Goal: Task Accomplishment & Management: Complete application form

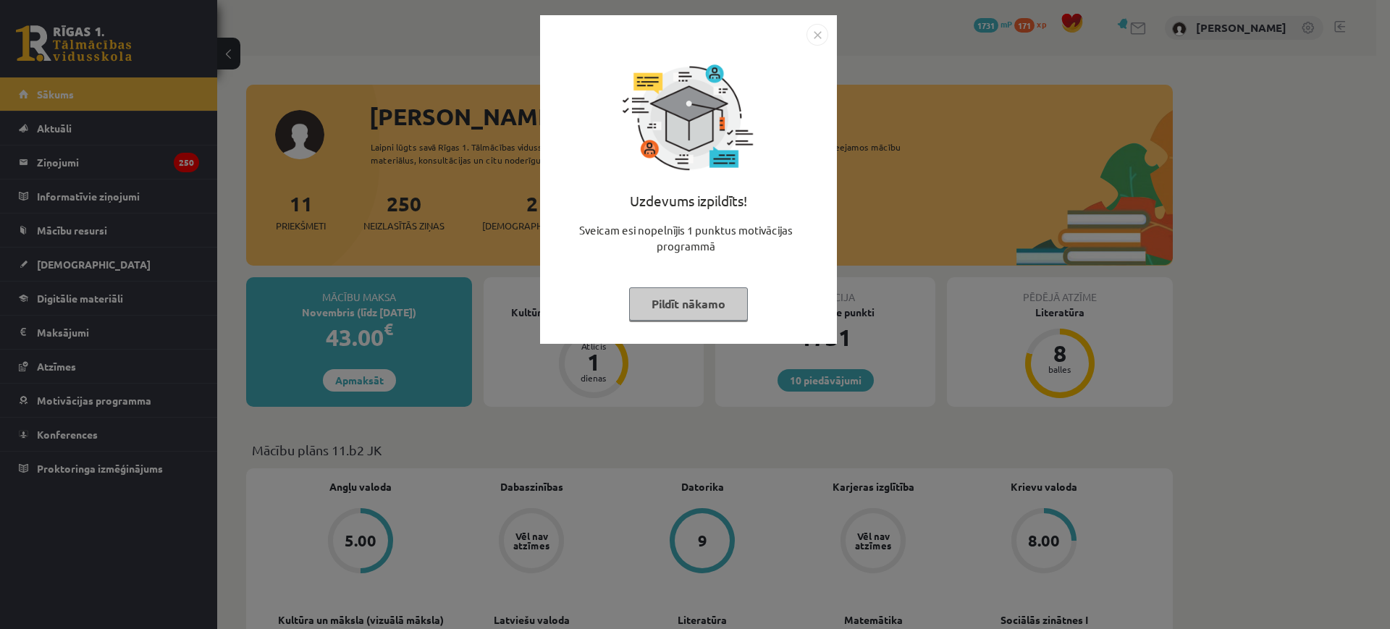
click at [721, 292] on button "Pildīt nākamo" at bounding box center [688, 304] width 119 height 33
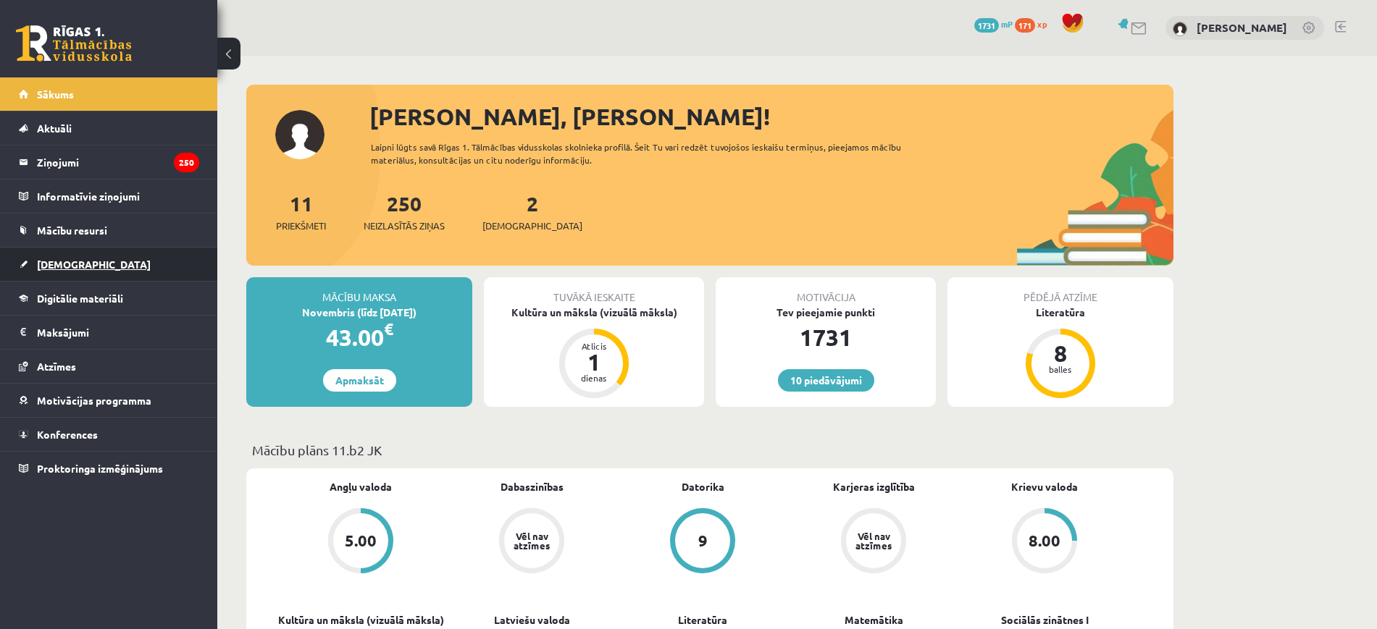
click at [69, 251] on link "[DEMOGRAPHIC_DATA]" at bounding box center [109, 264] width 180 height 33
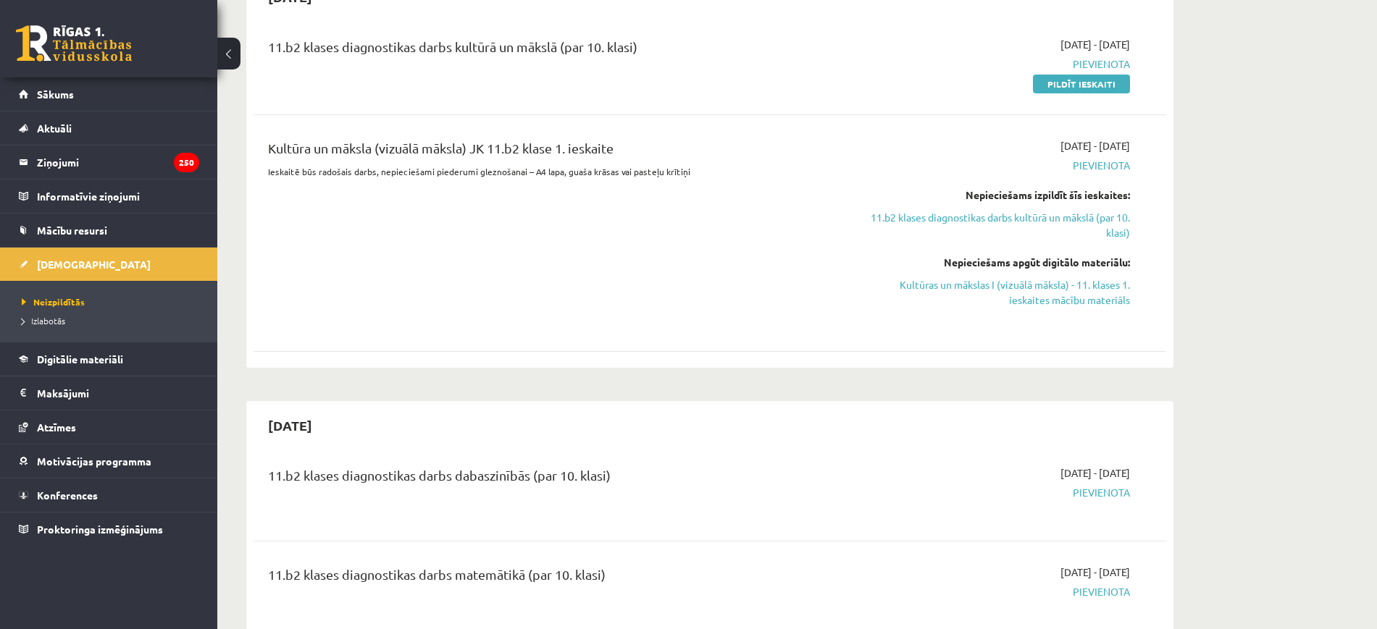
scroll to position [272, 0]
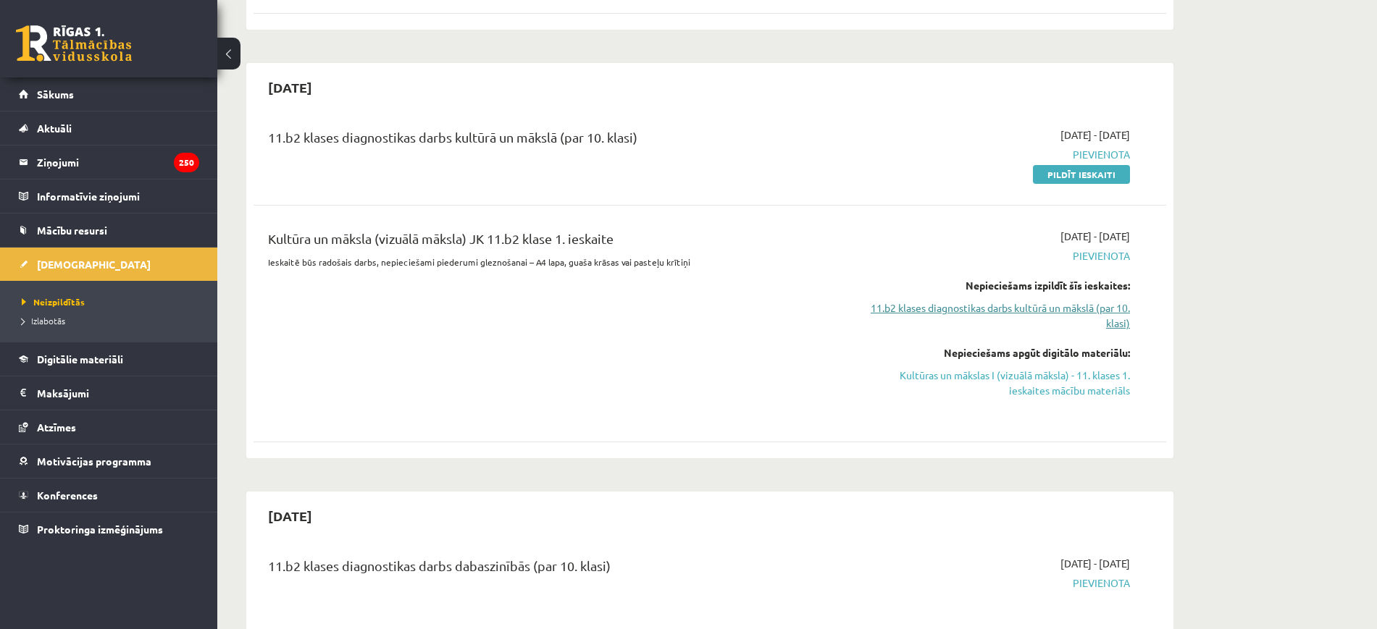
click at [985, 306] on link "11.b2 klases diagnostikas darbs kultūrā un mākslā (par 10. klasi)" at bounding box center [993, 316] width 273 height 30
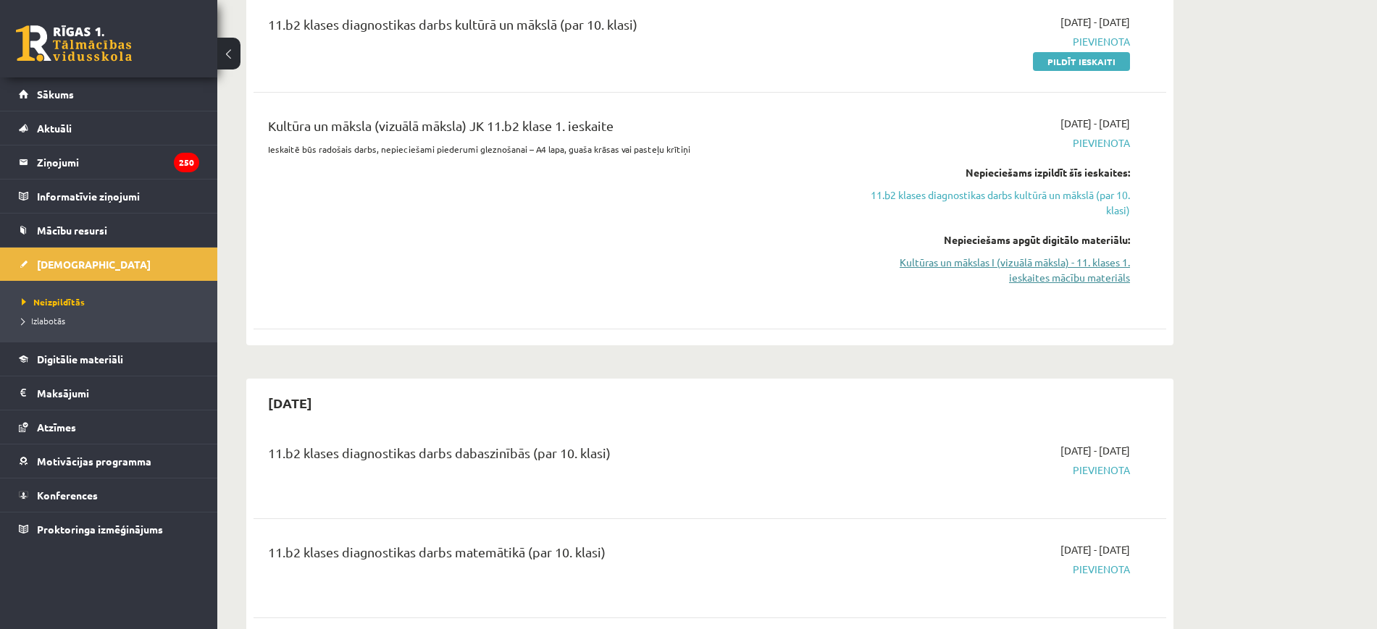
click at [1025, 271] on link "Kultūras un mākslas I (vizuālā māksla) - 11. klases 1. ieskaites mācību materiā…" at bounding box center [993, 270] width 273 height 30
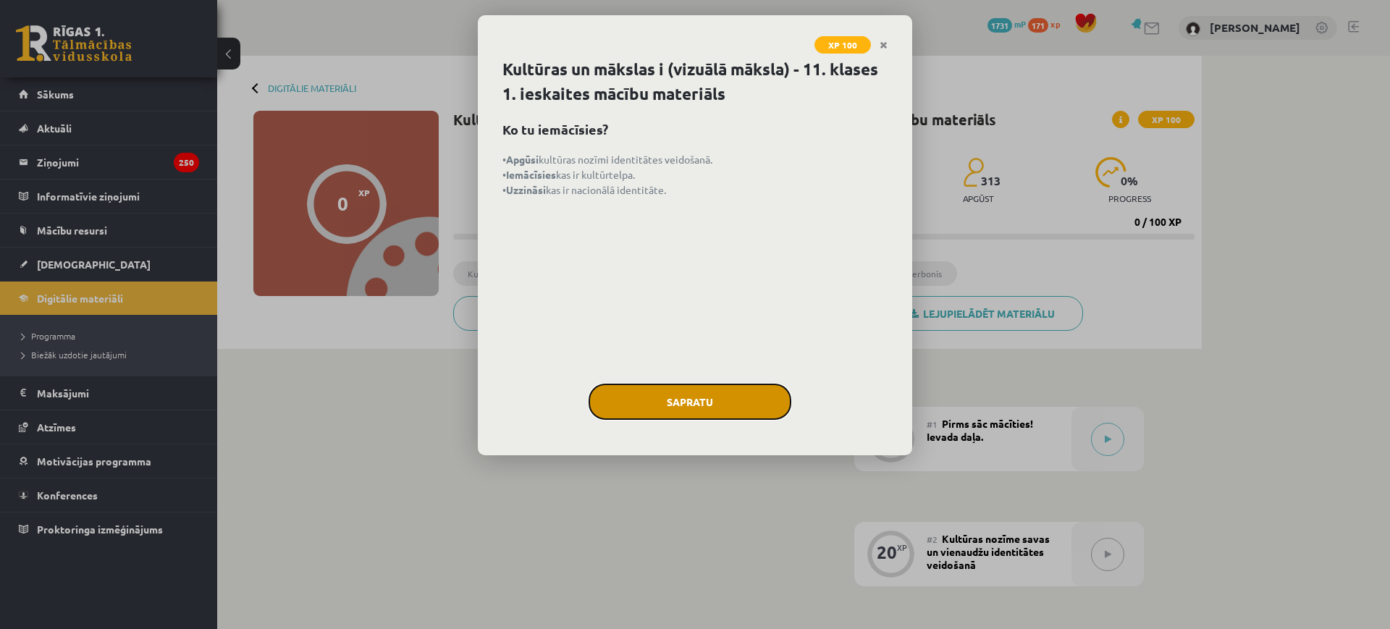
click at [743, 407] on button "Sapratu" at bounding box center [690, 402] width 203 height 36
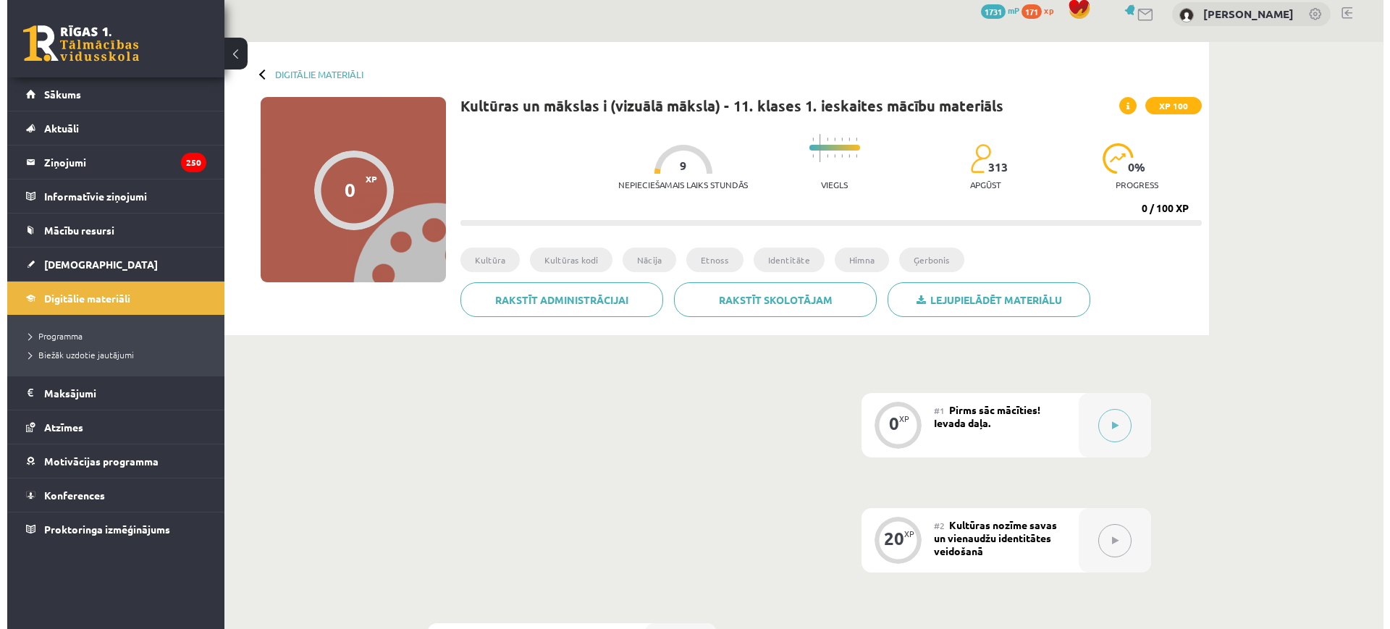
scroll to position [13, 0]
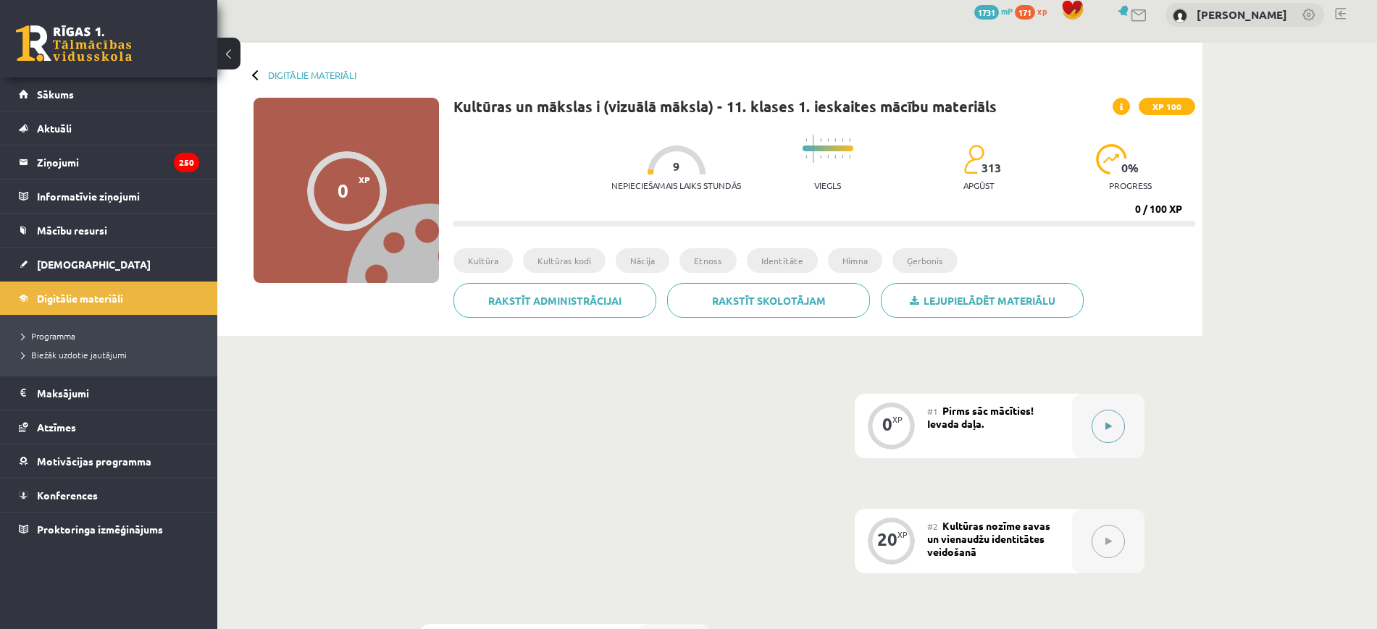
click at [1113, 400] on div at bounding box center [1108, 426] width 72 height 64
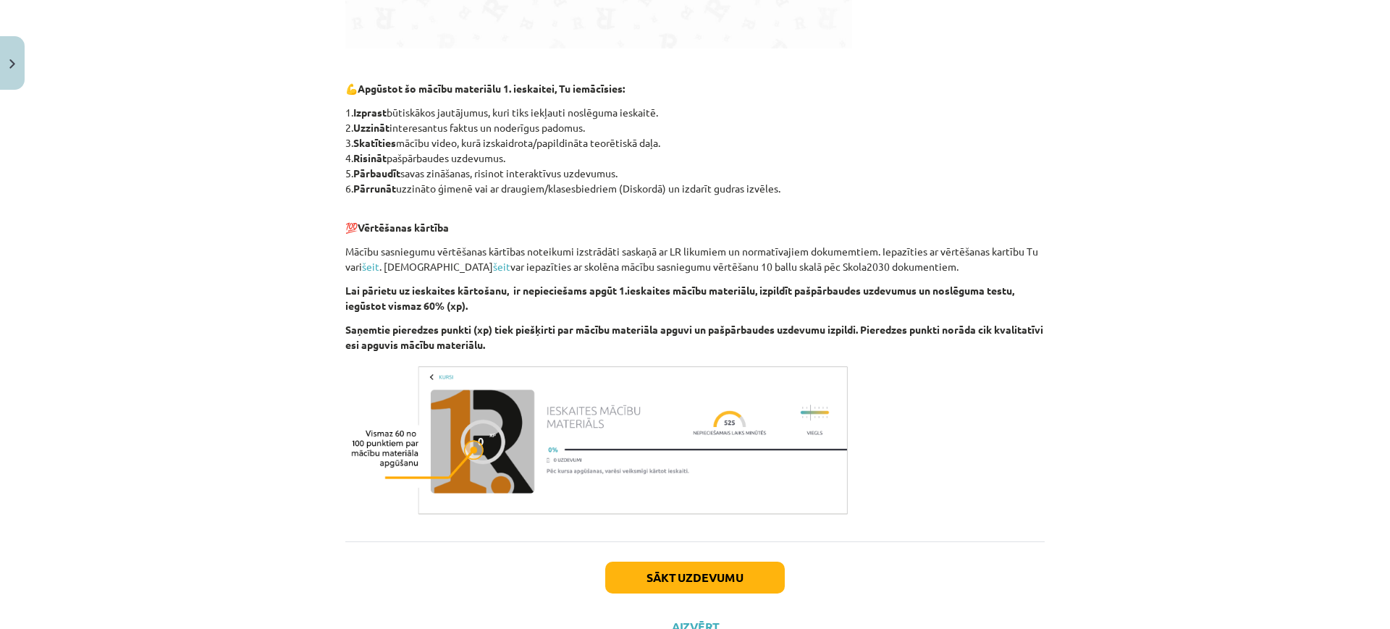
scroll to position [692, 0]
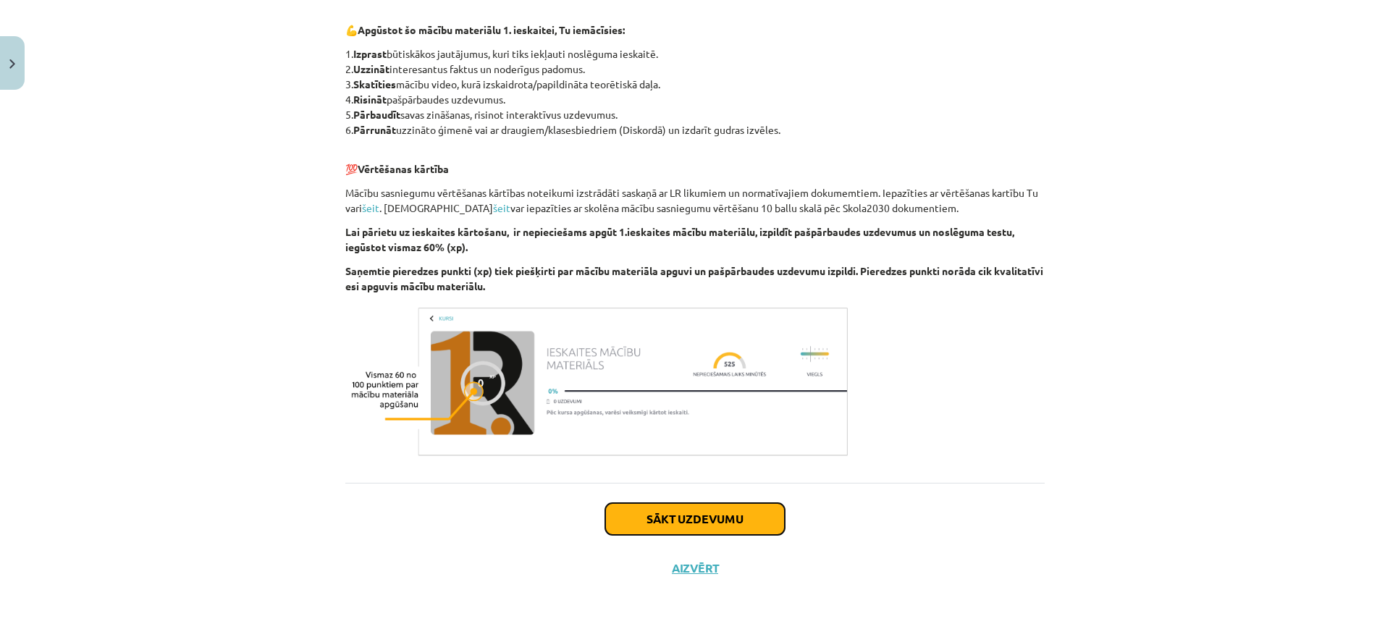
click at [708, 519] on button "Sākt uzdevumu" at bounding box center [695, 519] width 180 height 32
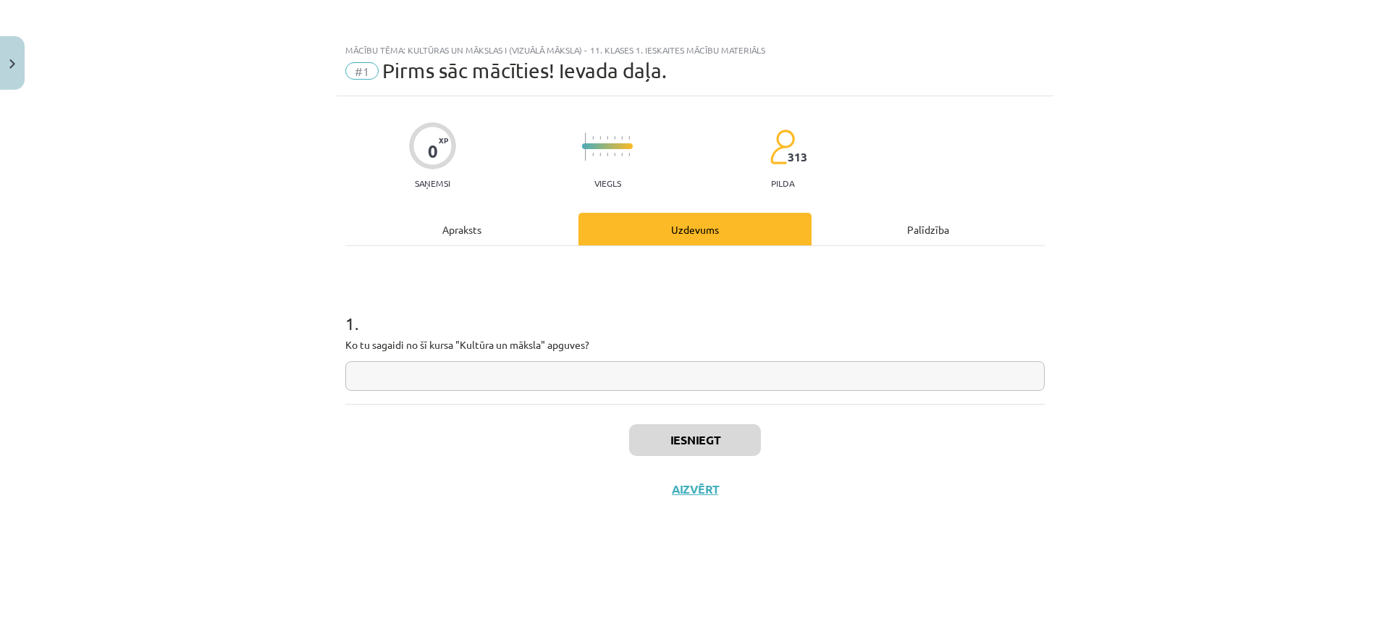
scroll to position [0, 0]
click at [592, 373] on input "text" at bounding box center [695, 376] width 700 height 30
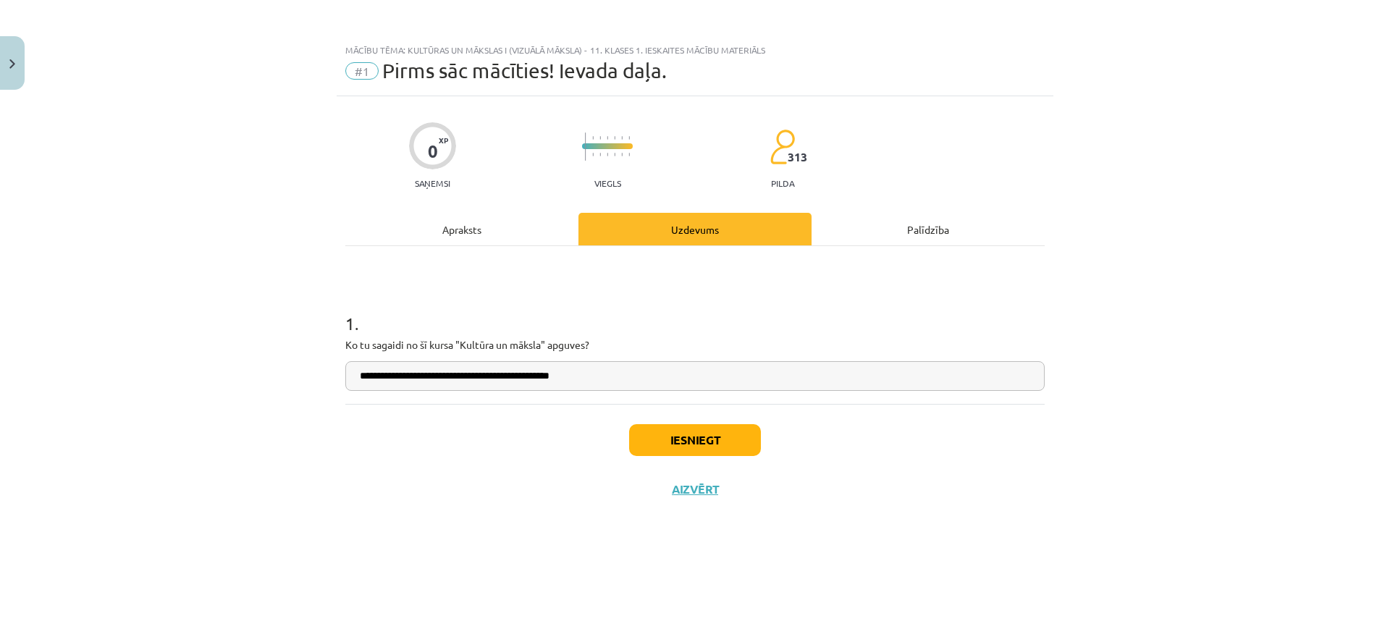
type input "**********"
click at [674, 427] on button "Iesniegt" at bounding box center [695, 440] width 132 height 32
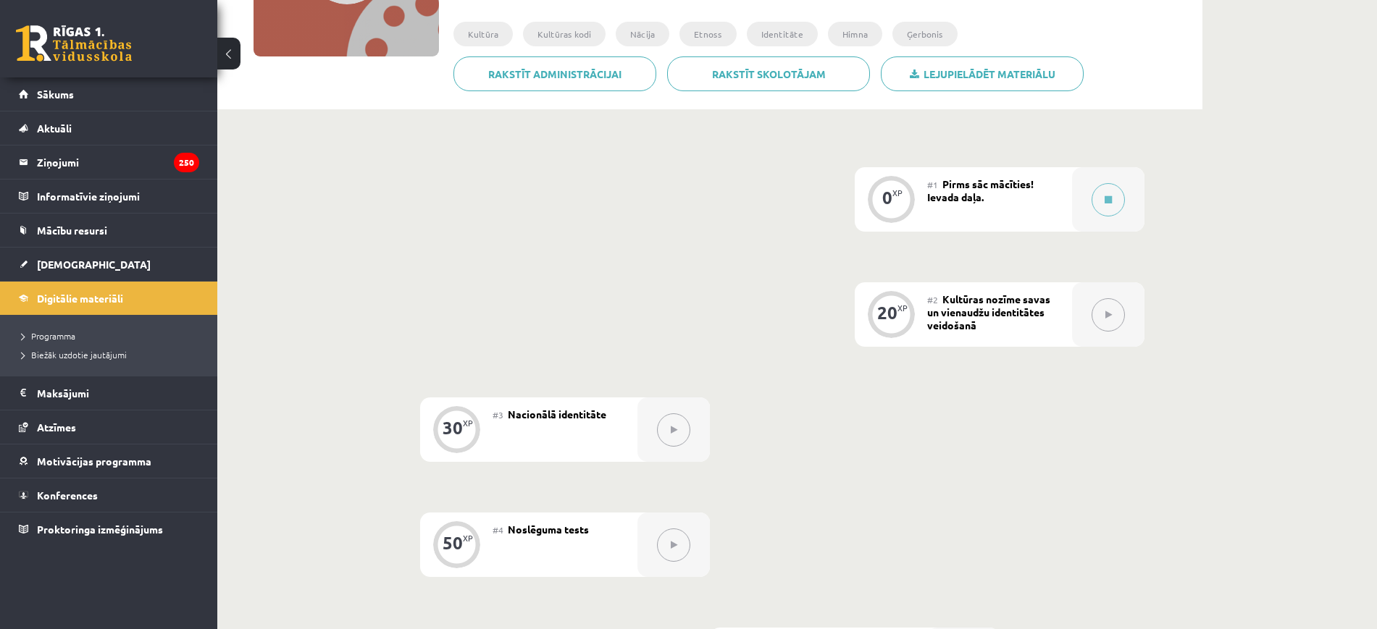
scroll to position [272, 0]
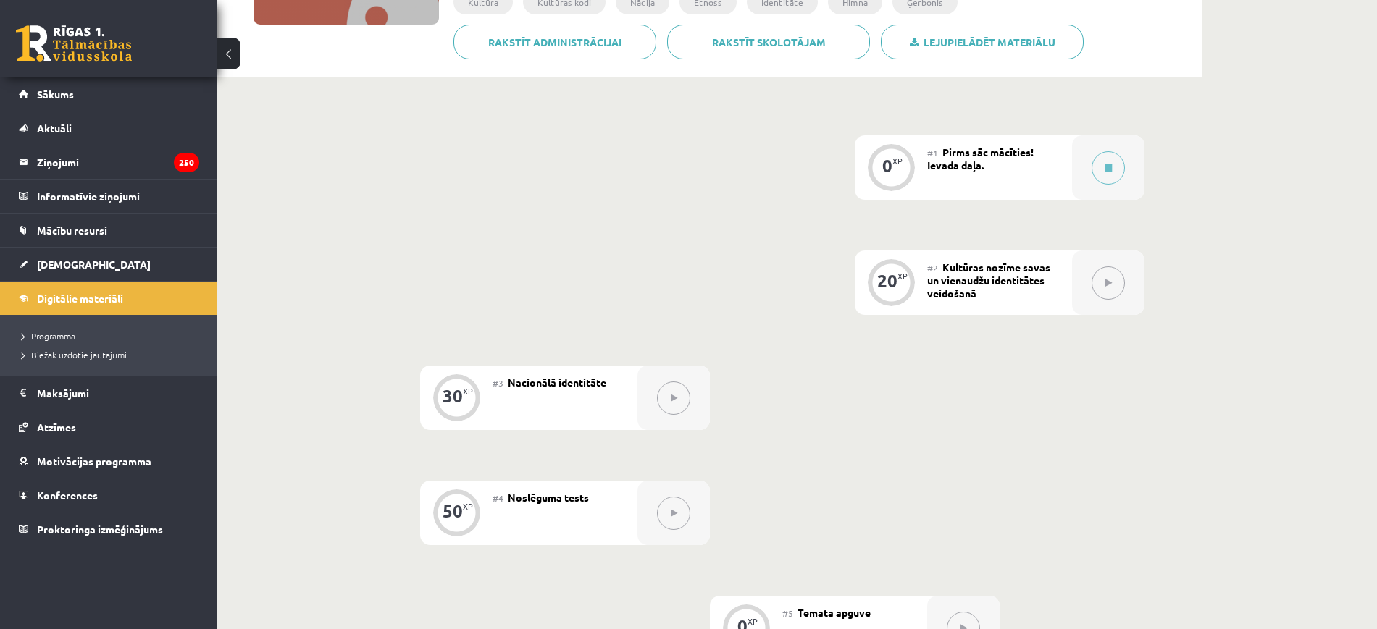
click at [1036, 310] on div "#2 Kultūras nozīme savas un vienaudžu identitātes veidošanā" at bounding box center [999, 283] width 145 height 64
drag, startPoint x: 1039, startPoint y: 269, endPoint x: 1061, endPoint y: 268, distance: 22.5
click at [1039, 269] on span "Kultūras nozīme savas un vienaudžu identitātes veidošanā" at bounding box center [988, 280] width 123 height 39
click at [1096, 281] on button at bounding box center [1107, 283] width 33 height 33
click at [902, 266] on div "20 XP" at bounding box center [890, 280] width 43 height 43
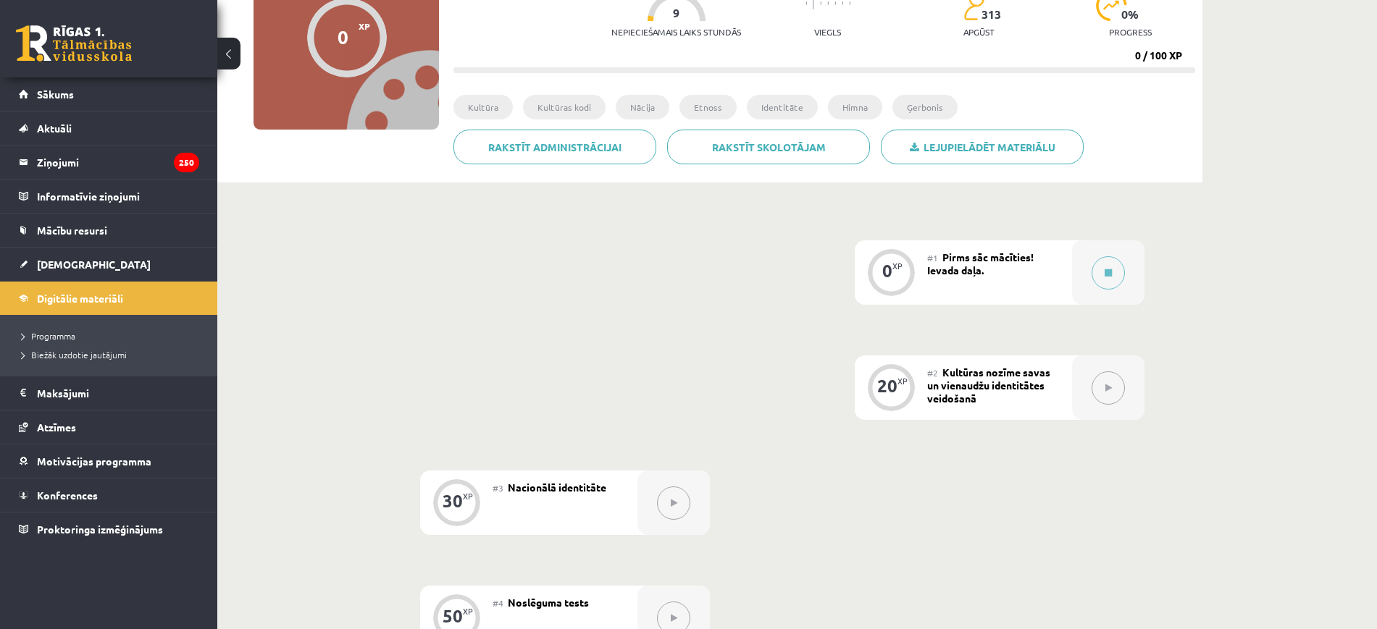
scroll to position [91, 0]
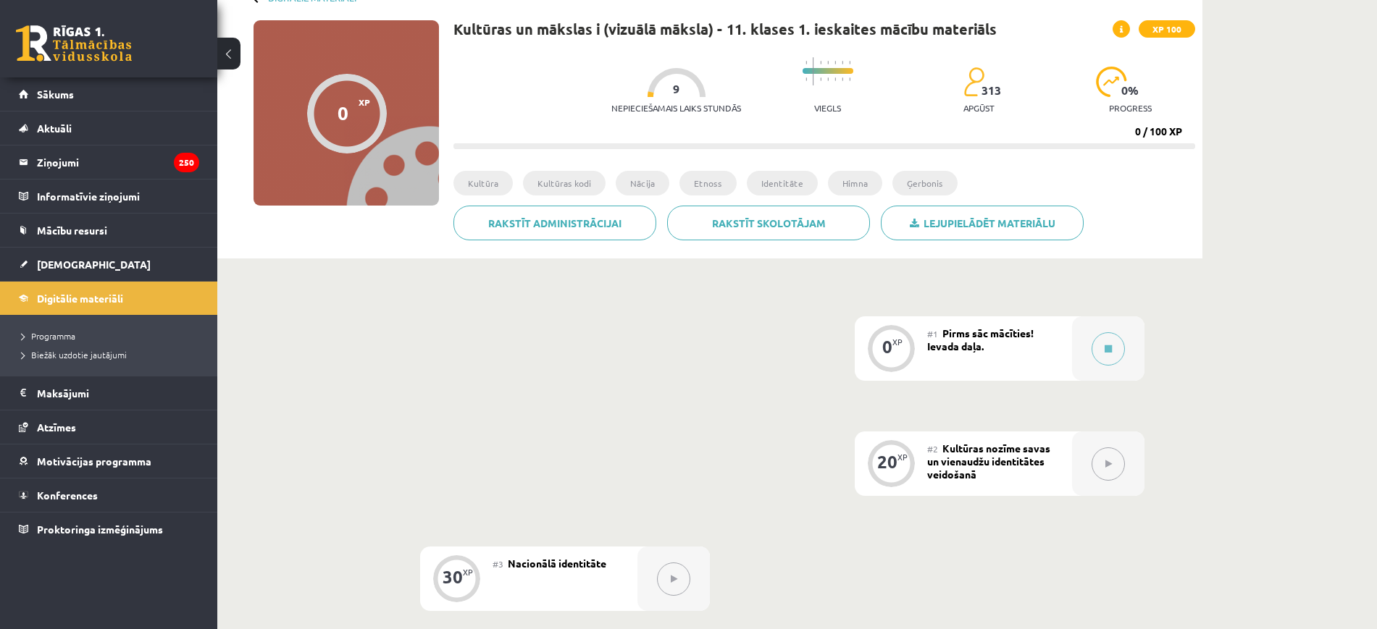
click at [1003, 332] on span "Pirms sāc mācīties! Ievada daļa." at bounding box center [980, 340] width 106 height 26
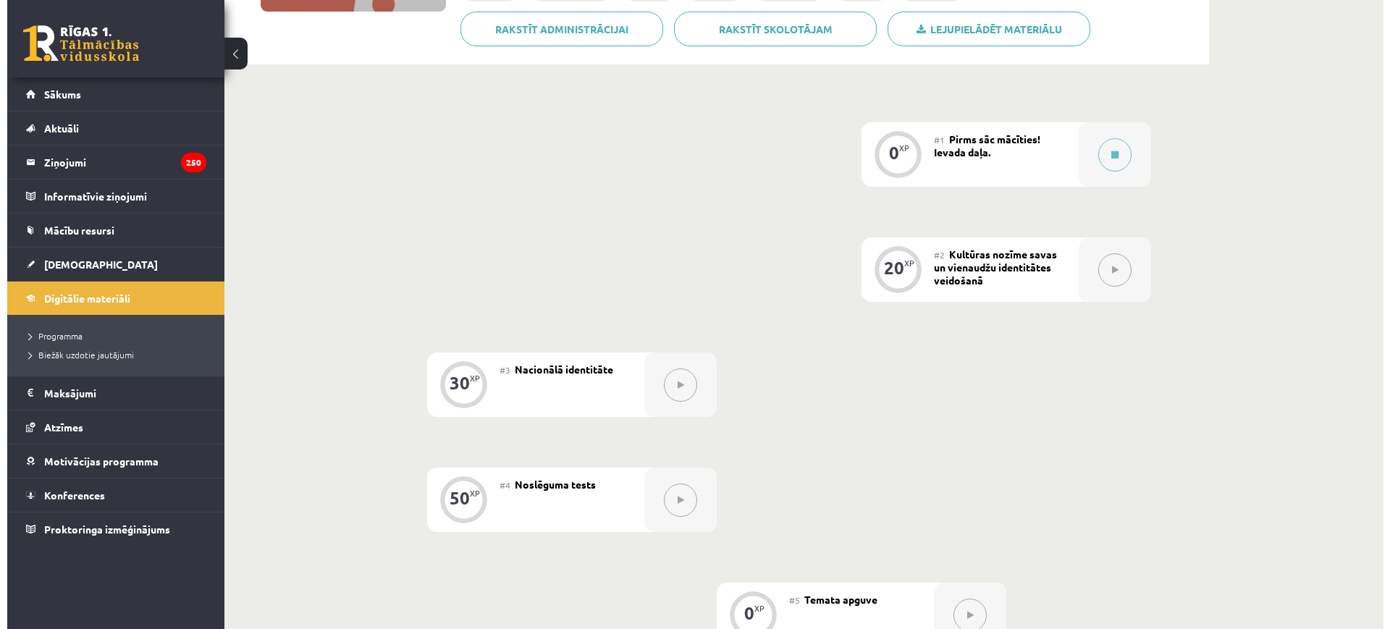
scroll to position [0, 0]
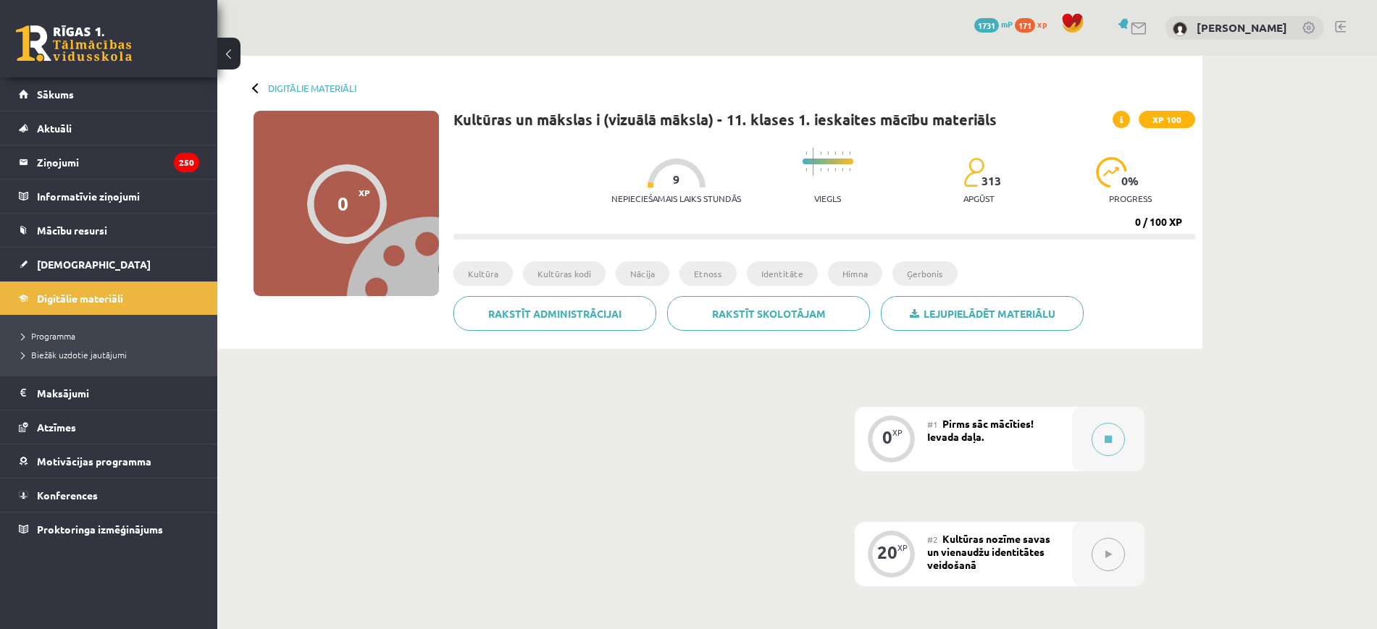
click at [1015, 440] on div "#1 Pirms sāc mācīties! Ievada daļa." at bounding box center [999, 439] width 145 height 64
click at [972, 441] on span "Pirms sāc mācīties! Ievada daļa." at bounding box center [980, 430] width 106 height 26
click at [881, 437] on div "0 XP" at bounding box center [890, 437] width 43 height 43
drag, startPoint x: 884, startPoint y: 435, endPoint x: 895, endPoint y: 429, distance: 13.3
click at [889, 432] on div "0" at bounding box center [887, 437] width 10 height 13
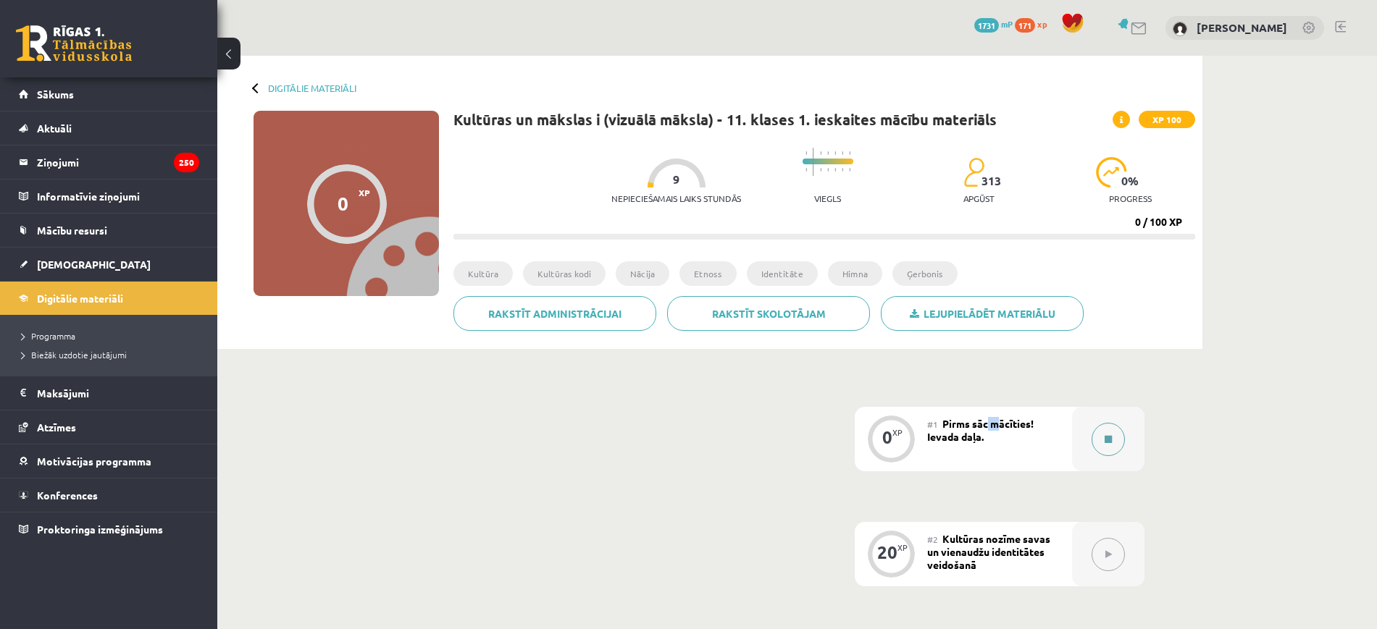
drag, startPoint x: 989, startPoint y: 428, endPoint x: 1081, endPoint y: 419, distance: 91.7
click at [1006, 429] on span "Pirms sāc mācīties! Ievada daļa." at bounding box center [980, 430] width 106 height 26
click at [1088, 421] on div at bounding box center [1108, 439] width 72 height 64
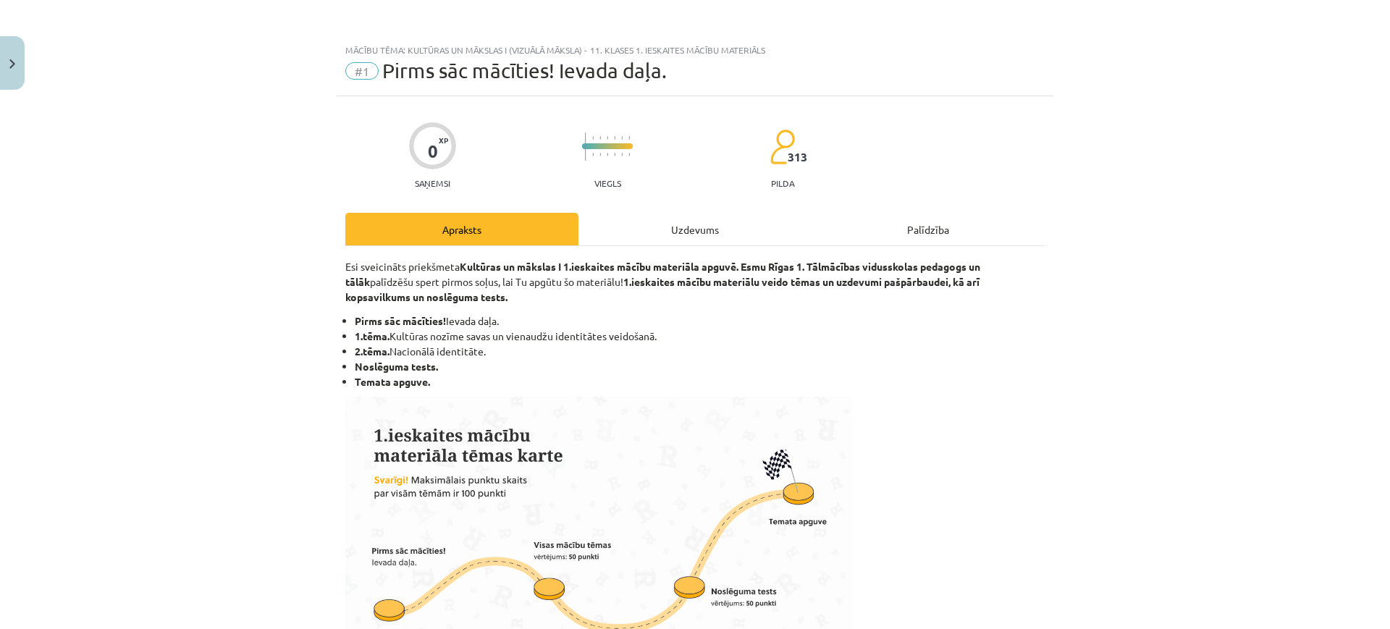
click at [1130, 427] on div "Mācību tēma: Kultūras un mākslas i (vizuālā māksla) - 11. klases 1. ieskaites m…" at bounding box center [695, 314] width 1390 height 629
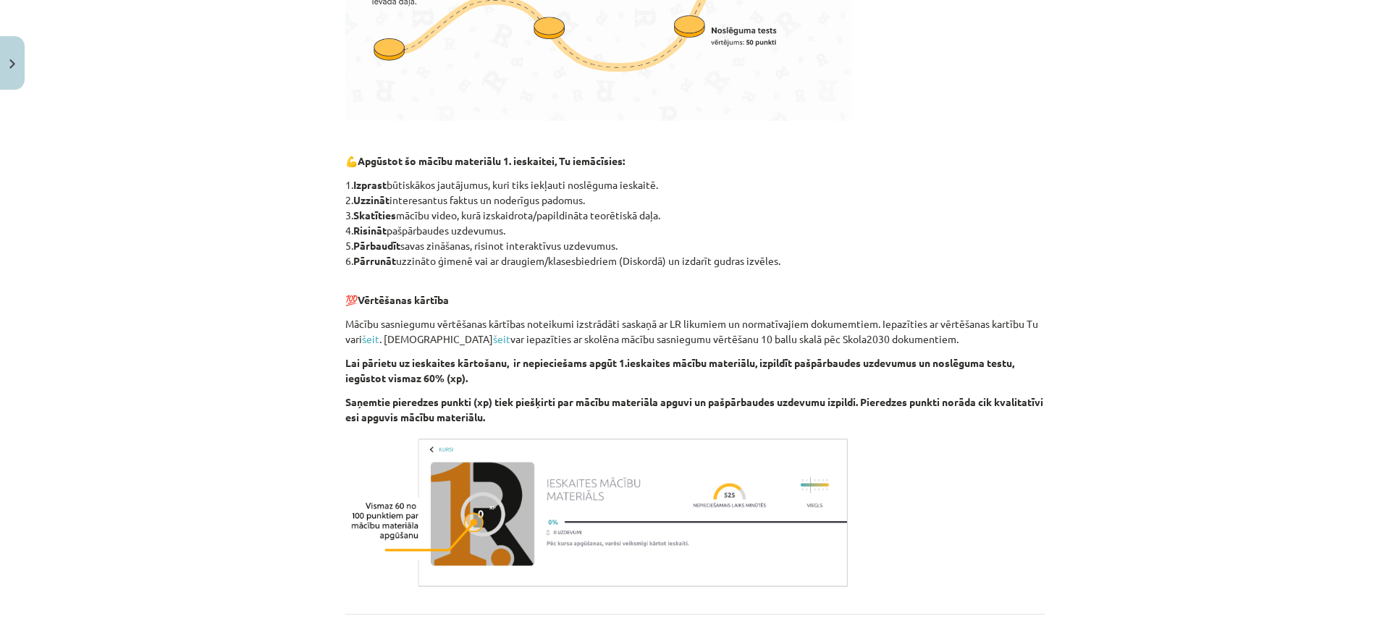
scroll to position [692, 0]
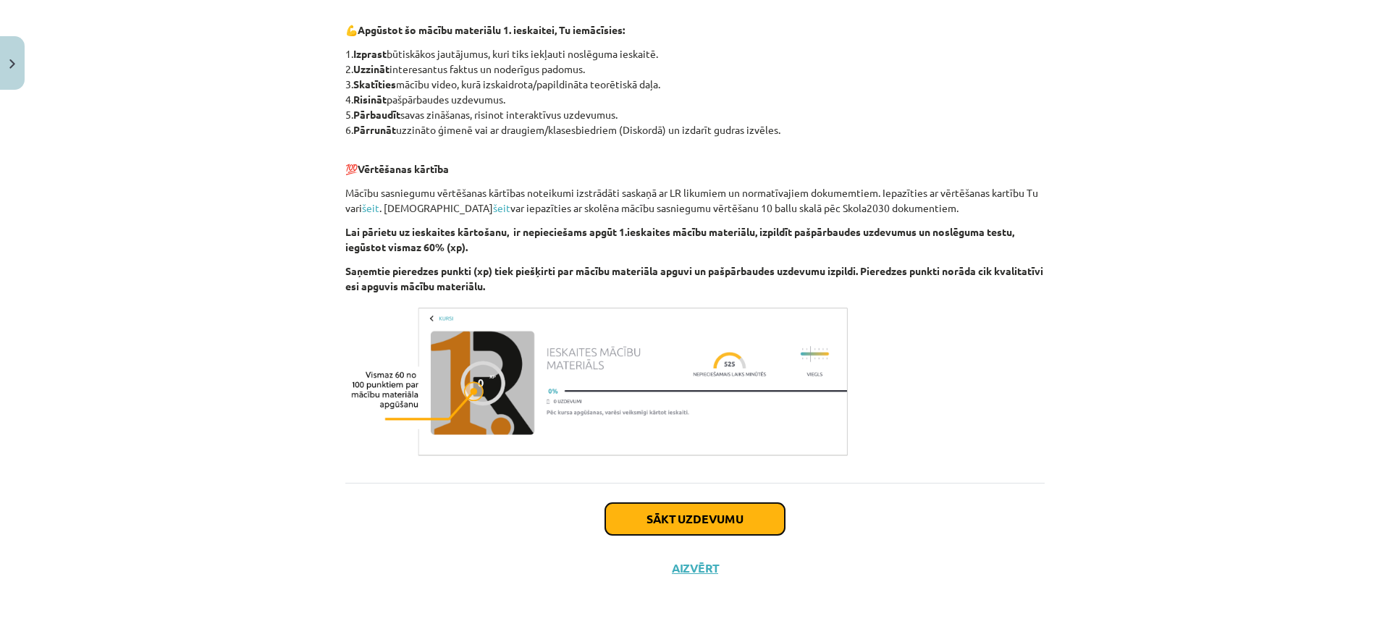
click at [735, 509] on button "Sākt uzdevumu" at bounding box center [695, 519] width 180 height 32
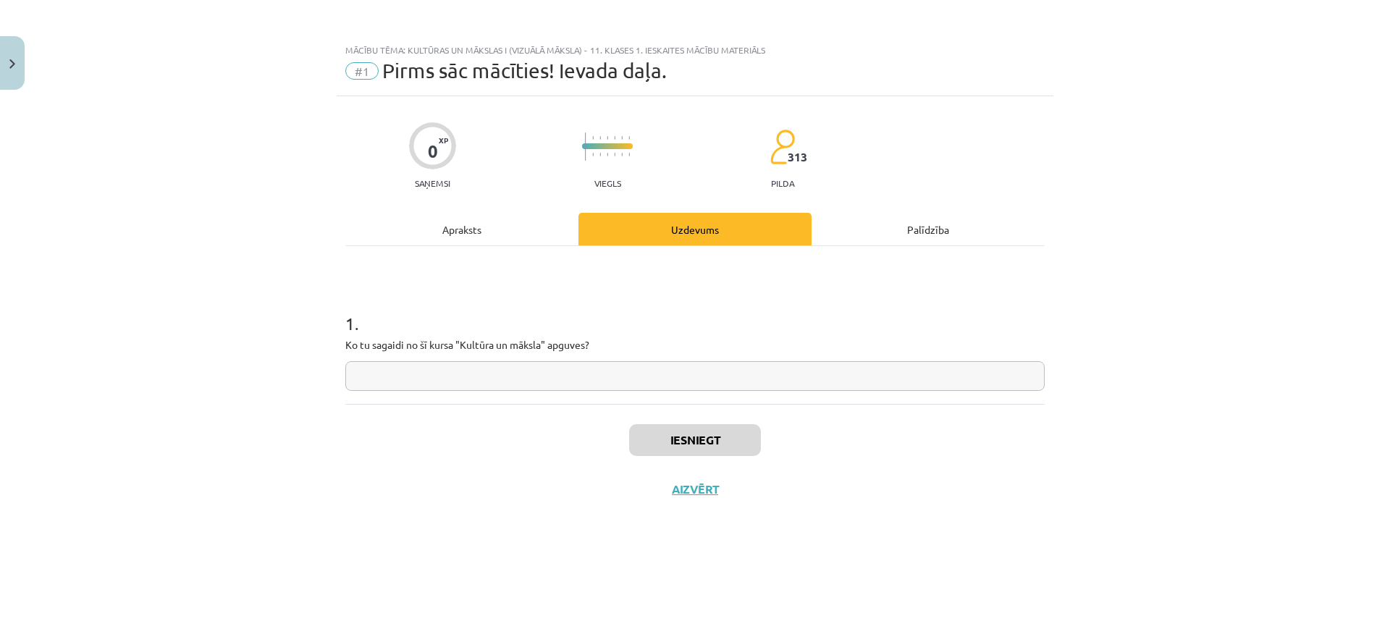
click at [718, 382] on input "text" at bounding box center [695, 376] width 700 height 30
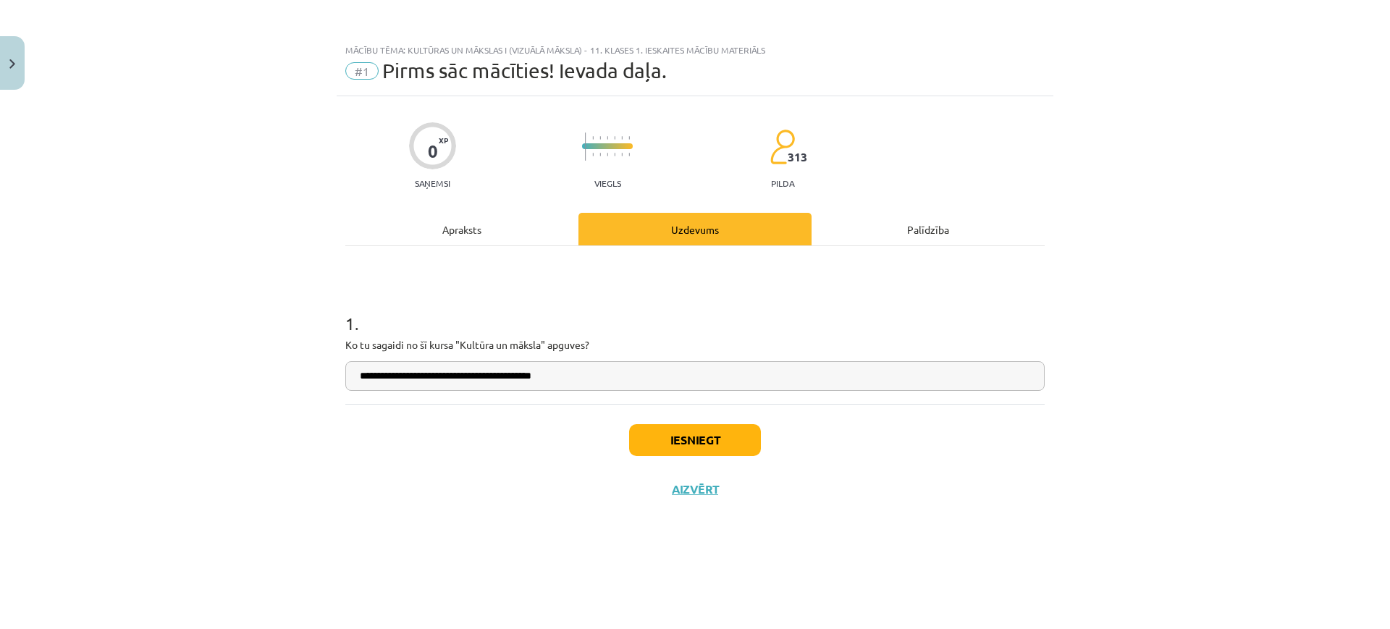
type input "**********"
click at [692, 445] on button "Iesniegt" at bounding box center [695, 440] width 132 height 32
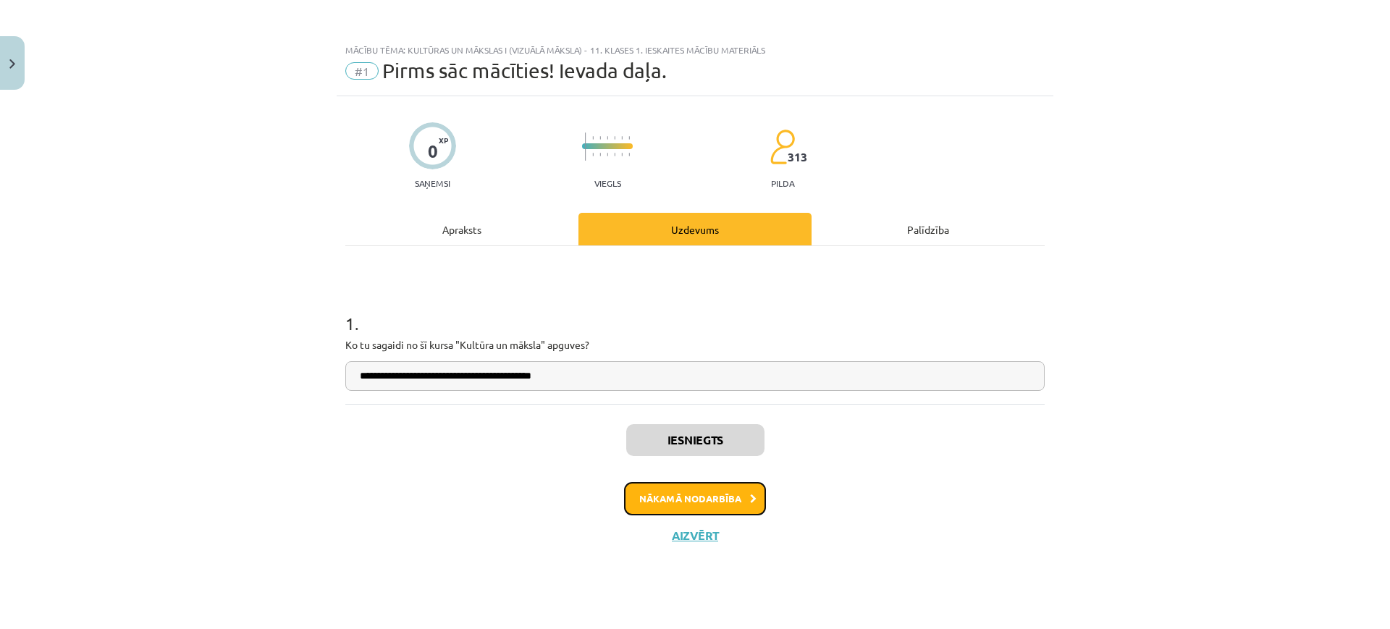
click at [705, 498] on button "Nākamā nodarbība" at bounding box center [695, 498] width 142 height 33
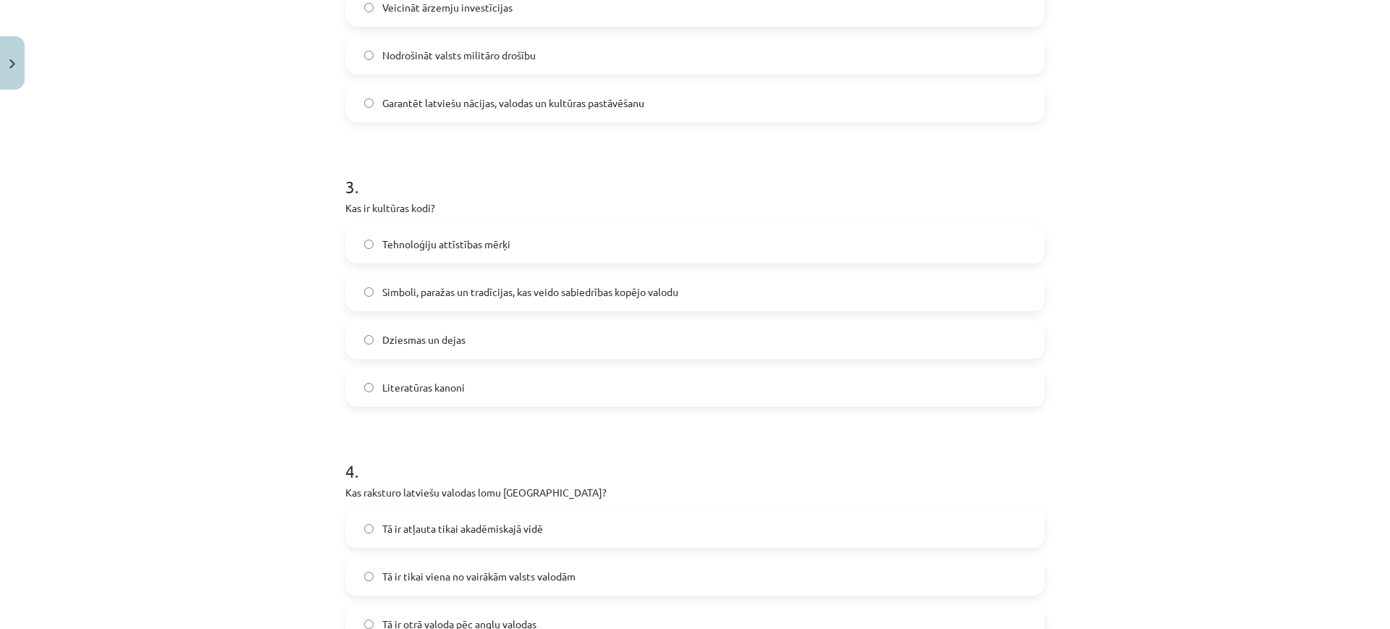
scroll to position [936, 0]
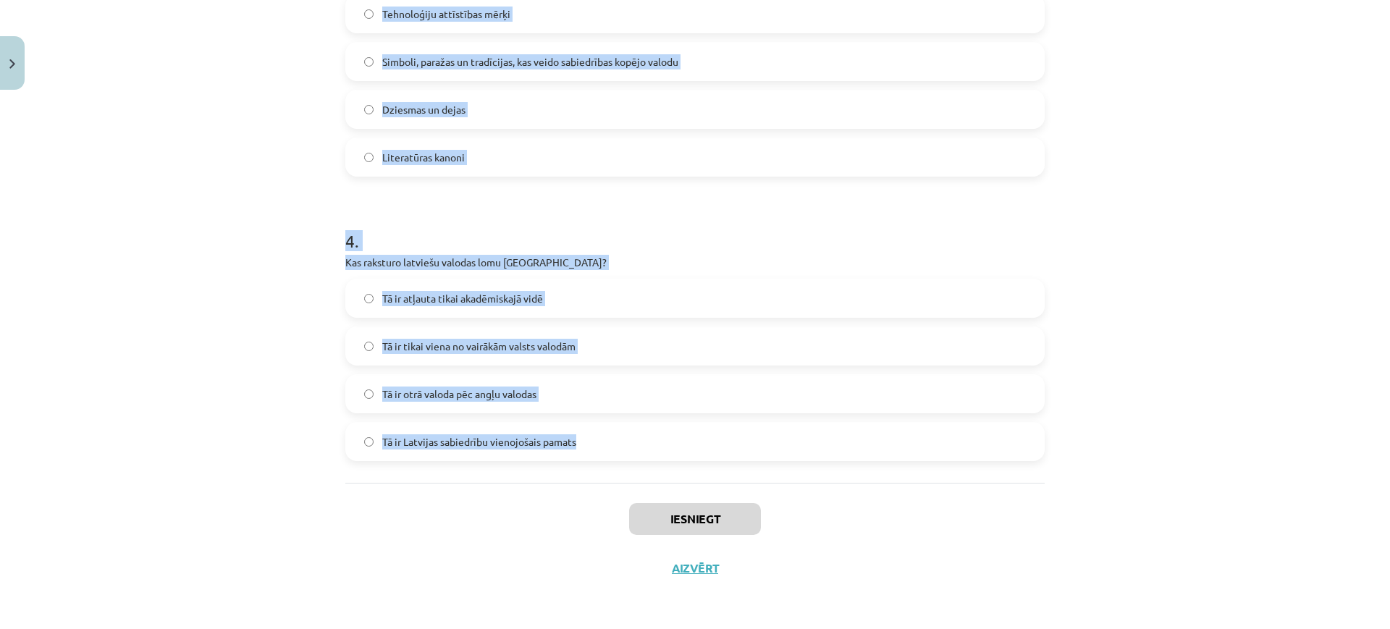
drag, startPoint x: 333, startPoint y: 277, endPoint x: 700, endPoint y: 455, distance: 407.1
copy form "1 . Kas veido nacionālās identitātes pamatu Latvijā? Latvijas sports Globalizāc…"
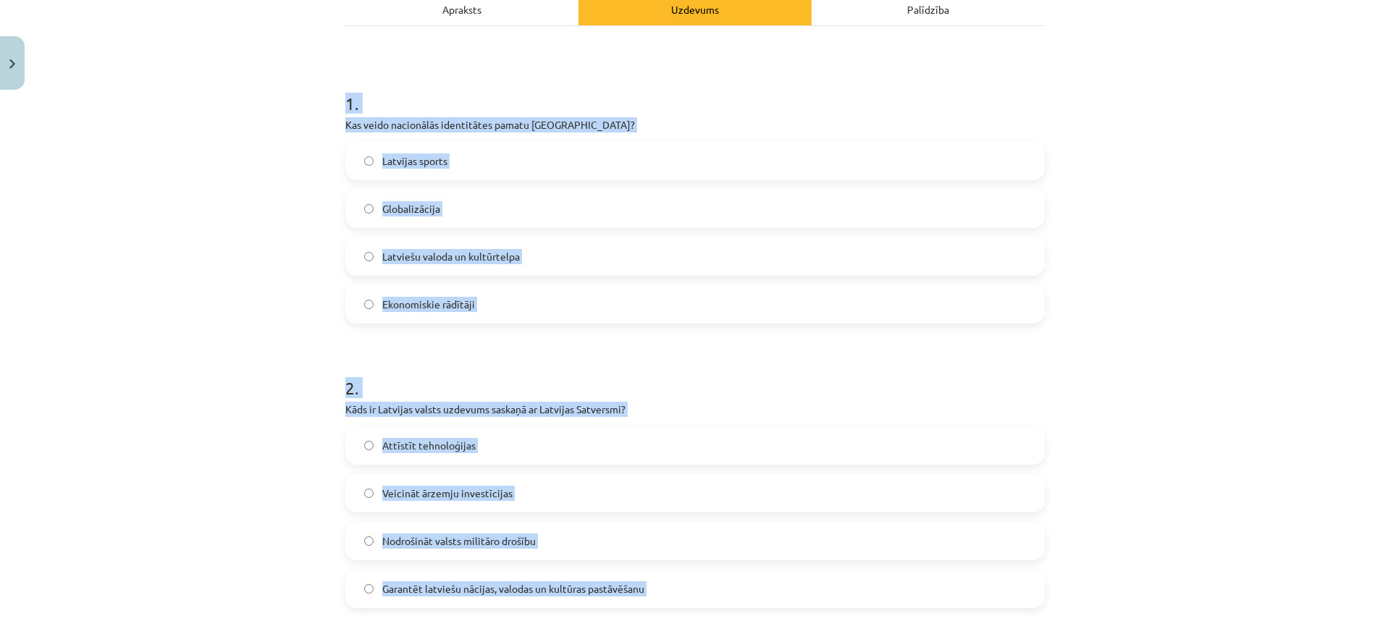
scroll to position [0, 0]
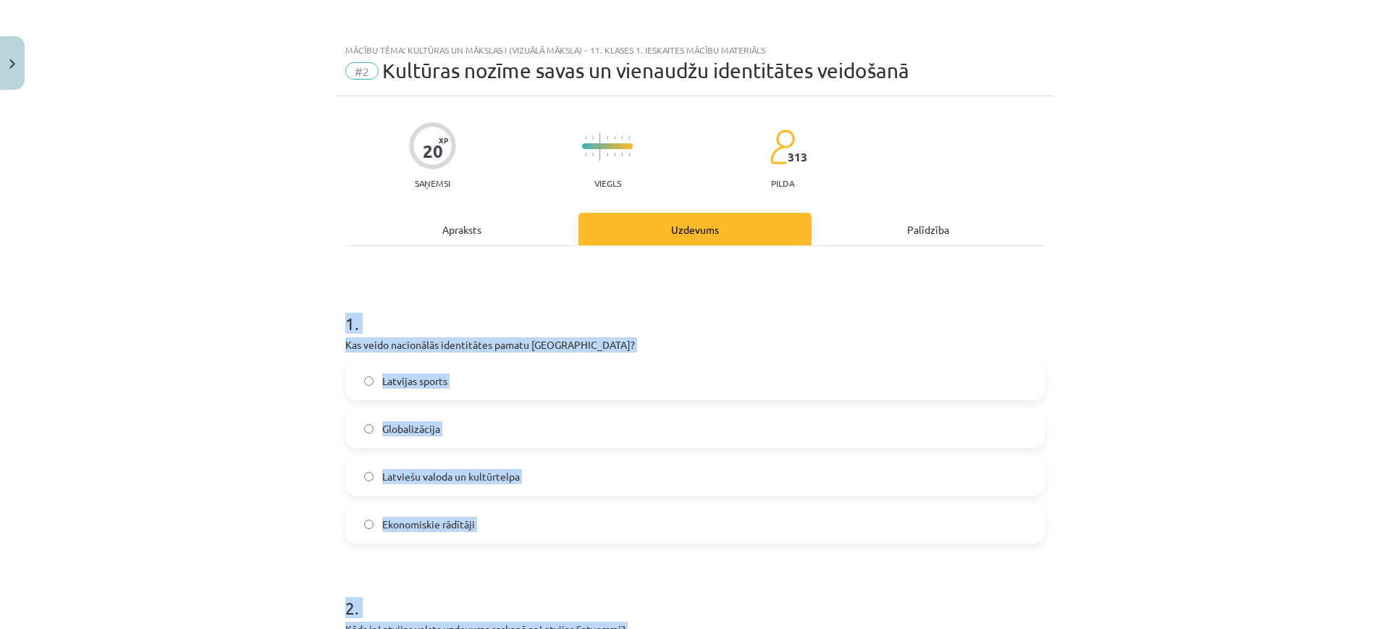
click at [567, 463] on label "Latviešu valoda un kultūrtelpa" at bounding box center [695, 476] width 697 height 36
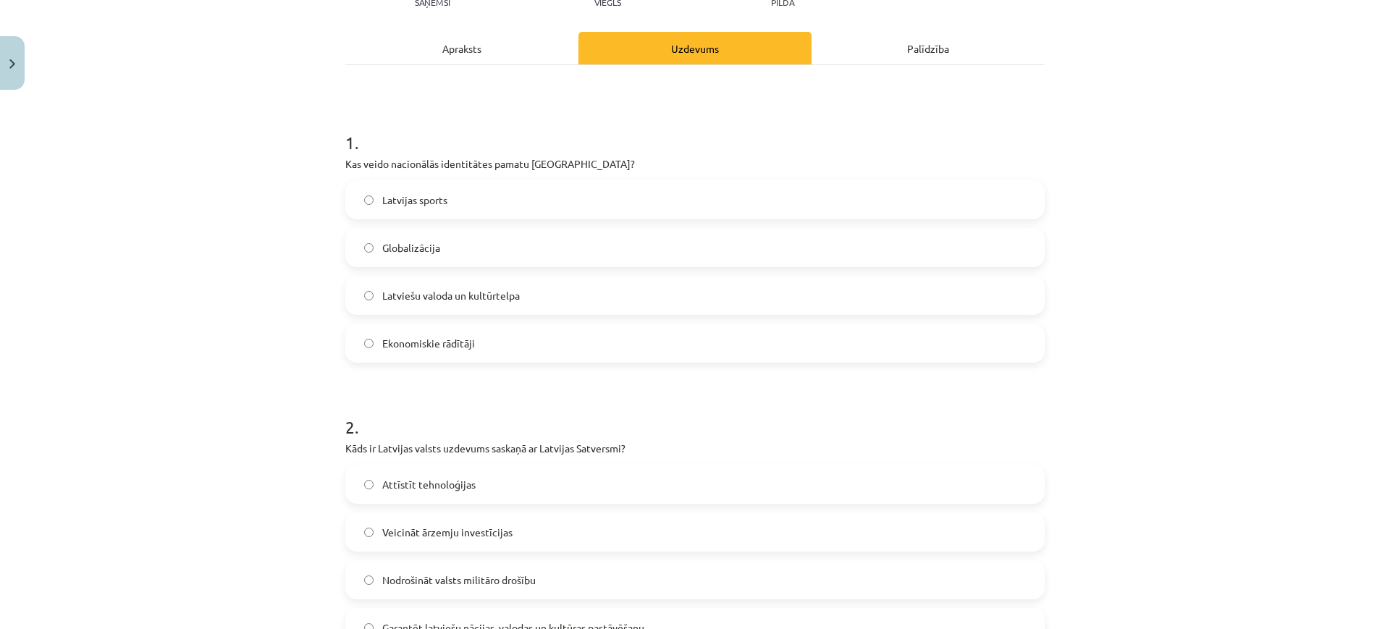
scroll to position [272, 0]
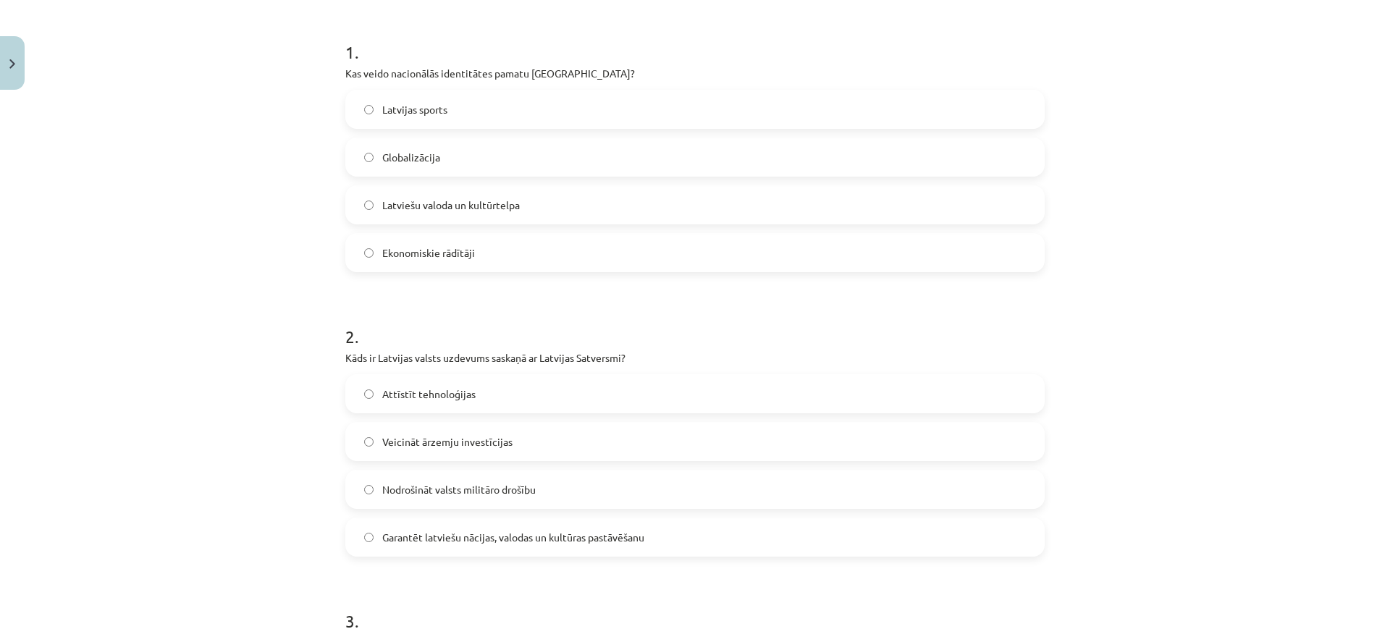
drag, startPoint x: 490, startPoint y: 543, endPoint x: 490, endPoint y: 535, distance: 8.0
click at [489, 541] on span "Garantēt latviešu nācijas, valodas un kultūras pastāvēšanu" at bounding box center [513, 537] width 262 height 15
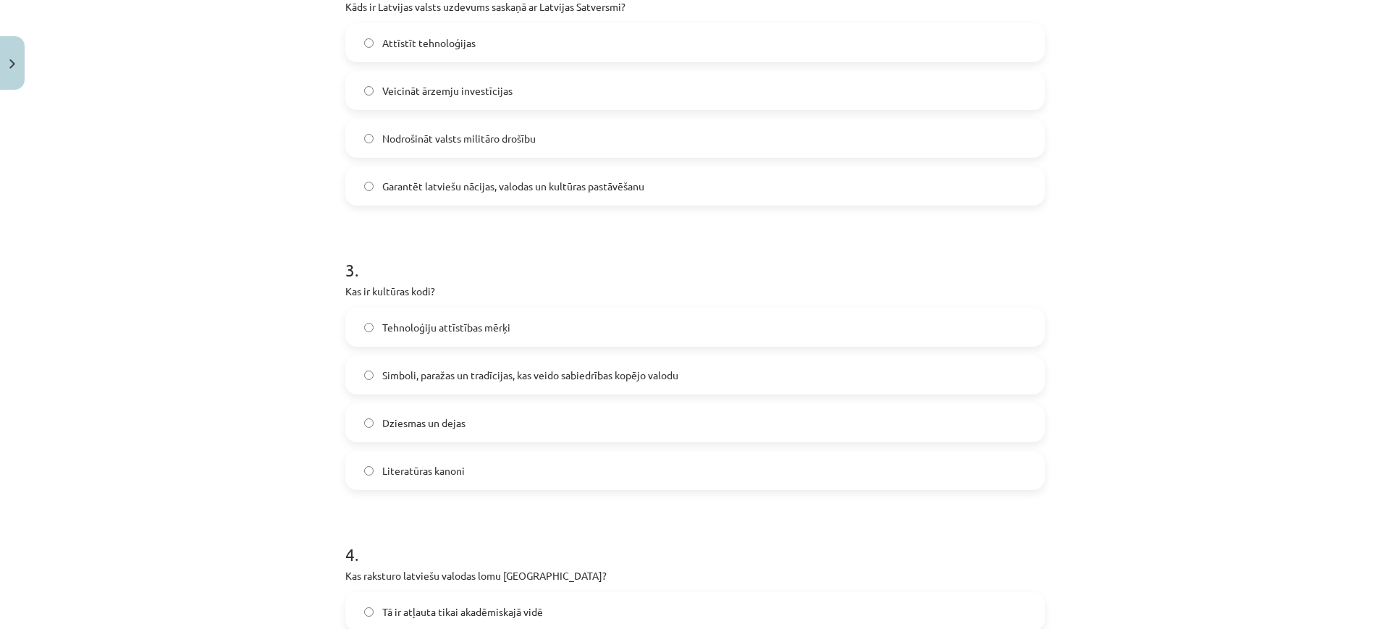
scroll to position [634, 0]
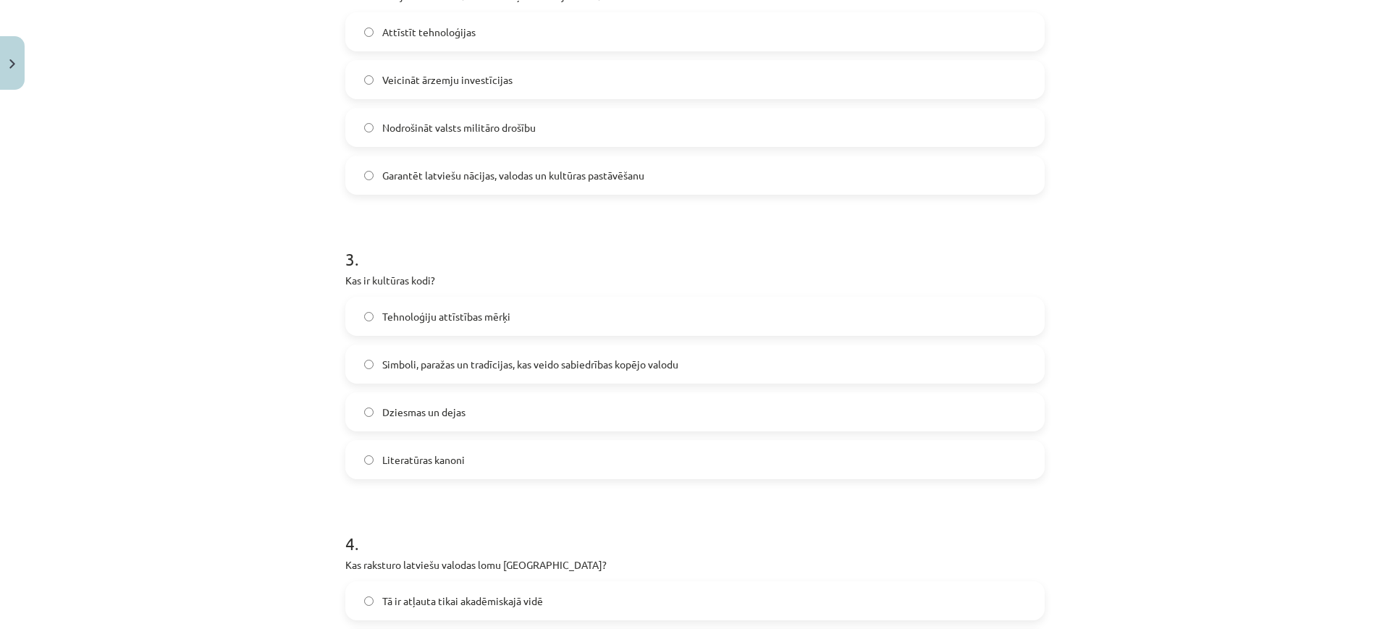
drag, startPoint x: 486, startPoint y: 356, endPoint x: 487, endPoint y: 346, distance: 9.4
click at [486, 350] on label "Simboli, paražas un tradīcijas, kas veido sabiedrības kopējo valodu" at bounding box center [695, 364] width 697 height 36
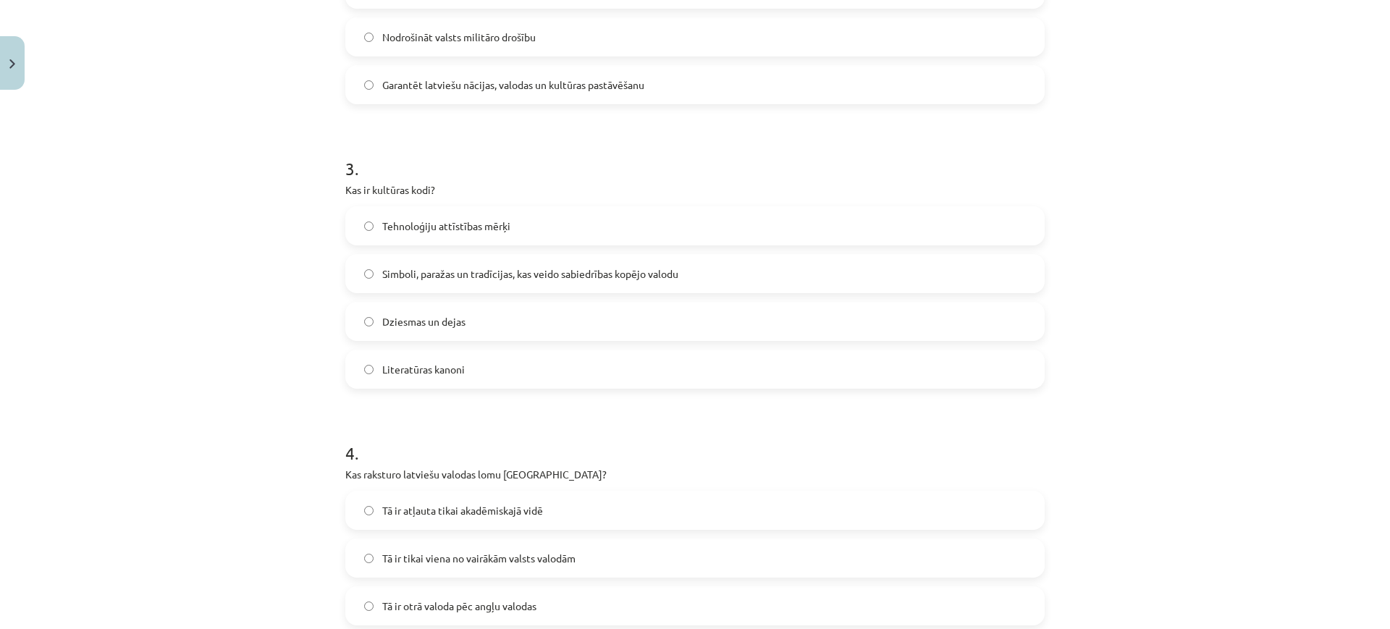
scroll to position [905, 0]
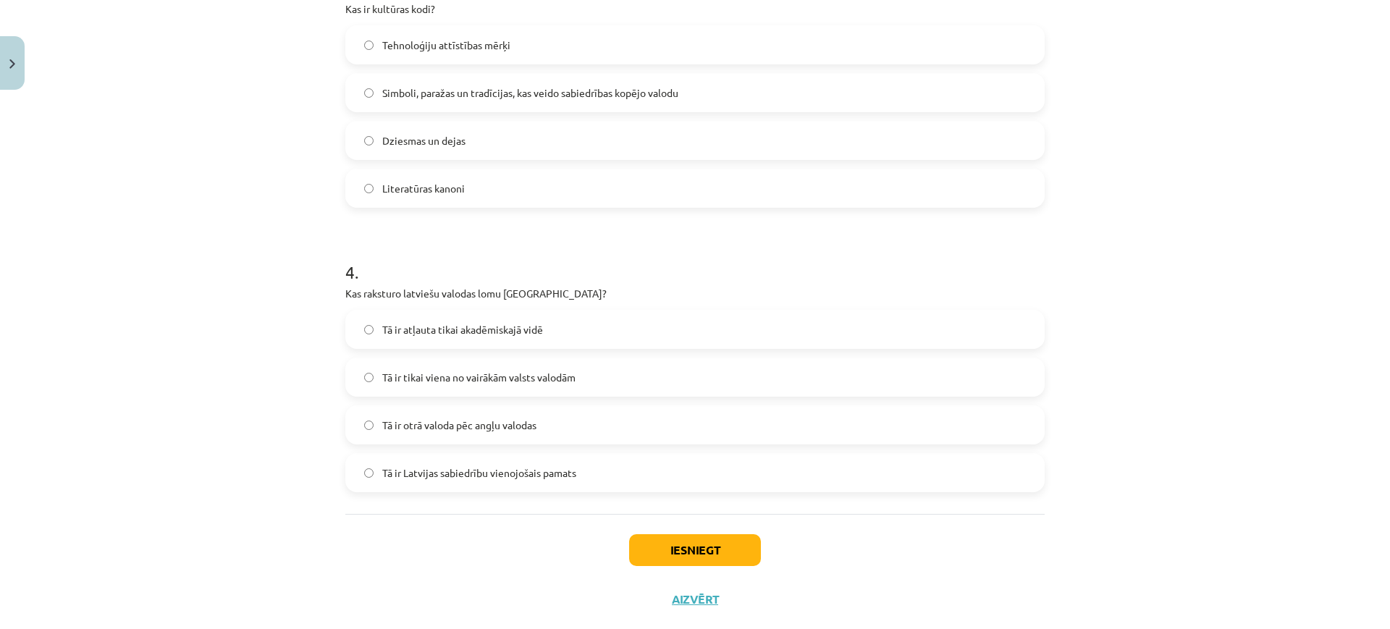
click at [486, 474] on span "Tā ir Latvijas sabiedrību vienojošais pamats" at bounding box center [479, 473] width 194 height 15
click at [657, 540] on button "Iesniegt" at bounding box center [695, 550] width 132 height 32
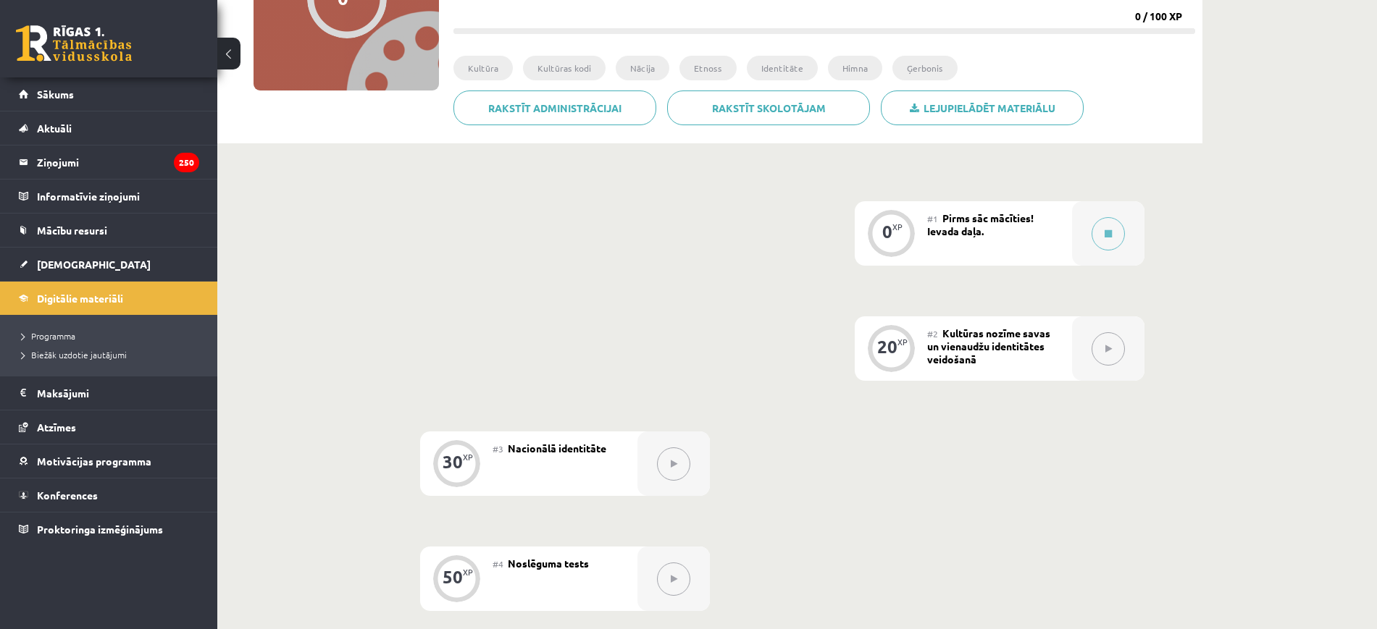
scroll to position [272, 0]
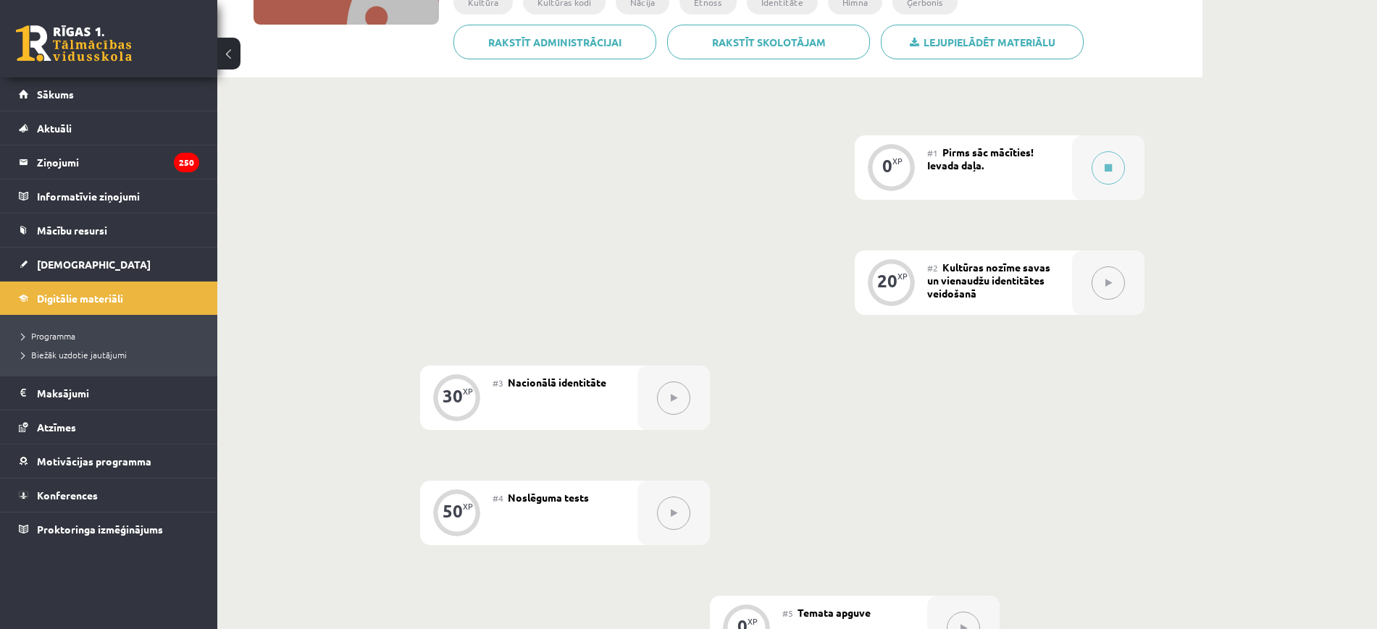
click at [1120, 291] on button at bounding box center [1107, 283] width 33 height 33
click at [1029, 281] on span "Kultūras nozīme savas un vienaudžu identitātes veidošanā" at bounding box center [988, 280] width 123 height 39
drag, startPoint x: 903, startPoint y: 282, endPoint x: 1028, endPoint y: 285, distance: 125.3
click at [903, 281] on div "20 XP" at bounding box center [890, 280] width 43 height 43
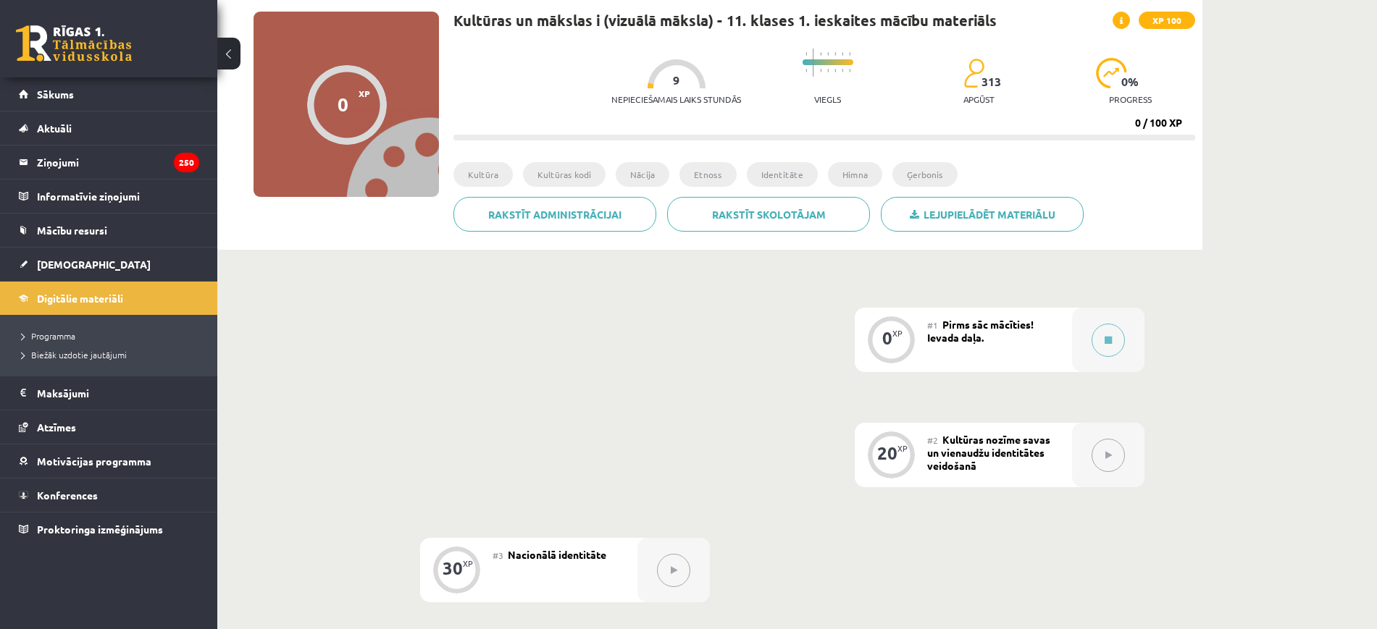
scroll to position [91, 0]
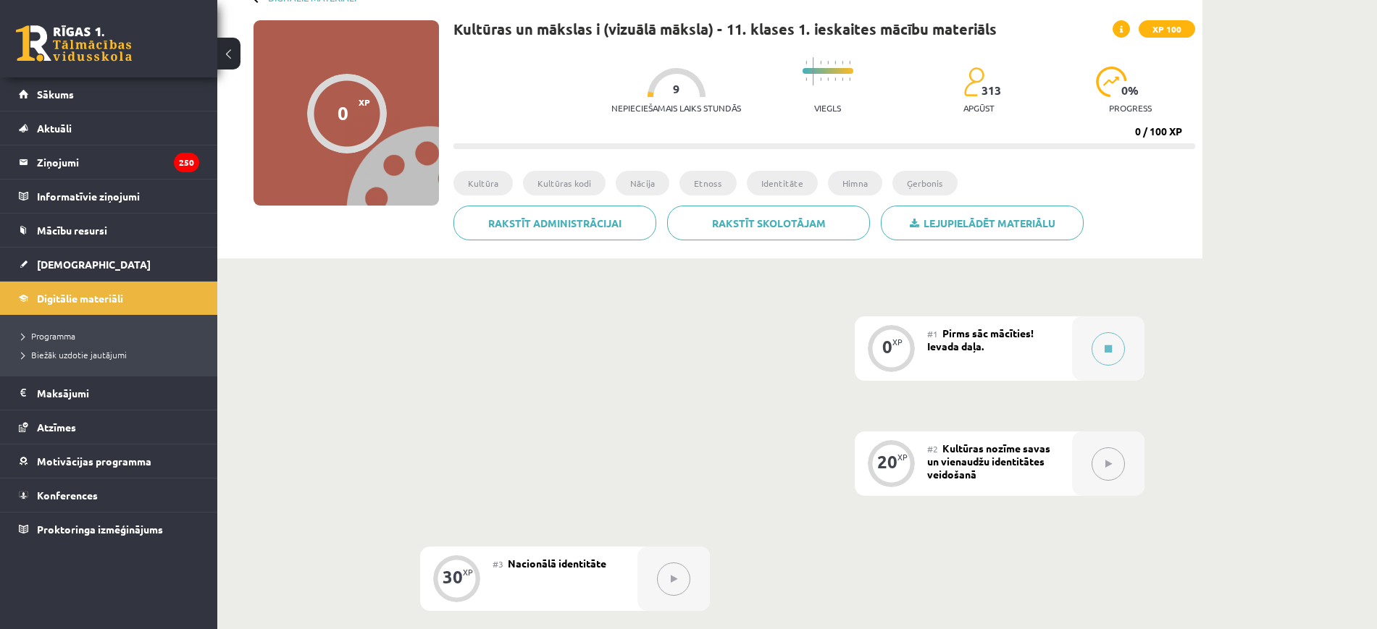
click at [1114, 462] on button at bounding box center [1107, 464] width 33 height 33
drag, startPoint x: 894, startPoint y: 469, endPoint x: 894, endPoint y: 459, distance: 9.4
click at [894, 466] on div "20" at bounding box center [887, 462] width 20 height 13
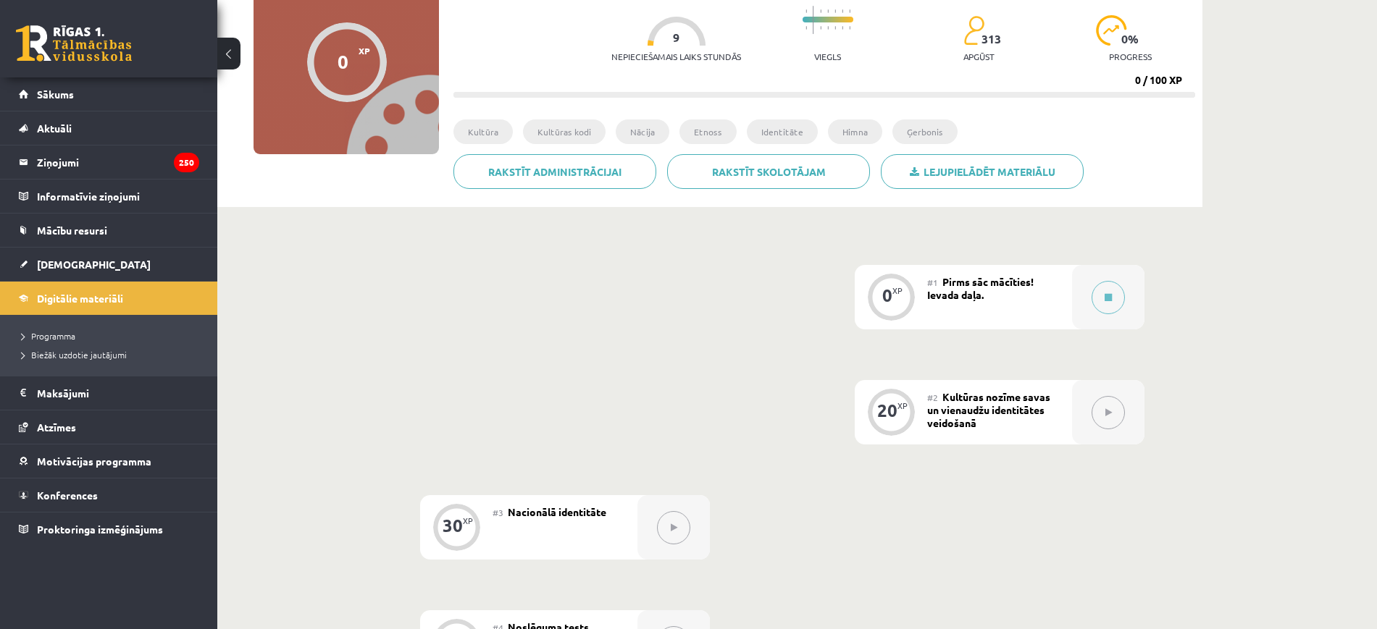
scroll to position [0, 0]
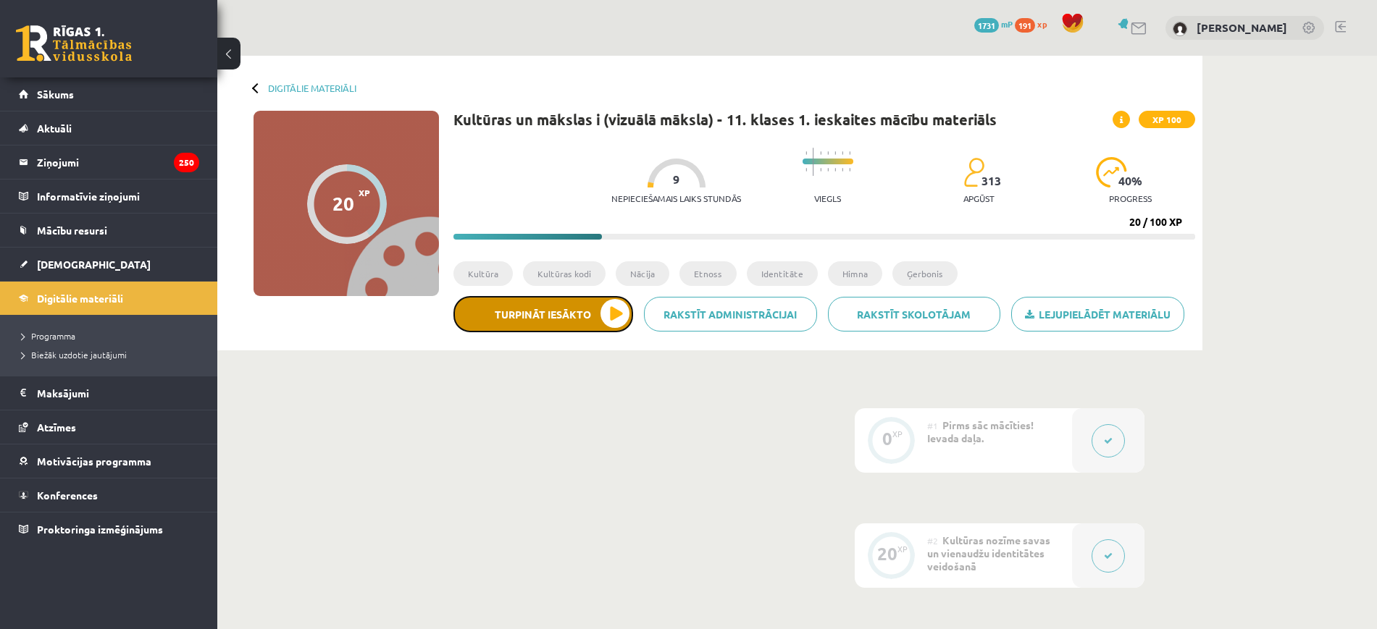
click at [544, 314] on button "Turpināt iesākto" at bounding box center [543, 314] width 180 height 36
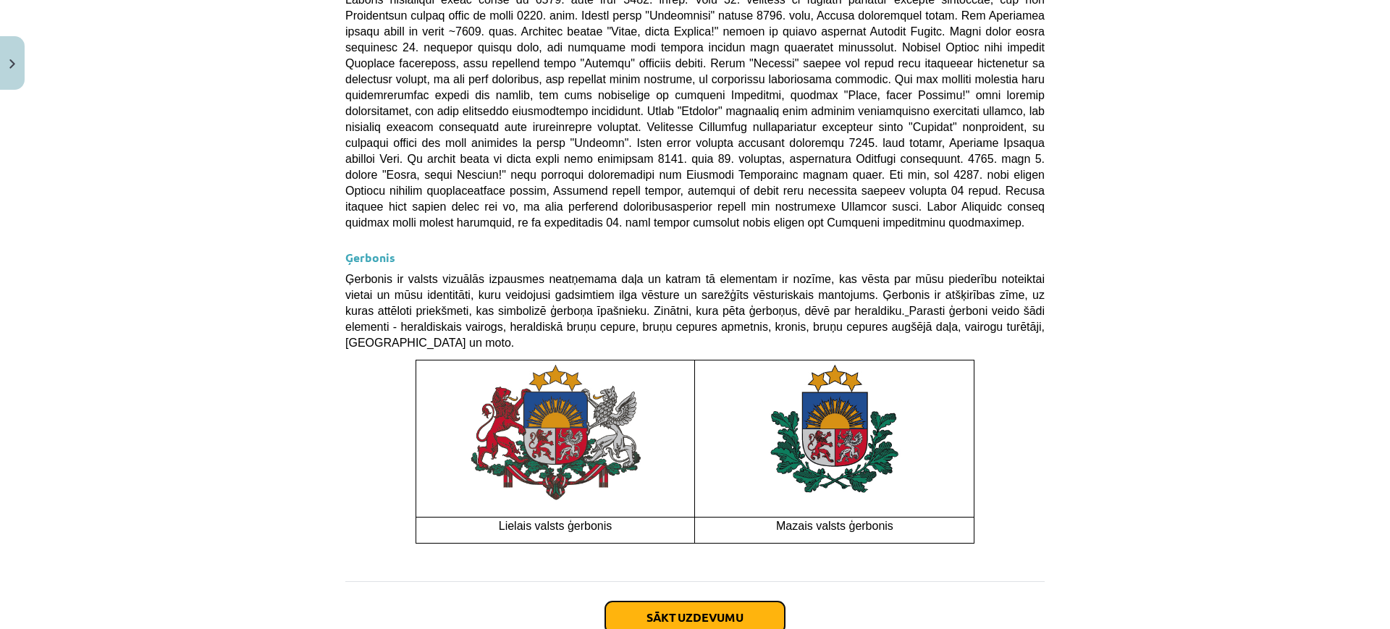
click at [700, 602] on button "Sākt uzdevumu" at bounding box center [695, 618] width 180 height 32
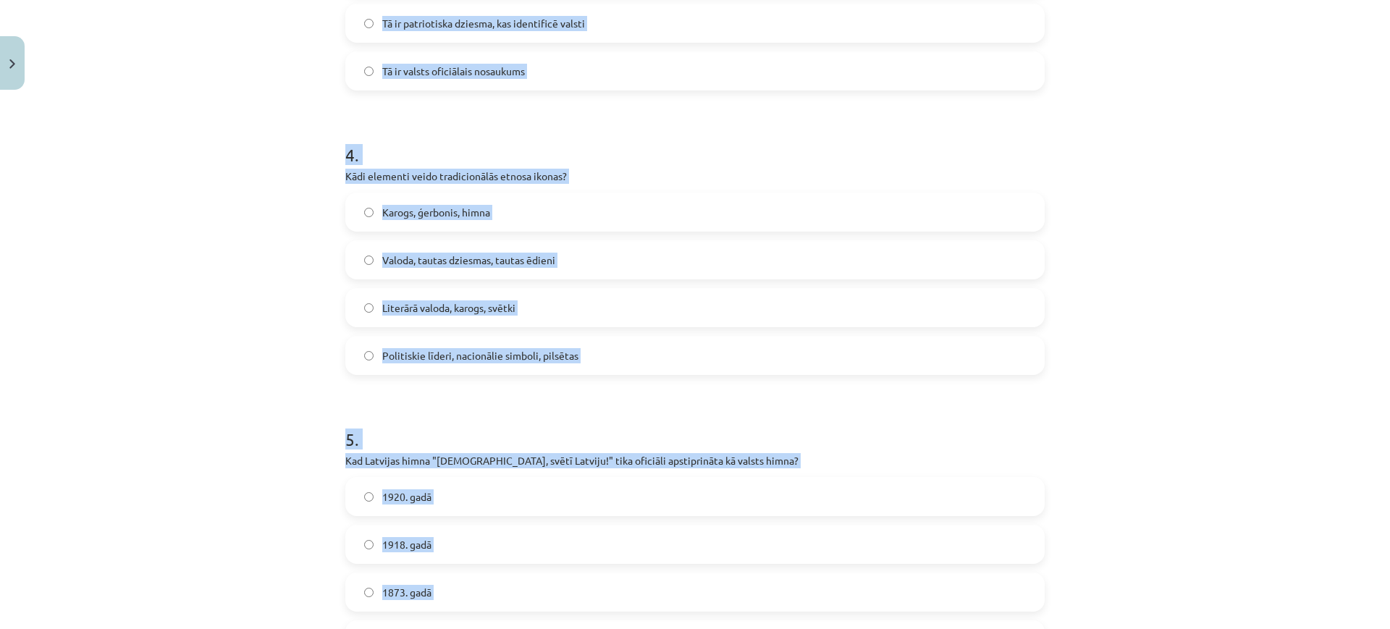
scroll to position [1099, 0]
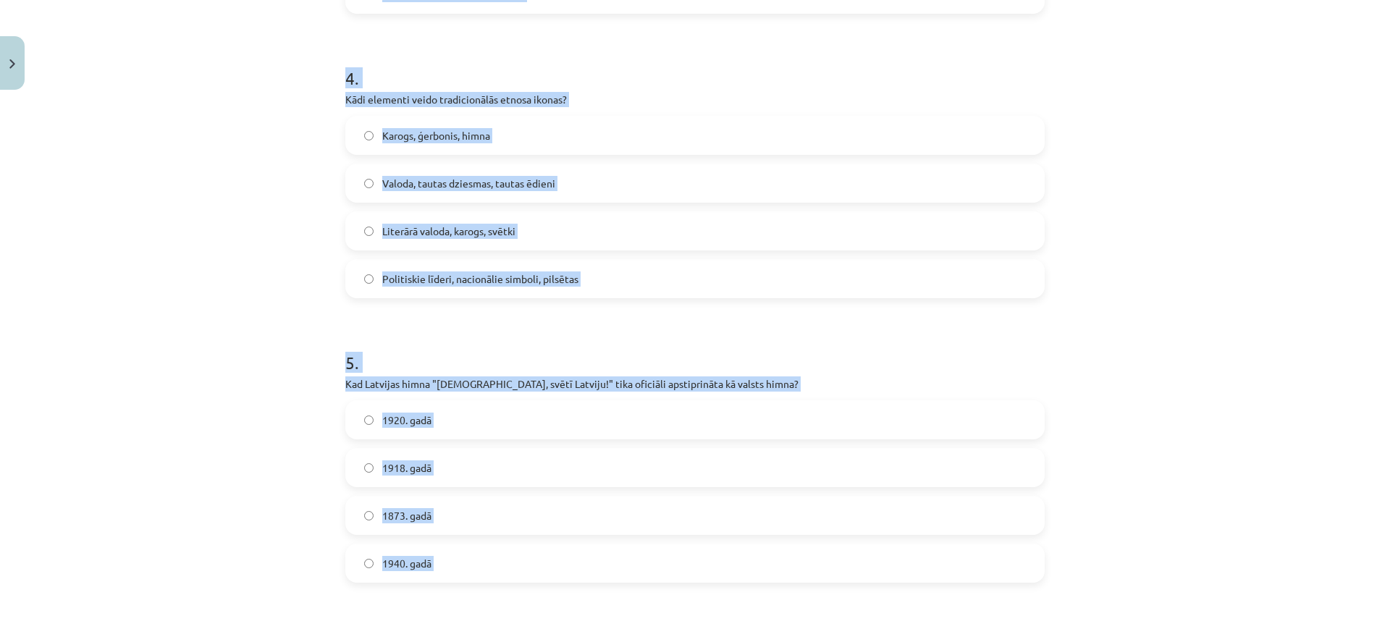
drag, startPoint x: 290, startPoint y: 284, endPoint x: 553, endPoint y: 587, distance: 401.4
click at [553, 587] on div "Mācību tēma: Kultūras un mākslas i (vizuālā māksla) - 11. klases 1. ieskaites m…" at bounding box center [695, 314] width 1390 height 629
copy form "1 . Kad Latvijas sarkanbaltsarkanais karogs pirmo reizi kļuva par nacionālās ap…"
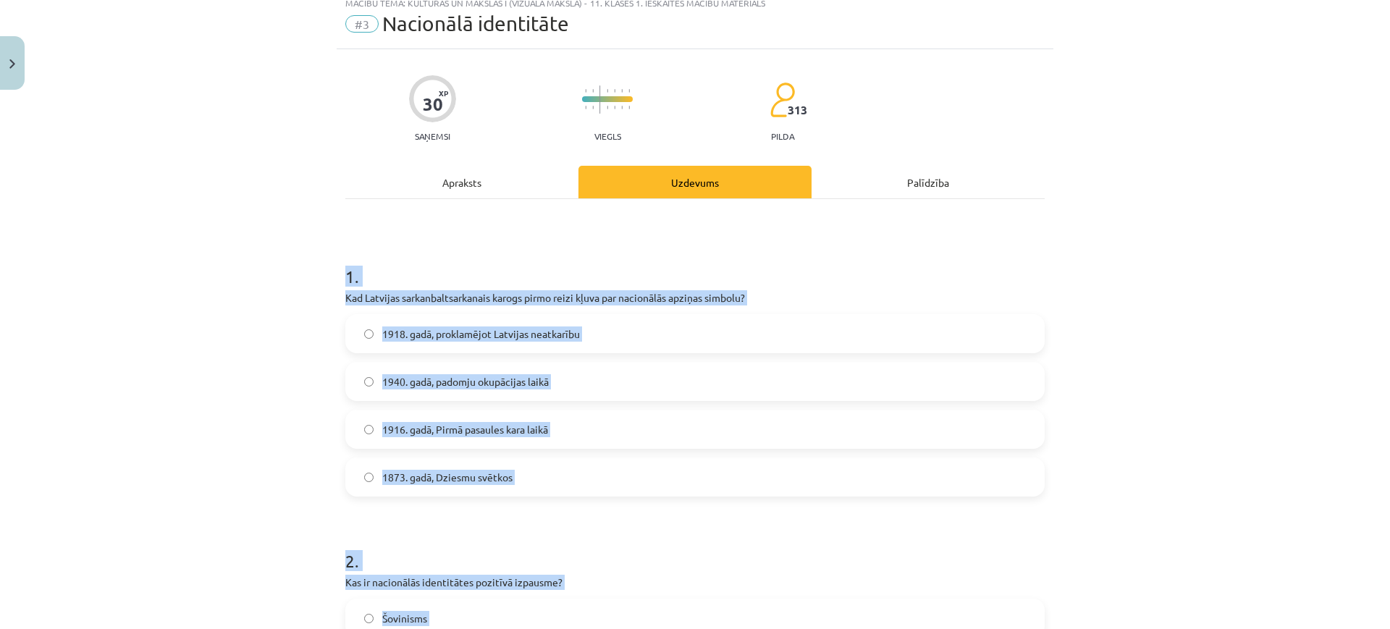
scroll to position [0, 0]
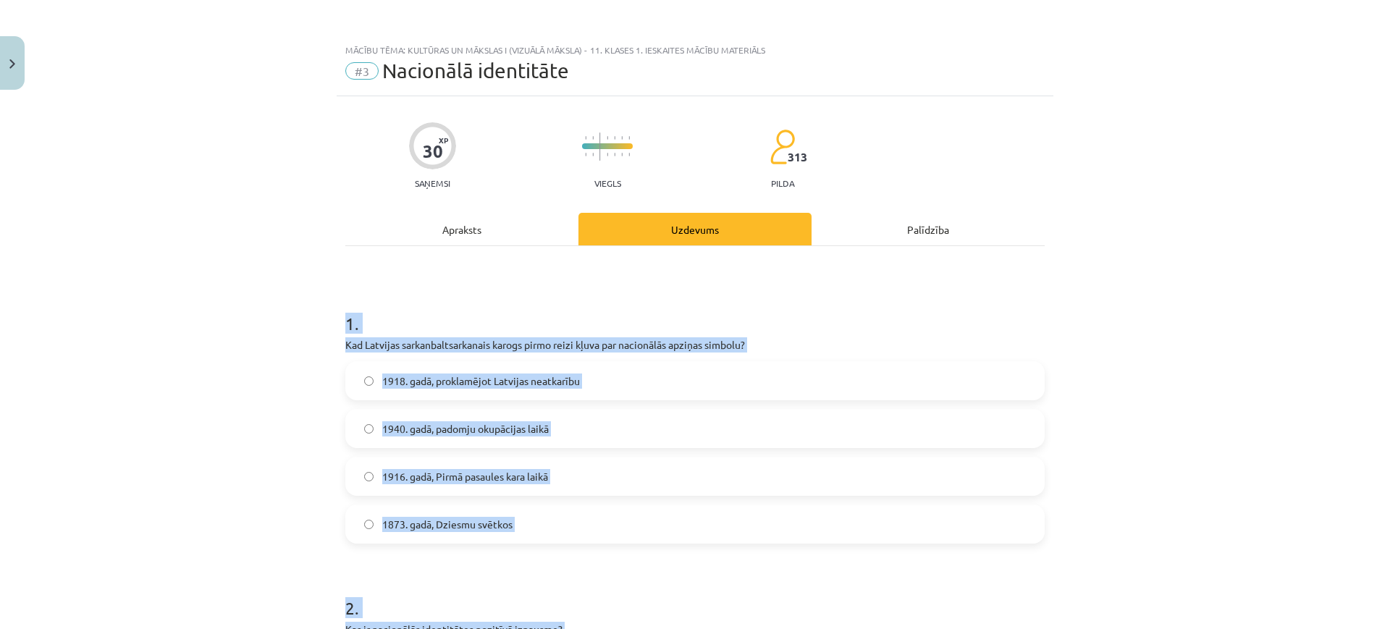
click at [842, 325] on h1 "1 ." at bounding box center [695, 310] width 700 height 45
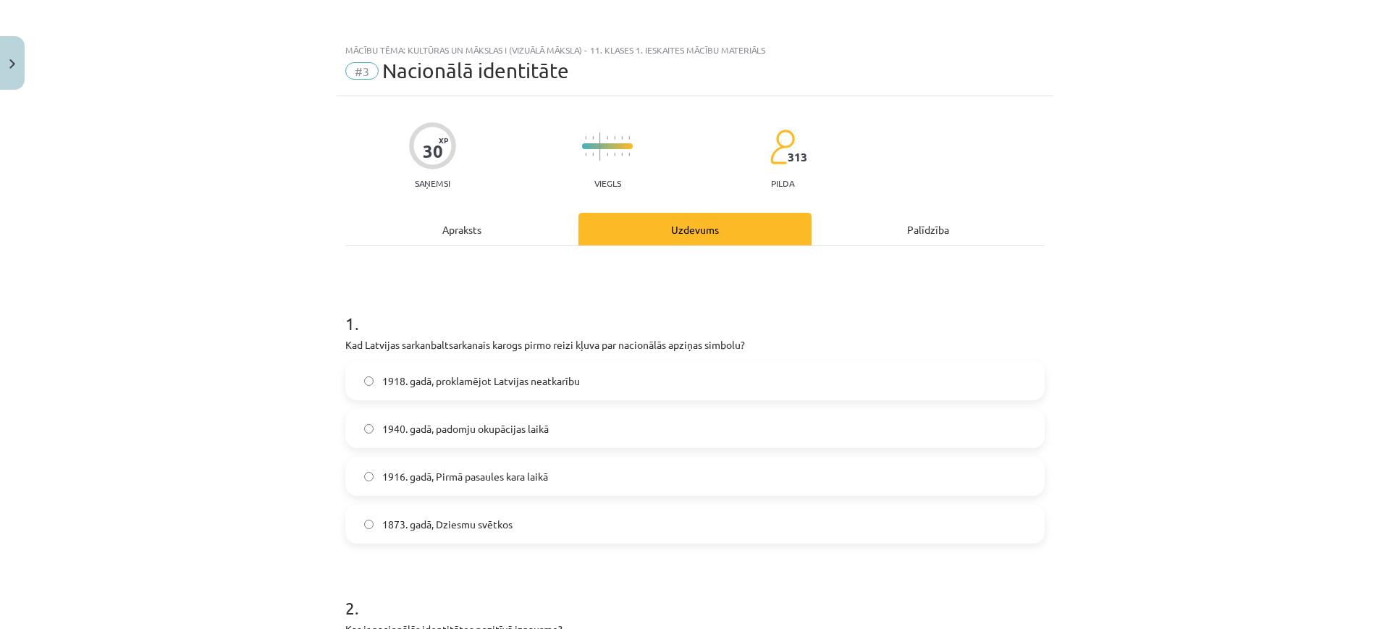
drag, startPoint x: 466, startPoint y: 479, endPoint x: 466, endPoint y: 466, distance: 12.3
click at [467, 479] on span "1916. gadā, Pirmā pasaules kara laikā" at bounding box center [465, 476] width 166 height 15
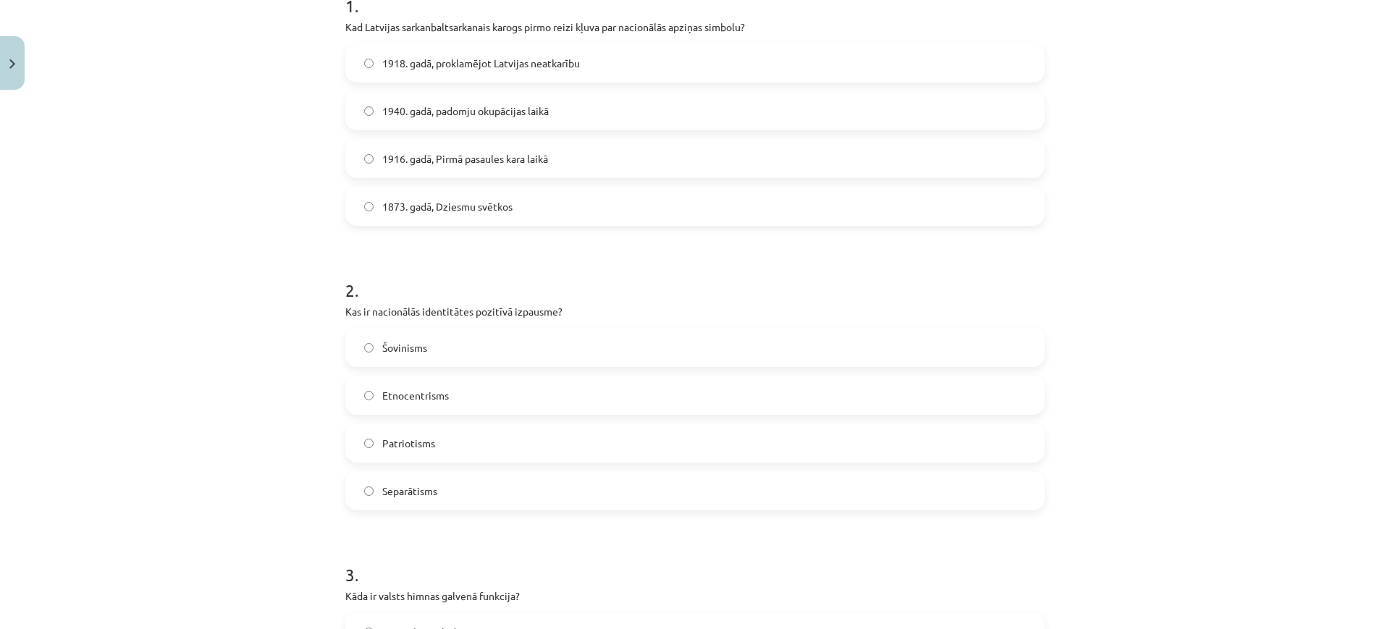
scroll to position [362, 0]
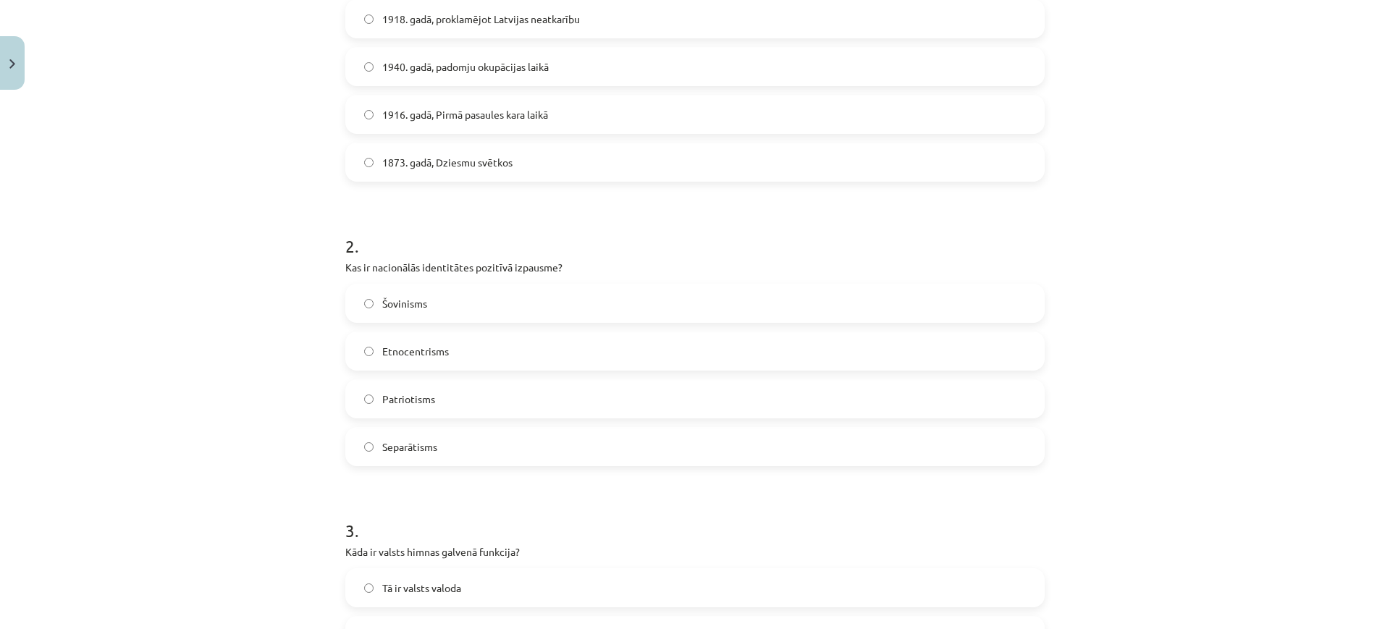
drag, startPoint x: 453, startPoint y: 396, endPoint x: 451, endPoint y: 366, distance: 29.7
click at [453, 395] on label "Patriotisms" at bounding box center [695, 399] width 697 height 36
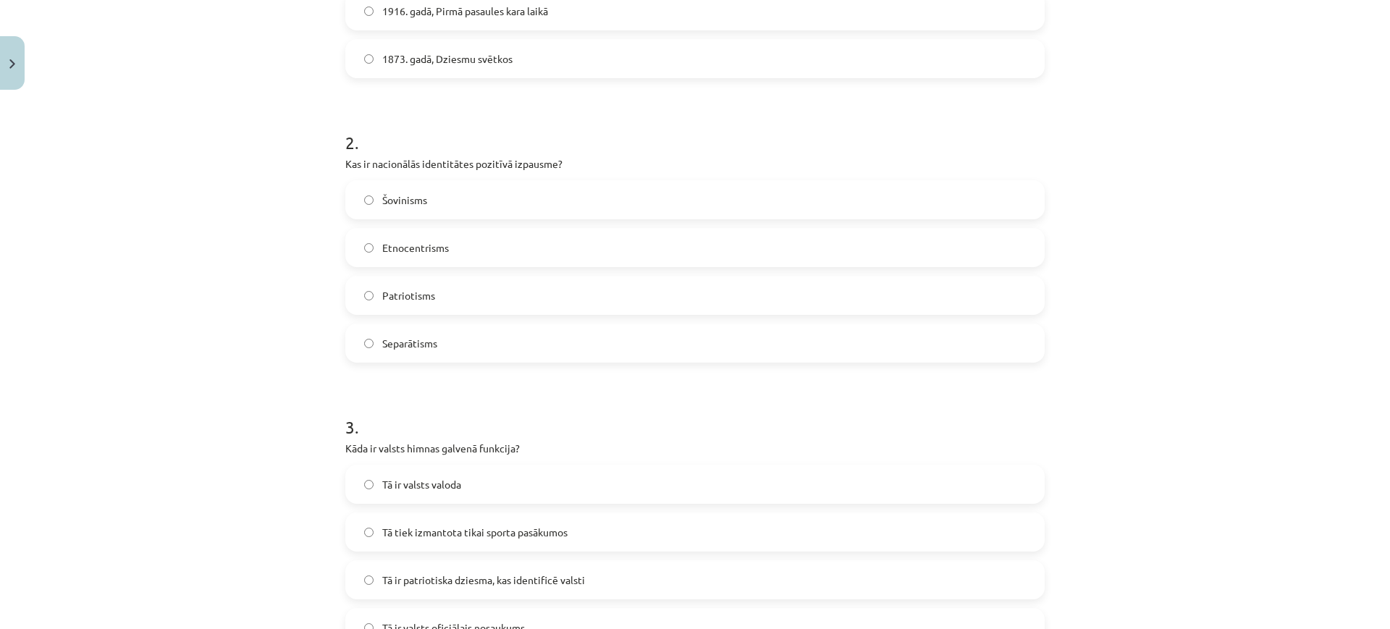
scroll to position [634, 0]
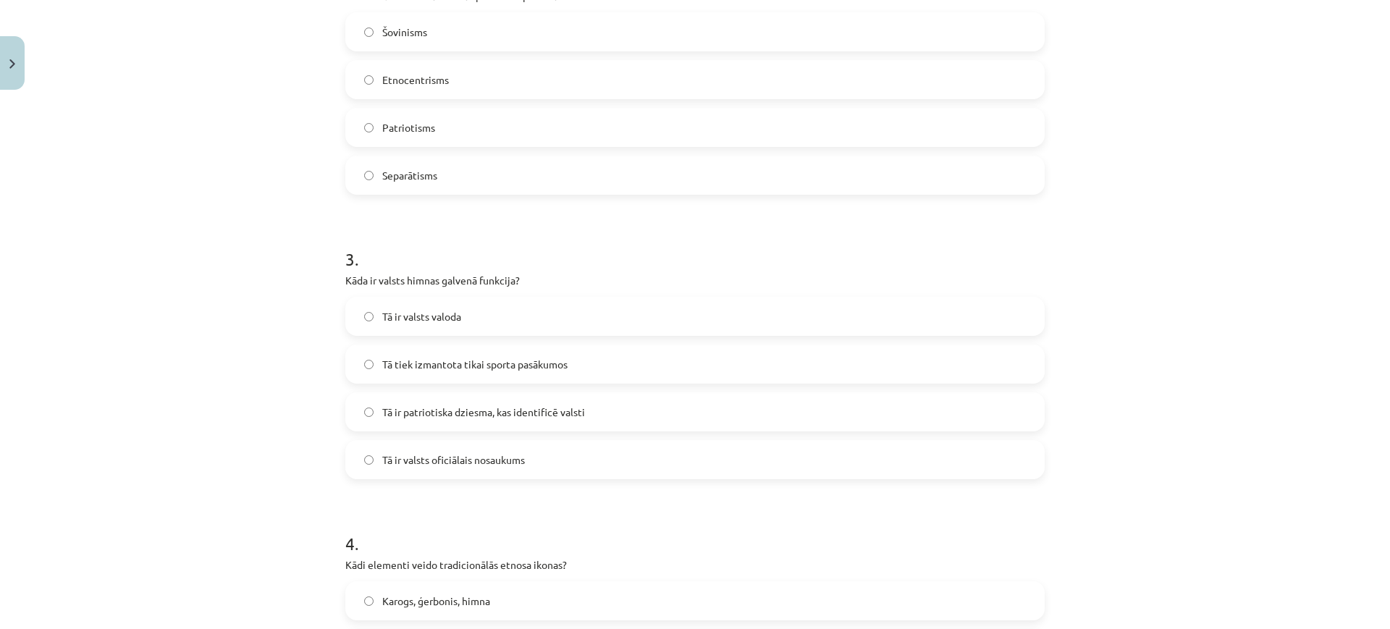
click at [511, 414] on span "Tā ir patriotiska dziesma, kas identificē valsti" at bounding box center [483, 412] width 203 height 15
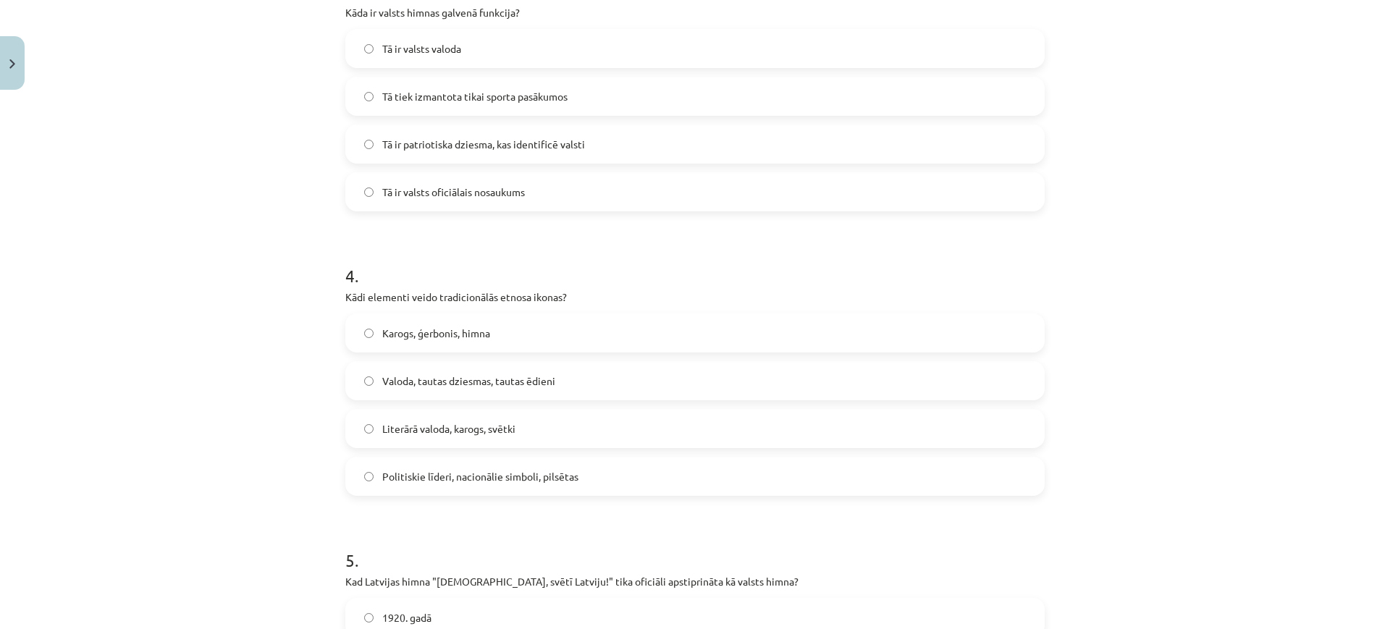
scroll to position [996, 0]
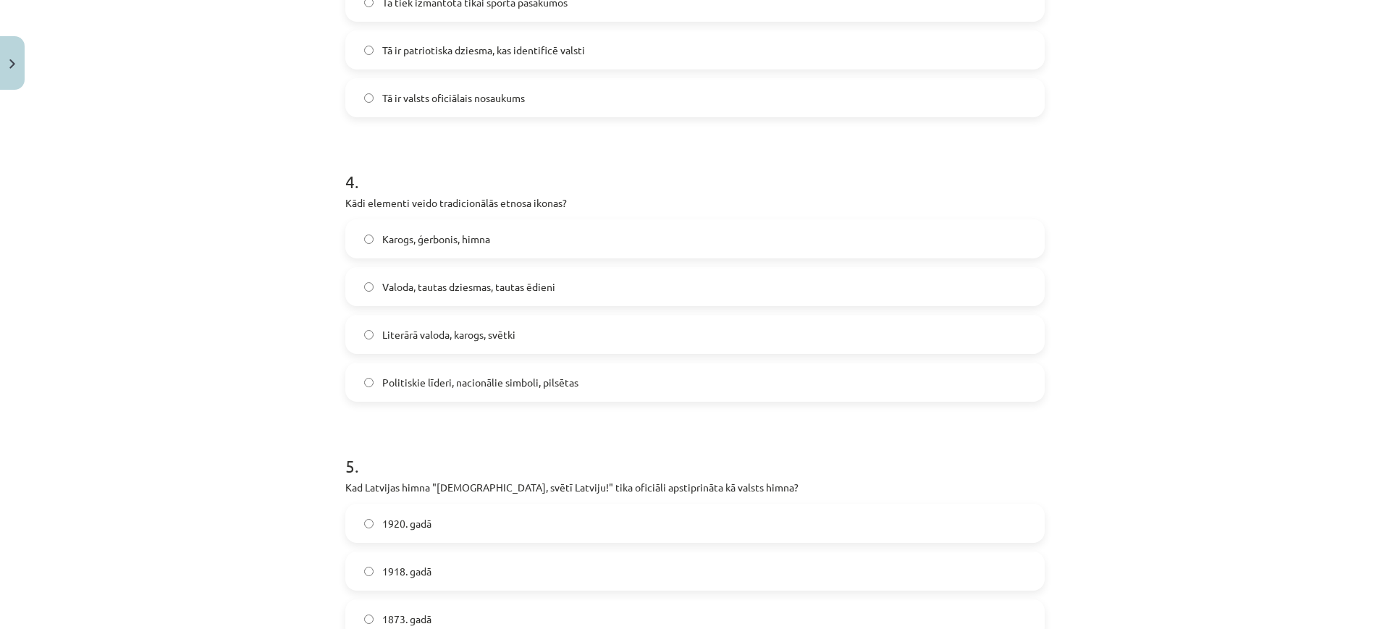
click at [506, 298] on label "Valoda, tautas dziesmas, tautas ēdieni" at bounding box center [695, 287] width 697 height 36
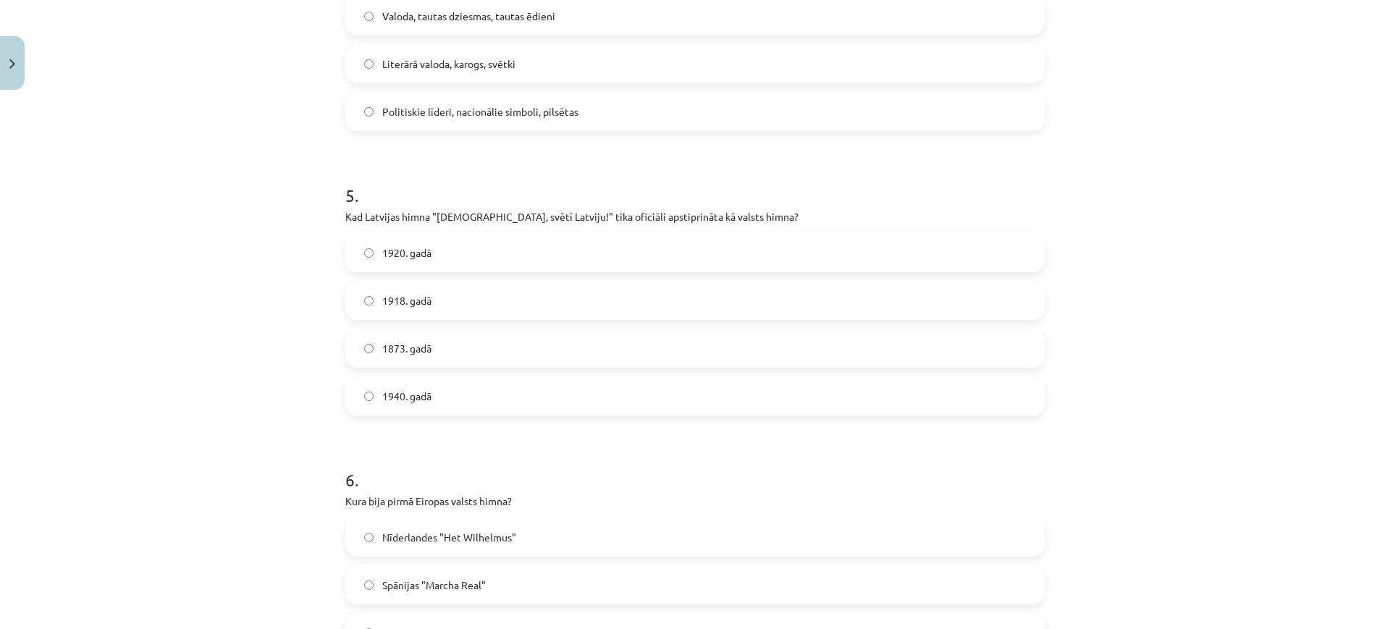
scroll to position [1267, 0]
click at [461, 253] on label "1920. gadā" at bounding box center [695, 252] width 697 height 36
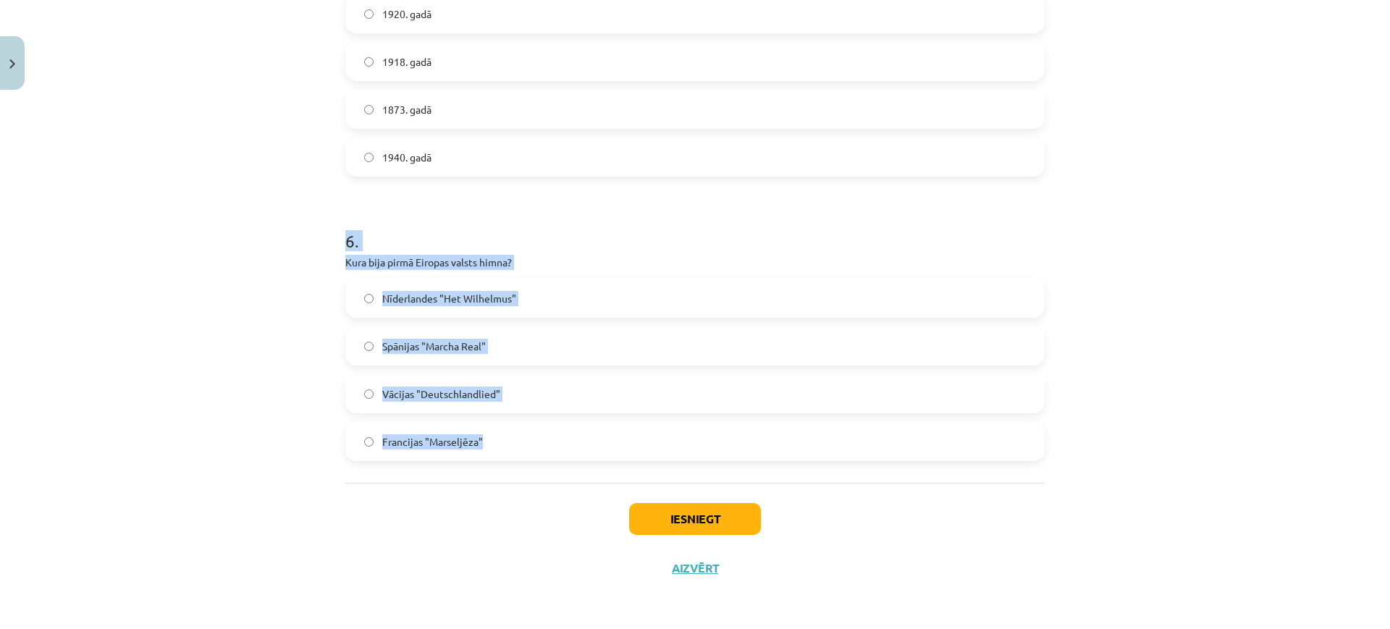
drag, startPoint x: 327, startPoint y: 232, endPoint x: 379, endPoint y: 270, distance: 64.3
click at [537, 471] on div "Mācību tēma: Kultūras un mākslas i (vizuālā māksla) - 11. klases 1. ieskaites m…" at bounding box center [695, 314] width 1390 height 629
copy div "6 . Kura bija pirmā Eiropas valsts himna? Nīderlandes "Het Wilhelmus" Spānijas …"
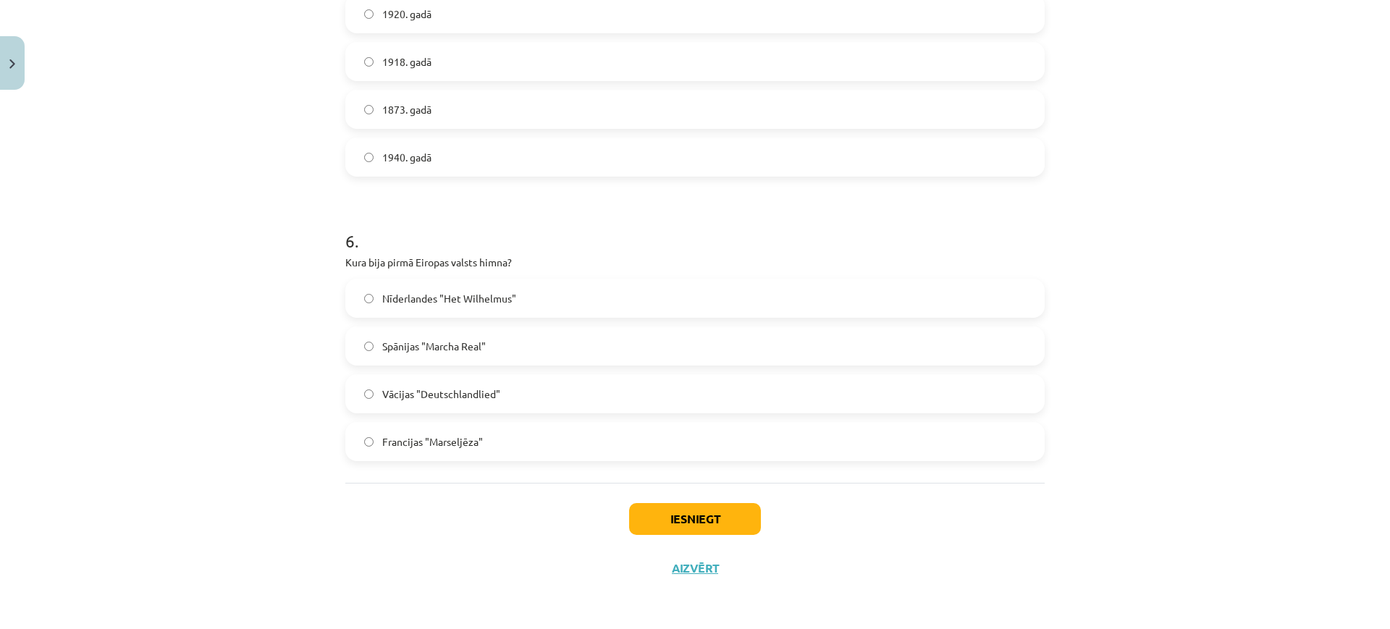
drag, startPoint x: 399, startPoint y: 511, endPoint x: 458, endPoint y: 364, distance: 158.6
click at [399, 510] on div "Iesniegt Aizvērt" at bounding box center [695, 533] width 700 height 101
click at [487, 298] on span "Nīderlandes "Het Wilhelmus"" at bounding box center [449, 298] width 134 height 15
click at [684, 519] on button "Iesniegt" at bounding box center [695, 519] width 132 height 32
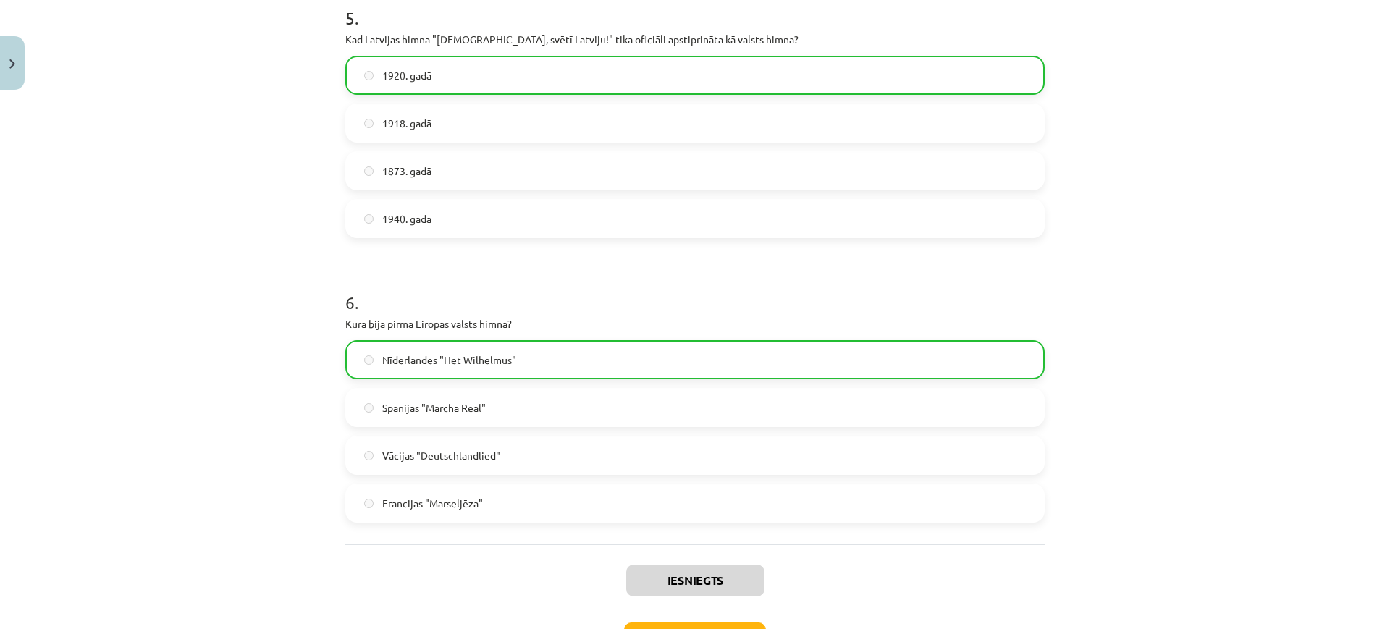
scroll to position [1552, 0]
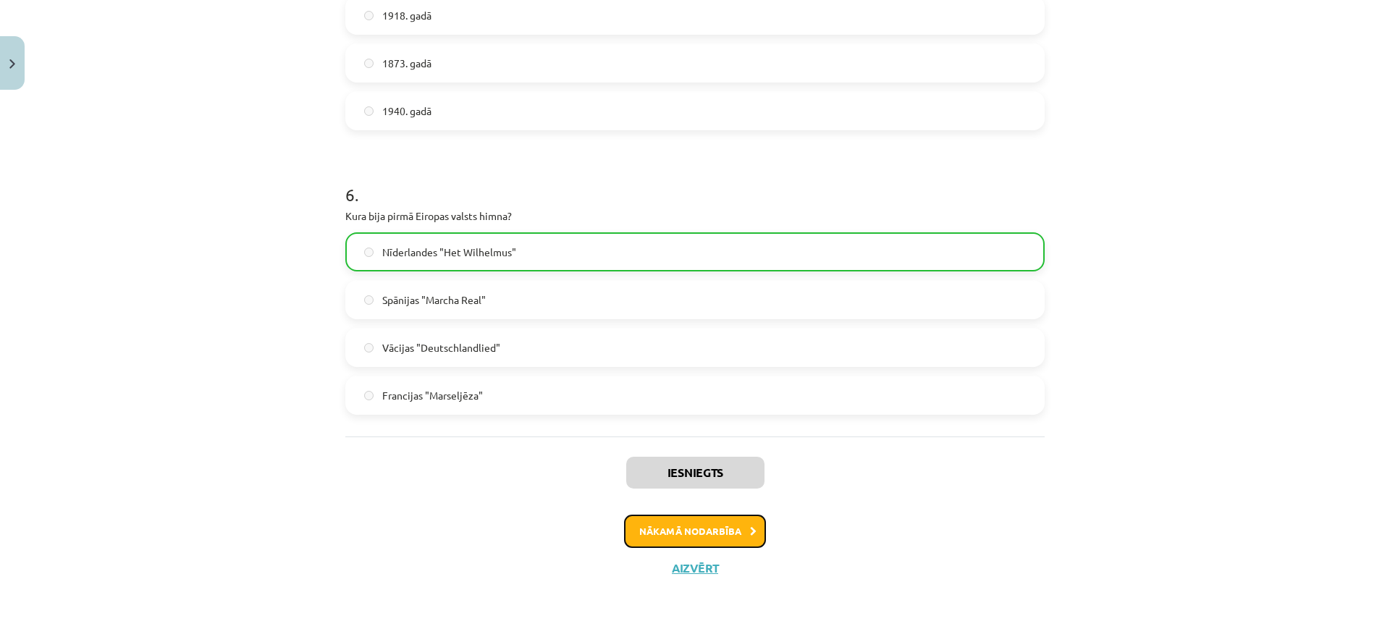
click at [692, 542] on button "Nākamā nodarbība" at bounding box center [695, 531] width 142 height 33
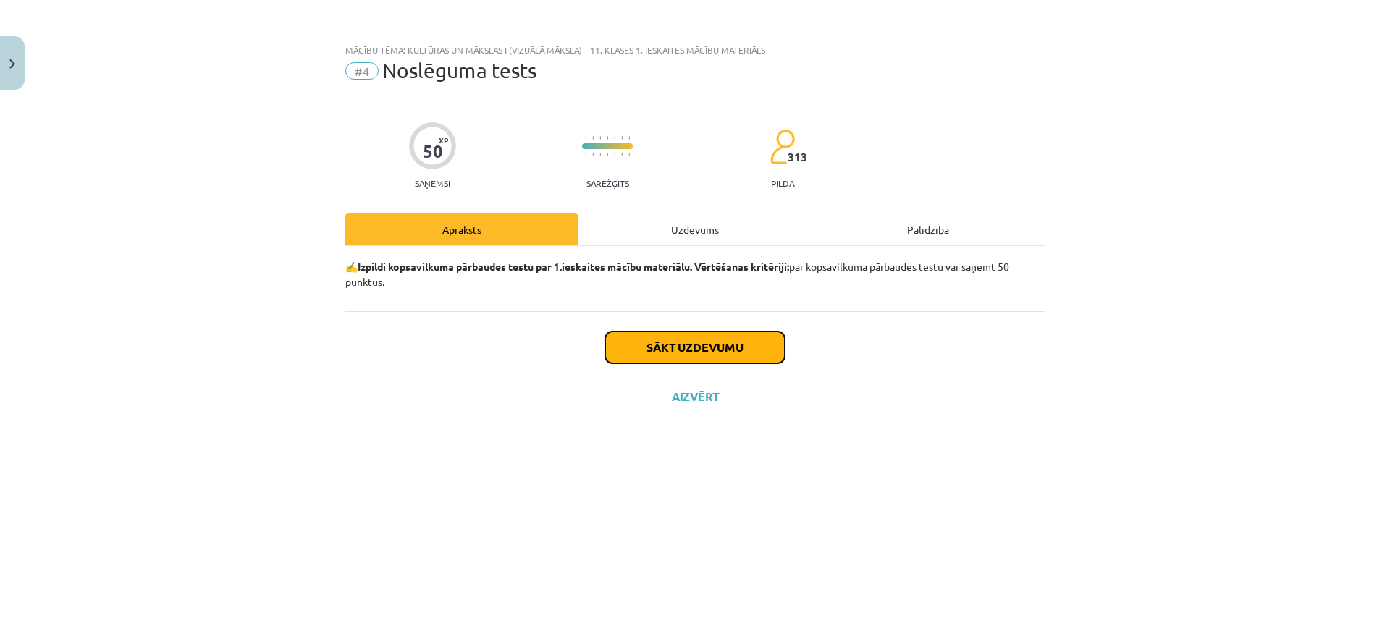
click at [734, 343] on button "Sākt uzdevumu" at bounding box center [695, 348] width 180 height 32
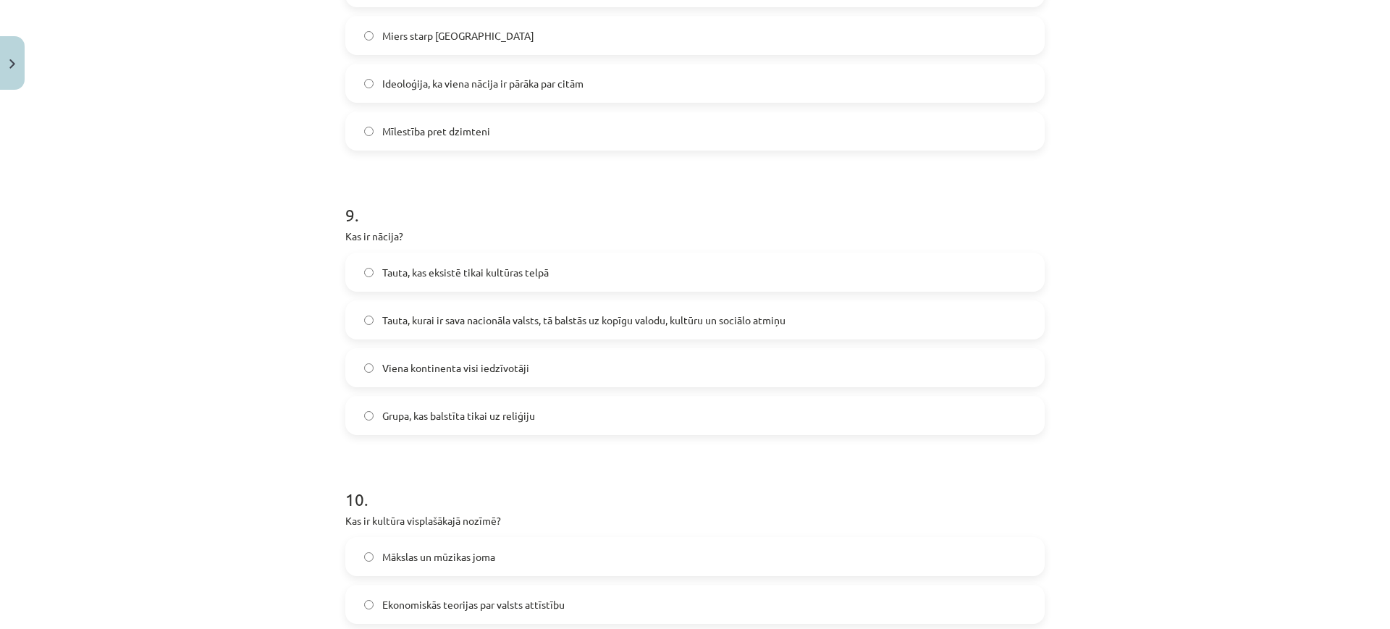
scroll to position [2644, 0]
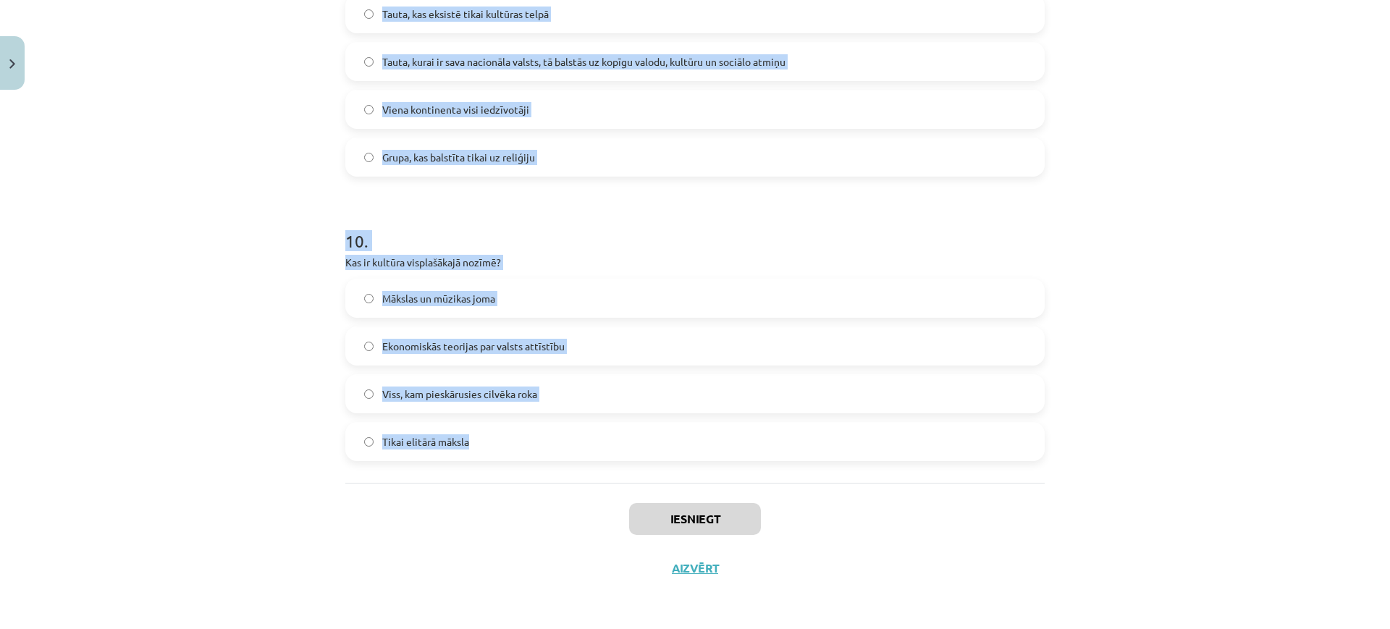
drag, startPoint x: 342, startPoint y: 316, endPoint x: 440, endPoint y: 345, distance: 102.7
click at [500, 473] on div "Mācību tēma: Kultūras un mākslas i (vizuālā māksla) - 11. klases 1. ieskaites m…" at bounding box center [695, 314] width 1390 height 629
copy form "1 . Kas ir kultūras mantojuma nozīme? Tā uztur saikni ar valsts vēsturi un trad…"
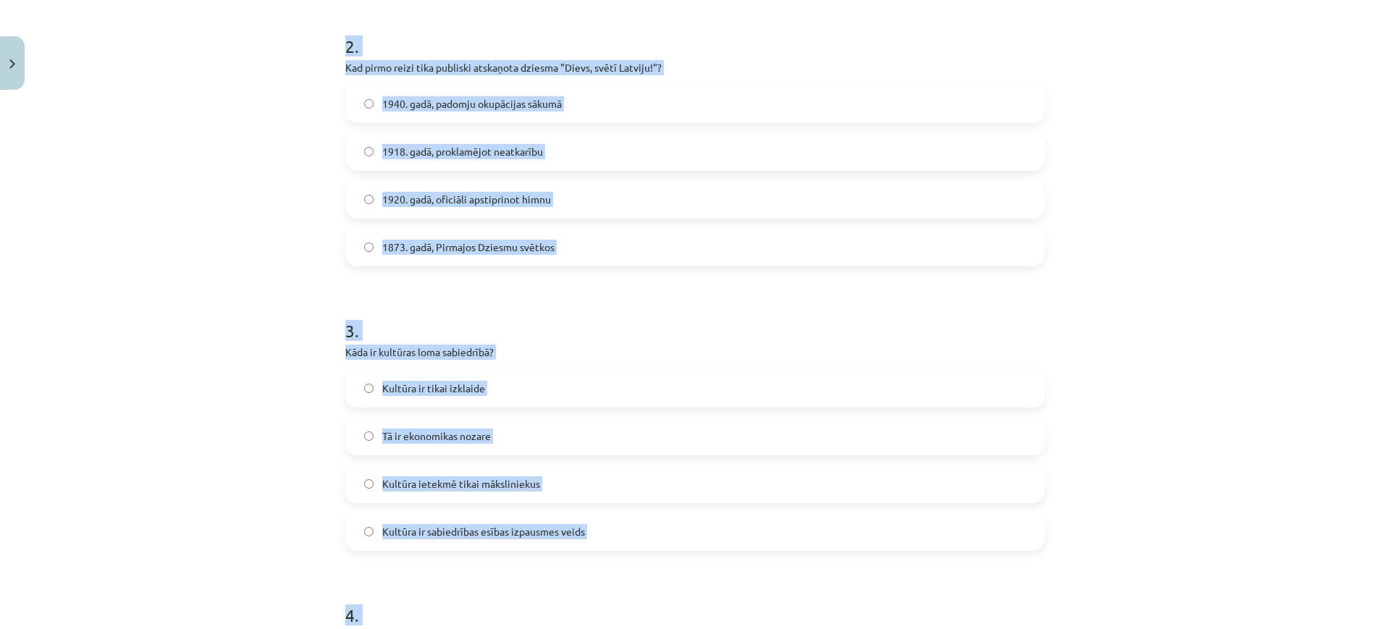
scroll to position [200, 0]
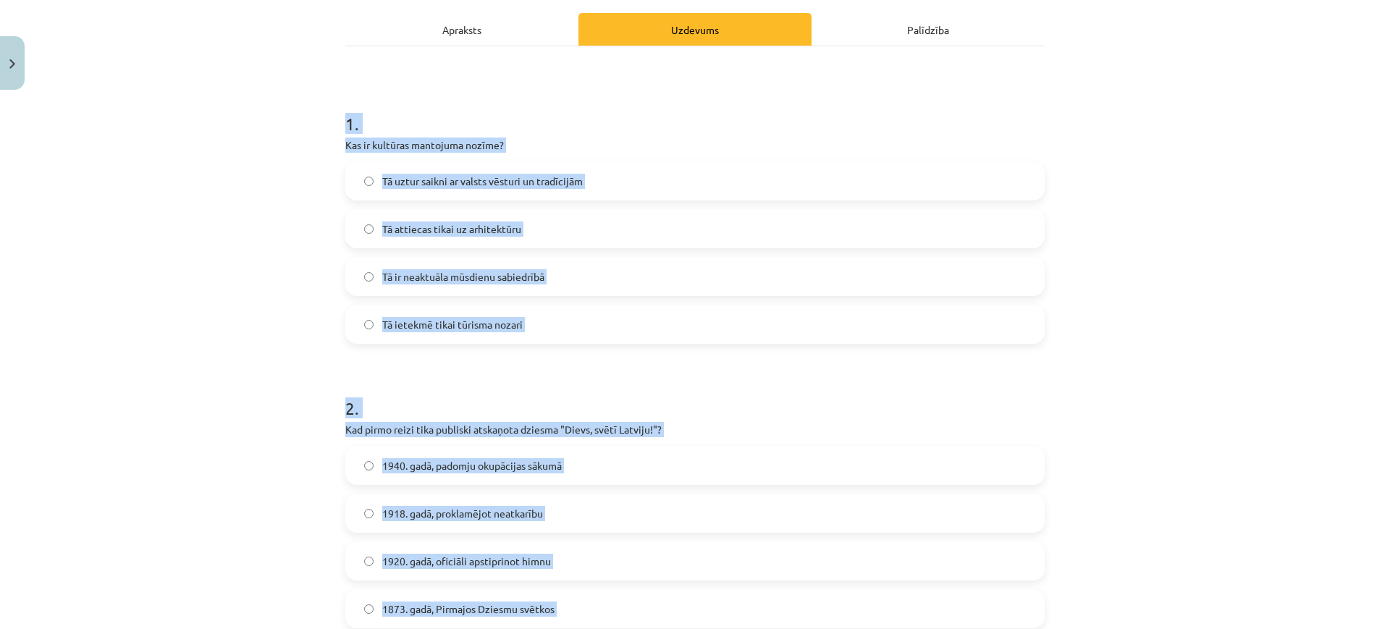
click at [521, 177] on span "Tā uztur saikni ar valsts vēsturi un tradīcijām" at bounding box center [482, 181] width 201 height 15
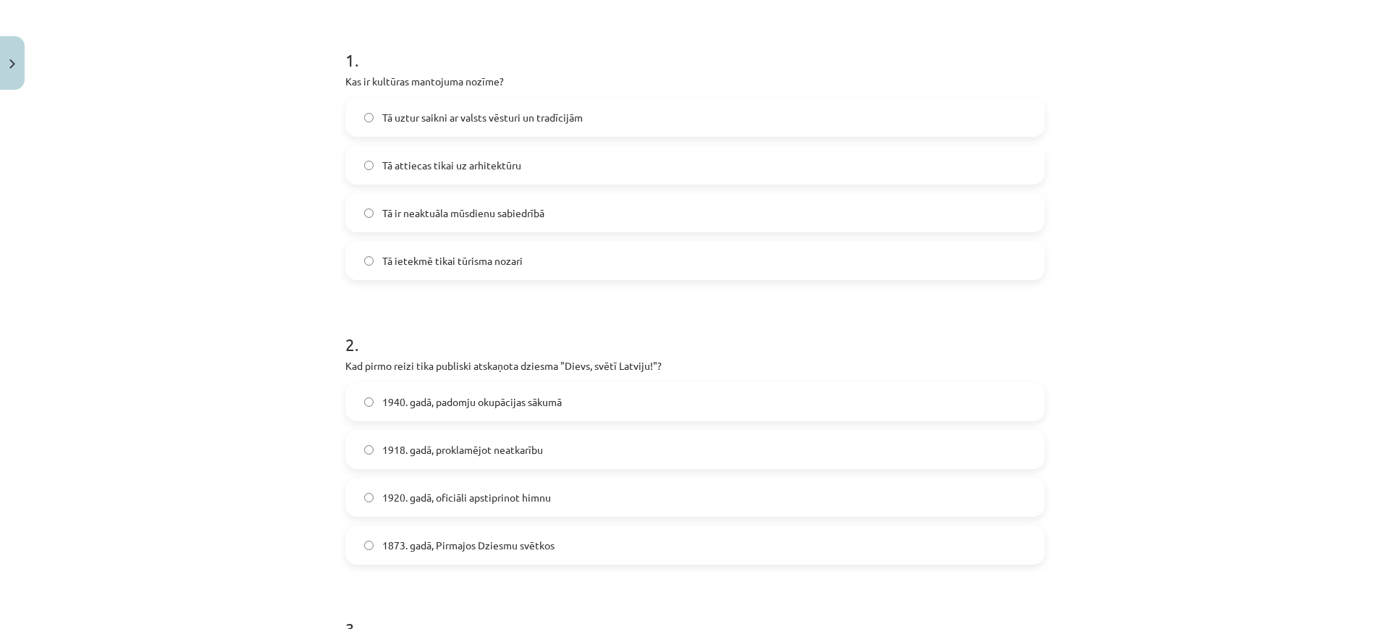
scroll to position [381, 0]
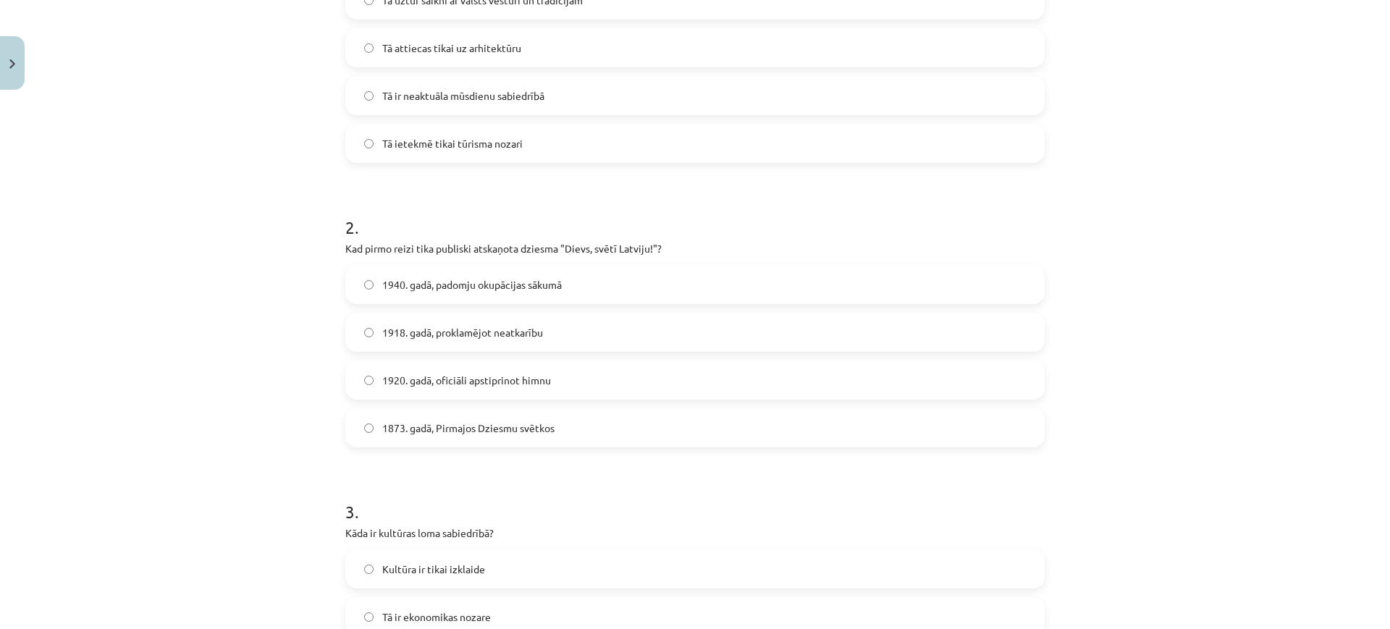
click at [458, 428] on span "1873. gadā, Pirmajos Dziesmu svētkos" at bounding box center [468, 428] width 172 height 15
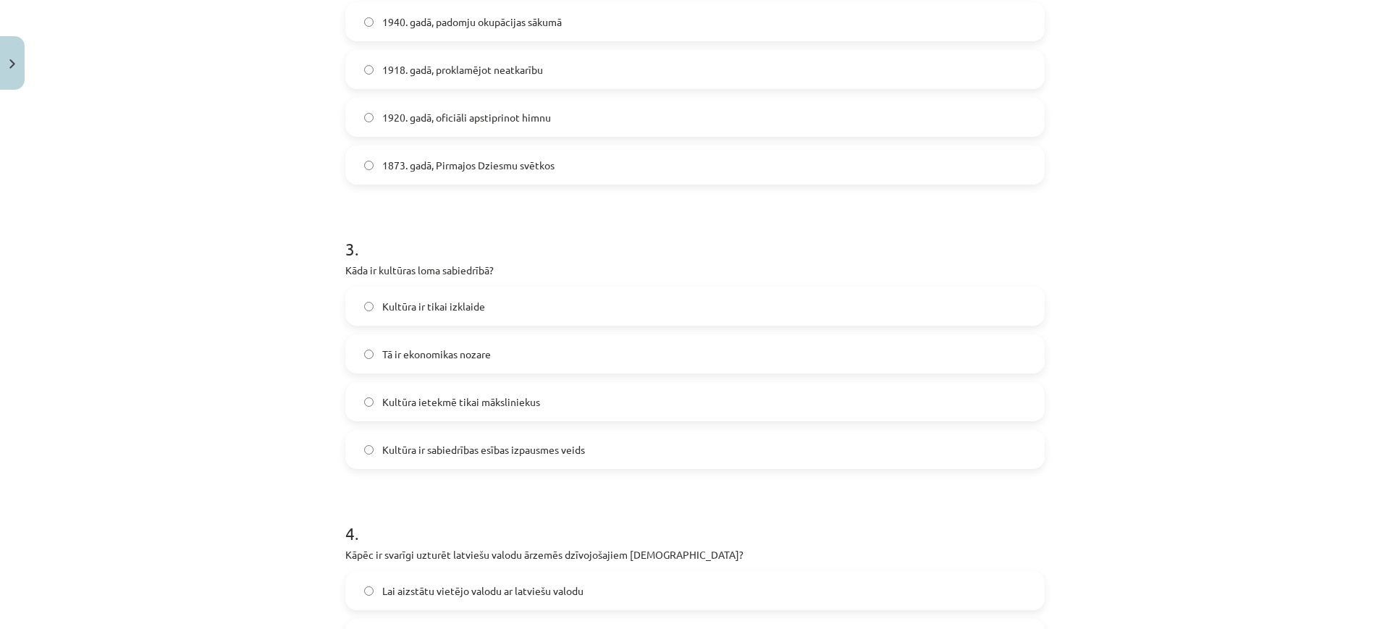
scroll to position [653, 0]
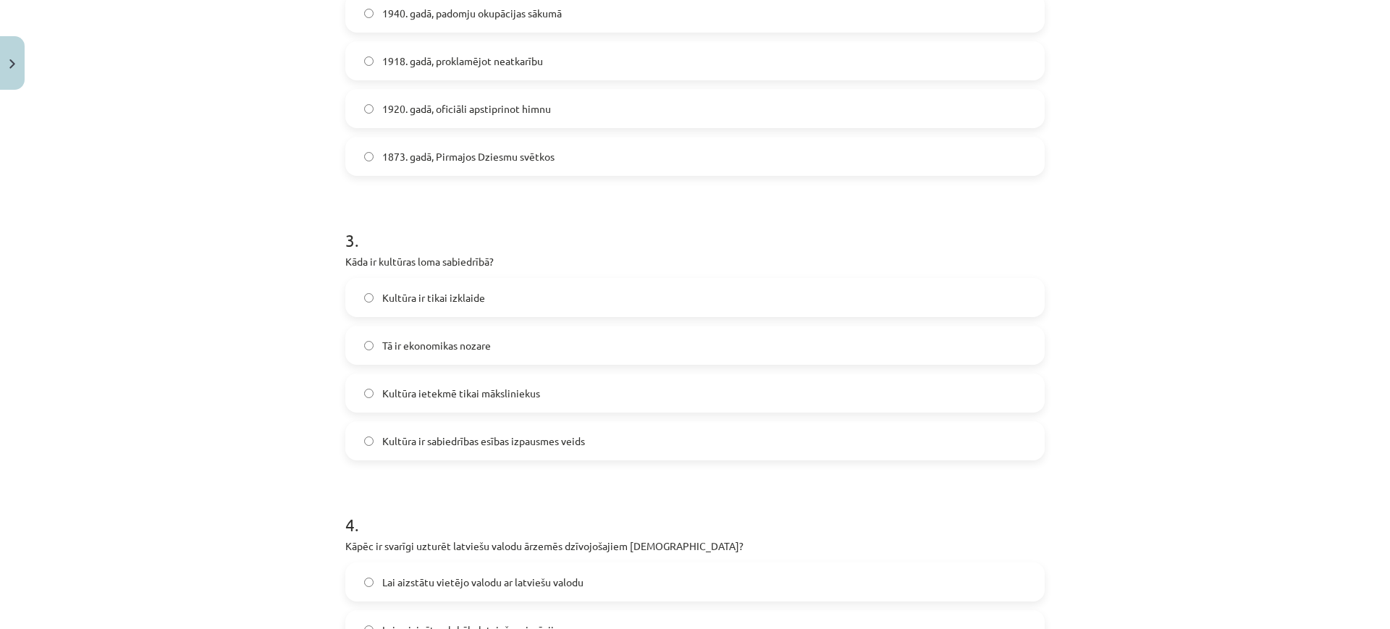
click at [499, 440] on span "Kultūra ir sabiedrības esības izpausmes veids" at bounding box center [483, 441] width 203 height 15
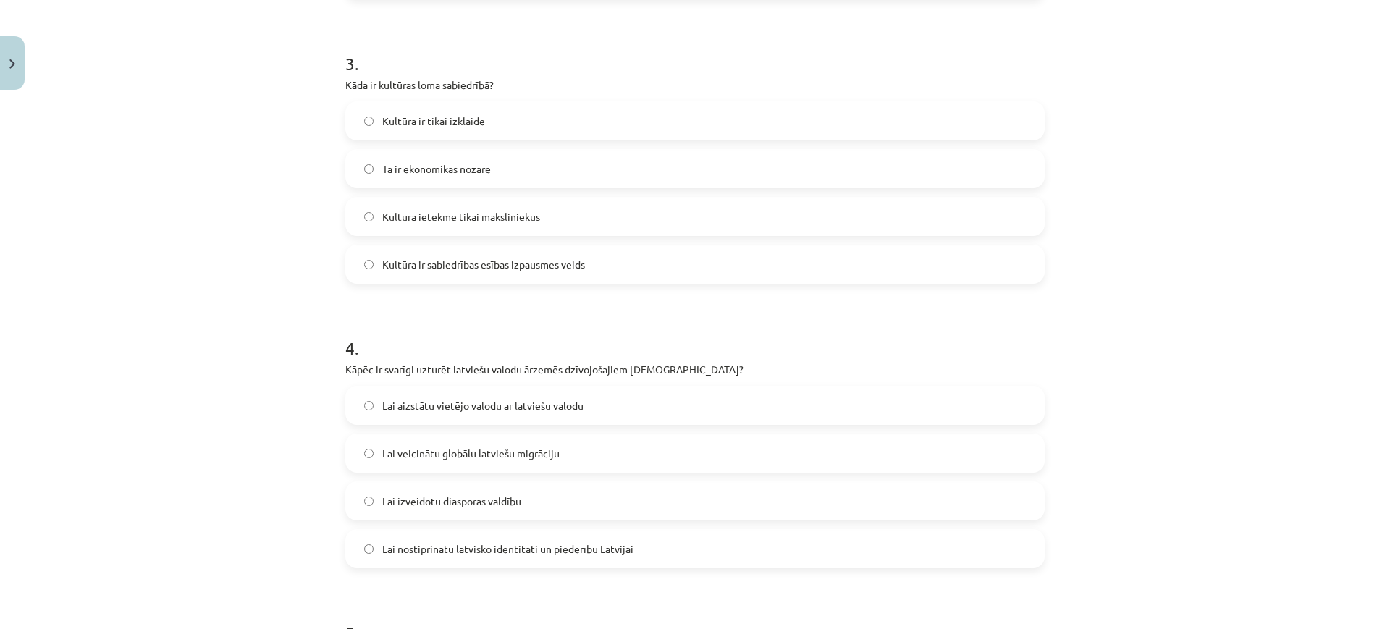
scroll to position [924, 0]
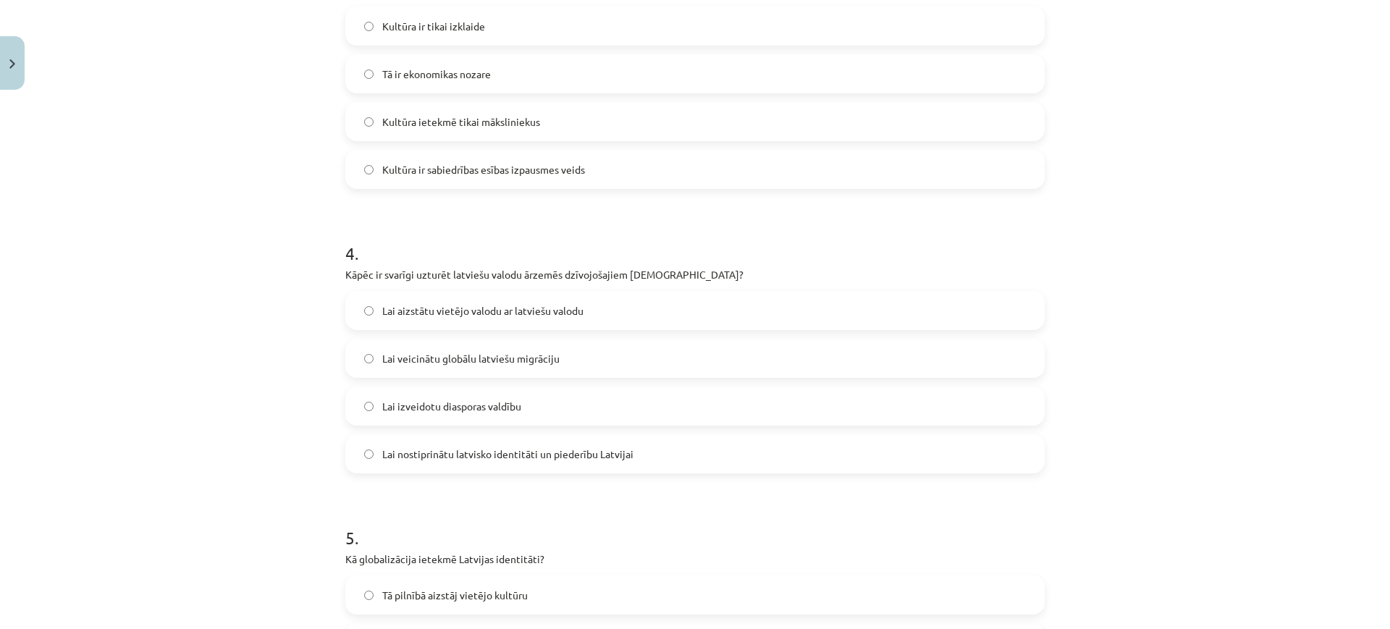
click at [523, 453] on span "Lai nostiprinātu latvisko identitāti un piederību Latvijai" at bounding box center [507, 454] width 251 height 15
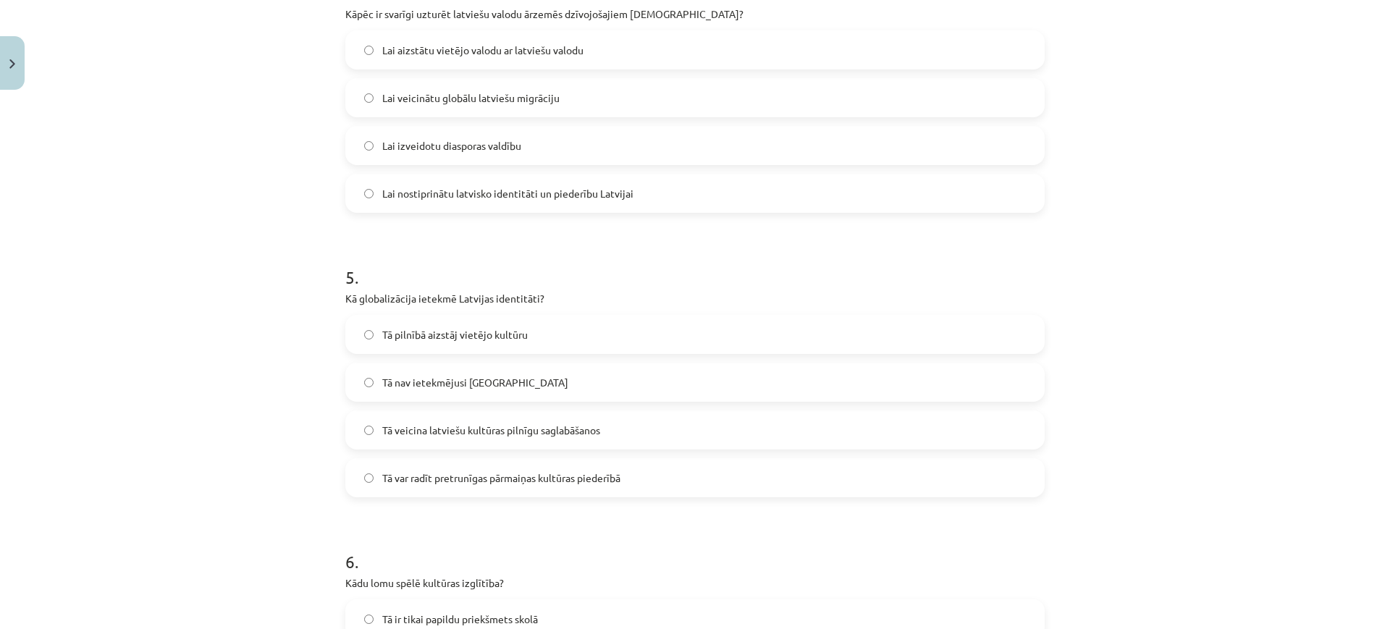
scroll to position [1196, 0]
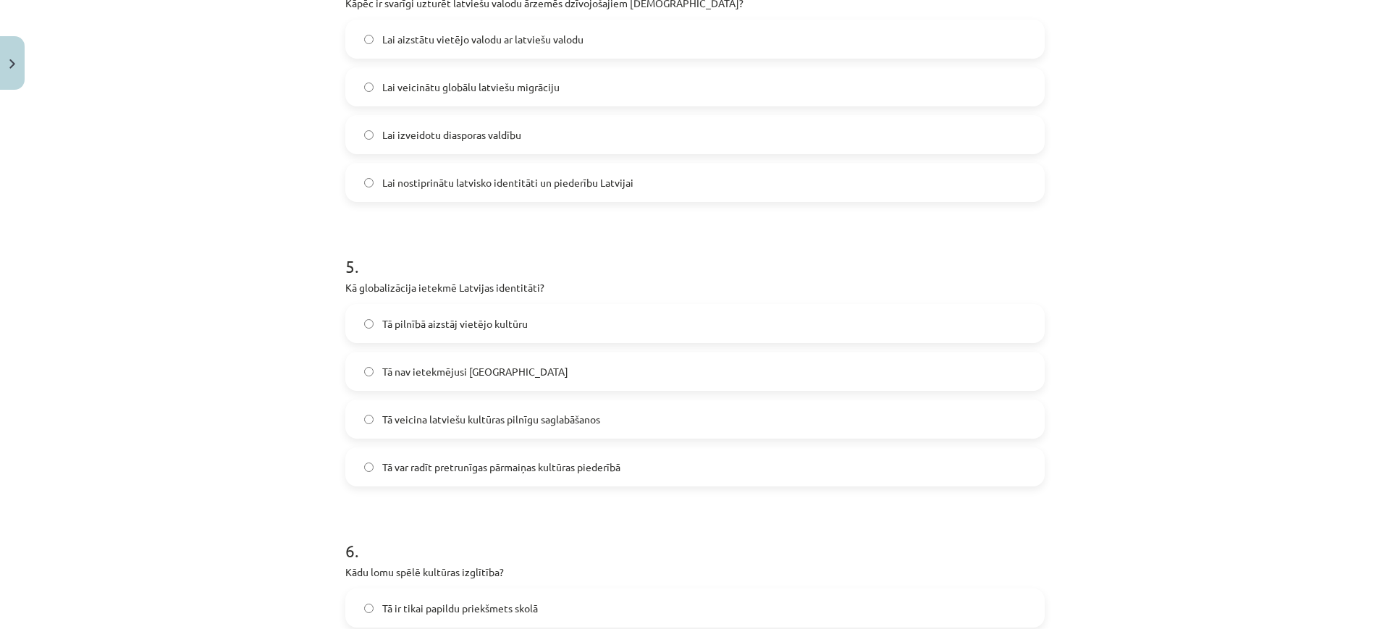
click at [508, 473] on span "Tā var radīt pretrunīgas pārmaiņas kultūras piederībā" at bounding box center [501, 467] width 238 height 15
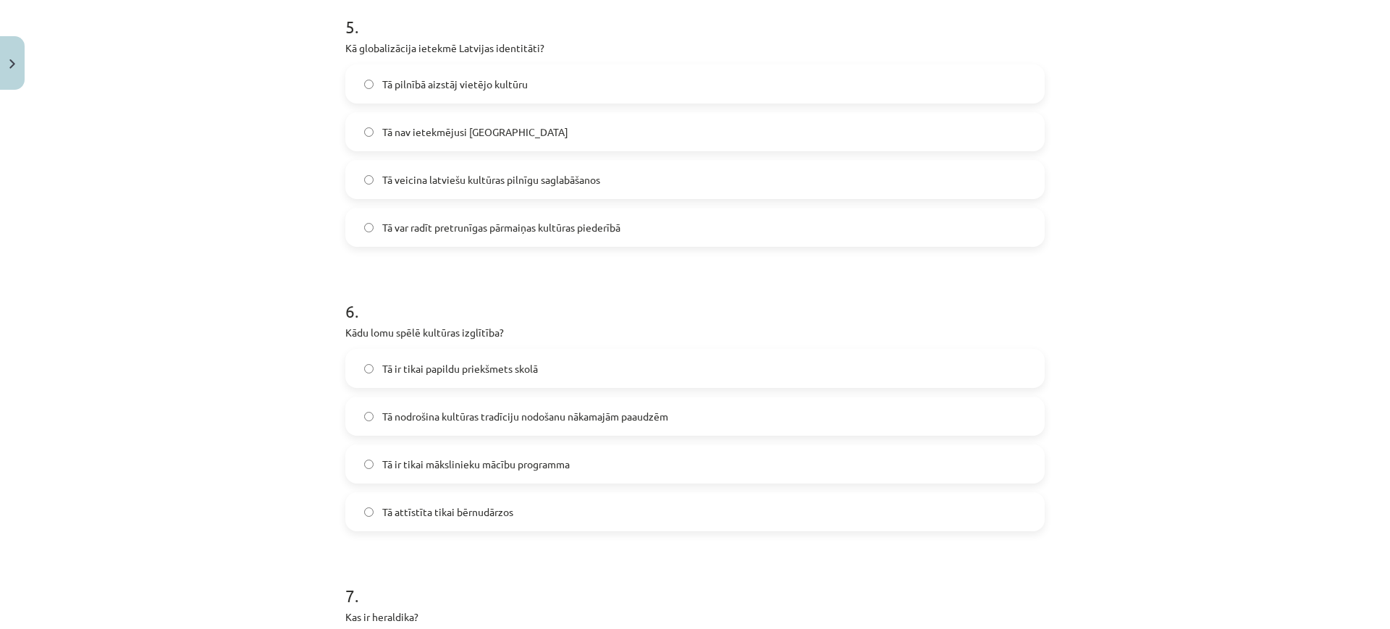
scroll to position [1467, 0]
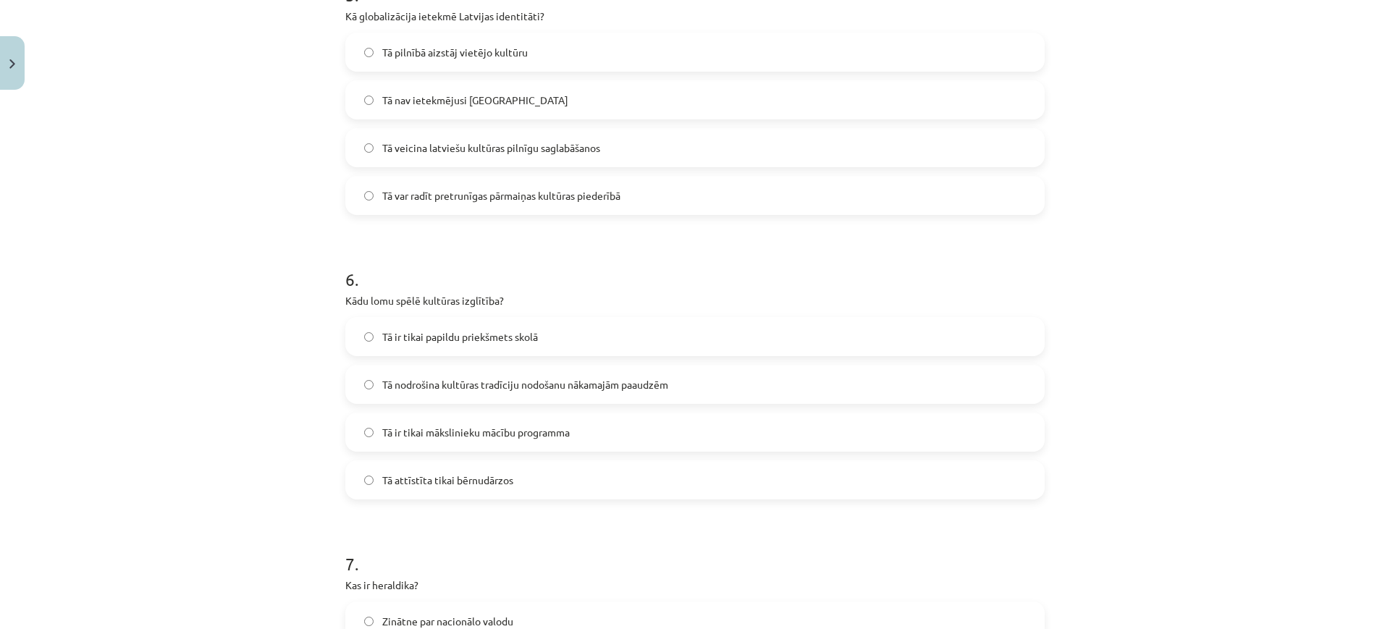
click at [507, 391] on span "Tā nodrošina kultūras tradīciju nodošanu nākamajām paaudzēm" at bounding box center [525, 384] width 286 height 15
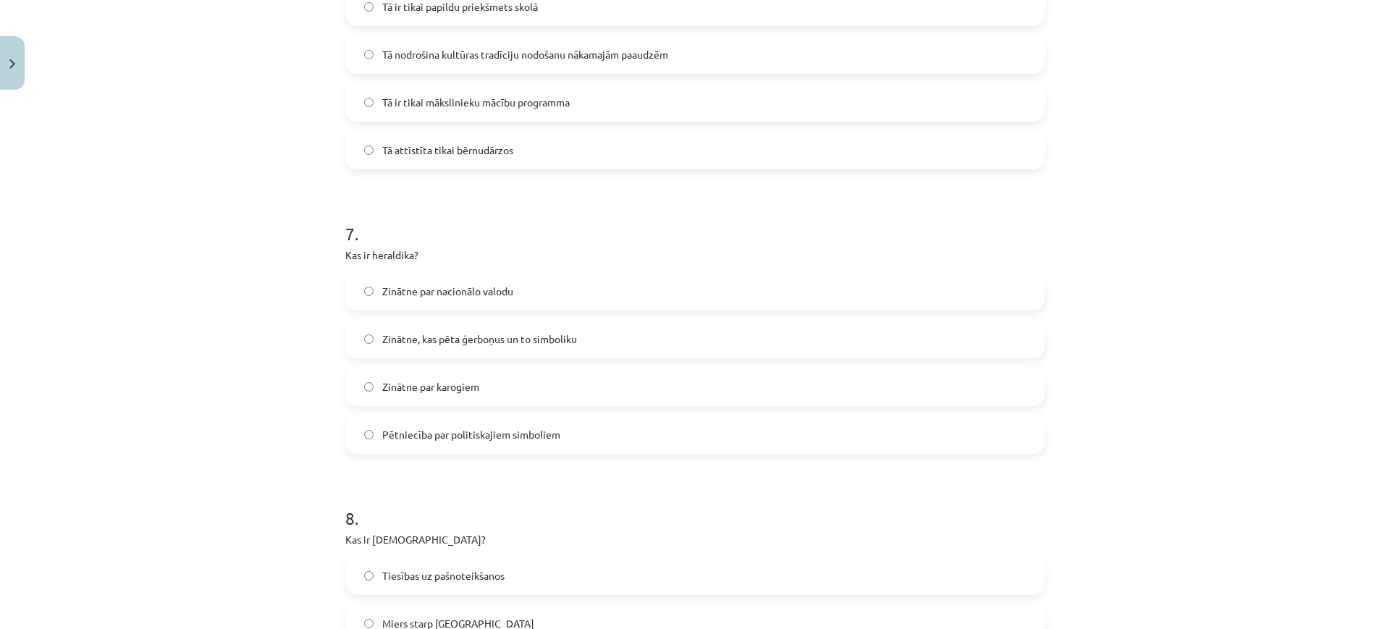
scroll to position [1829, 0]
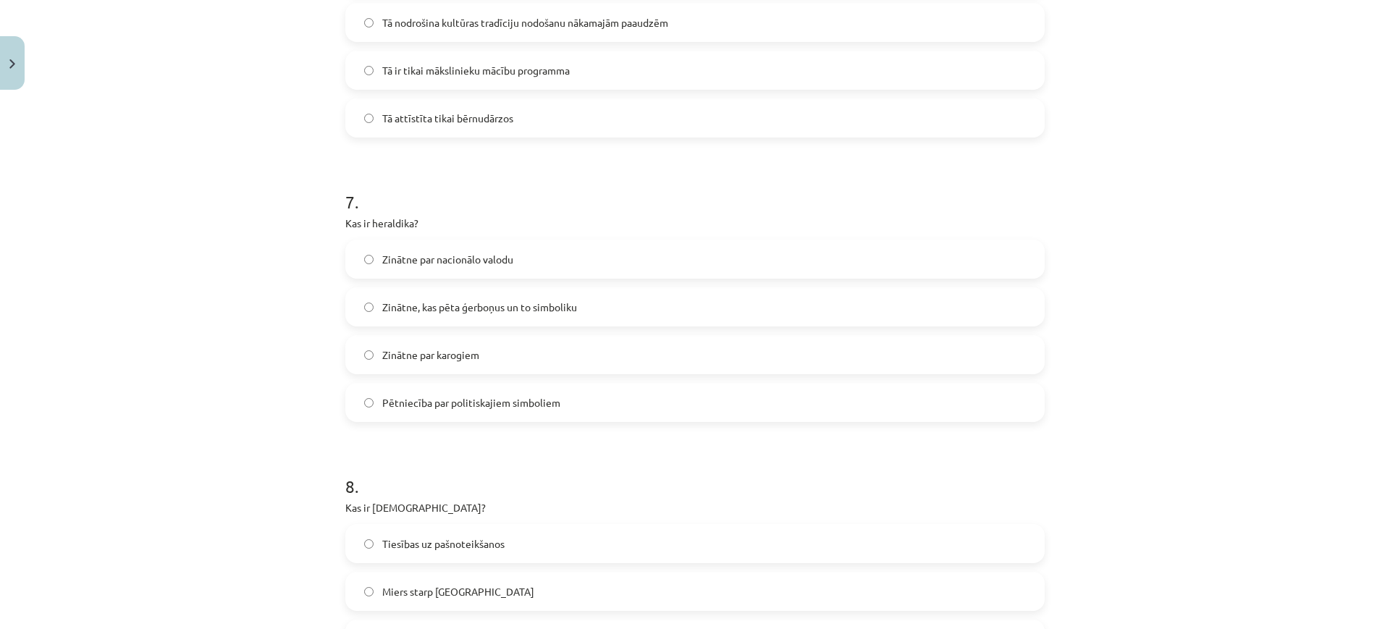
click at [502, 308] on span "Zinātne, kas pēta ģerboņus un to simboliku" at bounding box center [479, 307] width 195 height 15
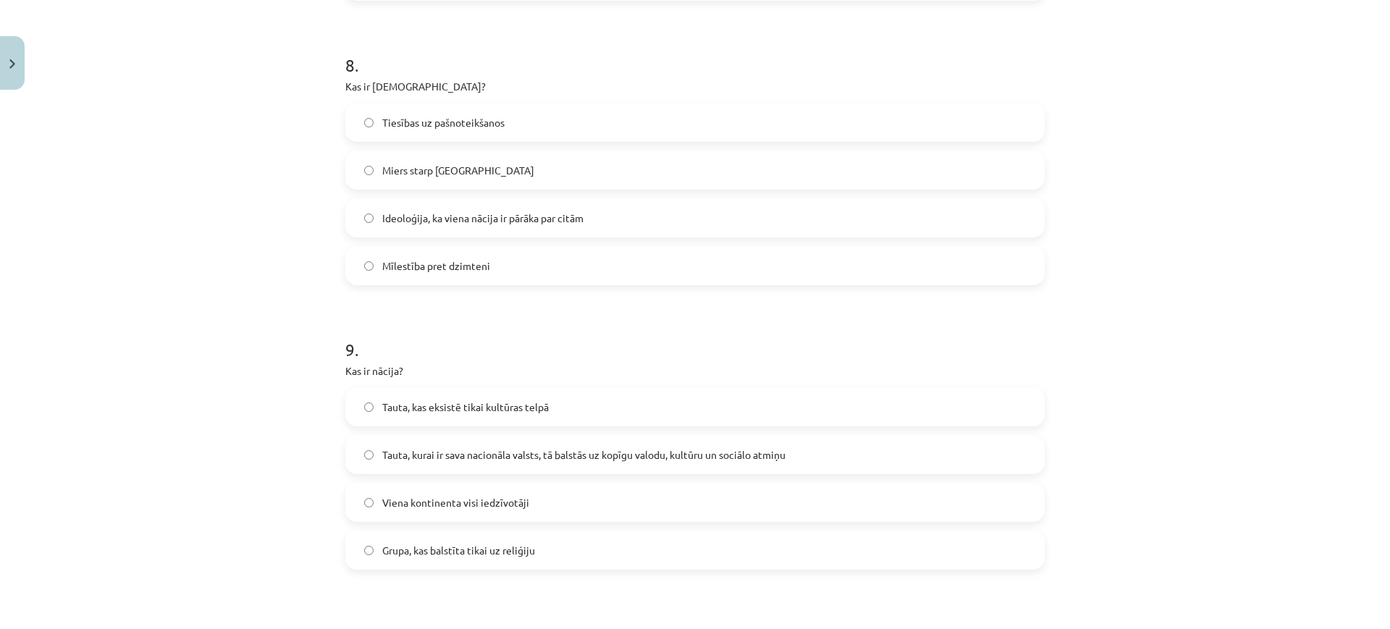
scroll to position [2282, 0]
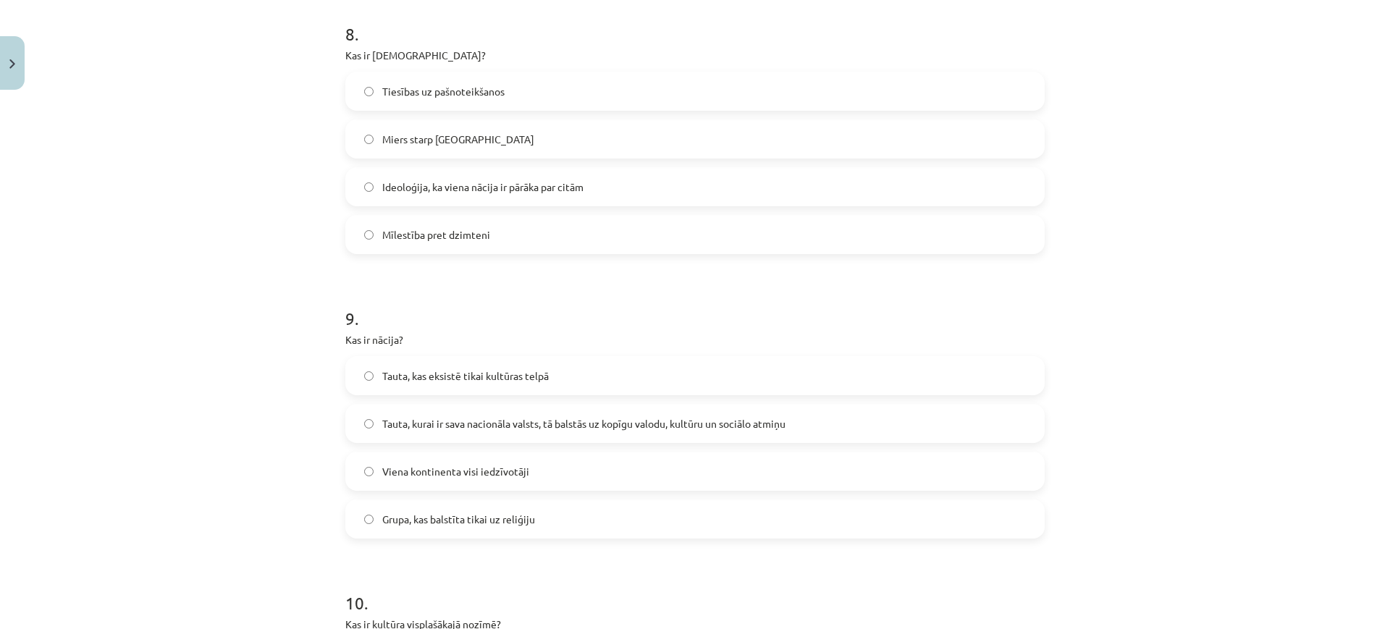
click at [460, 197] on label "Ideoloģija, ka viena nācija ir pārāka par citām" at bounding box center [695, 187] width 697 height 36
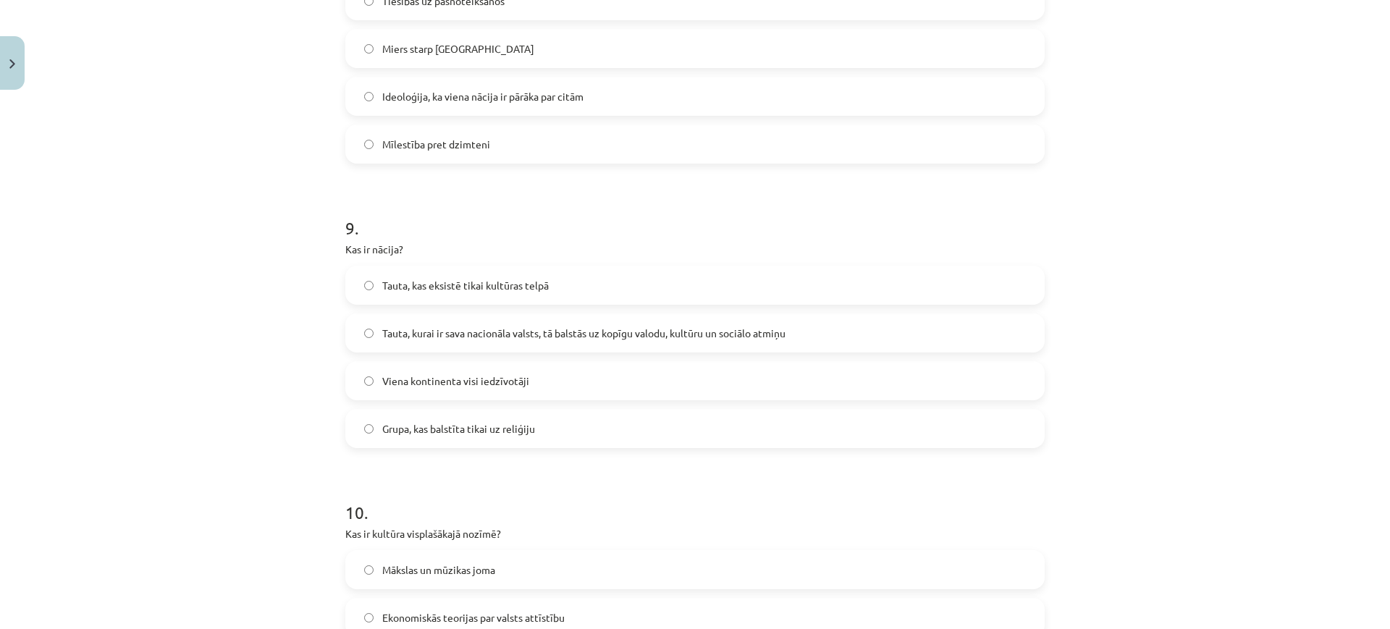
click at [500, 326] on span "Tauta, kurai ir sava nacionāla valsts, tā balstās uz kopīgu valodu, kultūru un …" at bounding box center [583, 333] width 403 height 15
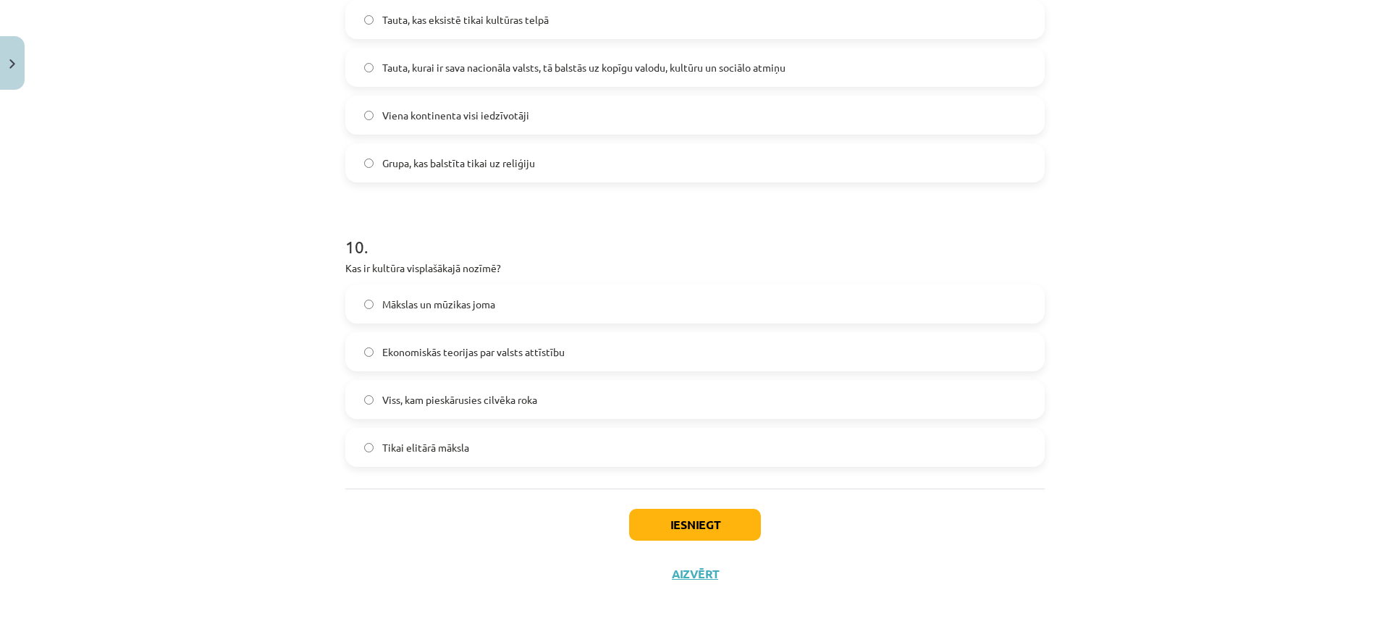
scroll to position [2644, 0]
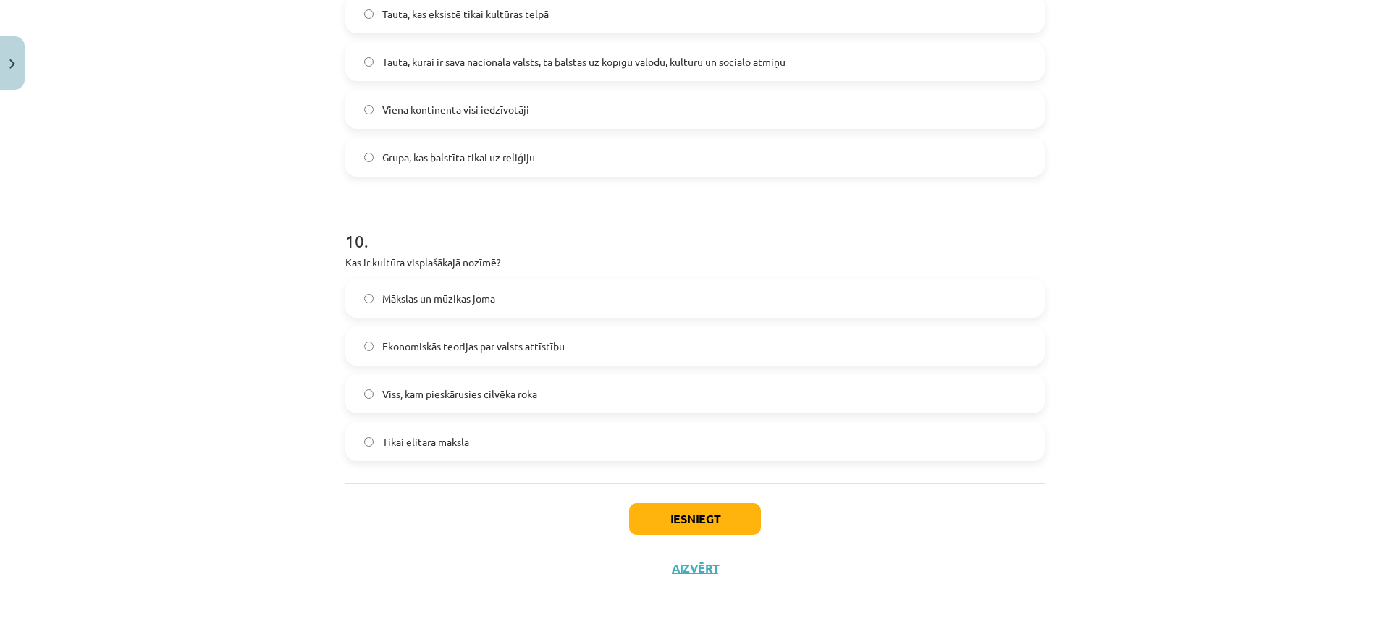
click at [481, 395] on span "Viss, kam pieskārusies cilvēka roka" at bounding box center [459, 394] width 155 height 15
click at [643, 519] on button "Iesniegt" at bounding box center [695, 519] width 132 height 32
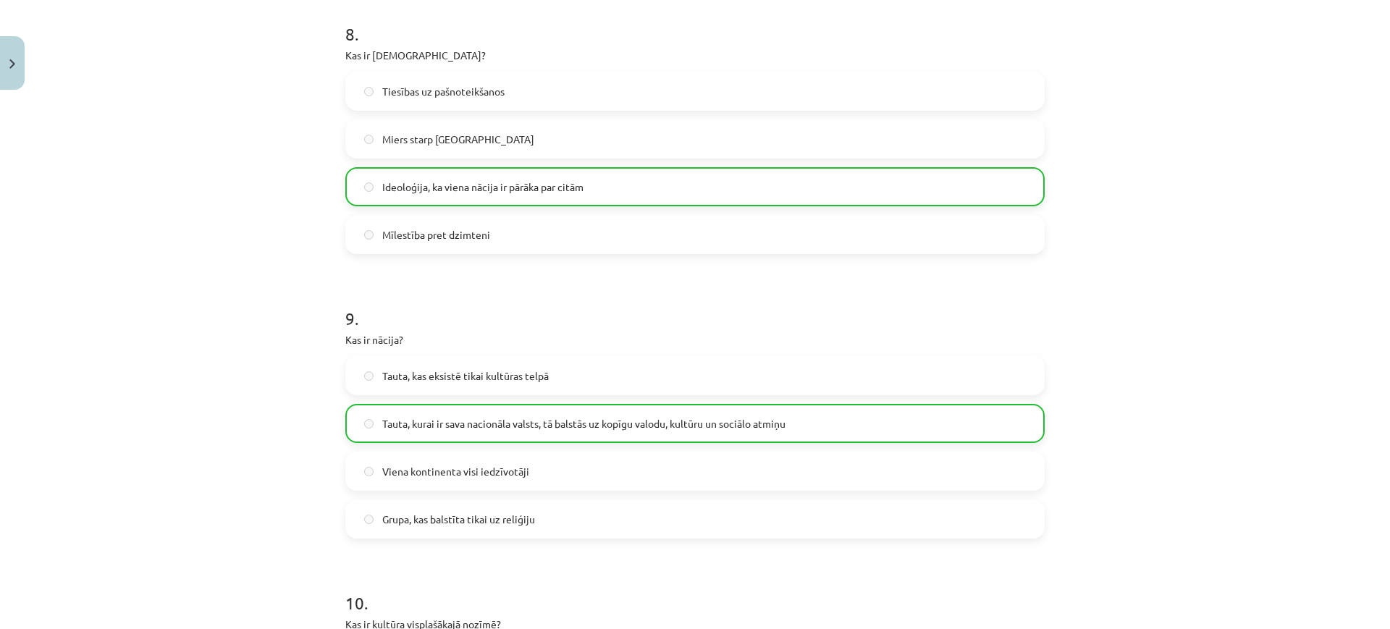
scroll to position [2690, 0]
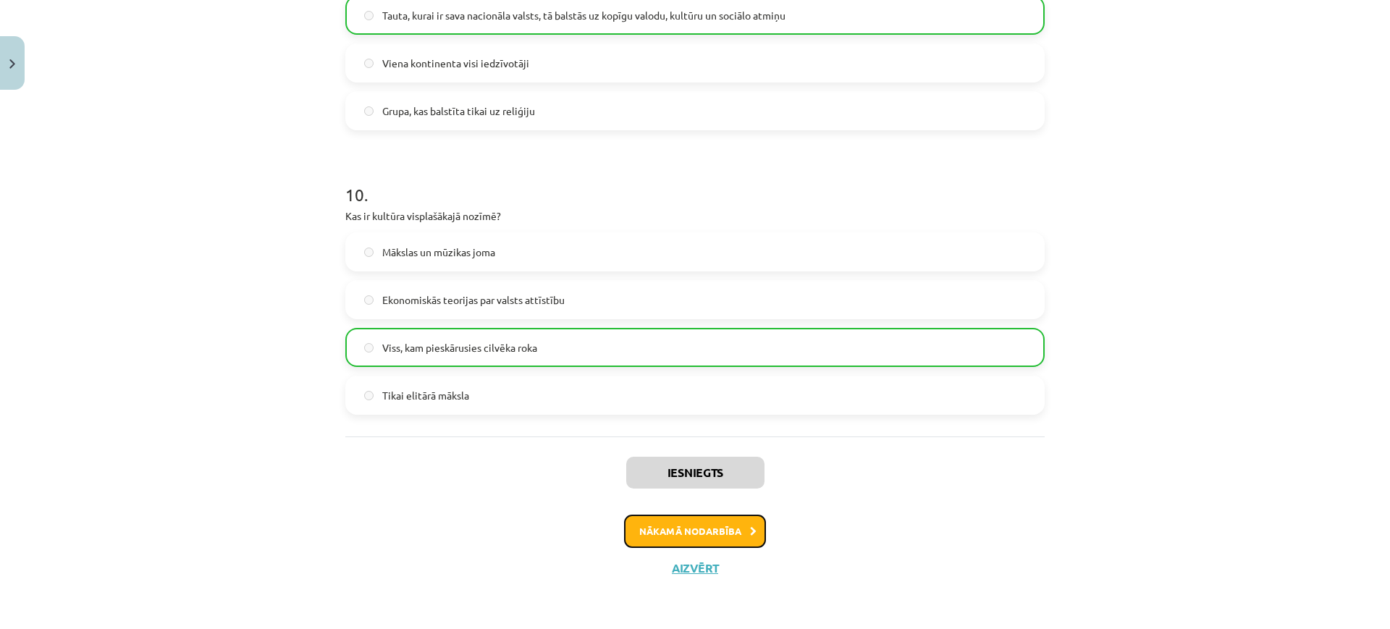
click at [698, 523] on button "Nākamā nodarbība" at bounding box center [695, 531] width 142 height 33
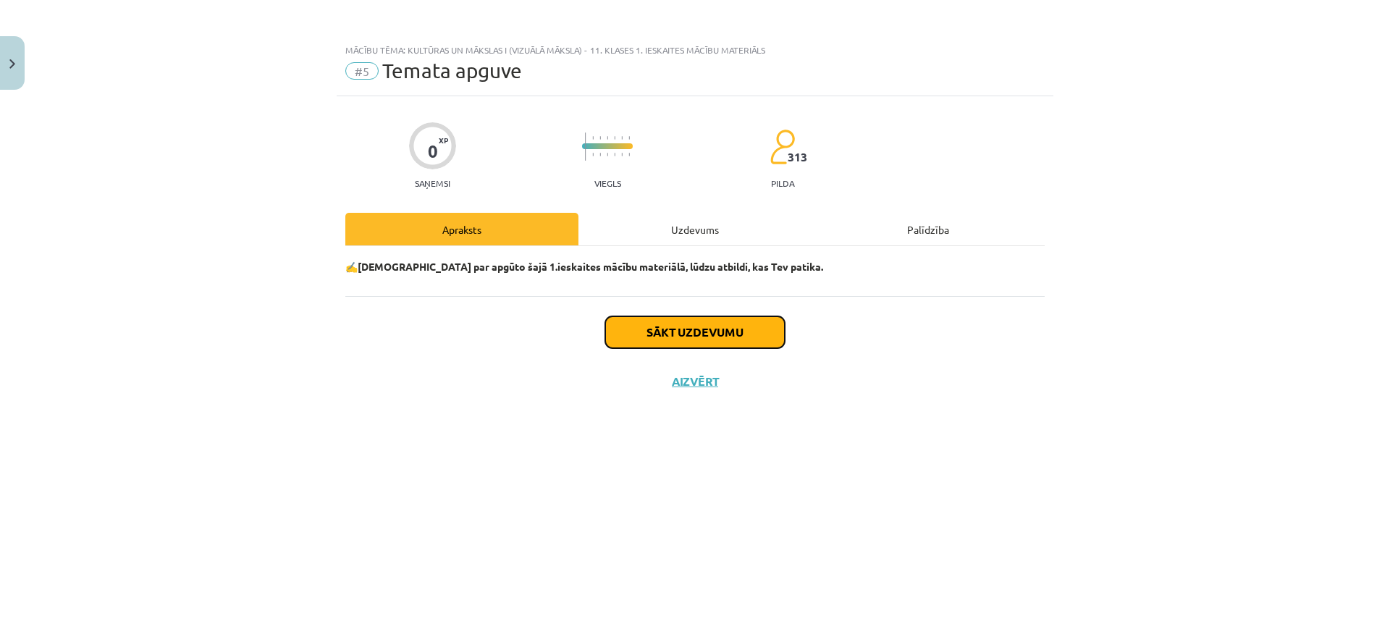
click at [689, 330] on button "Sākt uzdevumu" at bounding box center [695, 332] width 180 height 32
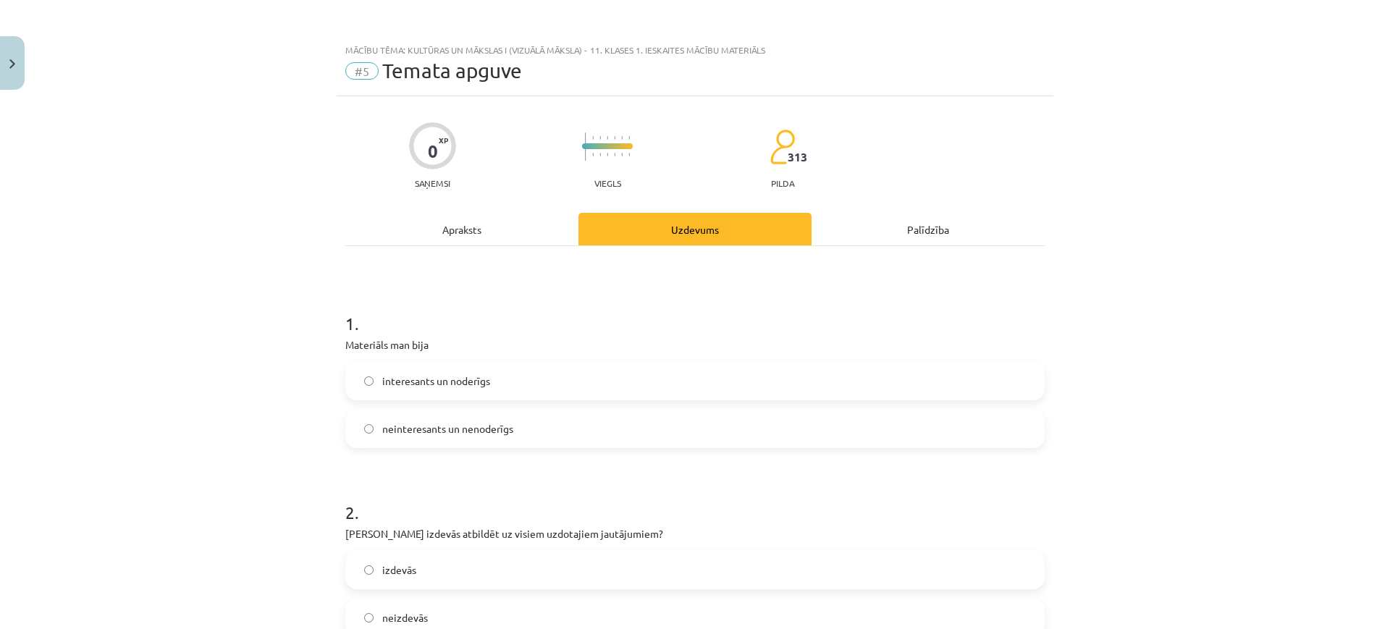
click at [508, 385] on label "interesants un noderīgs" at bounding box center [695, 381] width 697 height 36
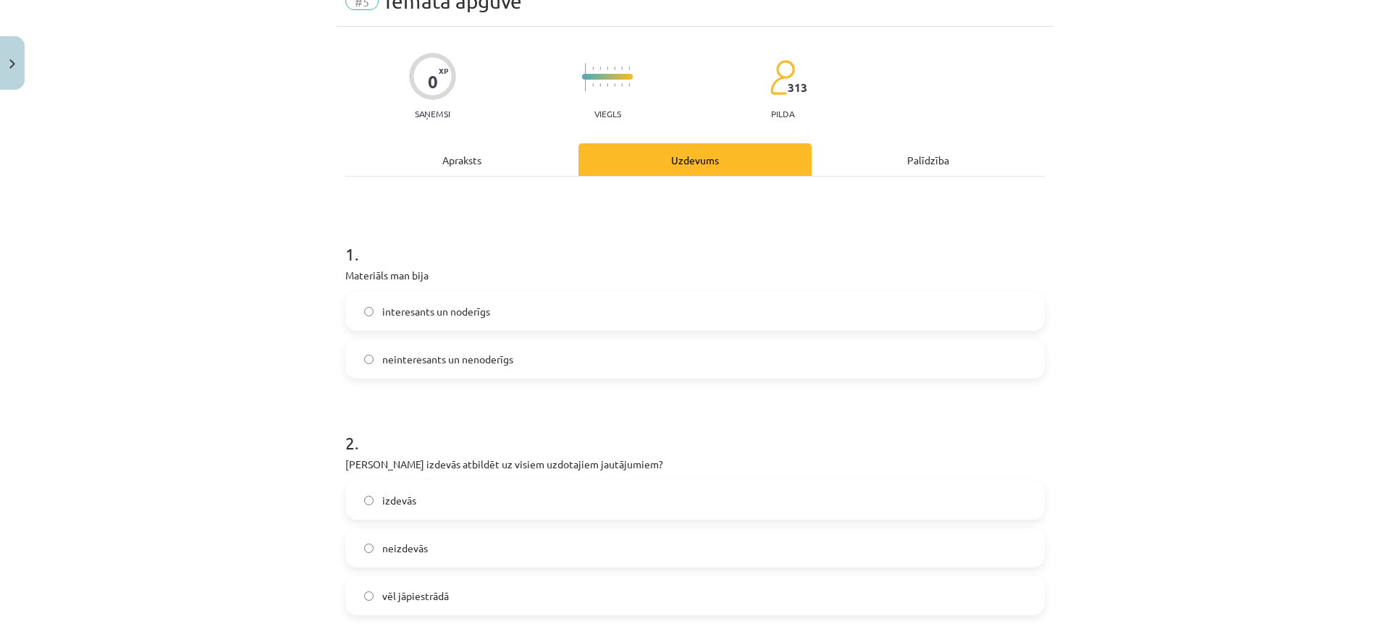
scroll to position [181, 0]
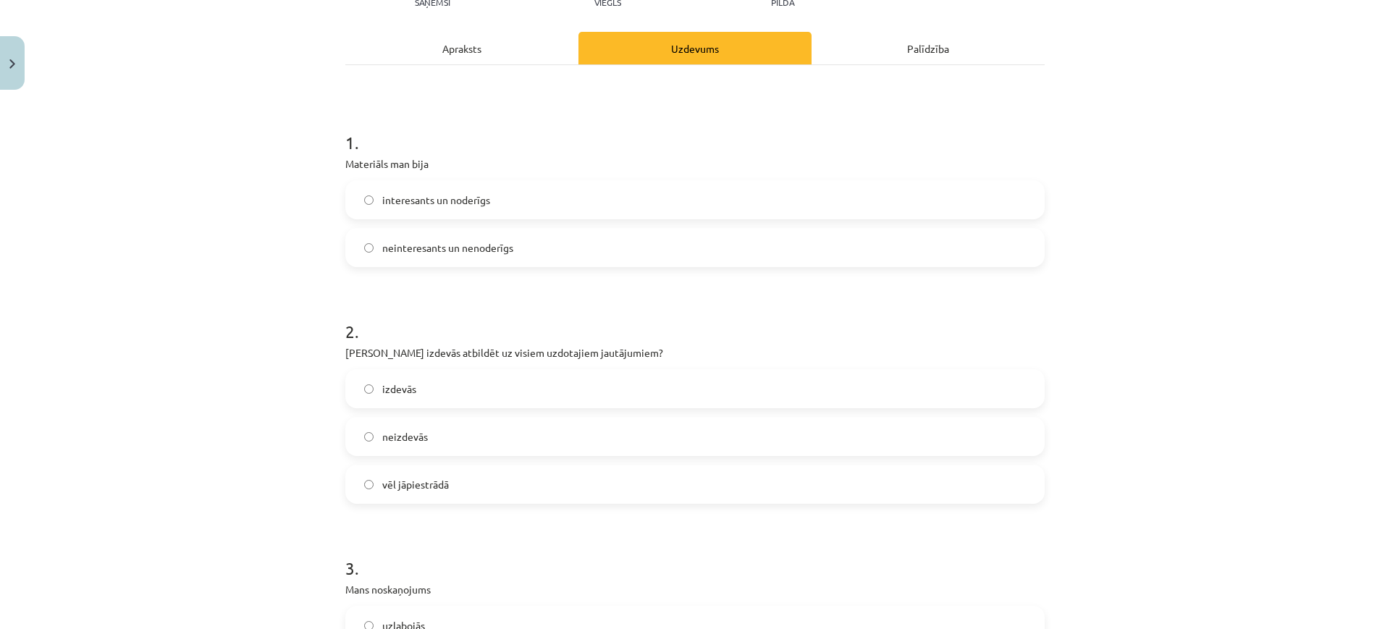
click at [441, 485] on span "vēl jāpiestrādā" at bounding box center [415, 484] width 67 height 15
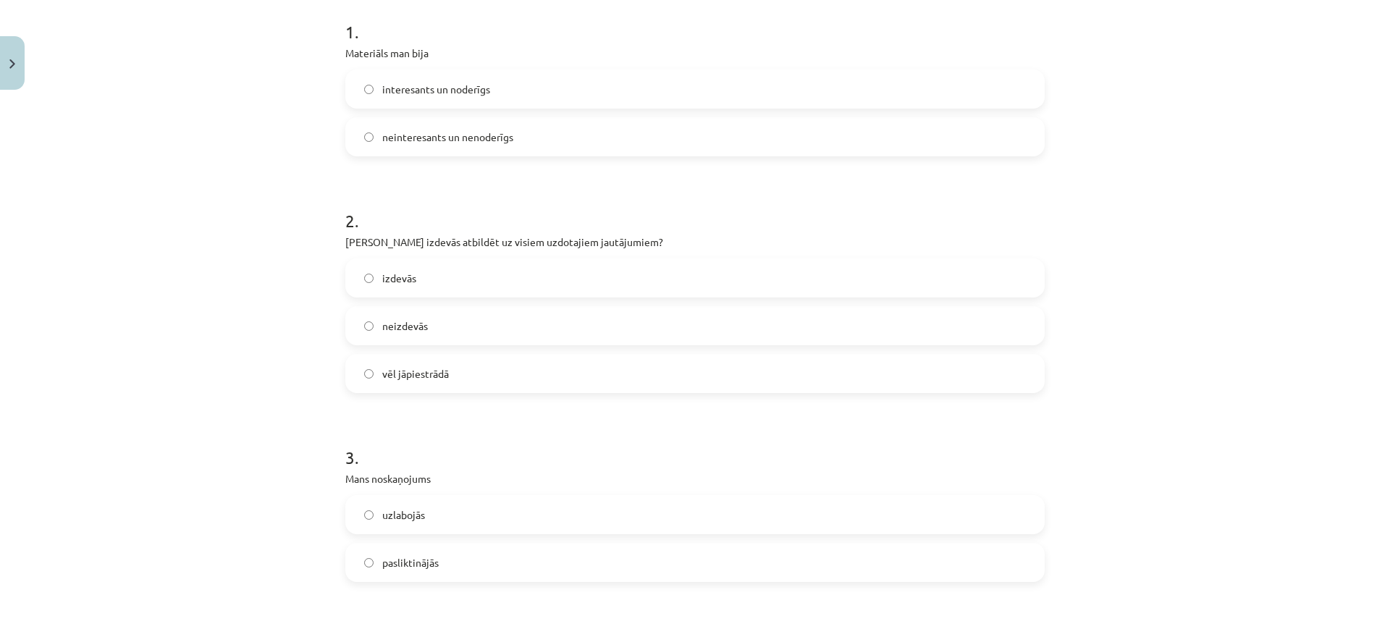
scroll to position [453, 0]
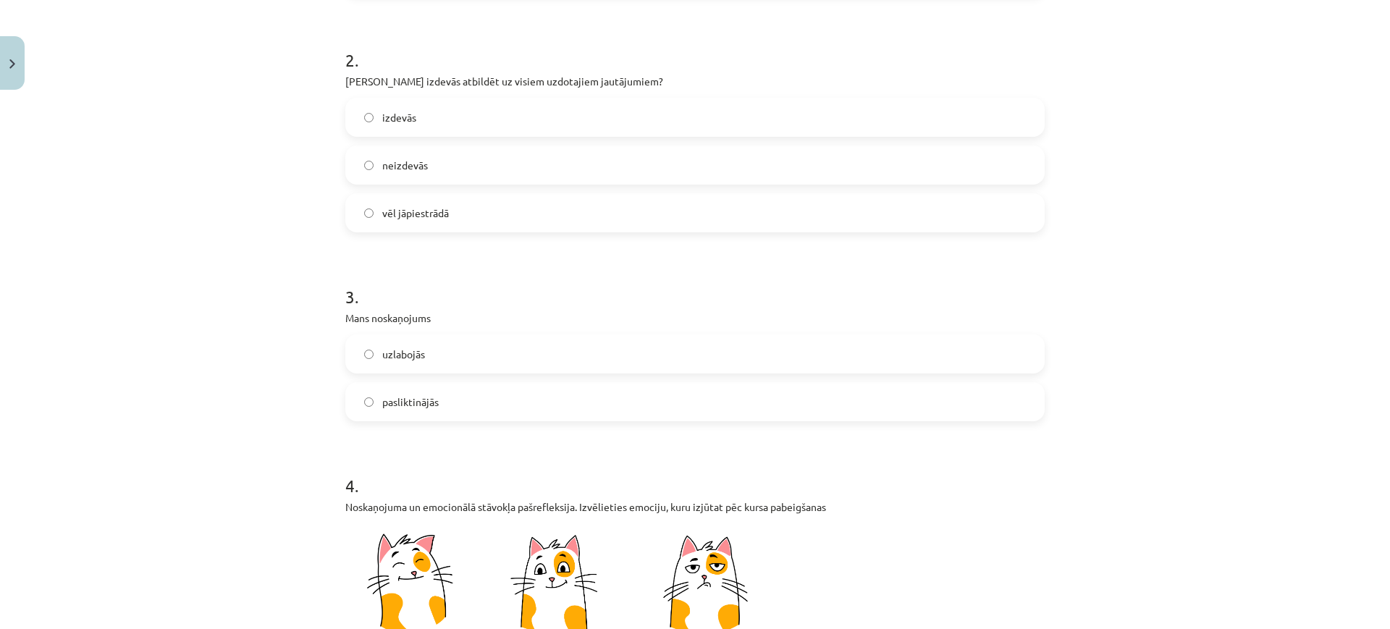
click at [480, 353] on label "uzlabojās" at bounding box center [695, 354] width 697 height 36
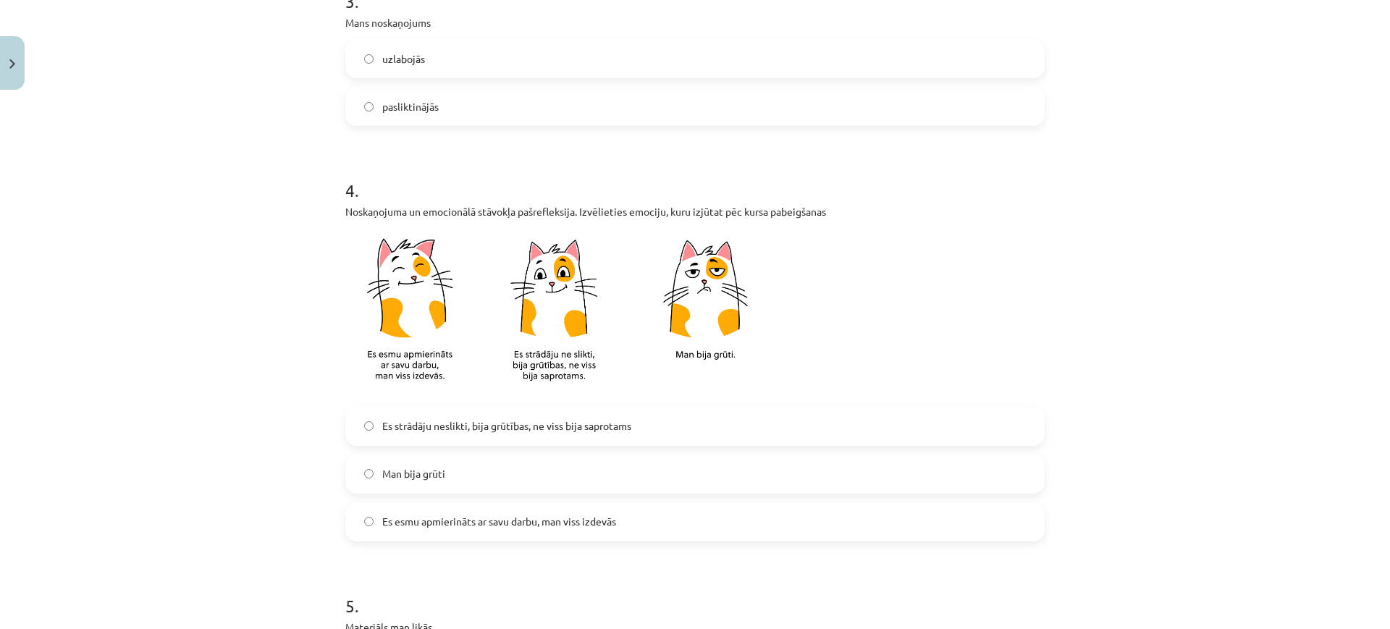
scroll to position [815, 0]
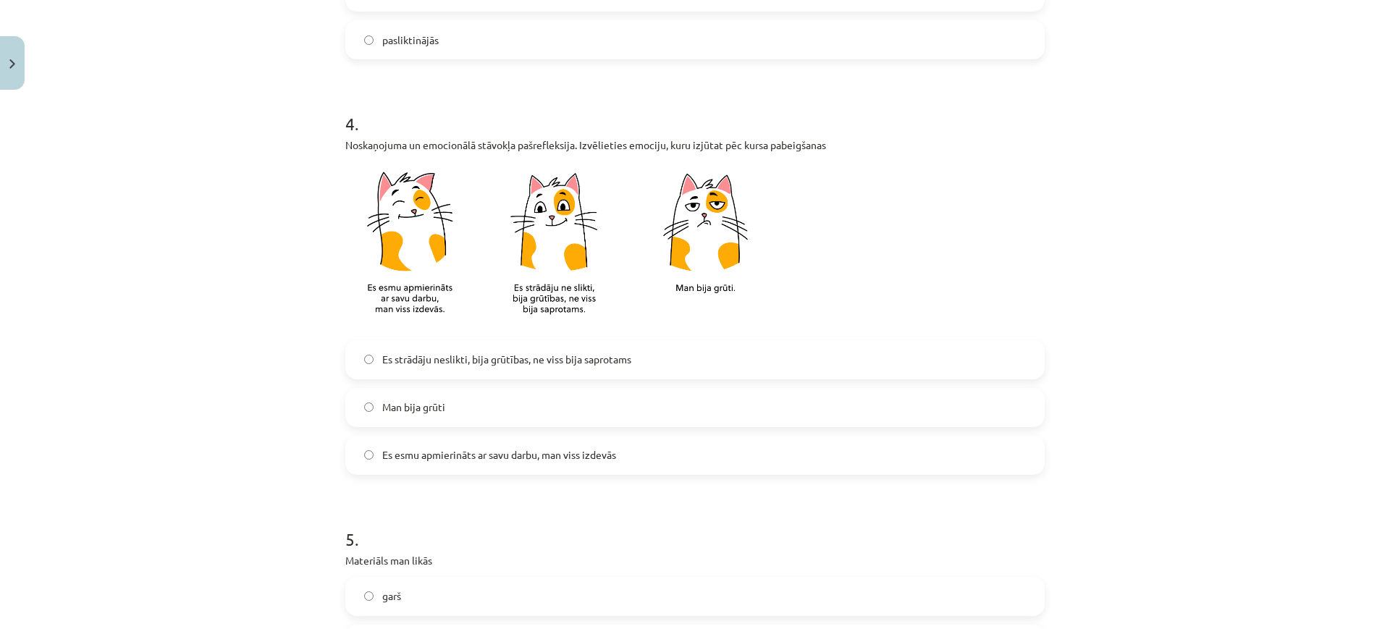
click at [538, 366] on span "Es strādāju neslikti, bija grūtības, ne viss bija saprotams" at bounding box center [506, 359] width 249 height 15
click at [485, 446] on label "Es esmu apmierināts ar savu darbu, man viss izdevās" at bounding box center [695, 455] width 697 height 36
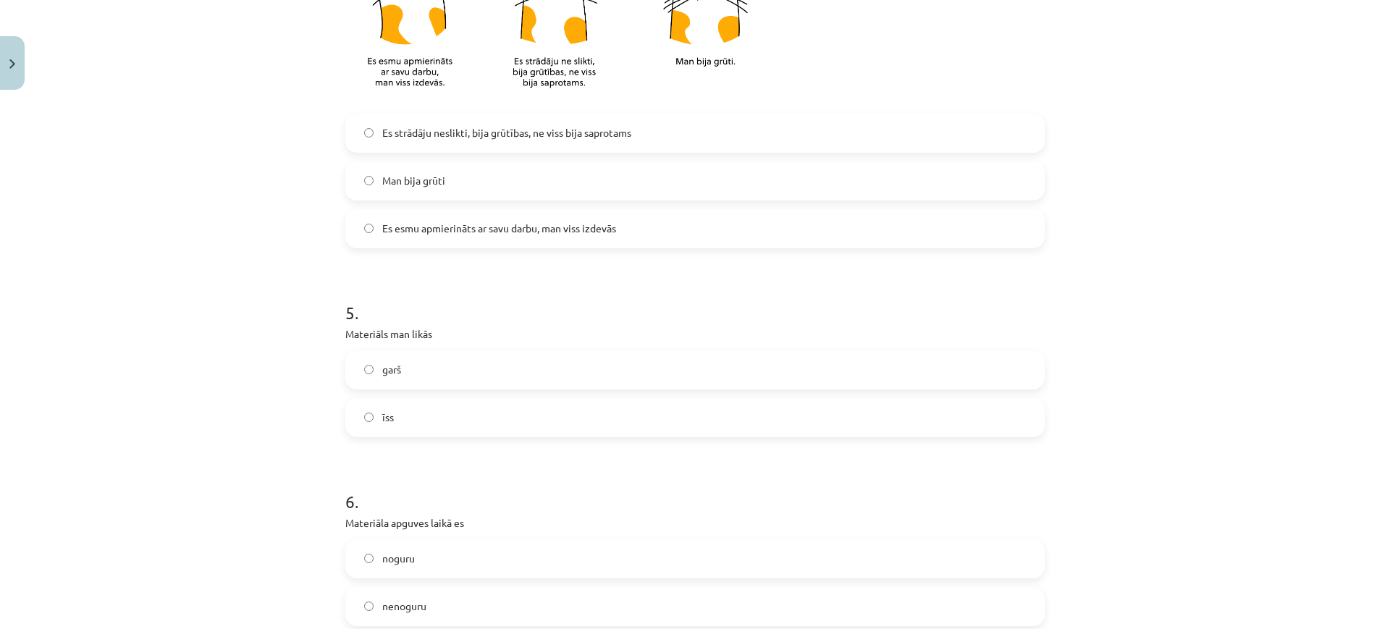
scroll to position [1086, 0]
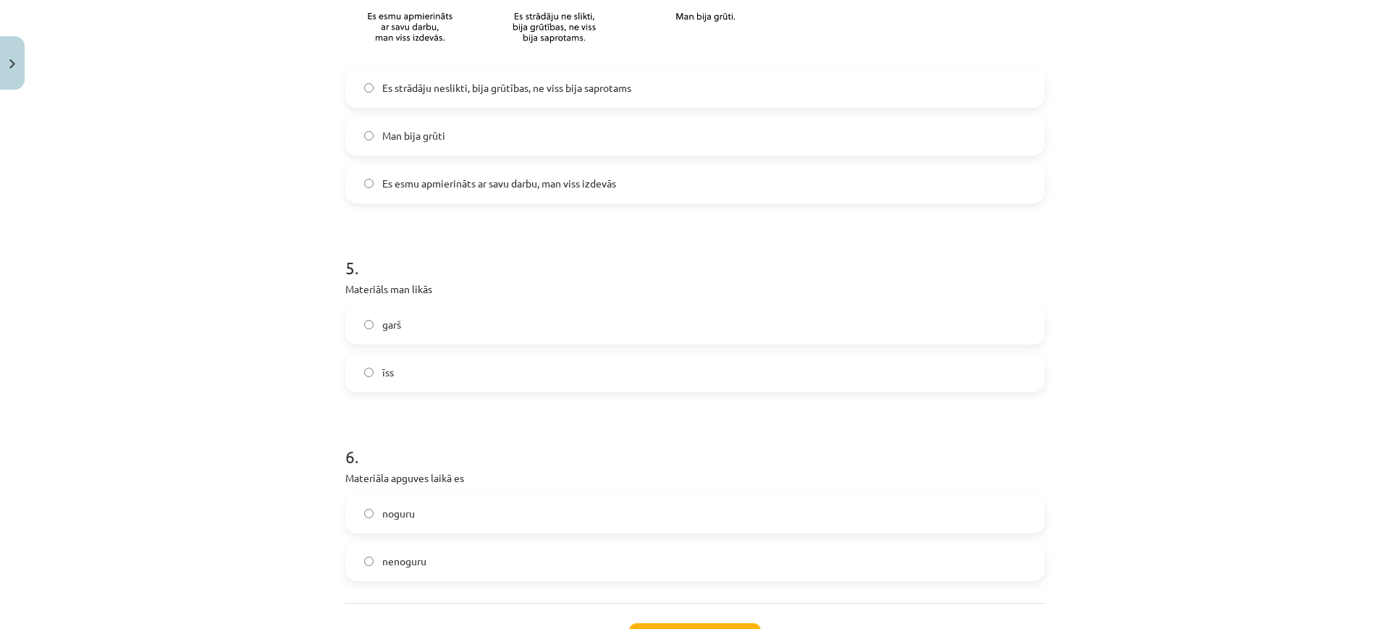
click at [411, 366] on label "īss" at bounding box center [695, 373] width 697 height 36
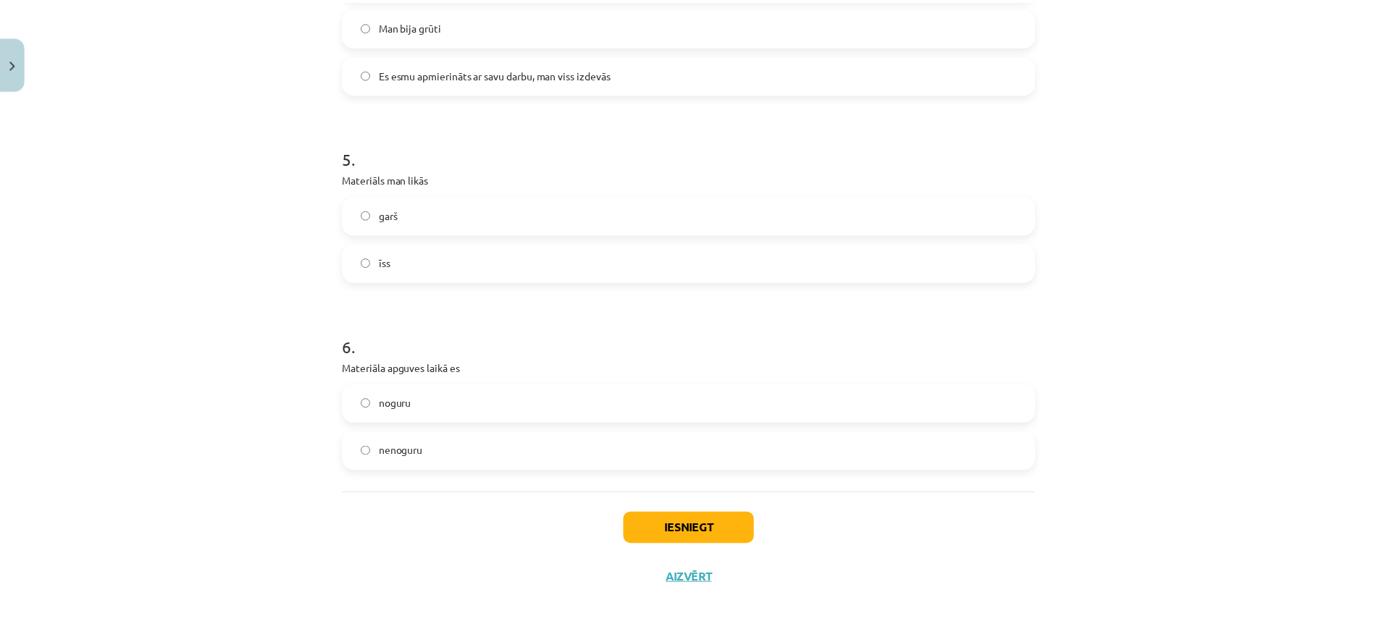
scroll to position [1207, 0]
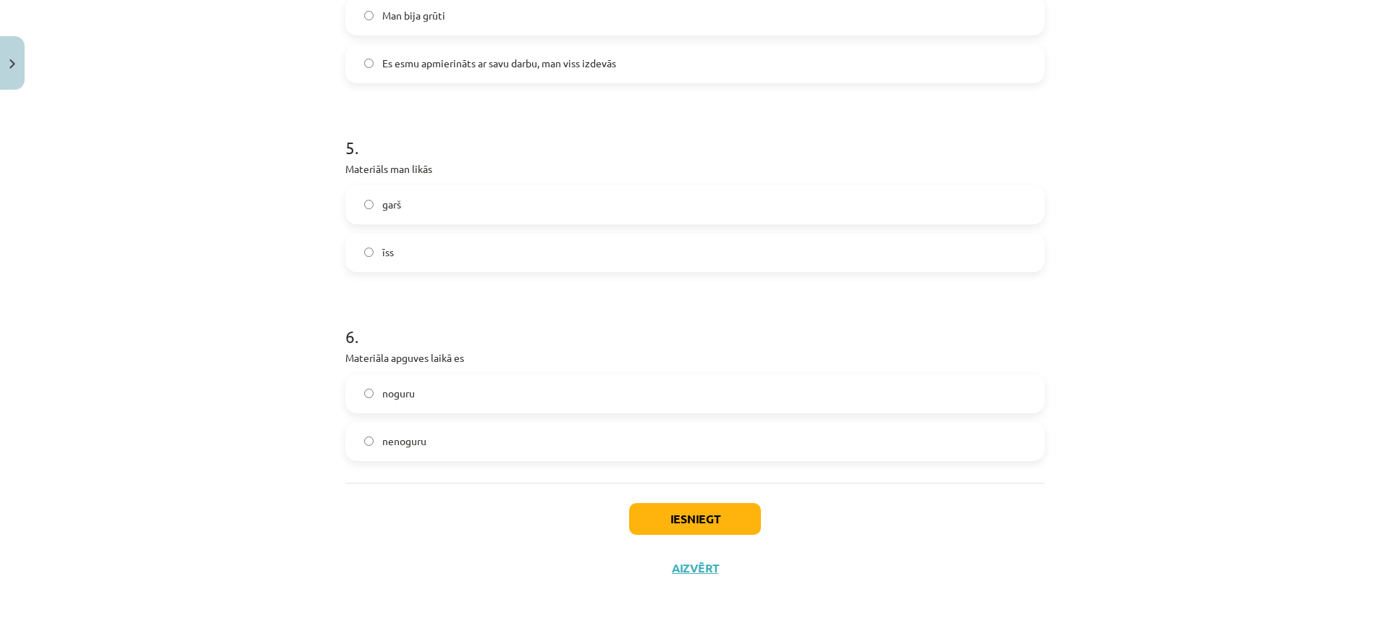
drag, startPoint x: 469, startPoint y: 443, endPoint x: 506, endPoint y: 454, distance: 39.2
click at [470, 443] on label "nenoguru" at bounding box center [695, 442] width 697 height 36
click at [663, 512] on button "Iesniegt" at bounding box center [695, 519] width 132 height 32
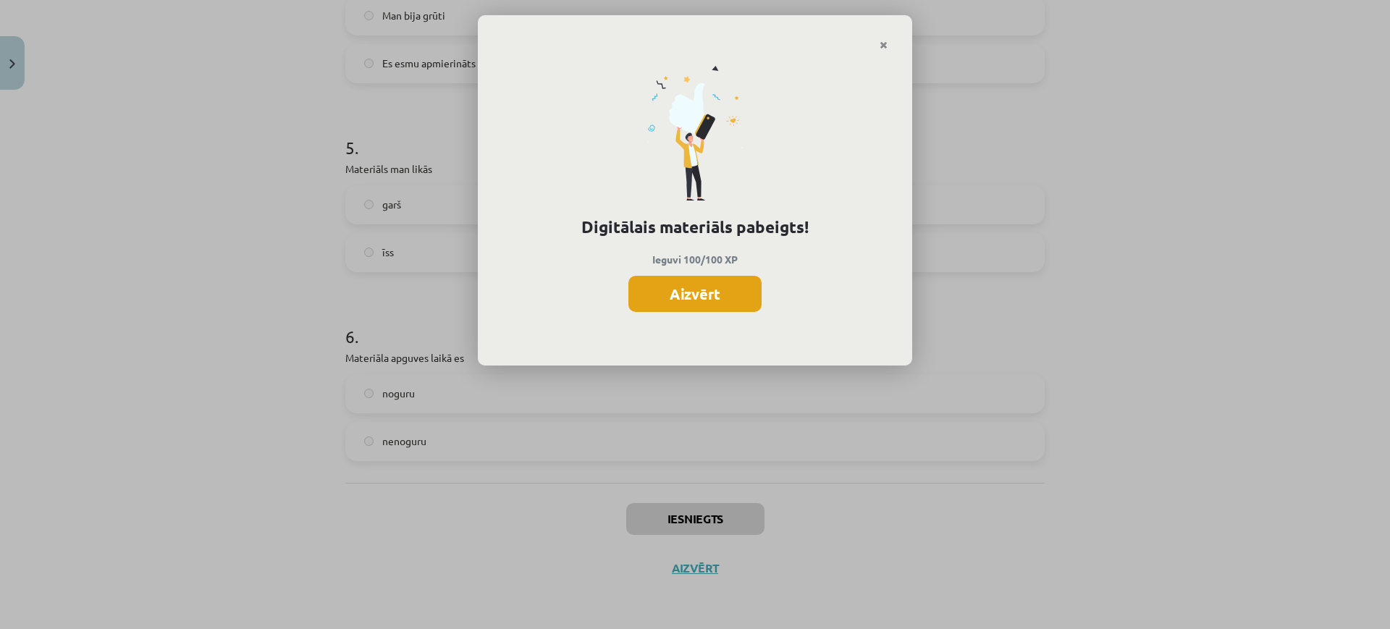
click at [742, 298] on button "Aizvērt" at bounding box center [695, 294] width 133 height 36
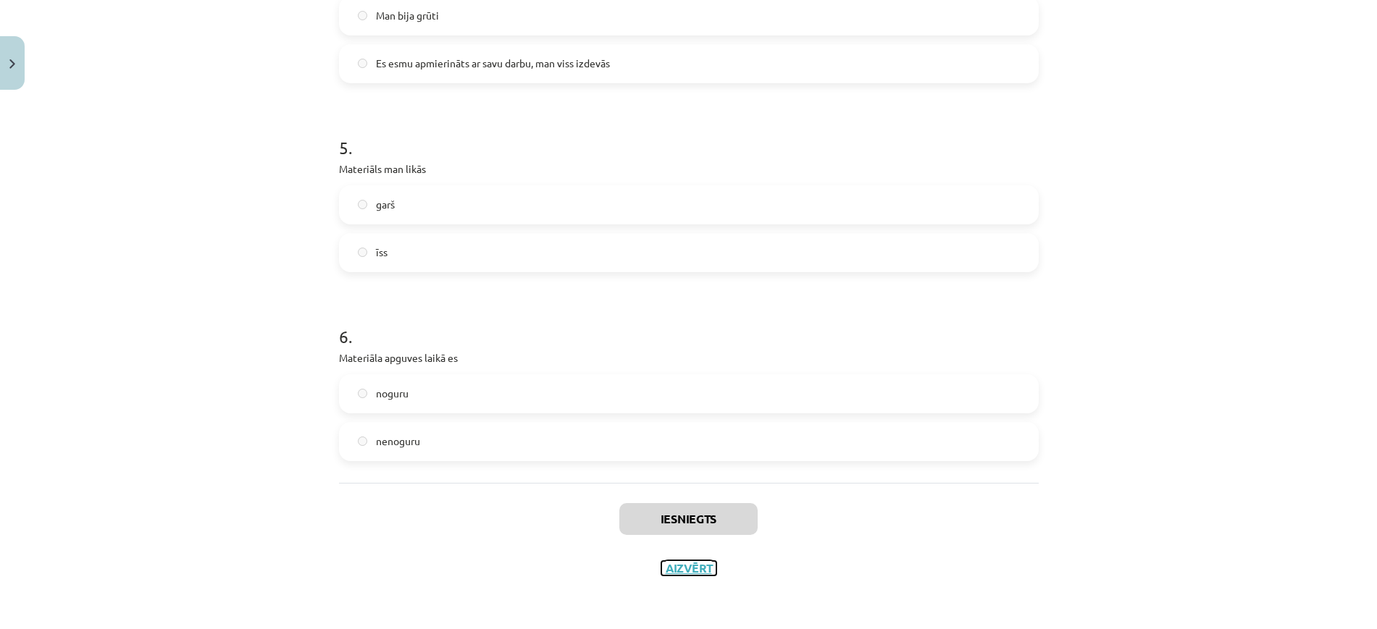
click at [671, 564] on button "Aizvērt" at bounding box center [688, 568] width 55 height 14
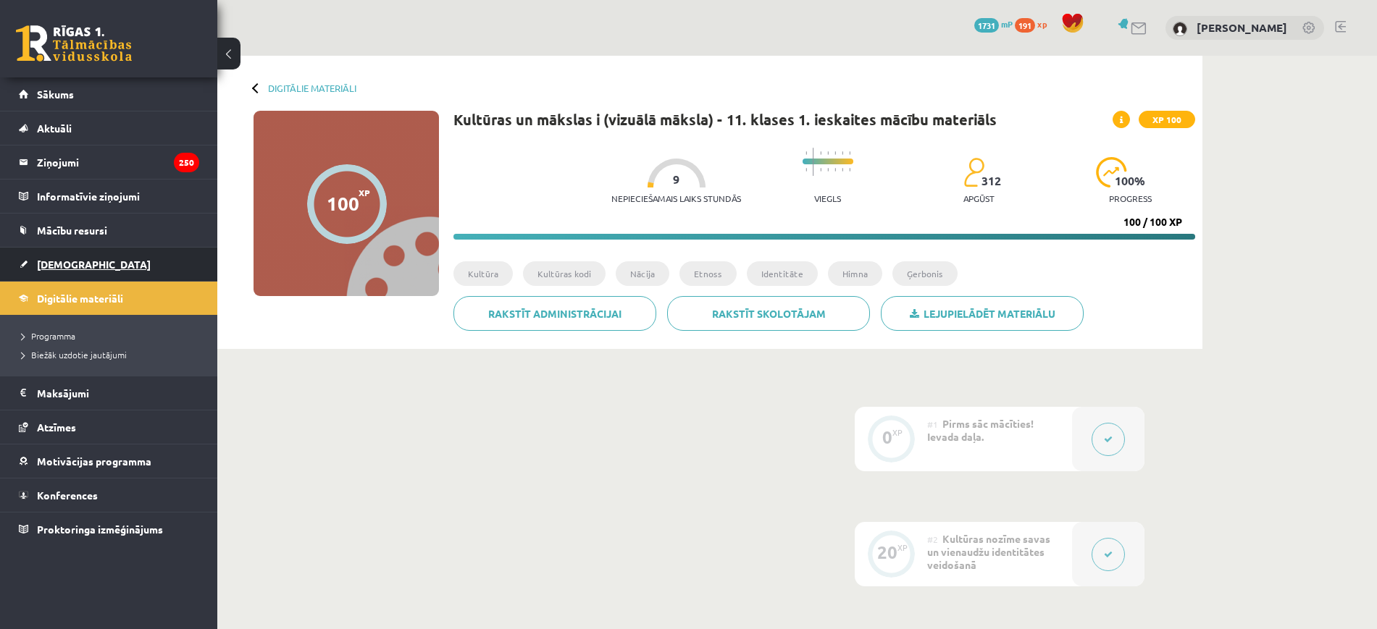
click at [56, 263] on span "[DEMOGRAPHIC_DATA]" at bounding box center [94, 264] width 114 height 13
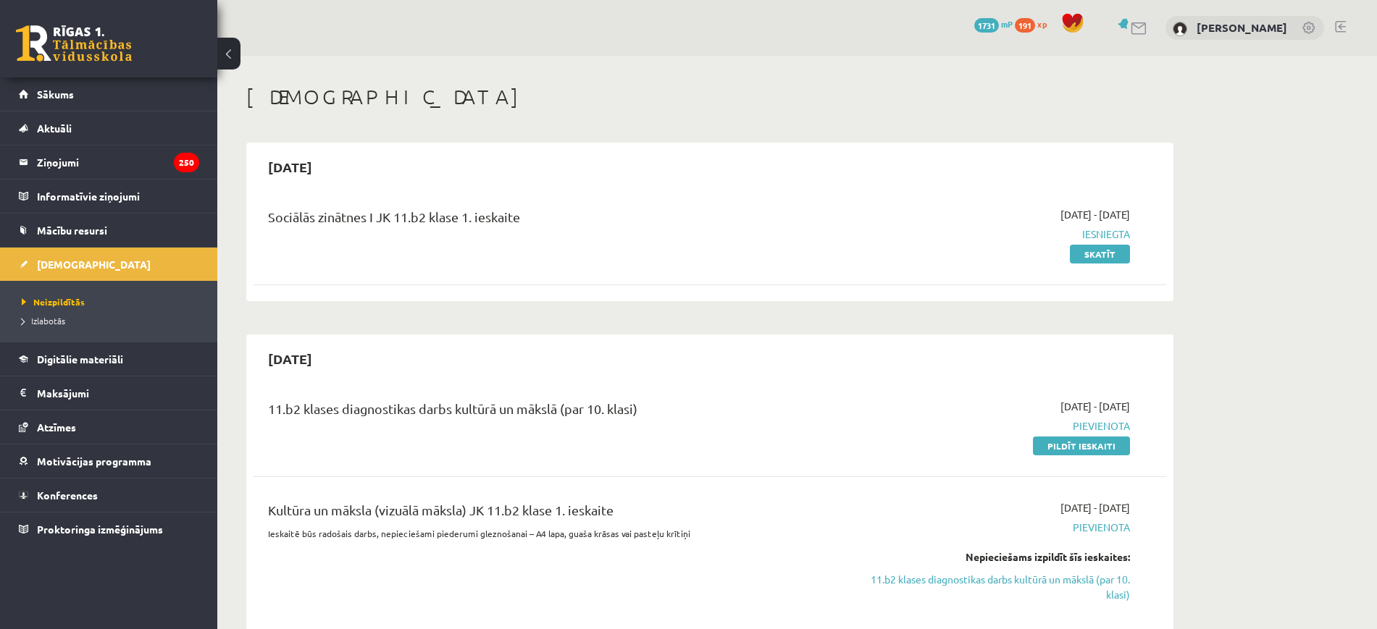
scroll to position [181, 0]
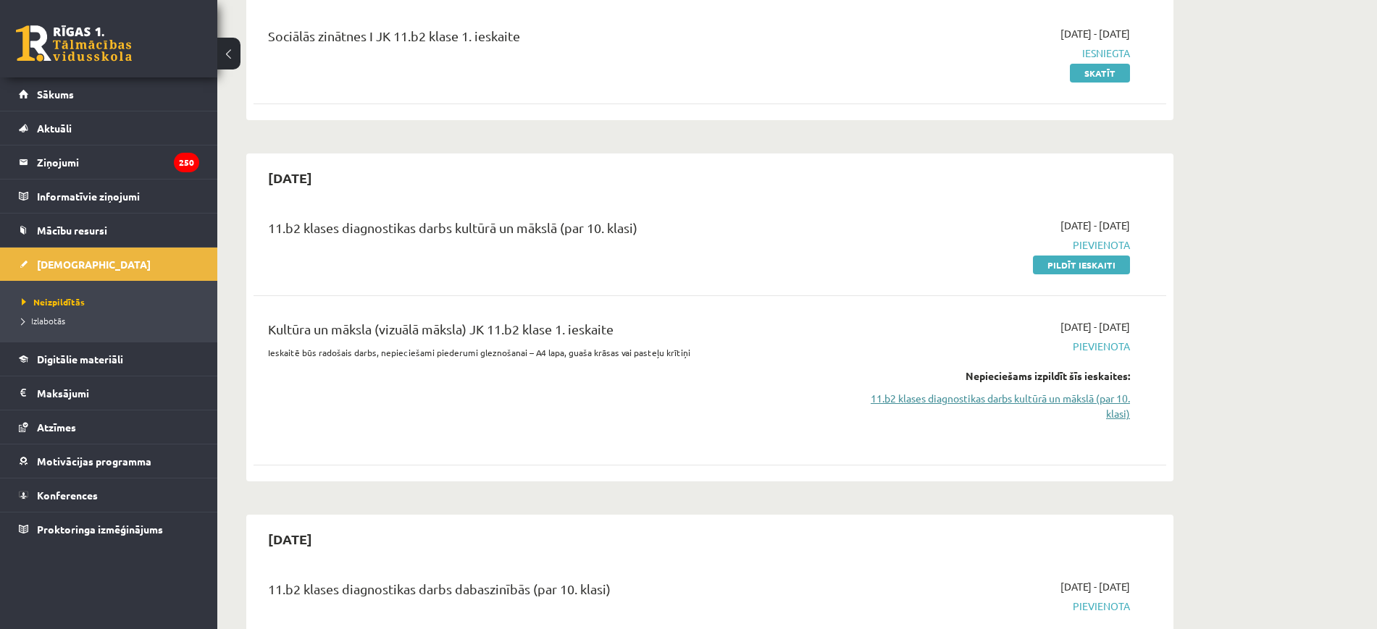
click at [1036, 401] on link "11.b2 klases diagnostikas darbs kultūrā un mākslā (par 10. klasi)" at bounding box center [993, 406] width 273 height 30
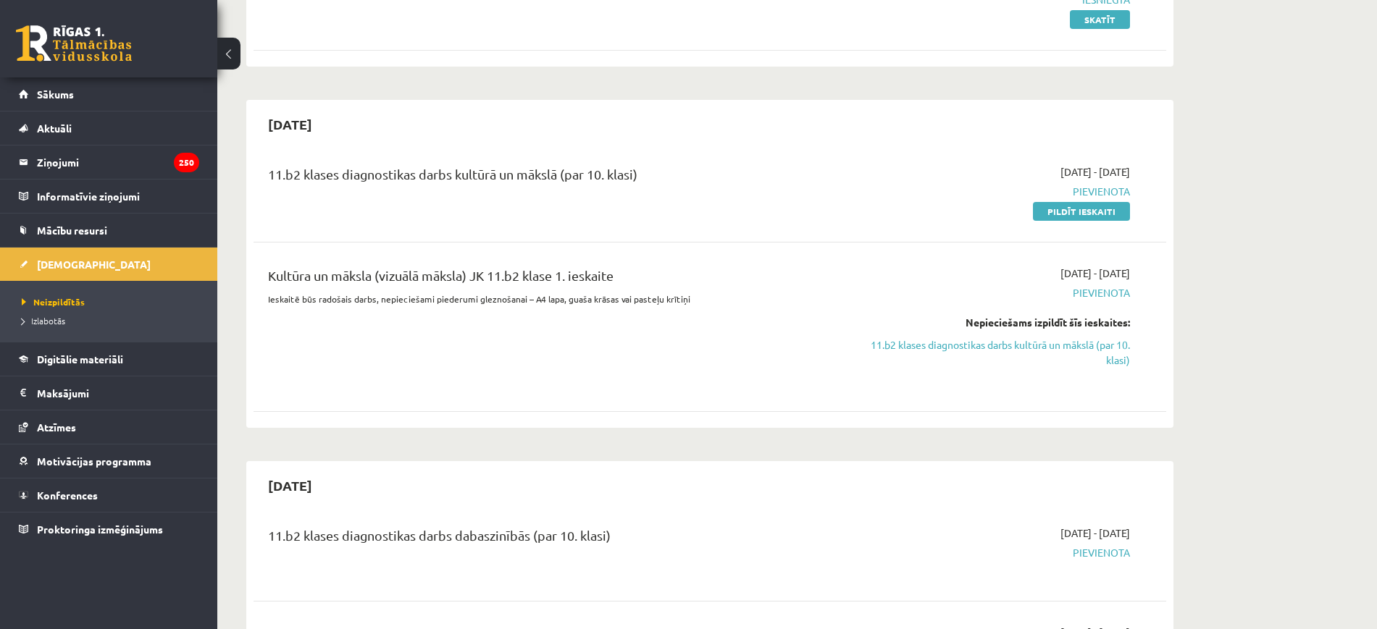
scroll to position [204, 0]
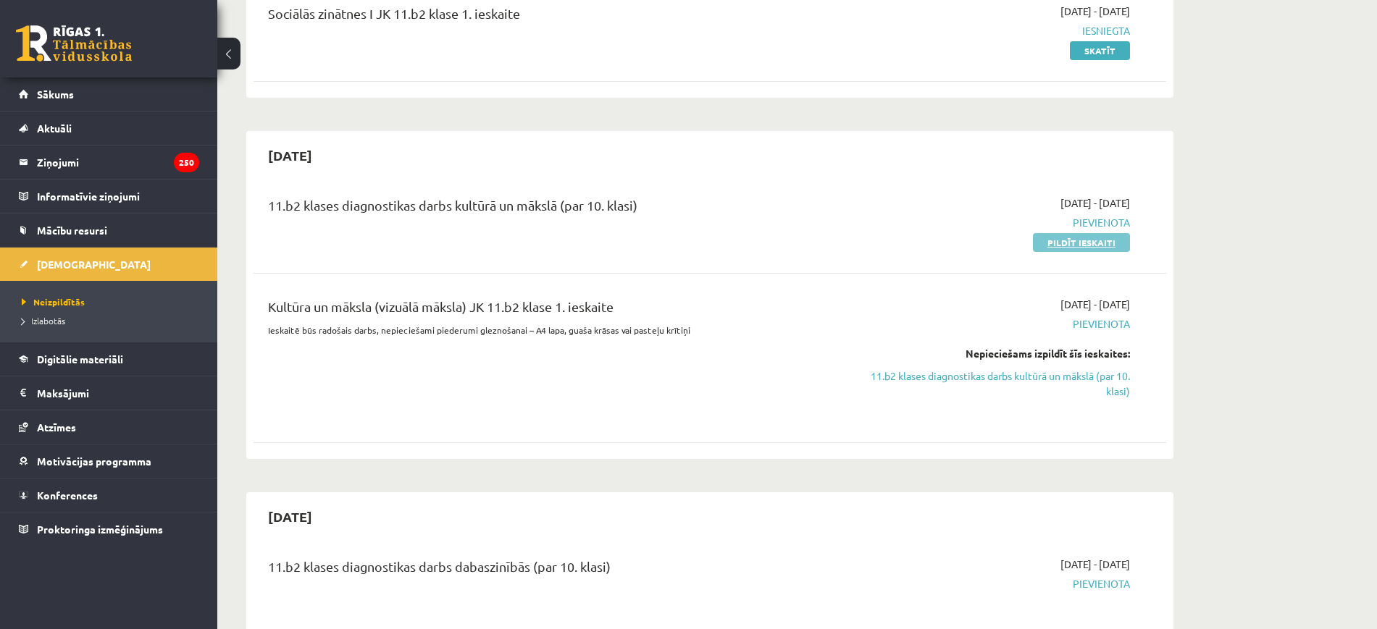
click at [1061, 246] on link "Pildīt ieskaiti" at bounding box center [1081, 242] width 97 height 19
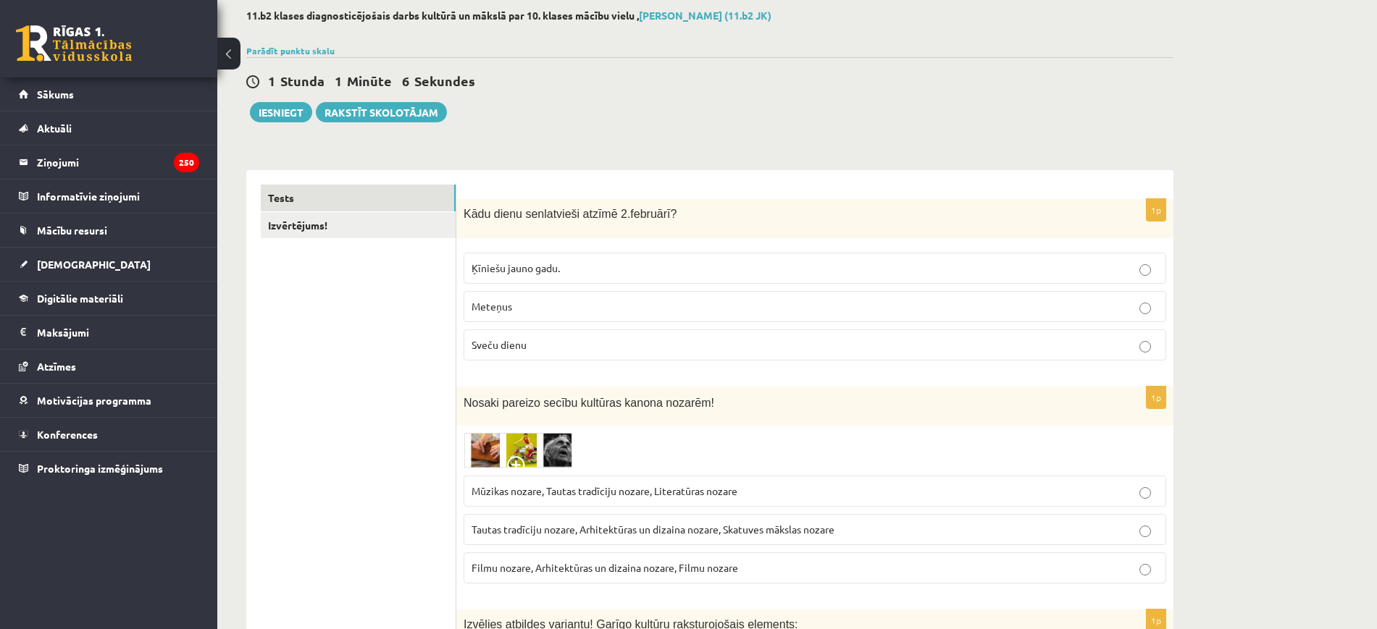
scroll to position [181, 0]
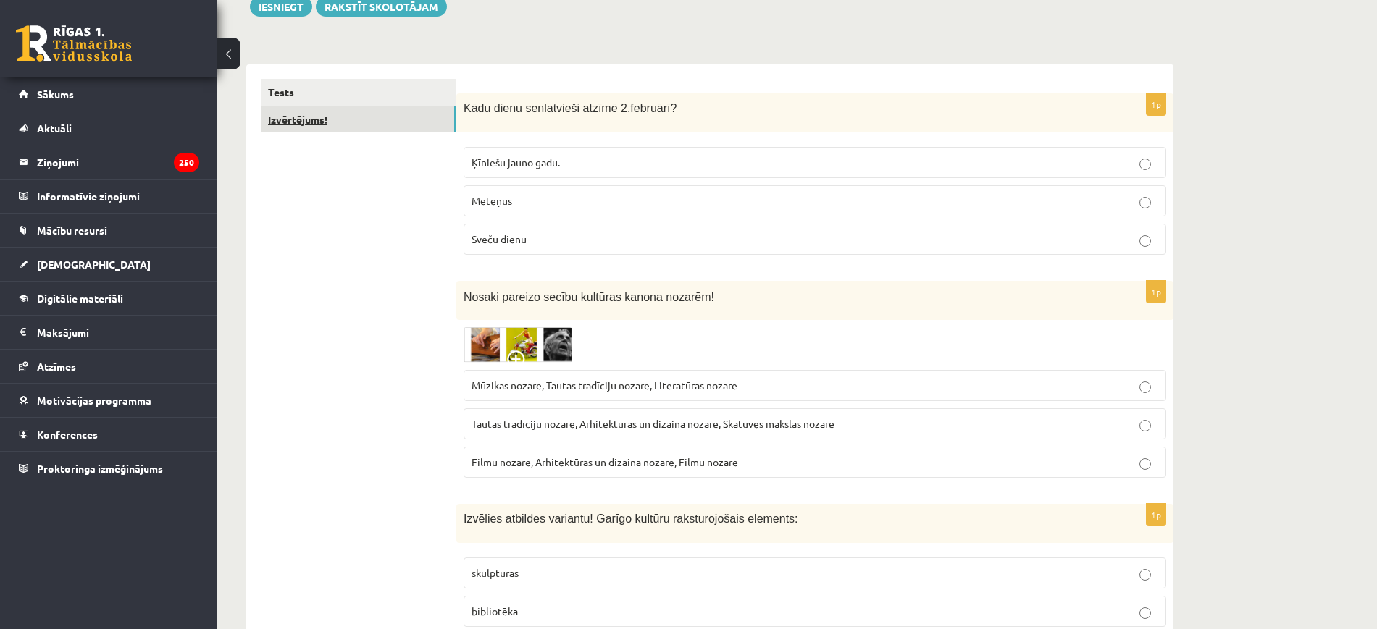
click at [394, 125] on link "Izvērtējums!" at bounding box center [358, 119] width 195 height 27
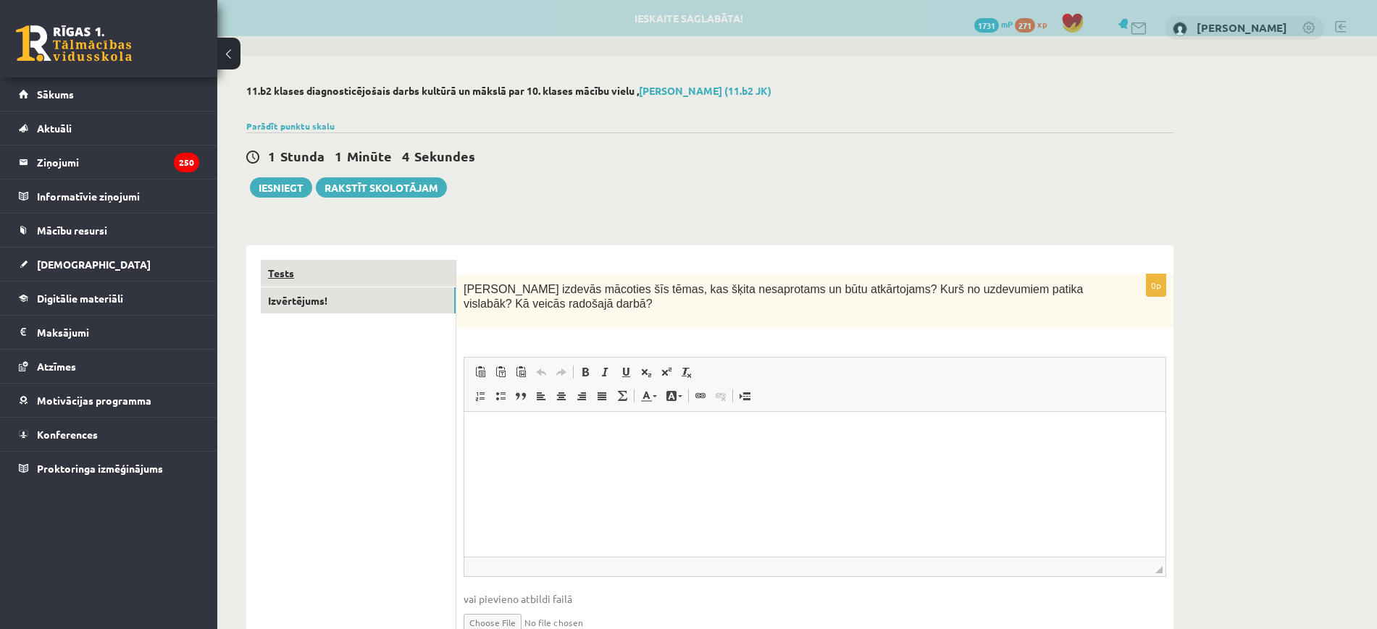
scroll to position [0, 0]
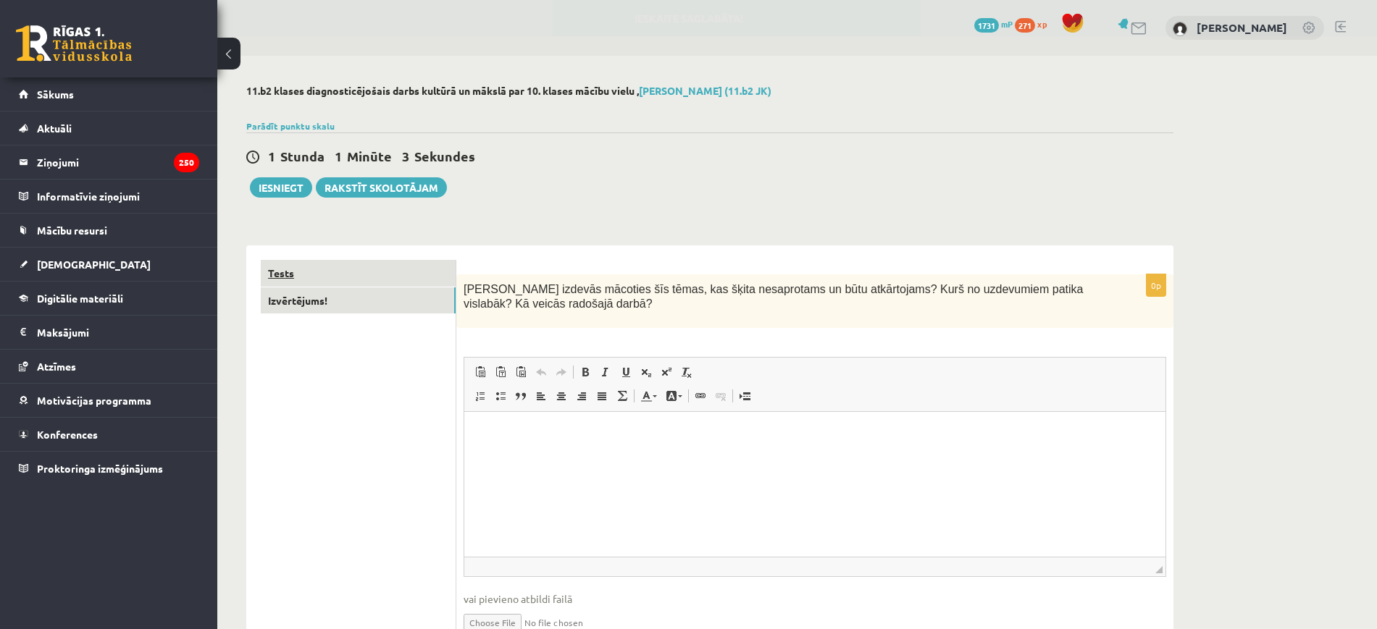
click at [393, 272] on link "Tests" at bounding box center [358, 273] width 195 height 27
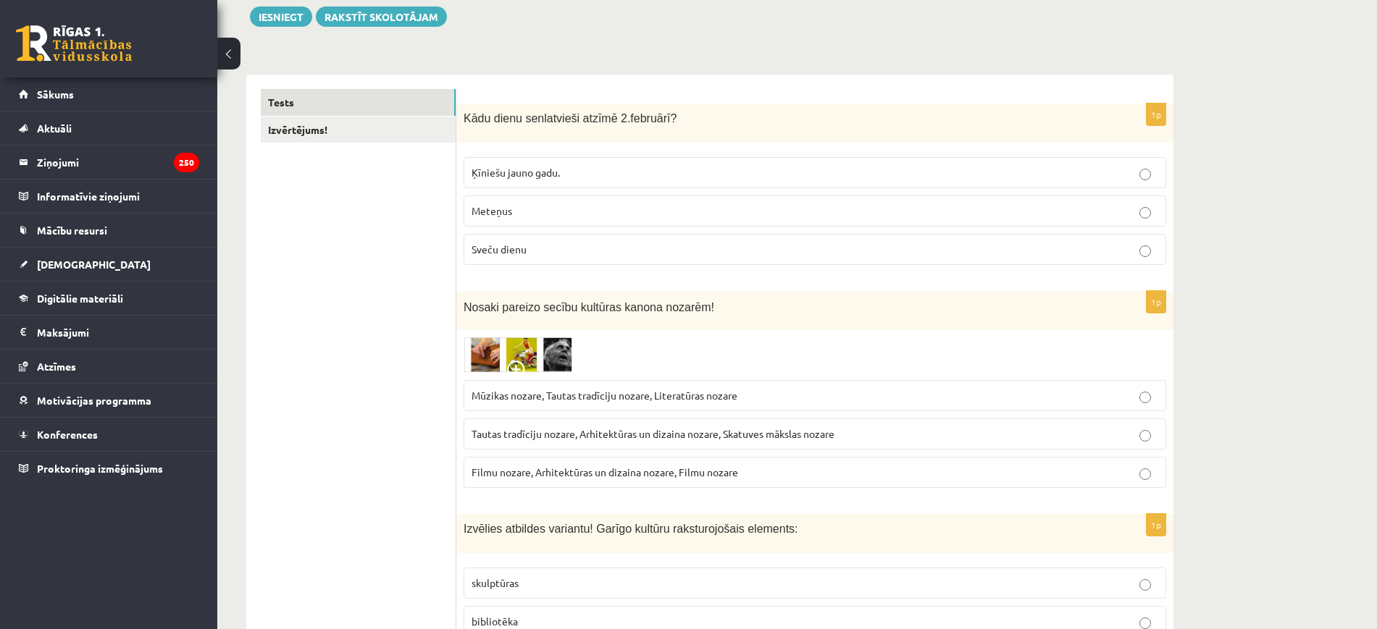
scroll to position [181, 0]
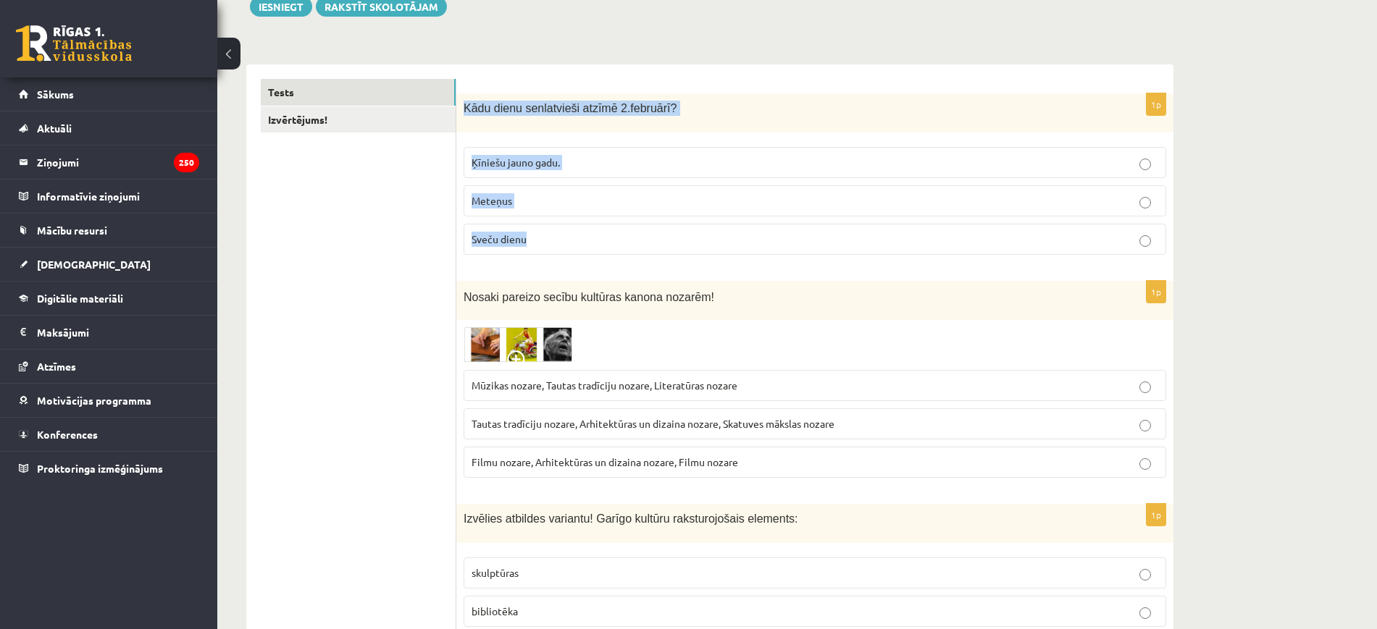
drag, startPoint x: 457, startPoint y: 98, endPoint x: 697, endPoint y: 232, distance: 275.6
click at [704, 248] on div "1p Kādu dienu senlatvieši atzīmē [DATE]? Ķīniešu jauno gadu. Meteņus Sveču dienu" at bounding box center [814, 179] width 717 height 173
copy div "Kādu dienu senlatvieši atzīmē [DATE]? Ķīniešu jauno gadu. Meteņus Sveču dienu"
click at [566, 241] on p "Sveču dienu" at bounding box center [814, 239] width 687 height 15
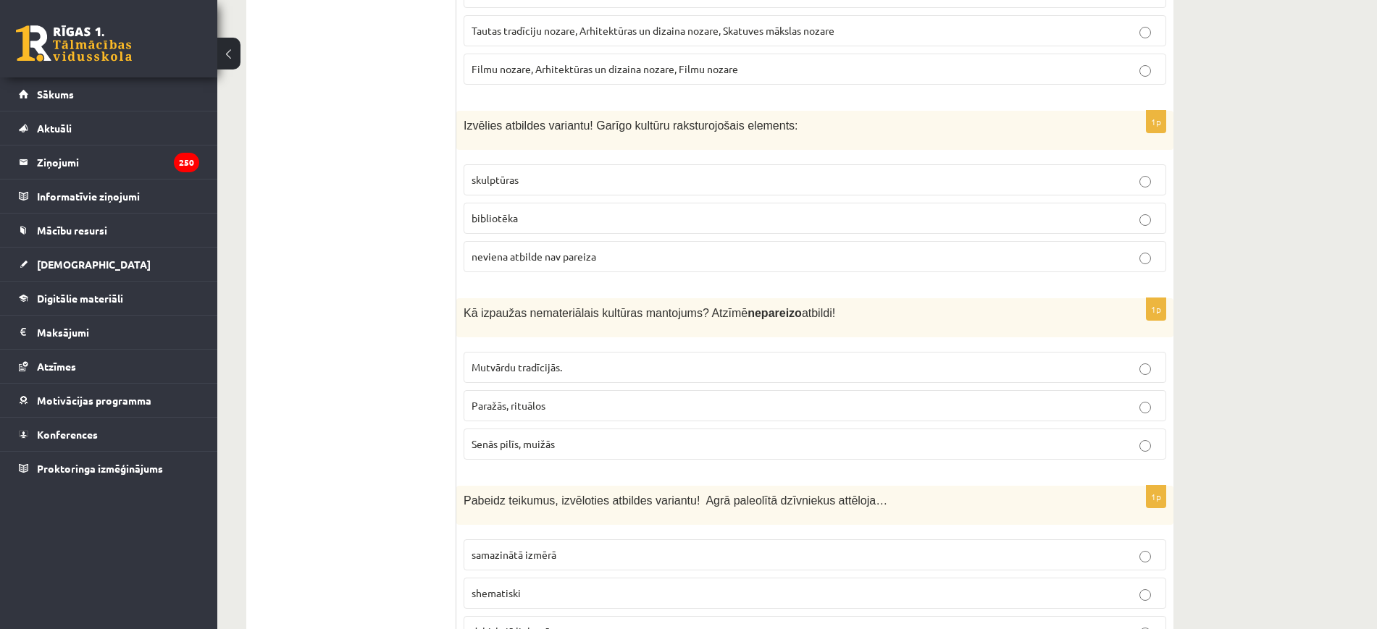
scroll to position [543, 0]
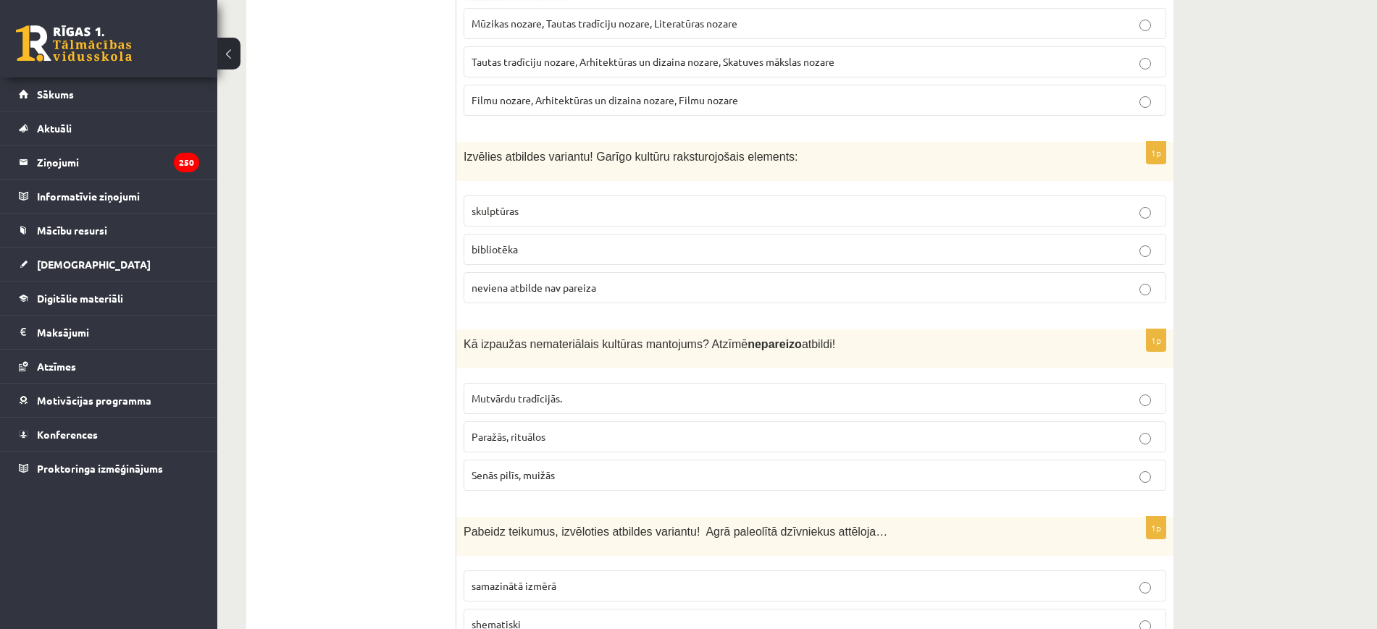
drag, startPoint x: 456, startPoint y: 154, endPoint x: 566, endPoint y: 253, distance: 148.7
drag, startPoint x: 681, startPoint y: 269, endPoint x: 692, endPoint y: 264, distance: 11.3
click at [683, 269] on fieldset "skulptūras bibliotēka neviena atbilde nav pareiza" at bounding box center [814, 247] width 702 height 119
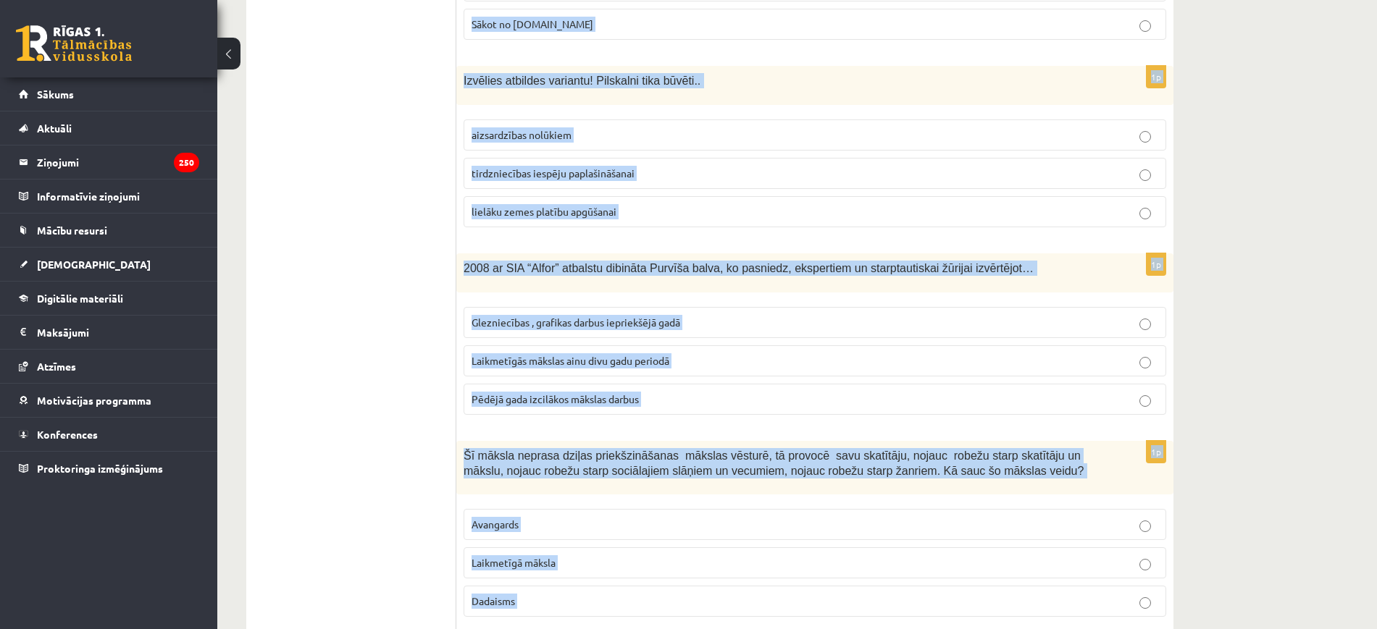
scroll to position [5723, 0]
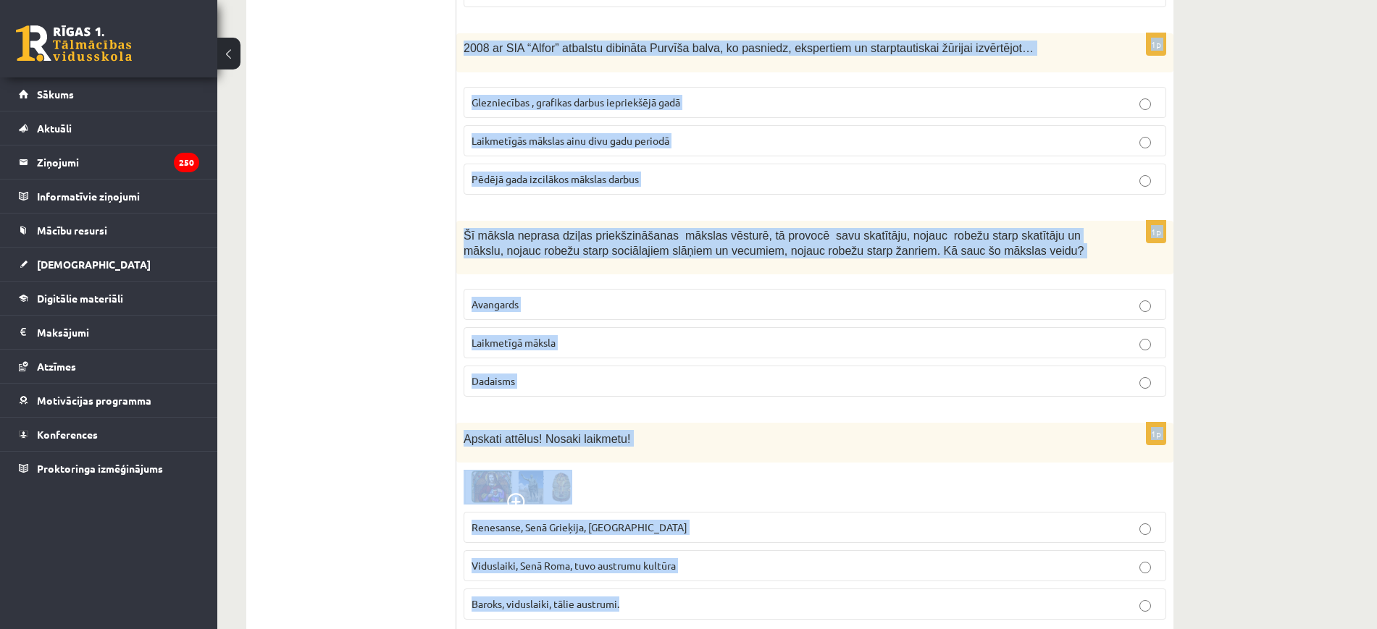
drag, startPoint x: 461, startPoint y: 151, endPoint x: 941, endPoint y: 508, distance: 599.4
drag, startPoint x: 1009, startPoint y: 379, endPoint x: 1006, endPoint y: 371, distance: 8.5
click at [1009, 423] on div "Apskati attēlus! Nosaki laikmetu!" at bounding box center [814, 443] width 717 height 40
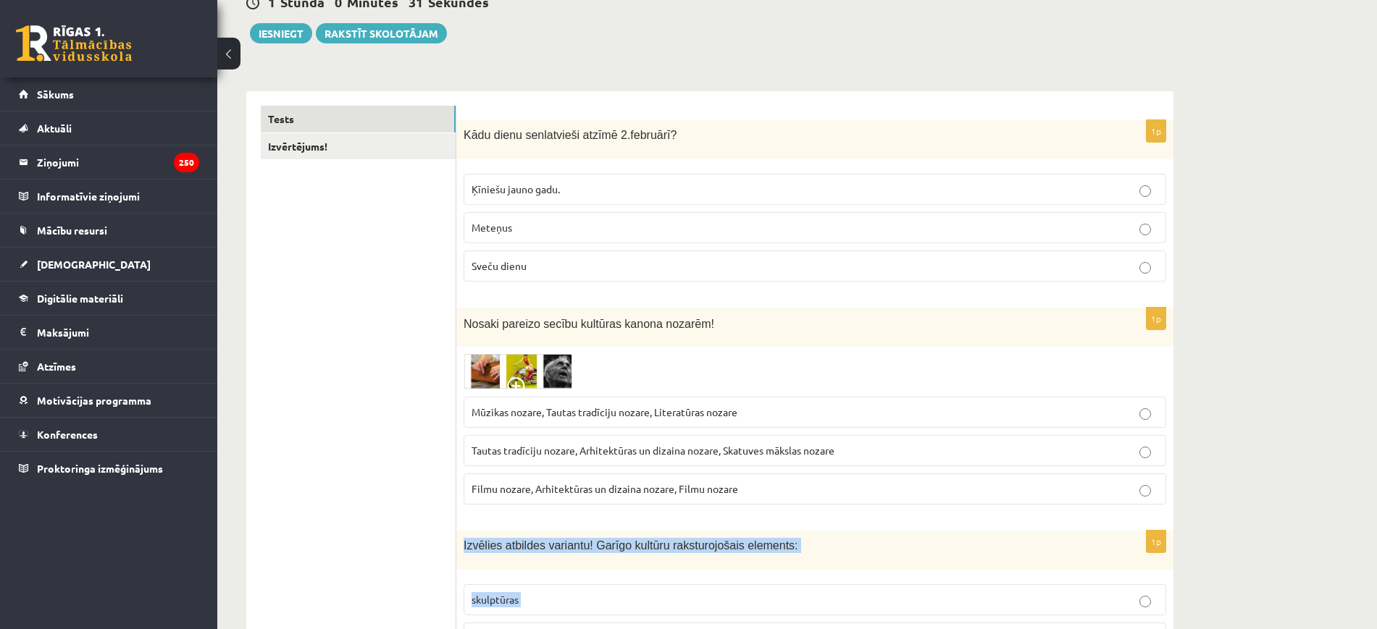
scroll to position [181, 0]
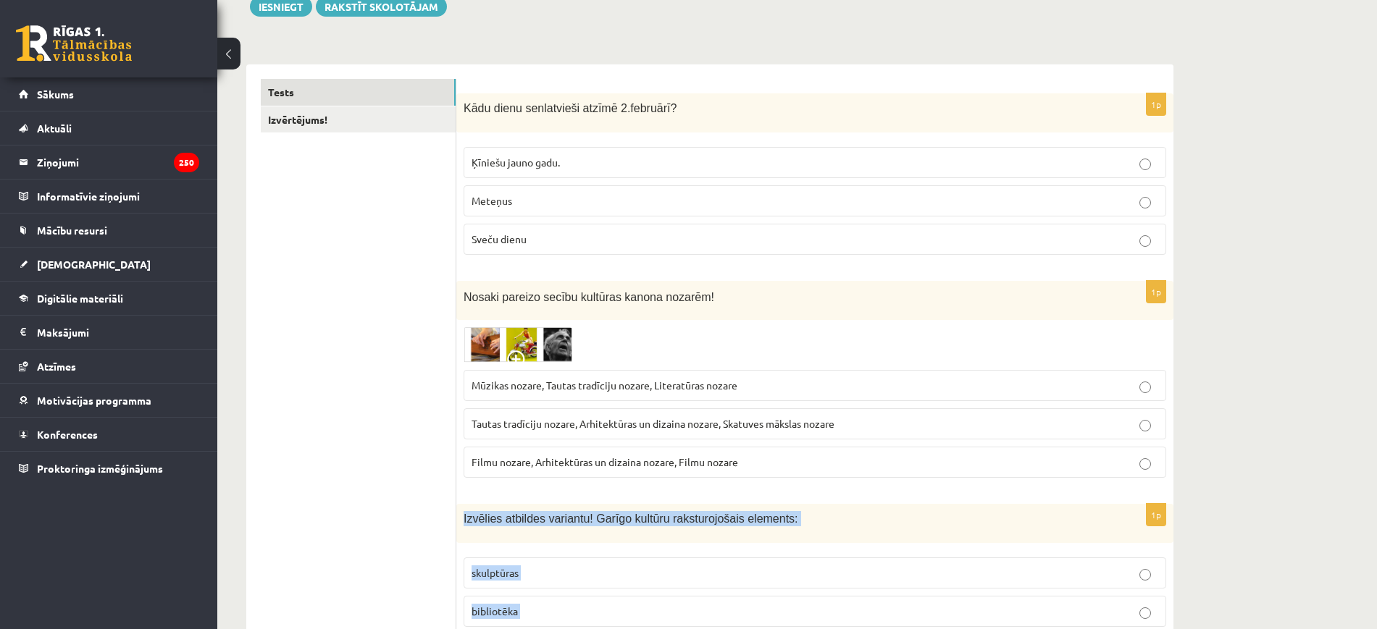
click at [521, 352] on span at bounding box center [518, 362] width 23 height 23
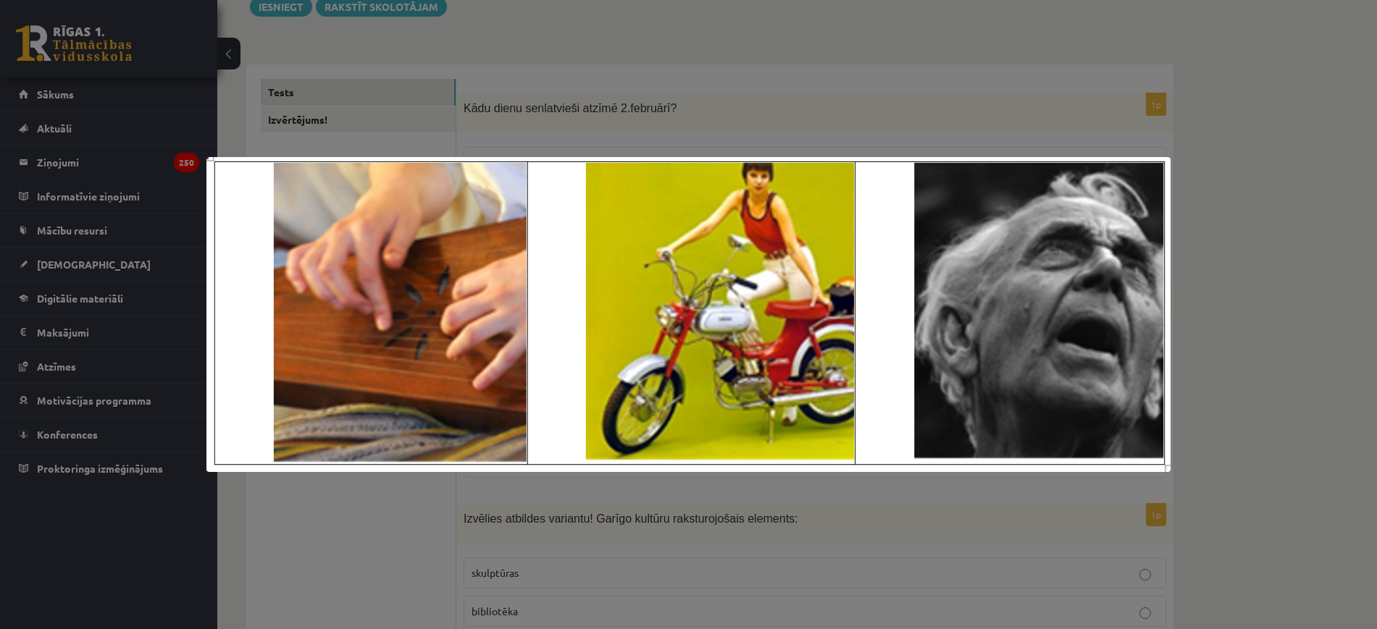
click at [1264, 337] on div at bounding box center [688, 314] width 1377 height 629
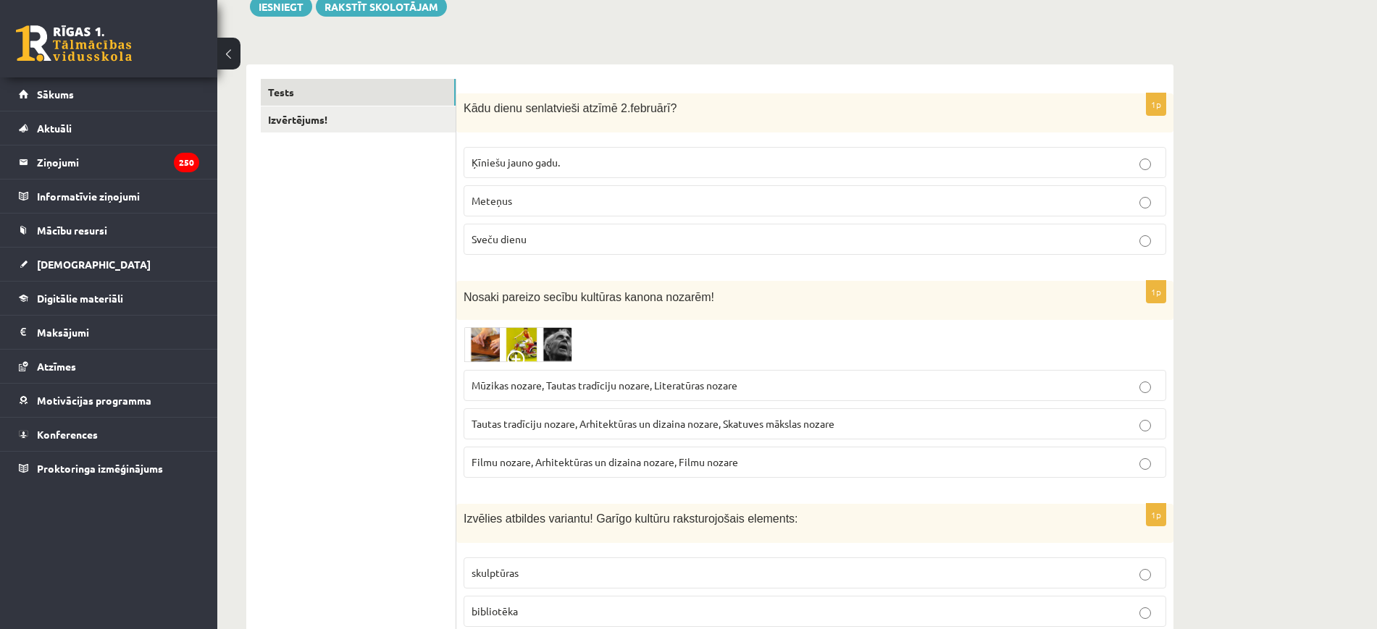
click at [544, 345] on img at bounding box center [517, 344] width 109 height 35
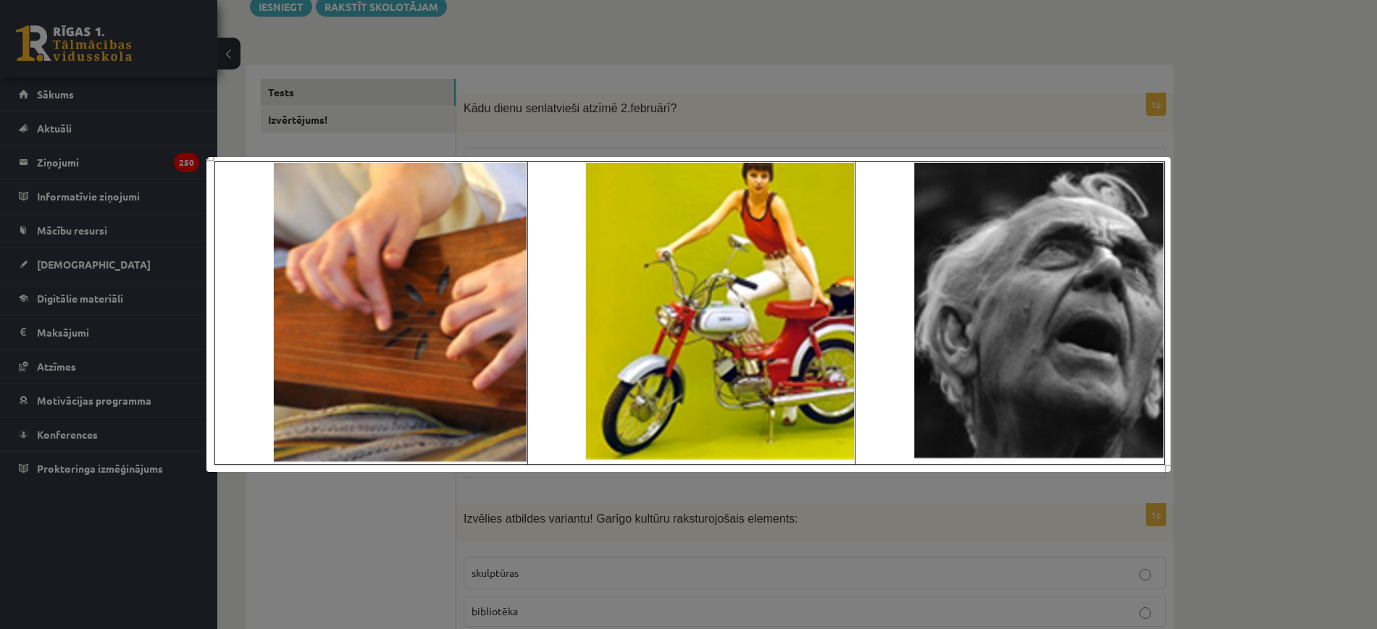
click at [1207, 392] on div at bounding box center [688, 314] width 1377 height 629
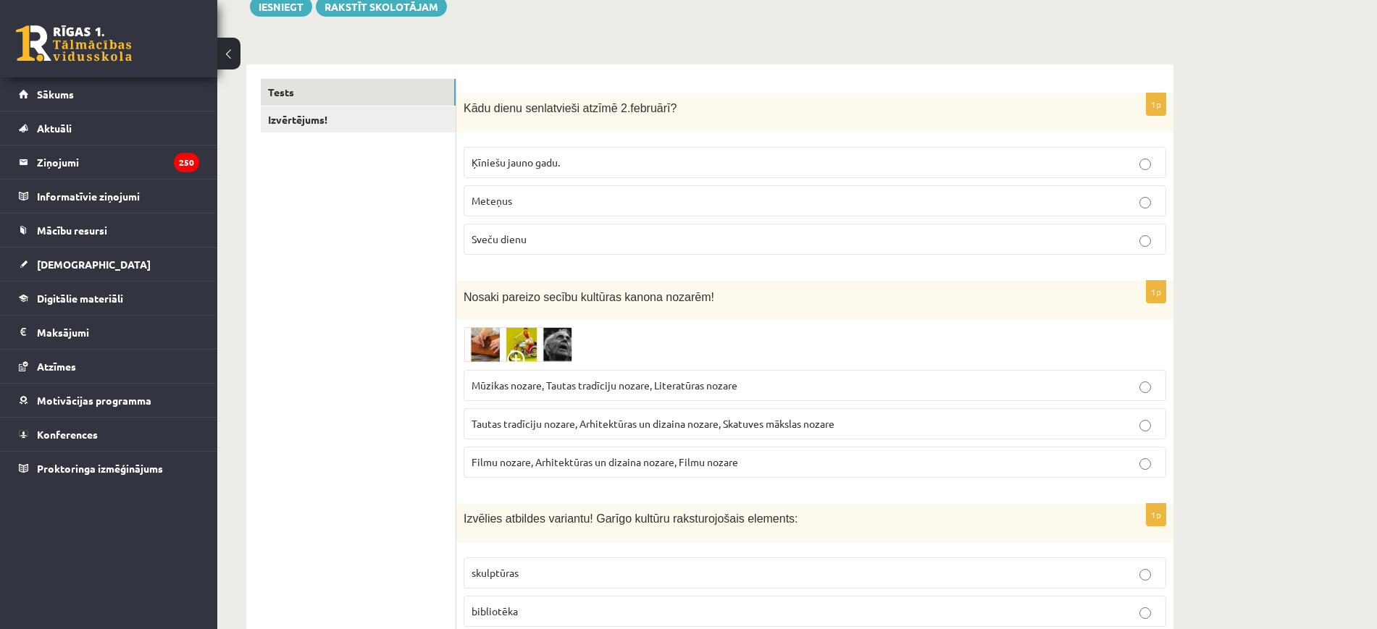
click at [536, 340] on img at bounding box center [517, 344] width 109 height 35
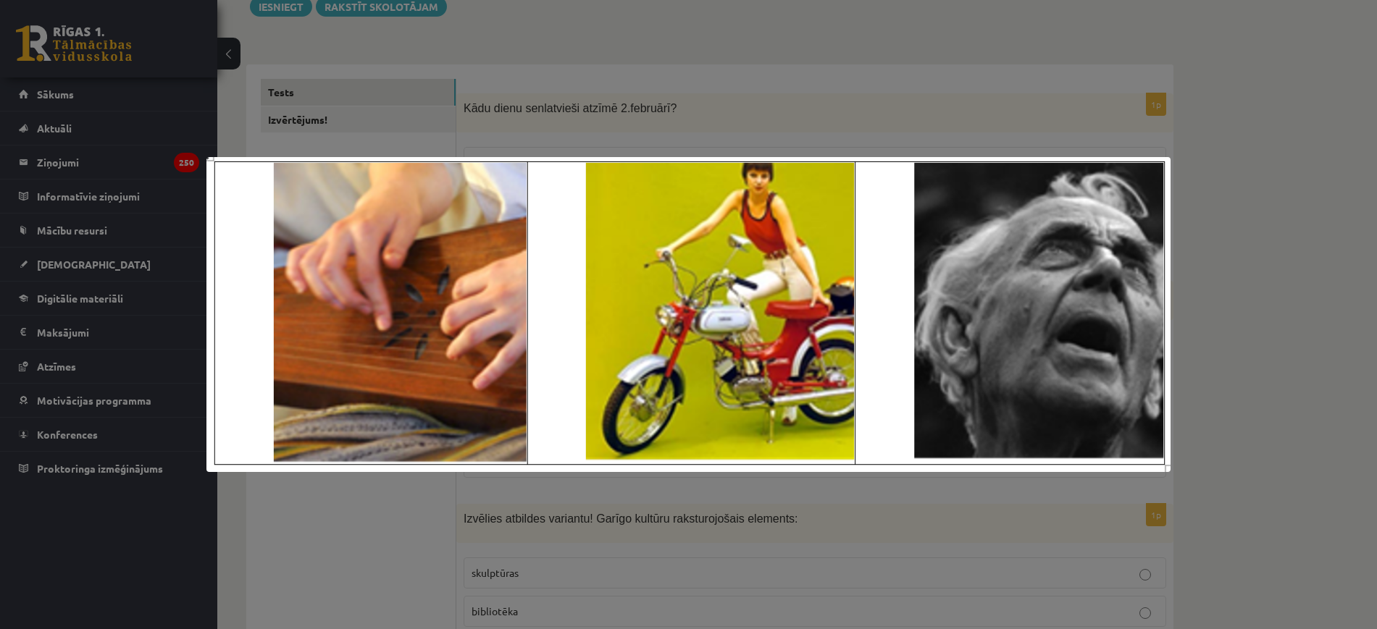
click at [1244, 361] on div at bounding box center [688, 314] width 1377 height 629
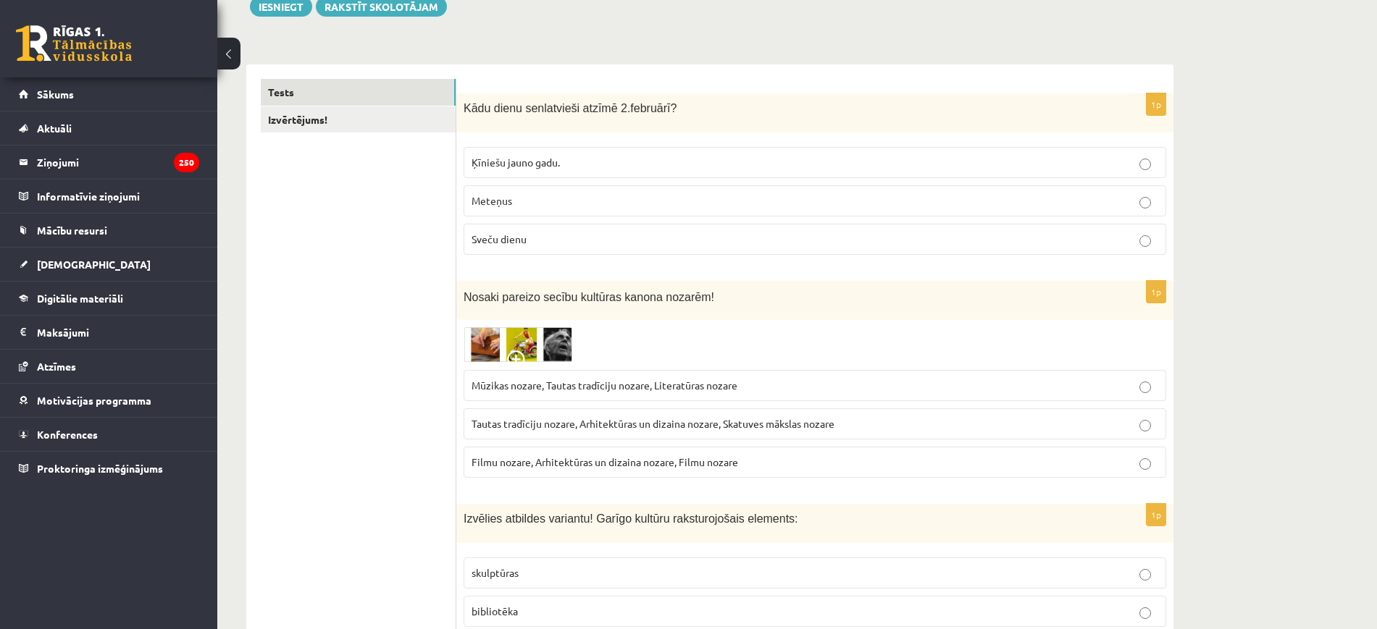
click at [555, 351] on img at bounding box center [517, 344] width 109 height 35
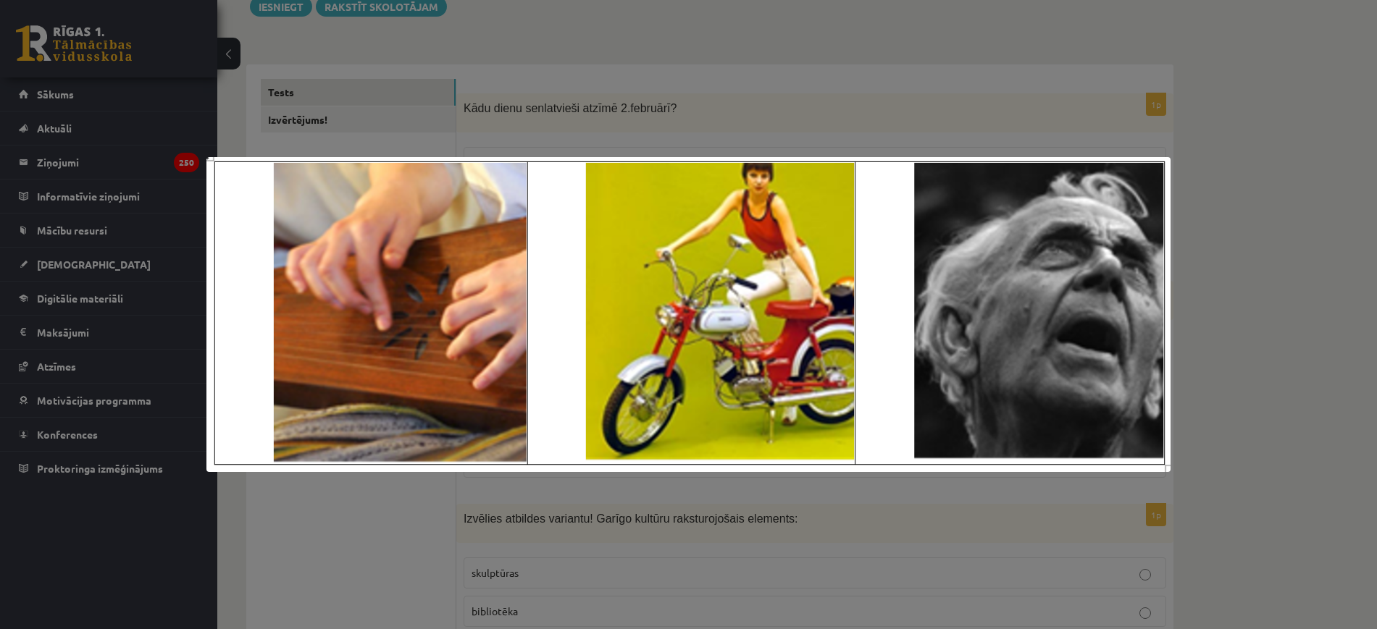
click at [1236, 357] on div at bounding box center [688, 314] width 1377 height 629
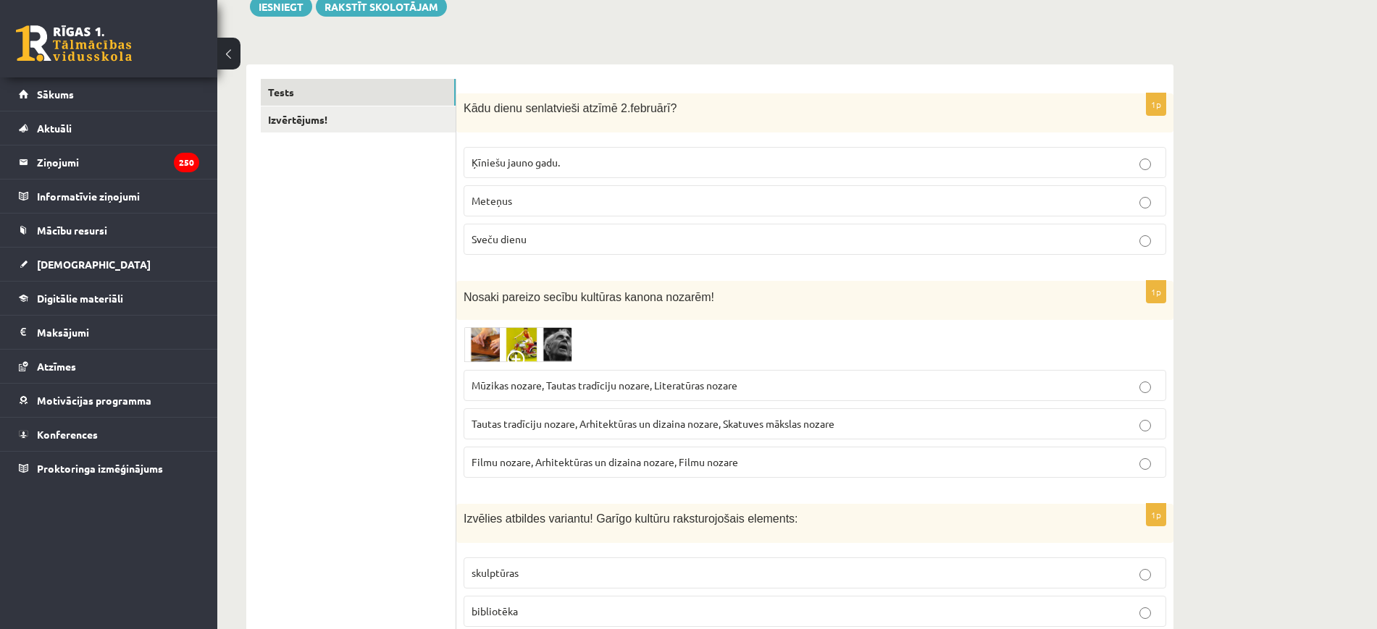
click at [542, 356] on img at bounding box center [517, 344] width 109 height 35
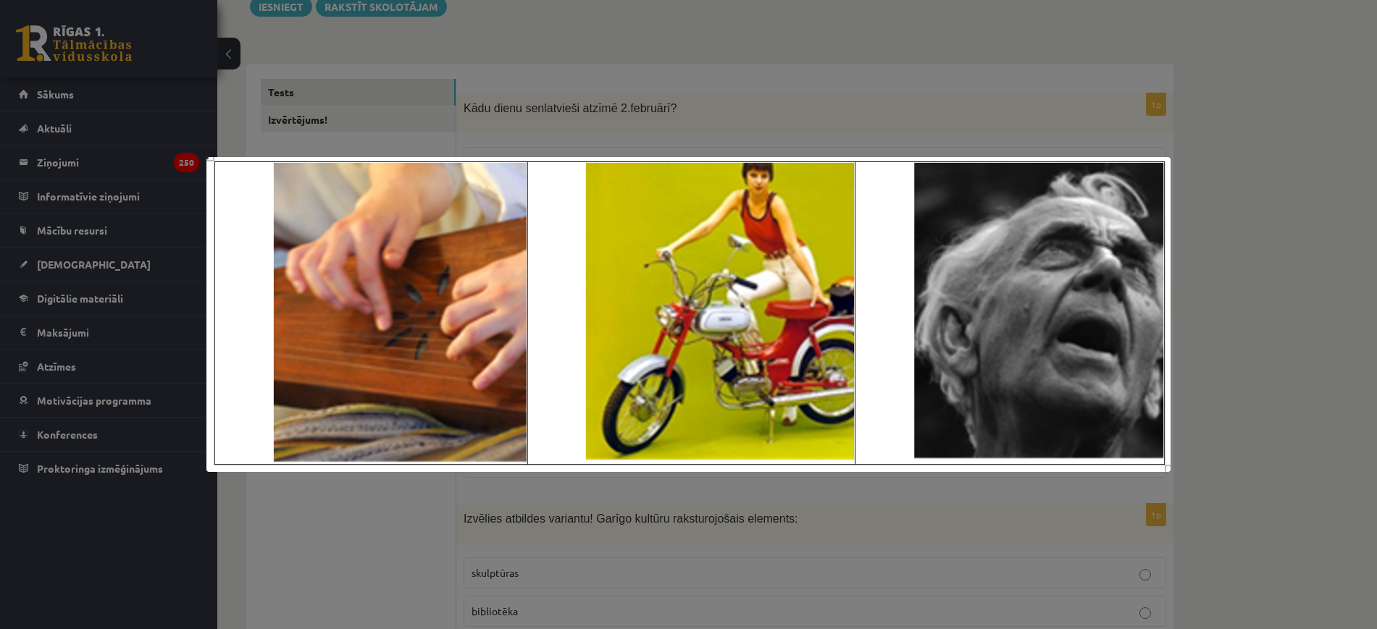
click at [1253, 357] on div at bounding box center [688, 314] width 1377 height 629
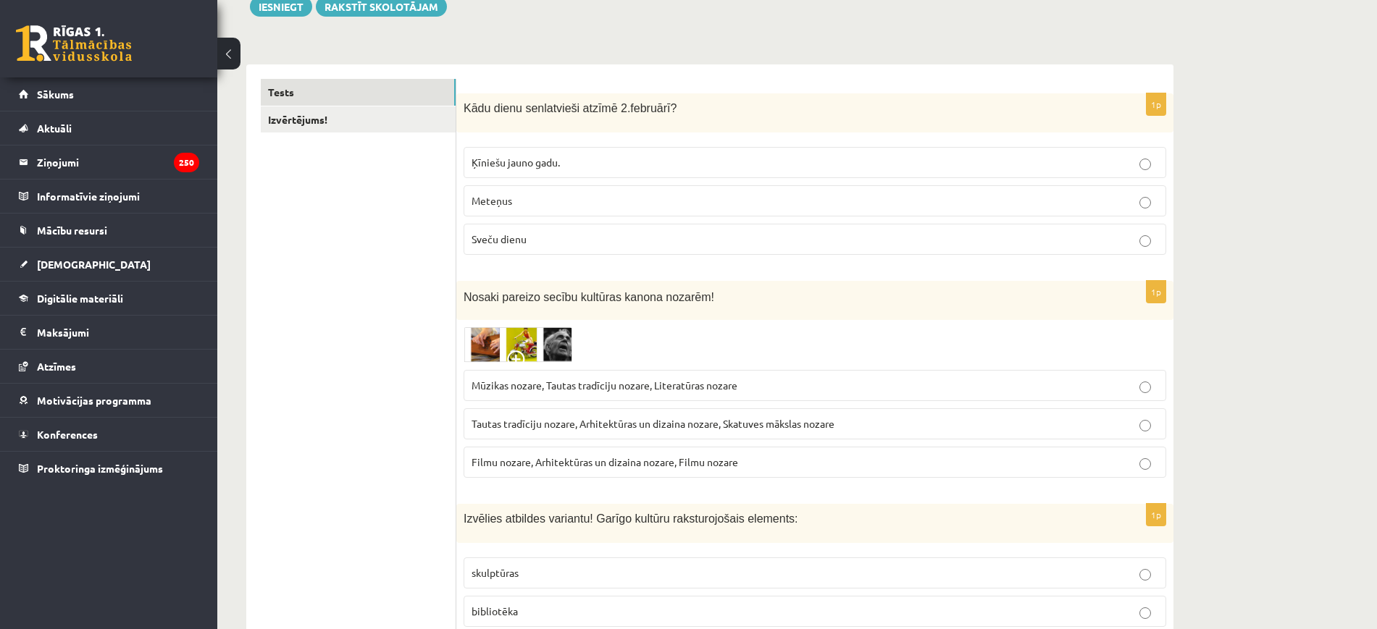
click at [537, 341] on img at bounding box center [517, 344] width 109 height 35
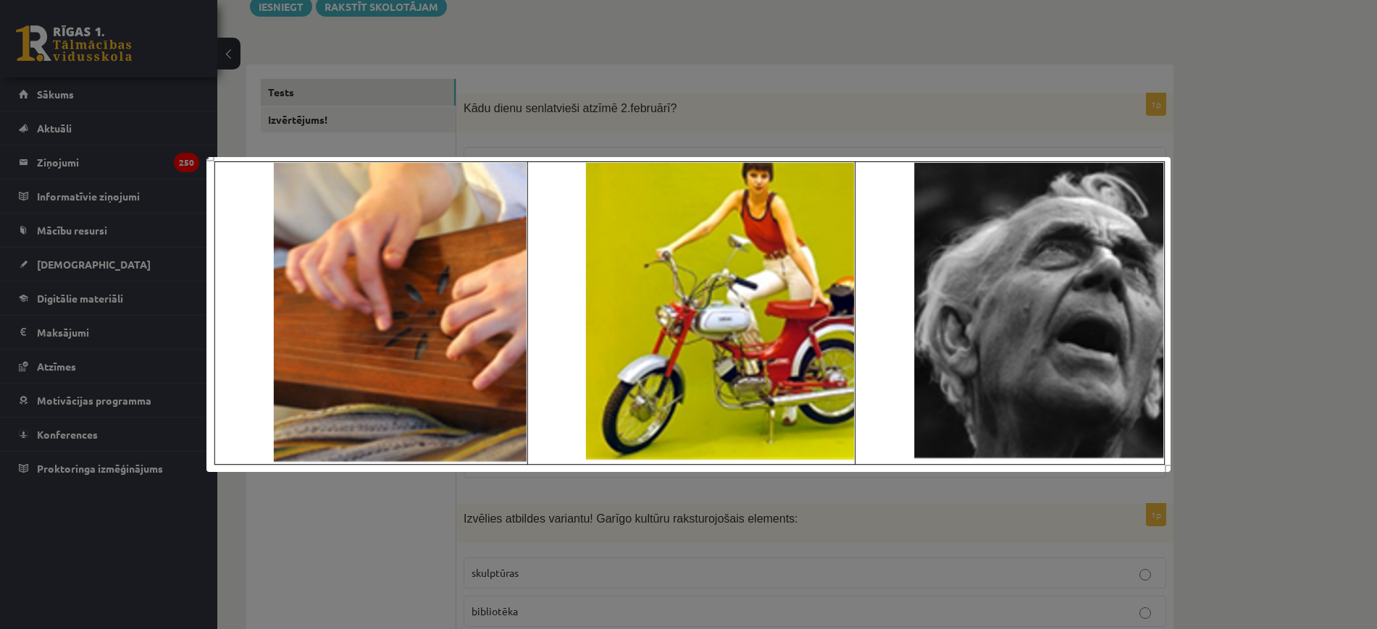
click at [1214, 412] on div at bounding box center [688, 314] width 1377 height 629
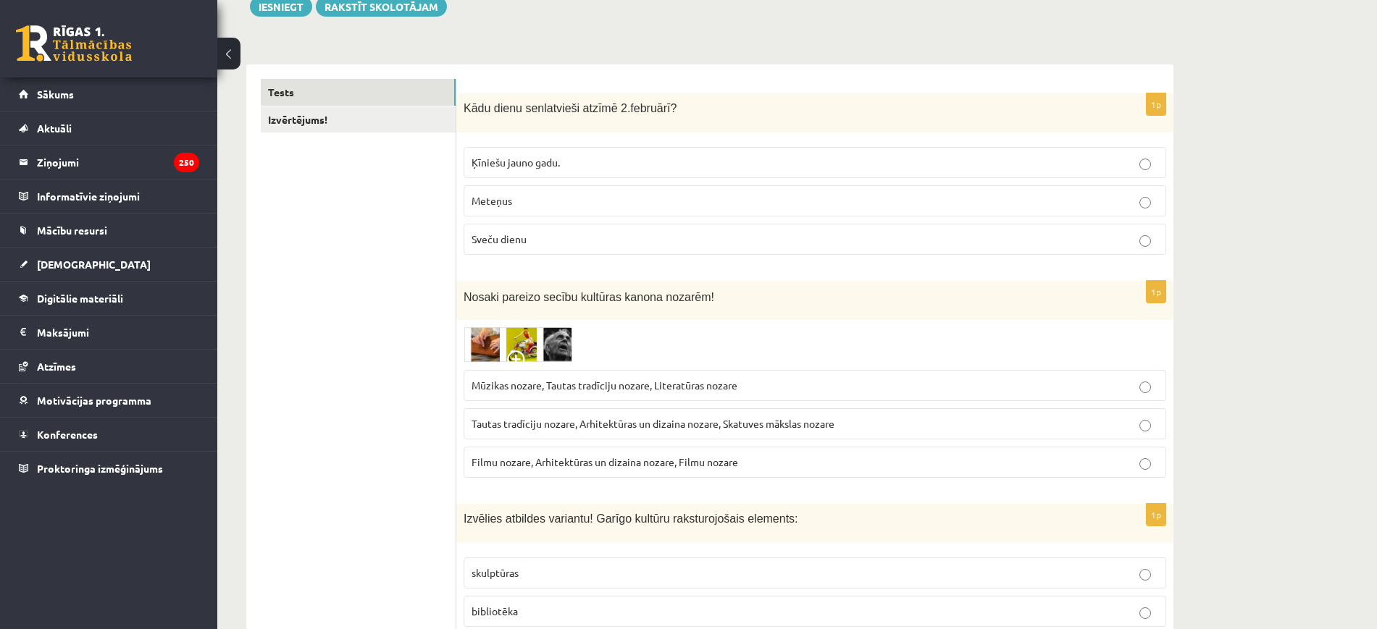
click at [630, 382] on span "Mūzikas nozare, Tautas tradīciju nozare, Literatūras nozare" at bounding box center [604, 385] width 266 height 13
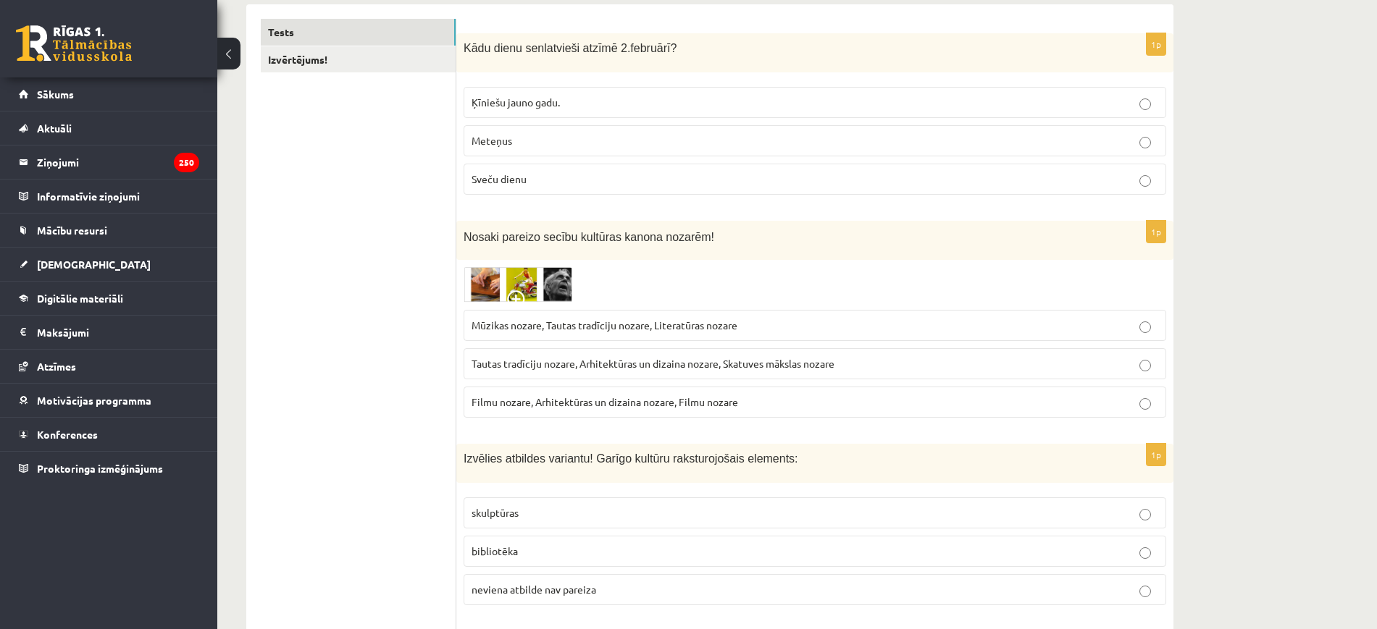
scroll to position [272, 0]
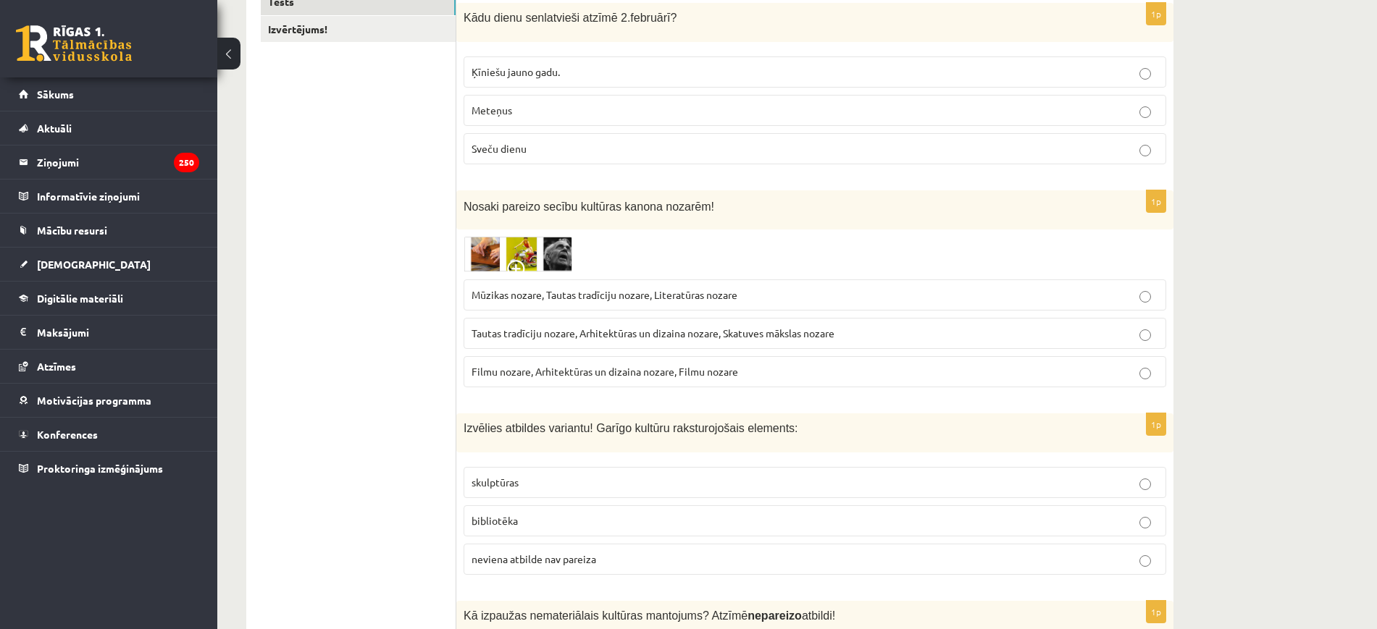
click at [644, 328] on span "Tautas tradīciju nozare, Arhitektūras un dizaina nozare, Skatuves mākslas nozare" at bounding box center [652, 333] width 363 height 13
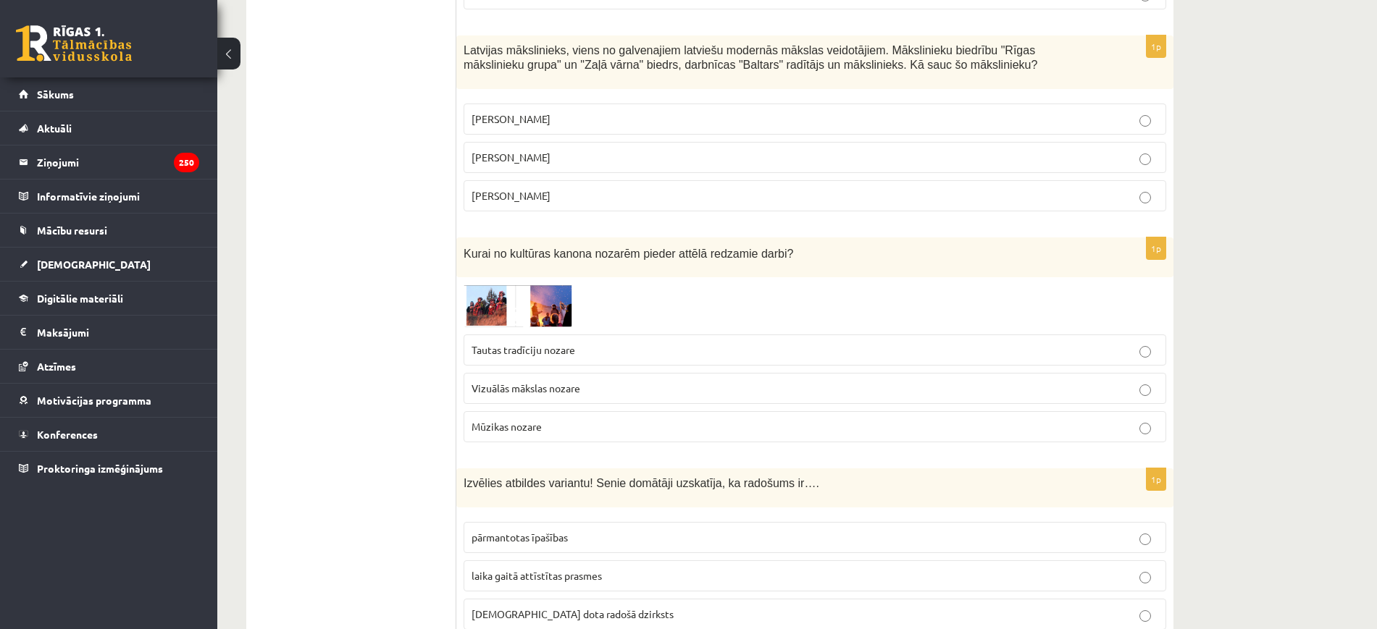
scroll to position [2966, 0]
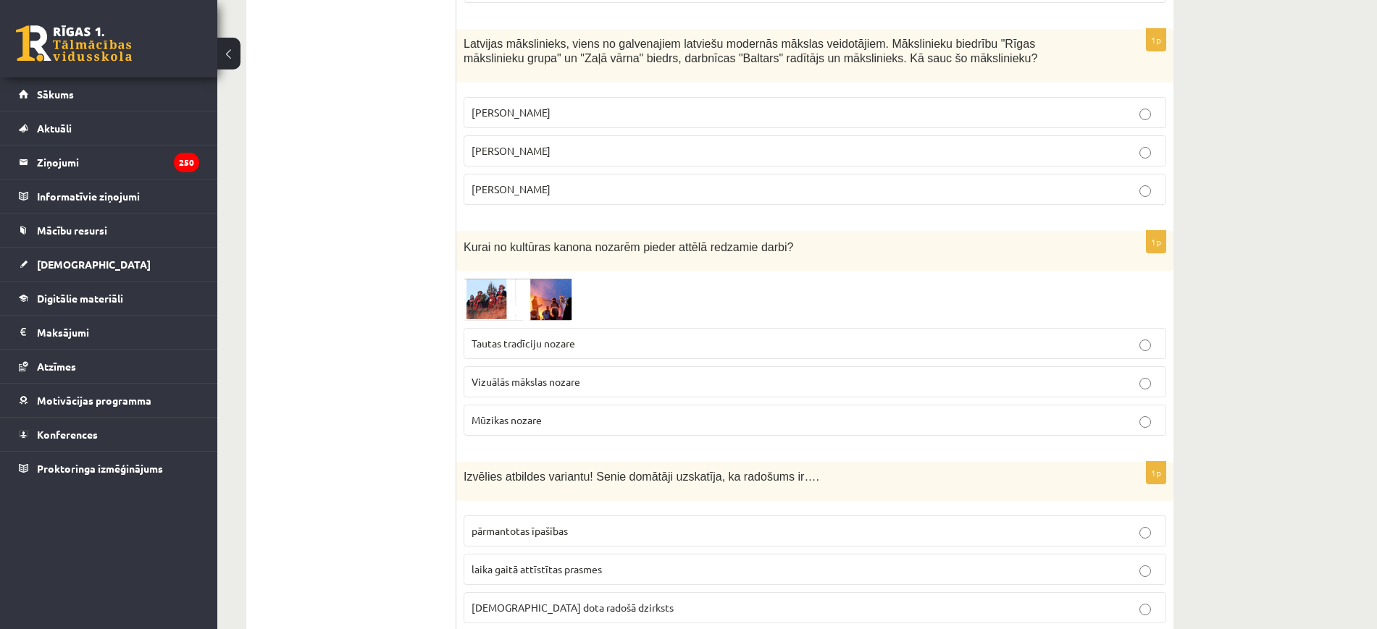
drag, startPoint x: 439, startPoint y: 148, endPoint x: 809, endPoint y: 197, distance: 373.3
click at [809, 197] on div "**********" at bounding box center [709, 341] width 927 height 6124
copy div "Izvērtējums! 1p Kādu dienu senlatvieši atzīmē 2.februārī? Ķīniešu jauno gadu. M…"
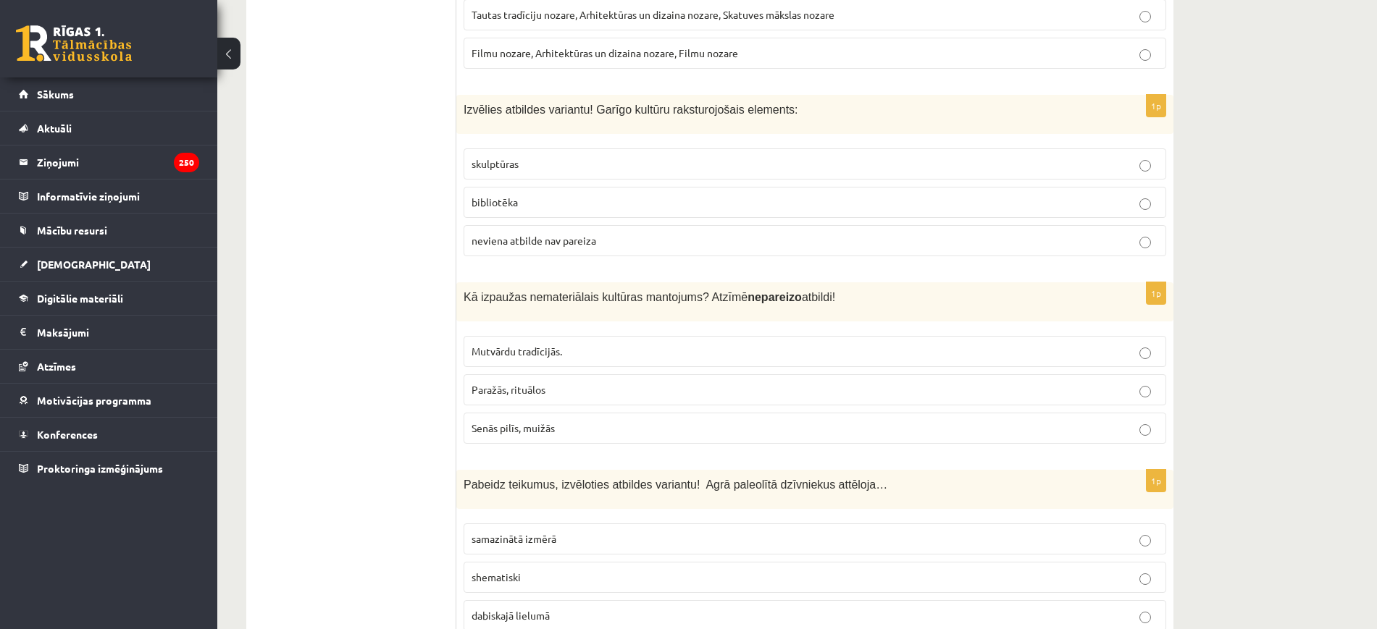
scroll to position [634, 0]
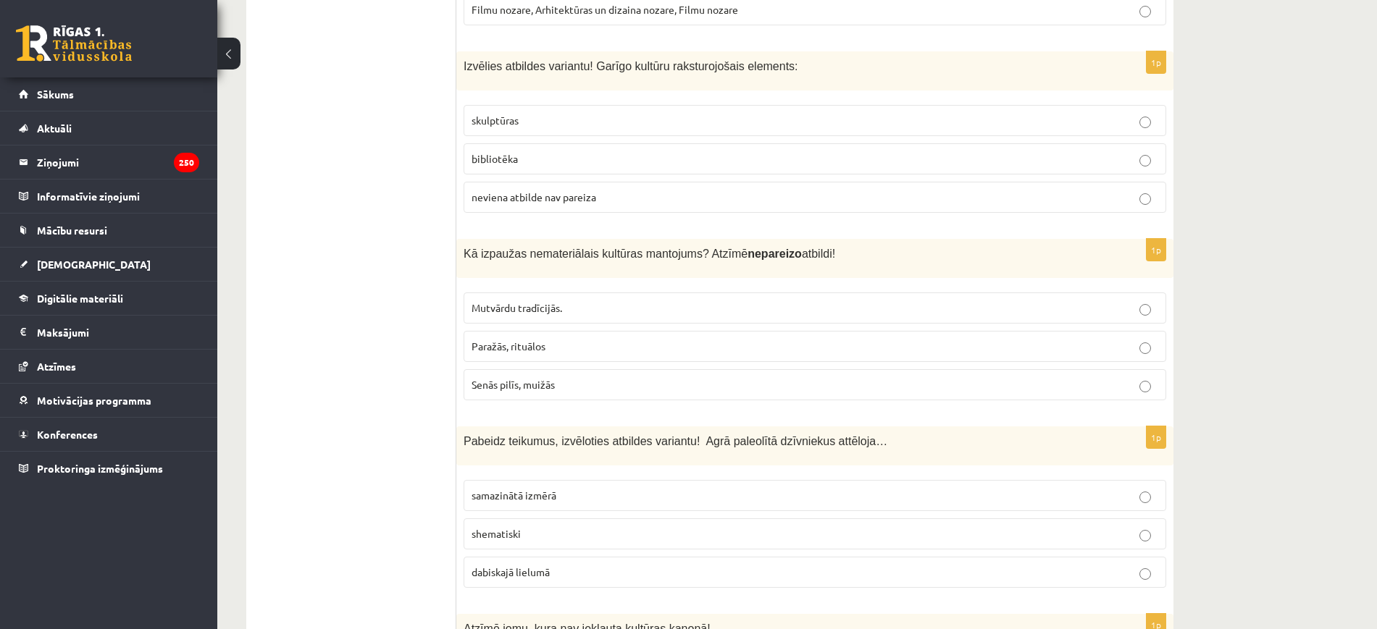
click at [1064, 164] on p "bibliotēka" at bounding box center [814, 158] width 687 height 15
click at [606, 384] on p "Senās pilīs, muižās" at bounding box center [814, 384] width 687 height 15
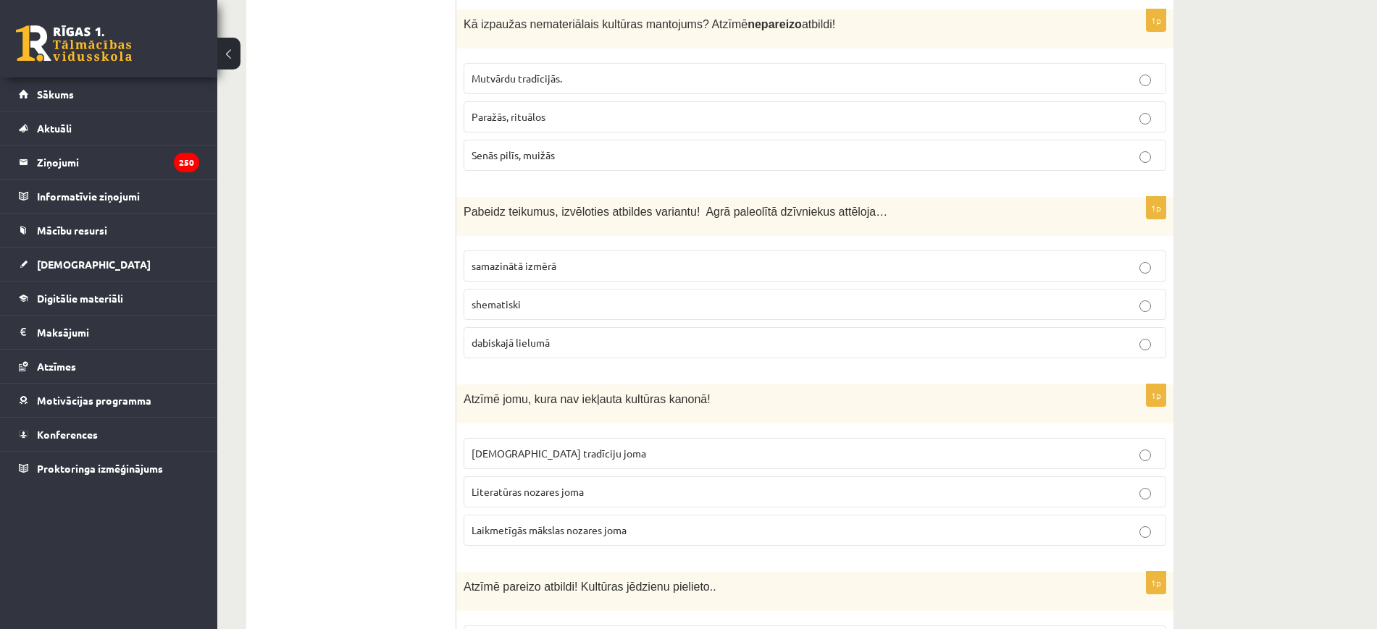
scroll to position [905, 0]
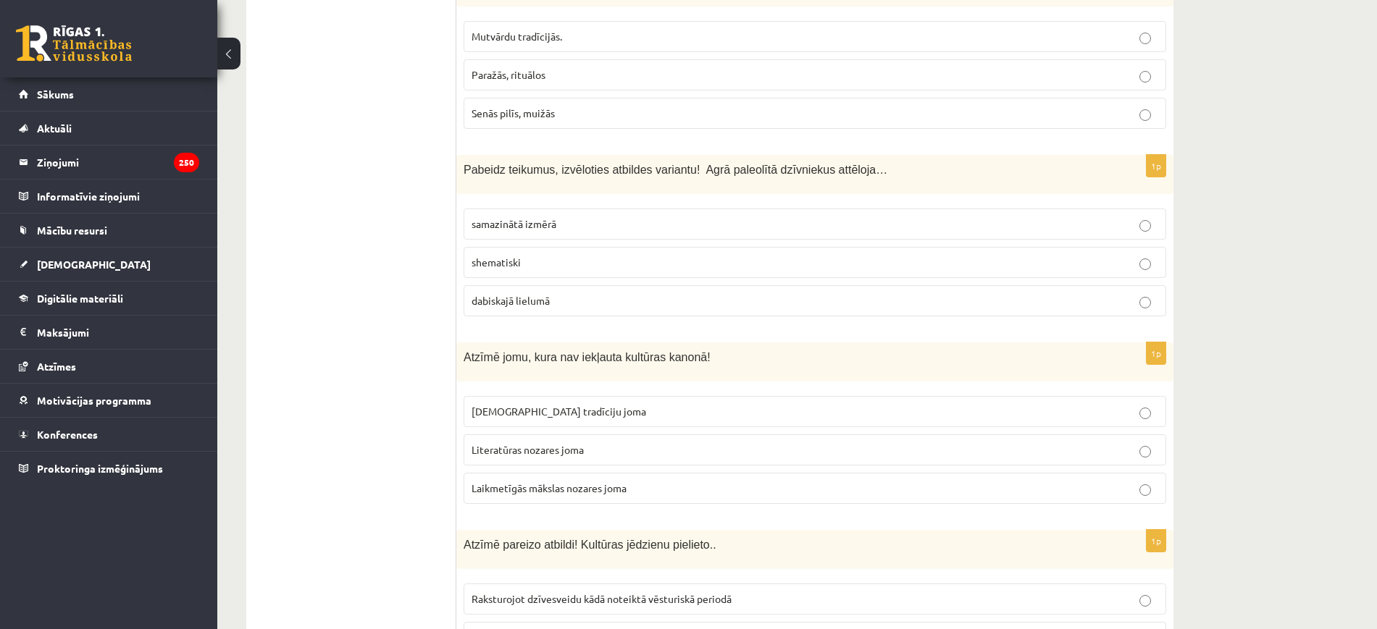
click at [616, 301] on p "dabiskajā lielumā" at bounding box center [814, 300] width 687 height 15
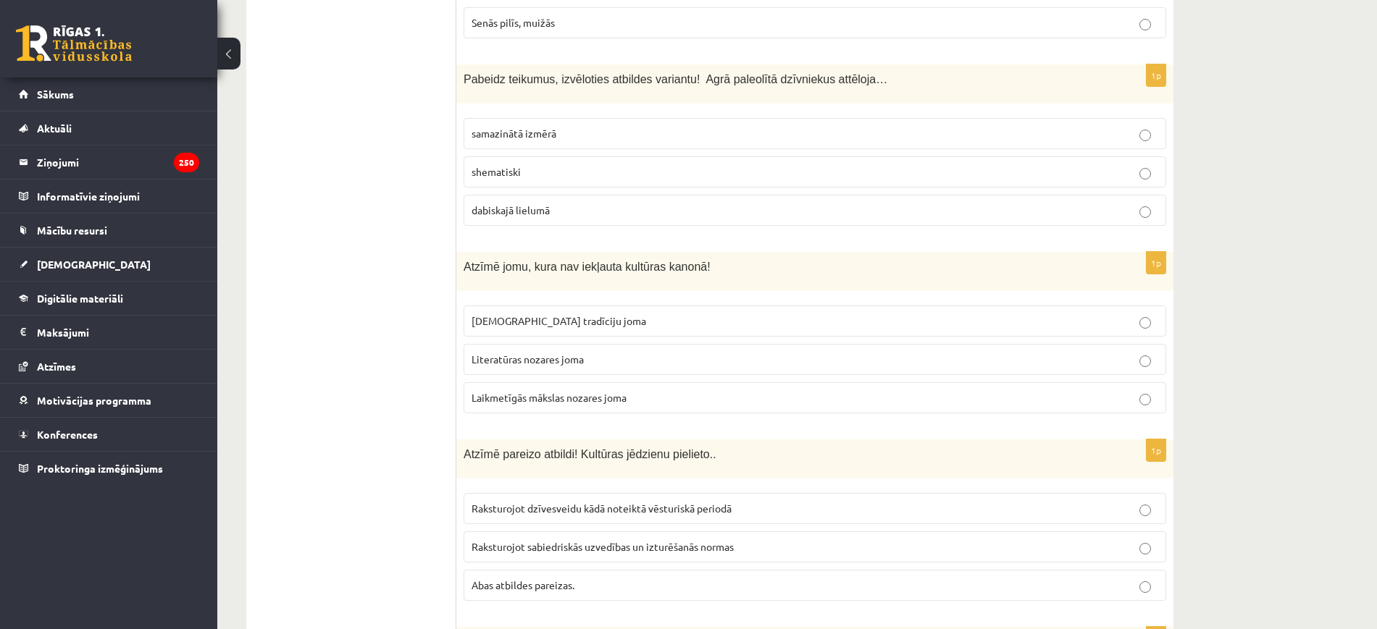
scroll to position [1177, 0]
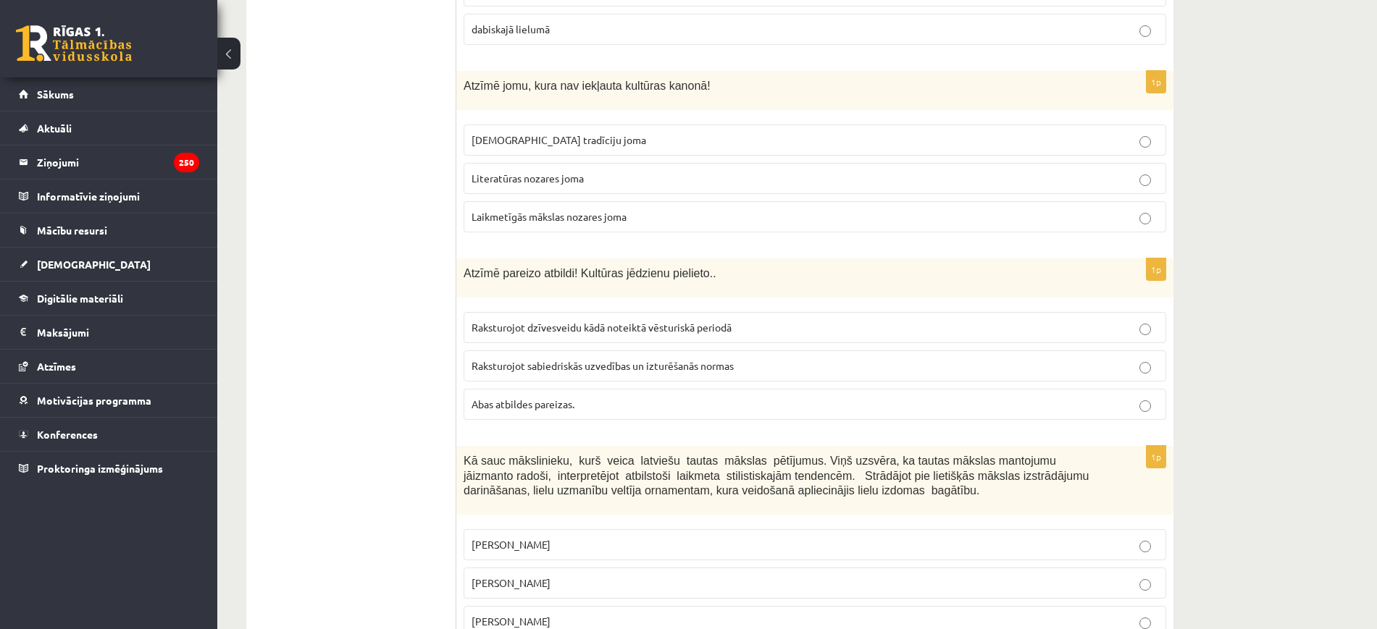
click at [559, 210] on p "Laikmetīgās mākslas nozares joma" at bounding box center [814, 216] width 687 height 15
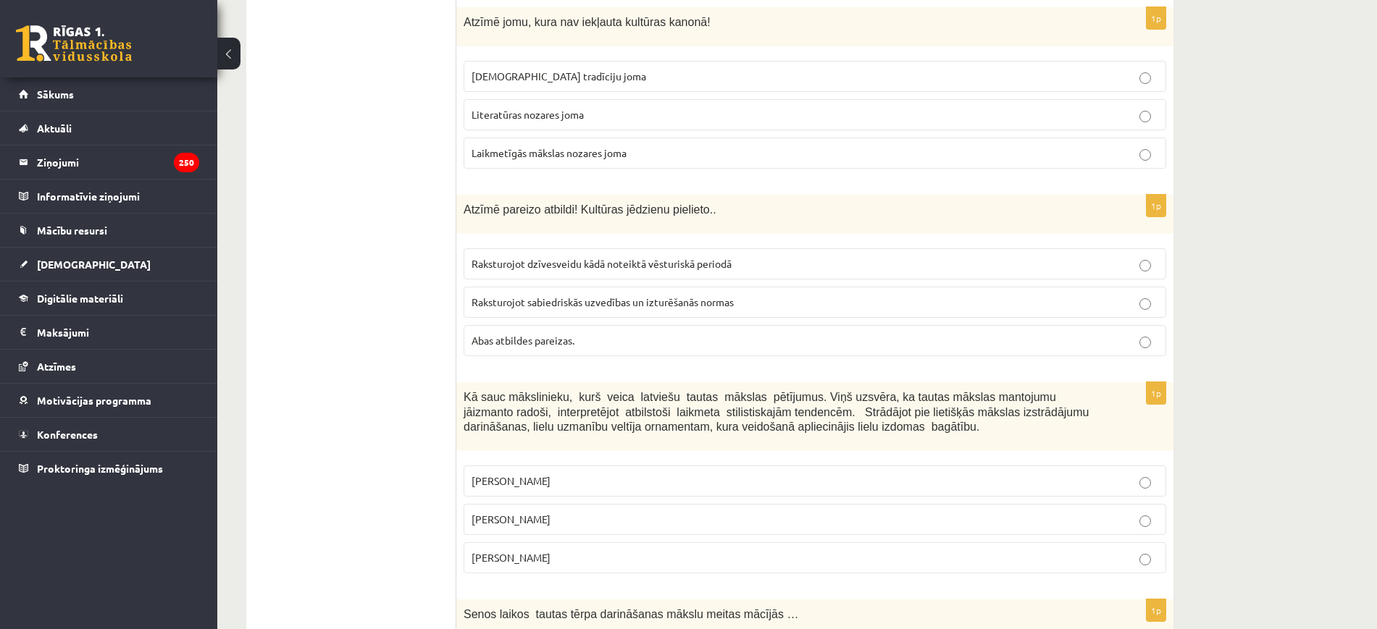
scroll to position [1267, 0]
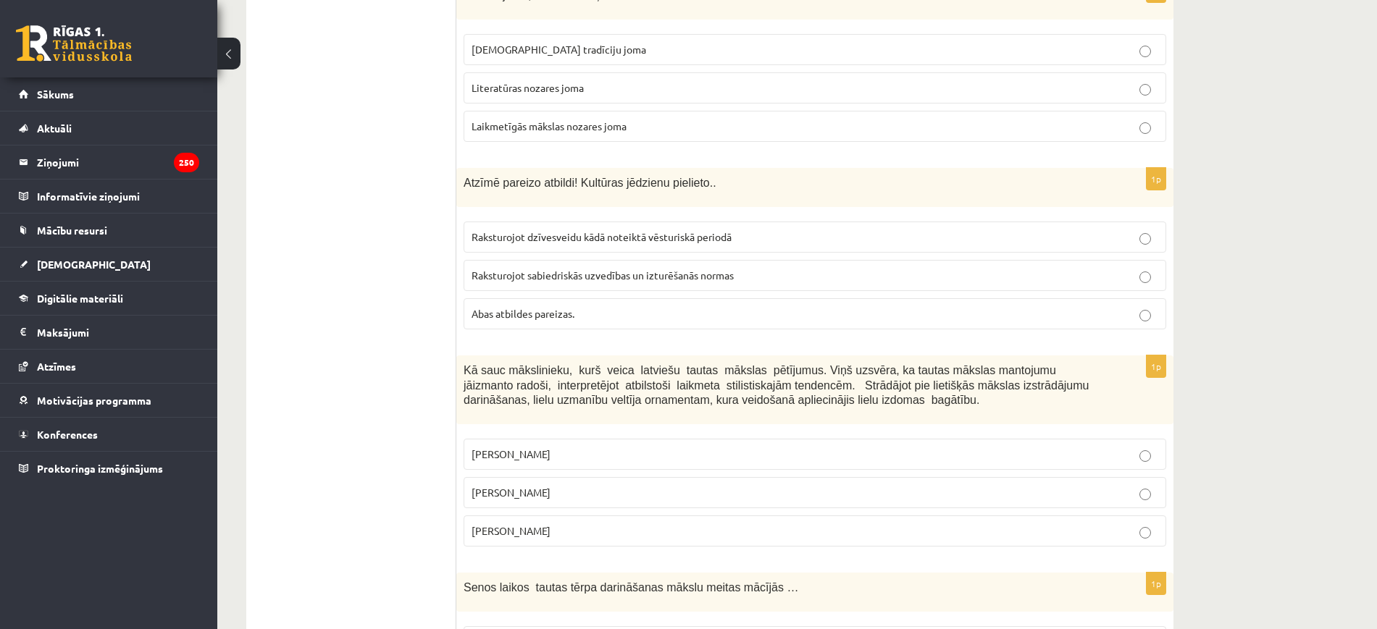
click at [514, 309] on span "Abas atbildes pareizas." at bounding box center [522, 313] width 103 height 13
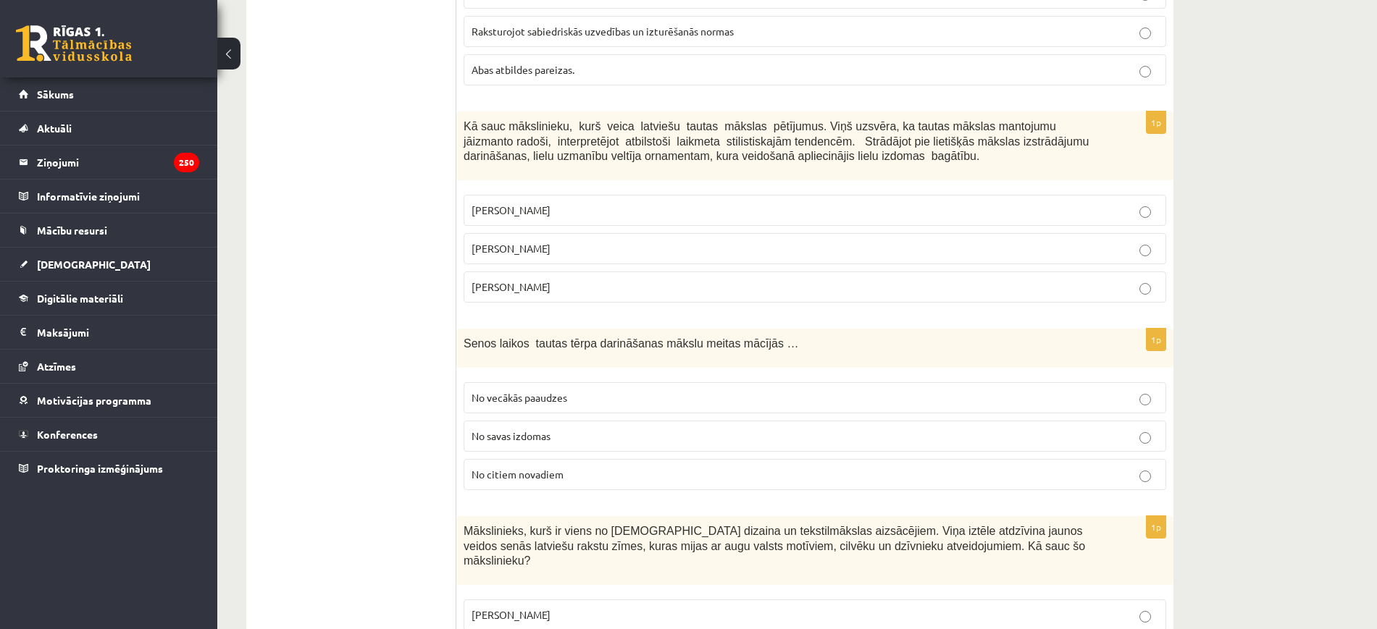
scroll to position [1539, 0]
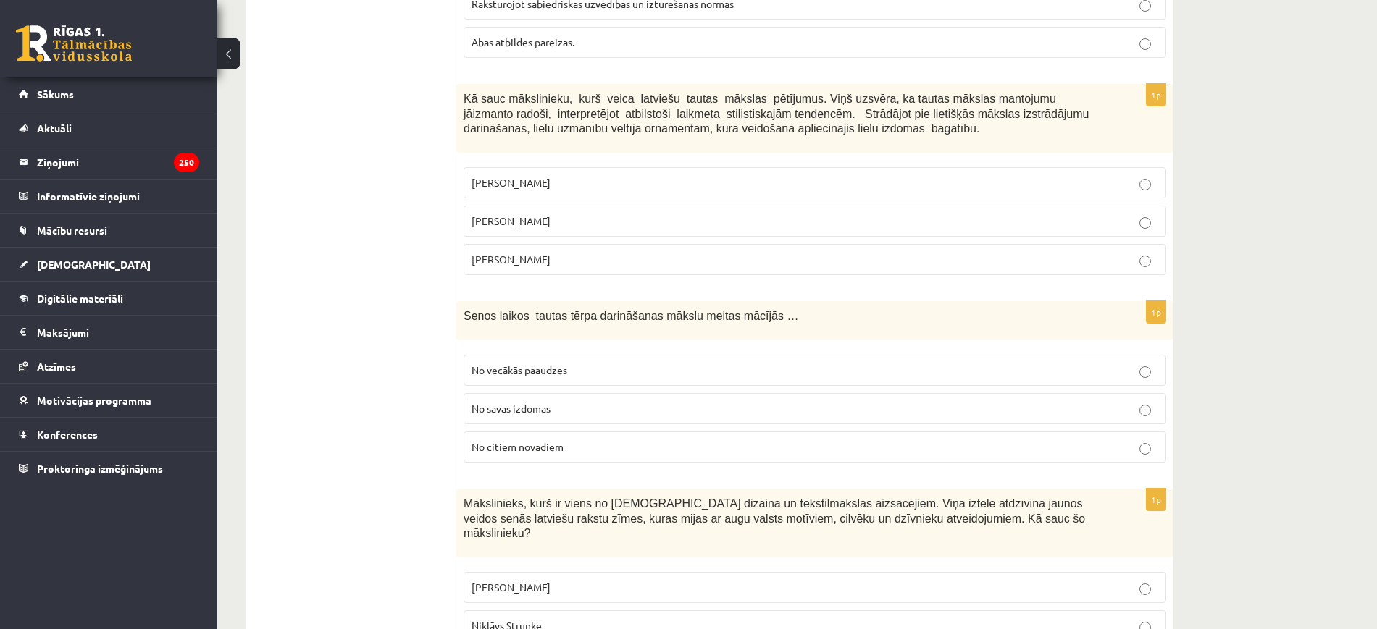
click at [557, 219] on p "Jūlijs Madernieks" at bounding box center [814, 221] width 687 height 15
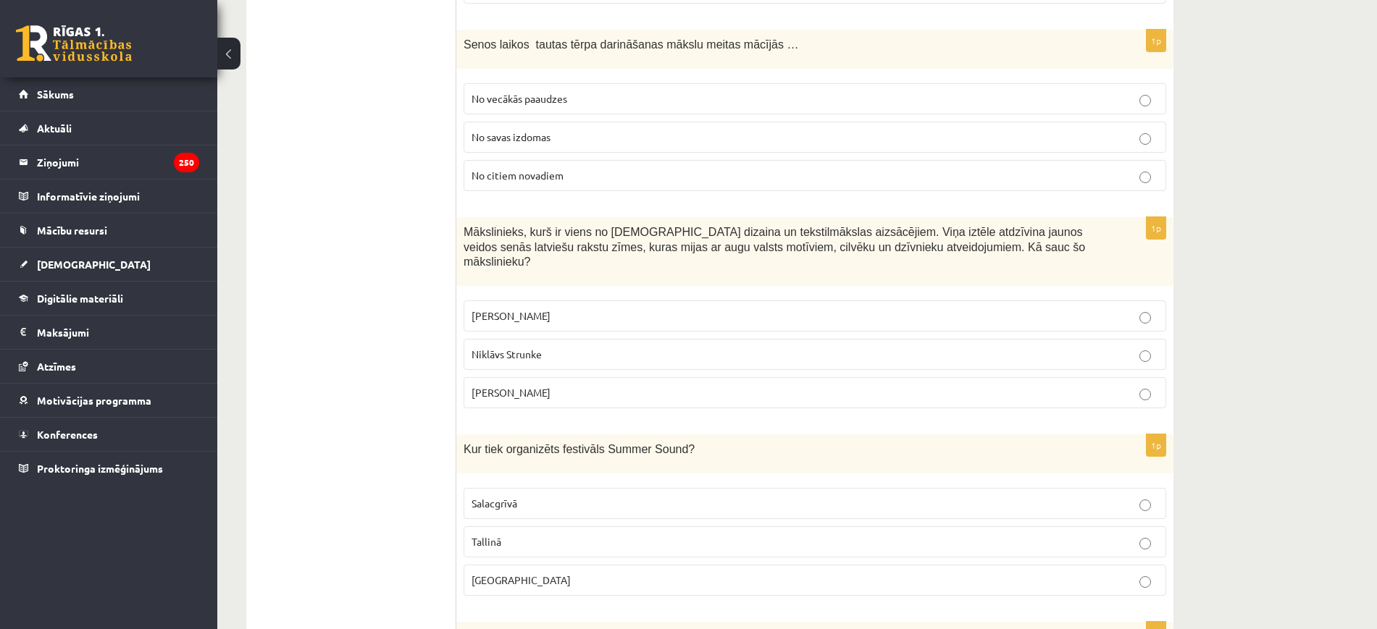
click at [569, 94] on p "No vecākās paaudzes" at bounding box center [814, 98] width 687 height 15
click at [506, 301] on label "Ansis Cīrulis" at bounding box center [814, 316] width 702 height 31
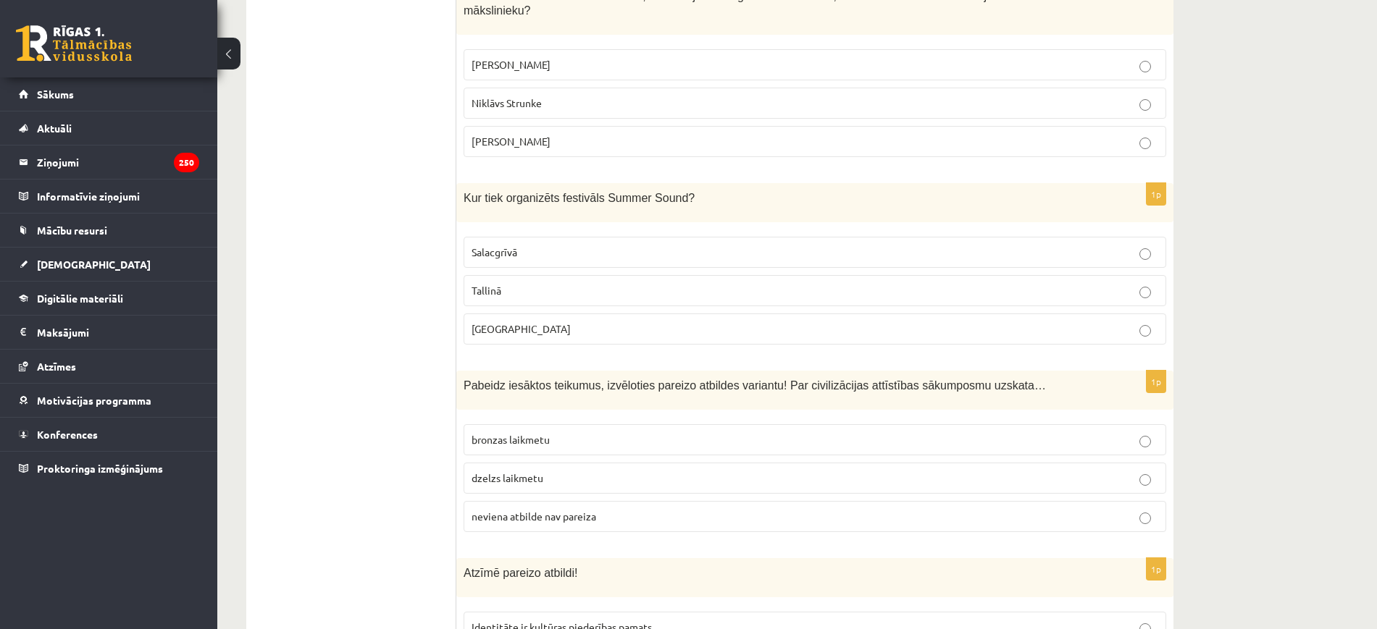
scroll to position [2082, 0]
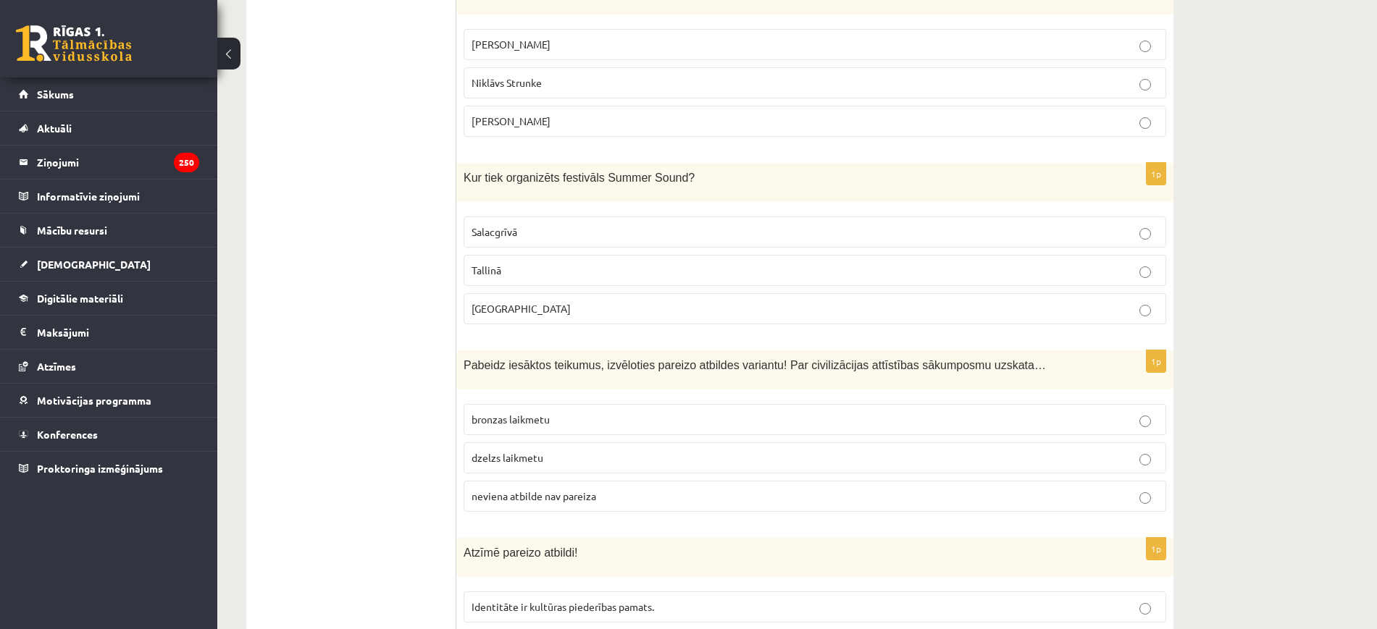
click at [553, 225] on p "Salacgrīvā" at bounding box center [814, 232] width 687 height 15
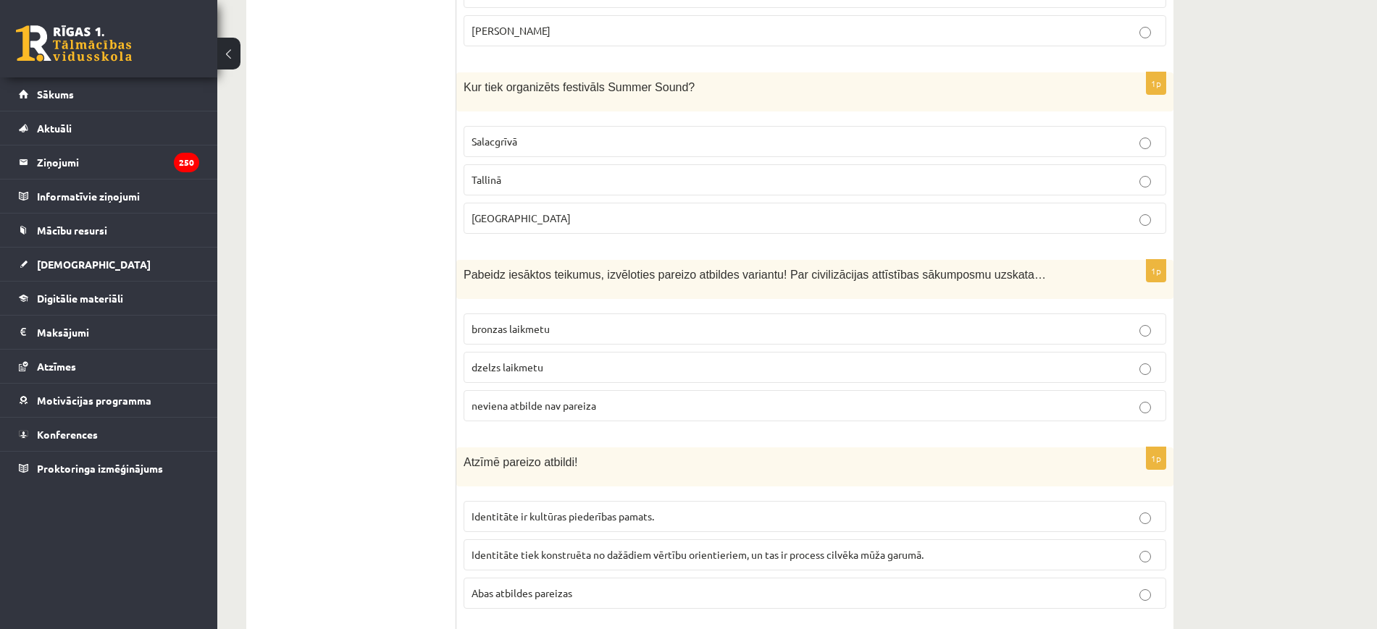
scroll to position [2263, 0]
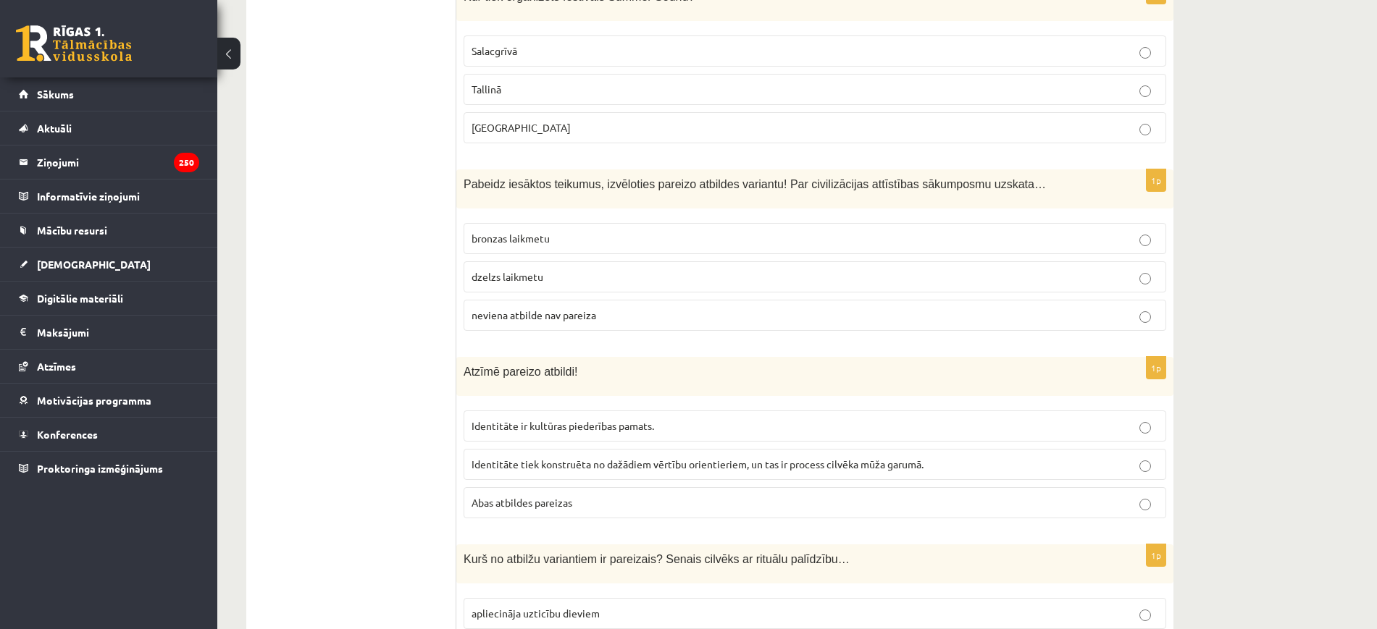
click at [529, 120] on p "Liepājā" at bounding box center [814, 127] width 687 height 15
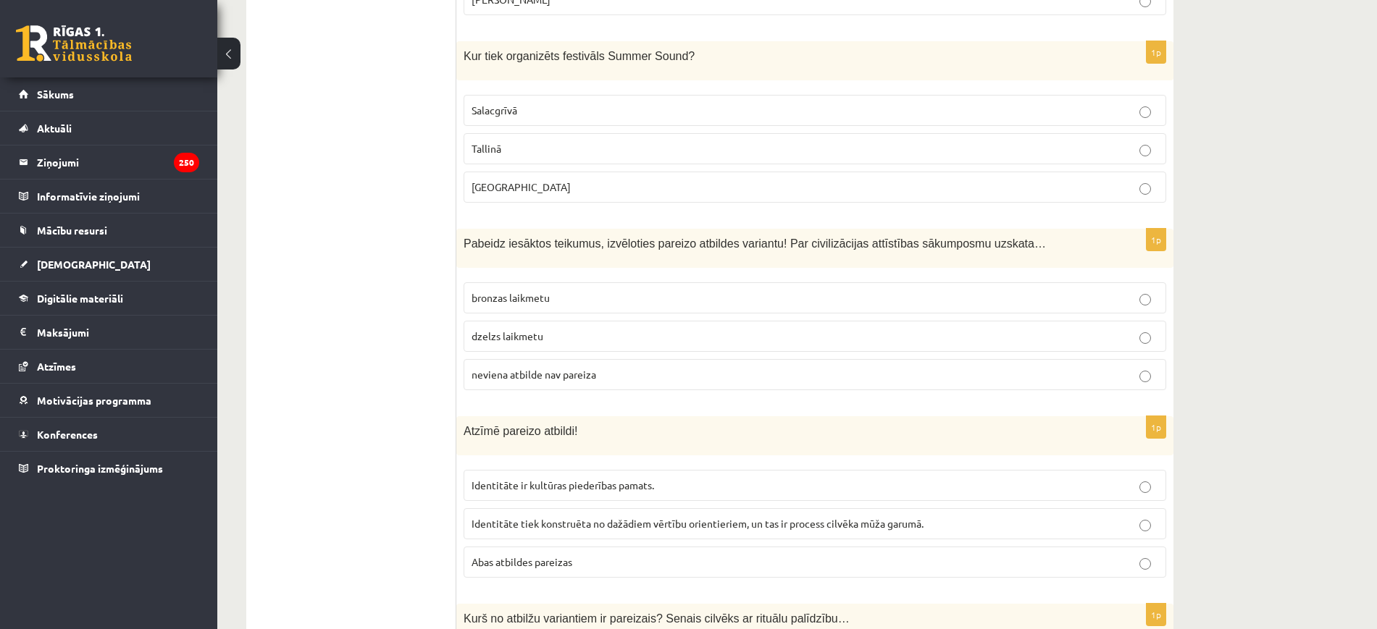
scroll to position [2173, 0]
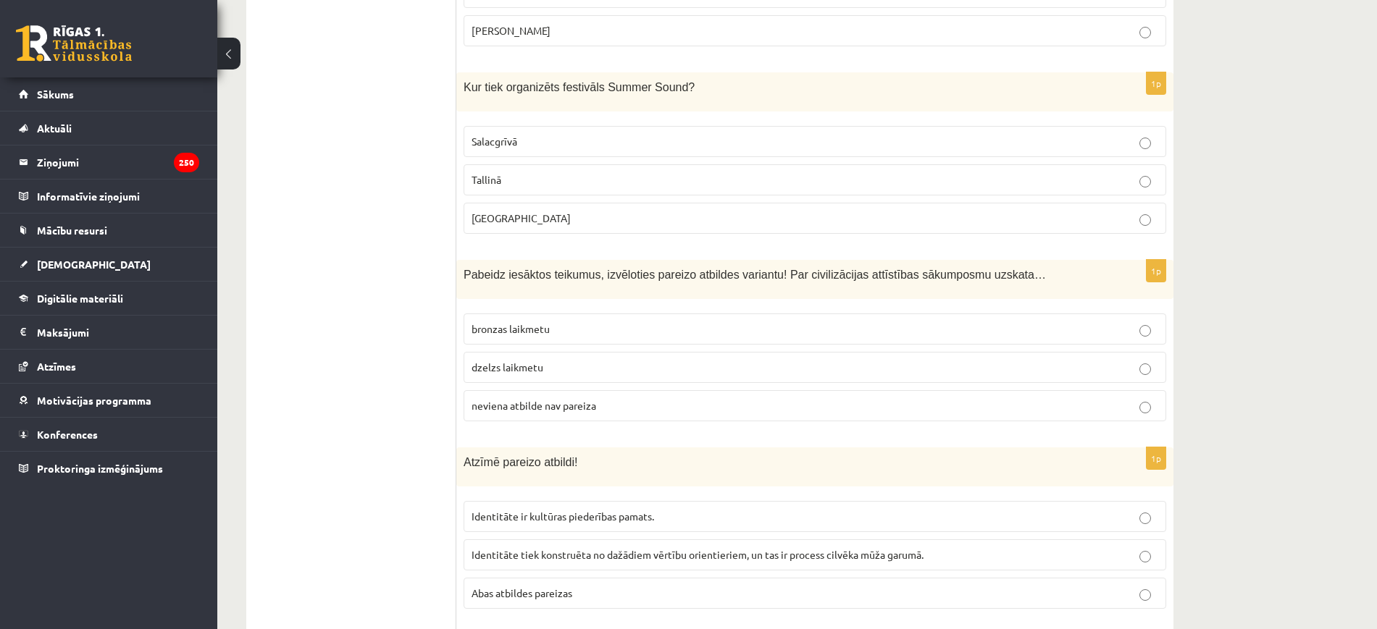
click at [525, 399] on span "neviena atbilde nav pareiza" at bounding box center [533, 405] width 125 height 13
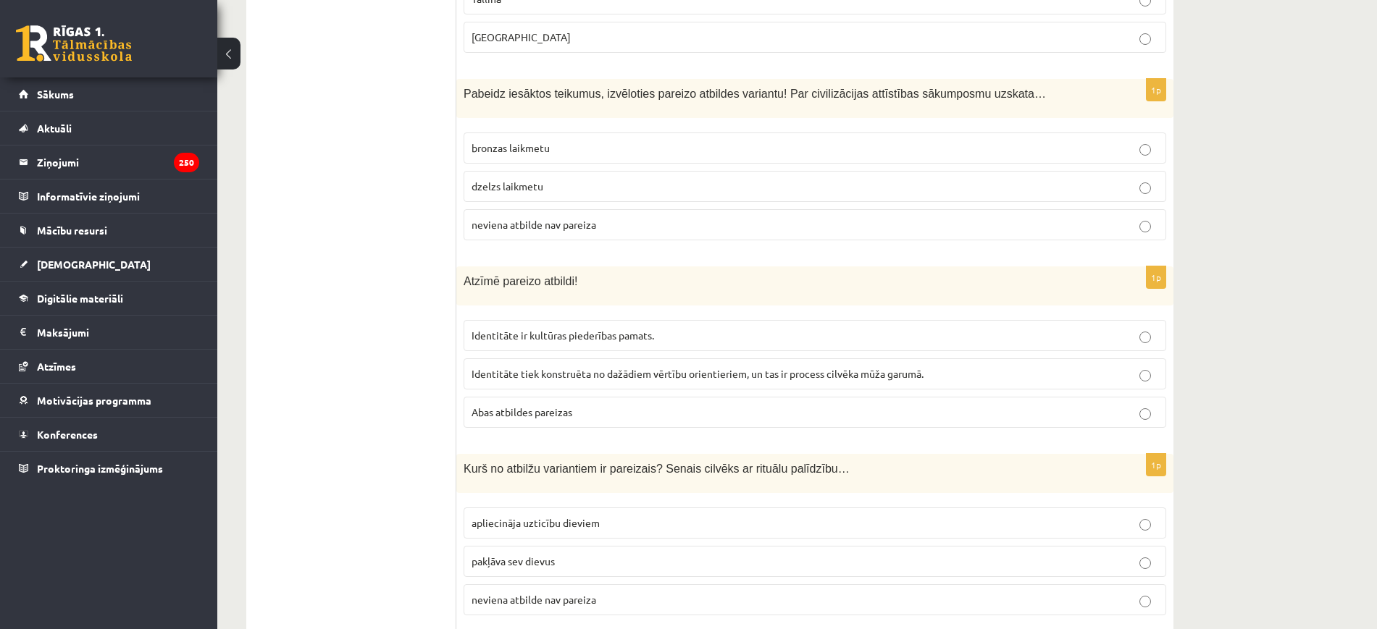
scroll to position [2444, 0]
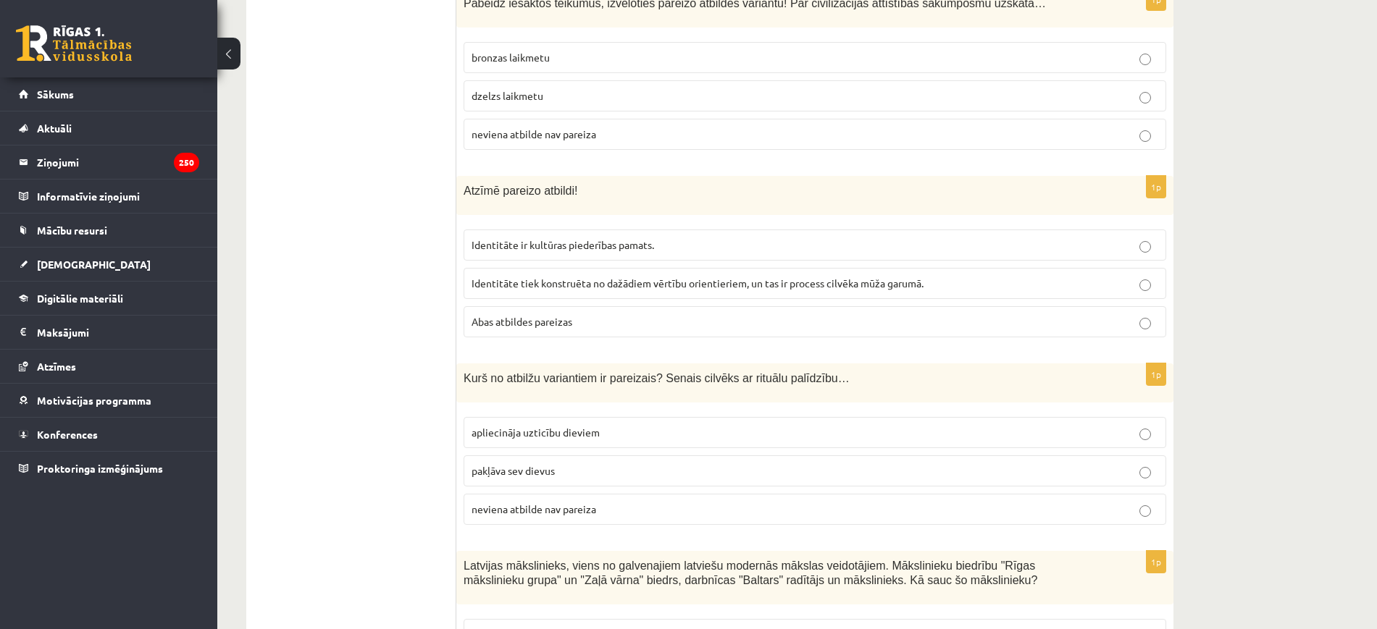
click at [555, 314] on p "Abas atbildes pareizas" at bounding box center [814, 321] width 687 height 15
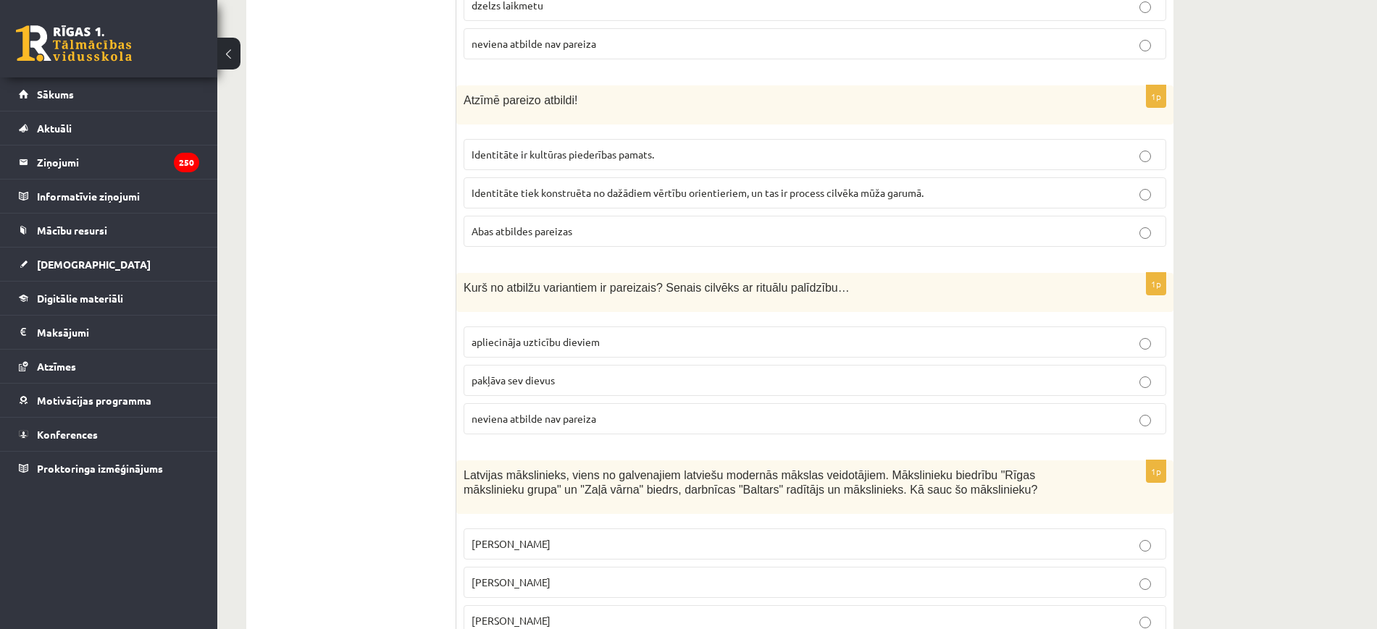
click at [597, 336] on label "apliecināja uzticību dieviem" at bounding box center [814, 342] width 702 height 31
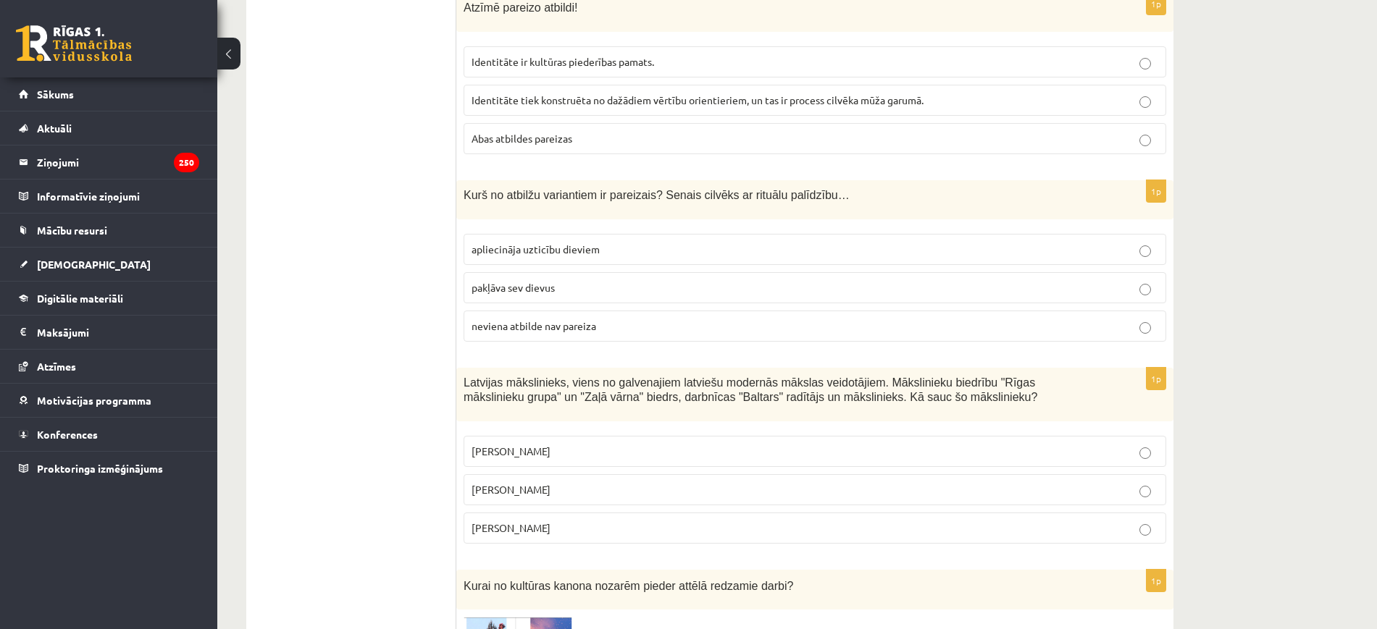
scroll to position [2716, 0]
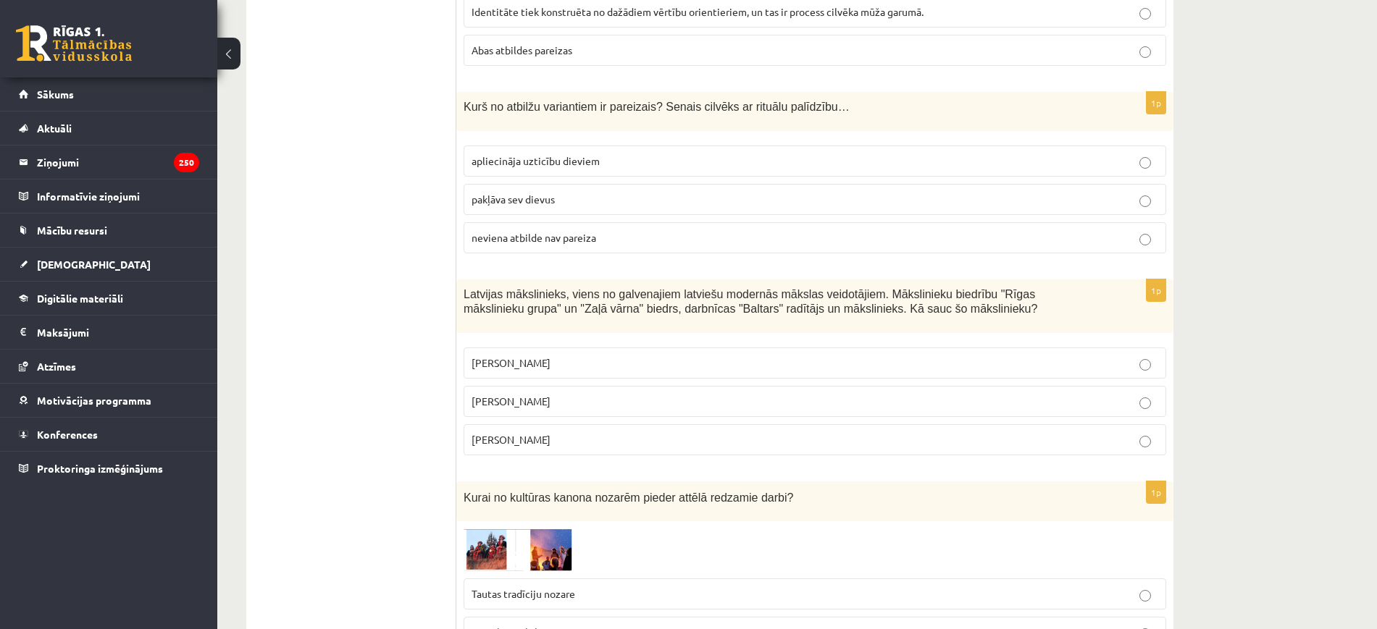
click at [566, 398] on label "Romāns Suta" at bounding box center [814, 401] width 702 height 31
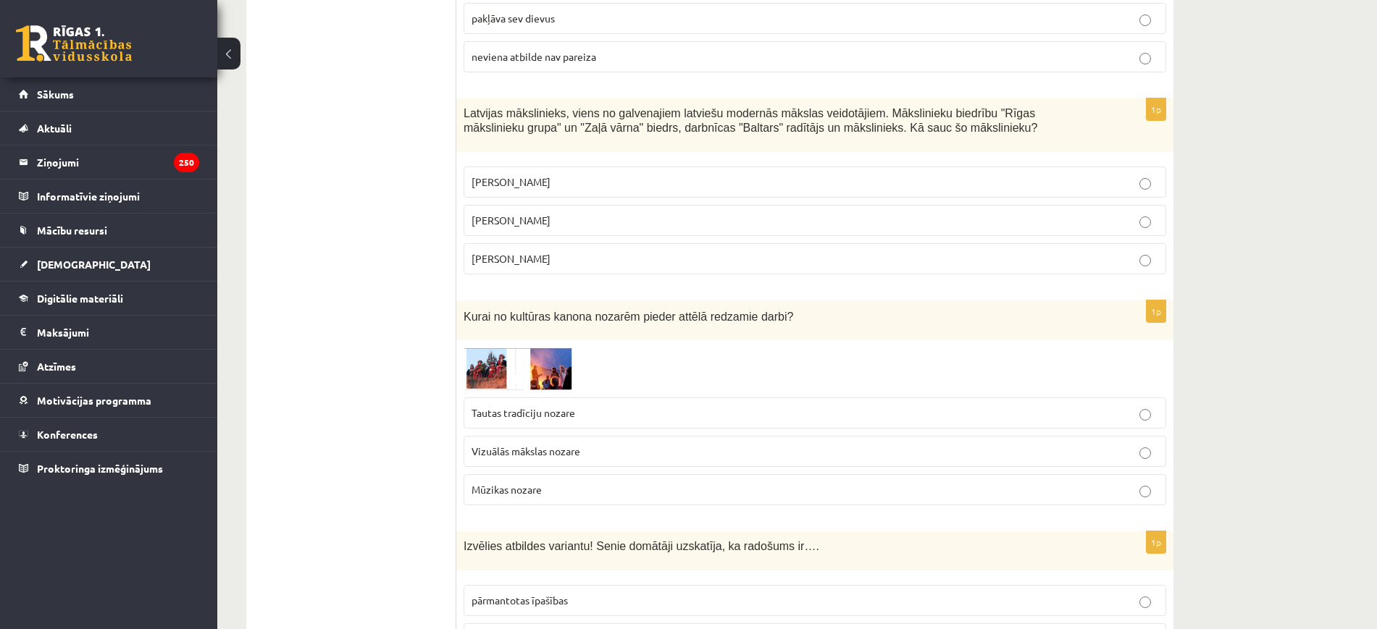
click at [538, 348] on img at bounding box center [517, 369] width 109 height 43
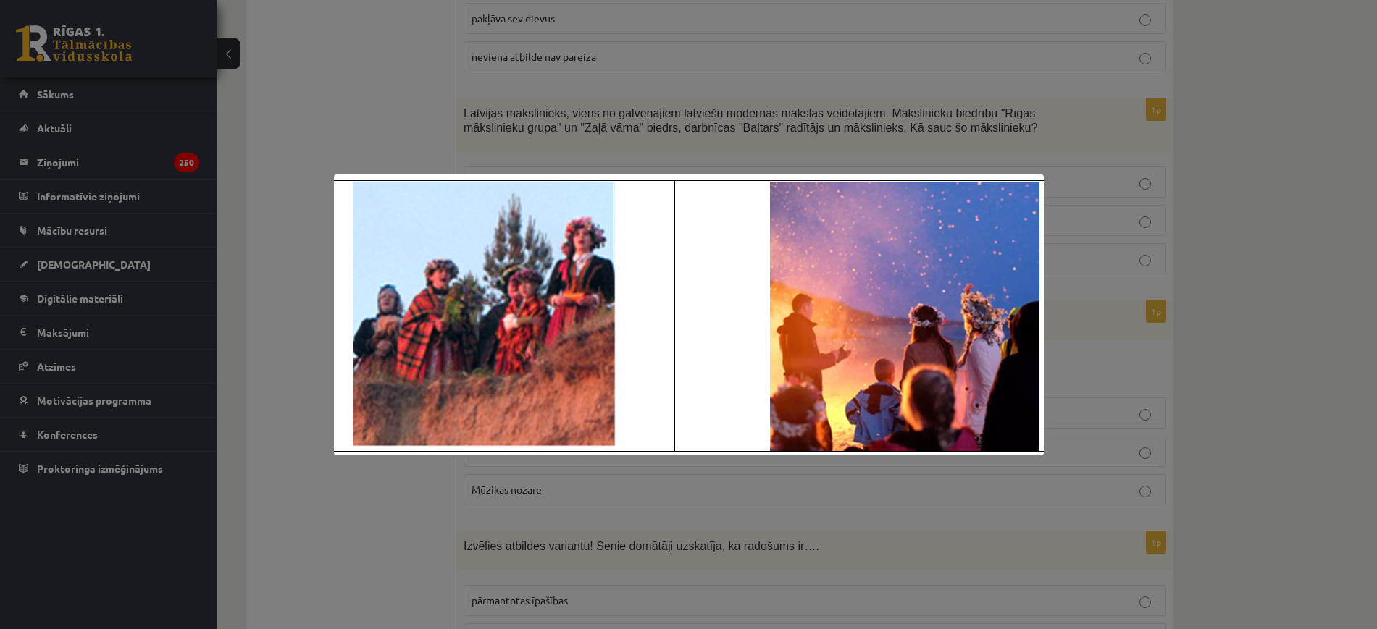
click at [541, 498] on div at bounding box center [688, 314] width 1377 height 629
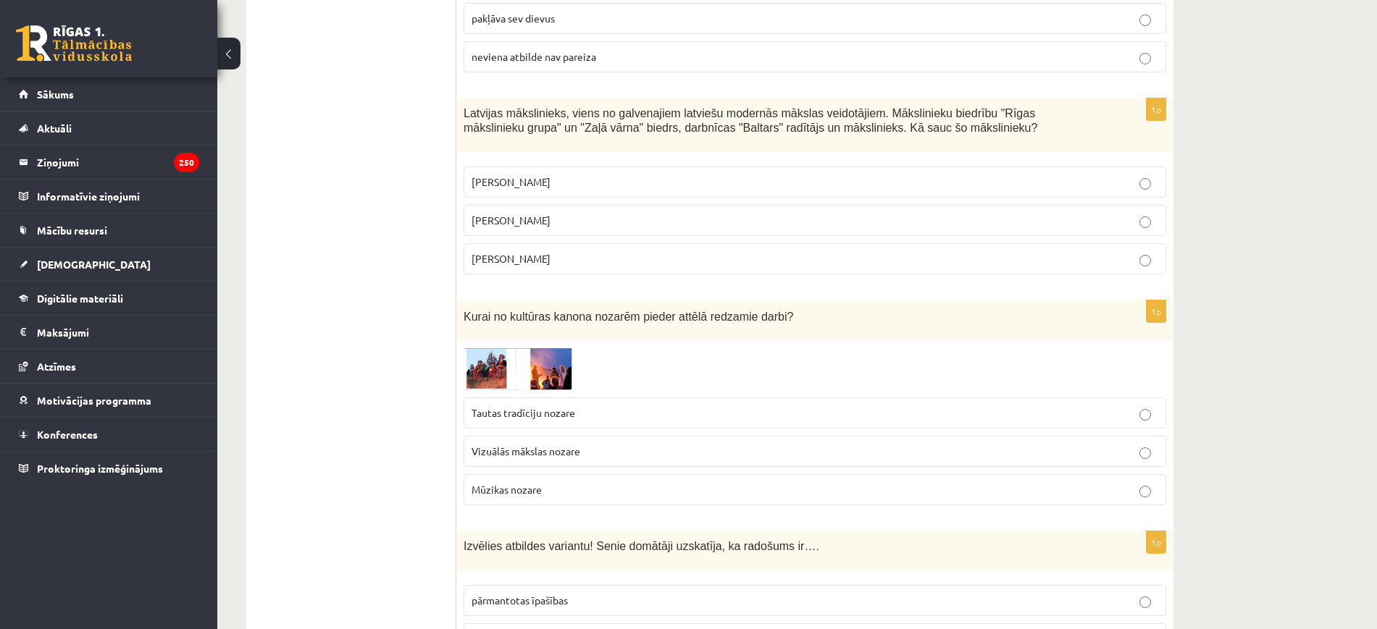
click at [543, 406] on span "Tautas tradīciju nozare" at bounding box center [523, 412] width 104 height 13
click at [518, 353] on img at bounding box center [517, 369] width 109 height 43
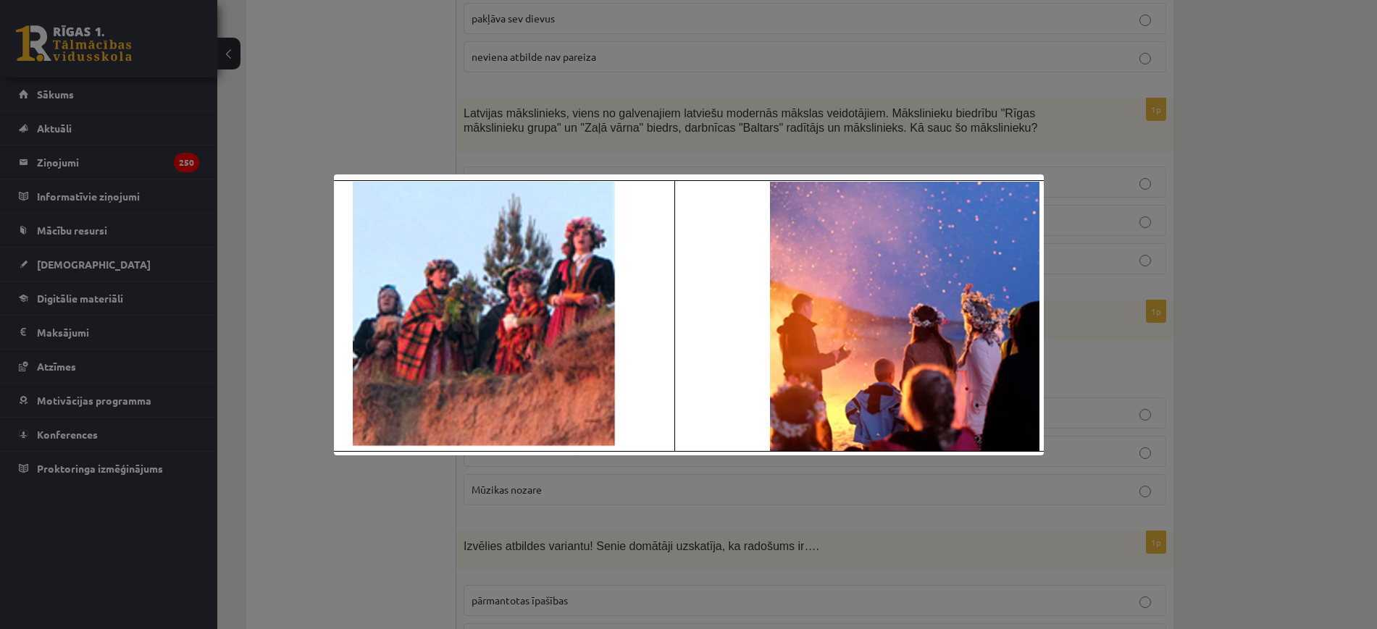
click at [559, 549] on div at bounding box center [688, 314] width 1377 height 629
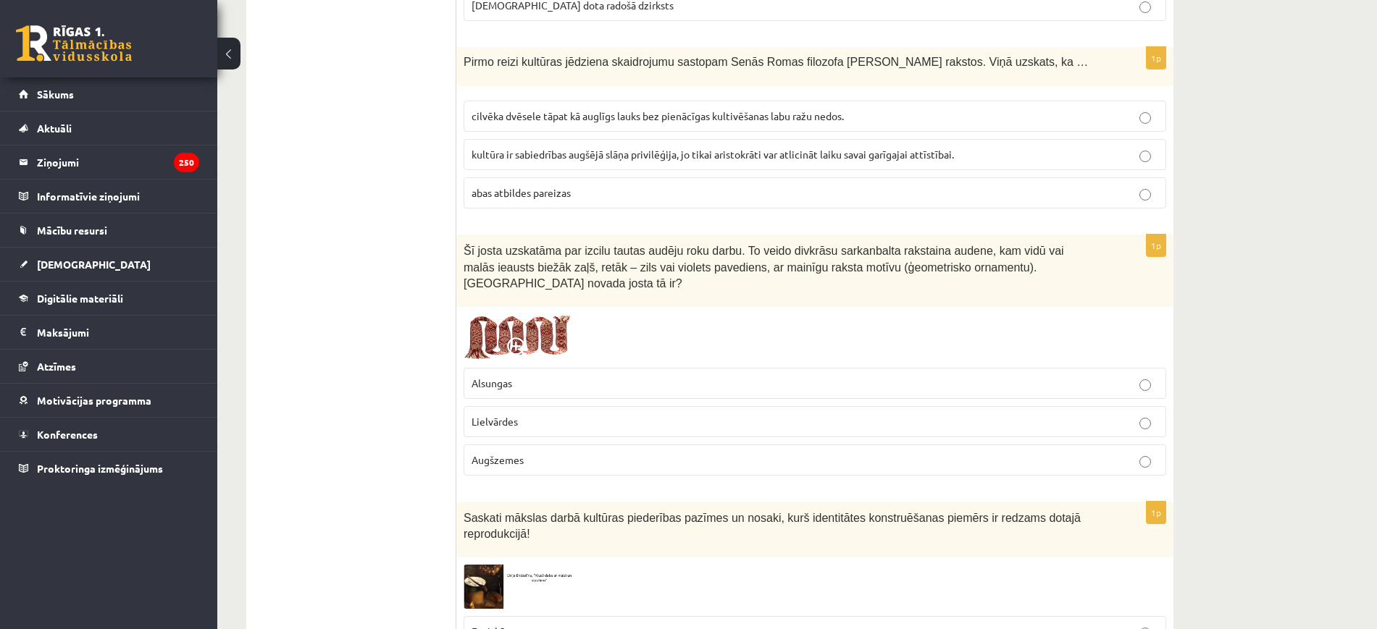
scroll to position [3604, 0]
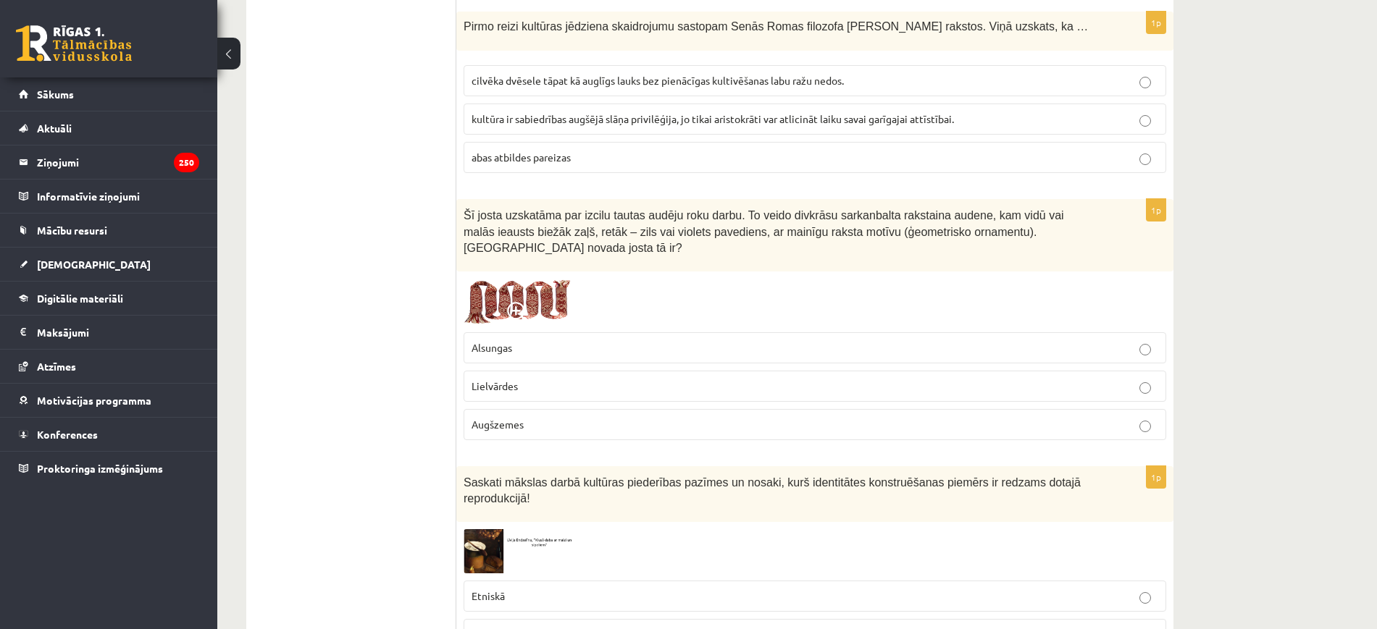
drag, startPoint x: 456, startPoint y: 259, endPoint x: 847, endPoint y: 122, distance: 413.4
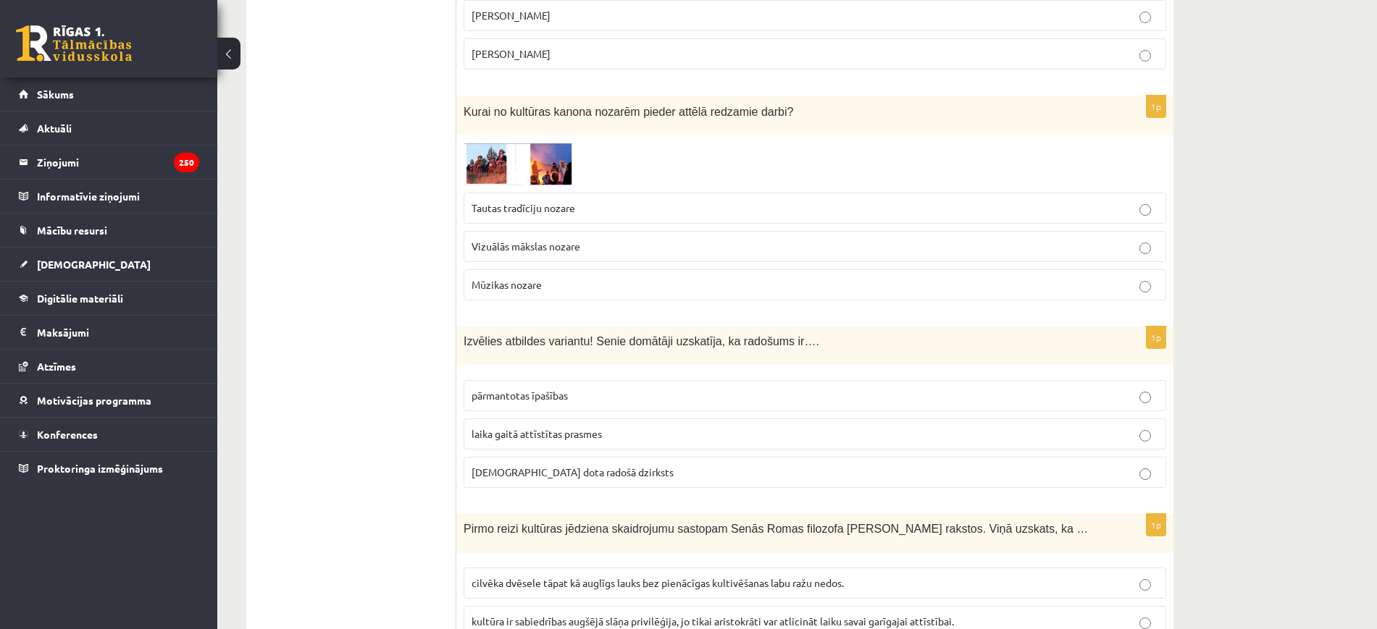
scroll to position [2971, 0]
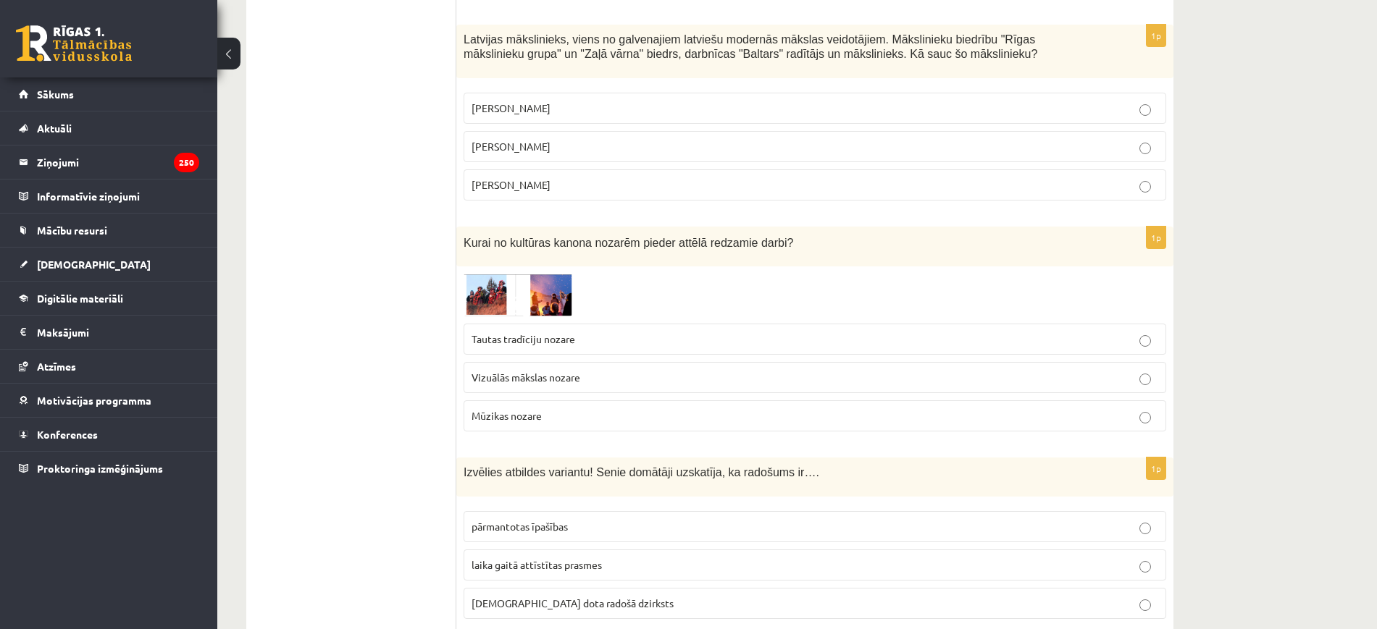
click at [592, 432] on form "1p Kādu dienu senlatvieši atzīmē 2.februārī? Ķīniešu jauno gadu. Meteņus Sveču …" at bounding box center [815, 336] width 688 height 6095
click at [809, 519] on p "pārmantotas īpašības" at bounding box center [814, 526] width 687 height 15
click at [506, 558] on span "laika gaitā attīstītas prasmes" at bounding box center [536, 564] width 130 height 13
click at [1189, 454] on div "**********" at bounding box center [709, 256] width 985 height 6342
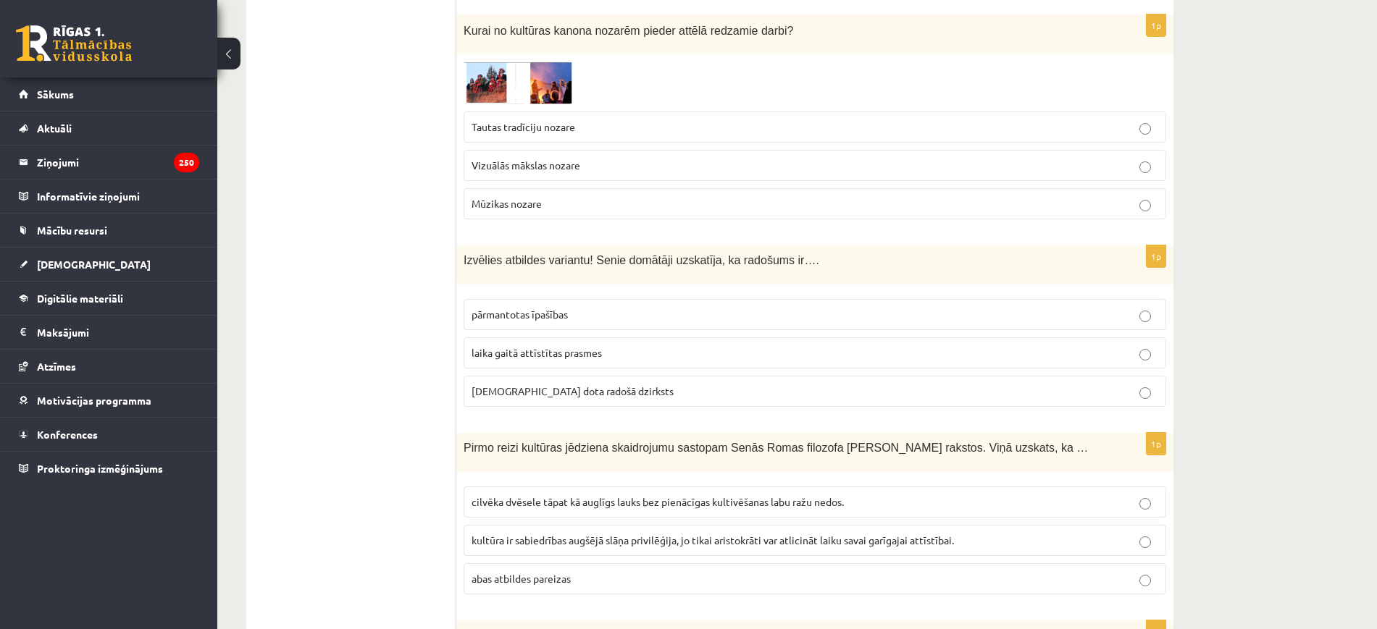
scroll to position [3152, 0]
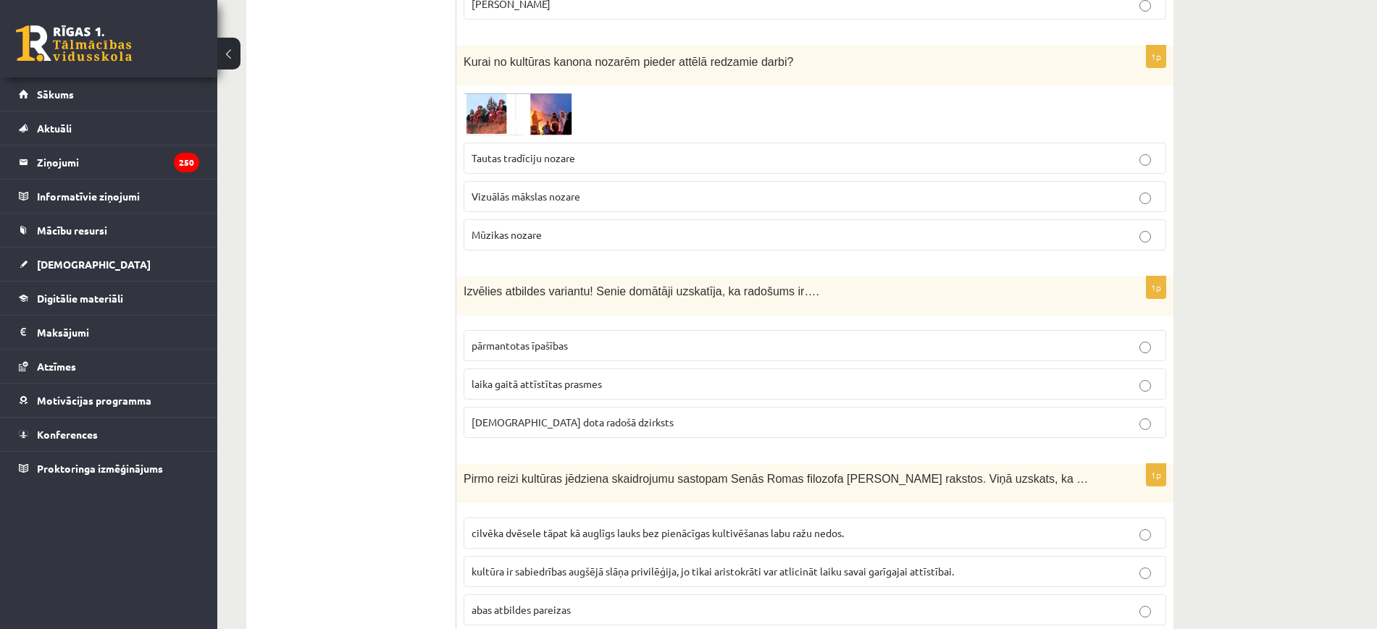
click at [1129, 353] on fieldset "pārmantotas īpašības laika gaitā attīstītas prasmes dieva dota radošā dzirksts" at bounding box center [814, 382] width 702 height 119
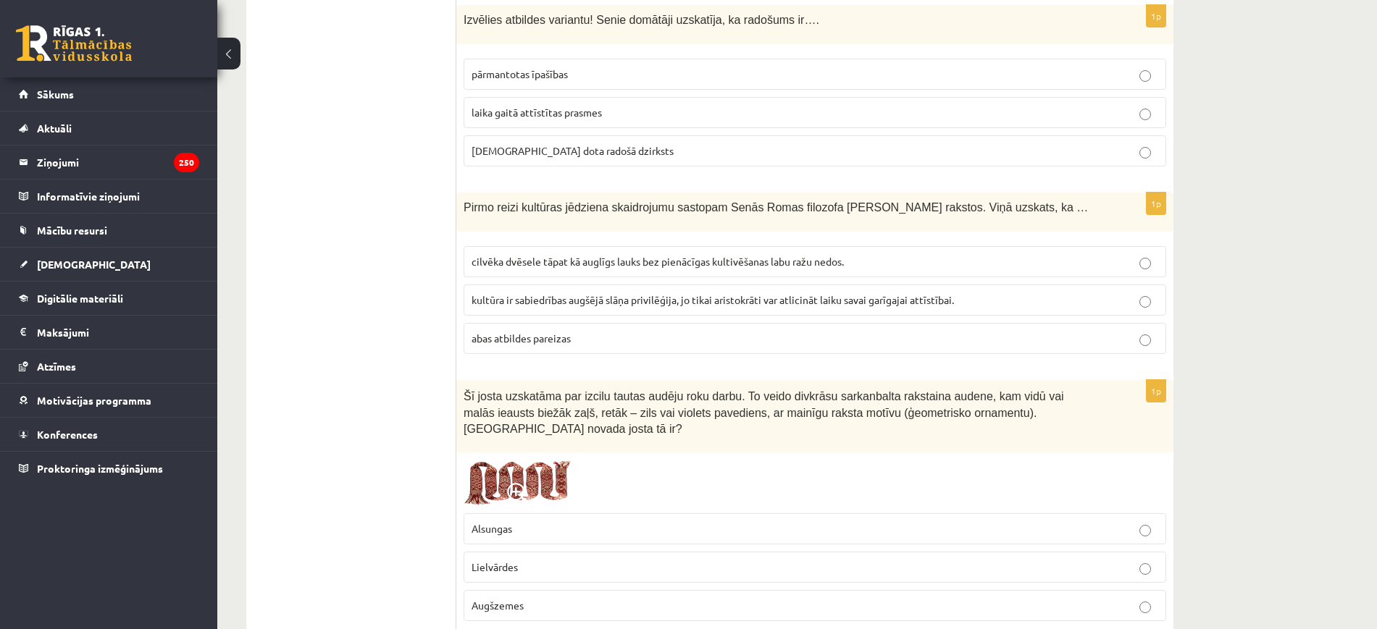
scroll to position [3876, 0]
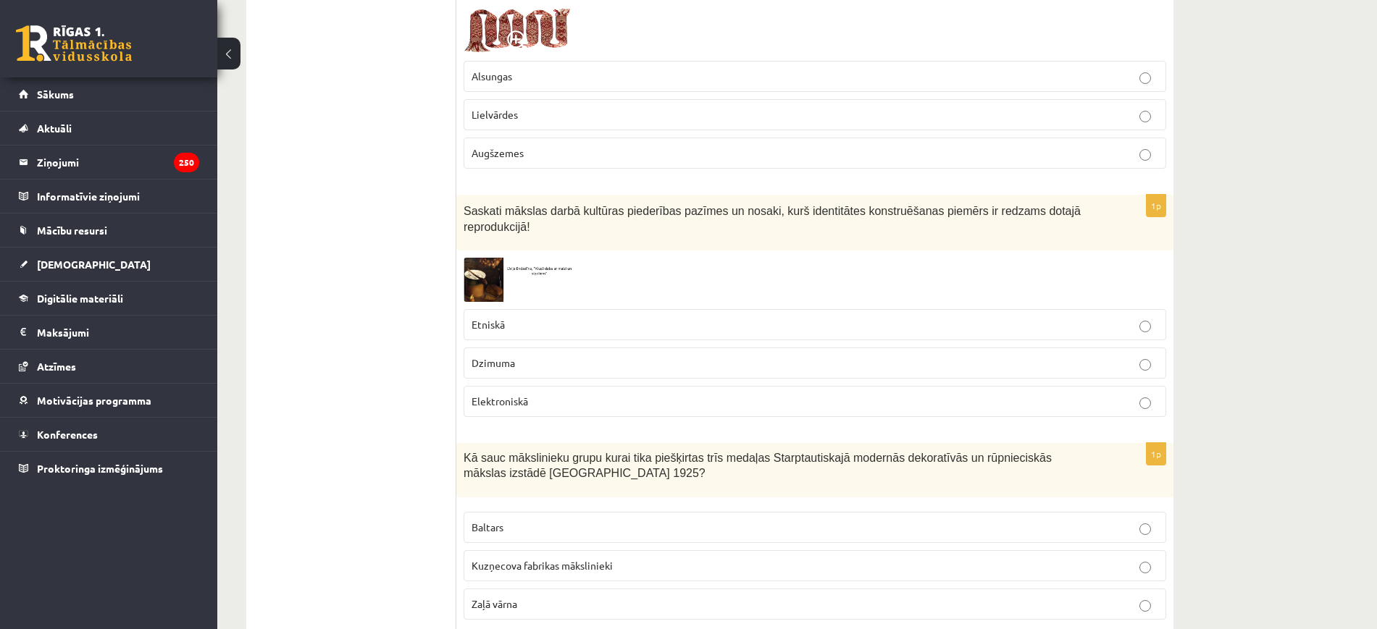
click at [486, 452] on span "Kā sauc mākslinieku grupu kurai tika piešķirtas trīs medaļas Starptautiskajā mo…" at bounding box center [757, 466] width 588 height 28
drag, startPoint x: 452, startPoint y: 408, endPoint x: 603, endPoint y: 452, distance: 156.8
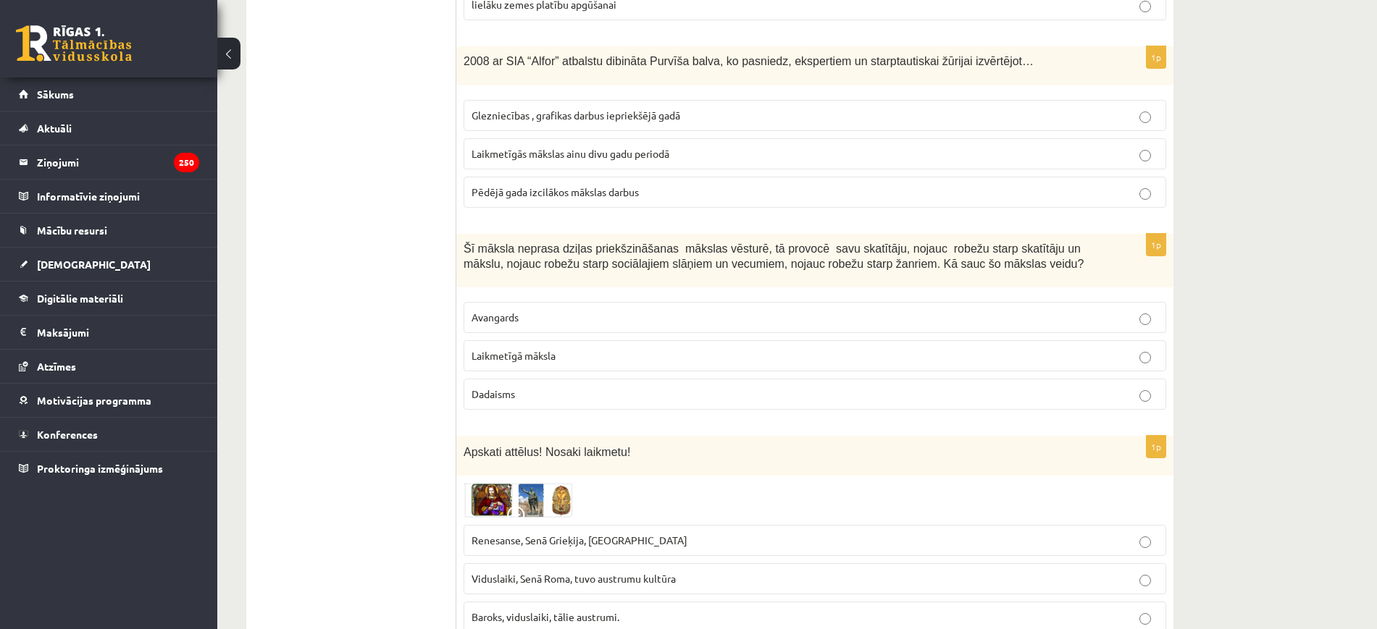
scroll to position [5723, 0]
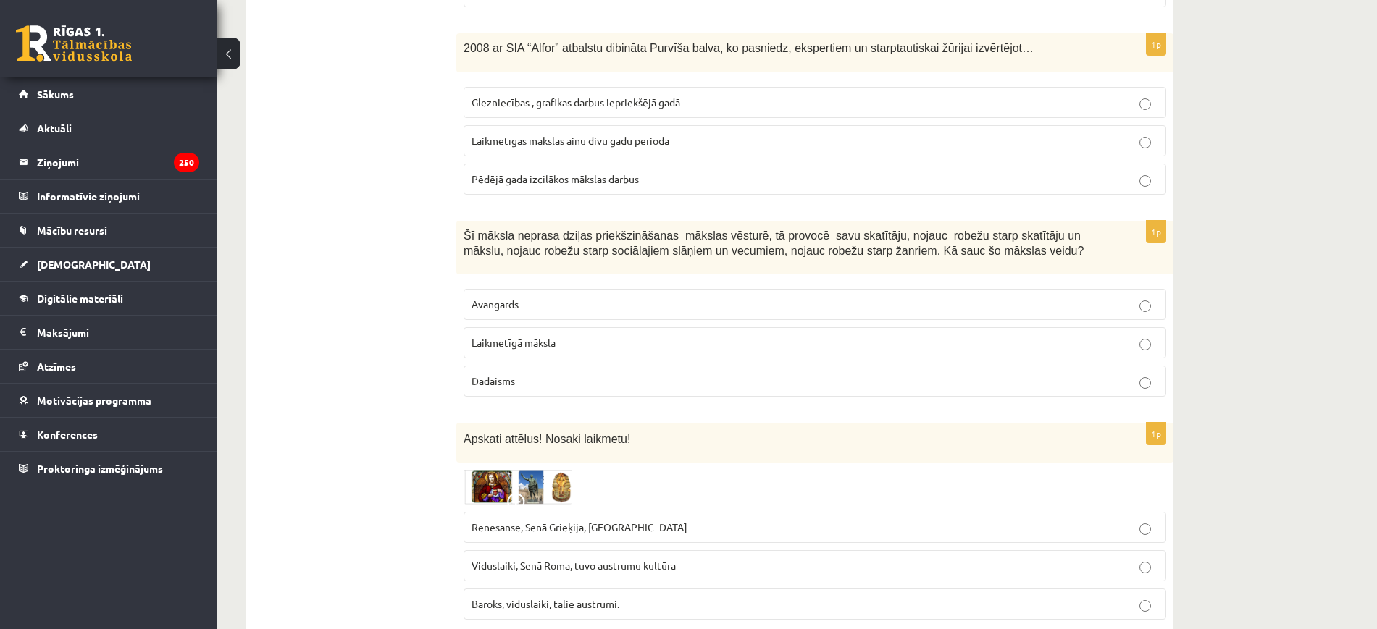
click at [513, 470] on img at bounding box center [517, 487] width 109 height 35
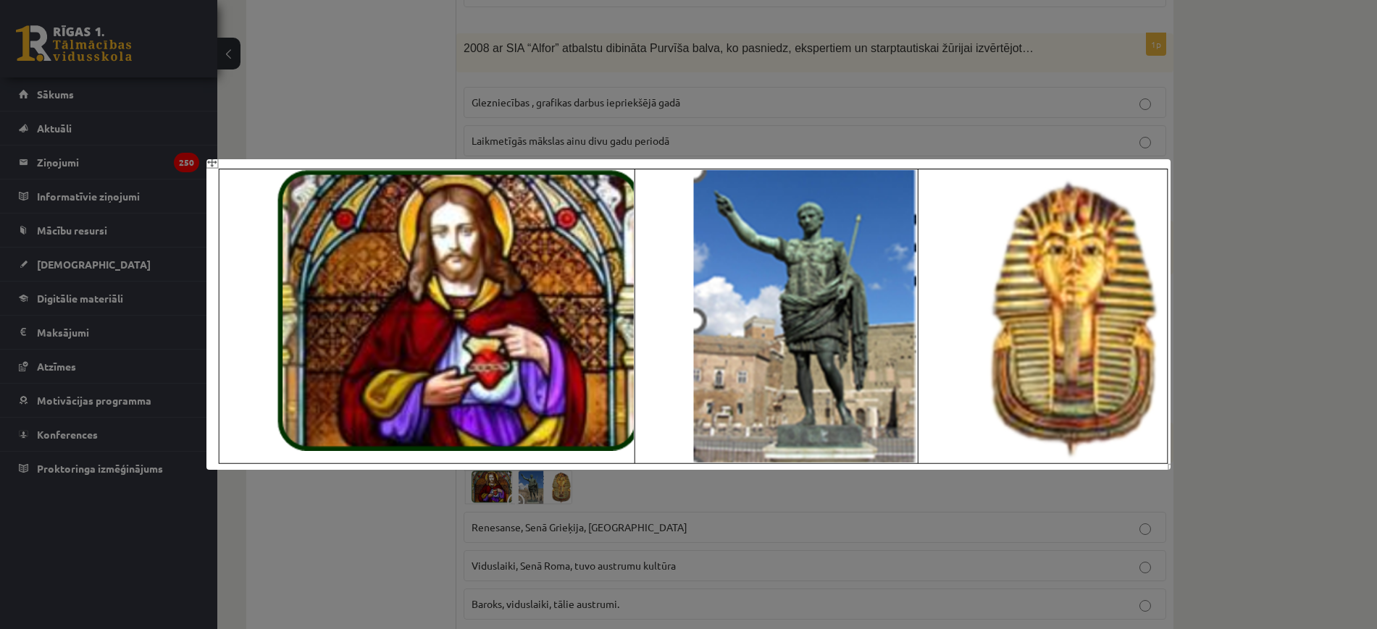
click at [1285, 453] on div at bounding box center [688, 314] width 1377 height 629
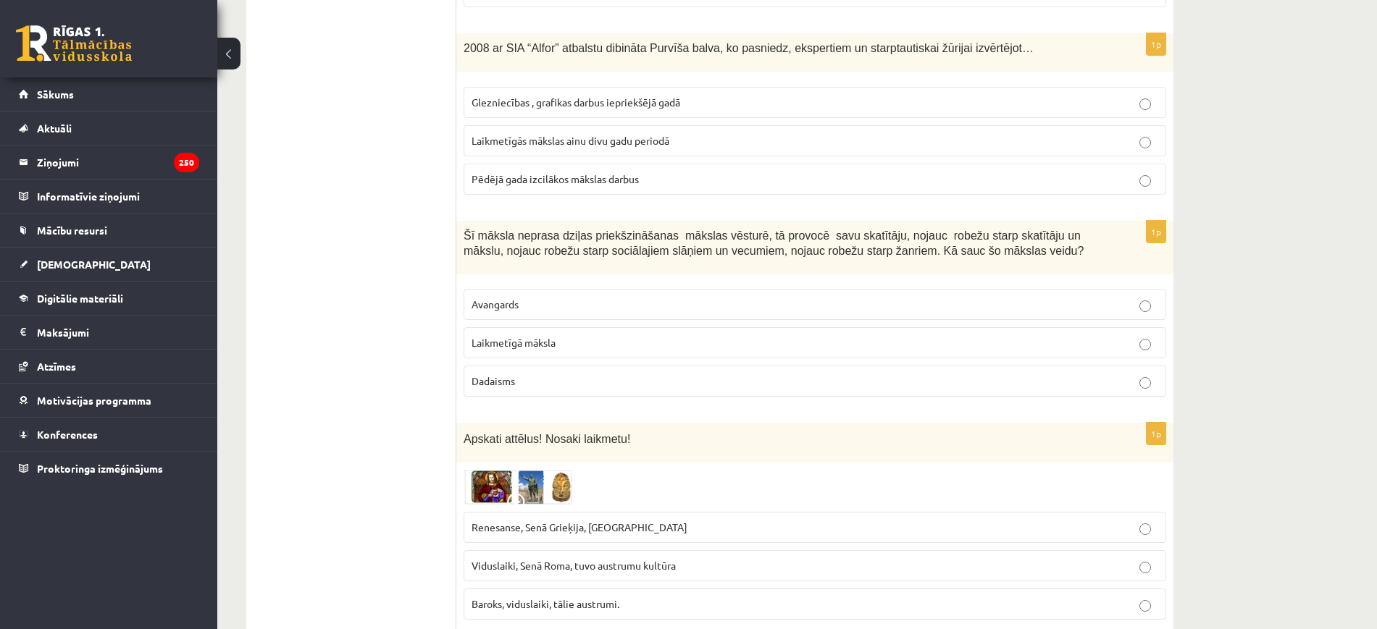
click at [542, 470] on img at bounding box center [517, 487] width 109 height 35
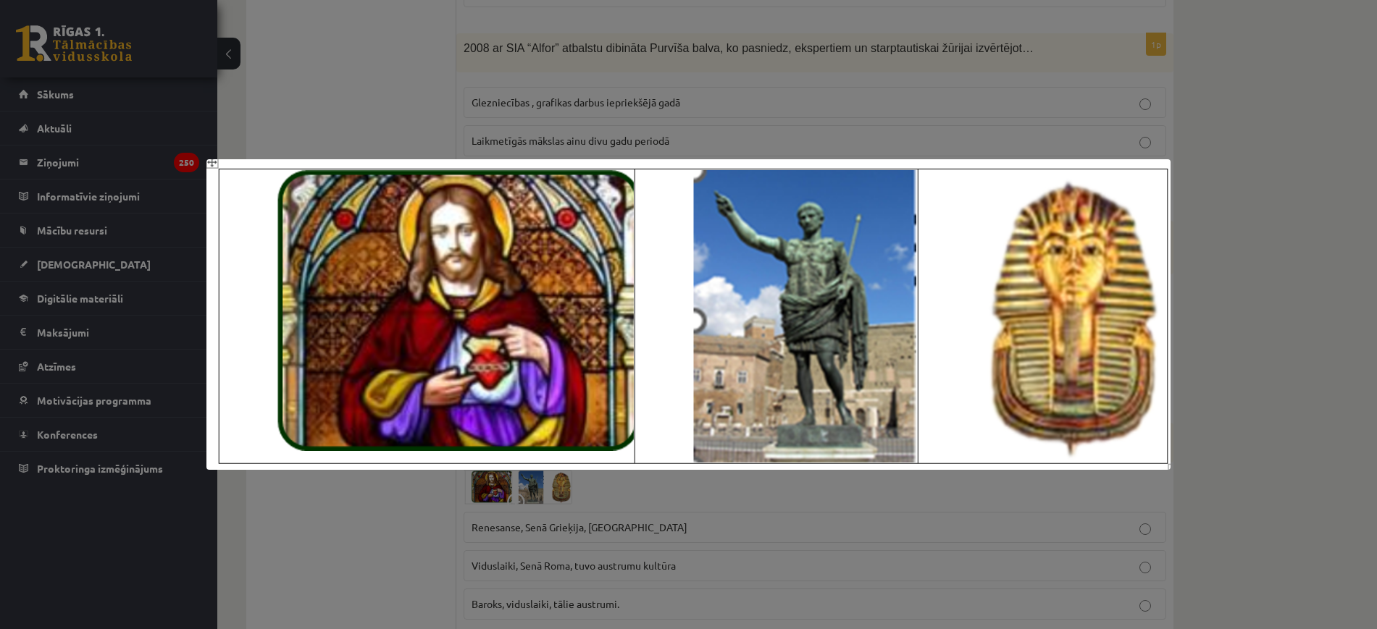
click at [1086, 506] on div at bounding box center [688, 314] width 1377 height 629
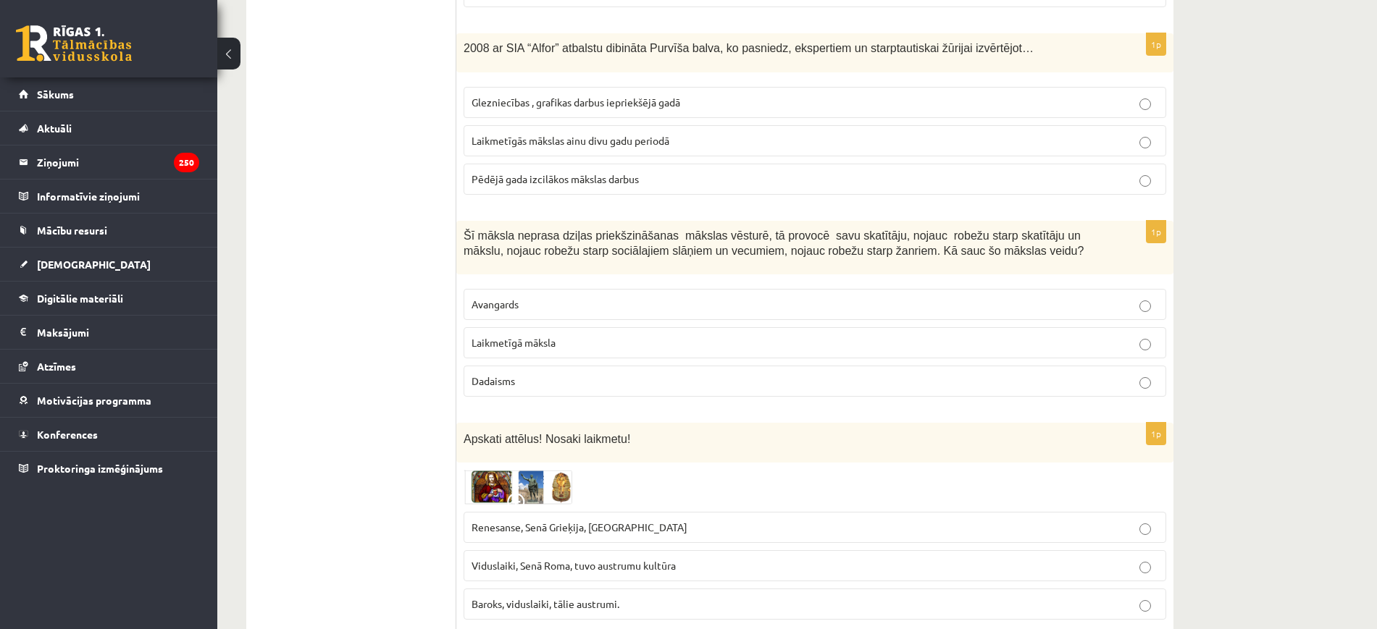
click at [625, 512] on label "Renesanse, Senā Grieķija, Ēģipte" at bounding box center [814, 527] width 702 height 31
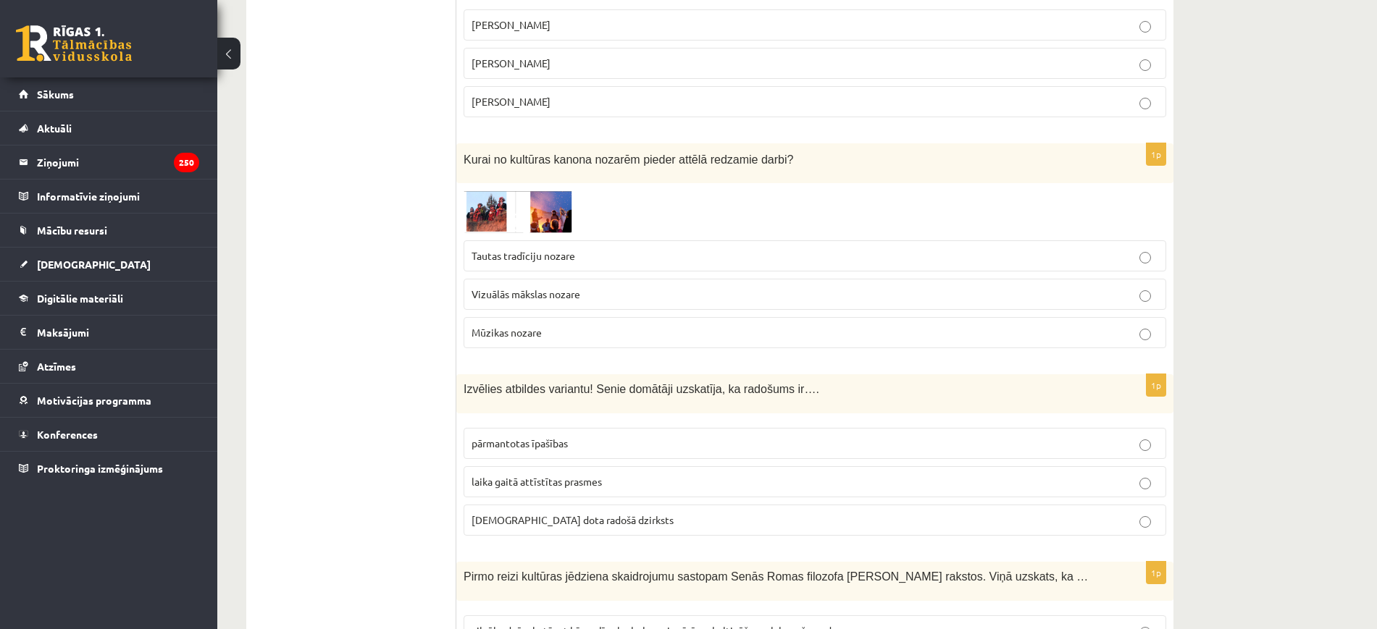
scroll to position [3168, 0]
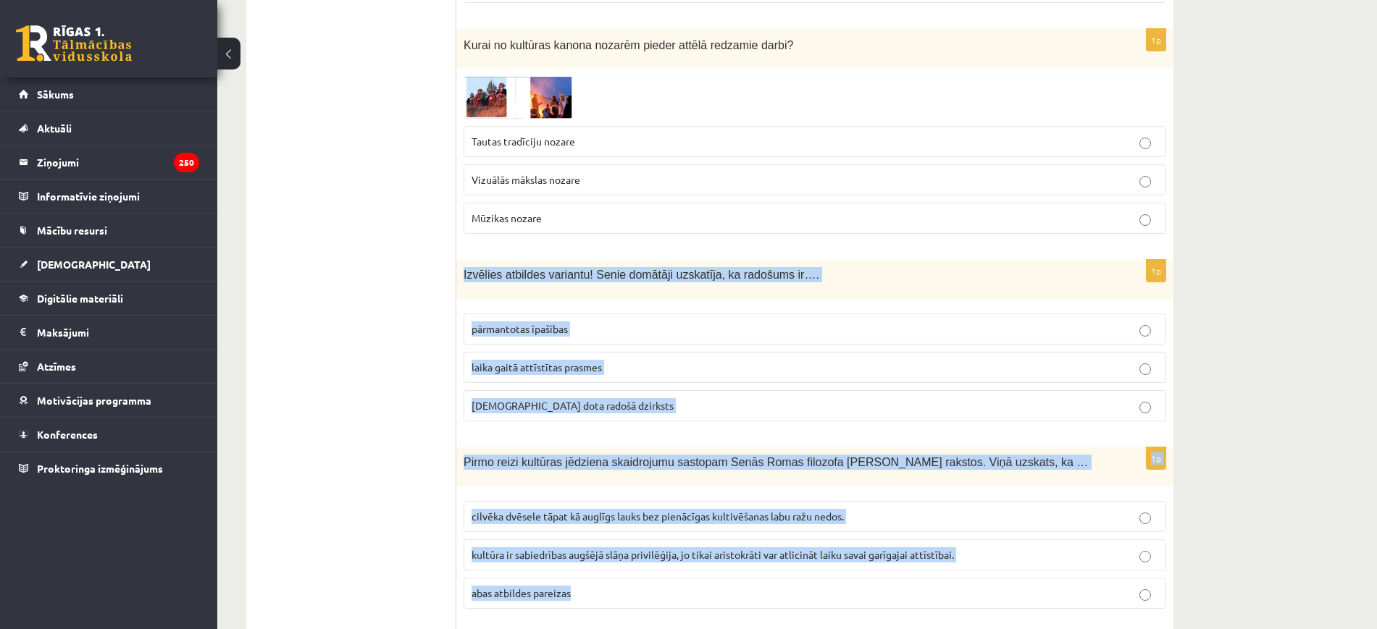
drag, startPoint x: 463, startPoint y: 261, endPoint x: 695, endPoint y: 569, distance: 384.3
click at [697, 573] on form "1p Kādu dienu senlatvieši atzīmē 2.februārī? Ķīniešu jauno gadu. Meteņus Sveču …" at bounding box center [815, 139] width 688 height 6095
copy form "Izvēlies atbildes variantu! Senie domātāji uzskatīja, ka radošums ir…. pārmanto…"
click at [532, 404] on label "dieva dota radošā dzirksts" at bounding box center [814, 405] width 702 height 31
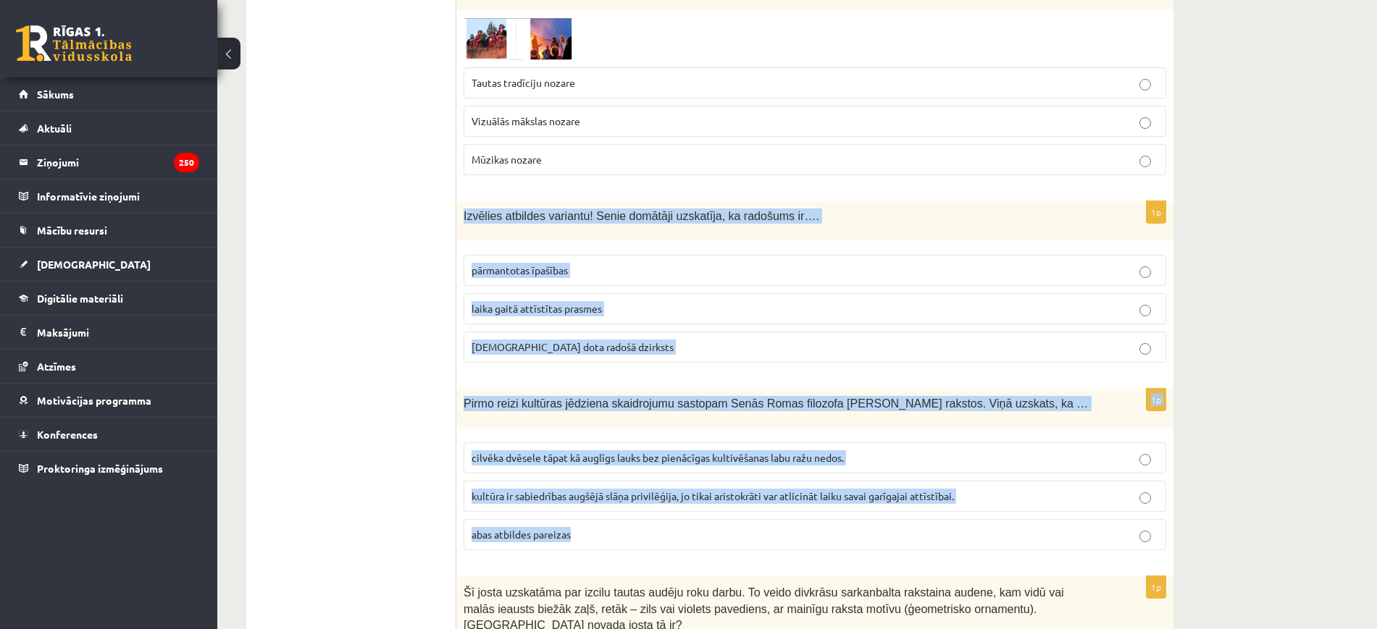
scroll to position [3259, 0]
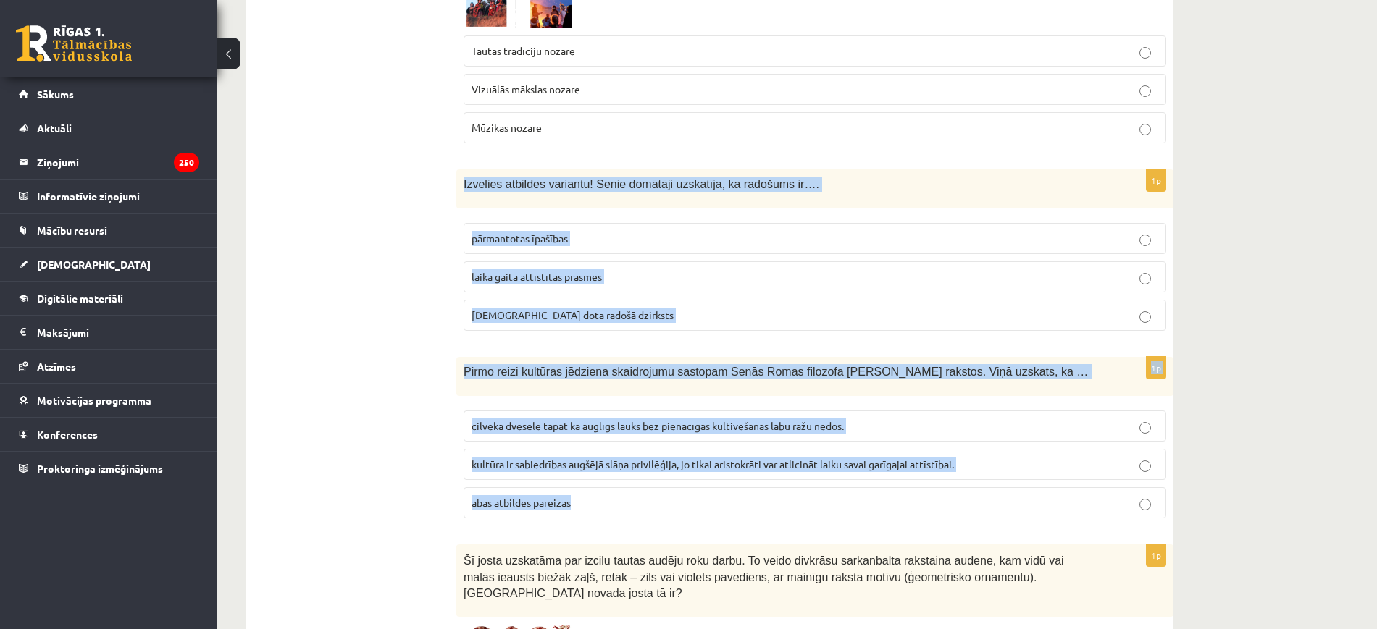
click at [550, 419] on p "cilvēka dvēsele tāpat kā auglīgs lauks bez pienācīgas kultivēšanas labu ražu ne…" at bounding box center [814, 426] width 687 height 15
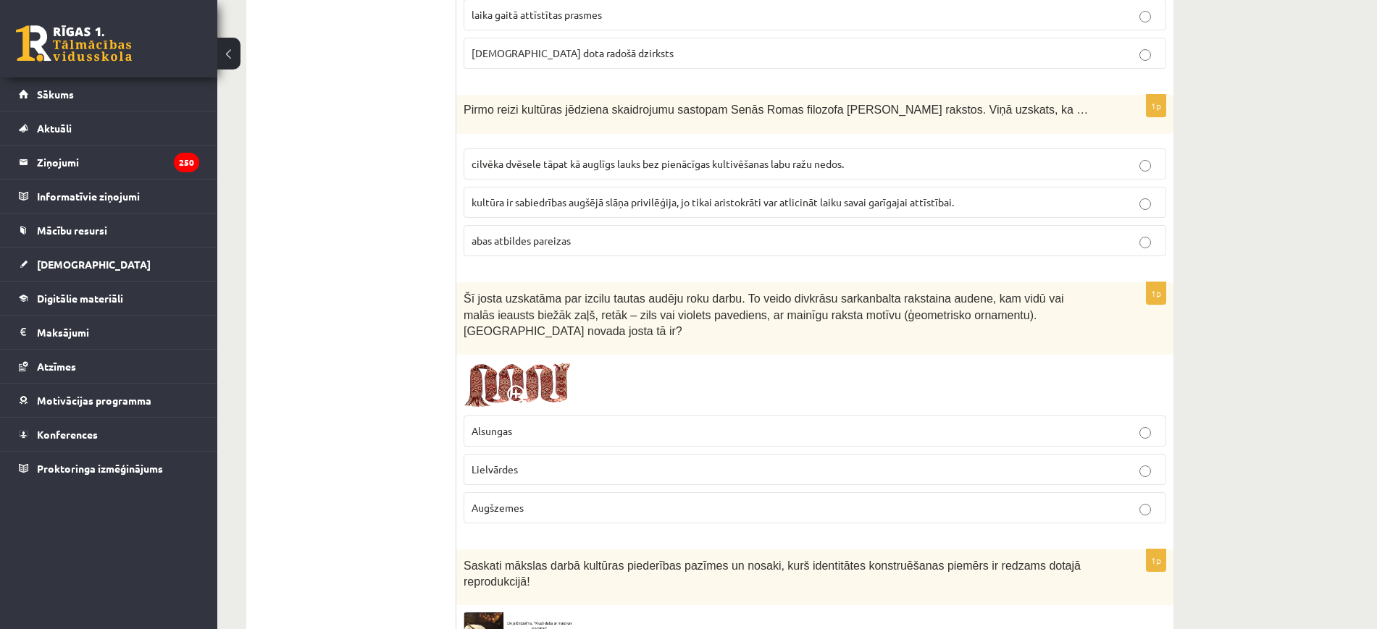
scroll to position [3531, 0]
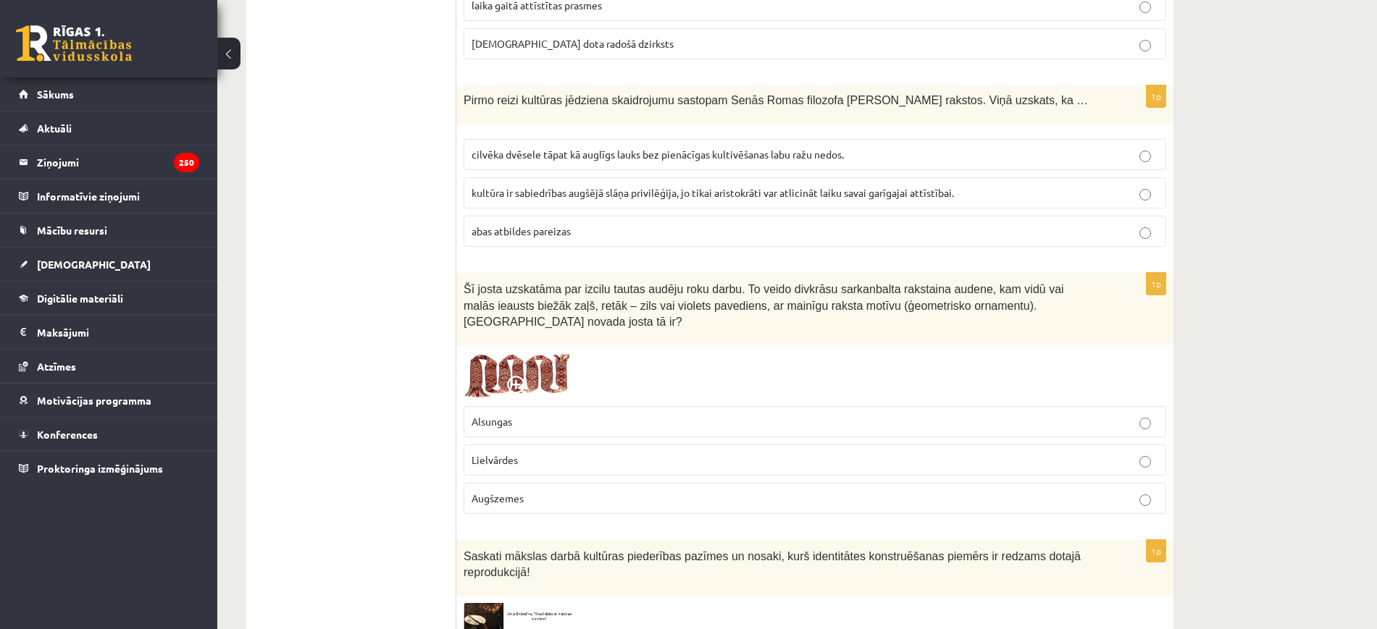
click at [530, 353] on img at bounding box center [517, 376] width 109 height 46
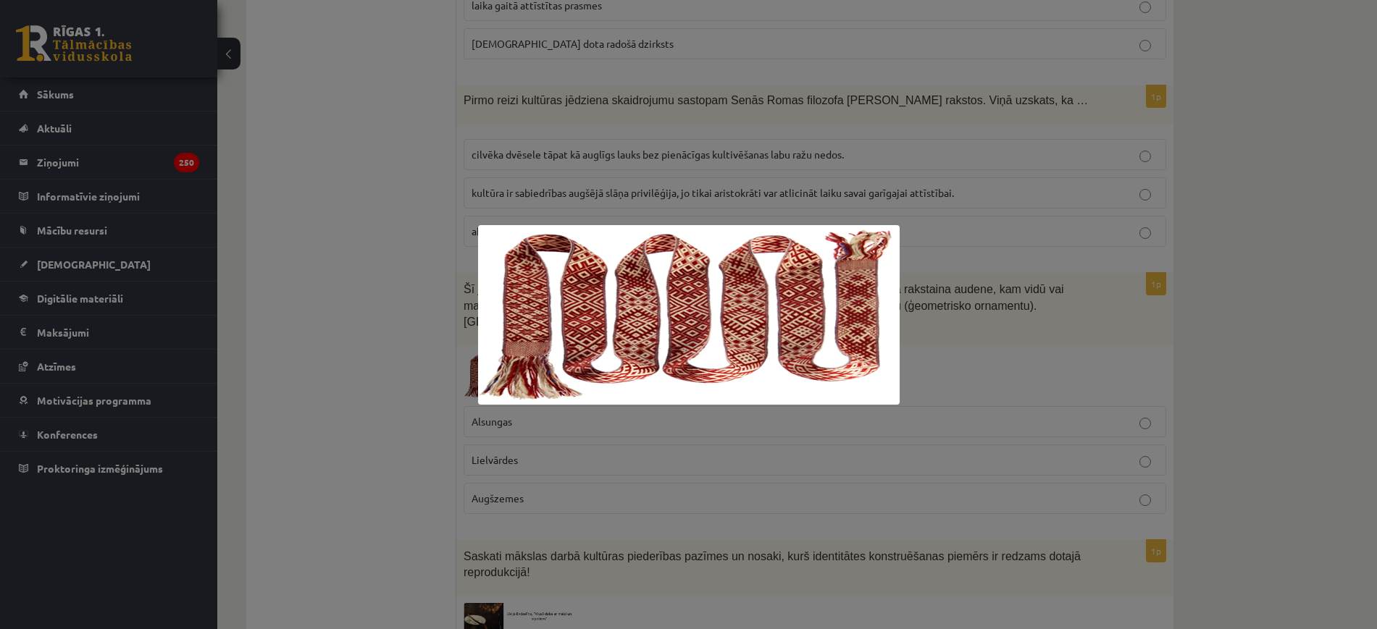
click at [603, 442] on div at bounding box center [688, 314] width 1377 height 629
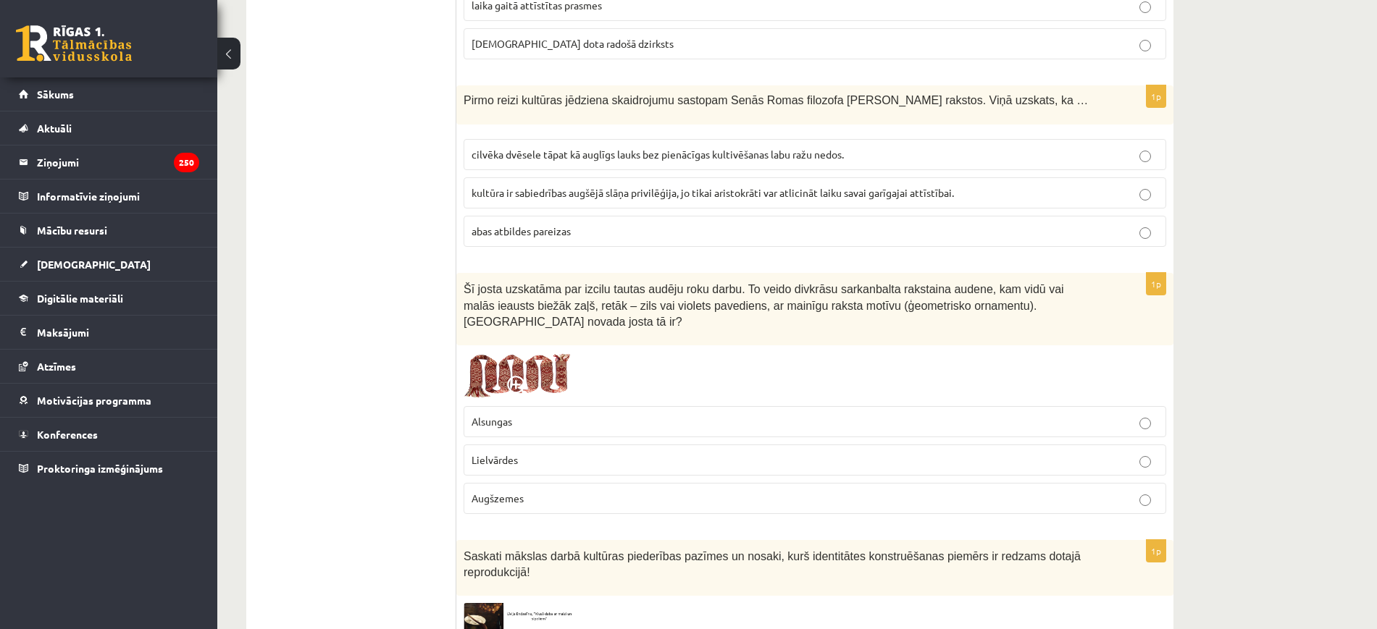
click at [553, 453] on p "Lielvārdes" at bounding box center [814, 460] width 687 height 15
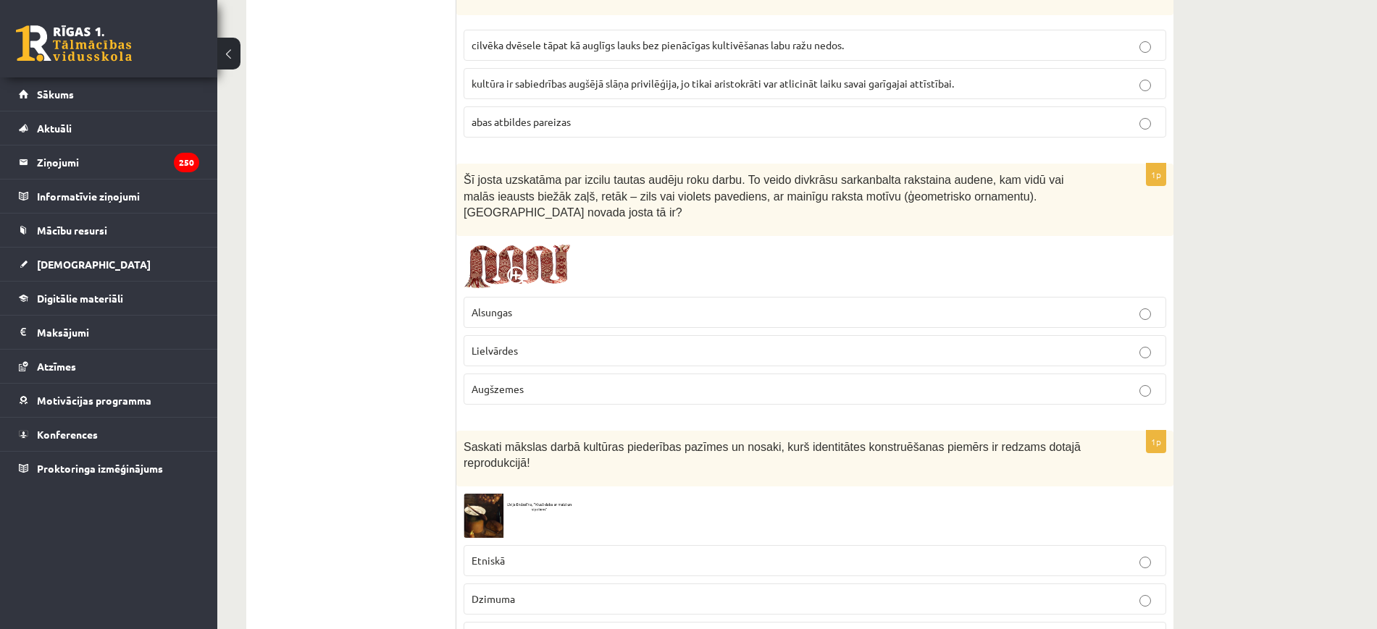
scroll to position [3802, 0]
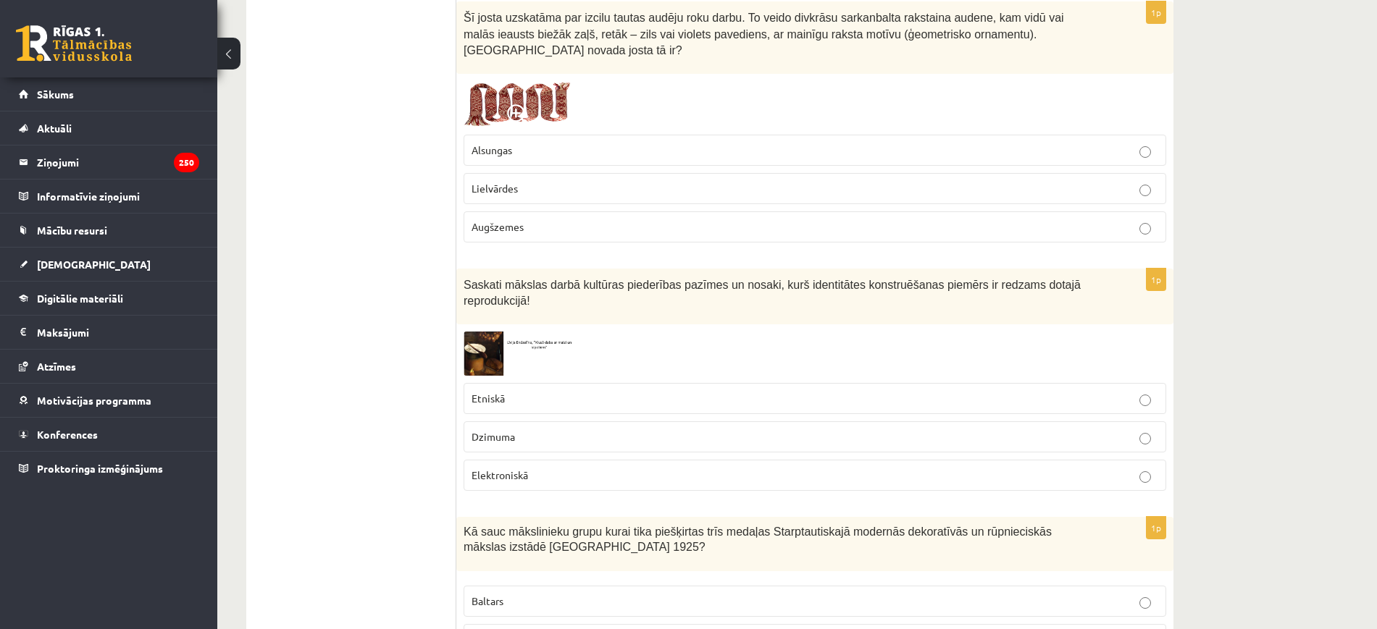
click at [486, 332] on img at bounding box center [517, 354] width 109 height 44
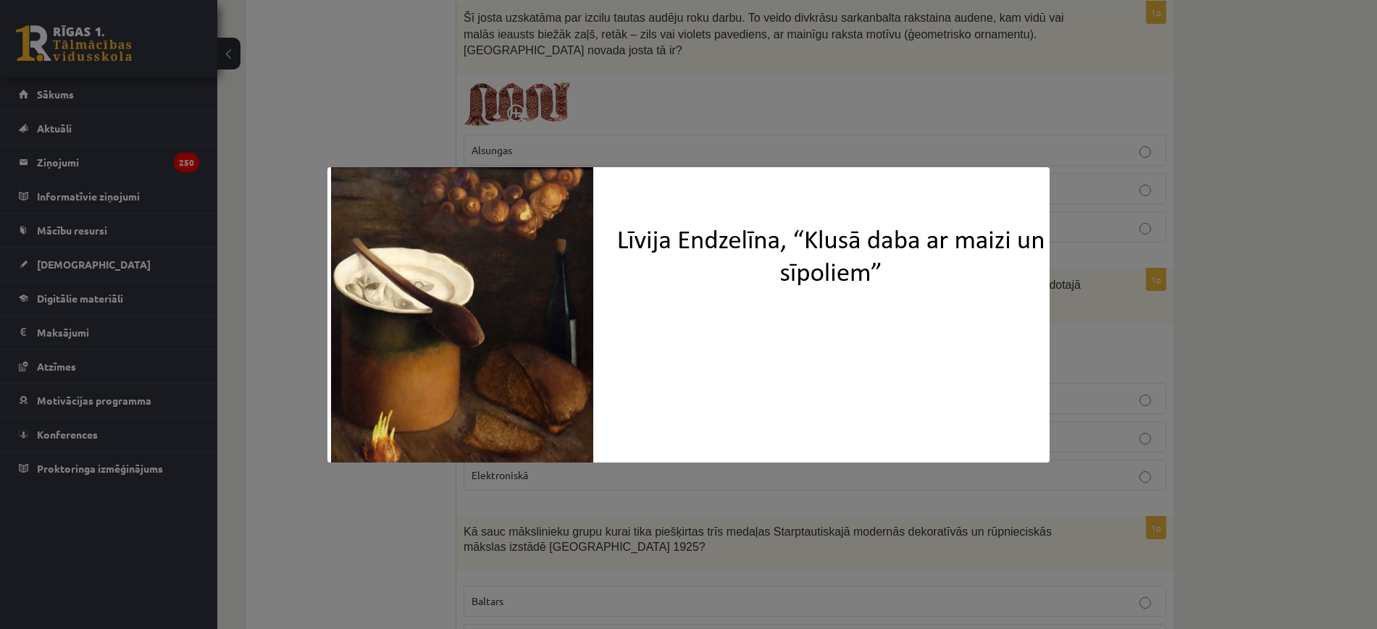
click at [1191, 353] on div at bounding box center [688, 314] width 1377 height 629
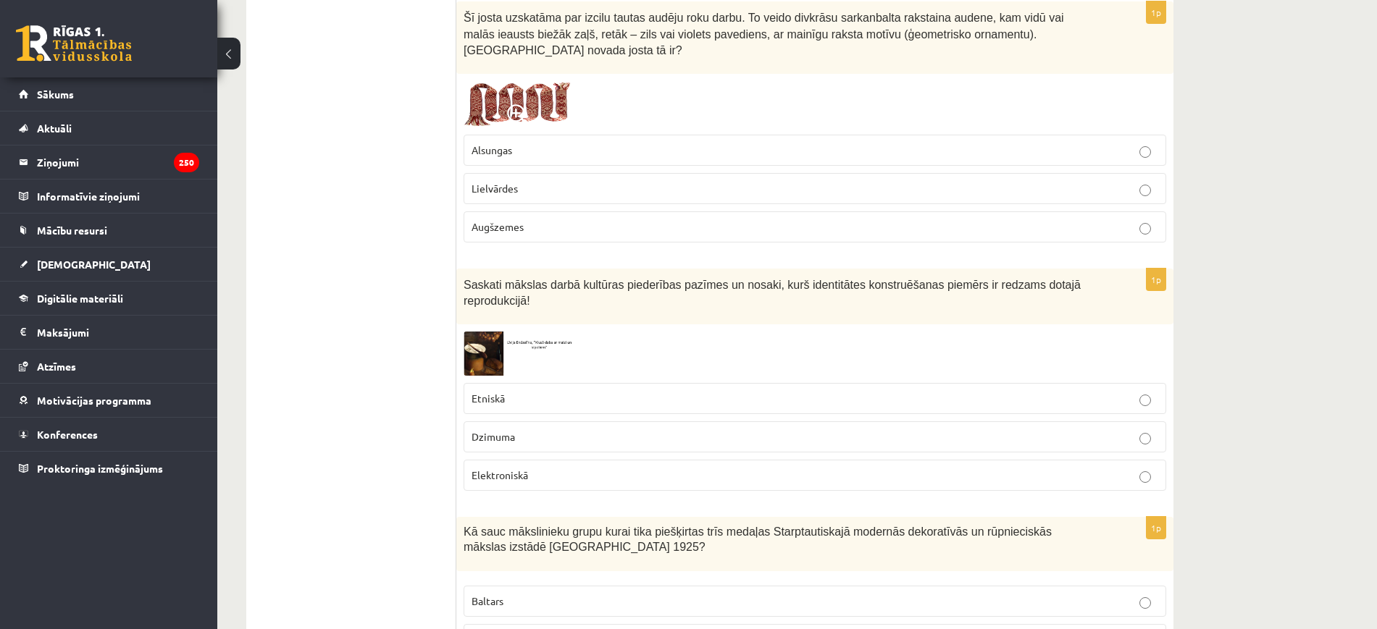
click at [638, 391] on p "Etniskā" at bounding box center [814, 398] width 687 height 15
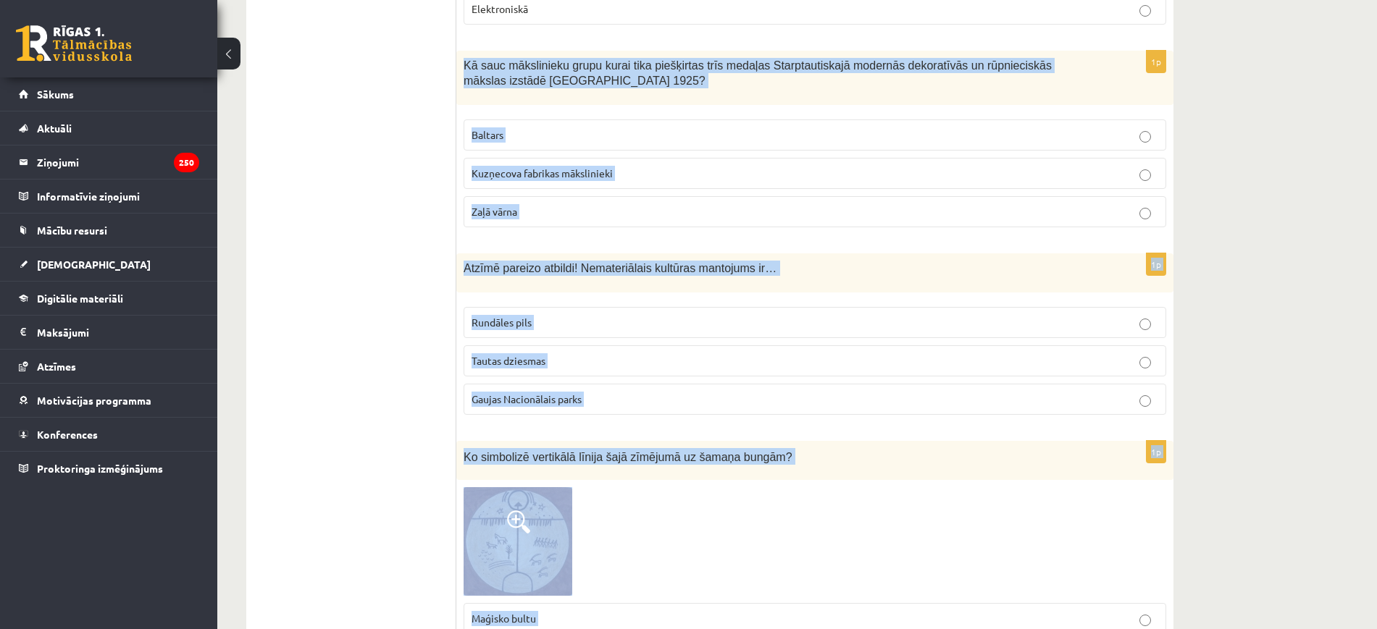
scroll to position [4497, 0]
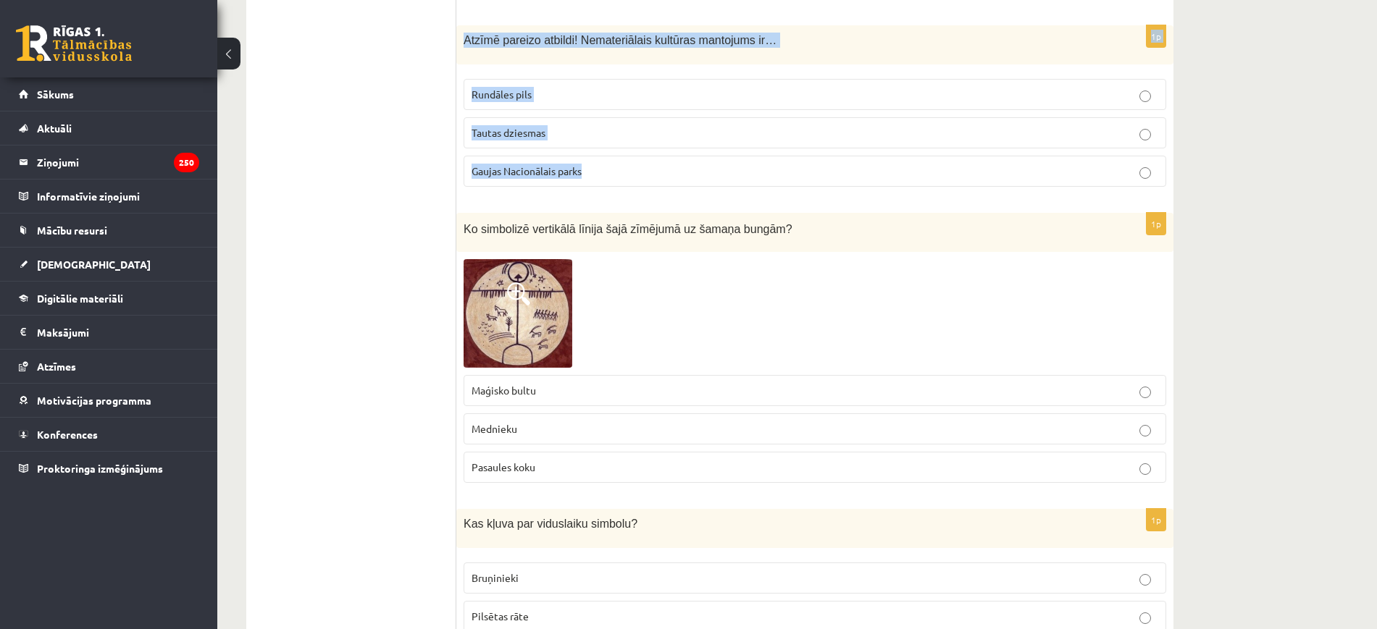
drag, startPoint x: 461, startPoint y: 209, endPoint x: 744, endPoint y: 166, distance: 285.8
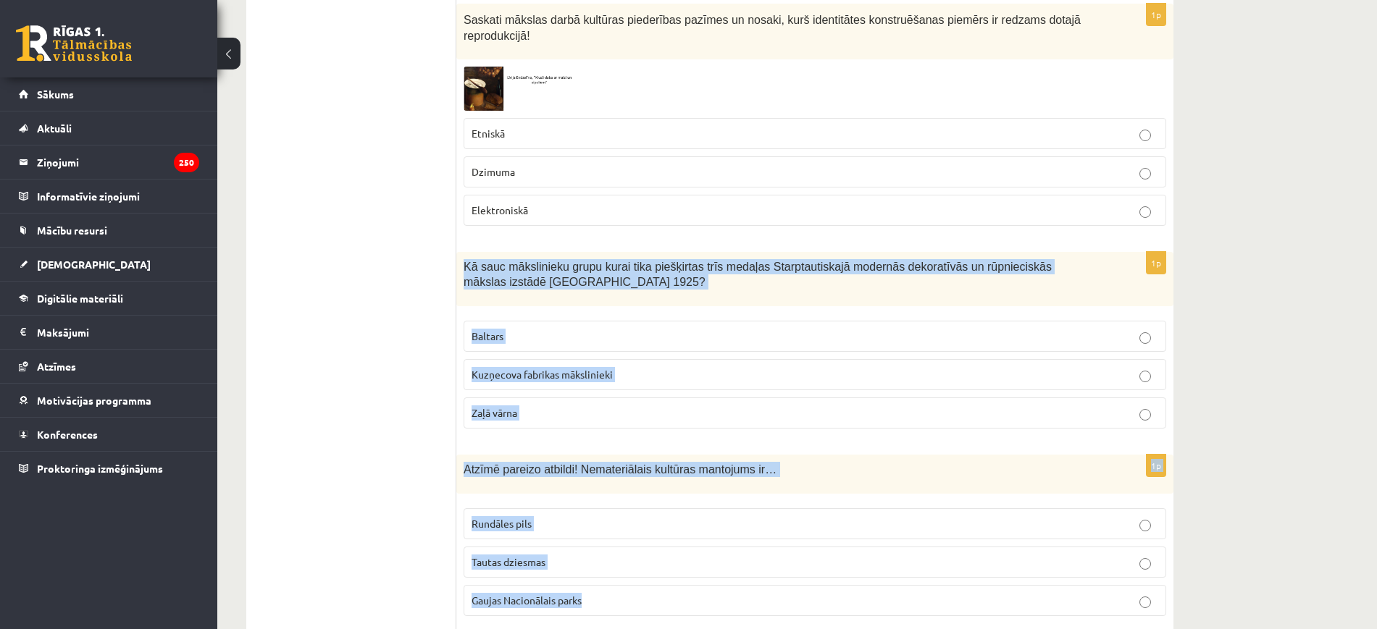
scroll to position [4044, 0]
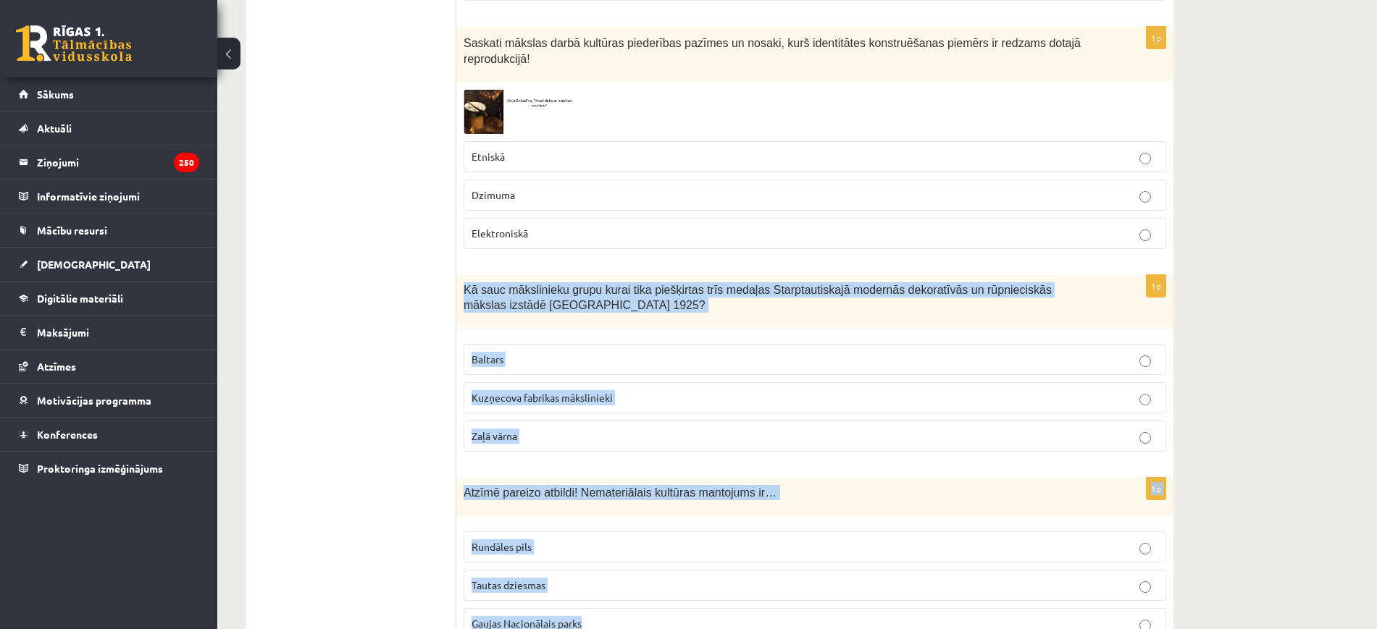
copy form "Kā sauc mākslinieku grupu kurai tika piešķirtas trīs medaļas Starptautiskajā mo…"
click at [533, 352] on p "Baltars" at bounding box center [814, 359] width 687 height 15
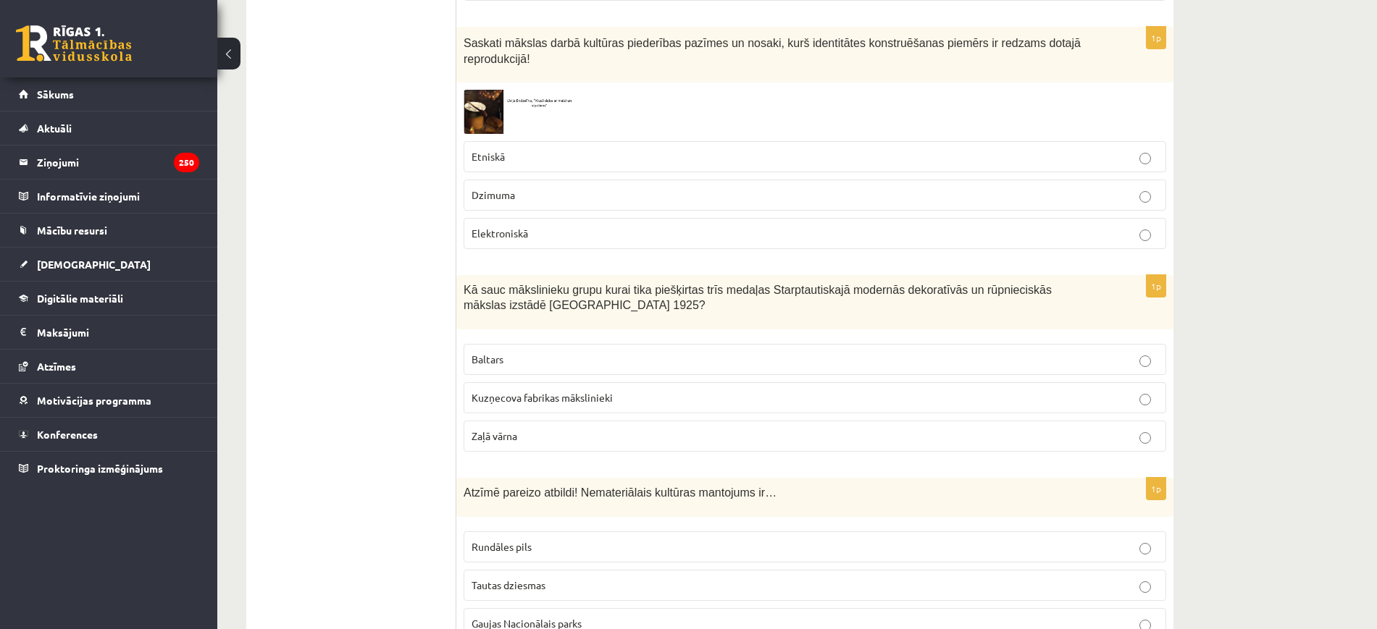
click at [621, 578] on p "Tautas dziesmas" at bounding box center [814, 585] width 687 height 15
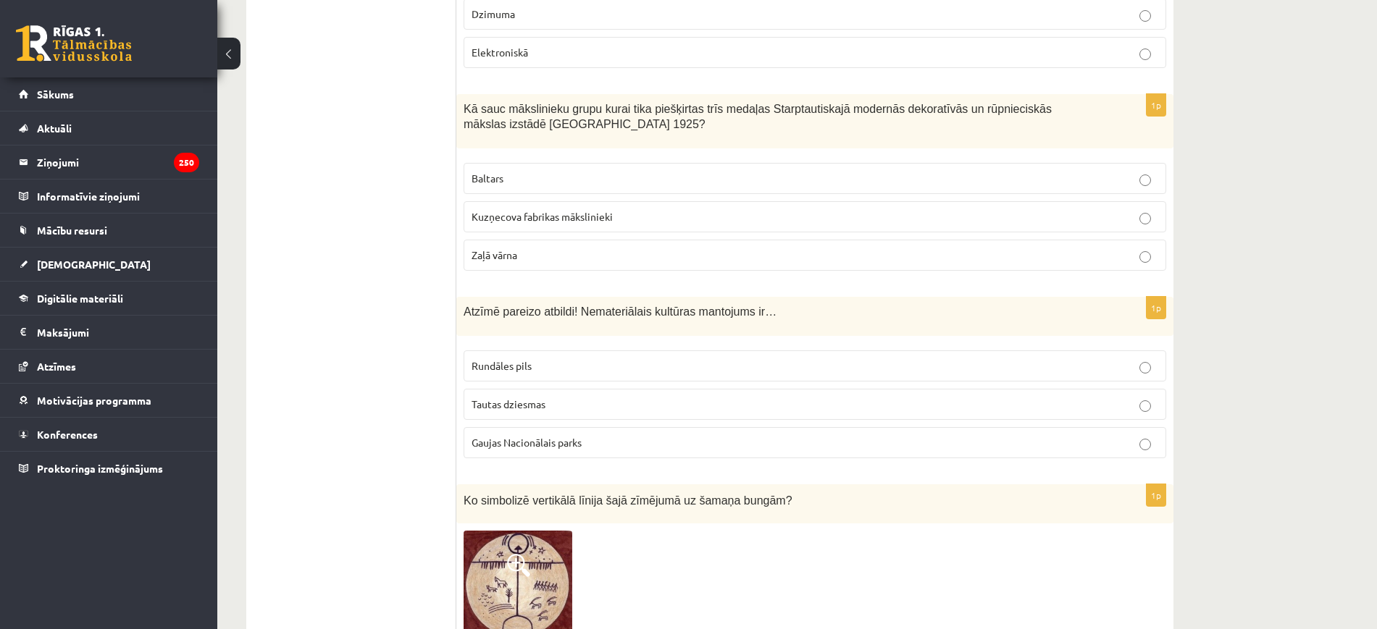
scroll to position [4406, 0]
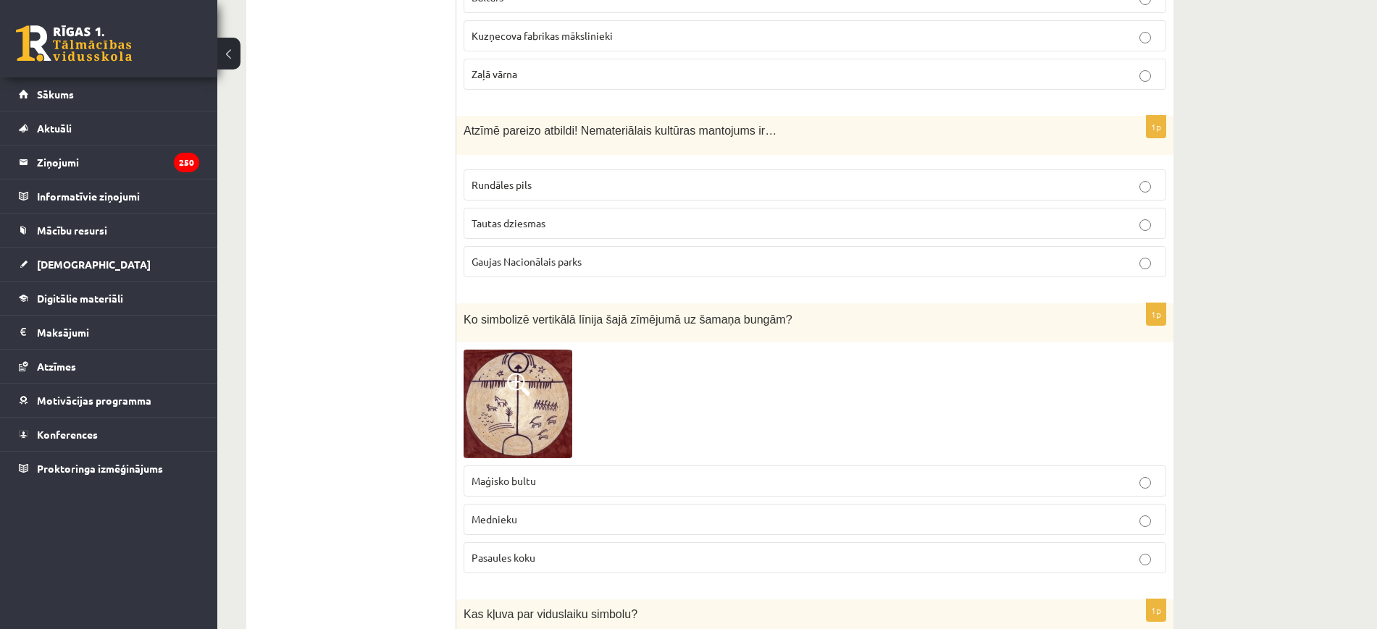
click at [521, 372] on img at bounding box center [517, 404] width 109 height 109
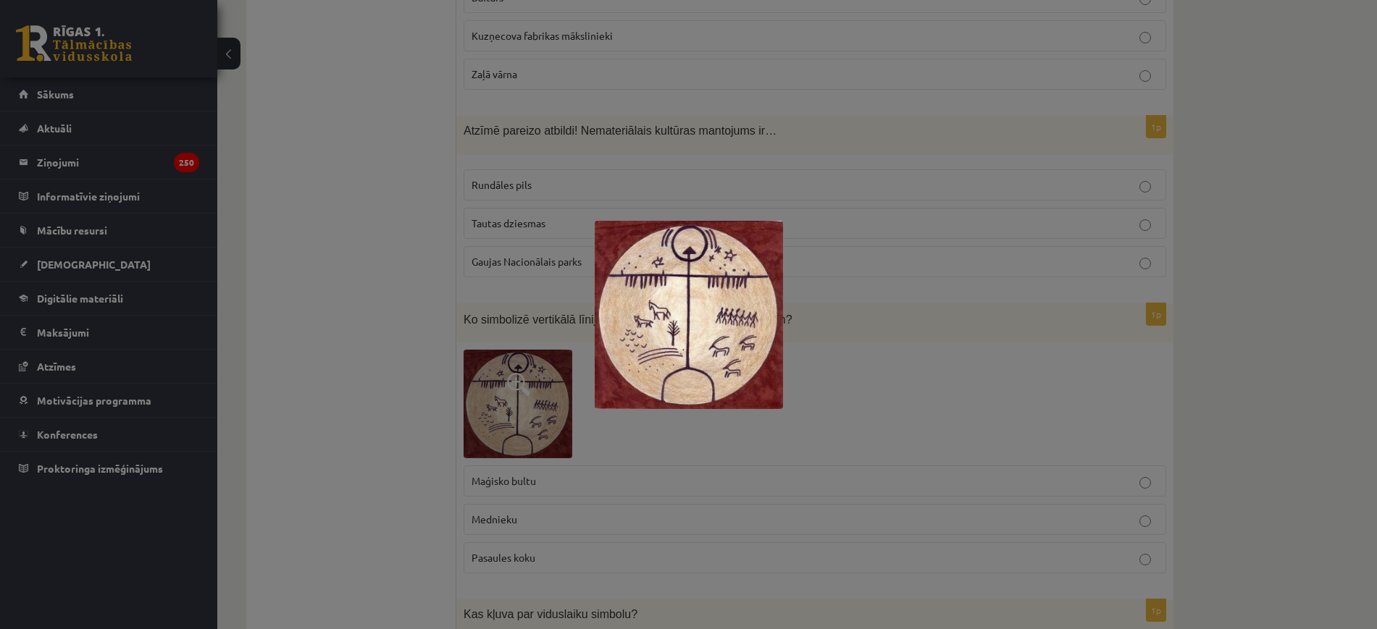
click at [943, 378] on div at bounding box center [688, 314] width 1377 height 629
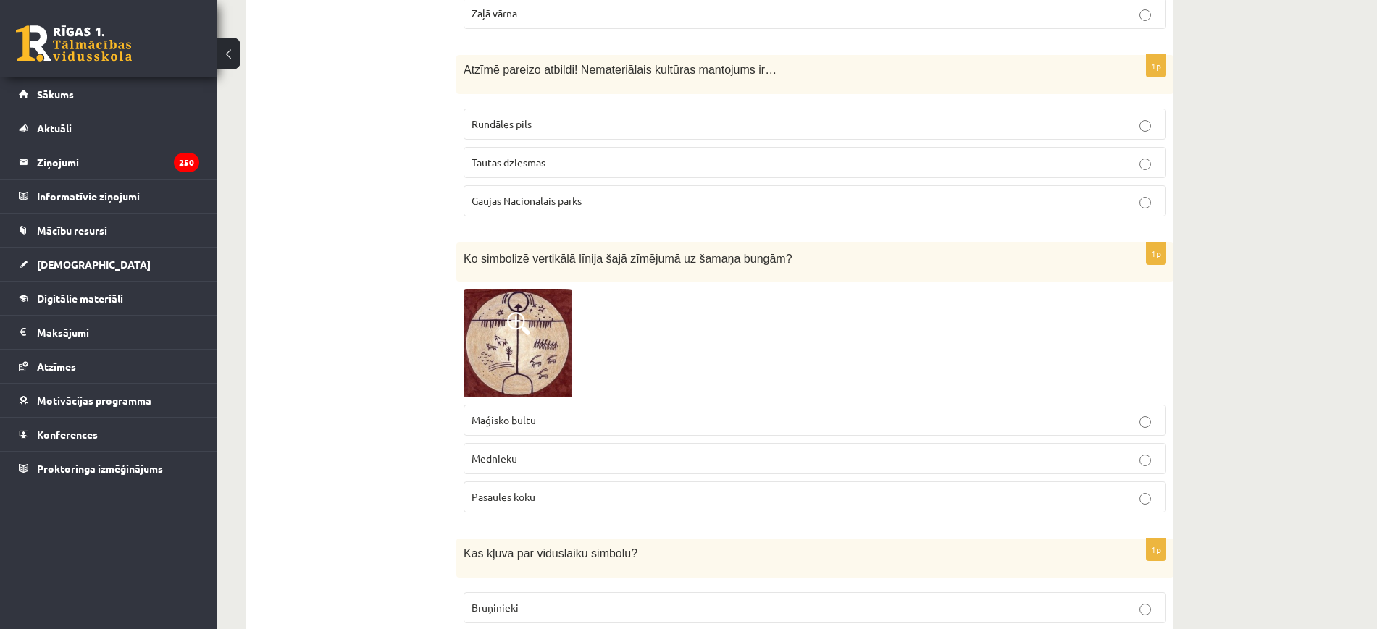
scroll to position [4497, 0]
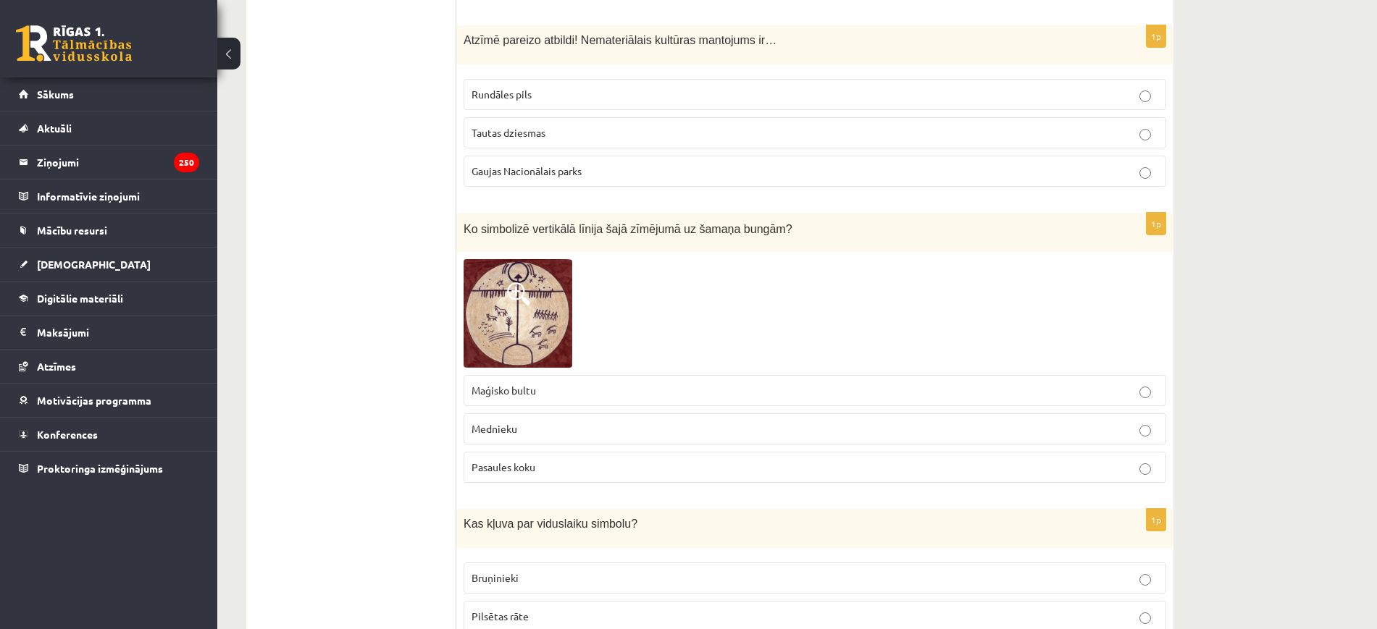
click at [553, 285] on img at bounding box center [517, 313] width 109 height 109
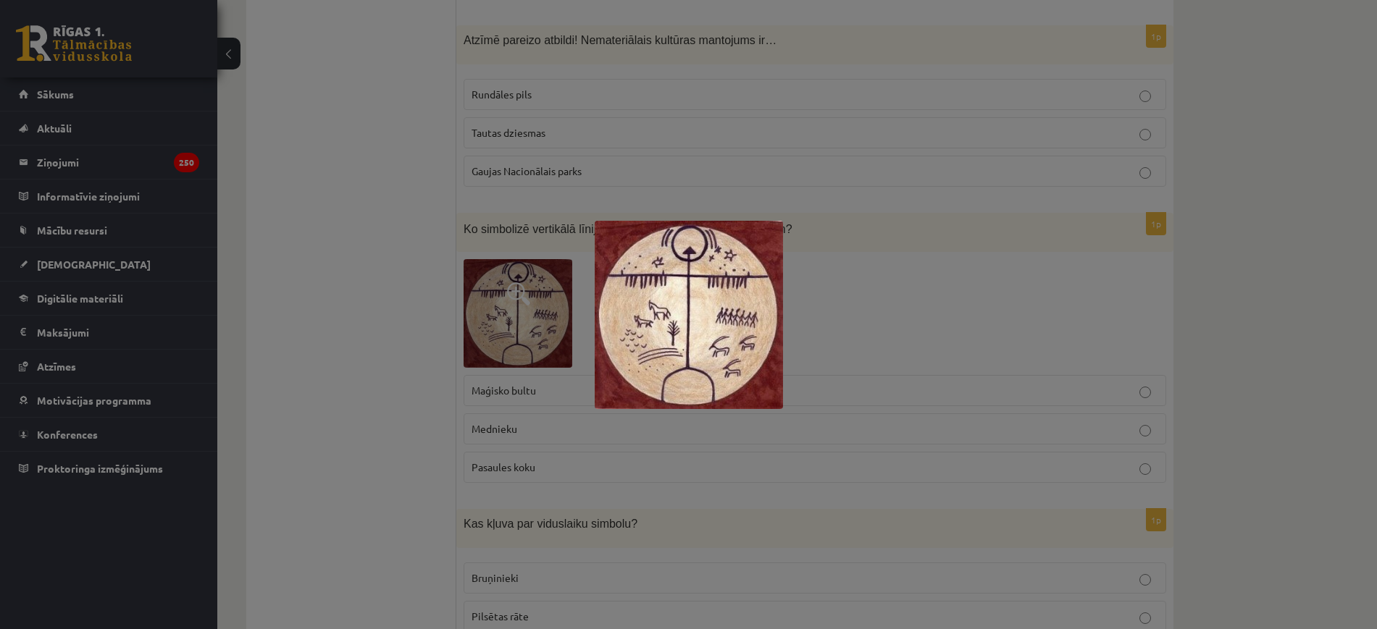
click at [884, 293] on div at bounding box center [688, 314] width 1377 height 629
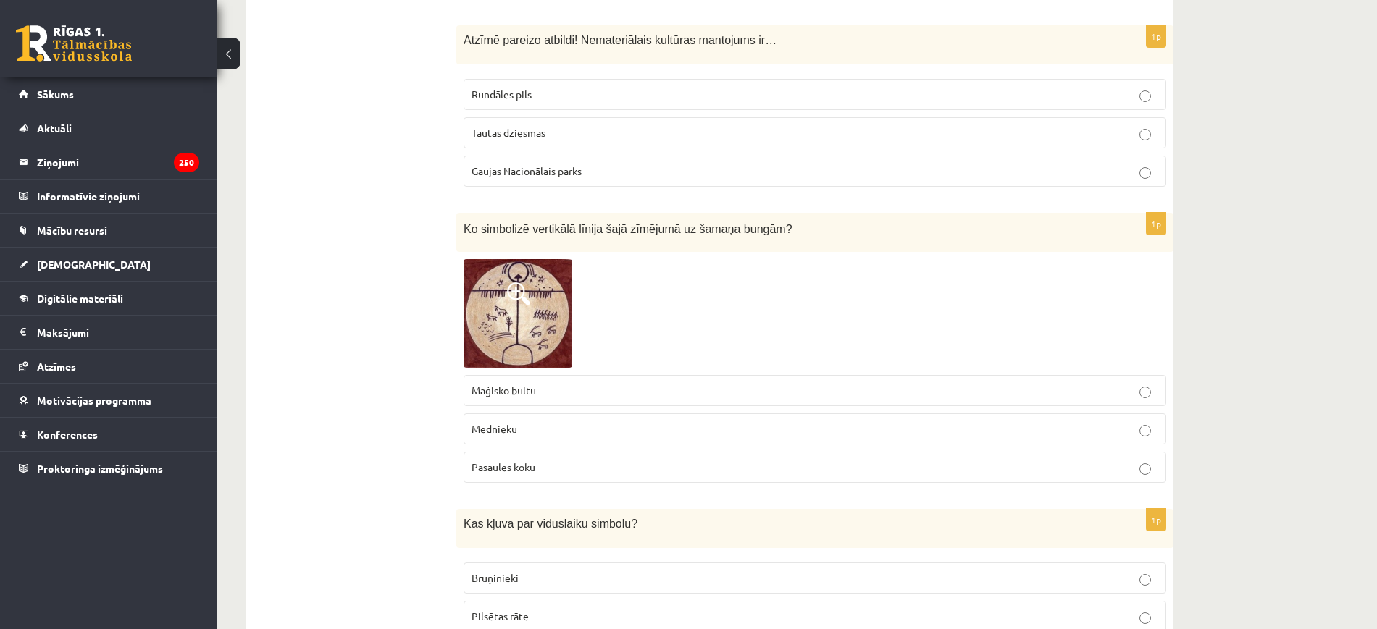
click at [641, 421] on p "Mednieku" at bounding box center [814, 428] width 687 height 15
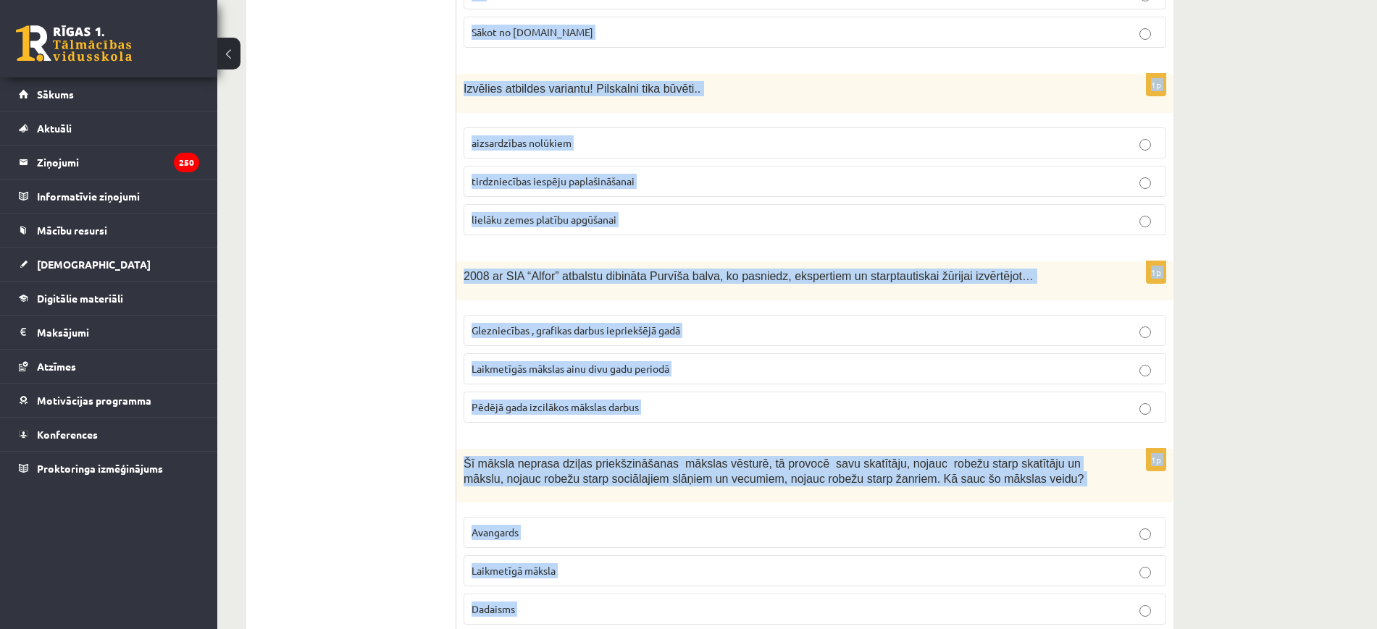
scroll to position [5551, 0]
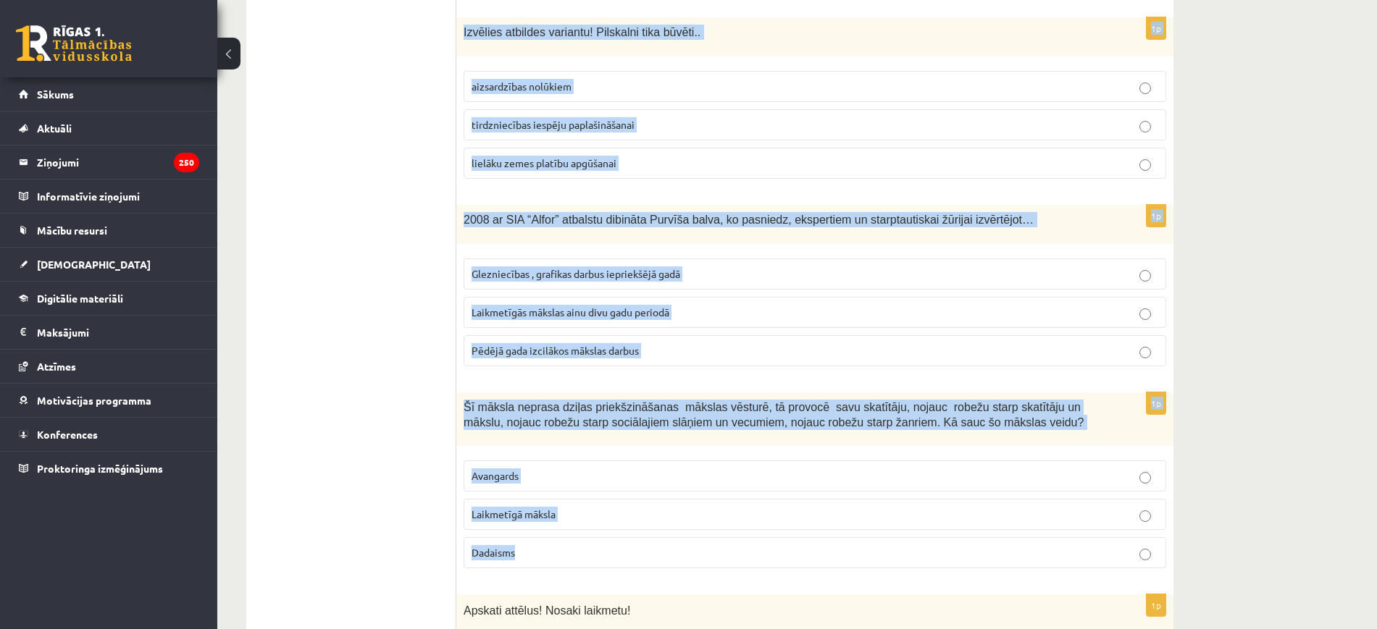
drag, startPoint x: 460, startPoint y: 290, endPoint x: 662, endPoint y: 495, distance: 287.8
copy form "Kas kļuva par viduslaiku simbolu? Bruņinieki Pilsētas rāte Amatnieki 1p Nozīmīg…"
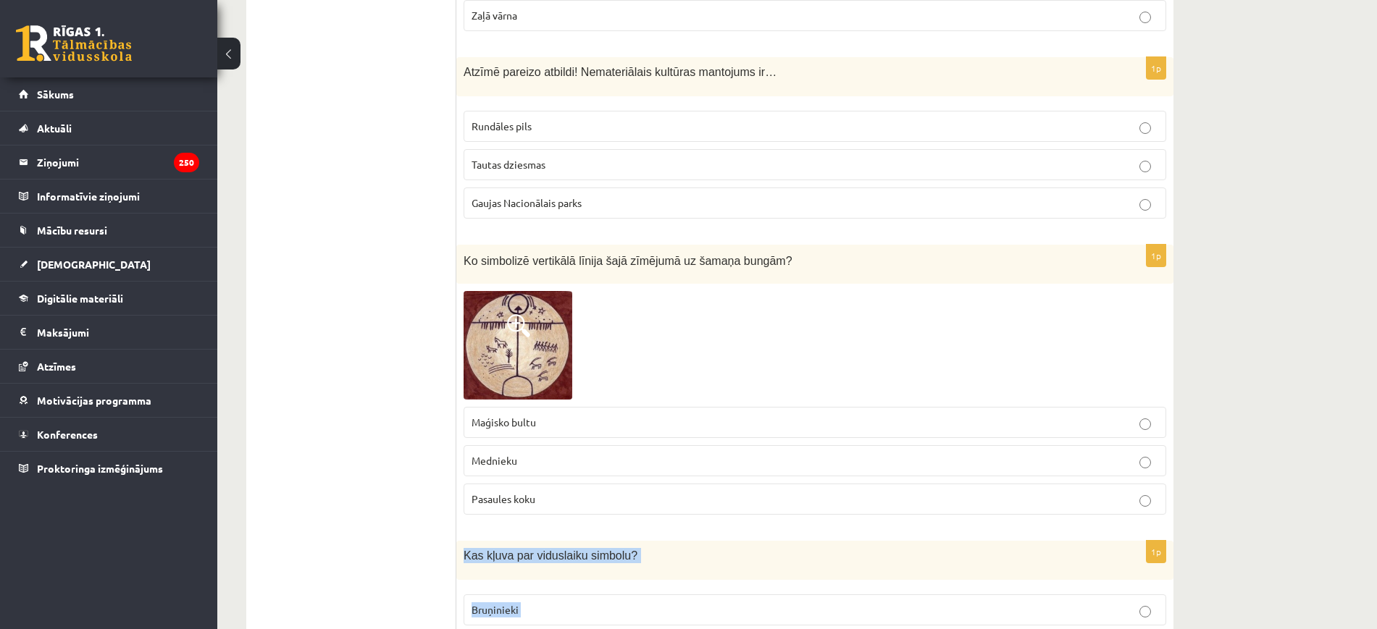
scroll to position [4646, 0]
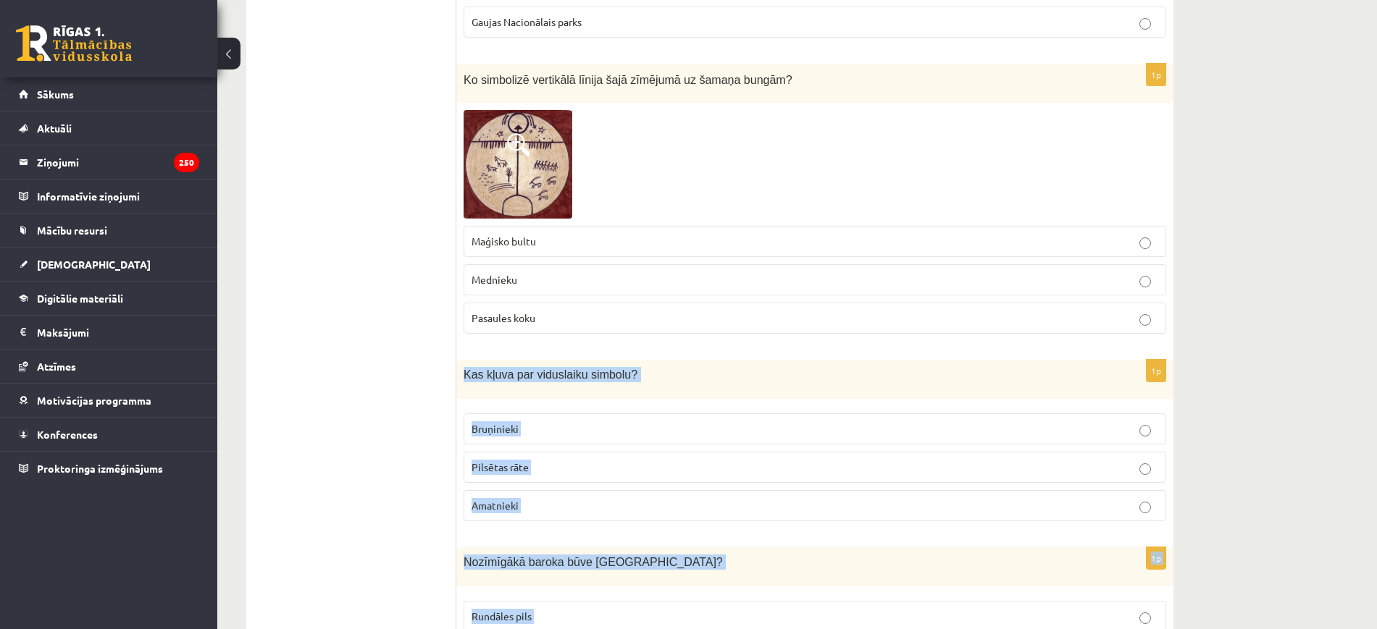
click at [560, 421] on p "Bruņinieki" at bounding box center [814, 428] width 687 height 15
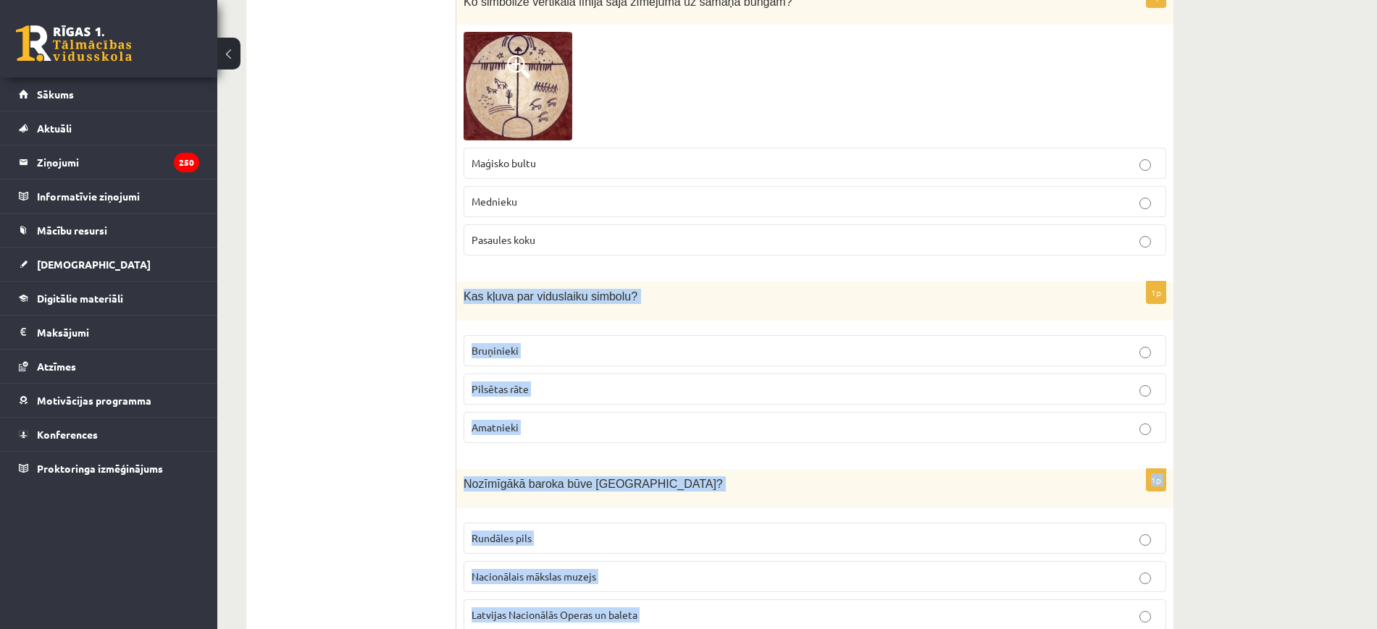
scroll to position [4827, 0]
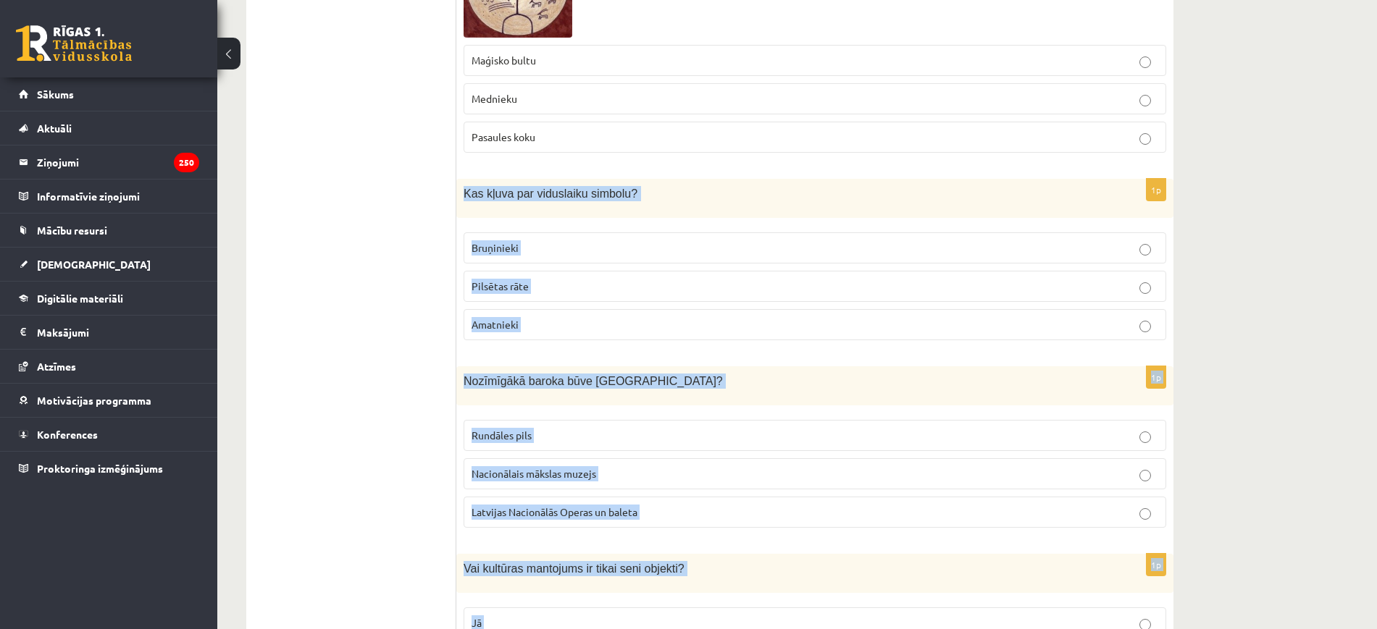
click at [637, 428] on p "Rundāles pils" at bounding box center [814, 435] width 687 height 15
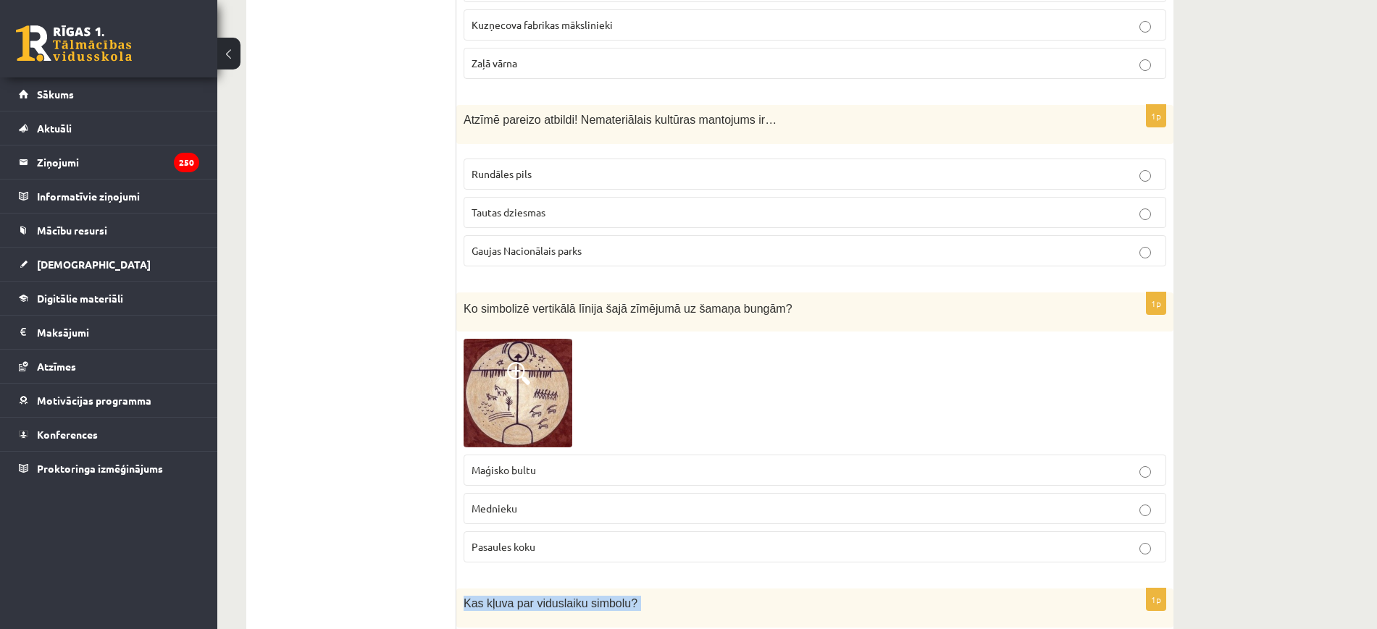
scroll to position [4374, 0]
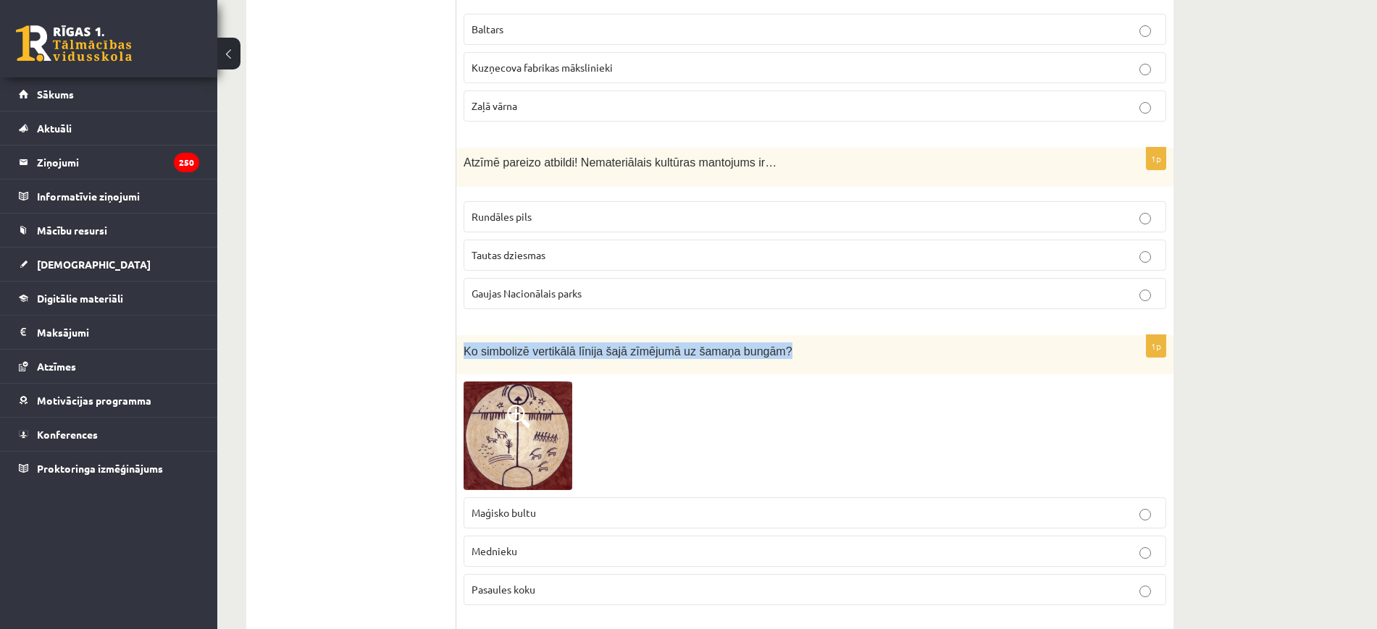
drag, startPoint x: 801, startPoint y: 299, endPoint x: 457, endPoint y: 295, distance: 344.0
click at [457, 335] on div "Ko simbolizē vertikālā līnija šajā zīmējumā uz šamaņa bungām?" at bounding box center [814, 355] width 717 height 40
copy span "Ko simbolizē vertikālā līnija šajā zīmējumā uz šamaņa bungām?"
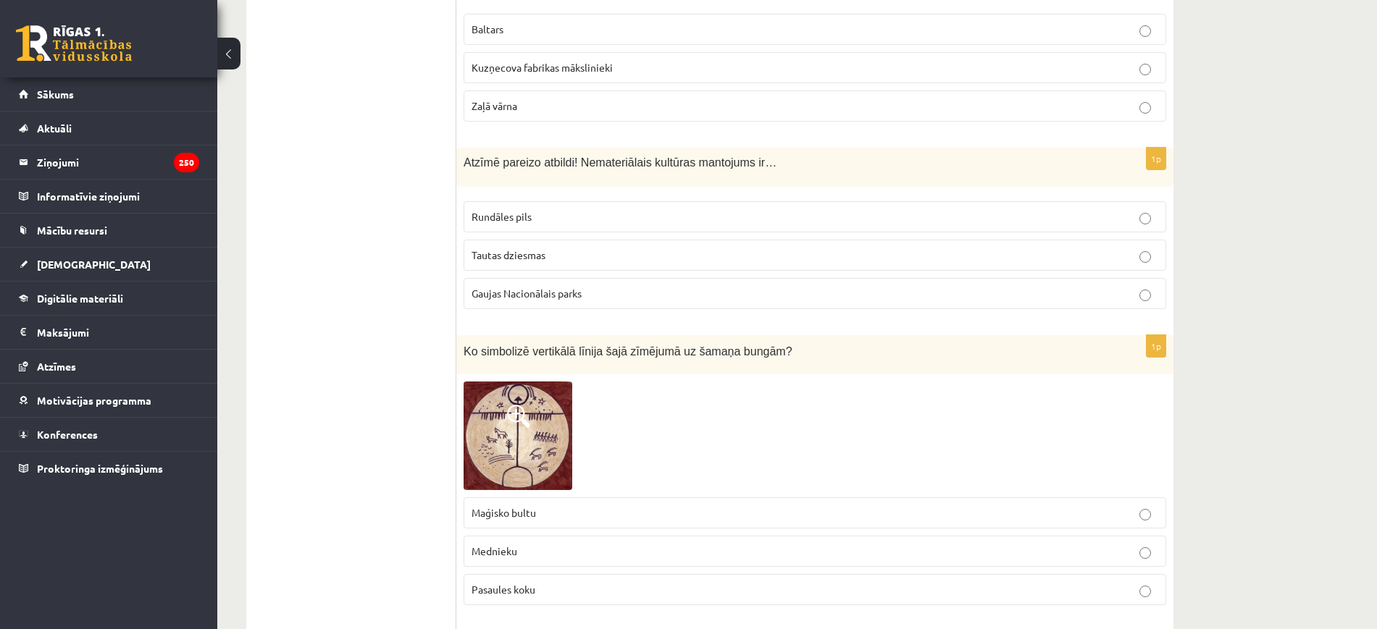
click at [679, 401] on div at bounding box center [814, 436] width 702 height 109
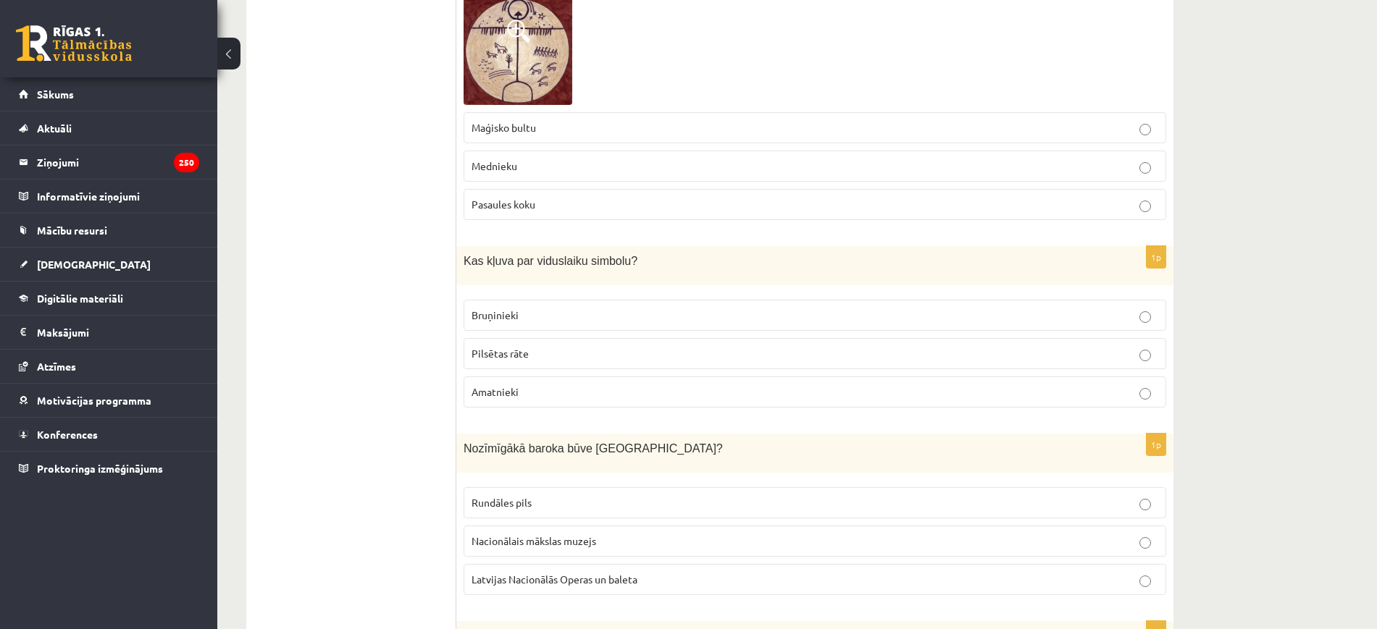
scroll to position [4917, 0]
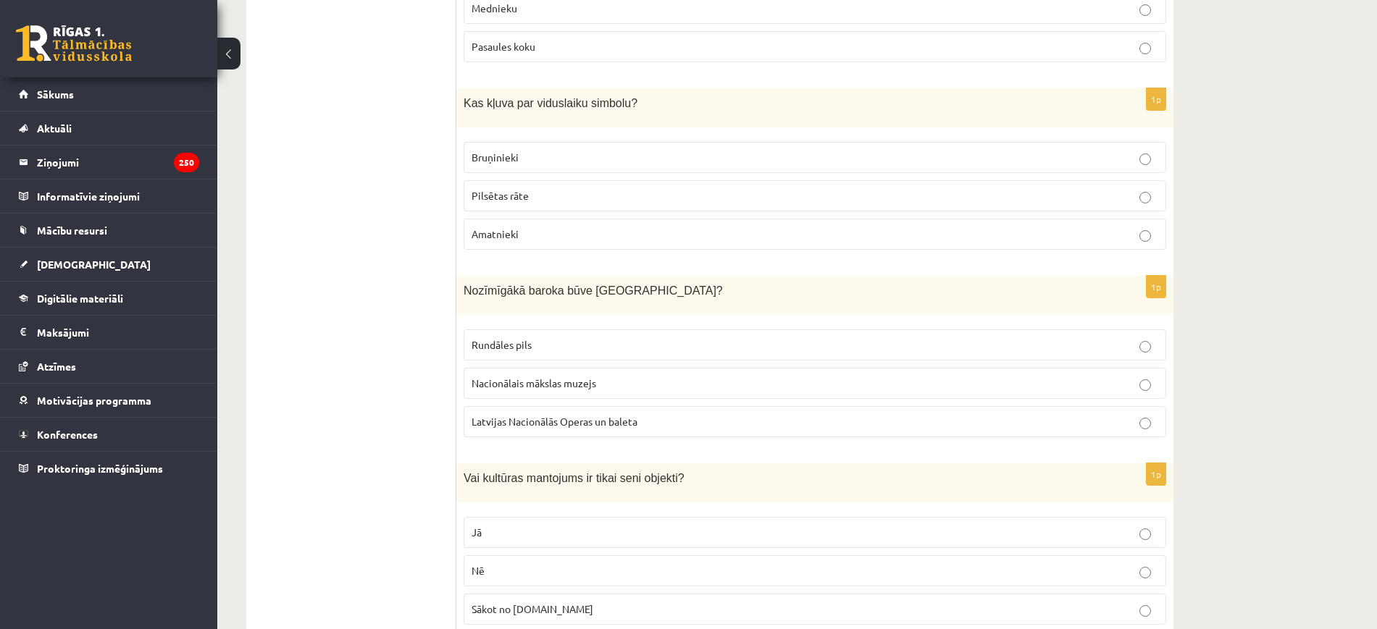
click at [591, 563] on p "Nē" at bounding box center [814, 570] width 687 height 15
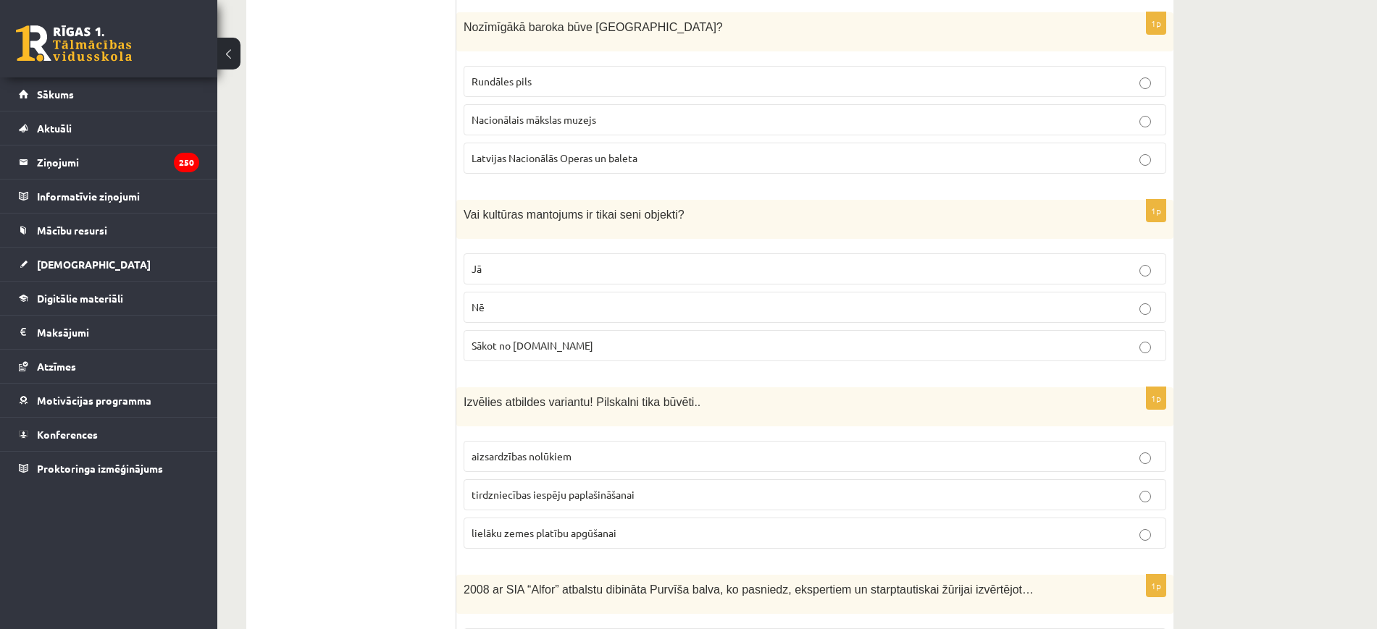
scroll to position [5189, 0]
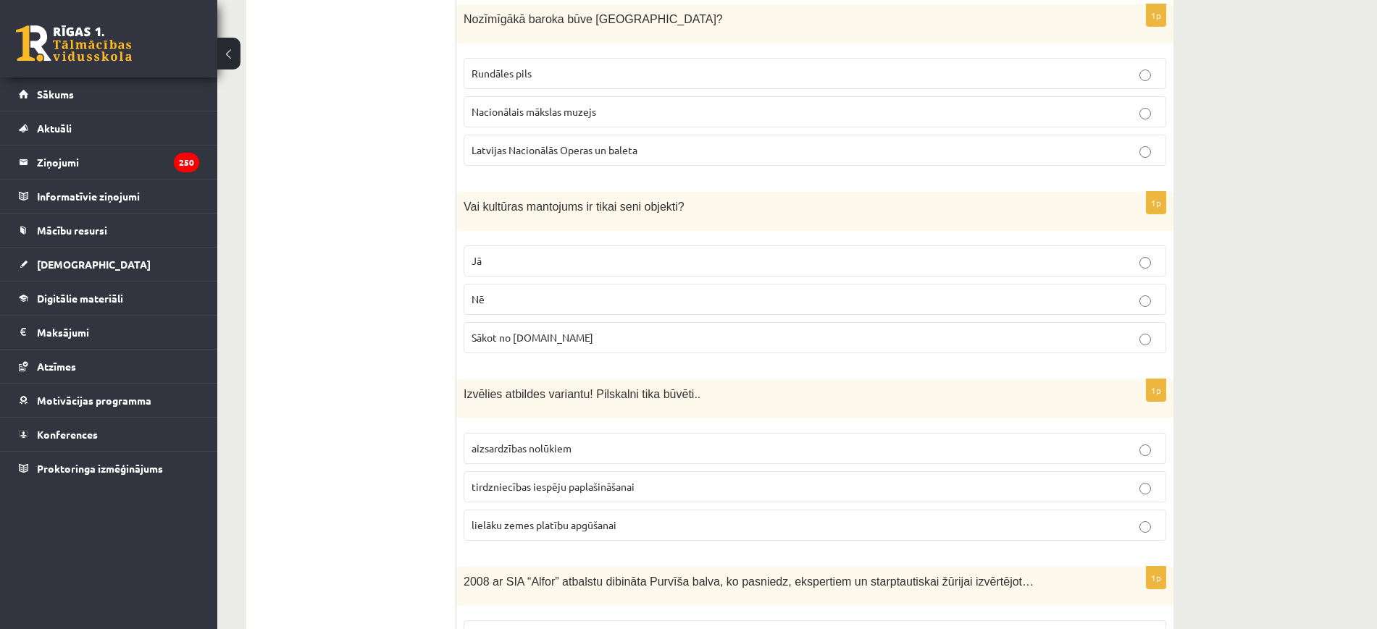
click at [532, 442] on span "aizsardzības nolūkiem" at bounding box center [521, 448] width 100 height 13
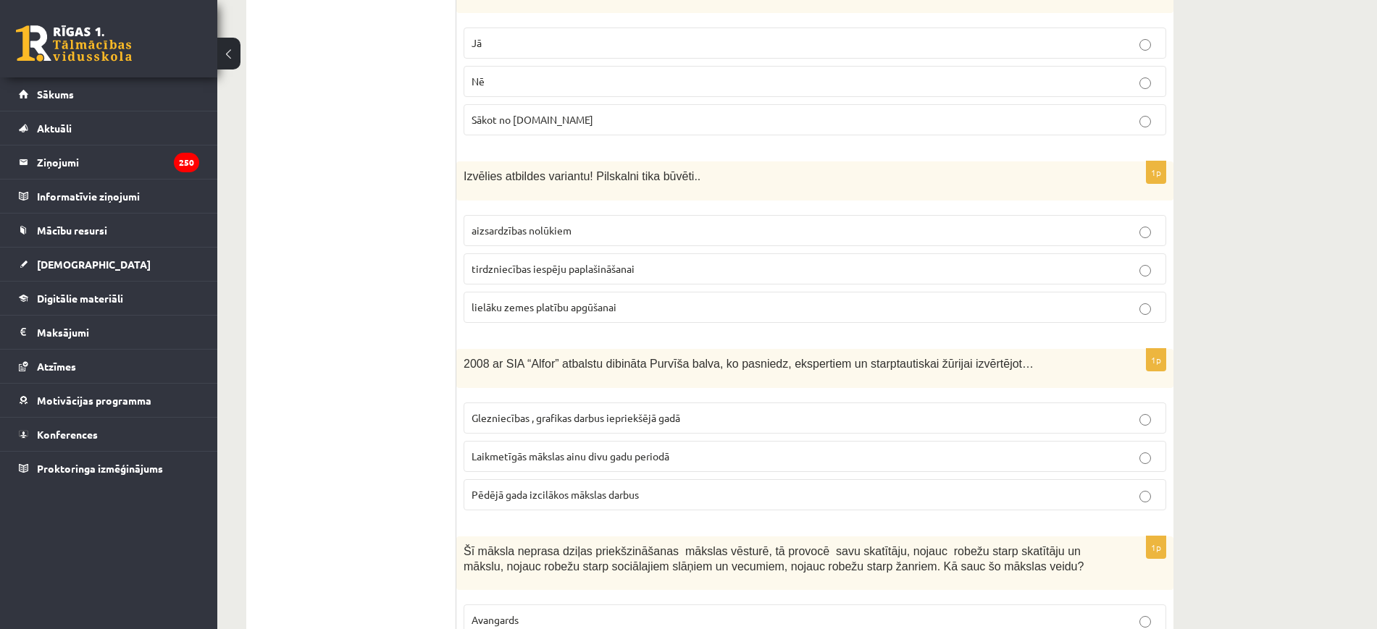
scroll to position [5461, 0]
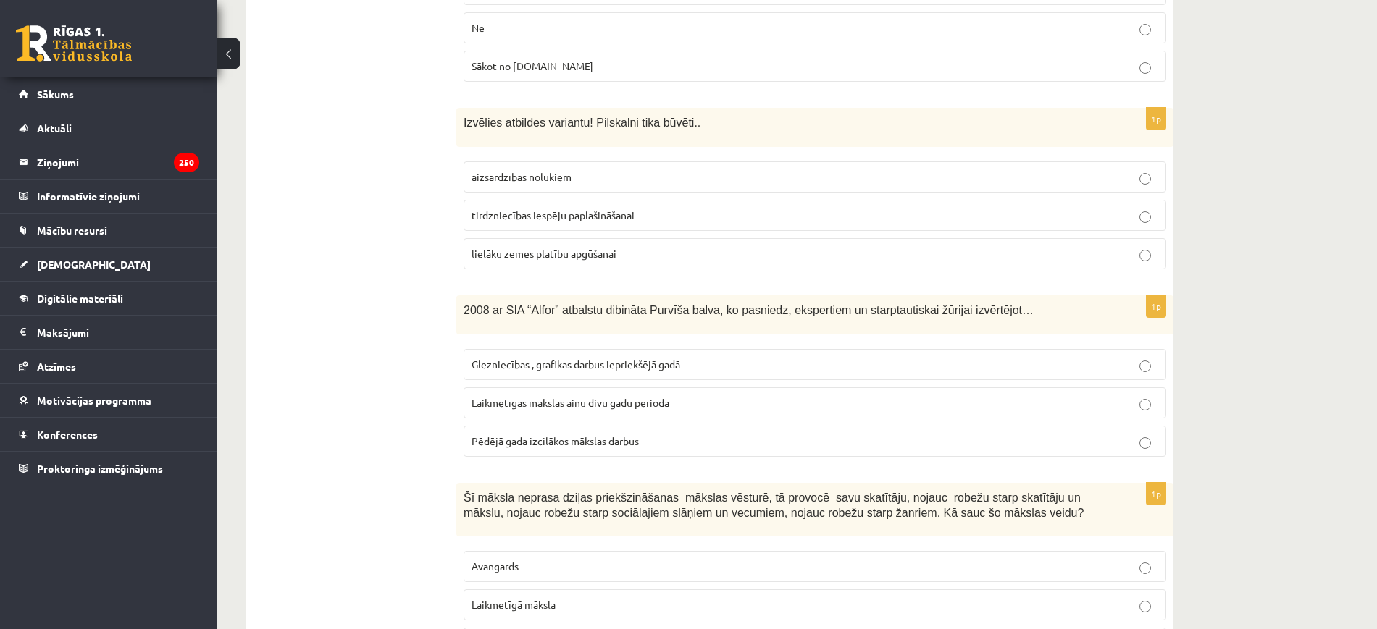
drag, startPoint x: 560, startPoint y: 392, endPoint x: 558, endPoint y: 385, distance: 7.4
click at [559, 435] on span "Pēdējā gada izcilākos mākslas darbus" at bounding box center [554, 441] width 167 height 13
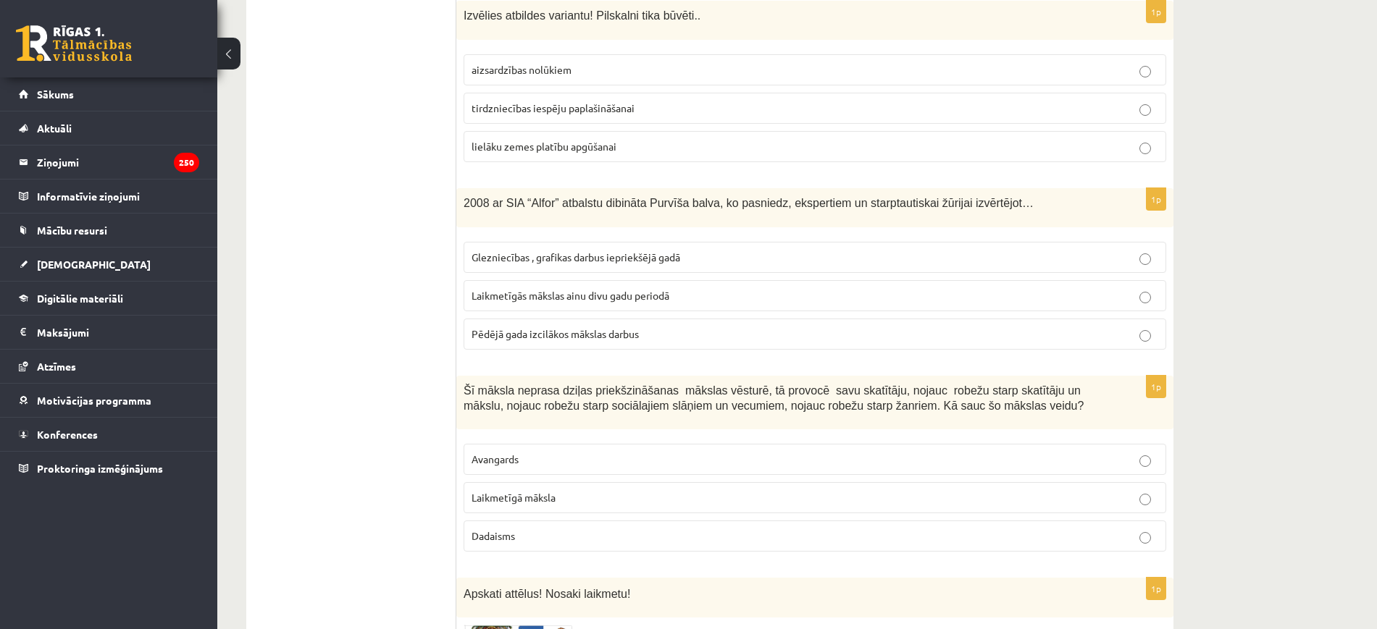
scroll to position [5642, 0]
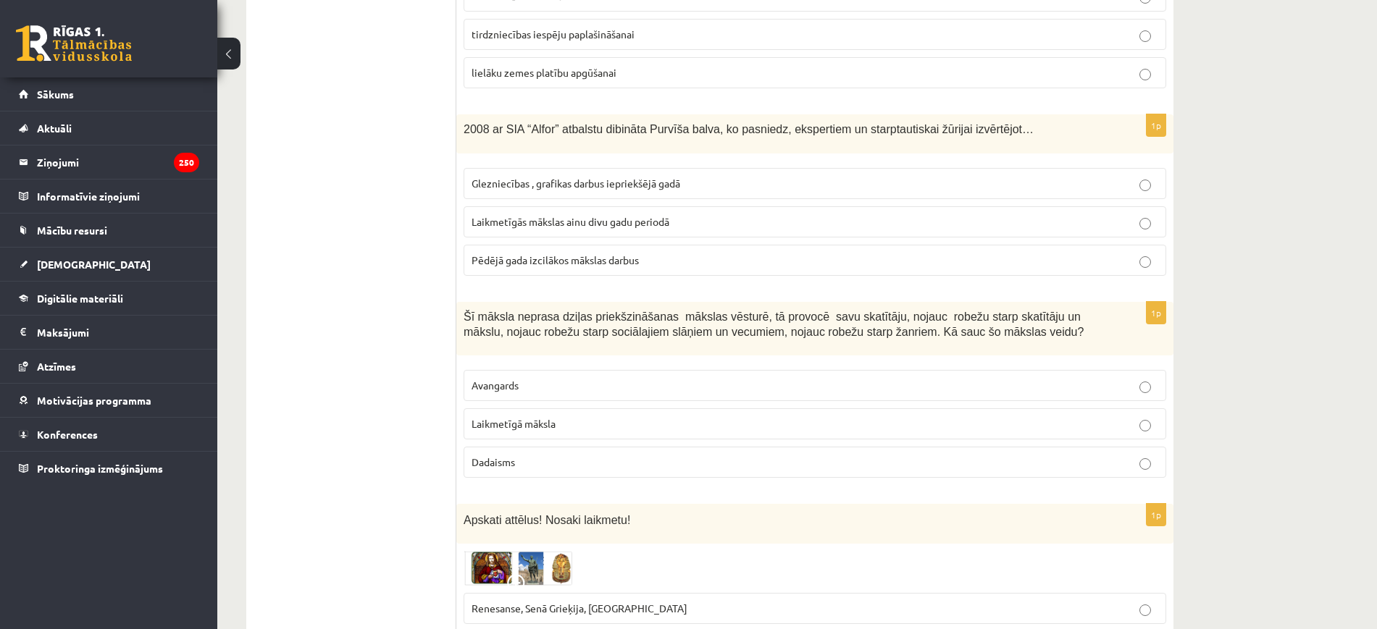
click at [534, 416] on p "Laikmetīgā māksla" at bounding box center [814, 423] width 687 height 15
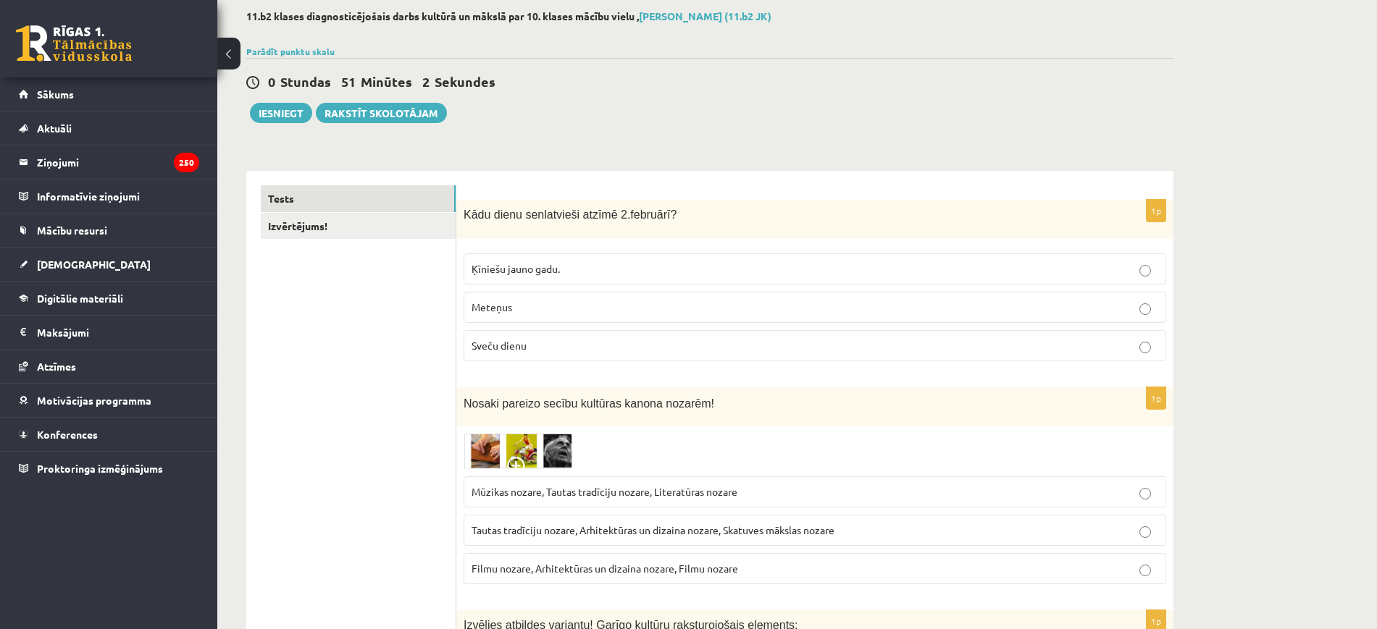
scroll to position [0, 0]
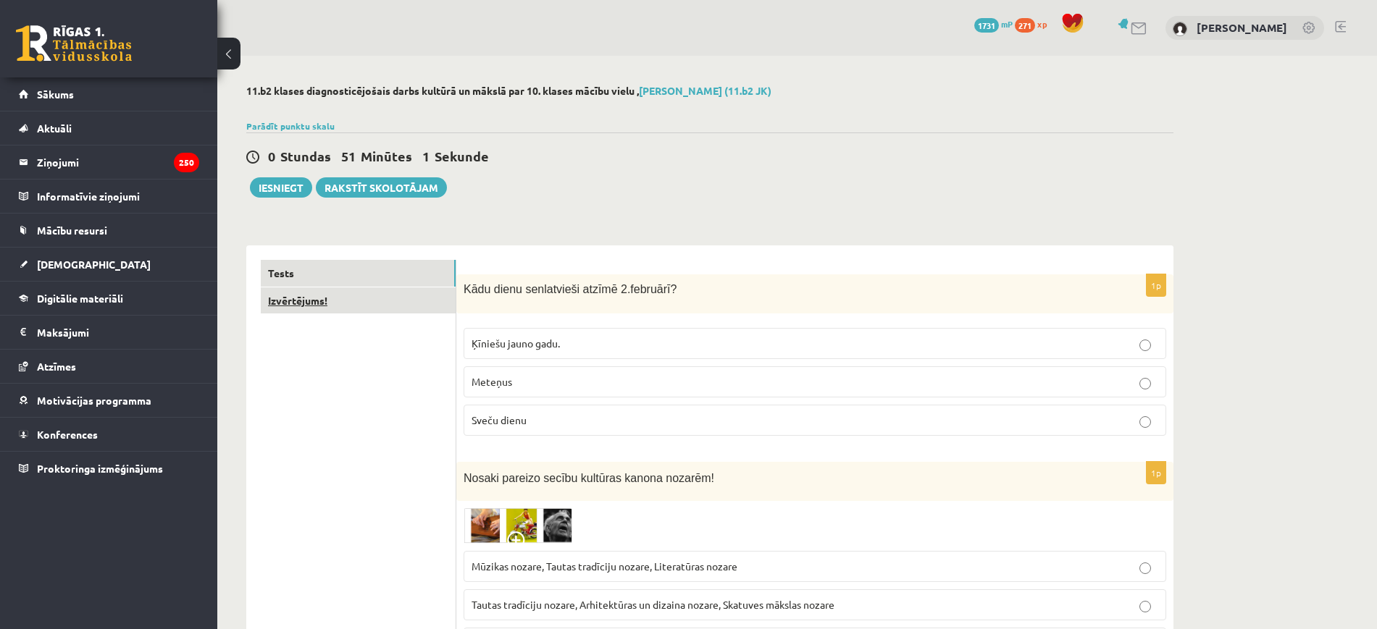
click at [383, 301] on link "Izvērtējums!" at bounding box center [358, 301] width 195 height 27
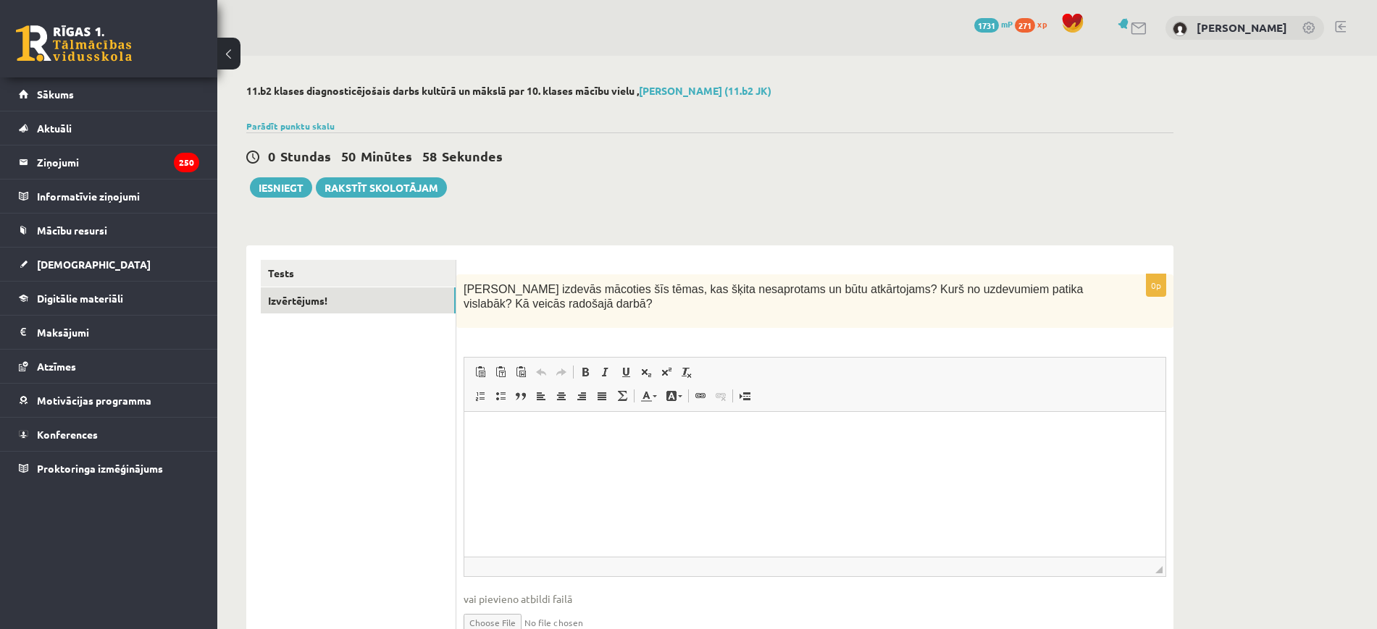
click at [751, 441] on p "Editor, wiswyg-editor-user-answer-47433884821340" at bounding box center [815, 434] width 672 height 15
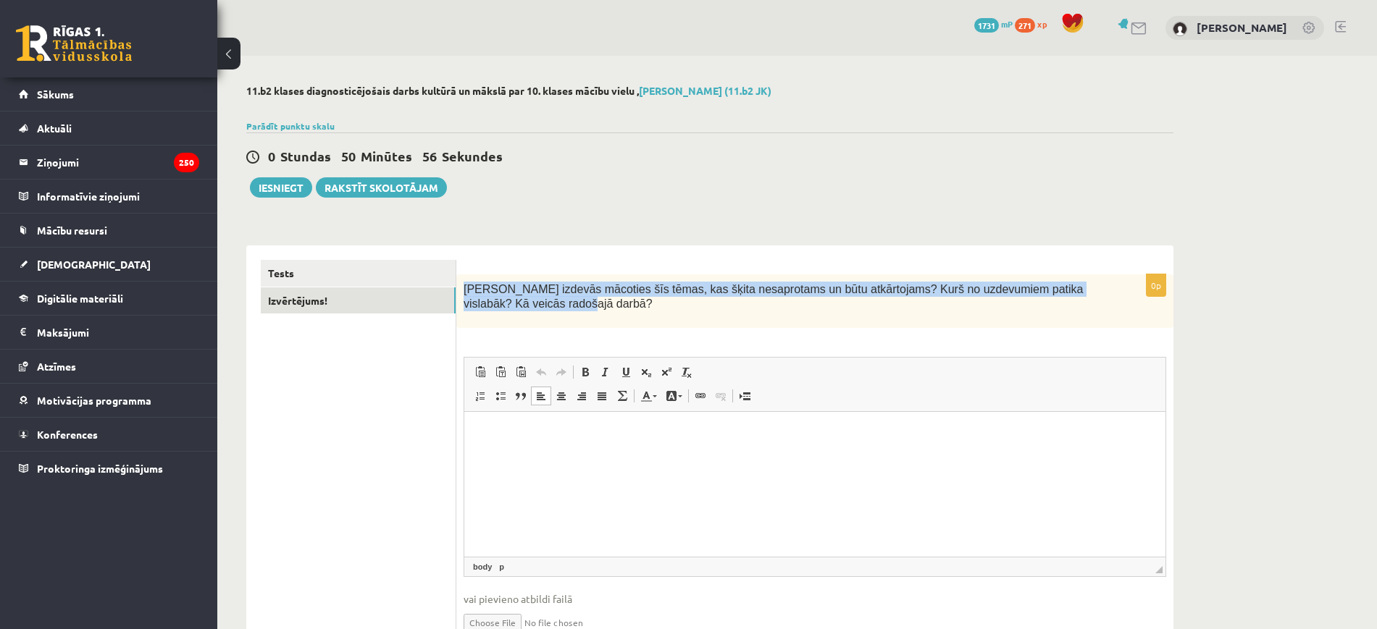
drag, startPoint x: 498, startPoint y: 309, endPoint x: 464, endPoint y: 285, distance: 41.0
click at [464, 285] on p "Kas izdevās mācoties šīs tēmas, kas šķita nesaprotams un būtu atkārtojams? Kurš…" at bounding box center [778, 297] width 630 height 30
copy span "Kas izdevās mācoties šīs tēmas, kas šķita nesaprotams un būtu atkārtojams? Kurš…"
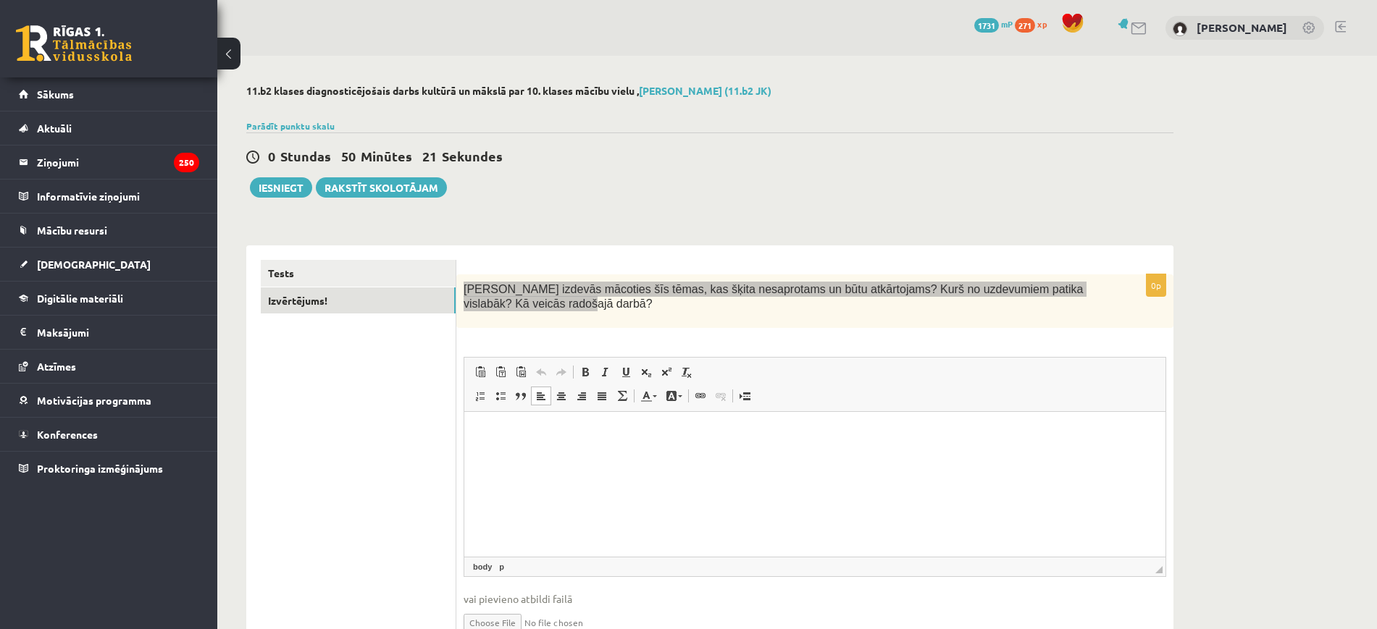
click at [653, 456] on html at bounding box center [814, 434] width 701 height 44
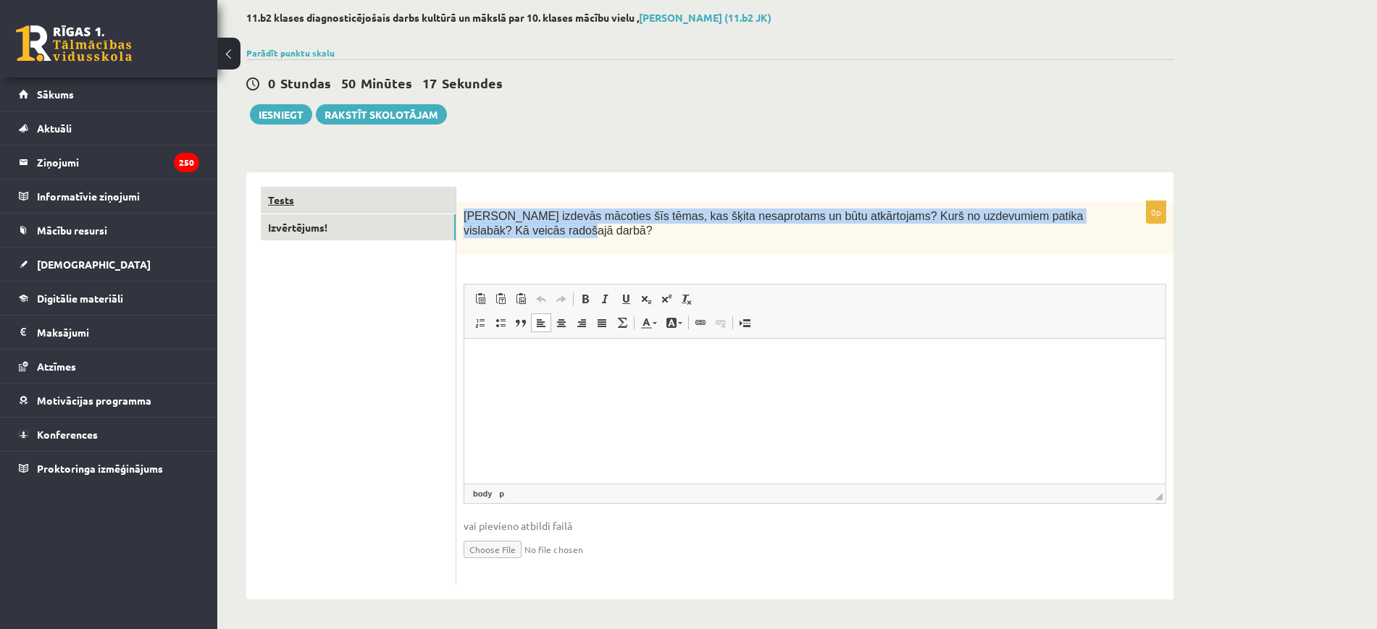
click at [350, 196] on link "Tests" at bounding box center [358, 200] width 195 height 27
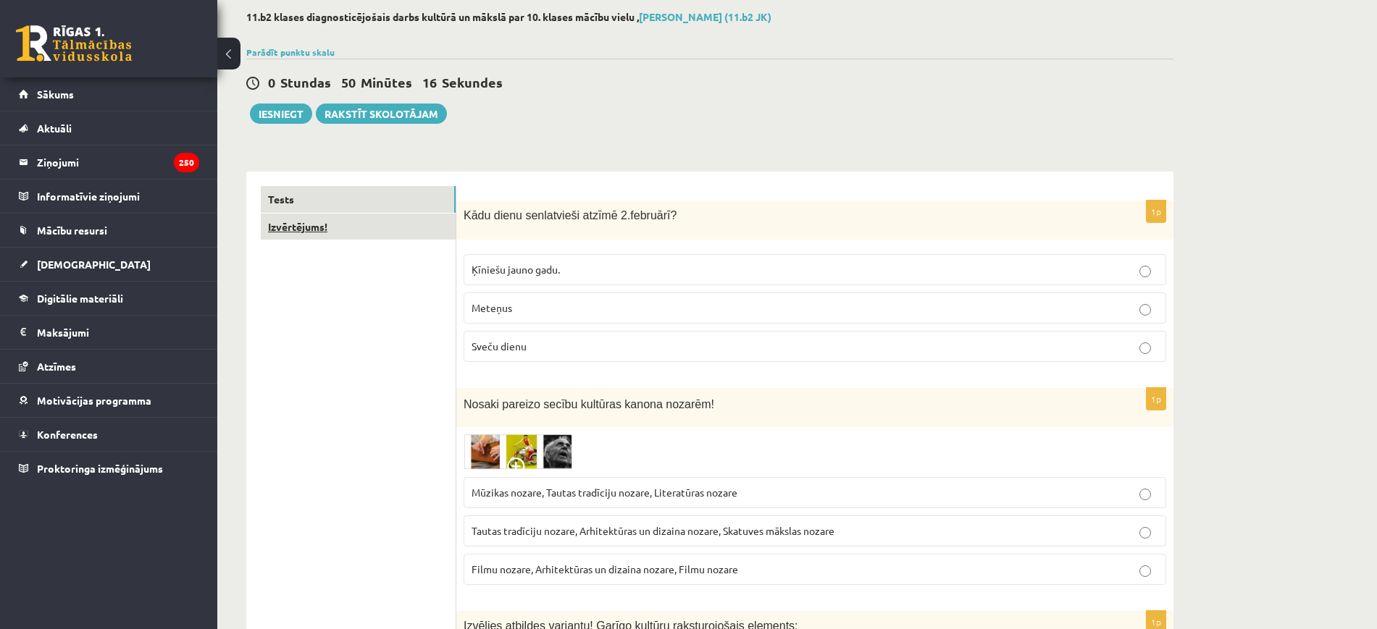
click at [364, 220] on link "Izvērtējums!" at bounding box center [358, 227] width 195 height 27
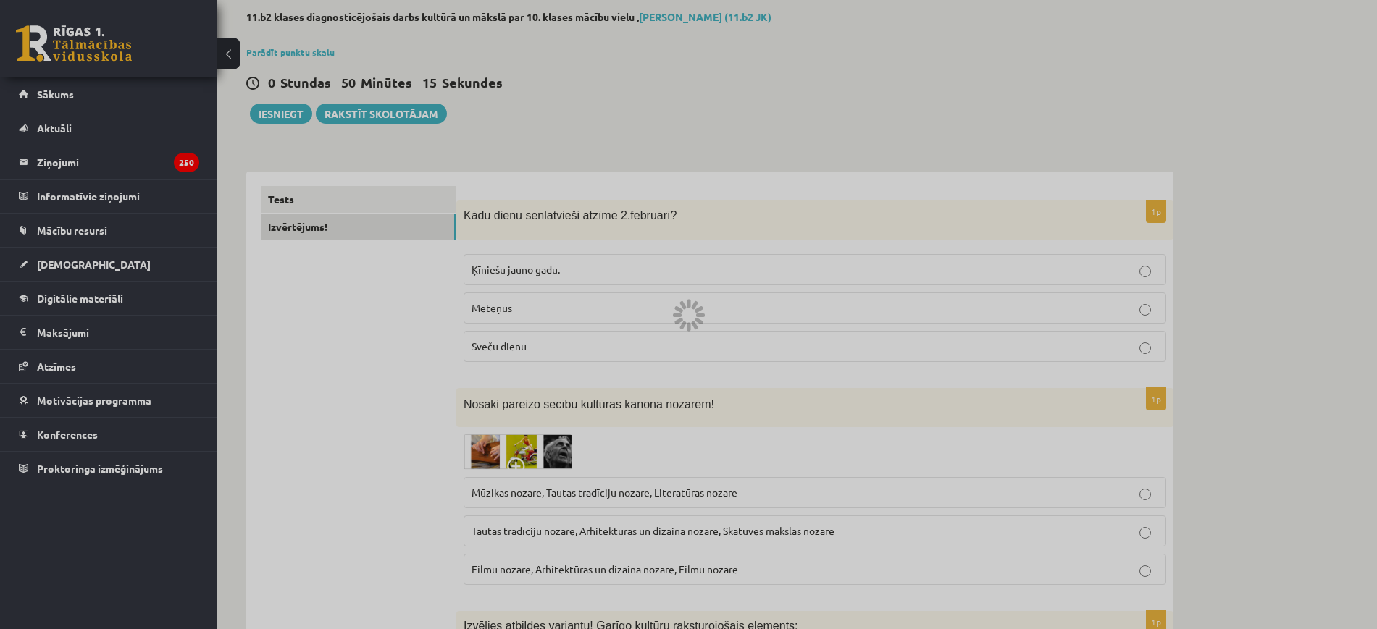
scroll to position [0, 0]
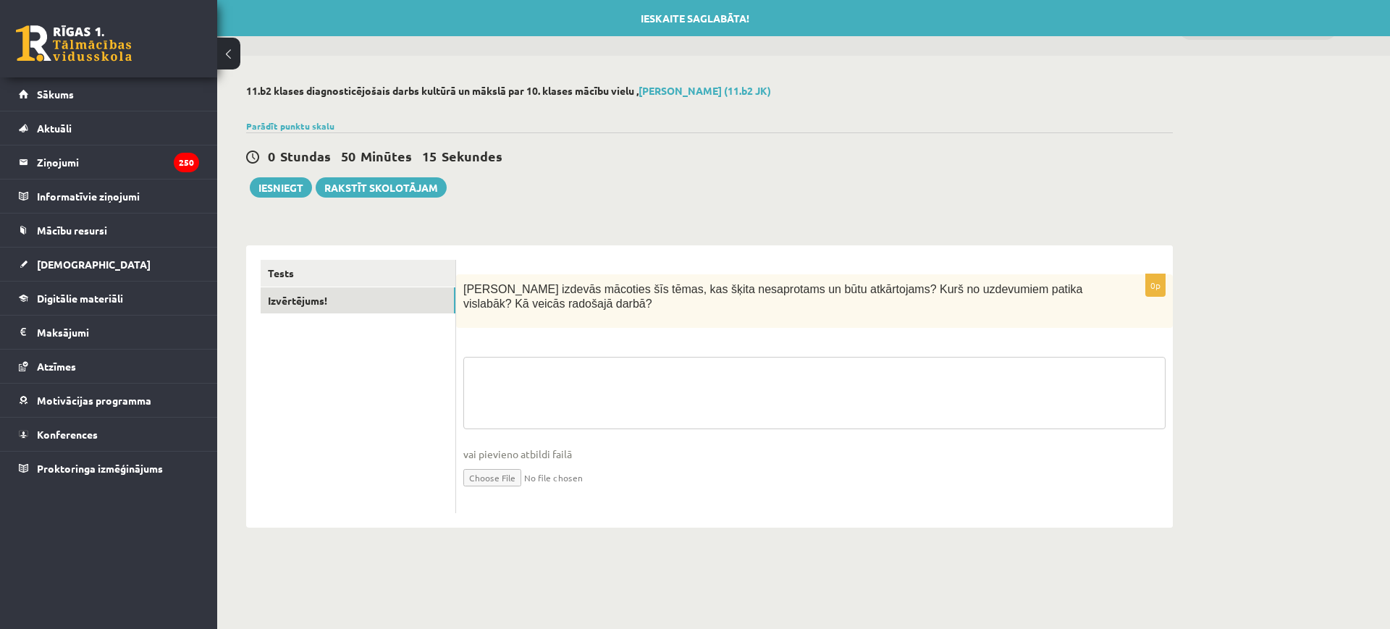
click at [713, 393] on textarea at bounding box center [814, 393] width 702 height 72
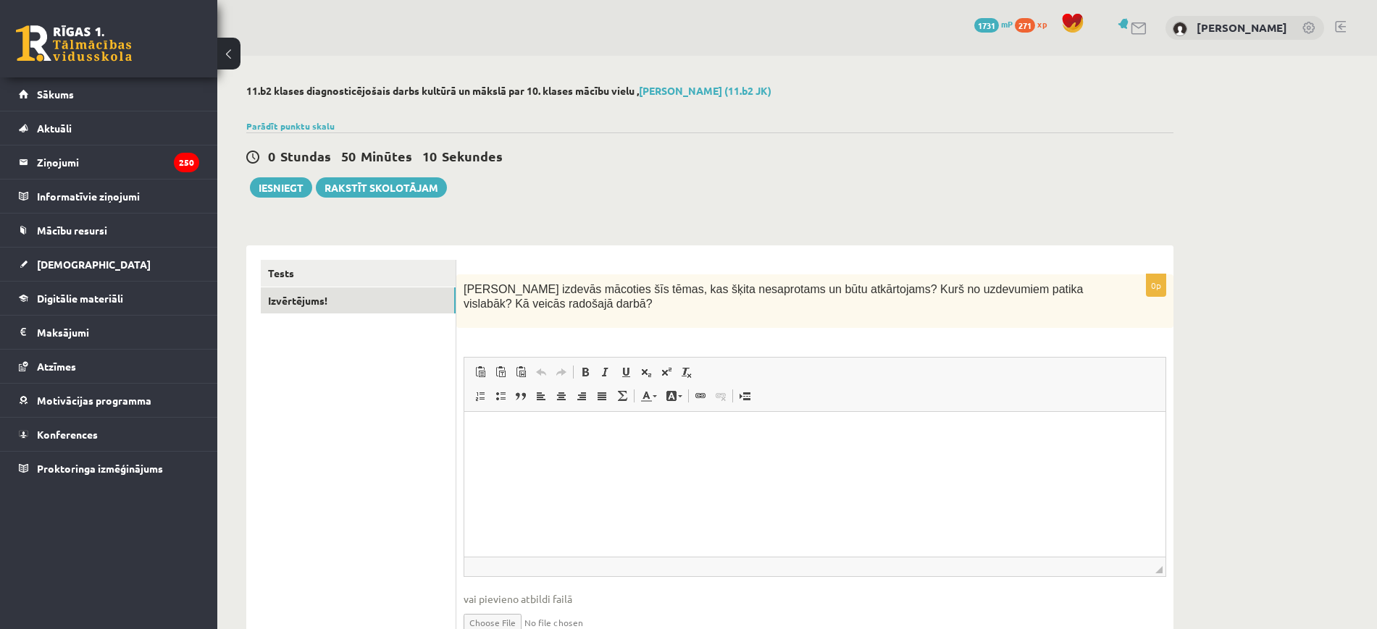
click at [655, 435] on p "Editor, wiswyg-editor-user-answer-47433803159800" at bounding box center [815, 434] width 672 height 15
click at [439, 266] on link "Tests" at bounding box center [358, 273] width 195 height 27
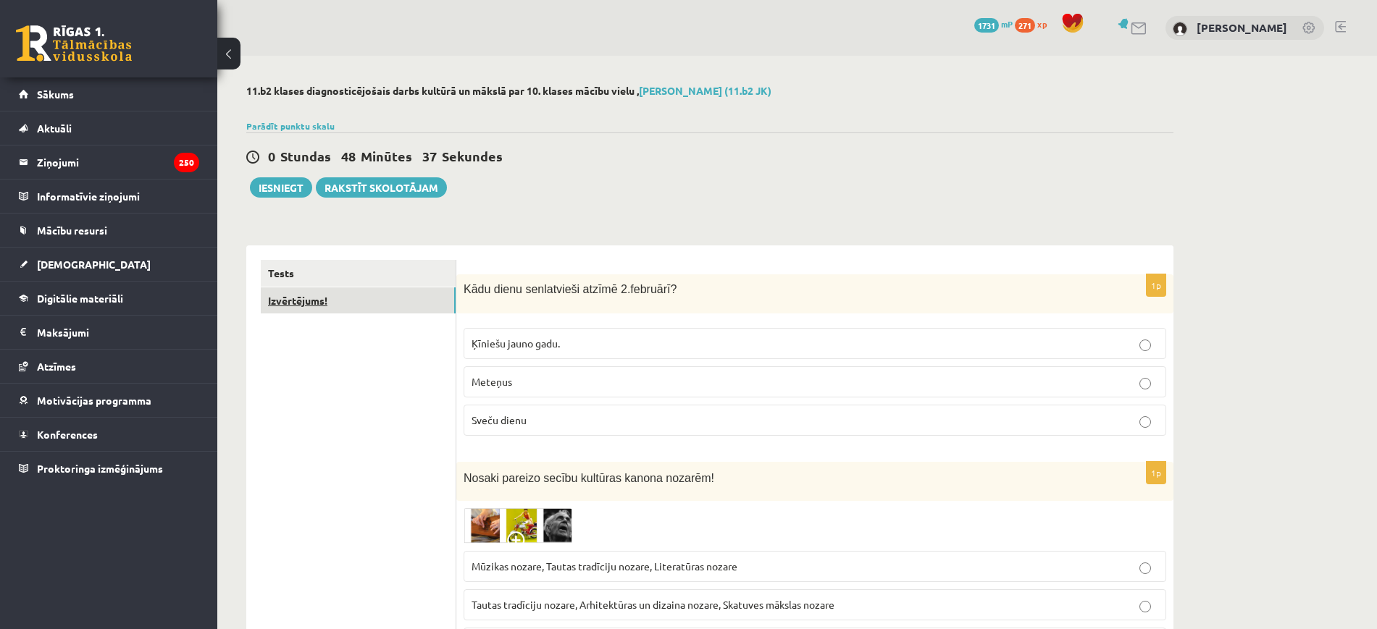
click at [377, 300] on link "Izvērtējums!" at bounding box center [358, 301] width 195 height 27
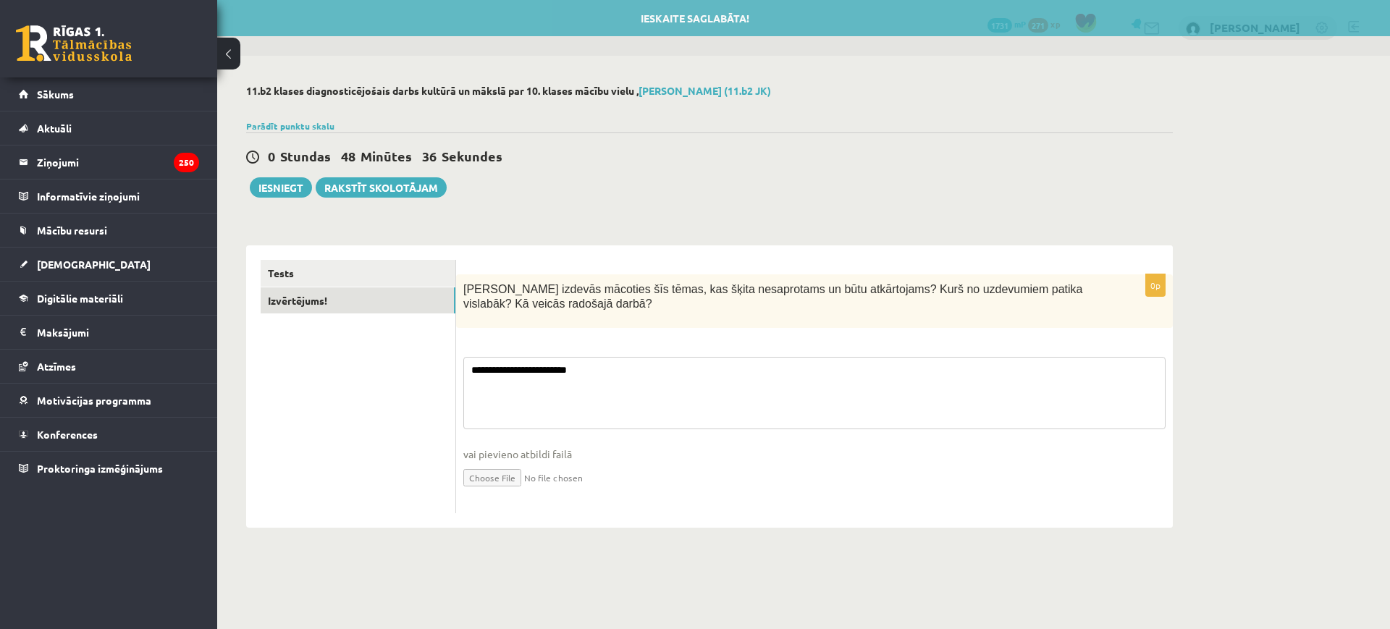
click at [648, 369] on textarea "**********" at bounding box center [814, 393] width 702 height 72
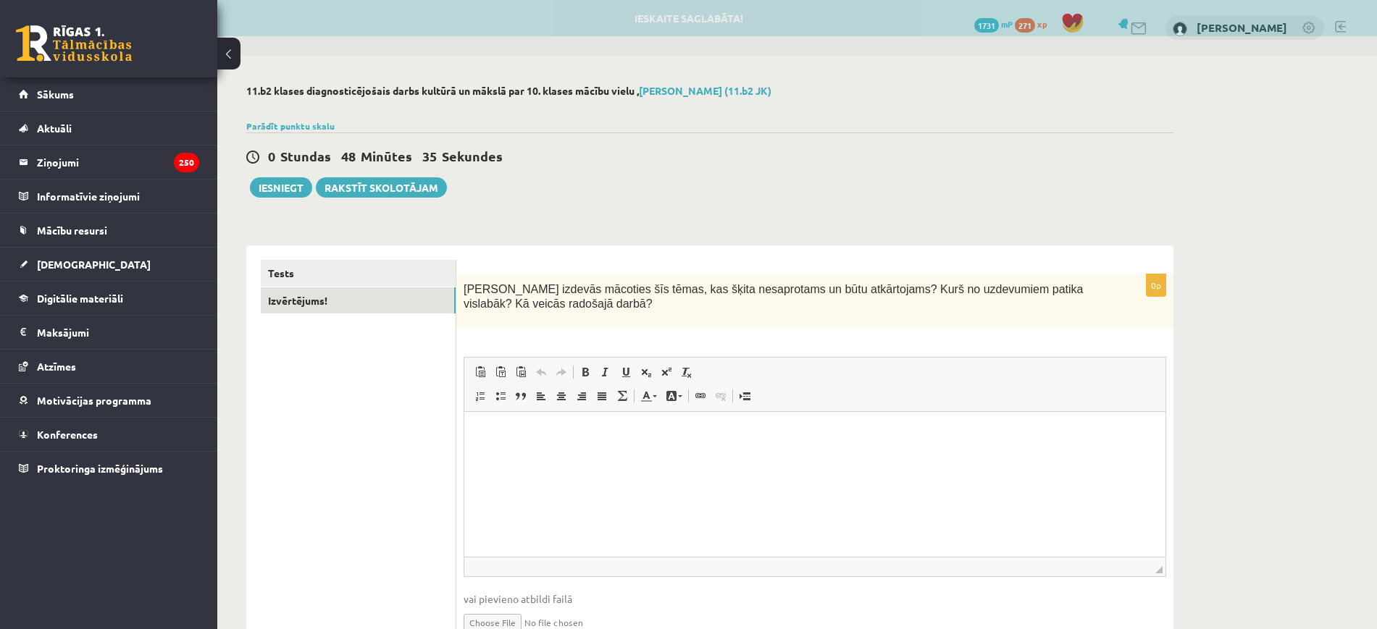
drag, startPoint x: 648, startPoint y: 369, endPoint x: 514, endPoint y: 390, distance: 135.7
click at [385, 377] on div "**********" at bounding box center [709, 460] width 927 height 428
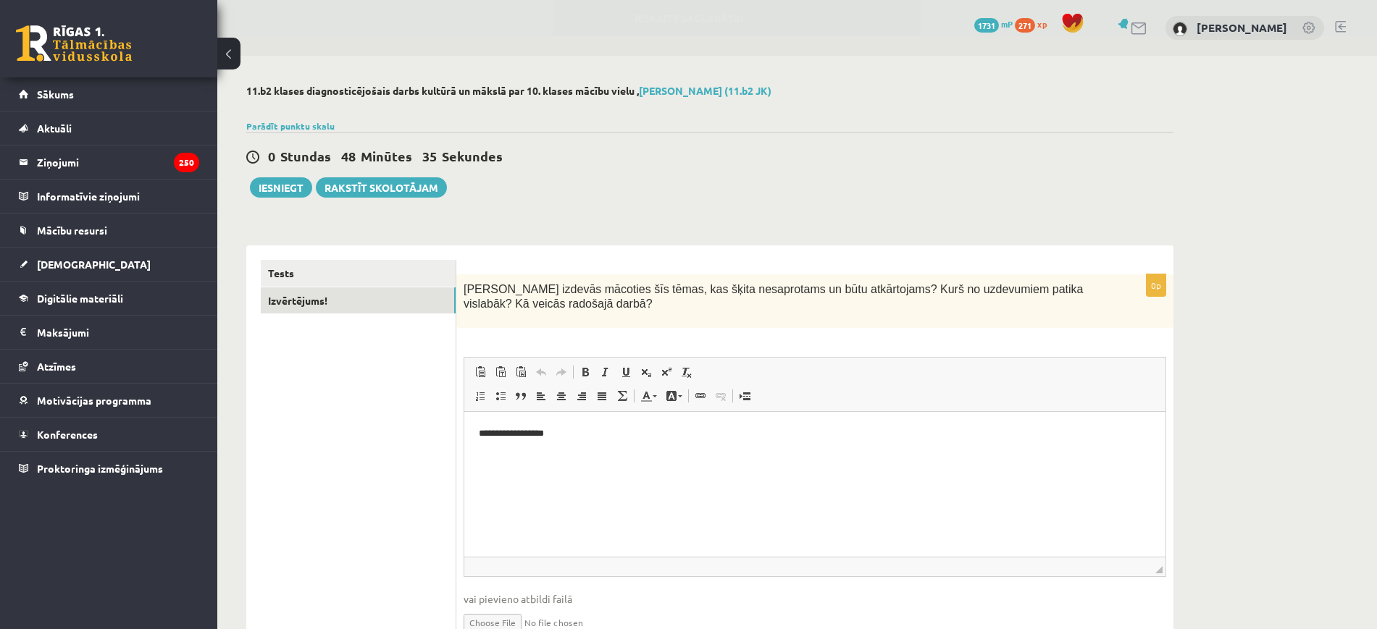
click at [606, 445] on html "**********" at bounding box center [814, 434] width 701 height 44
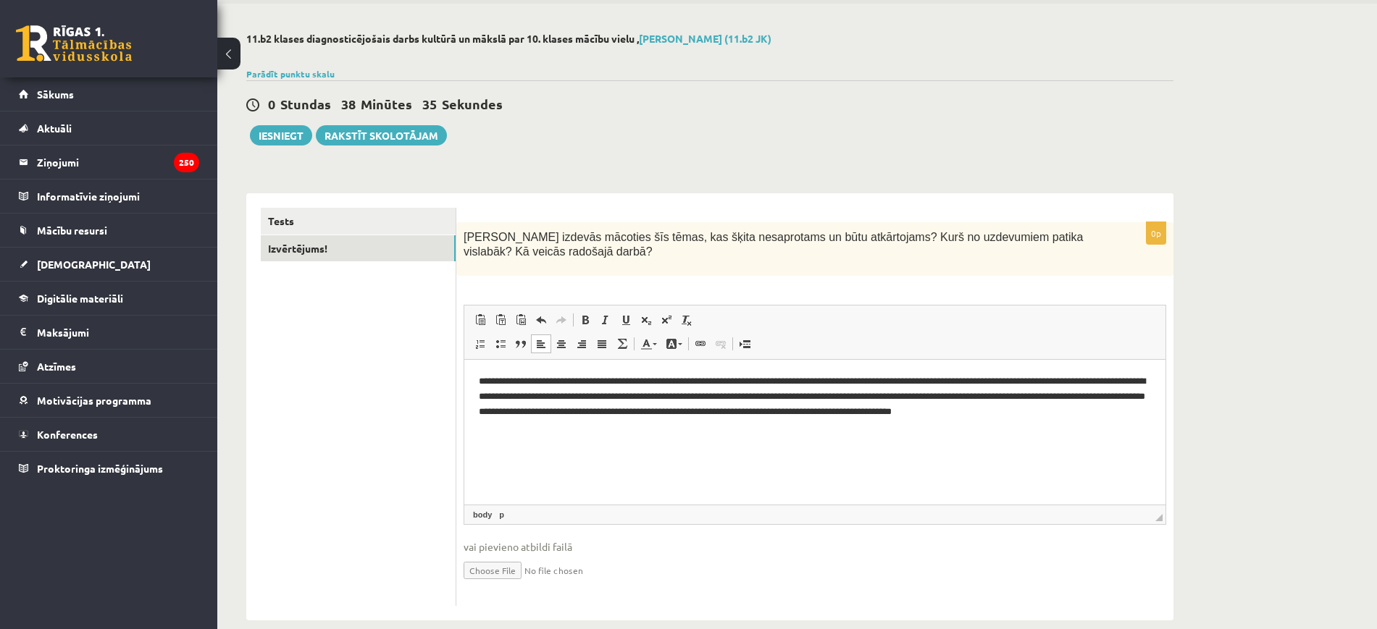
scroll to position [74, 0]
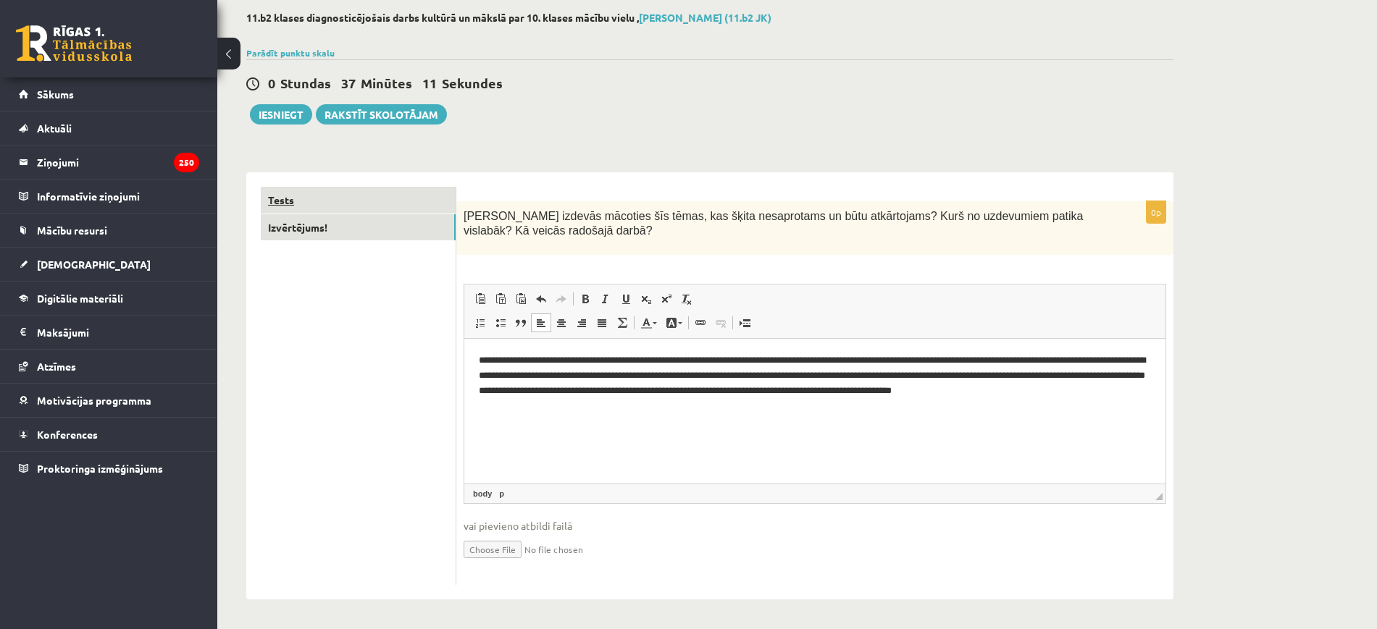
click at [280, 204] on link "Tests" at bounding box center [358, 200] width 195 height 27
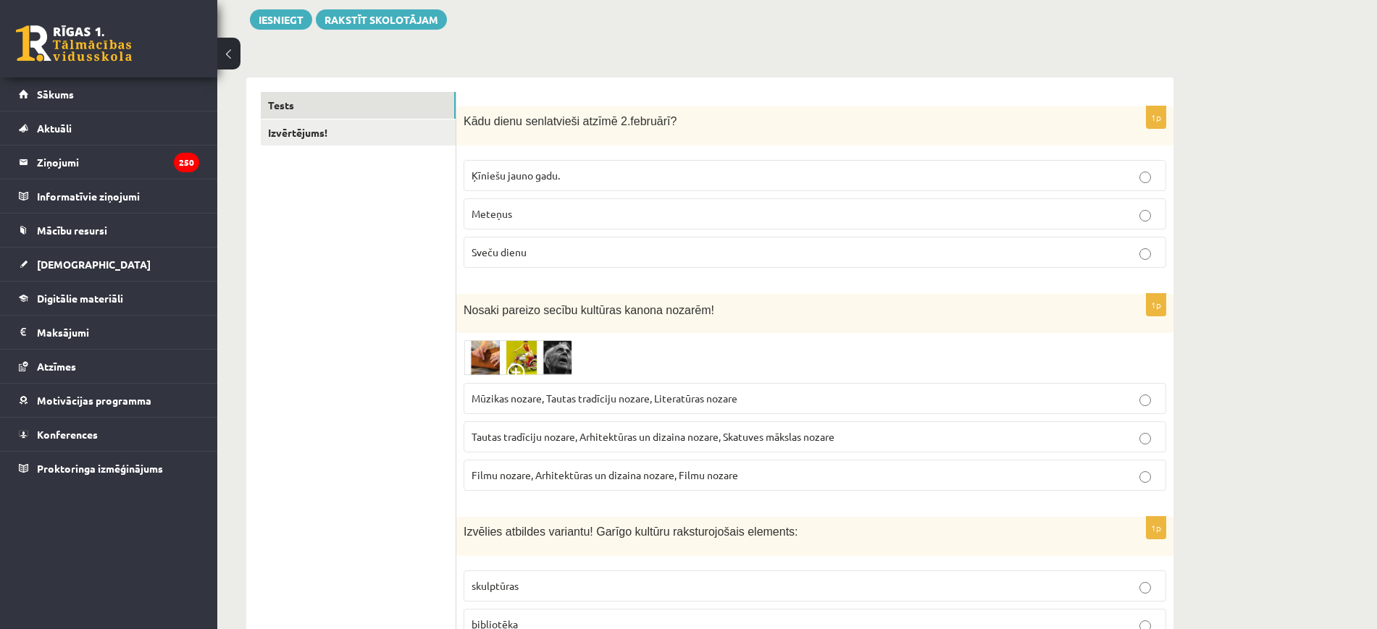
scroll to position [164, 0]
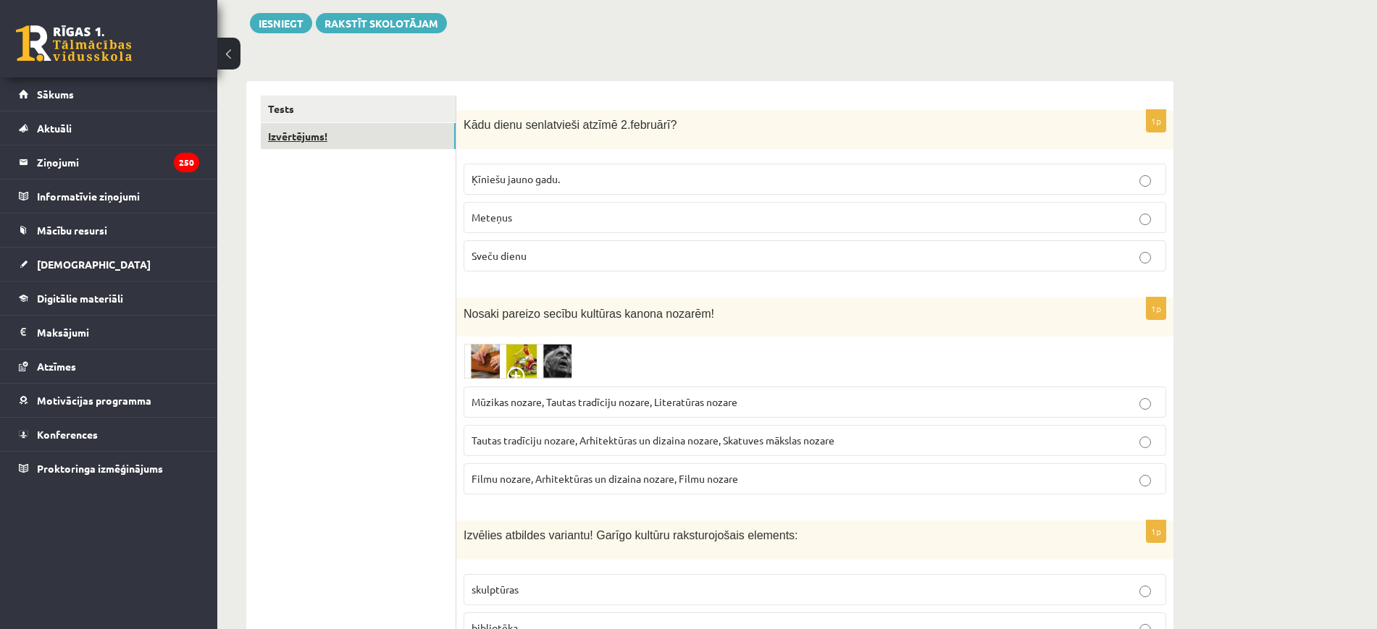
click at [339, 140] on link "Izvērtējums!" at bounding box center [358, 136] width 195 height 27
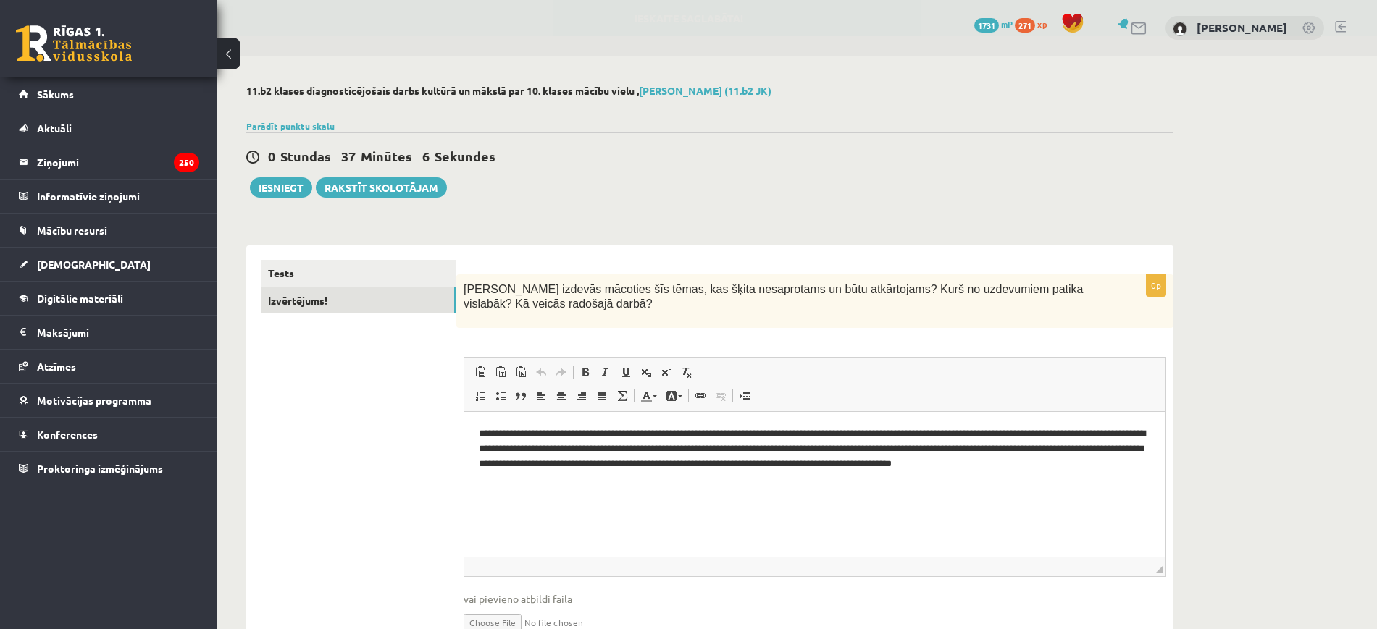
scroll to position [74, 0]
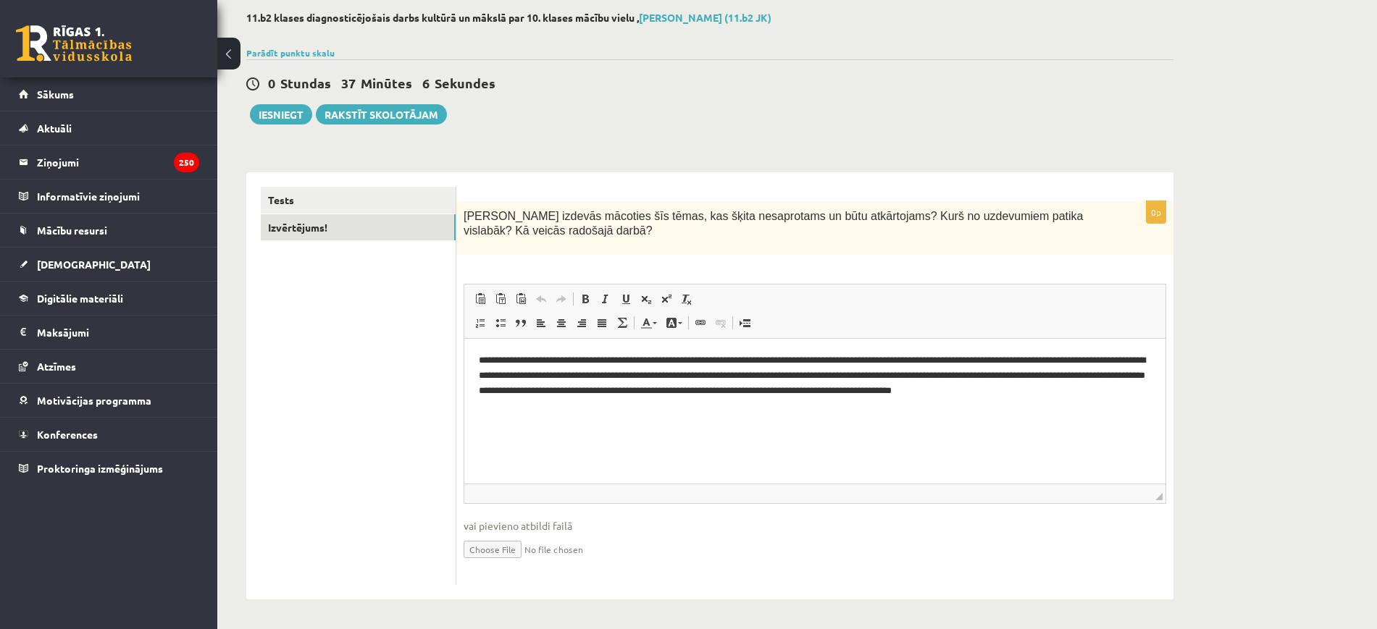
click at [879, 428] on html "**********" at bounding box center [814, 383] width 701 height 89
click at [285, 111] on button "Iesniegt" at bounding box center [281, 114] width 62 height 20
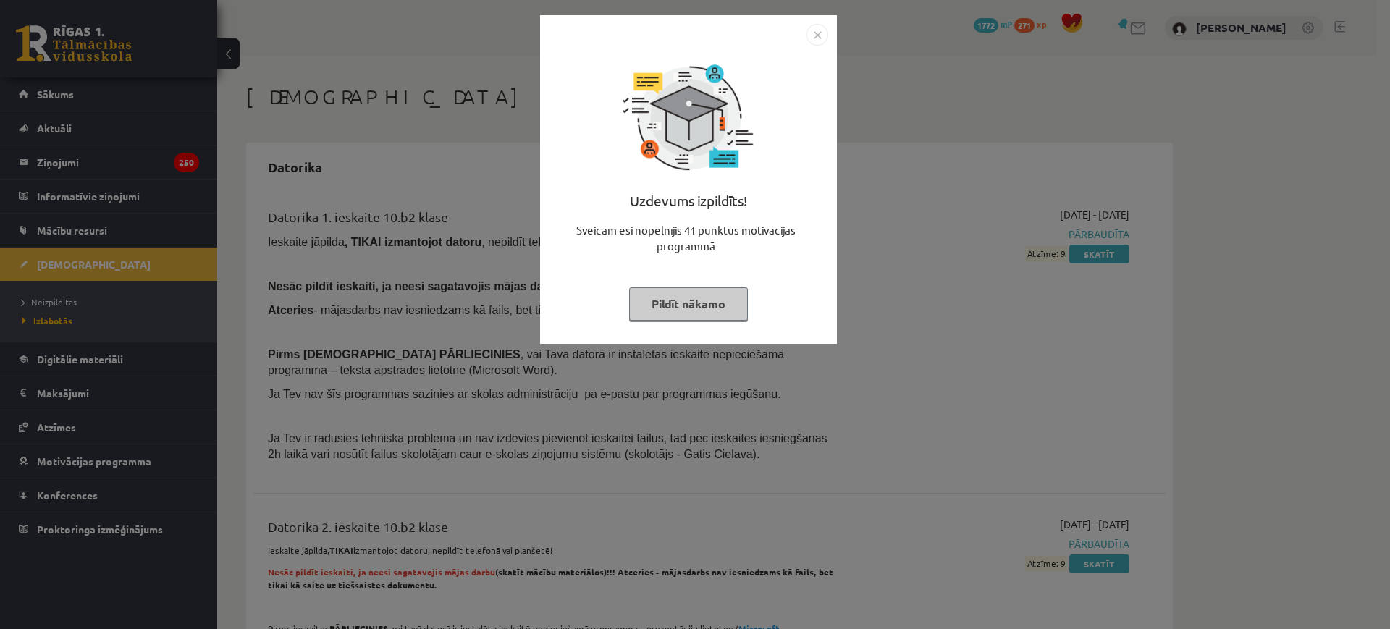
click at [688, 303] on button "Pildīt nākamo" at bounding box center [688, 304] width 119 height 33
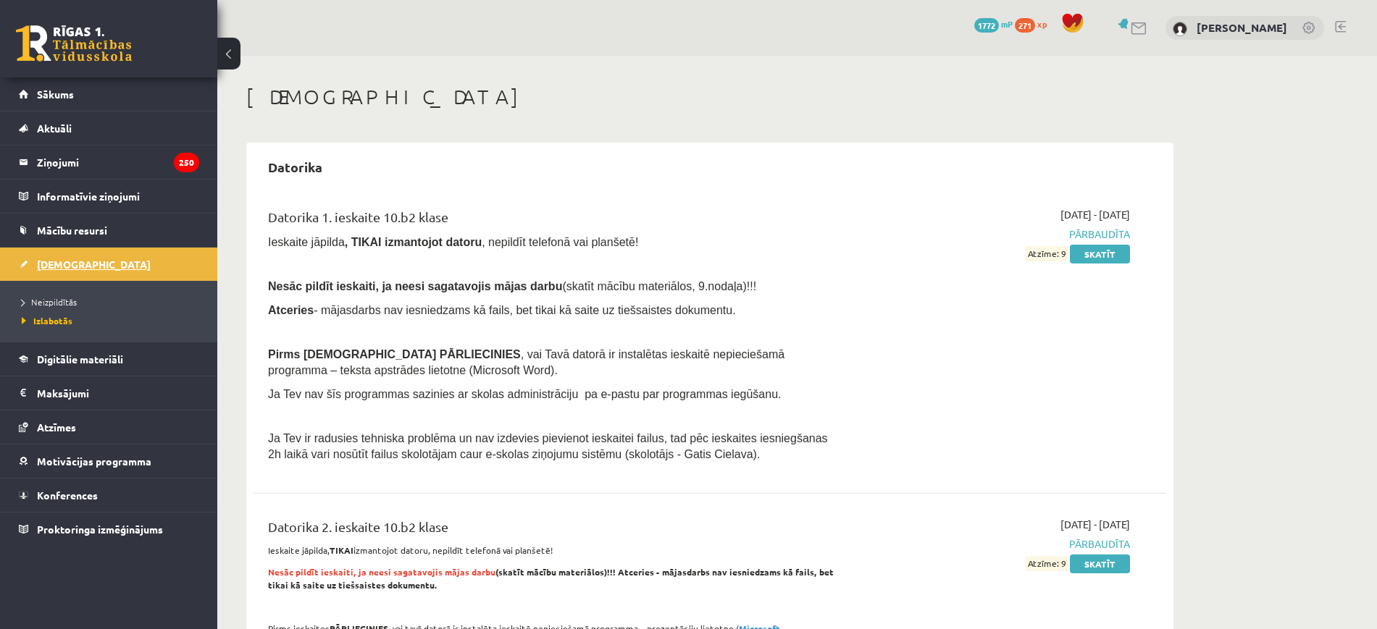
click at [78, 267] on span "[DEMOGRAPHIC_DATA]" at bounding box center [94, 264] width 114 height 13
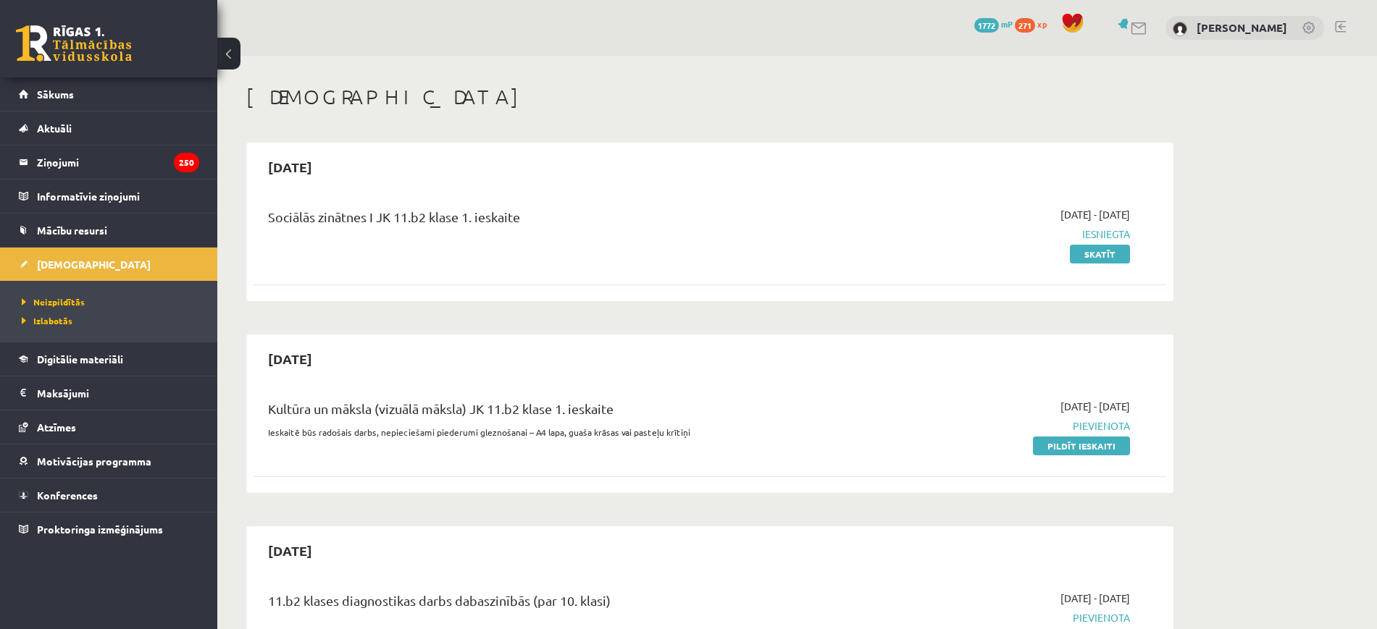
scroll to position [91, 0]
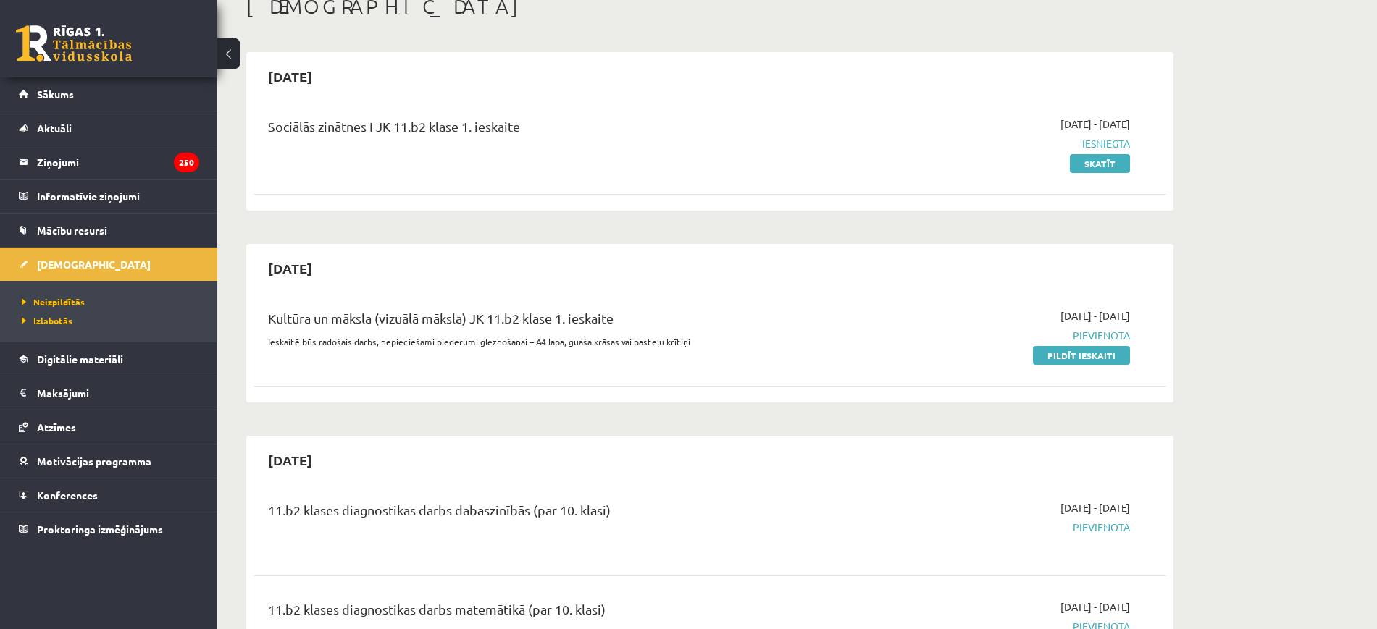
click at [651, 337] on p "Ieskaitē būs radošais darbs, nepieciešami piederumi gleznošanai – A4 lapa, guaš…" at bounding box center [551, 341] width 567 height 13
click at [1095, 356] on link "Pildīt ieskaiti" at bounding box center [1081, 355] width 97 height 19
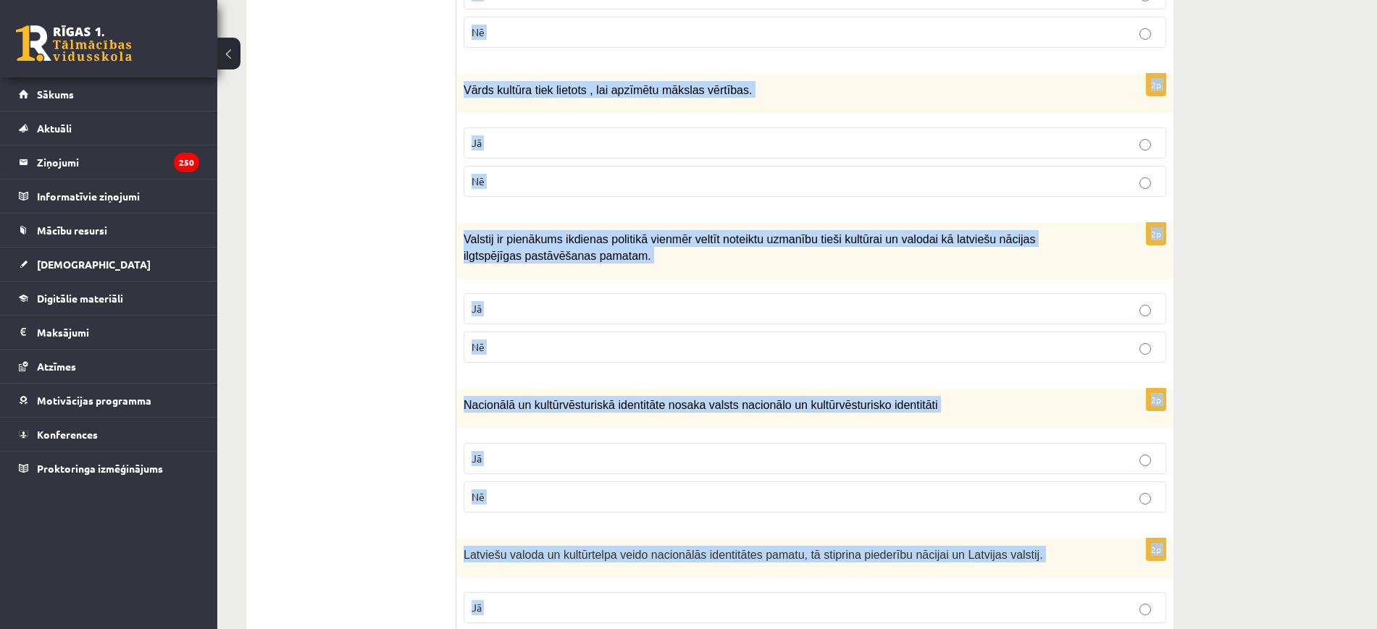
scroll to position [1982, 0]
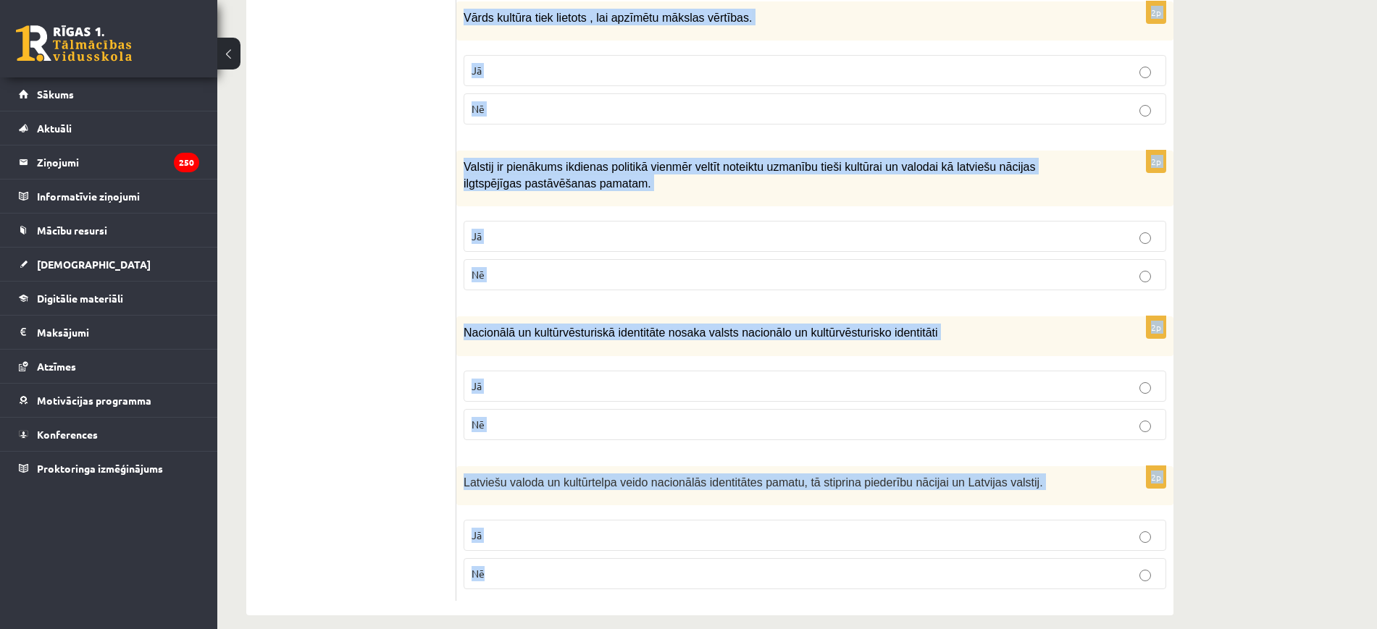
drag, startPoint x: 463, startPoint y: 288, endPoint x: 779, endPoint y: 671, distance: 495.9
copy form "Loremi dol sitametcons ad elitsed! 7d Eiusmod temporinci, utlaboreet doloremagn…"
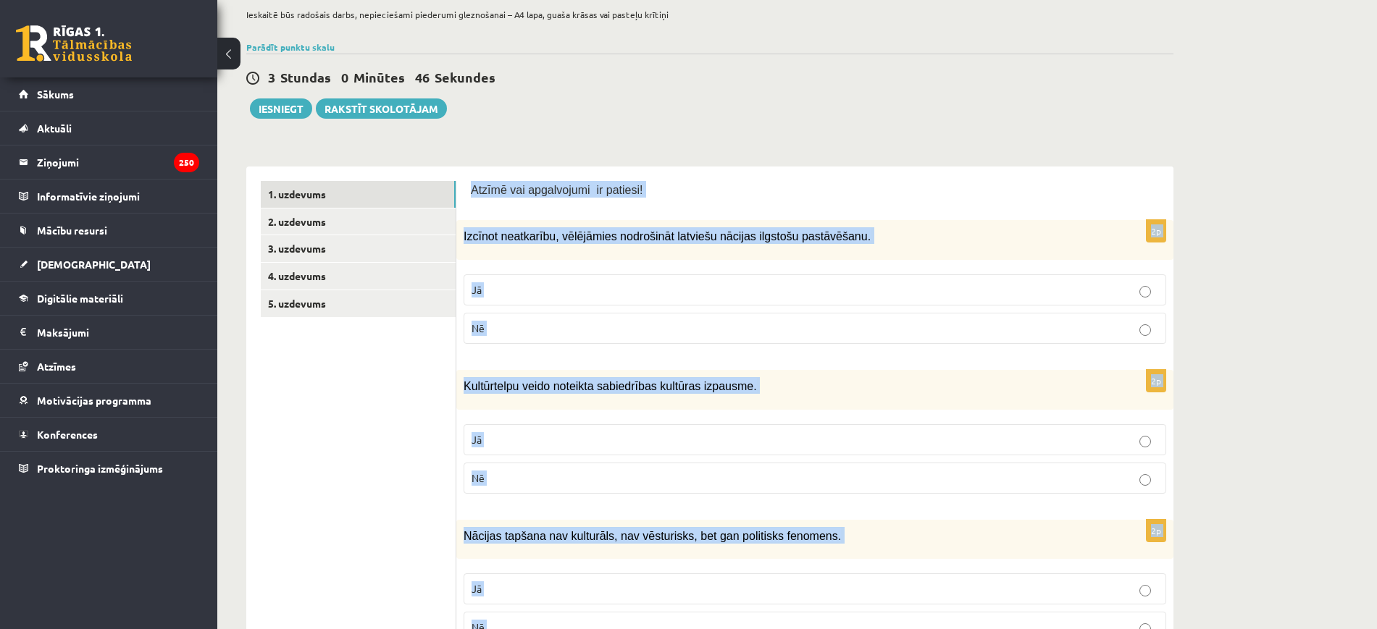
scroll to position [0, 0]
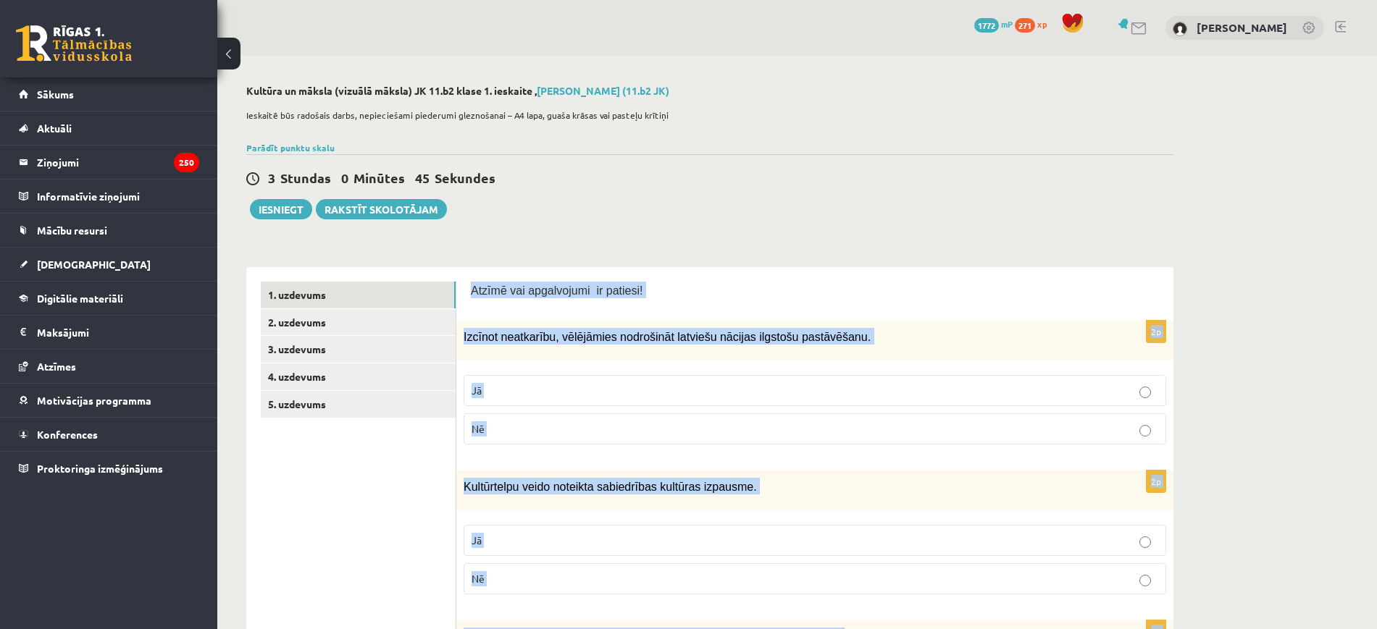
click at [532, 377] on label "Jā" at bounding box center [814, 390] width 702 height 31
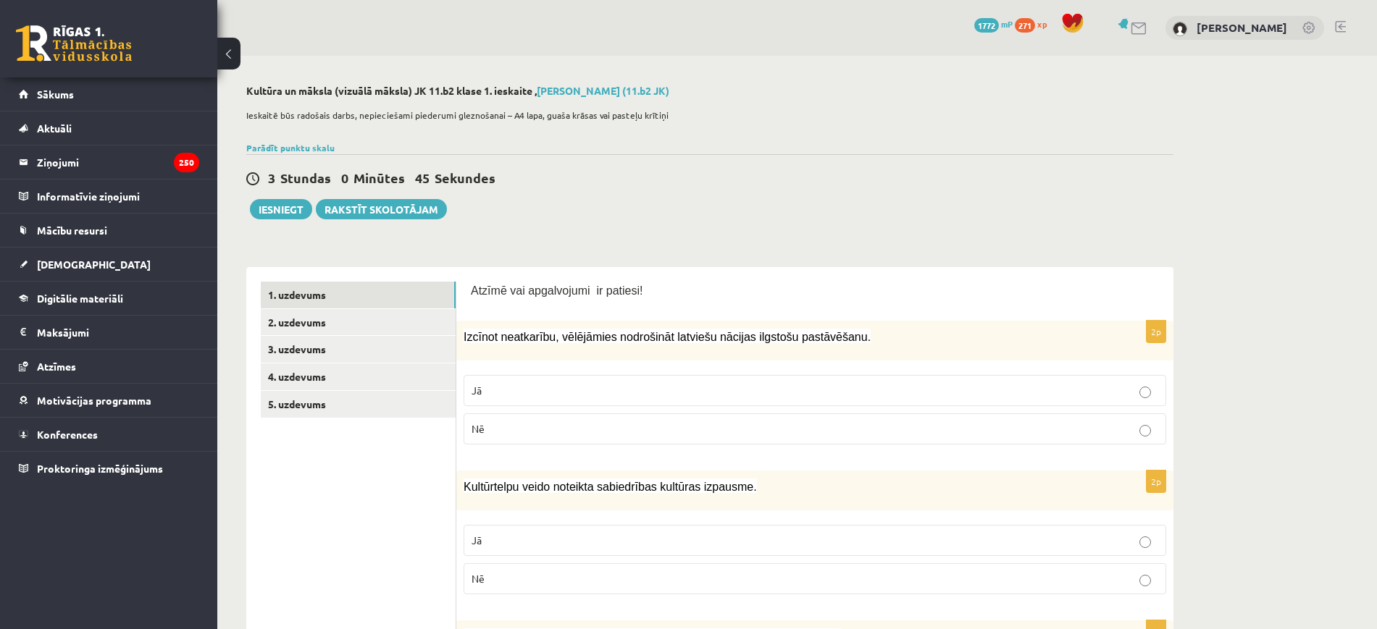
click at [526, 532] on label "Jā" at bounding box center [814, 540] width 702 height 31
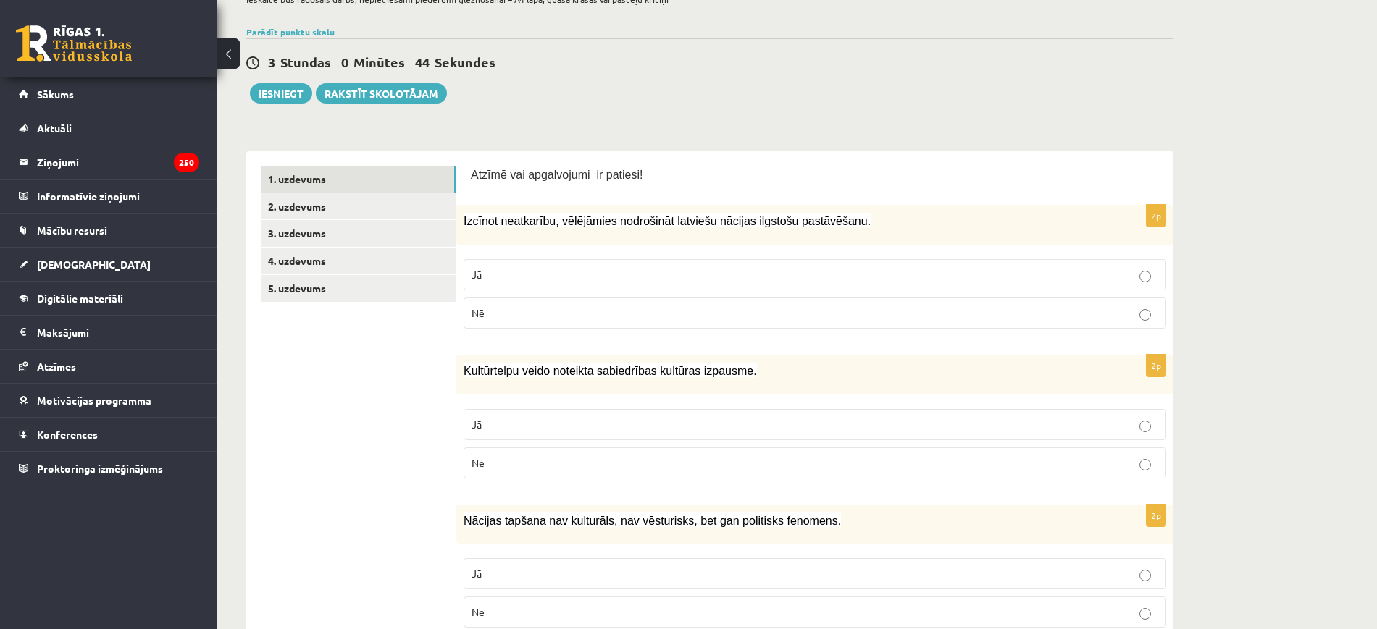
scroll to position [181, 0]
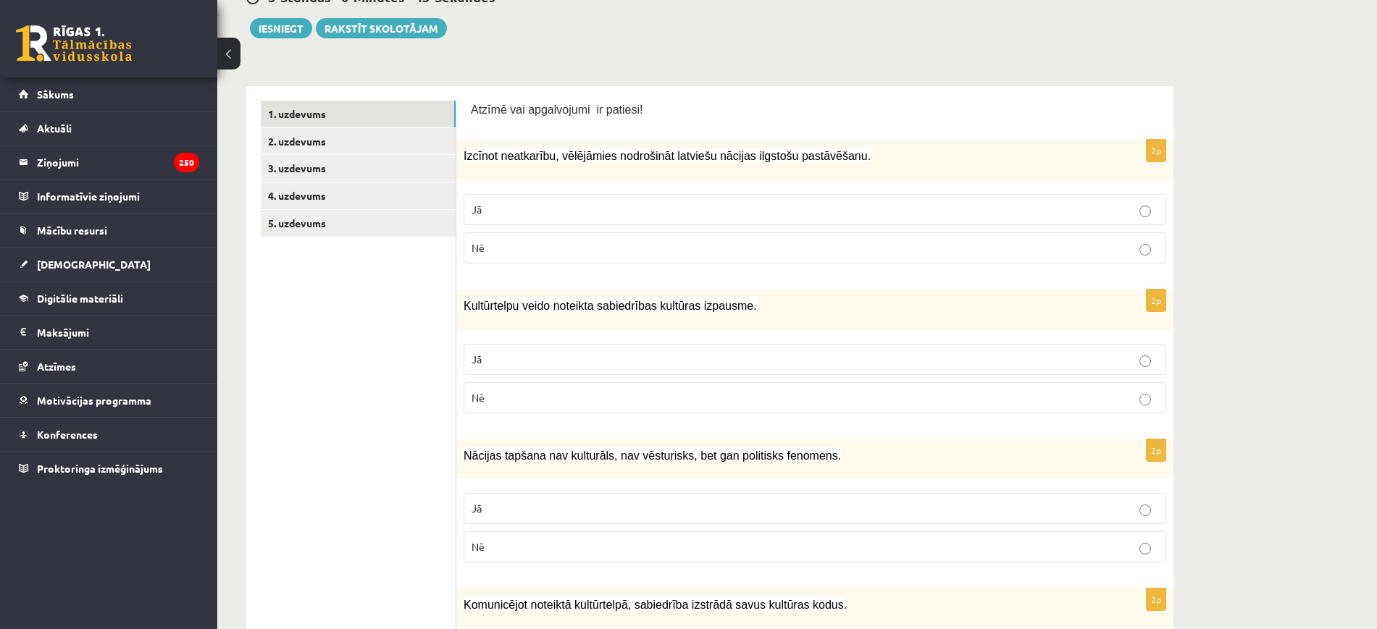
click at [515, 533] on label "Nē" at bounding box center [814, 547] width 702 height 31
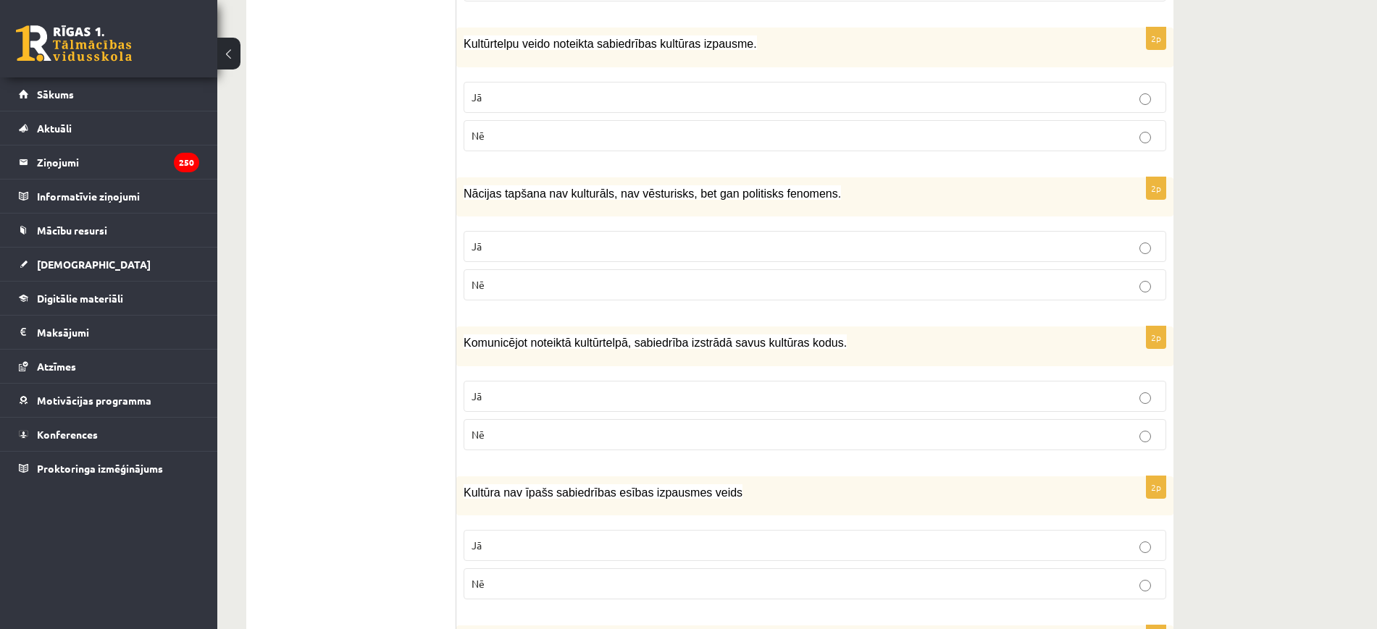
scroll to position [453, 0]
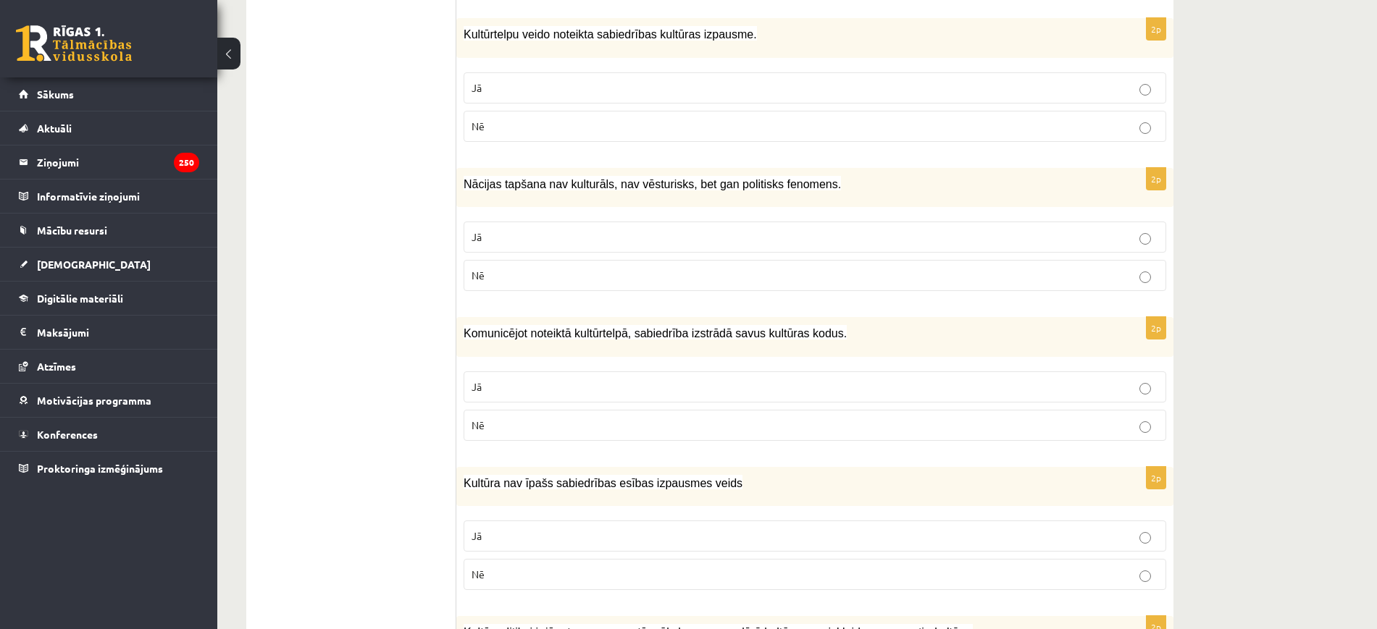
click at [618, 388] on p "Jā" at bounding box center [814, 386] width 687 height 15
click at [661, 582] on p "Nē" at bounding box center [814, 574] width 687 height 15
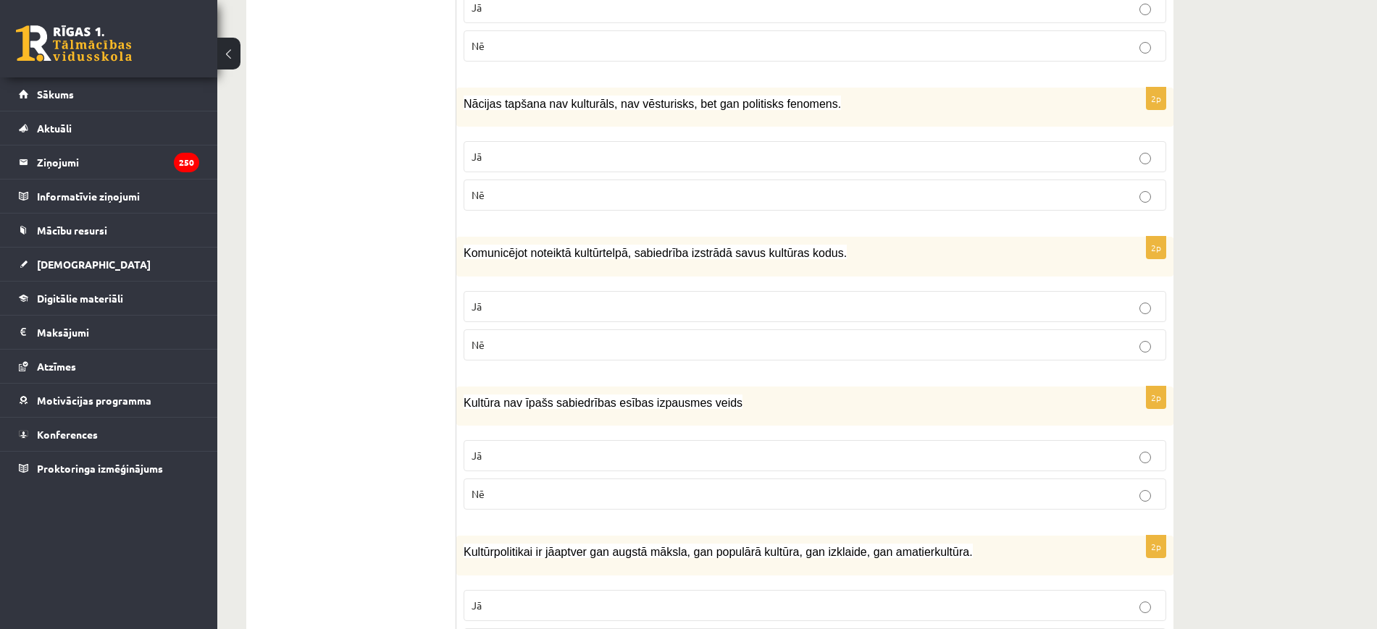
scroll to position [724, 0]
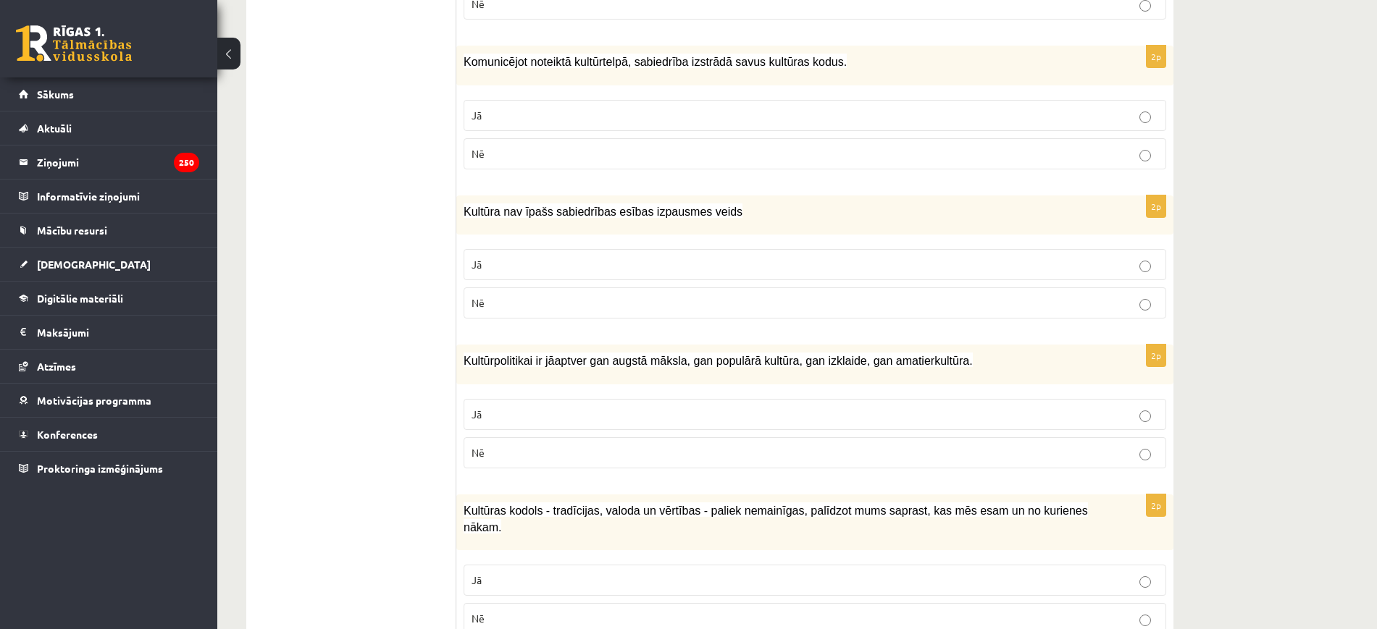
click at [600, 418] on p "Jā" at bounding box center [814, 414] width 687 height 15
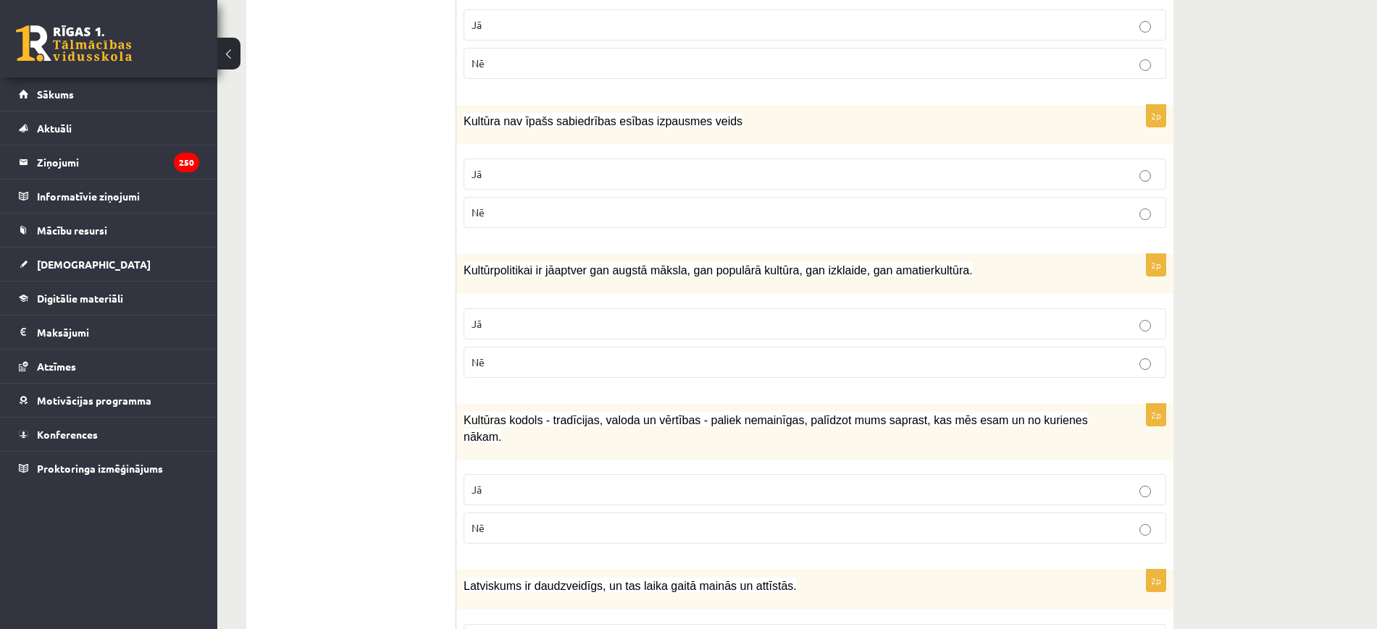
click at [628, 482] on p "Jā" at bounding box center [814, 489] width 687 height 15
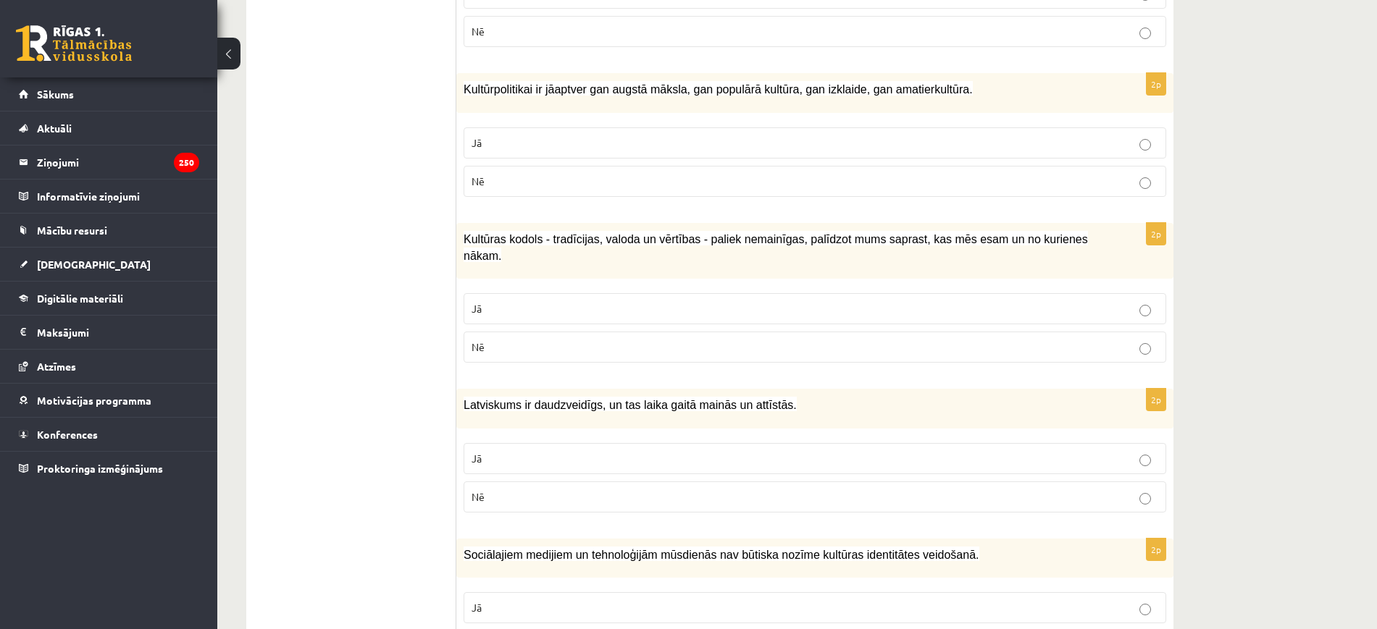
click at [653, 451] on p "Jā" at bounding box center [814, 458] width 687 height 15
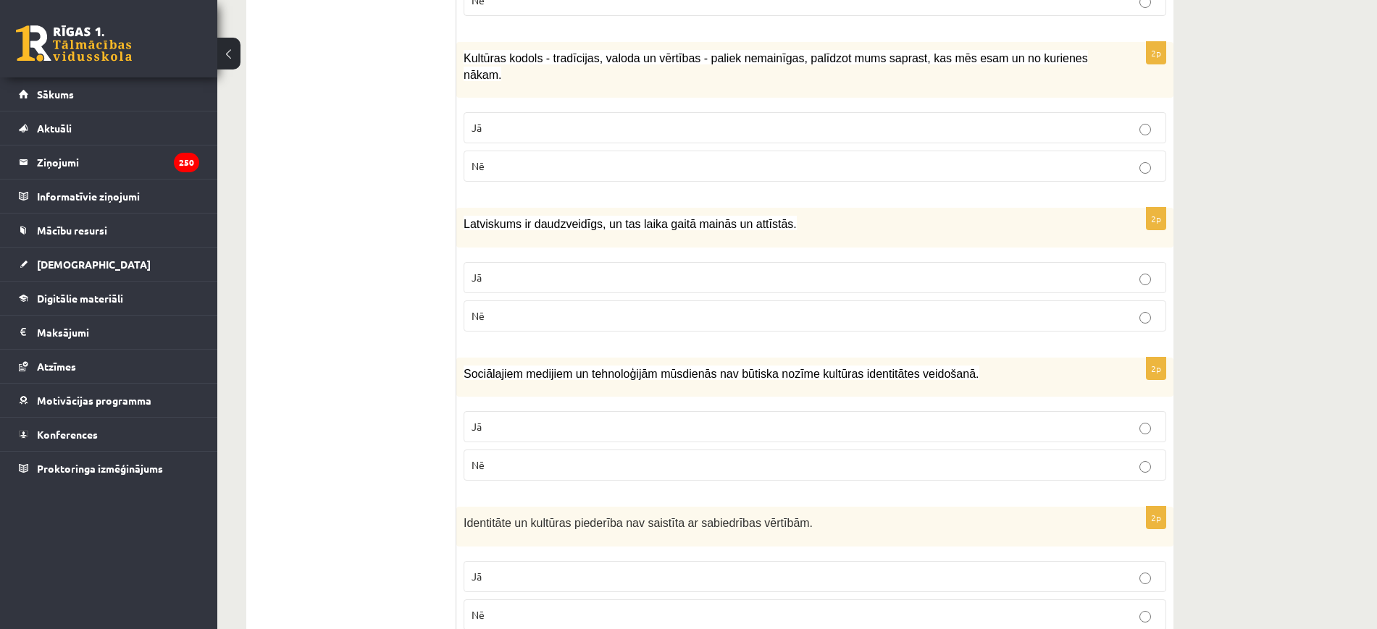
click at [564, 458] on p "Nē" at bounding box center [814, 465] width 687 height 15
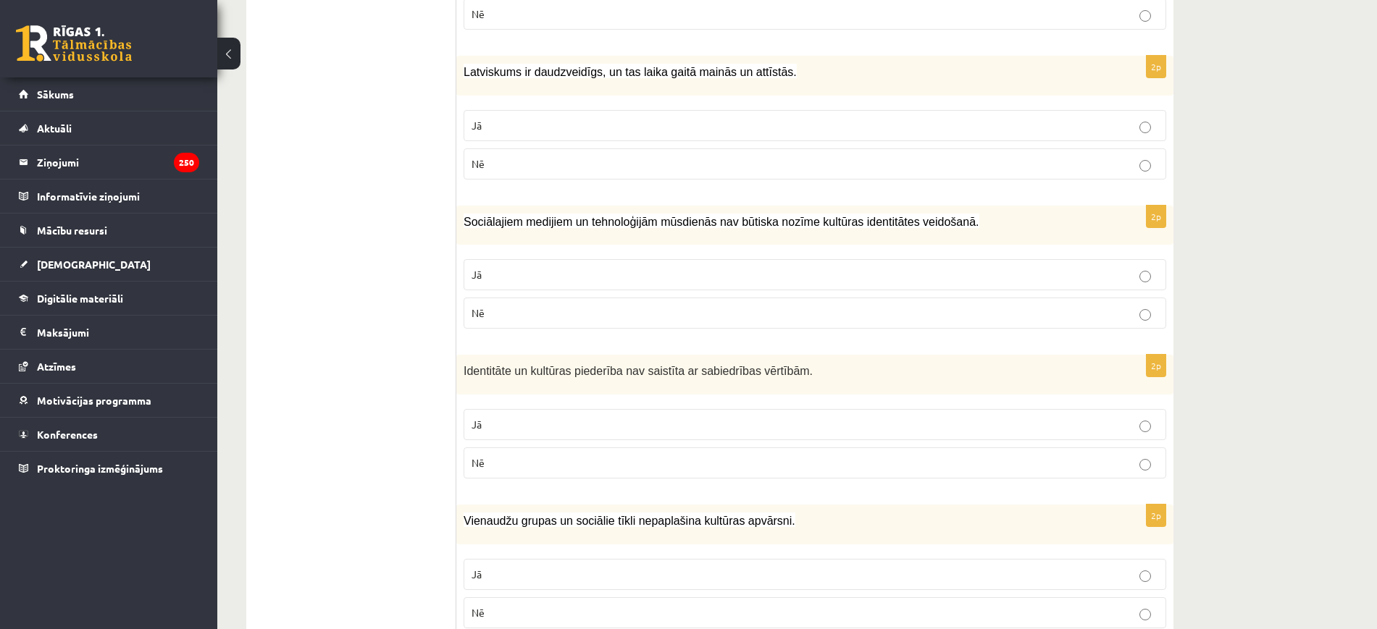
scroll to position [1358, 0]
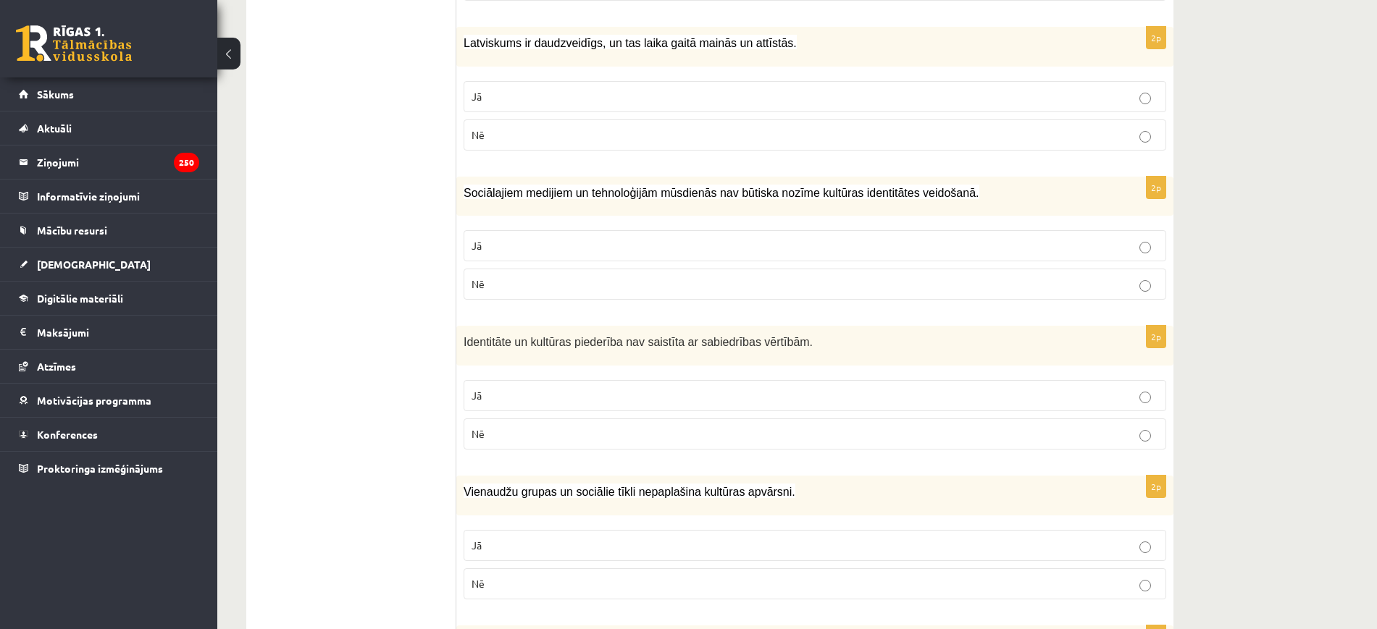
click at [602, 427] on p "Nē" at bounding box center [814, 434] width 687 height 15
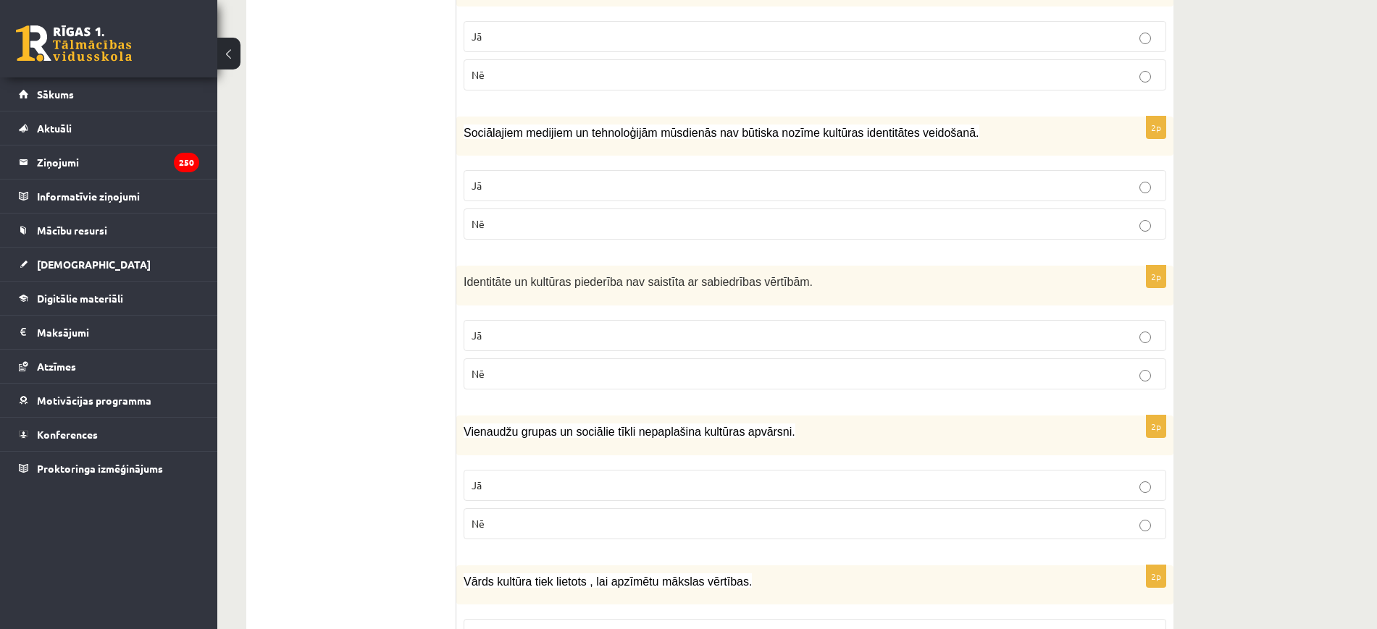
scroll to position [1448, 0]
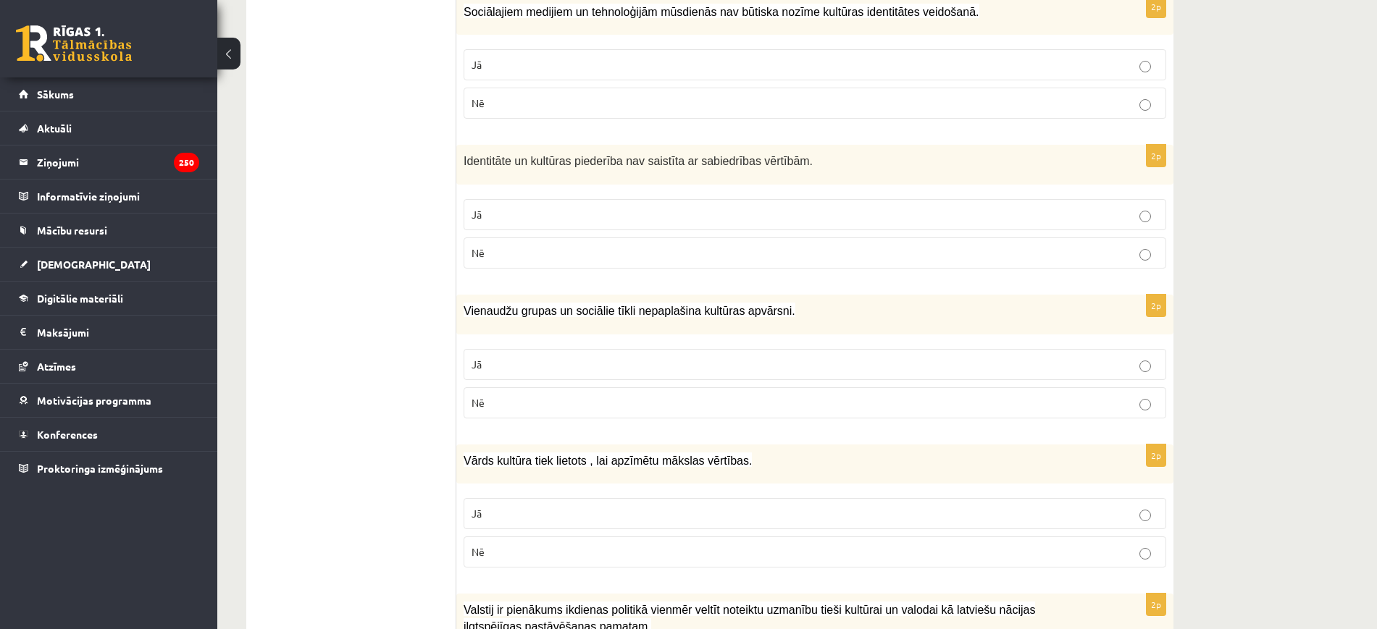
click at [563, 395] on p "Nē" at bounding box center [814, 402] width 687 height 15
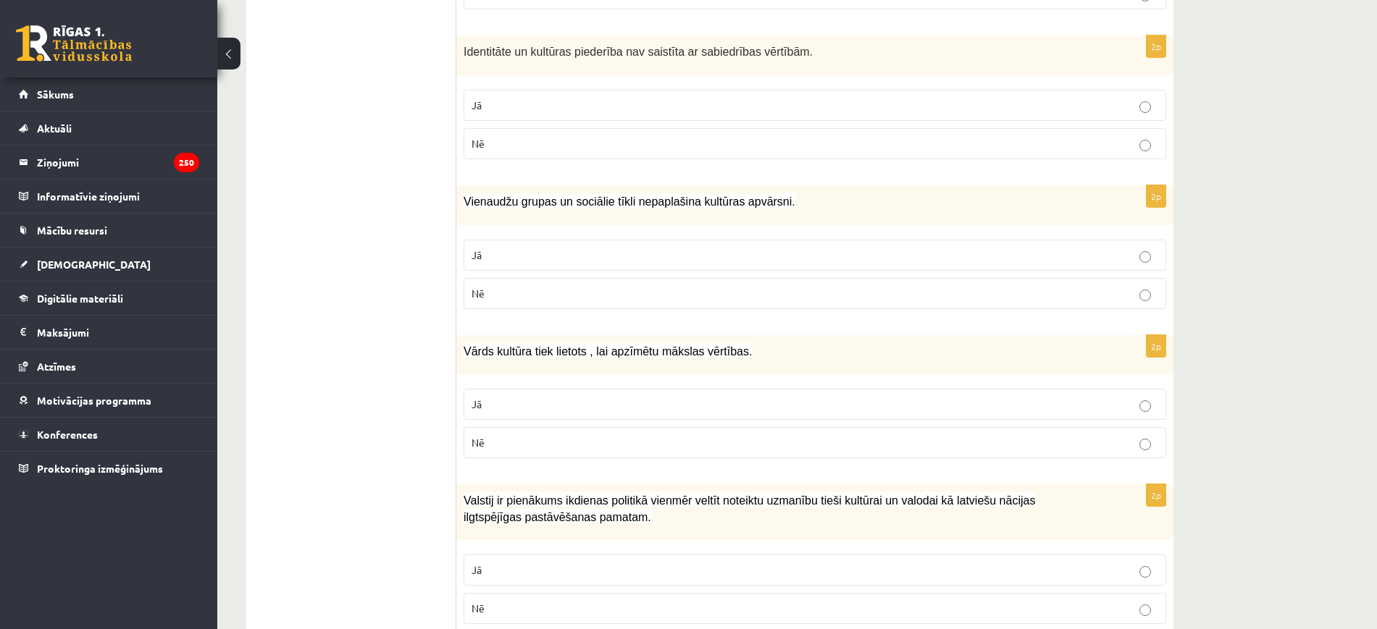
scroll to position [1720, 0]
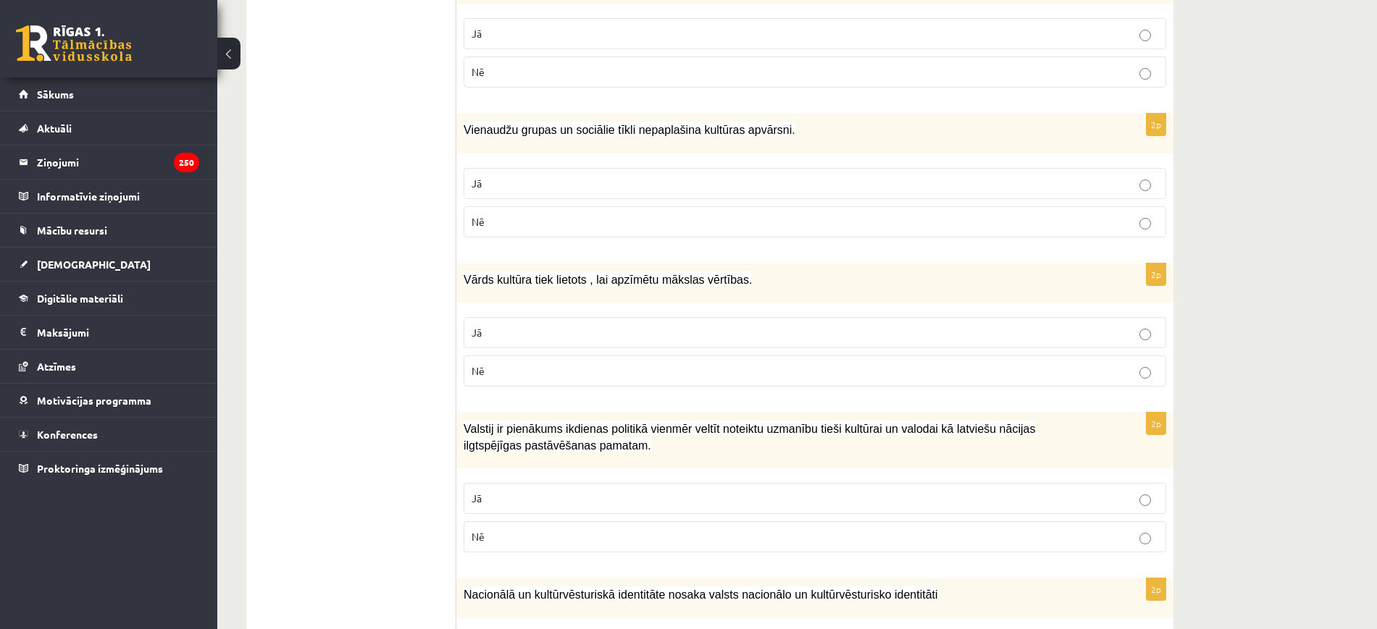
click at [511, 325] on p "Jā" at bounding box center [814, 332] width 687 height 15
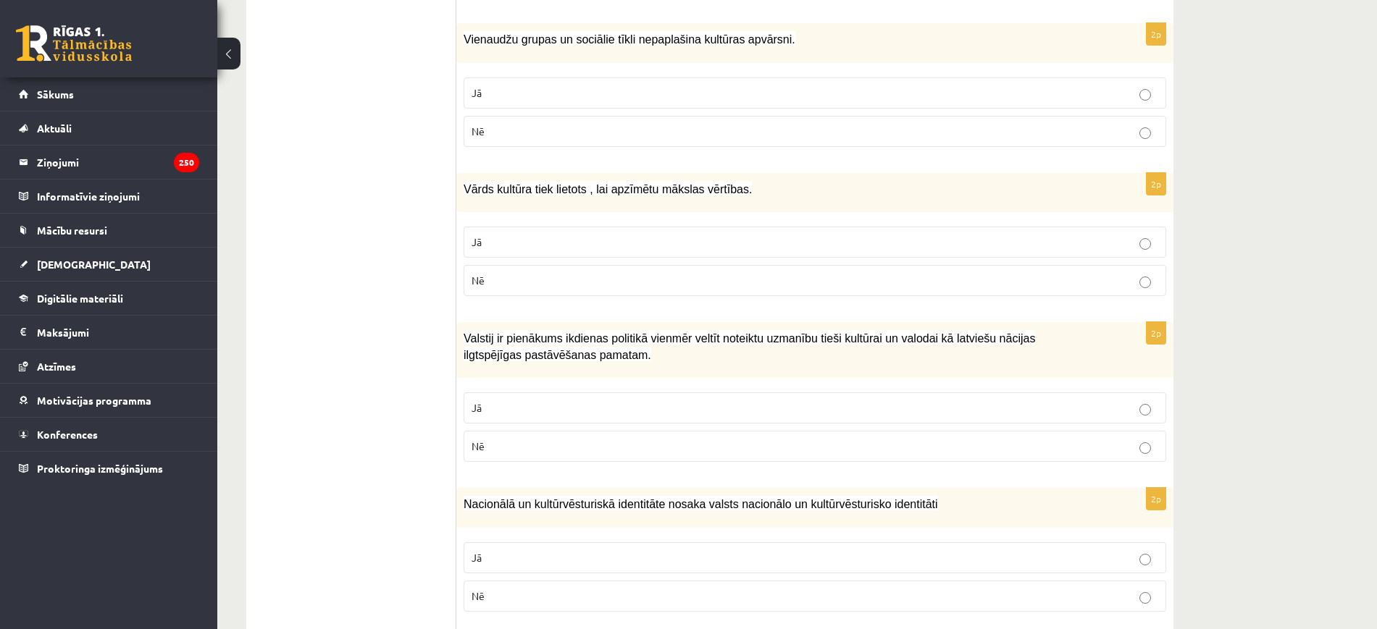
click at [563, 400] on p "Jā" at bounding box center [814, 407] width 687 height 15
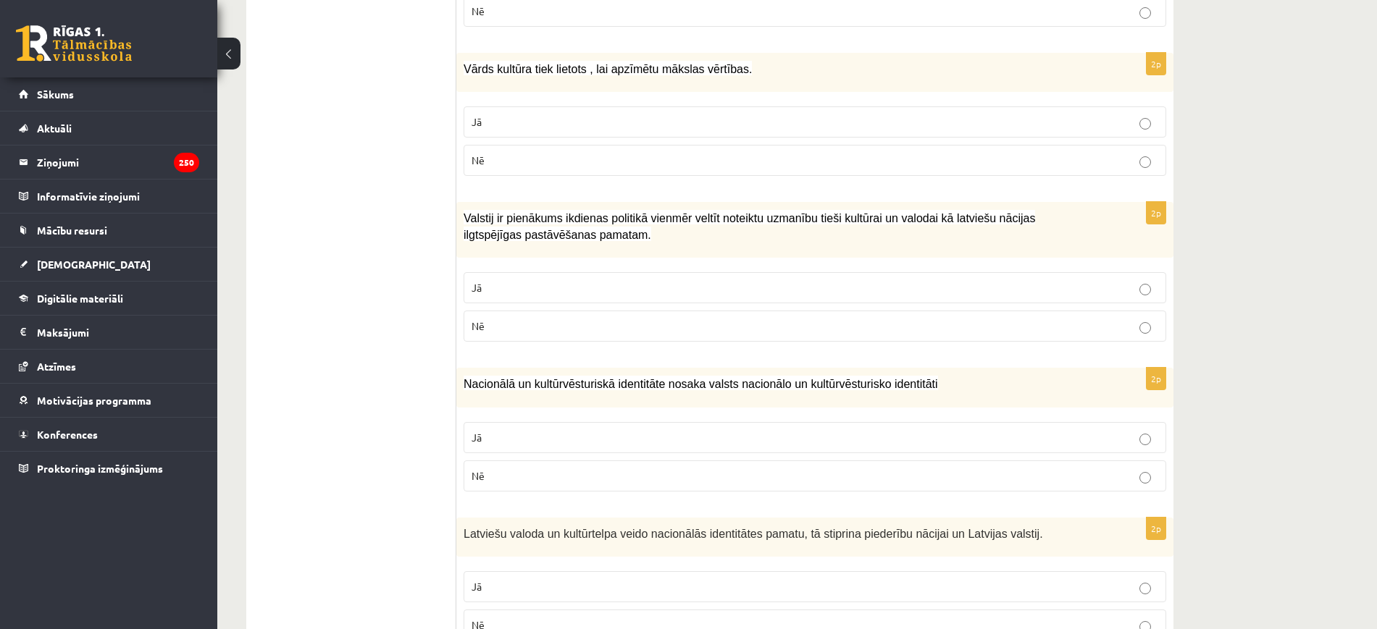
scroll to position [1982, 0]
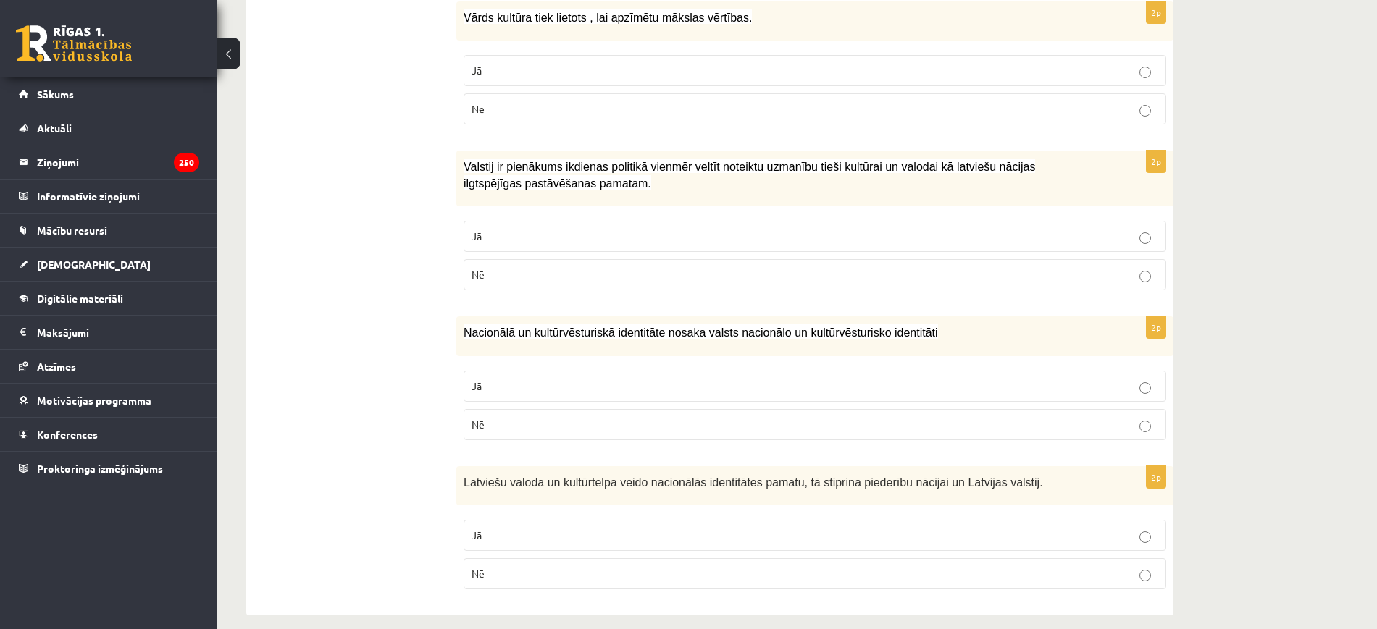
click at [566, 379] on p "Jā" at bounding box center [814, 386] width 687 height 15
click at [540, 520] on label "Jā" at bounding box center [814, 535] width 702 height 31
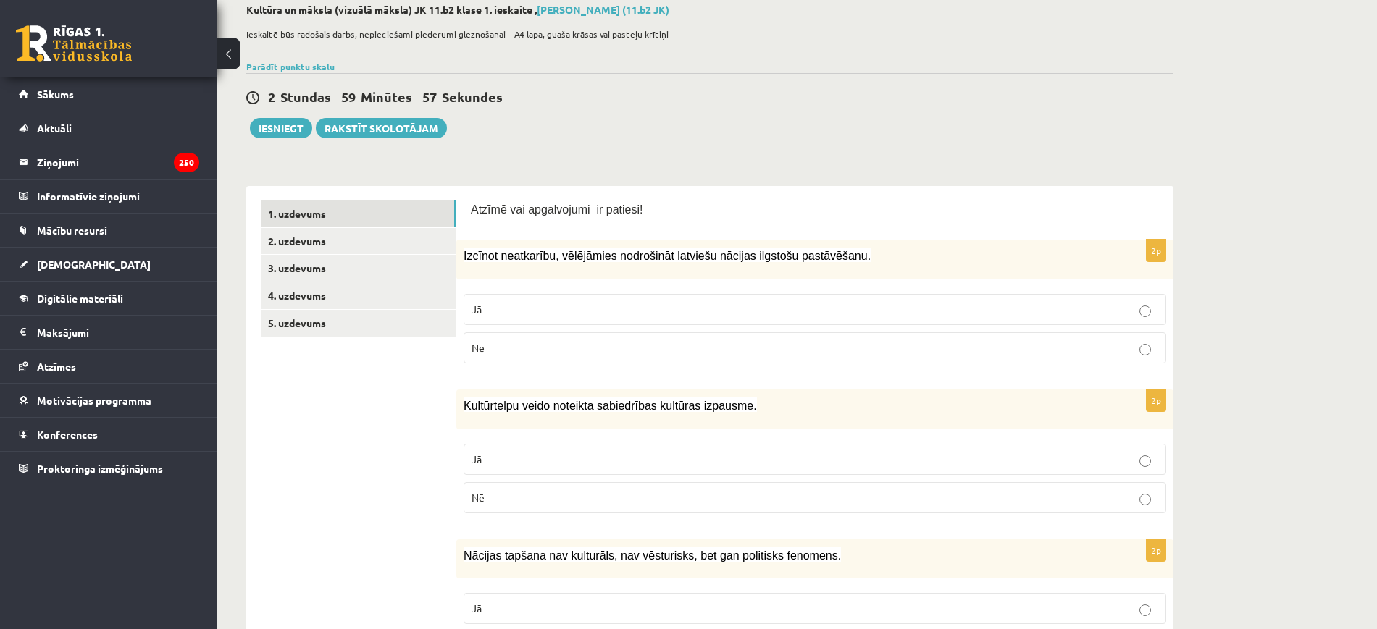
scroll to position [0, 0]
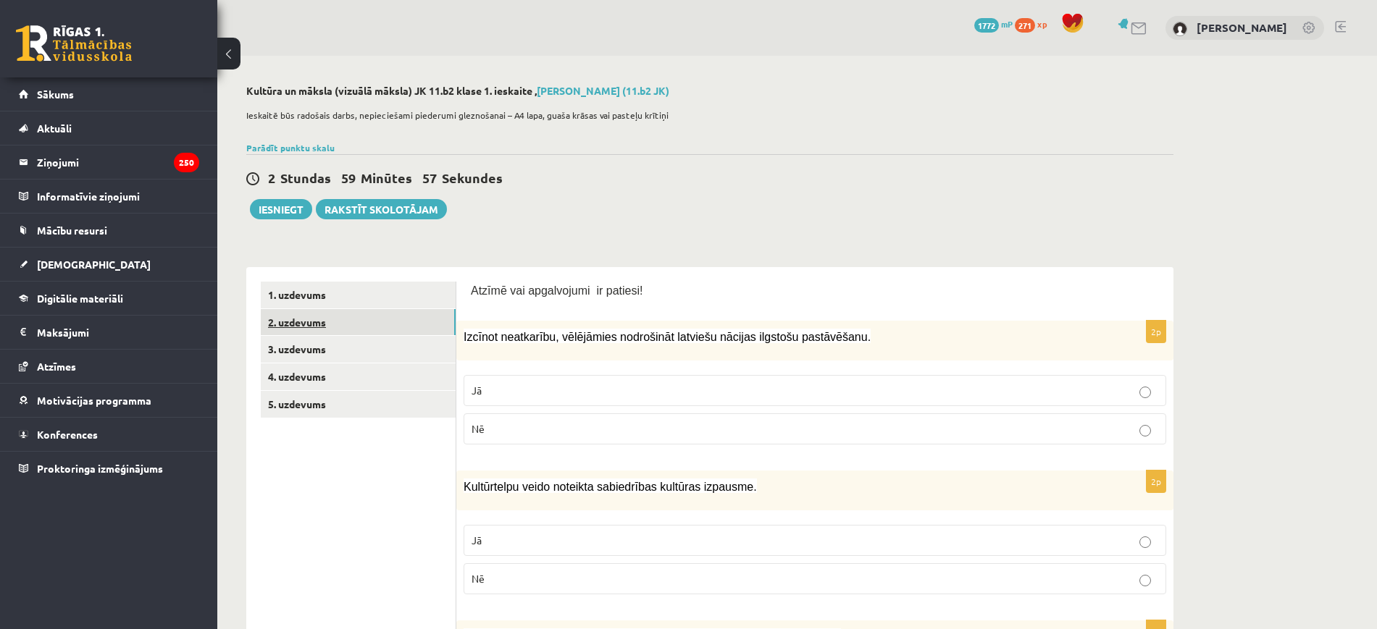
click at [322, 318] on link "2. uzdevums" at bounding box center [358, 322] width 195 height 27
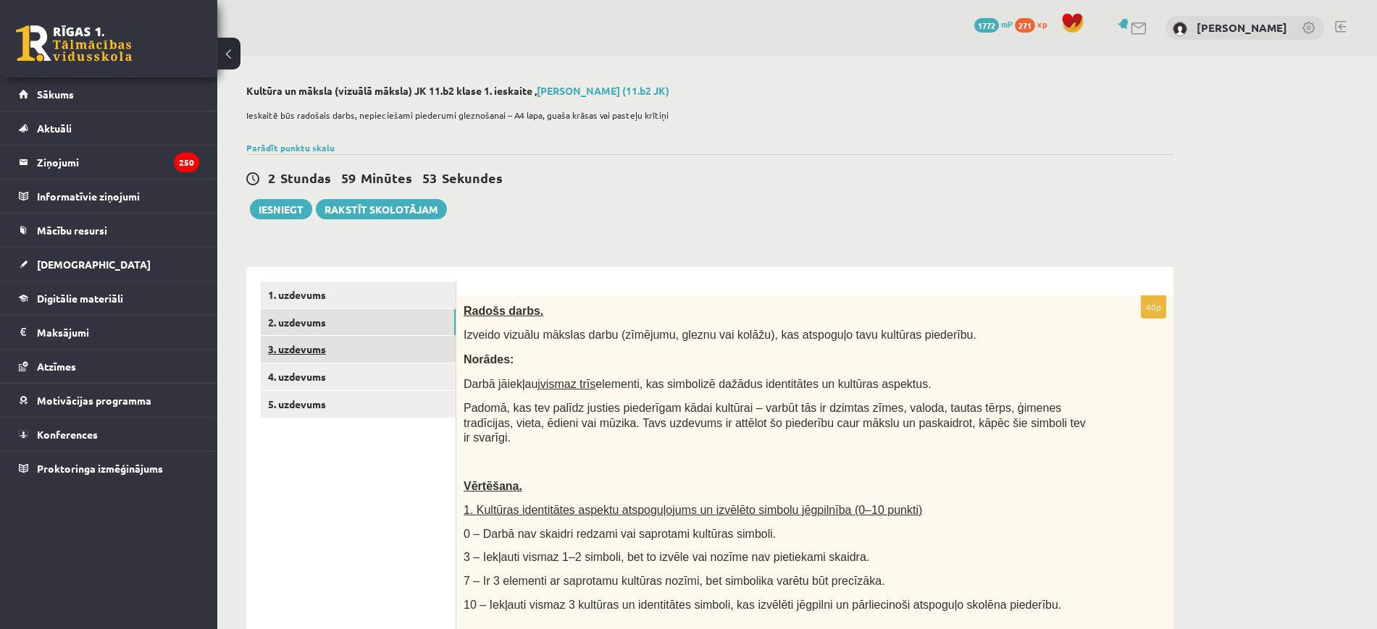
click at [364, 351] on link "3. uzdevums" at bounding box center [358, 349] width 195 height 27
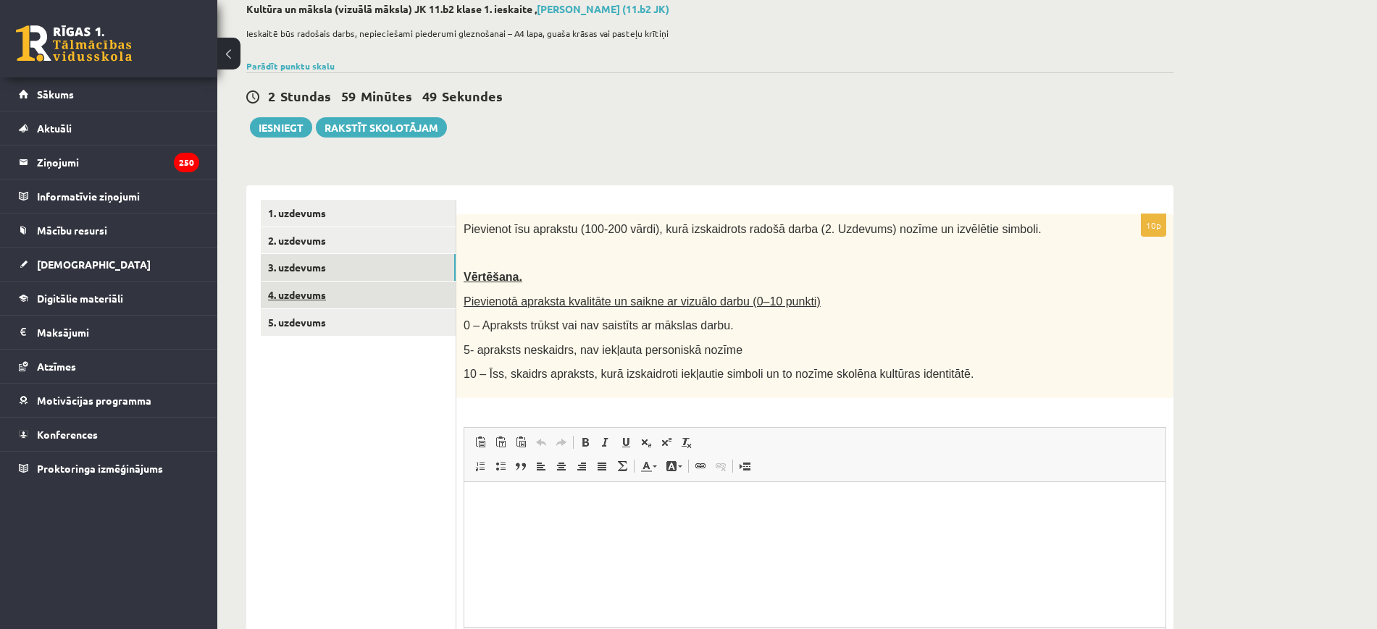
click at [318, 295] on link "4. uzdevums" at bounding box center [358, 295] width 195 height 27
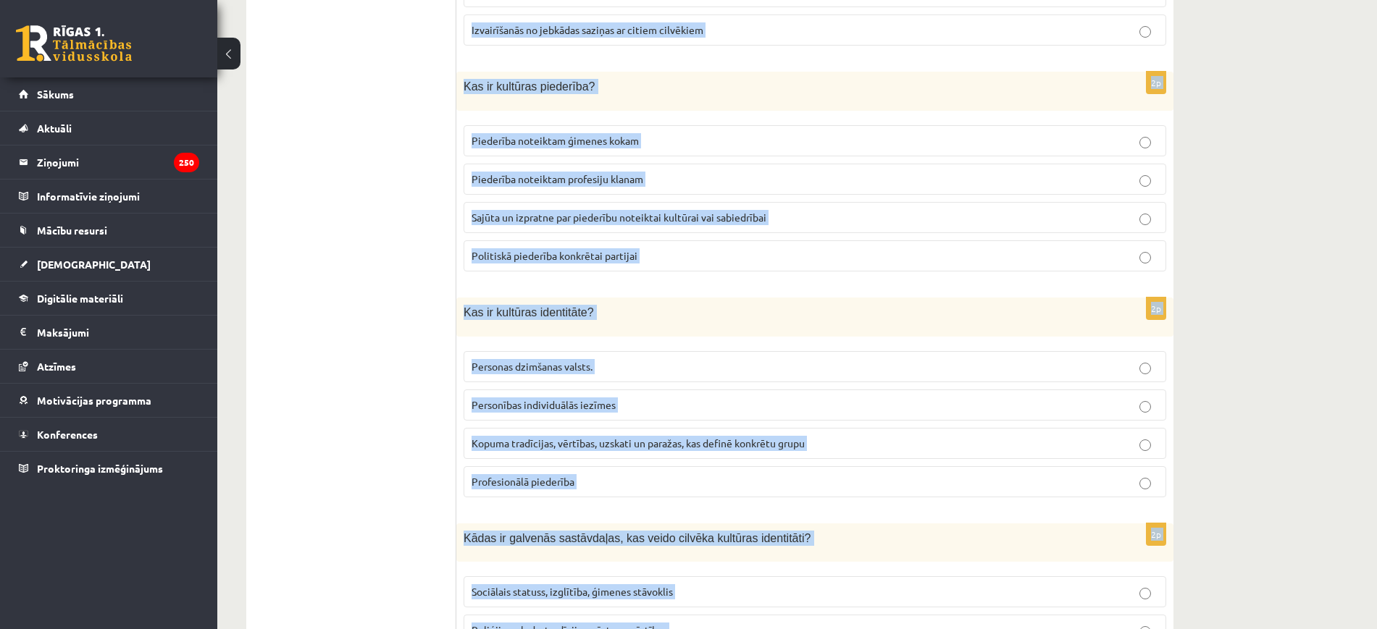
scroll to position [1956, 0]
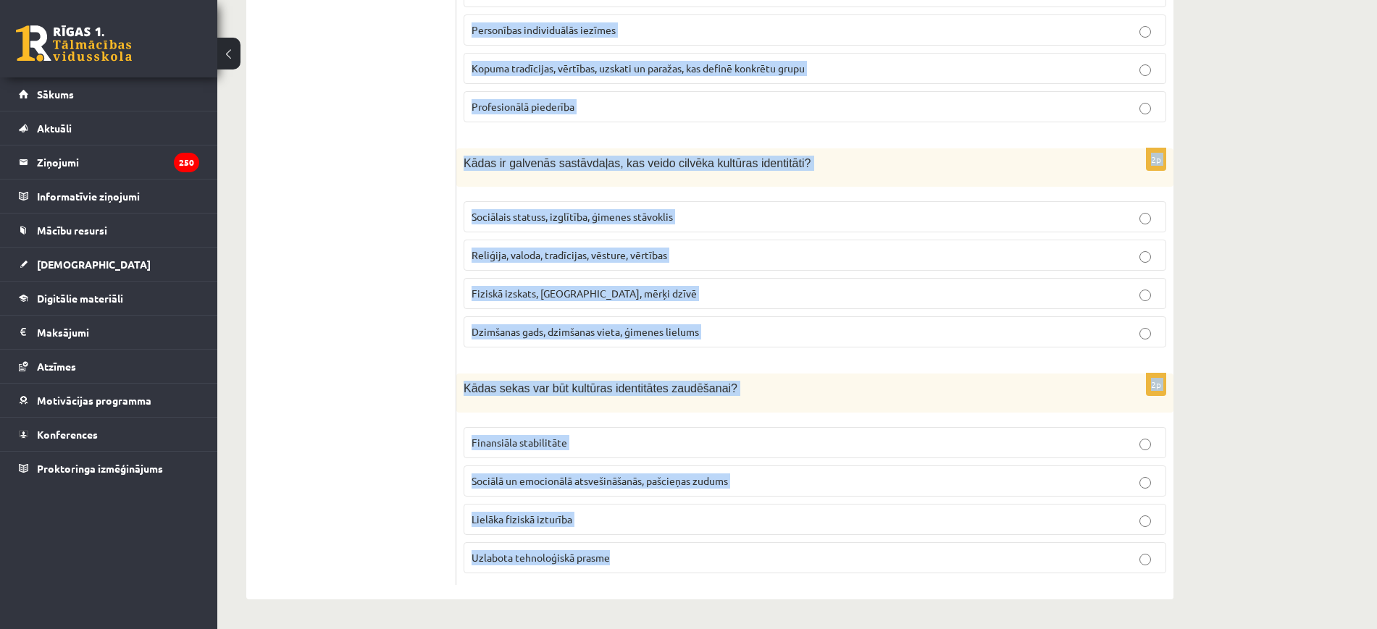
drag, startPoint x: 462, startPoint y: 227, endPoint x: 813, endPoint y: 671, distance: 566.2
copy form "Kuri no sekojošajiem faktoriem visvairāk ietekmē indivīda kultūras piederību? Ģ…"
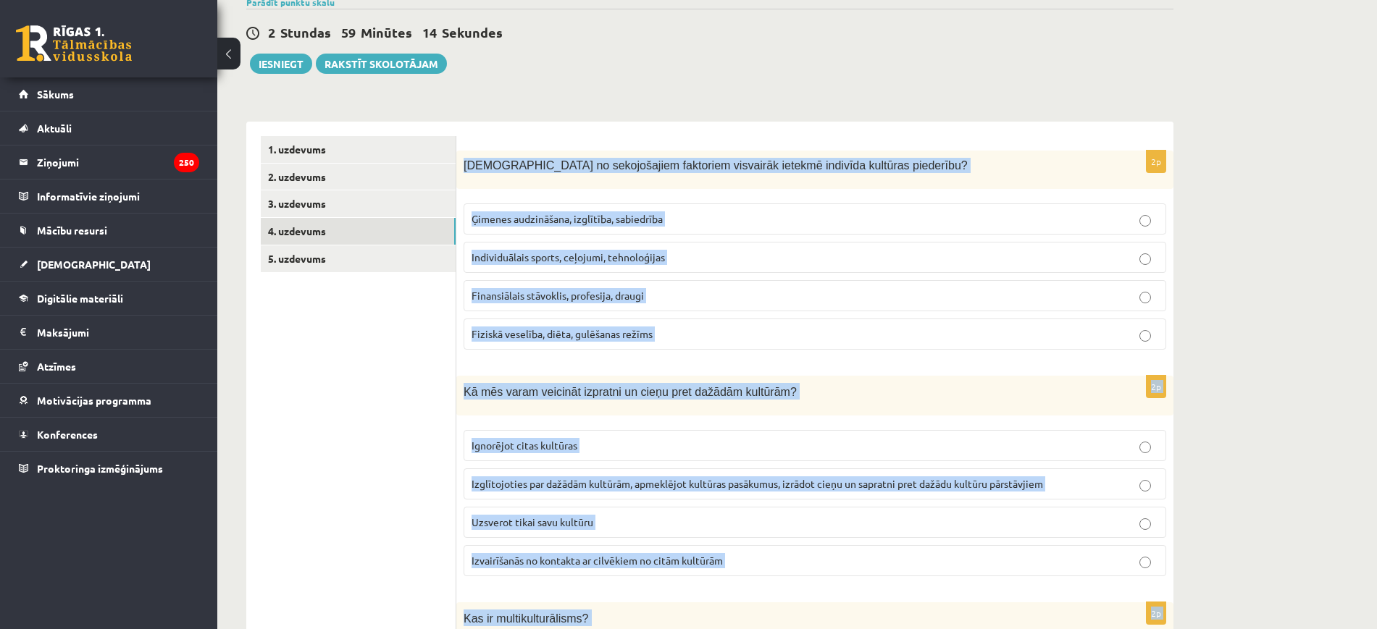
scroll to position [0, 0]
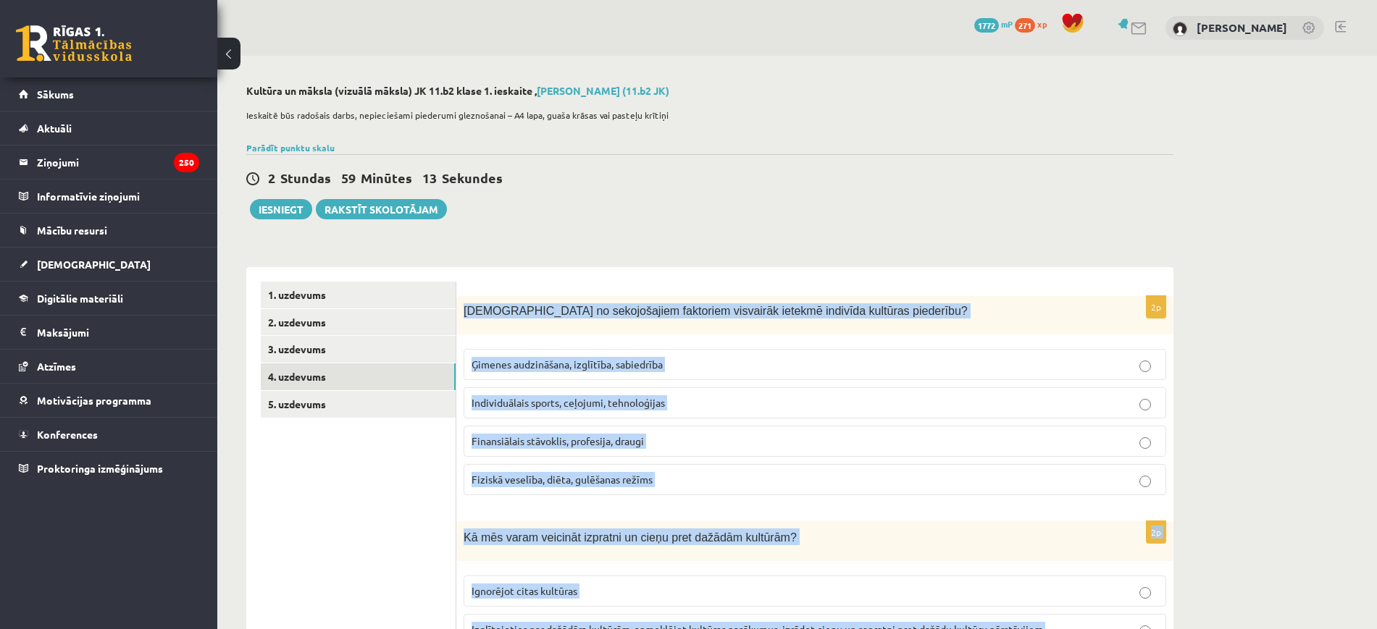
click at [679, 365] on p "Ģimenes audzināšana, izglītība, sabiedrība" at bounding box center [814, 364] width 687 height 15
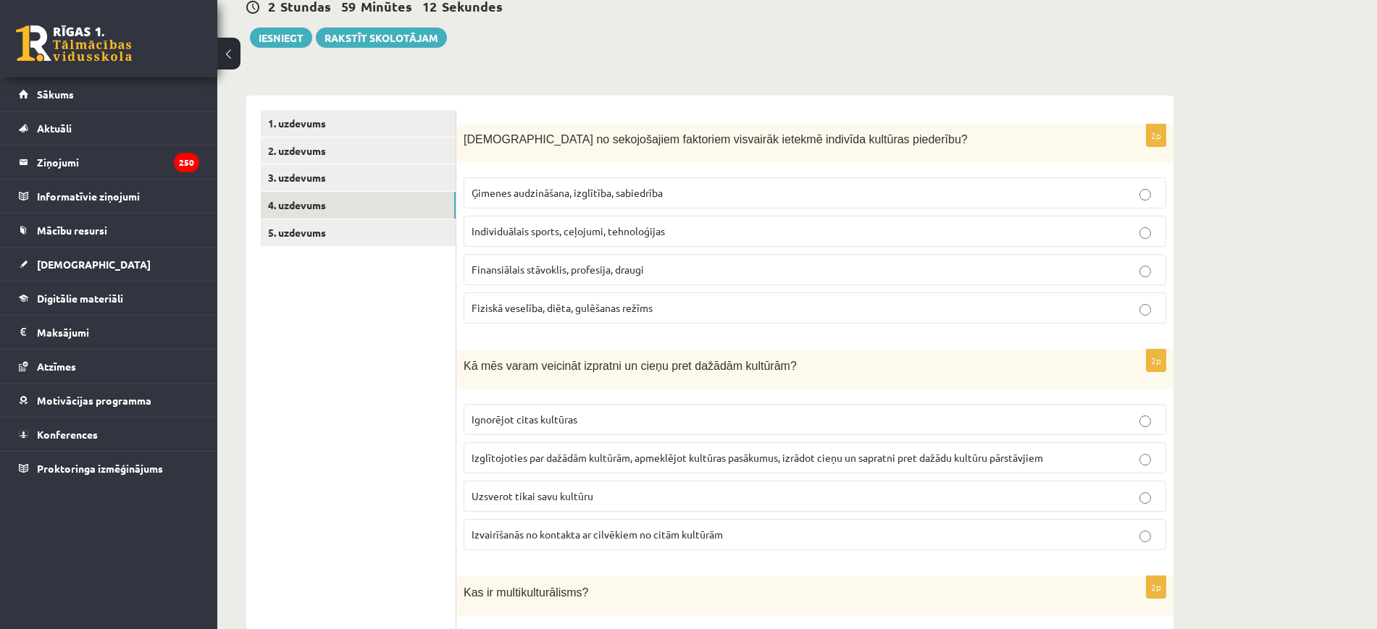
scroll to position [181, 0]
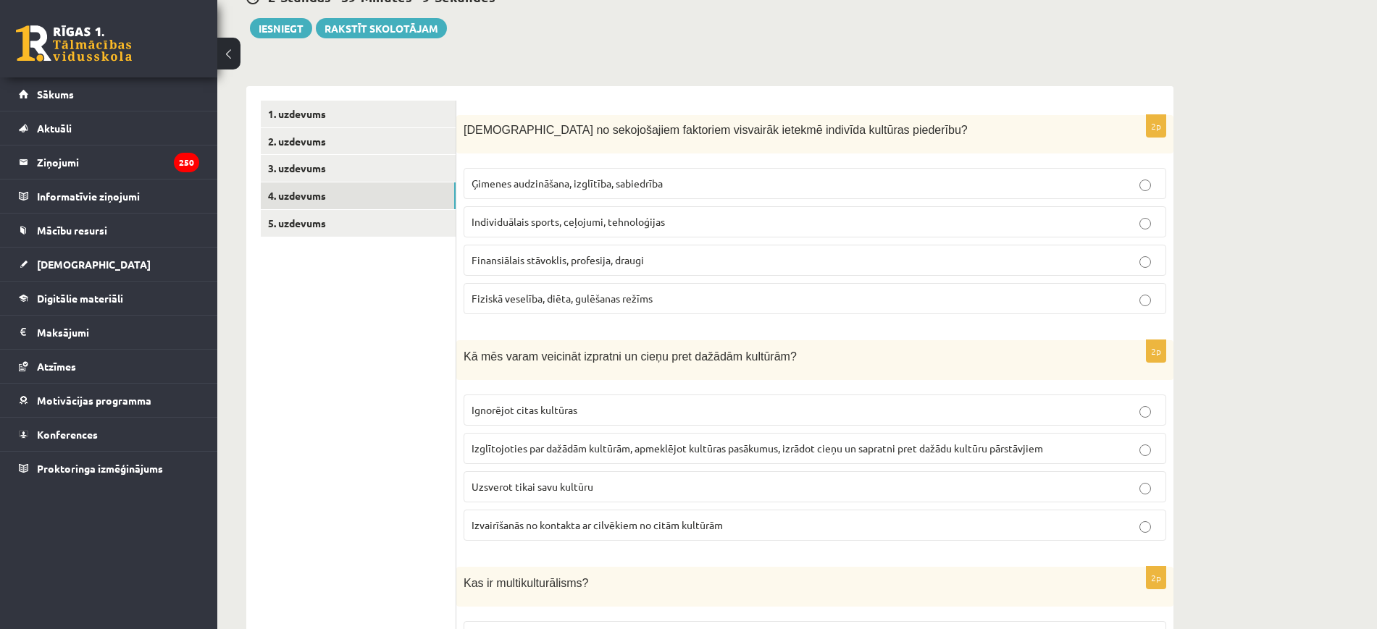
click at [561, 452] on span "Izglītojoties par dažādām kultūrām, apmeklējot kultūras pasākumus, izrādot cieņ…" at bounding box center [756, 448] width 571 height 13
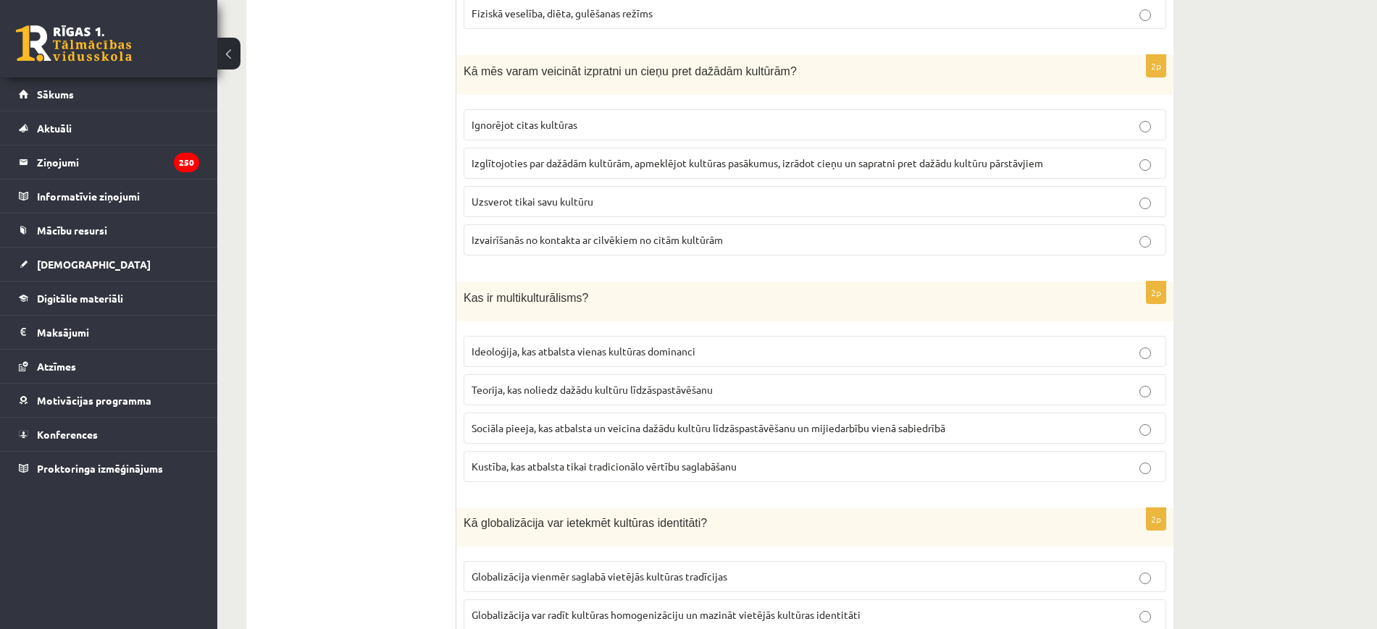
scroll to position [543, 0]
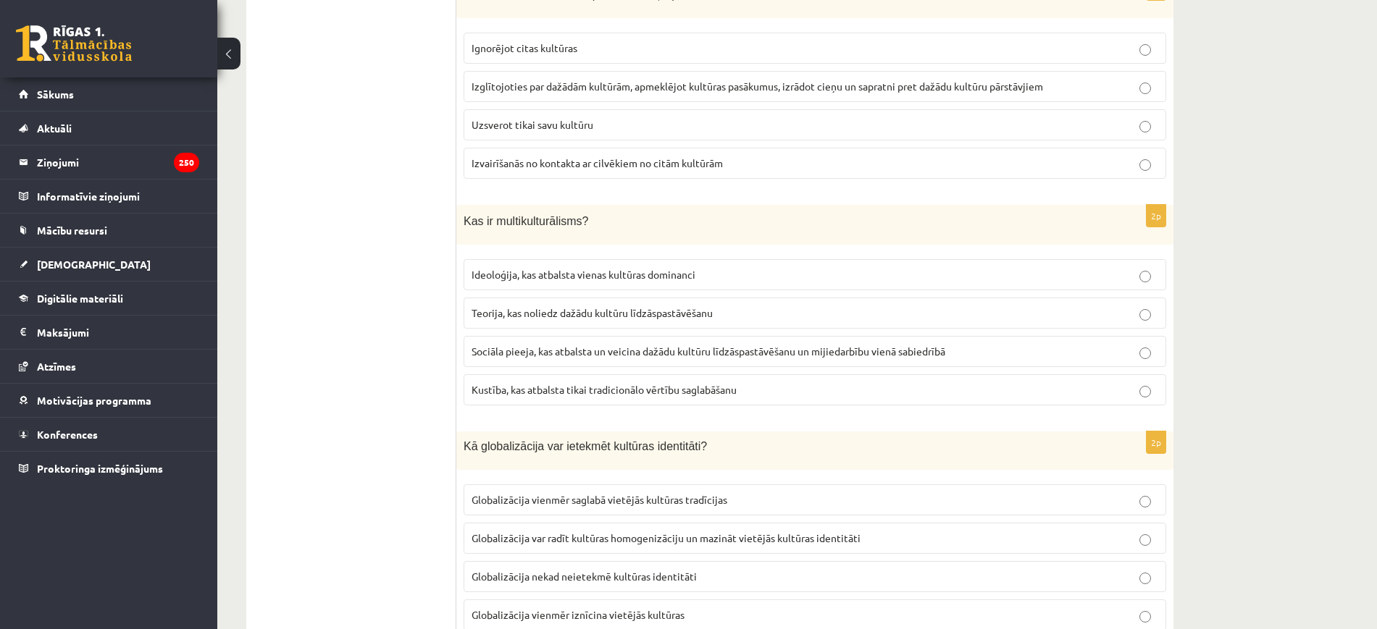
click at [605, 350] on span "Sociāla pieeja, kas atbalsta un veicina dažādu kultūru līdzāspastāvēšanu un mij…" at bounding box center [708, 351] width 474 height 13
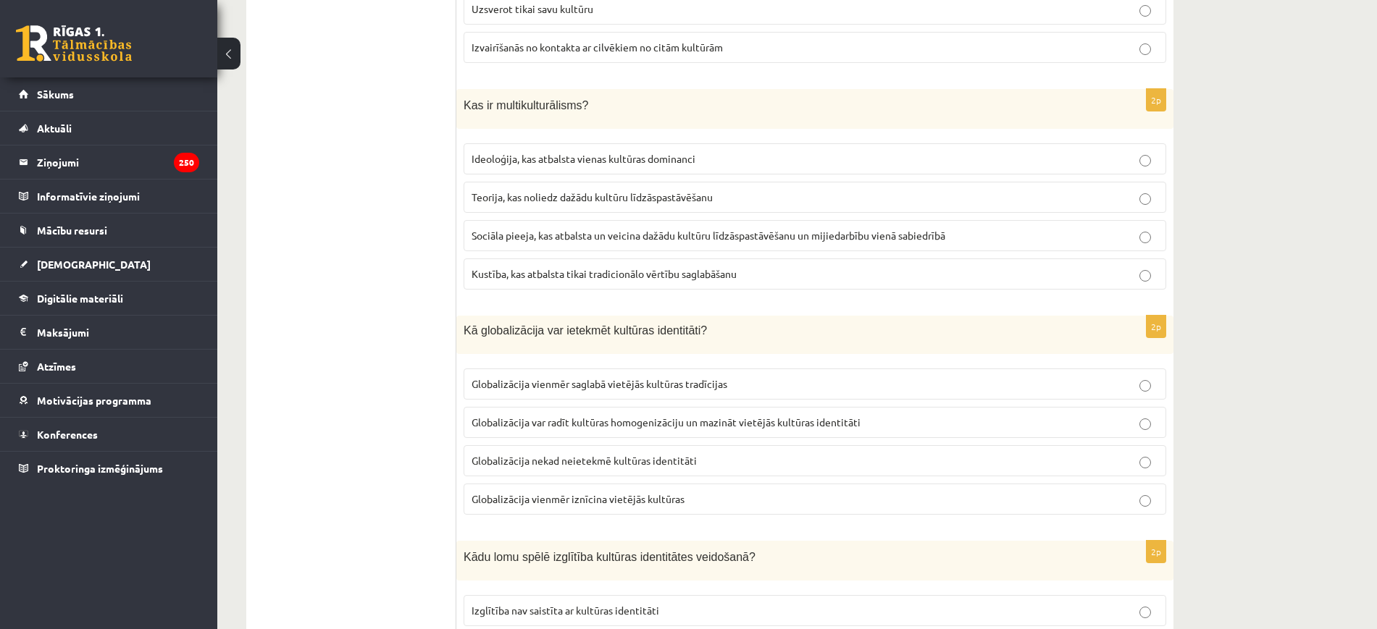
scroll to position [724, 0]
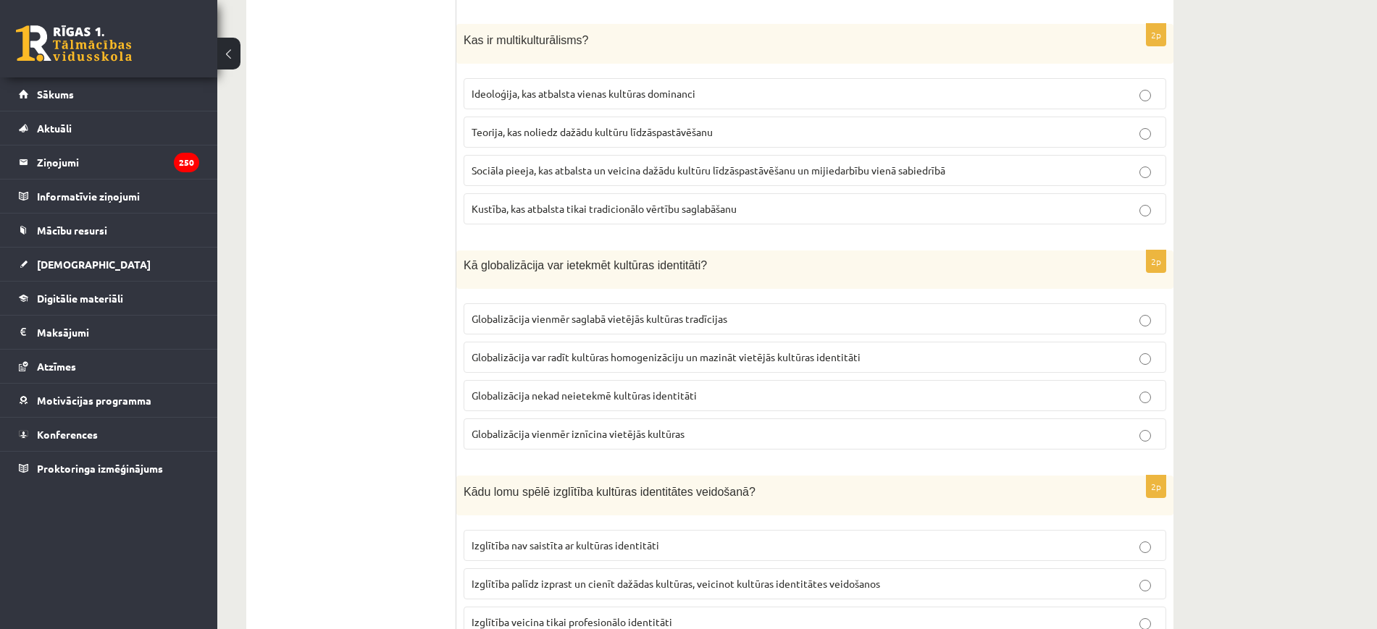
click at [642, 359] on span "Globalizācija var radīt kultūras homogenizāciju un mazināt vietējās kultūras id…" at bounding box center [665, 357] width 389 height 13
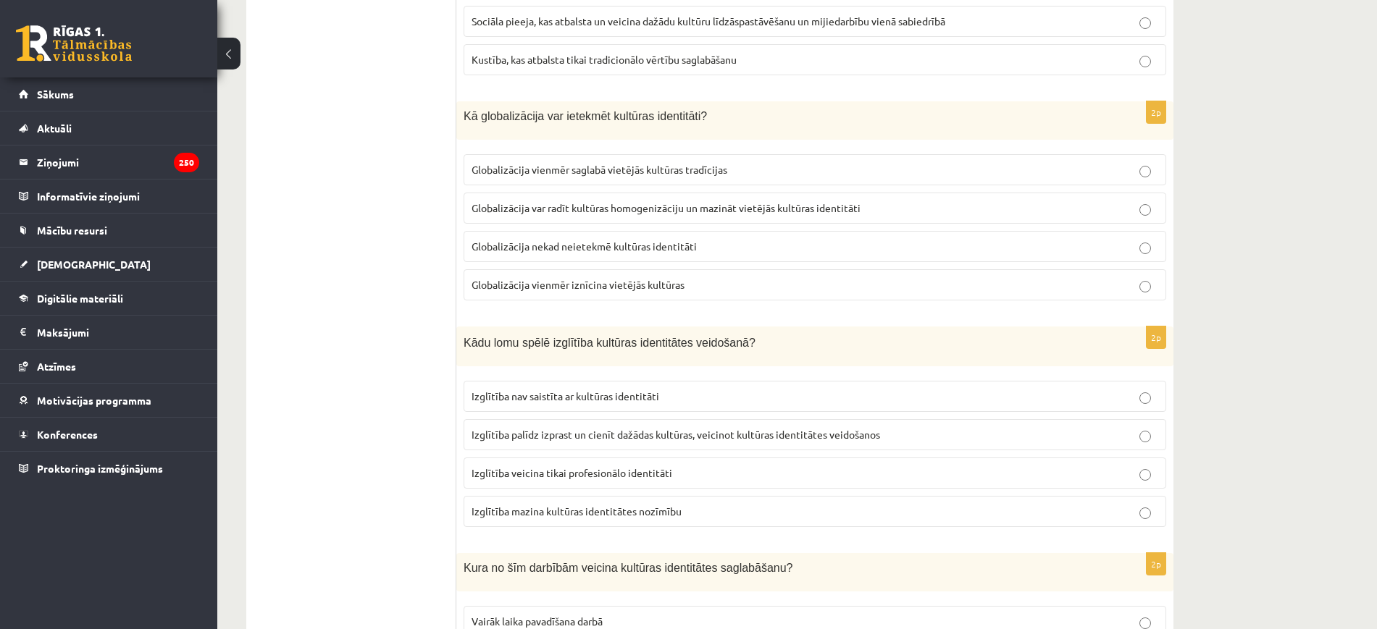
scroll to position [905, 0]
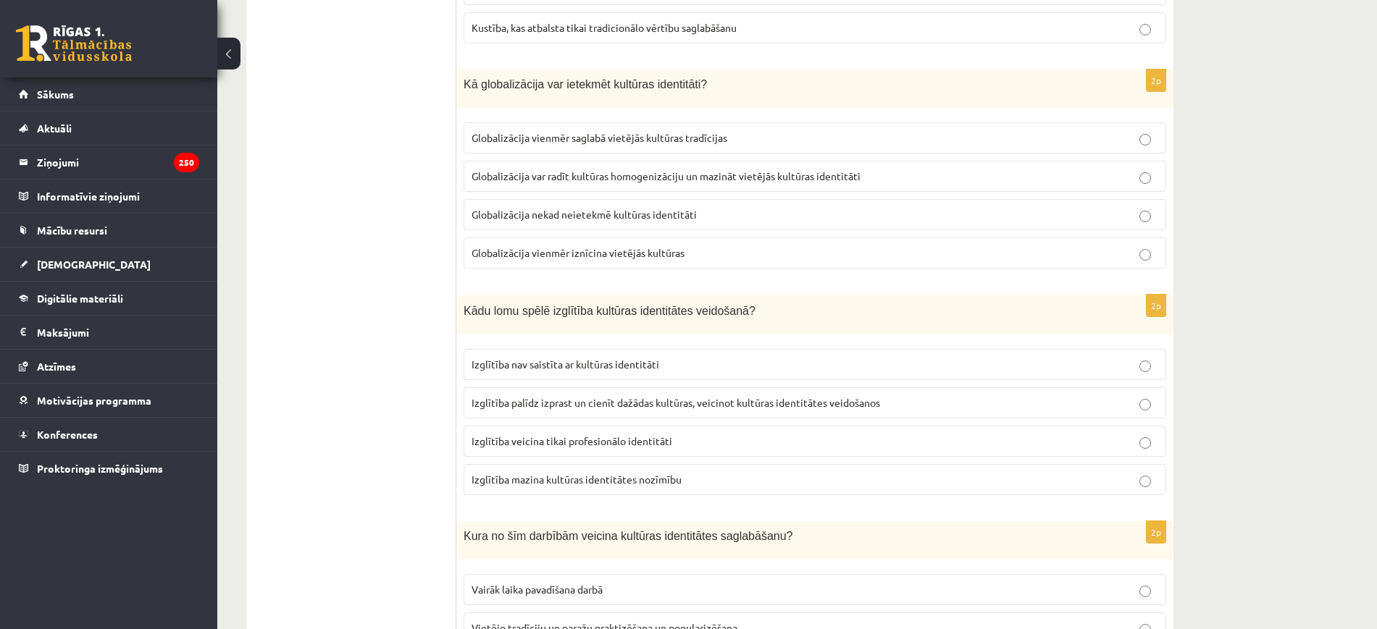
click at [695, 400] on span "Izglītība palīdz izprast un cienīt dažādas kultūras, veicinot kultūras identitā…" at bounding box center [675, 402] width 408 height 13
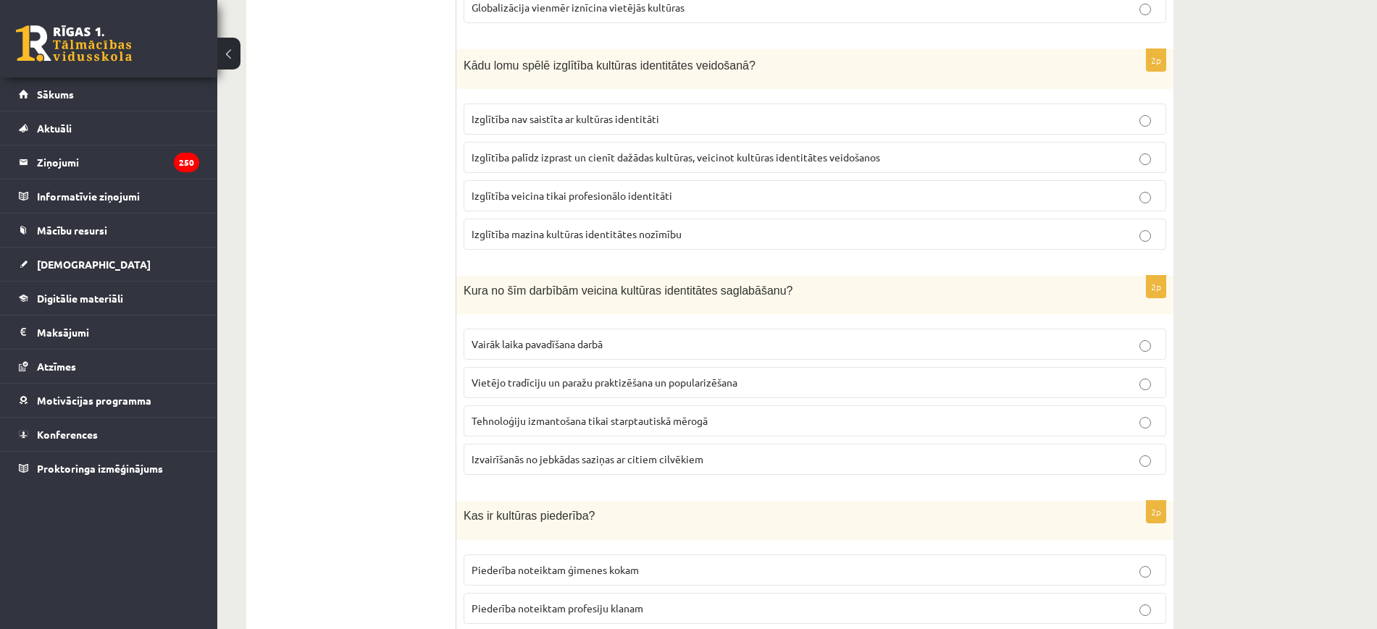
scroll to position [1177, 0]
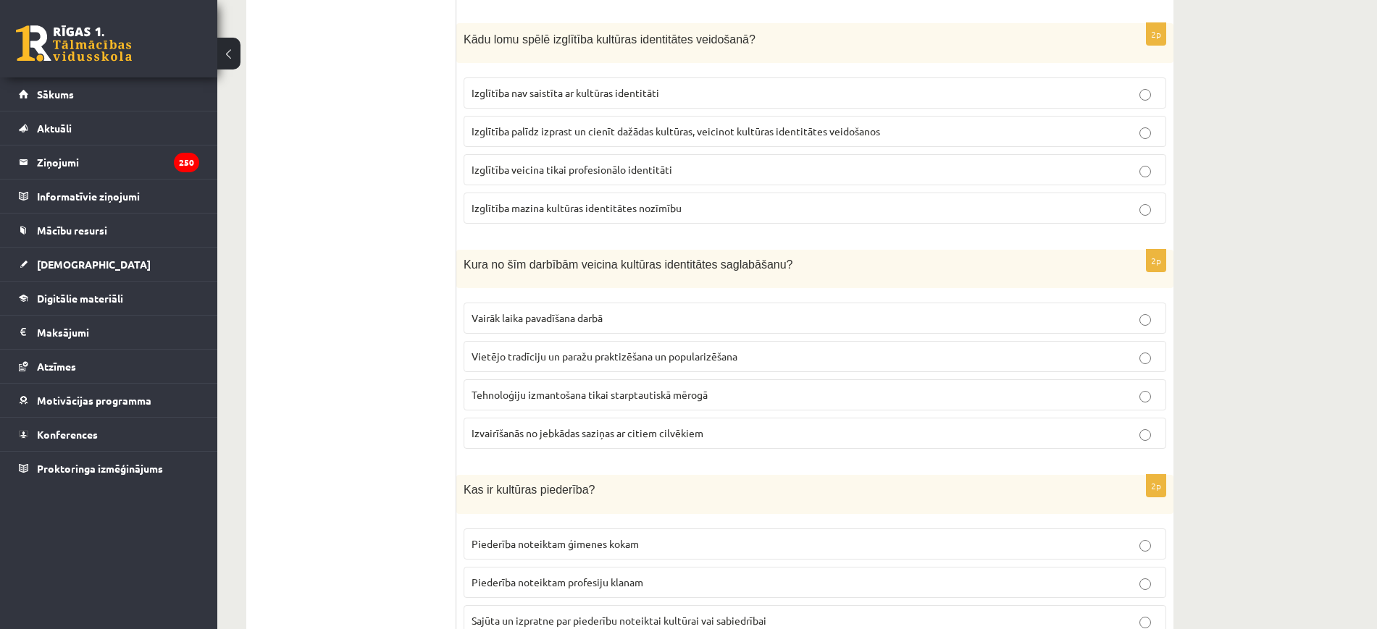
click at [506, 359] on span "Vietējo tradīciju un paražu praktizēšana un popularizēšana" at bounding box center [604, 356] width 266 height 13
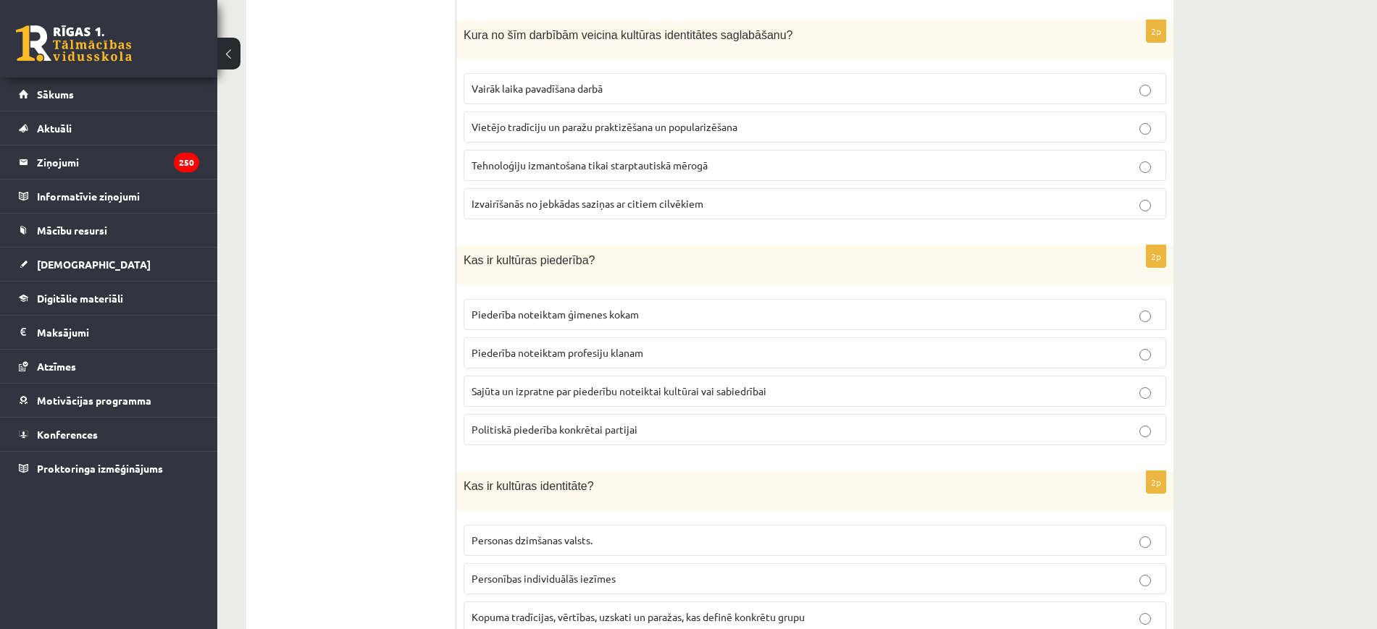
scroll to position [1448, 0]
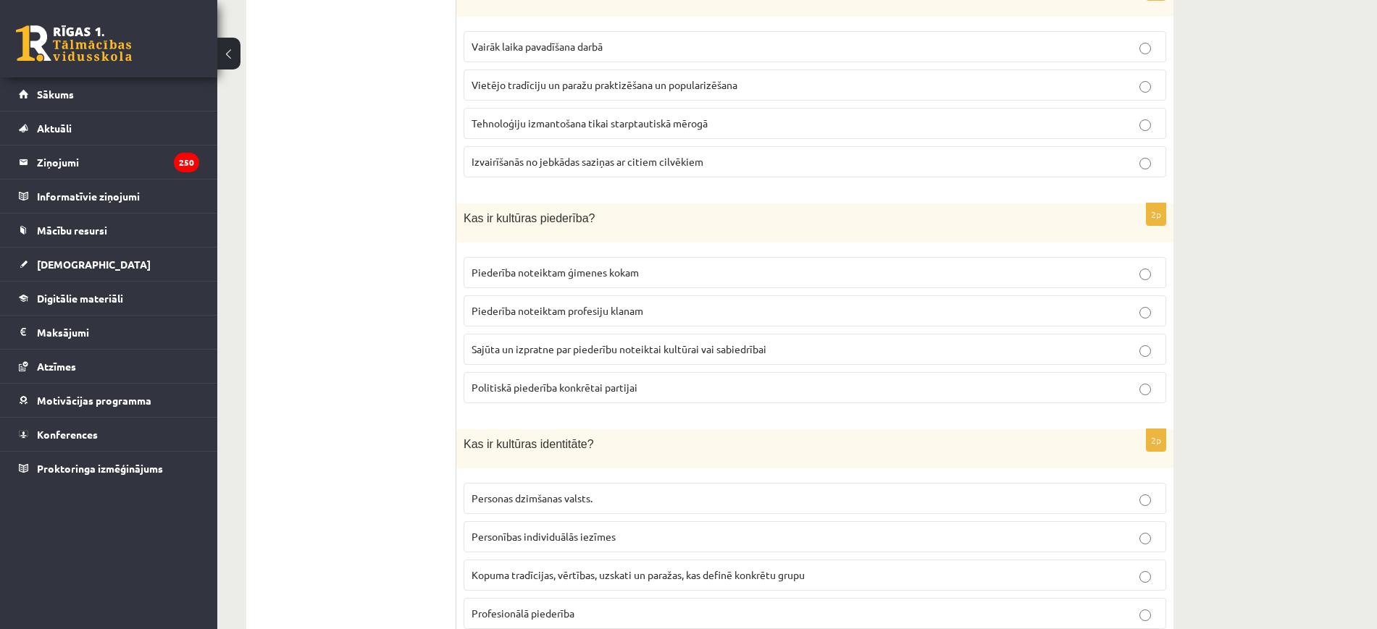
click at [590, 341] on label "Sajūta un izpratne par piederību noteiktai kultūrai vai sabiedrībai" at bounding box center [814, 349] width 702 height 31
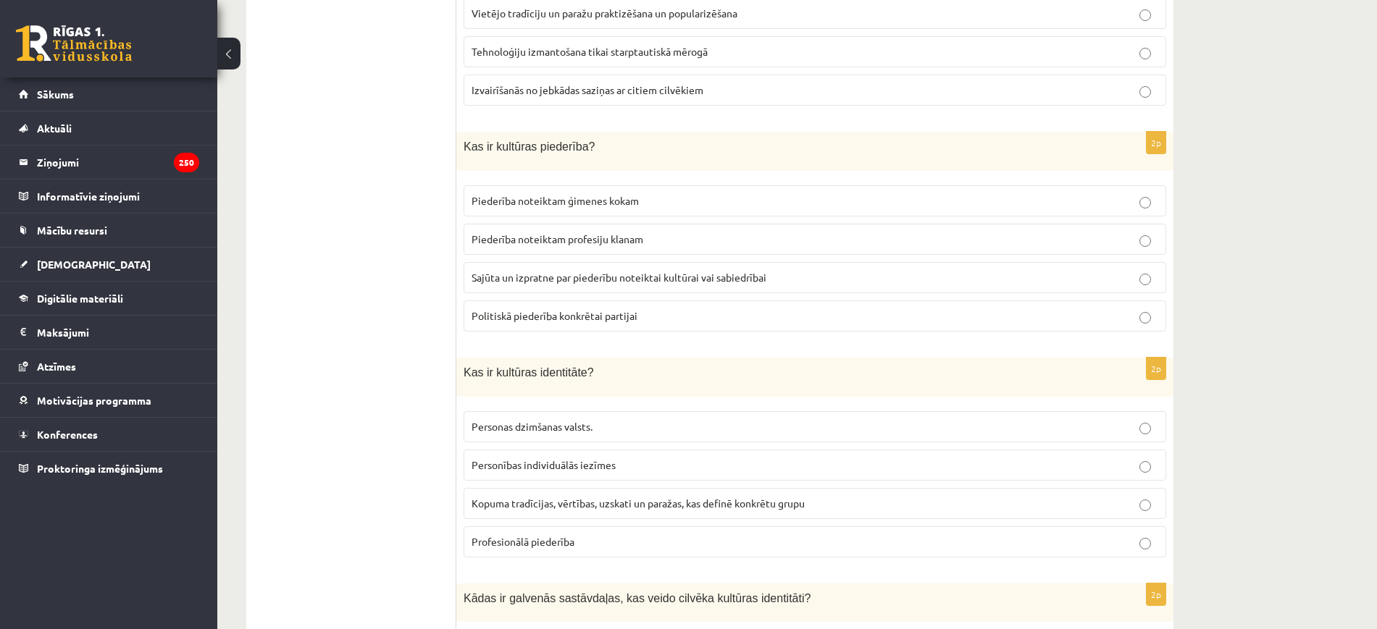
scroll to position [1629, 0]
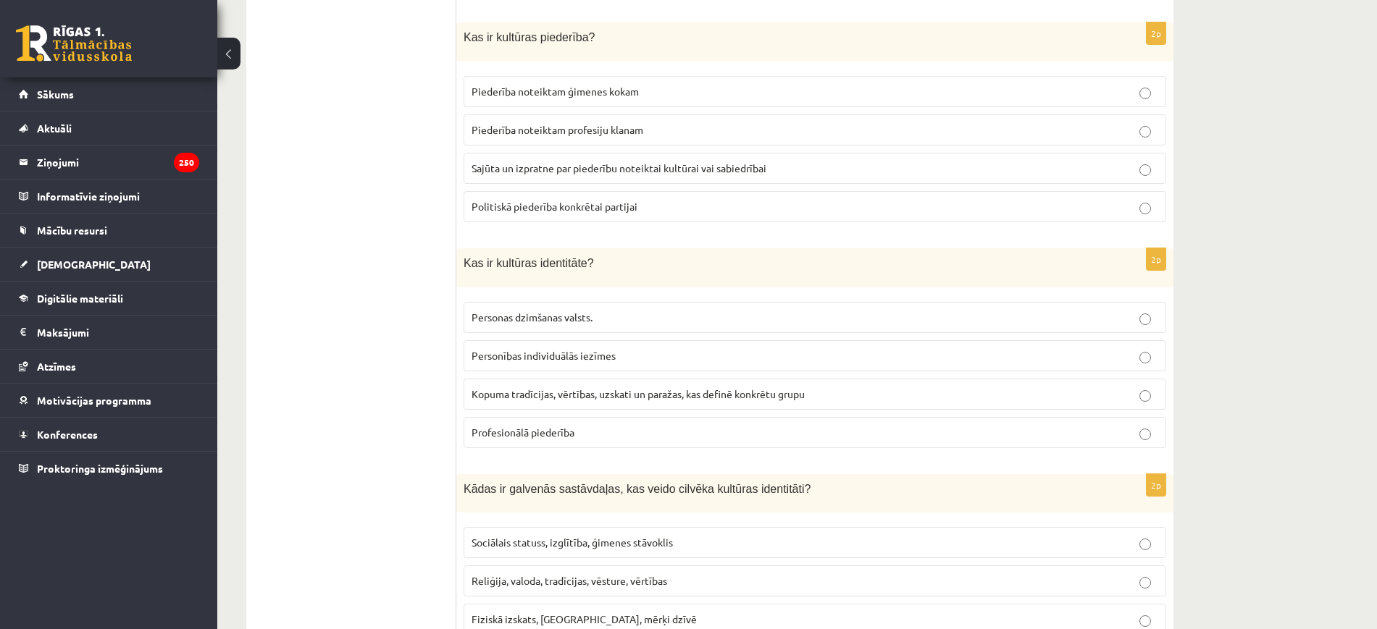
click at [571, 382] on label "Kopuma tradīcijas, vērtības, uzskati un paražas, kas definē konkrētu grupu" at bounding box center [814, 394] width 702 height 31
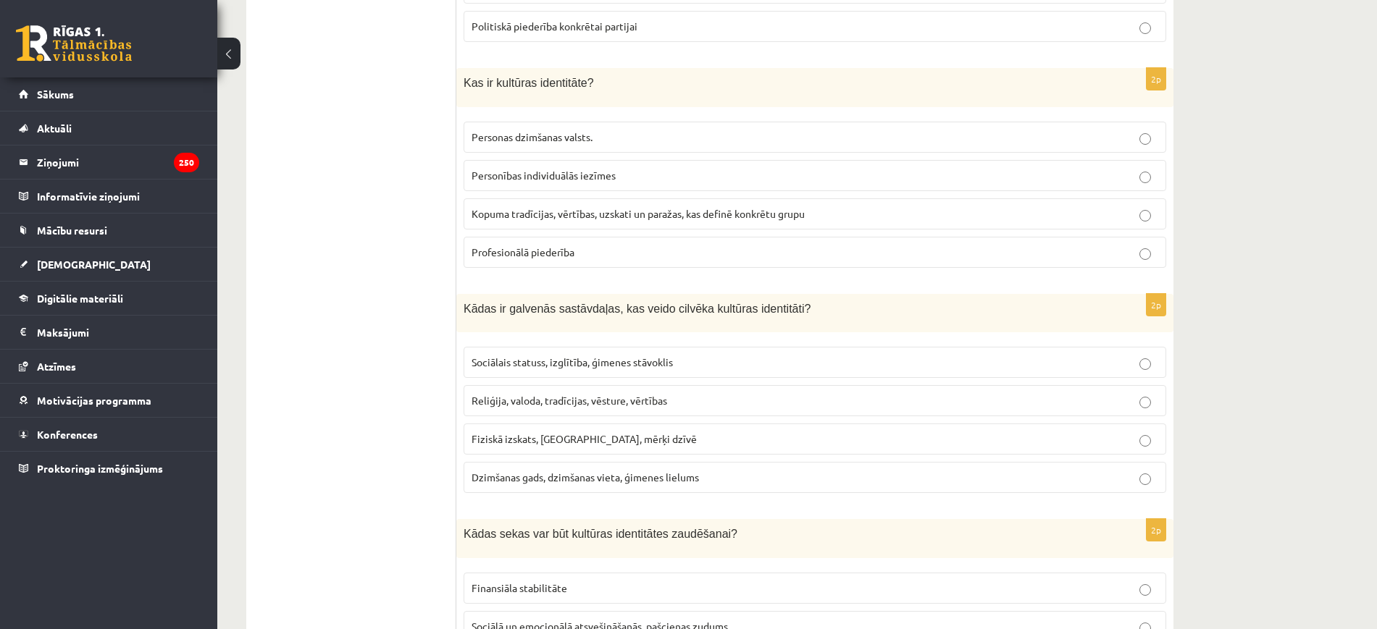
scroll to position [1811, 0]
click at [561, 403] on span "Reliģija, valoda, tradīcijas, vēsture, vērtības" at bounding box center [569, 399] width 196 height 13
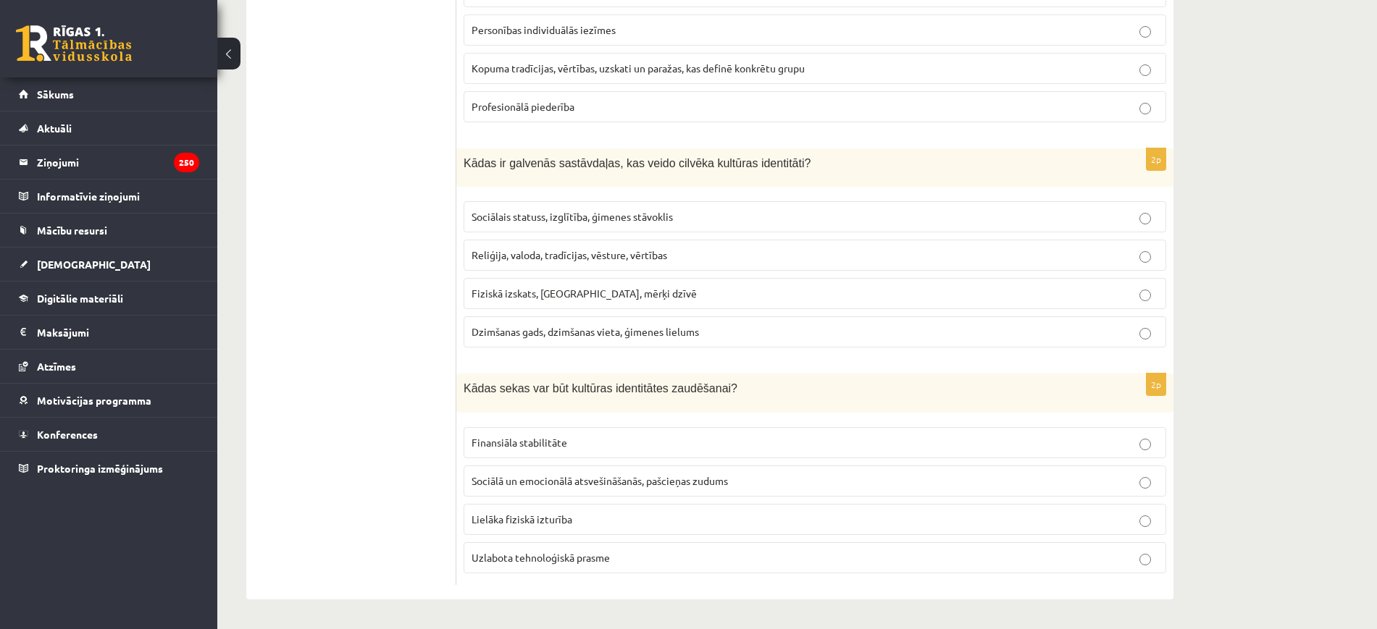
click at [569, 474] on span "Sociālā un emocionālā atsvešināšanās, pašcieņas zudums" at bounding box center [599, 480] width 256 height 13
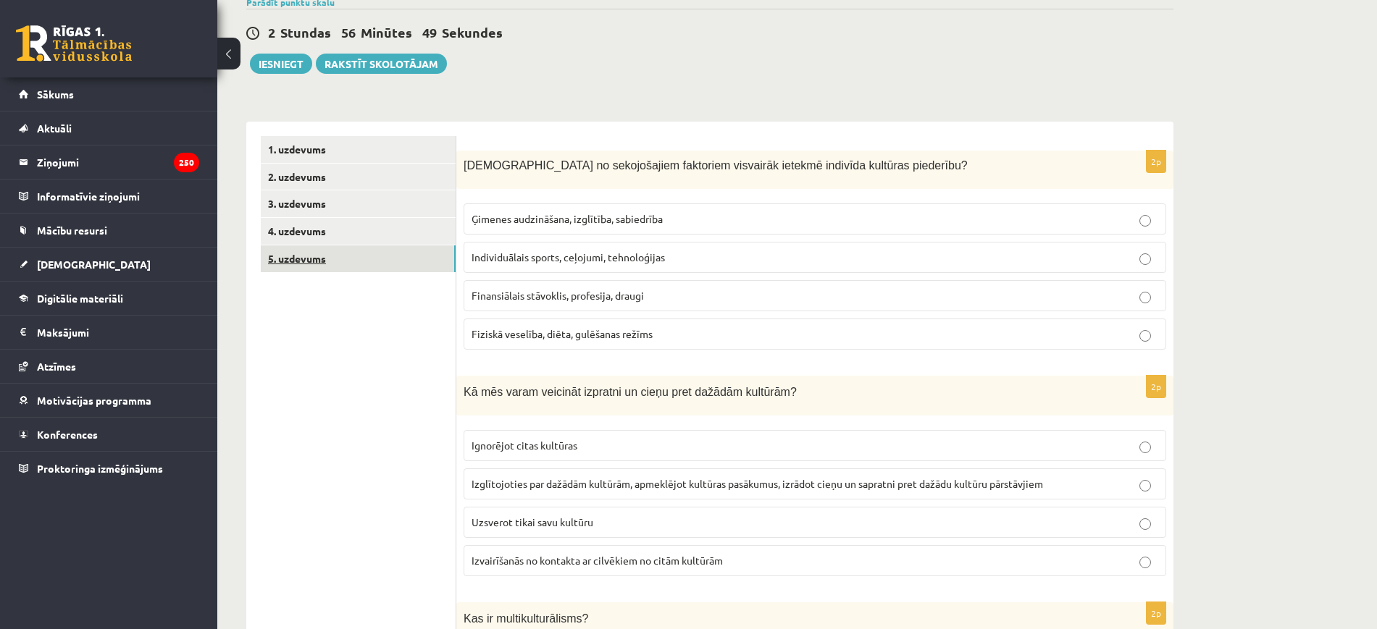
click at [350, 250] on link "5. uzdevums" at bounding box center [358, 259] width 195 height 27
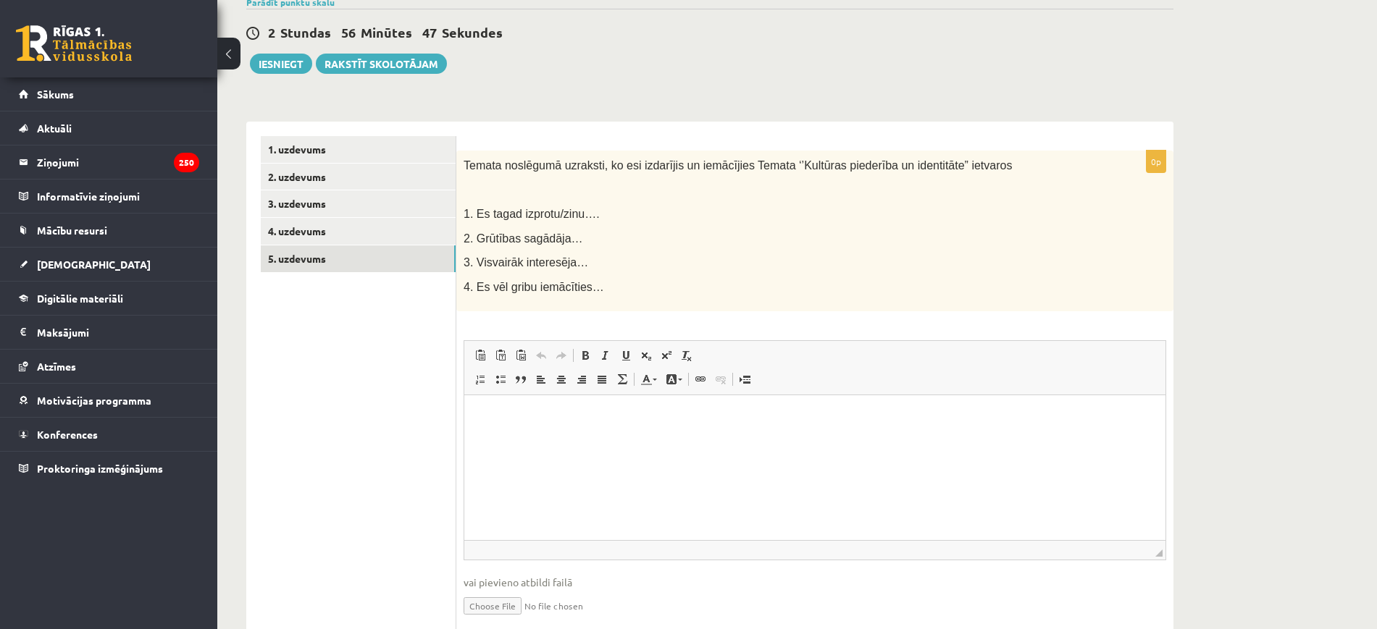
scroll to position [0, 0]
click at [387, 203] on link "3. uzdevums" at bounding box center [358, 203] width 195 height 27
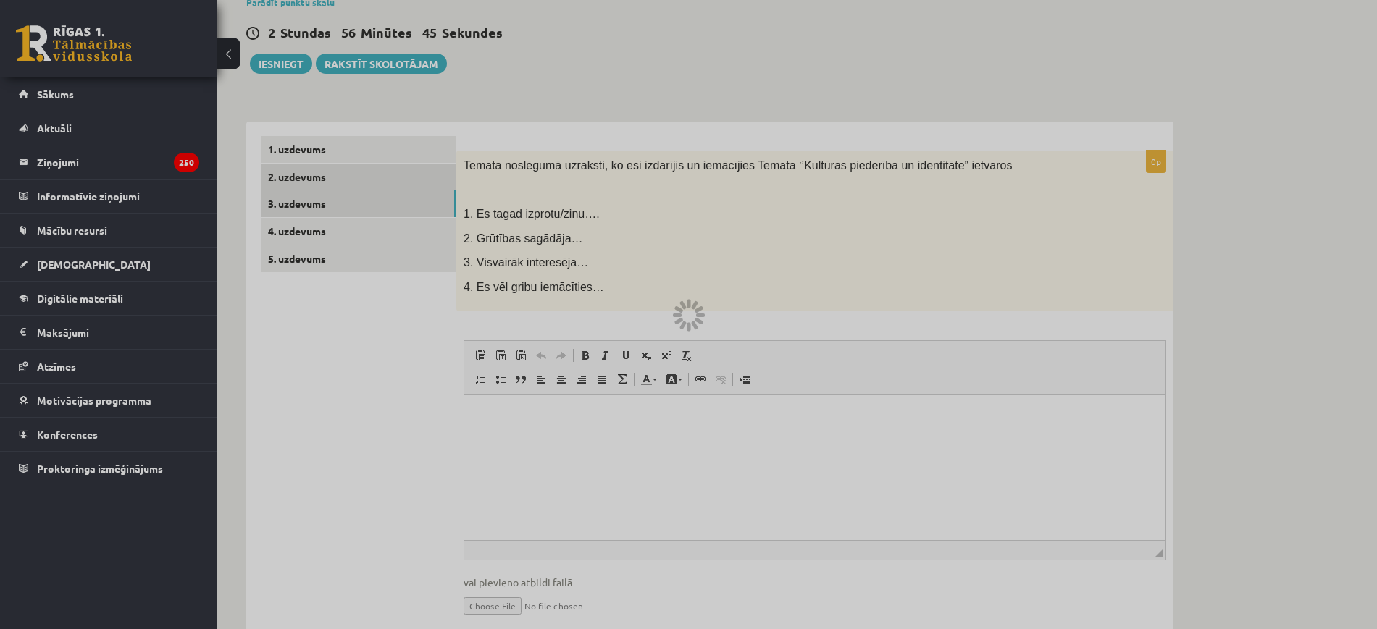
scroll to position [82, 0]
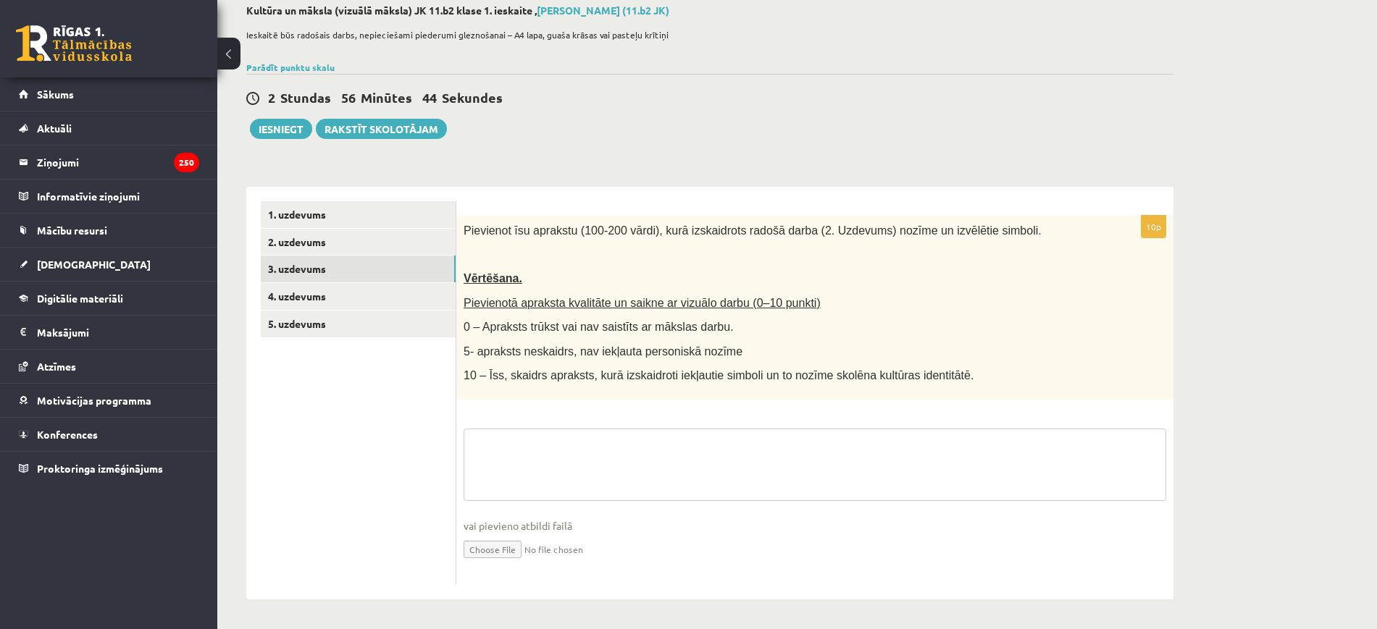
click at [601, 452] on textarea at bounding box center [814, 465] width 702 height 72
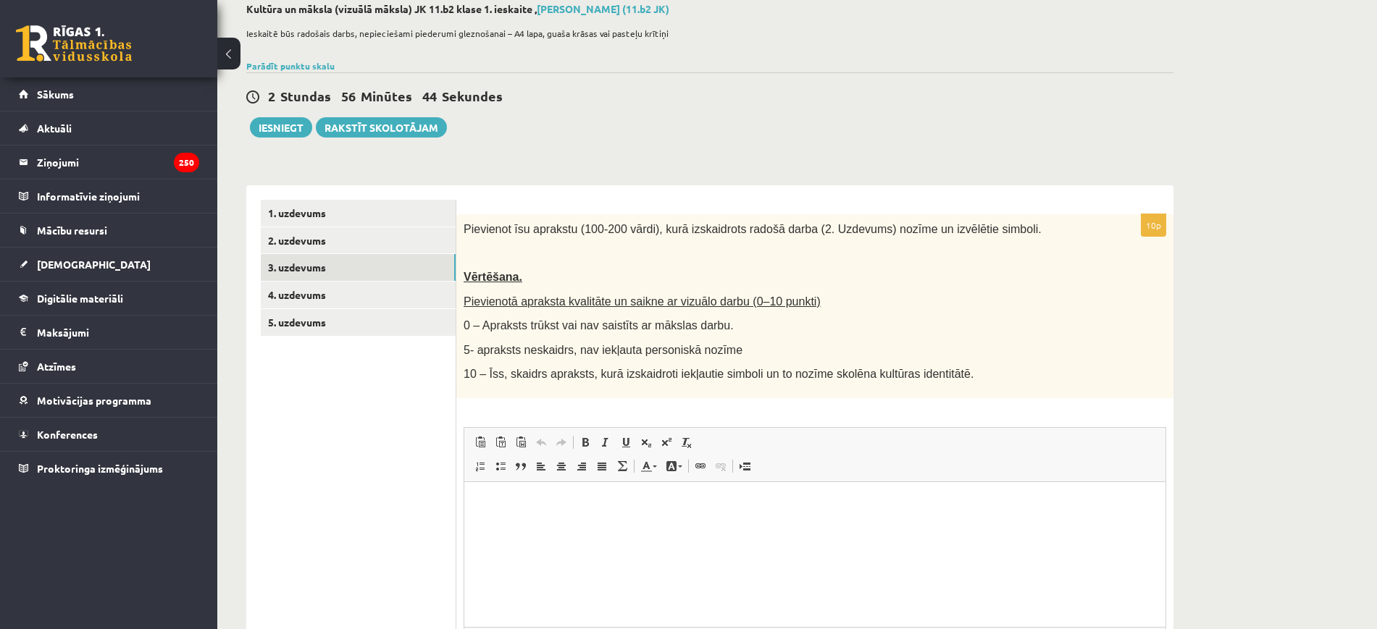
scroll to position [0, 0]
click at [379, 242] on link "2. uzdevums" at bounding box center [358, 240] width 195 height 27
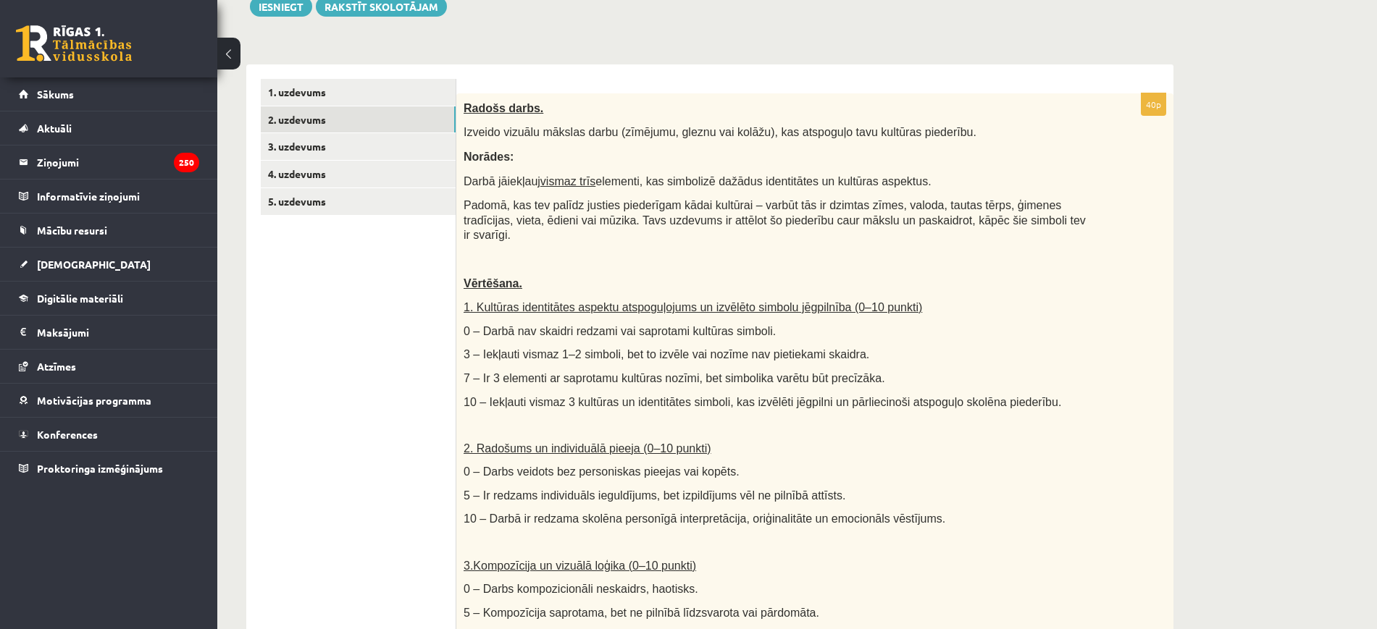
scroll to position [172, 0]
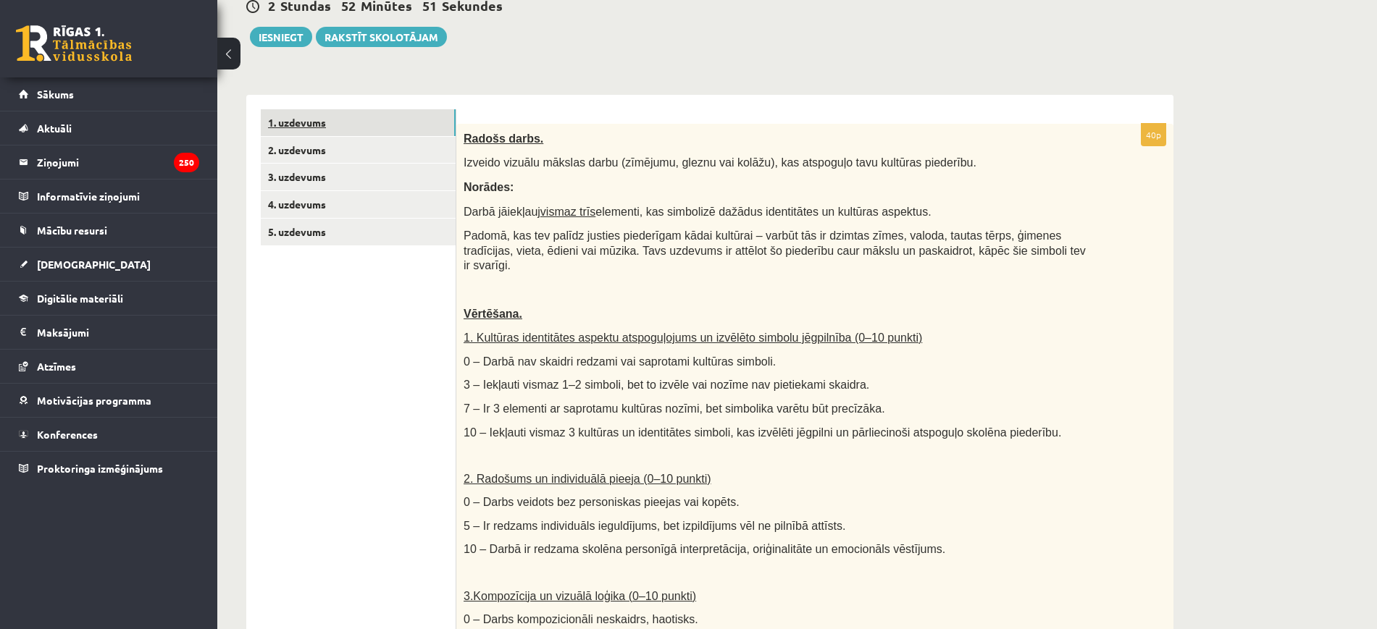
click at [340, 119] on link "1. uzdevums" at bounding box center [358, 122] width 195 height 27
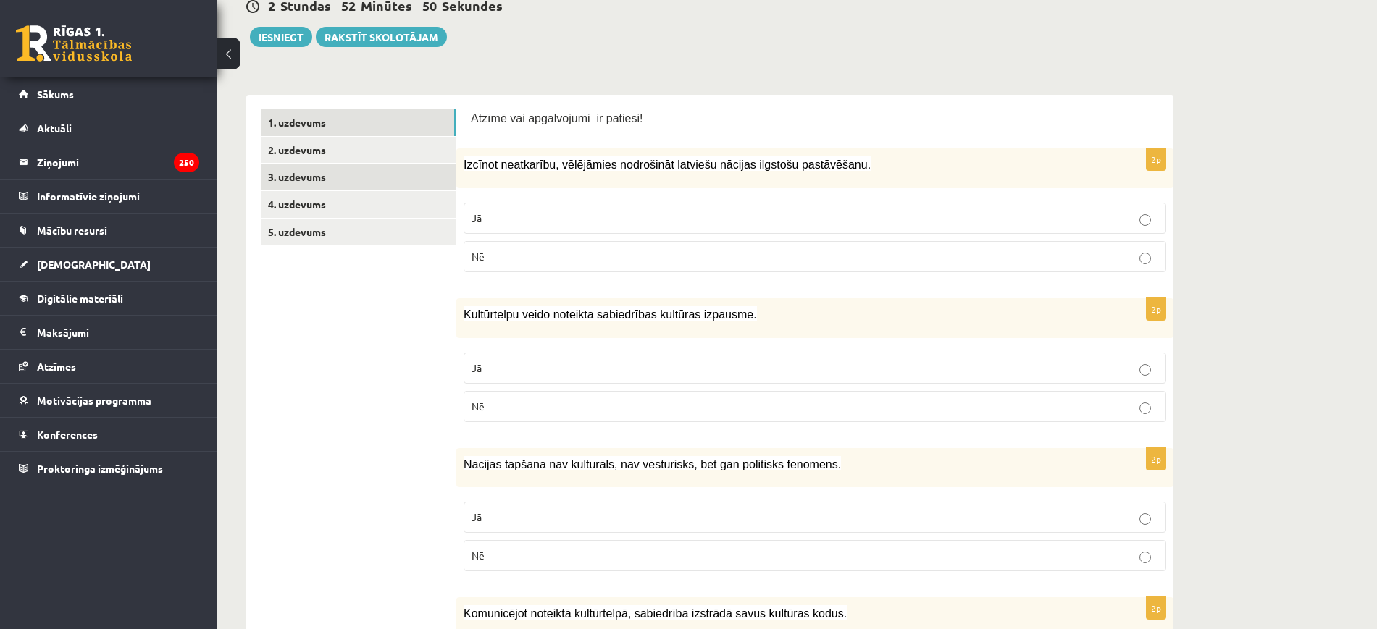
click at [334, 177] on link "3. uzdevums" at bounding box center [358, 177] width 195 height 27
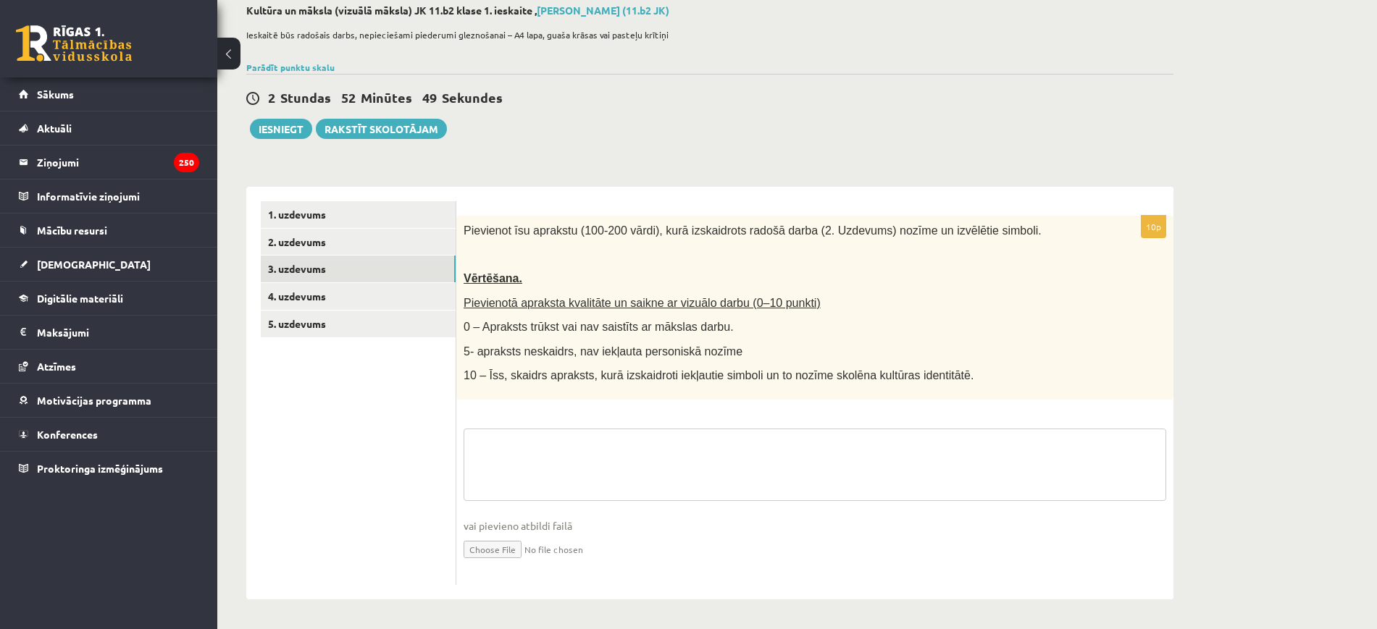
click at [534, 435] on textarea at bounding box center [814, 465] width 702 height 72
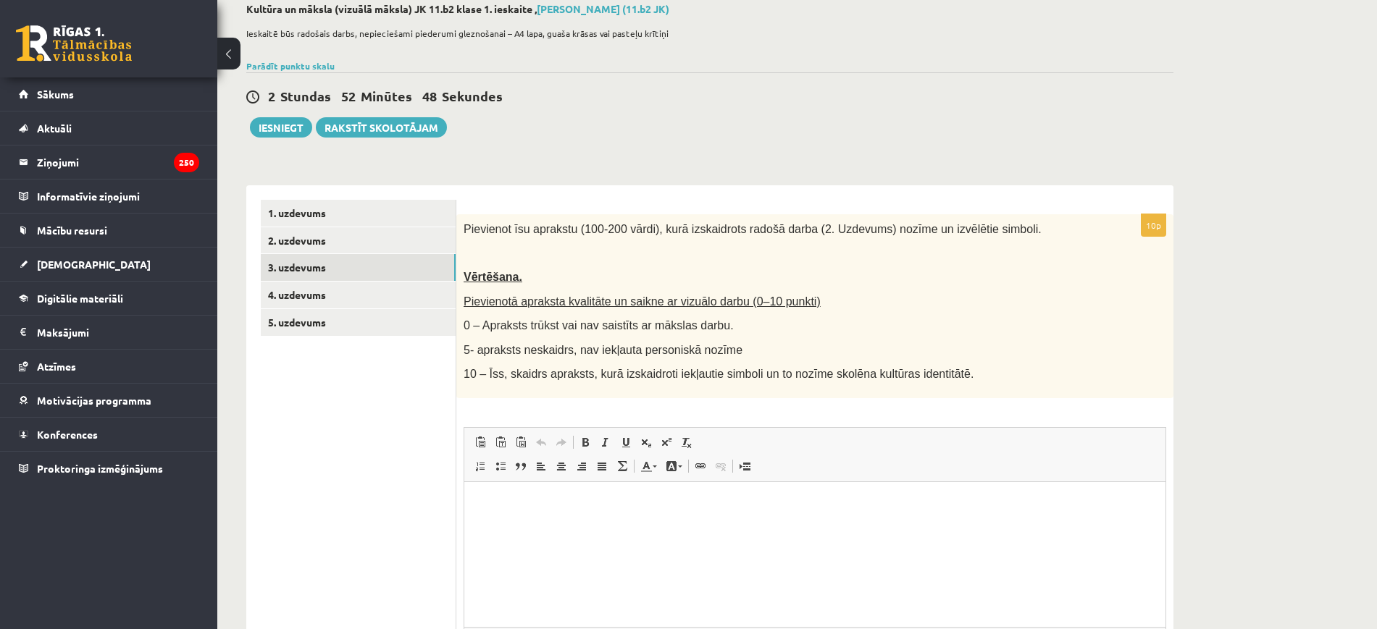
scroll to position [0, 0]
click at [524, 498] on p "Editor, wiswyg-editor-user-answer-47433799525480" at bounding box center [815, 503] width 672 height 15
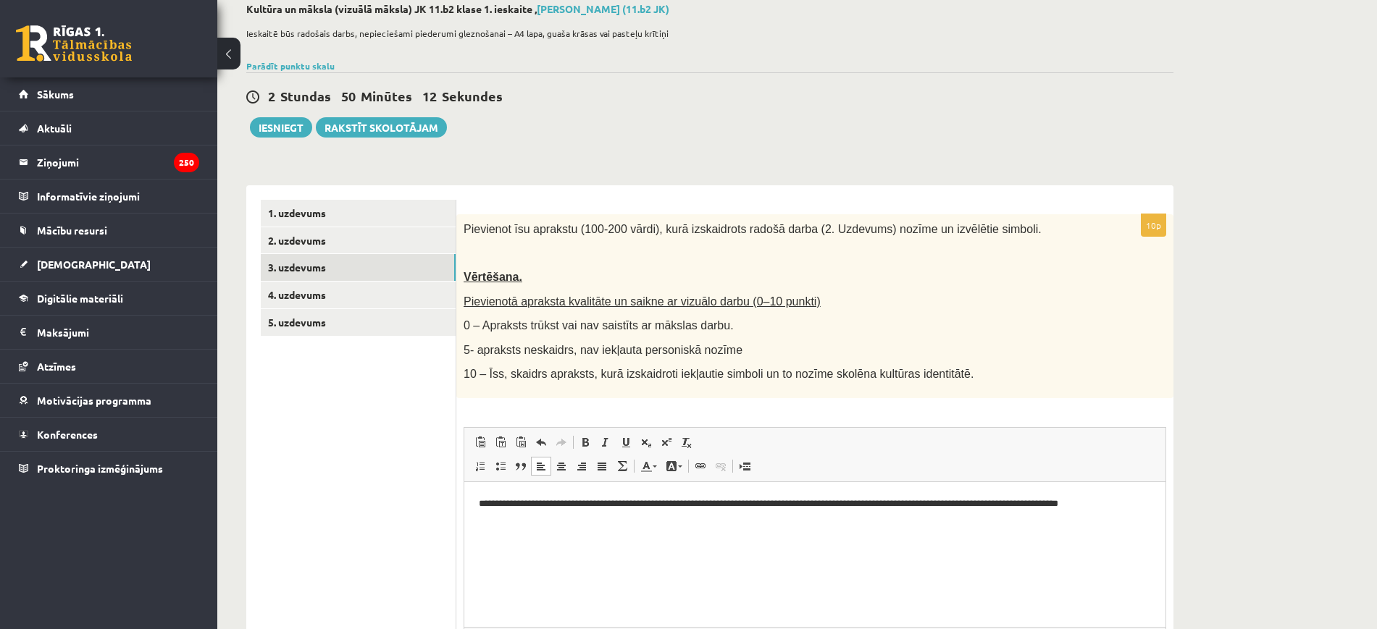
click at [1023, 503] on p "**********" at bounding box center [815, 511] width 672 height 30
click at [1019, 504] on p "**********" at bounding box center [815, 511] width 672 height 30
click at [1020, 502] on p "**********" at bounding box center [815, 511] width 672 height 30
click at [985, 520] on p "**********" at bounding box center [815, 511] width 672 height 30
click at [970, 523] on p "**********" at bounding box center [815, 511] width 672 height 30
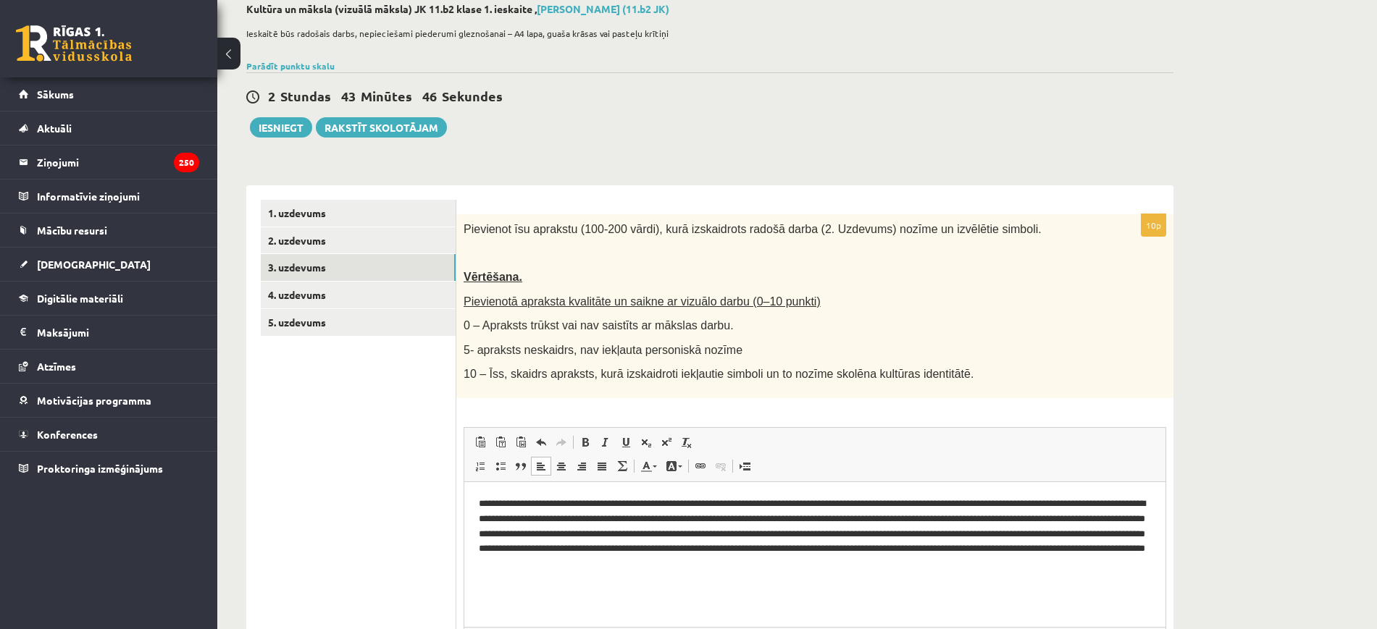
click at [507, 516] on p "**********" at bounding box center [815, 533] width 672 height 75
click at [508, 517] on p "**********" at bounding box center [815, 533] width 672 height 75
click at [1063, 557] on p "**********" at bounding box center [815, 533] width 672 height 75
drag, startPoint x: 993, startPoint y: 575, endPoint x: 947, endPoint y: 563, distance: 47.8
click at [947, 563] on p "**********" at bounding box center [815, 541] width 672 height 91
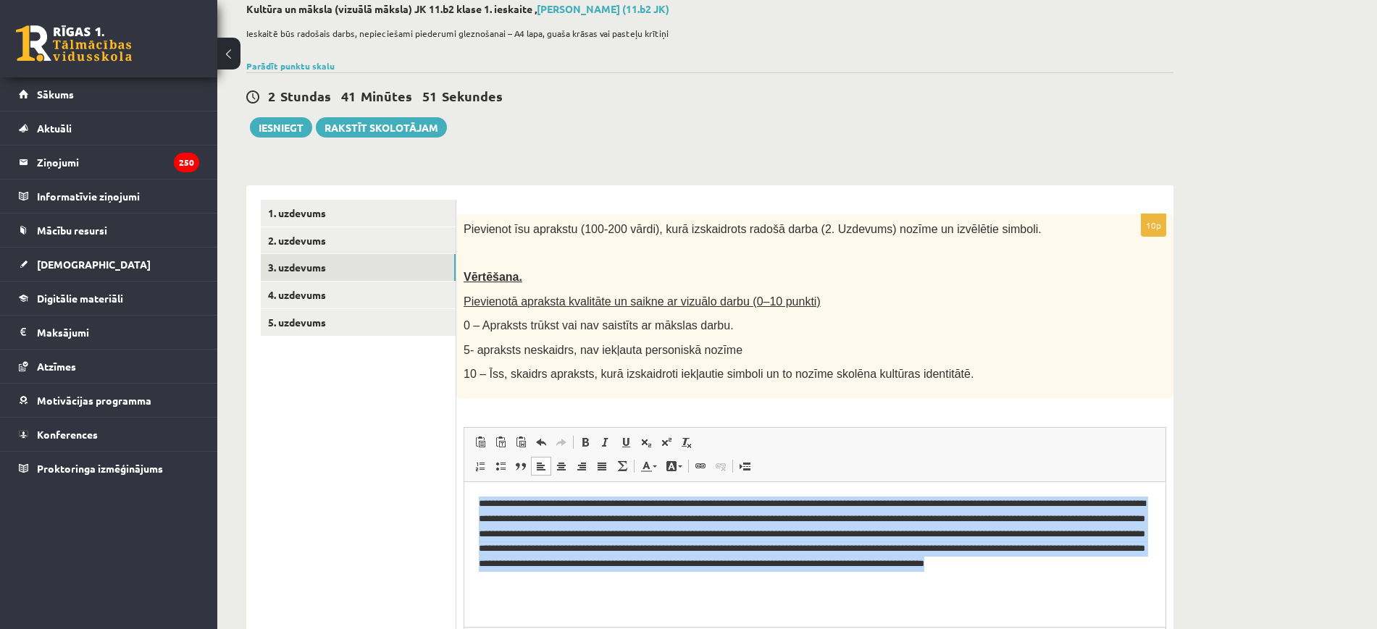
drag, startPoint x: 779, startPoint y: 582, endPoint x: 498, endPoint y: 501, distance: 291.8
click at [471, 484] on html "**********" at bounding box center [814, 541] width 701 height 119
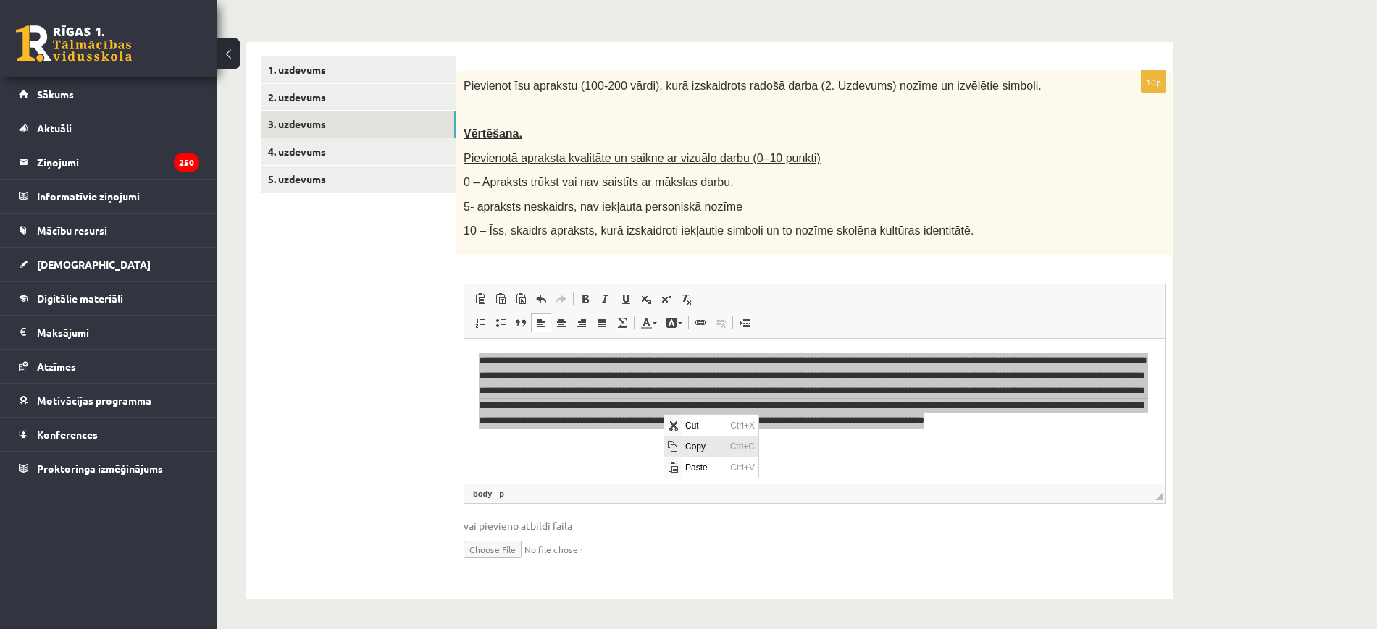
click at [713, 445] on span "Copy" at bounding box center [703, 445] width 45 height 21
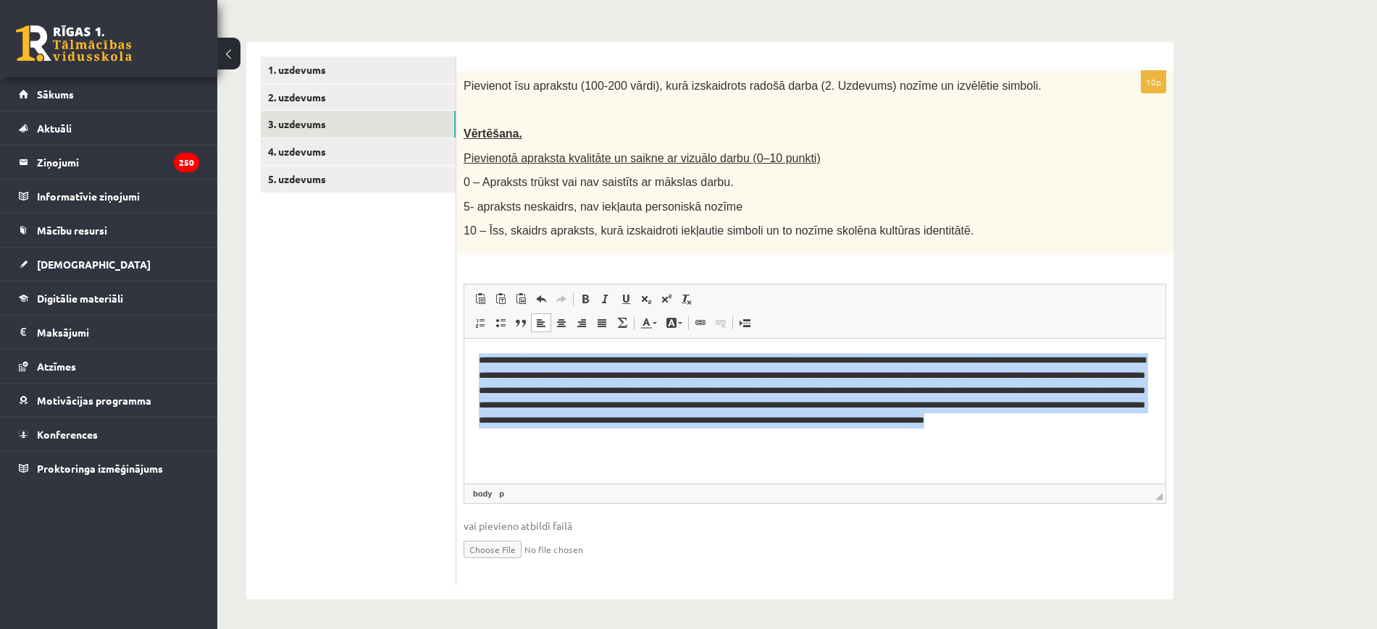
click at [814, 440] on p "**********" at bounding box center [815, 398] width 672 height 91
click at [651, 435] on p "**********" at bounding box center [815, 398] width 672 height 91
click at [832, 422] on p "**********" at bounding box center [815, 398] width 672 height 91
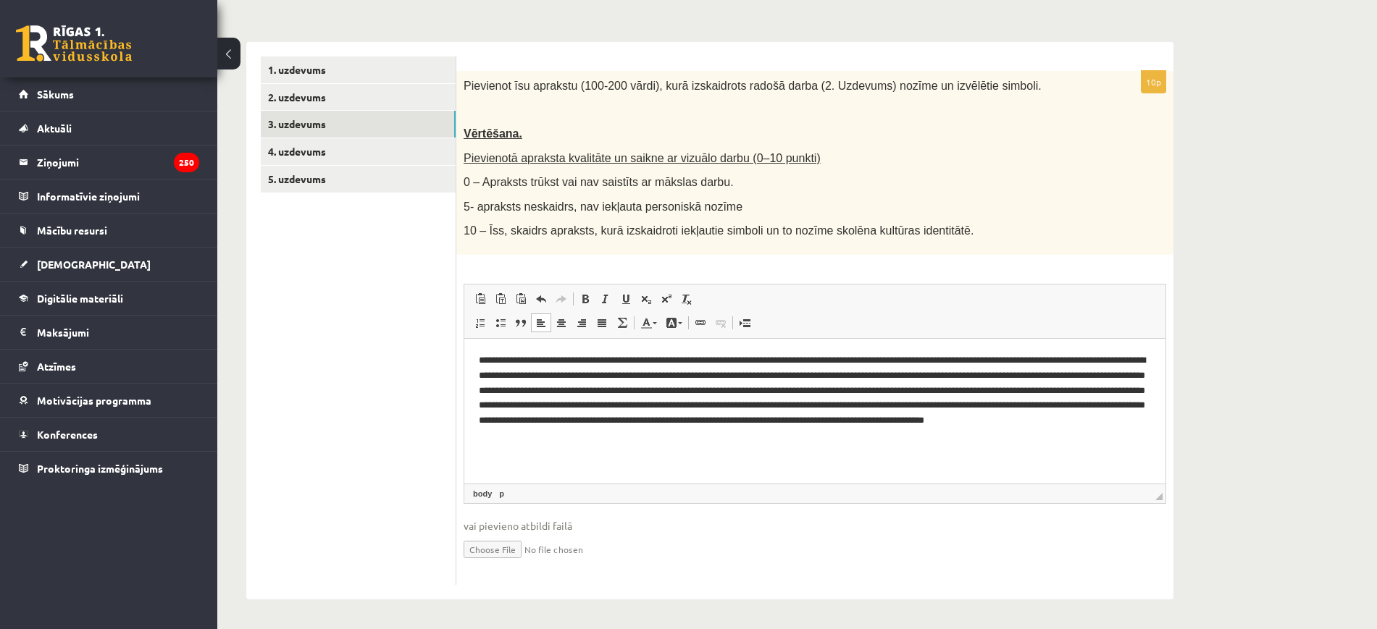
click at [799, 437] on p "**********" at bounding box center [815, 398] width 672 height 91
click at [775, 416] on p "**********" at bounding box center [815, 398] width 672 height 91
click at [821, 437] on p "**********" at bounding box center [815, 398] width 672 height 91
click at [746, 434] on p "**********" at bounding box center [815, 398] width 672 height 91
click at [816, 435] on p "**********" at bounding box center [815, 398] width 672 height 91
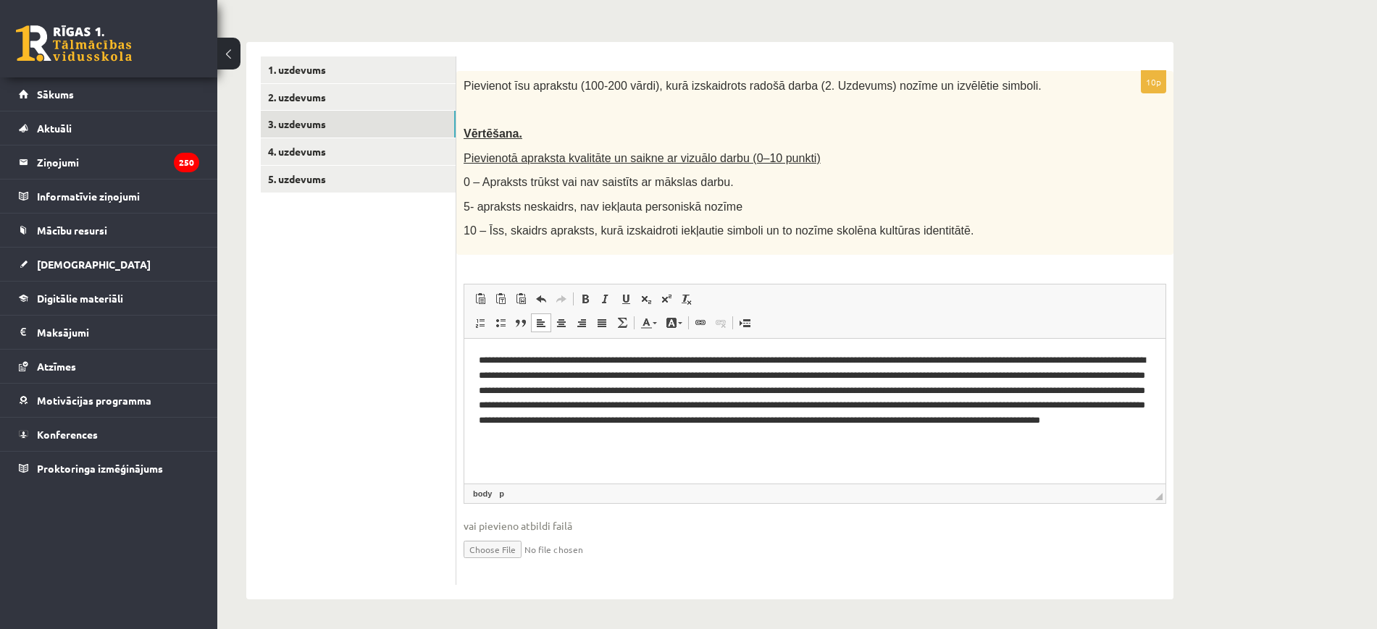
click at [503, 548] on input "file" at bounding box center [814, 549] width 702 height 30
click at [511, 553] on input "file" at bounding box center [814, 549] width 702 height 30
type input "**********"
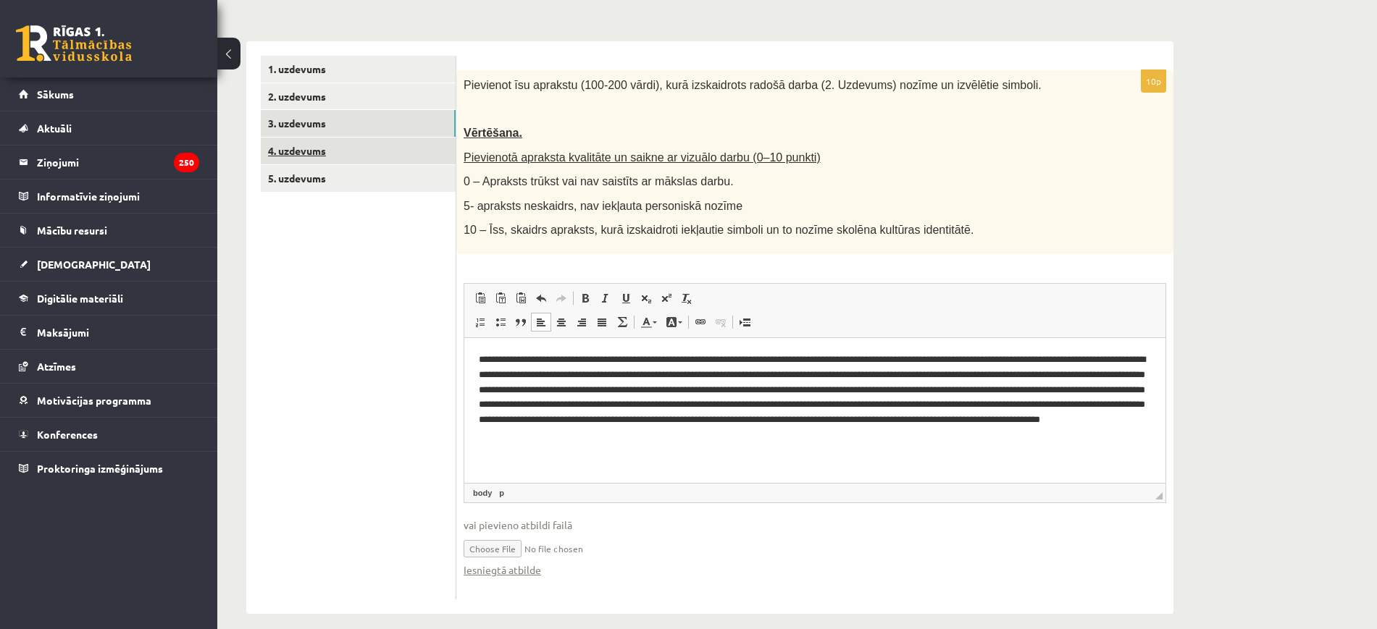
click at [303, 146] on link "4. uzdevums" at bounding box center [358, 151] width 195 height 27
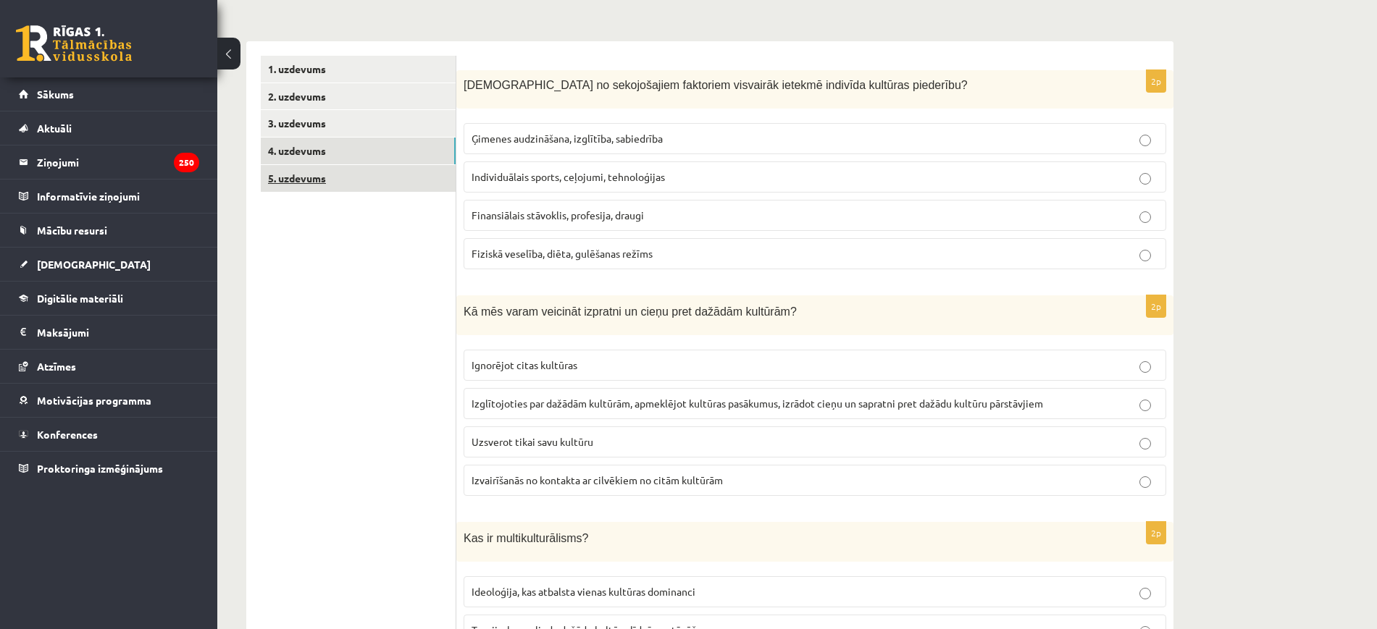
click at [321, 182] on link "5. uzdevums" at bounding box center [358, 178] width 195 height 27
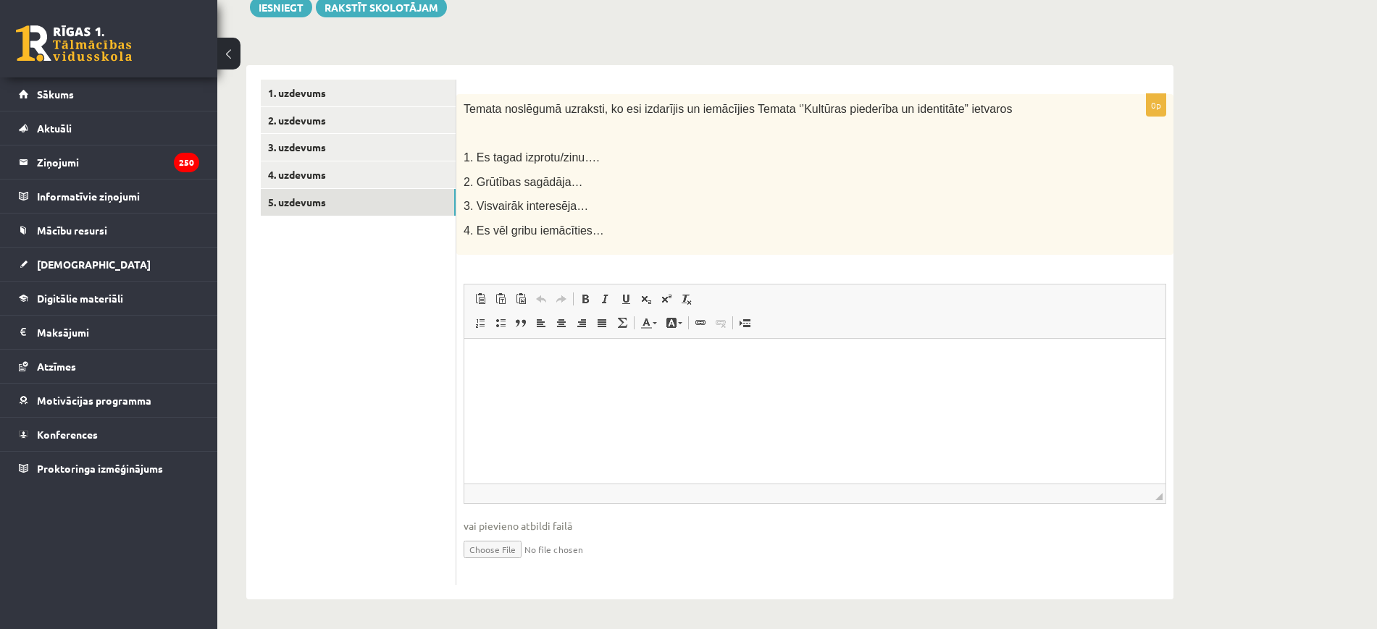
click at [561, 383] on html at bounding box center [814, 361] width 701 height 44
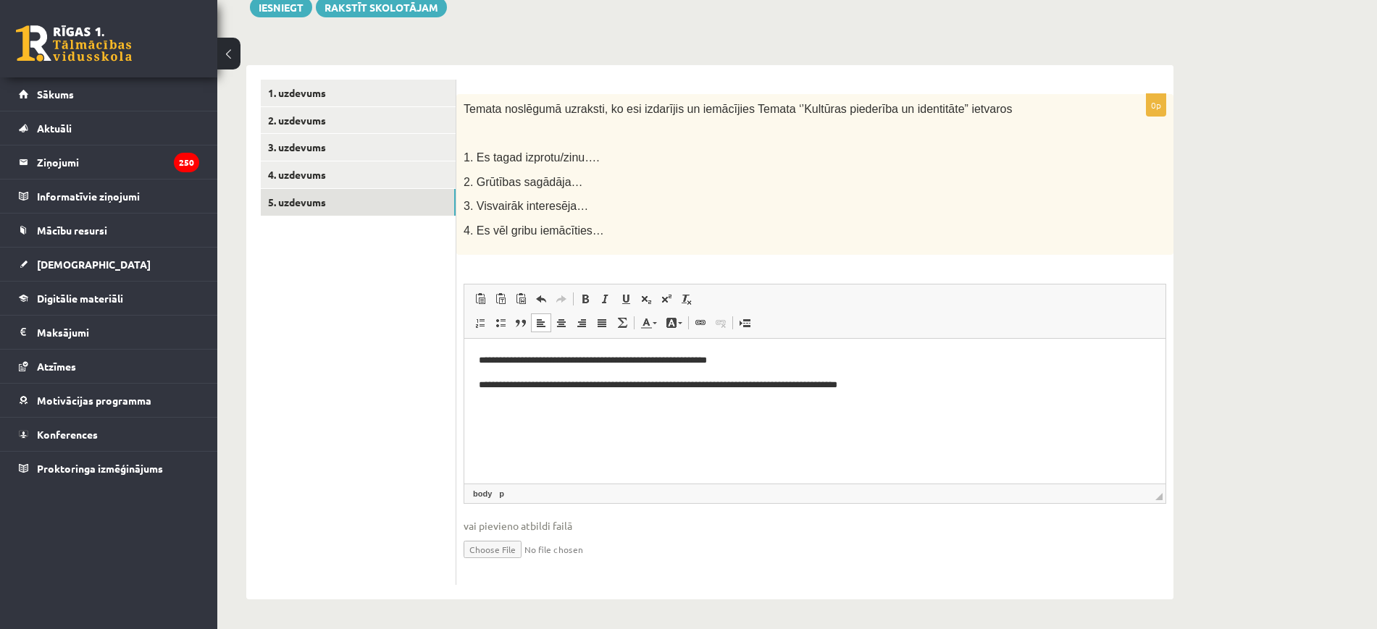
click at [811, 381] on p "**********" at bounding box center [815, 385] width 672 height 15
click at [886, 382] on p "**********" at bounding box center [815, 385] width 672 height 15
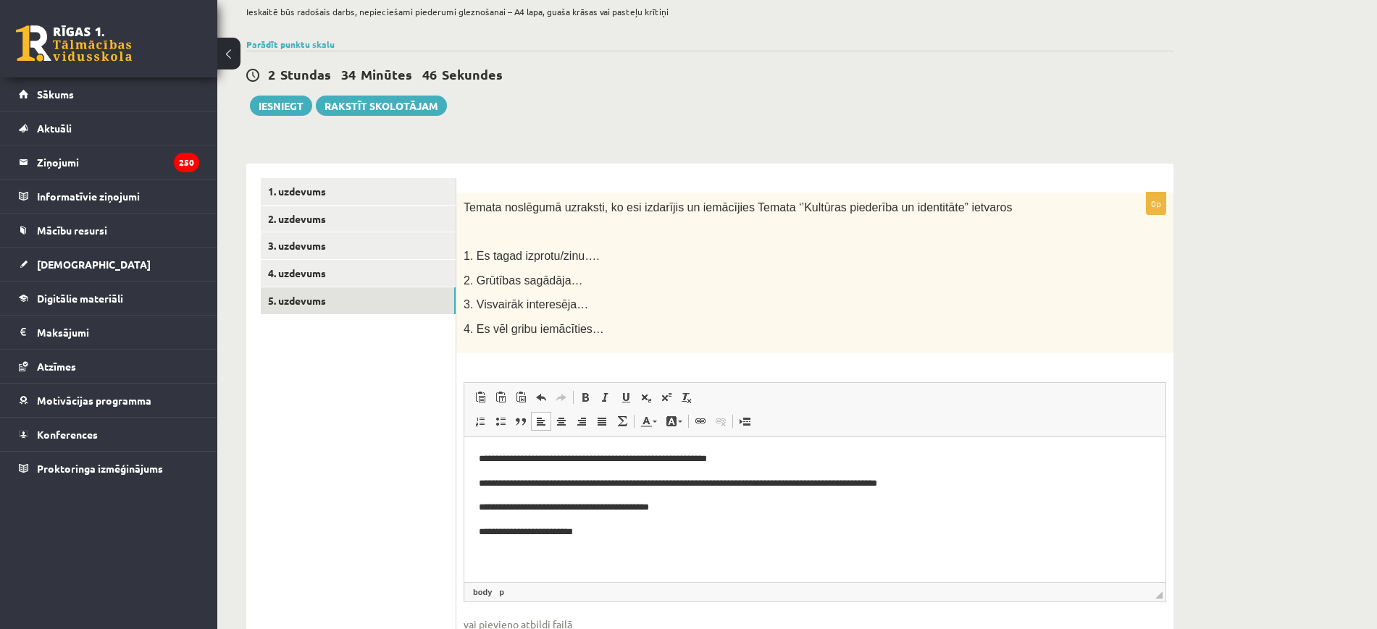
scroll to position [181, 0]
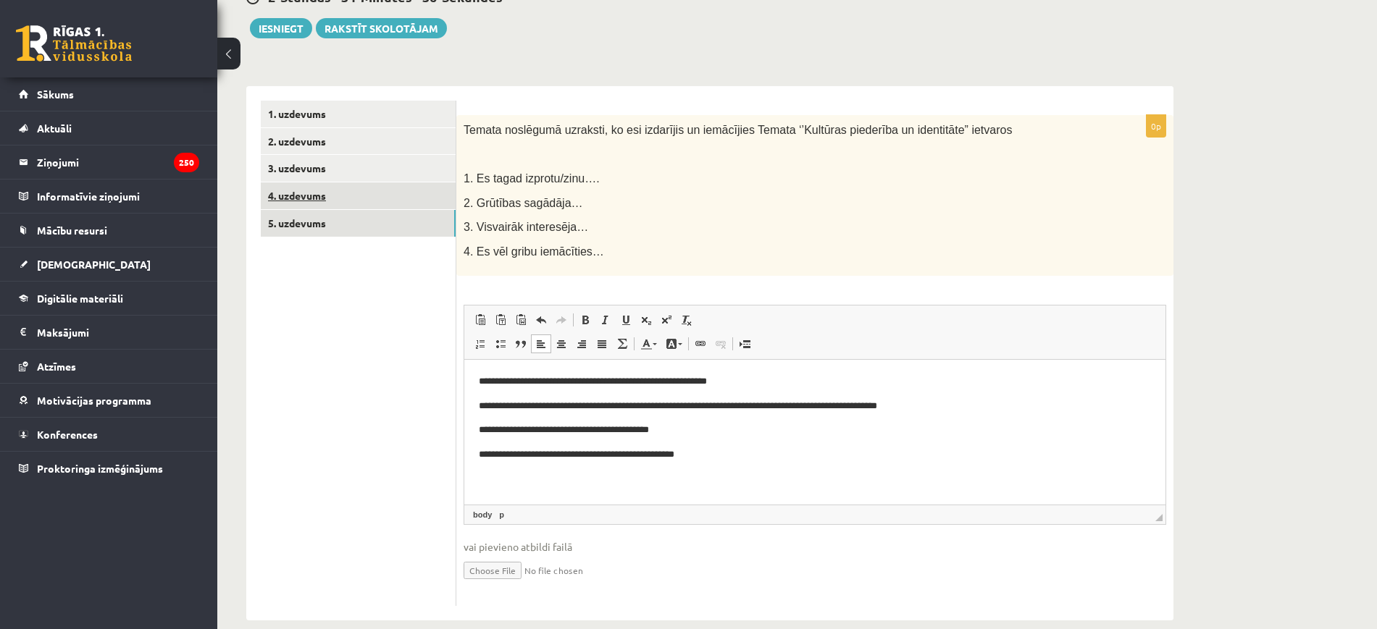
click at [323, 187] on link "4. uzdevums" at bounding box center [358, 196] width 195 height 27
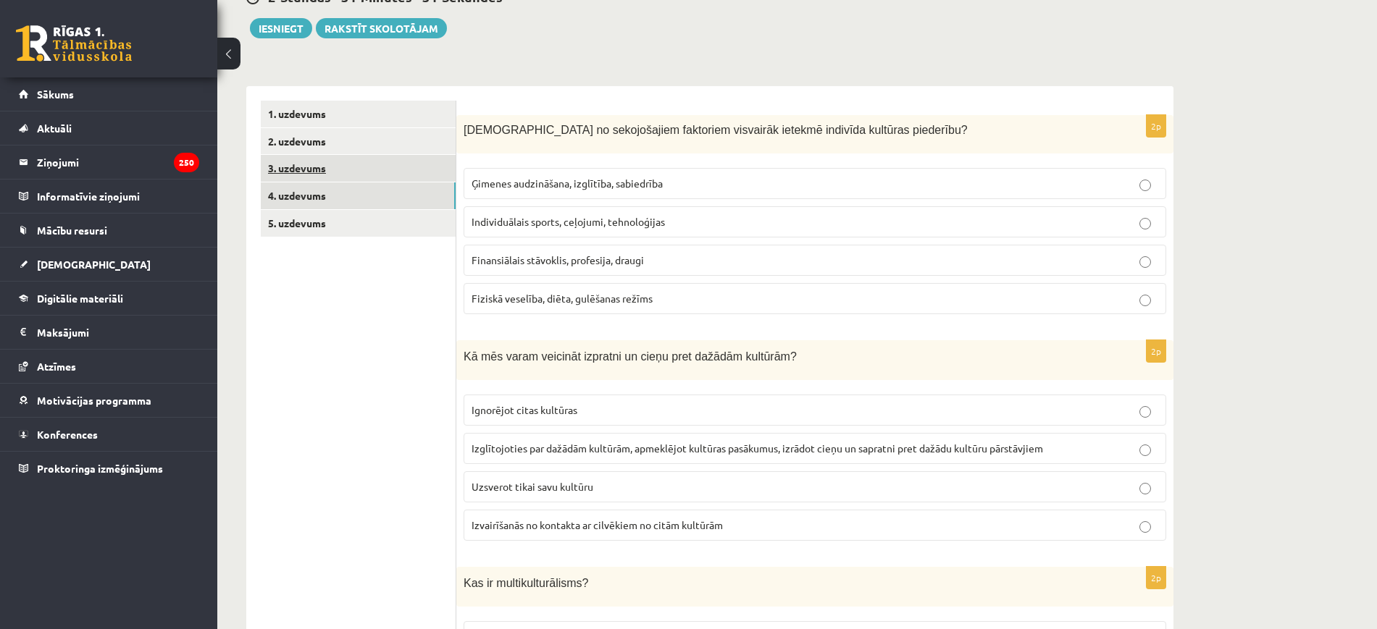
click at [332, 165] on link "3. uzdevums" at bounding box center [358, 168] width 195 height 27
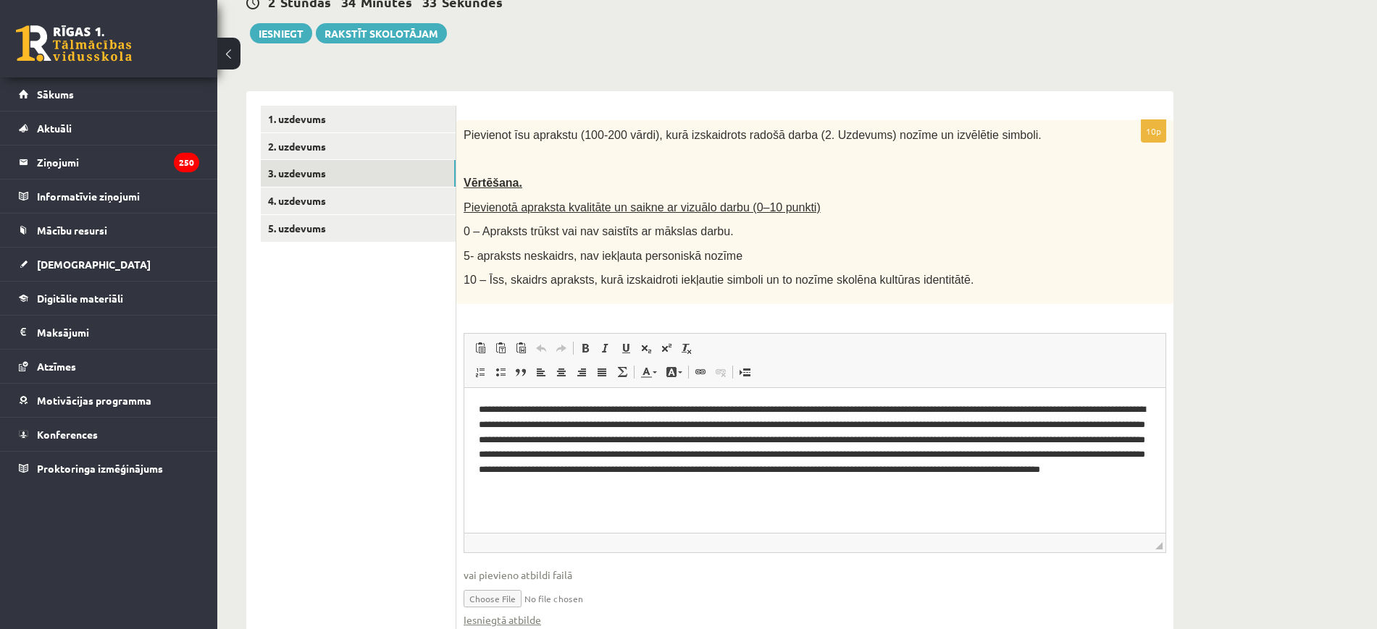
scroll to position [241, 0]
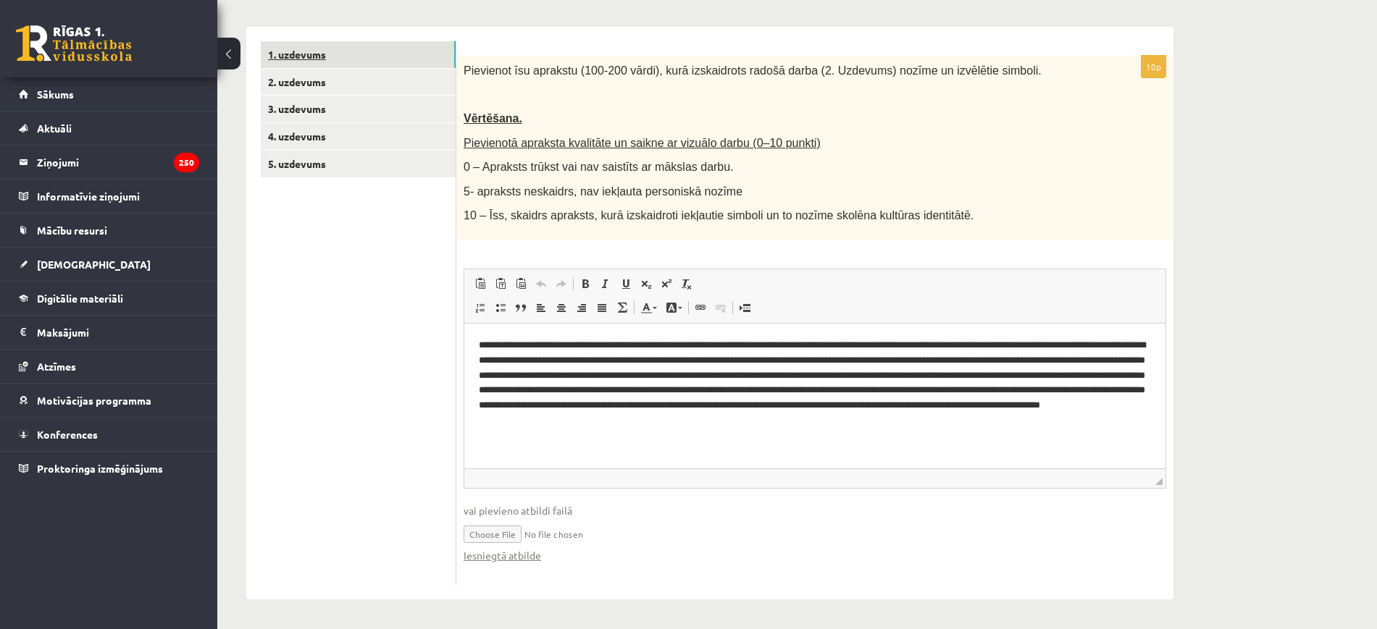
click at [330, 54] on link "1. uzdevums" at bounding box center [358, 54] width 195 height 27
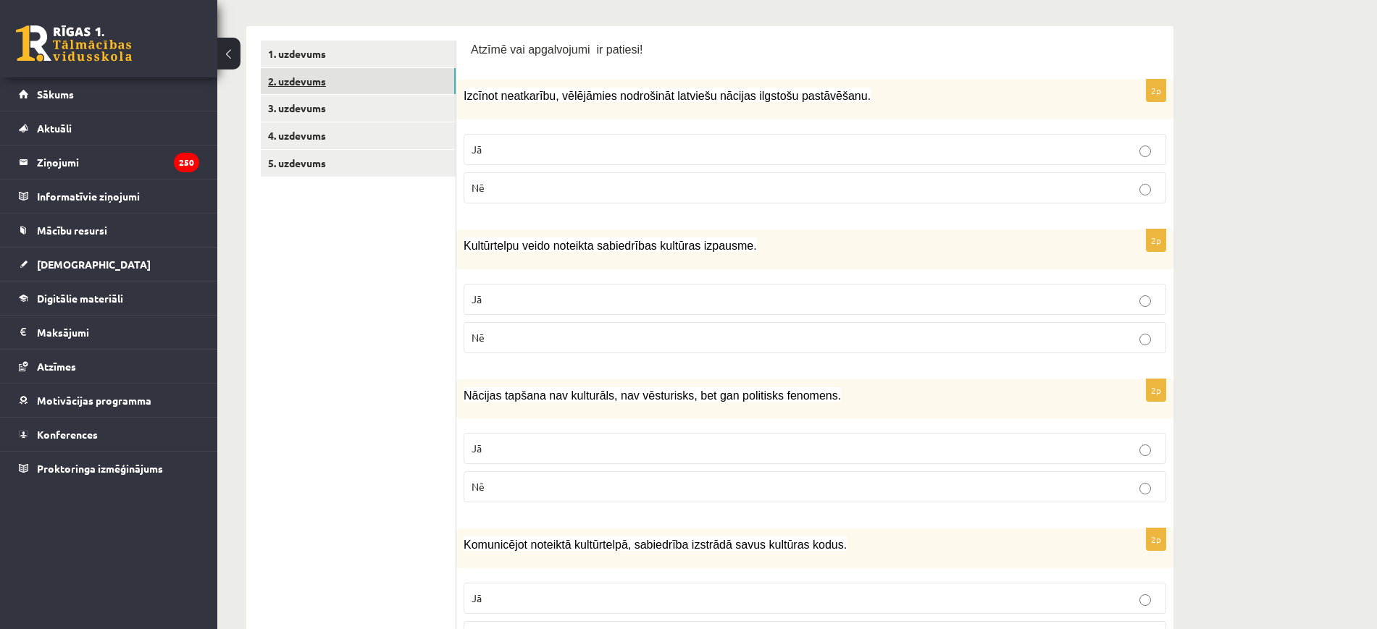
click at [318, 78] on link "2. uzdevums" at bounding box center [358, 81] width 195 height 27
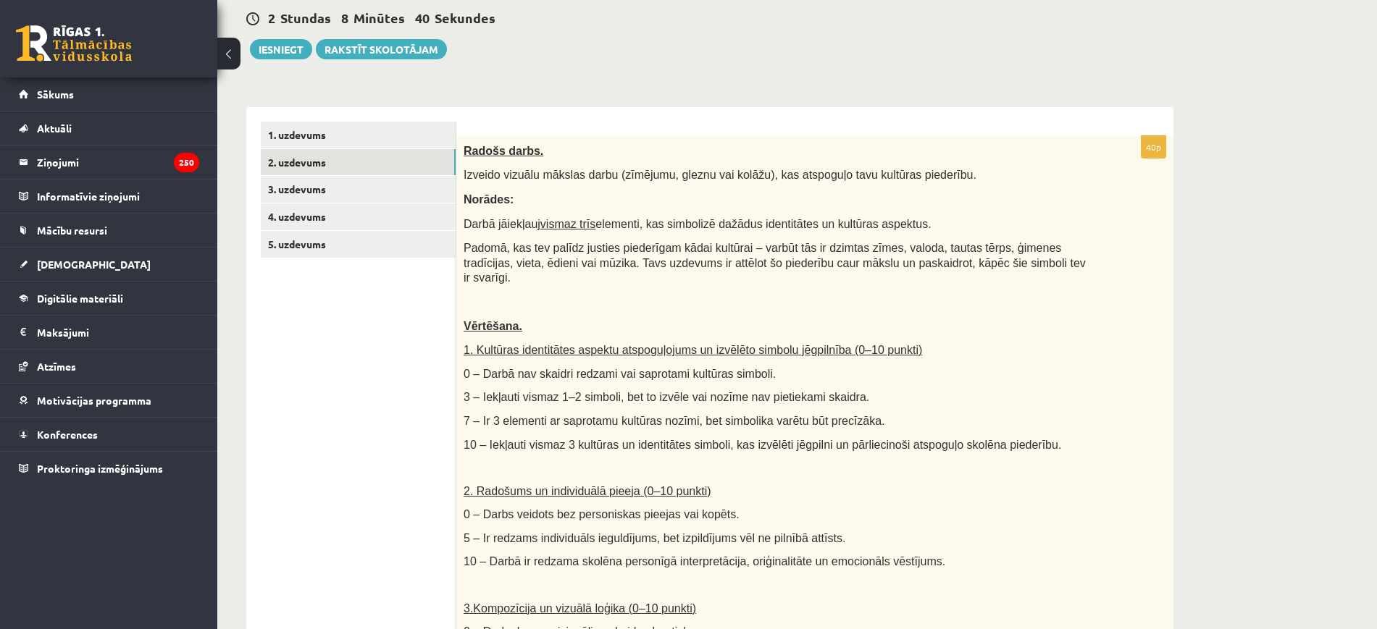
scroll to position [161, 0]
drag, startPoint x: 1373, startPoint y: 261, endPoint x: 1239, endPoint y: 79, distance: 225.8
click at [1239, 79] on div "**********" at bounding box center [796, 543] width 1159 height 1299
click at [284, 54] on button "Iesniegt" at bounding box center [281, 48] width 62 height 20
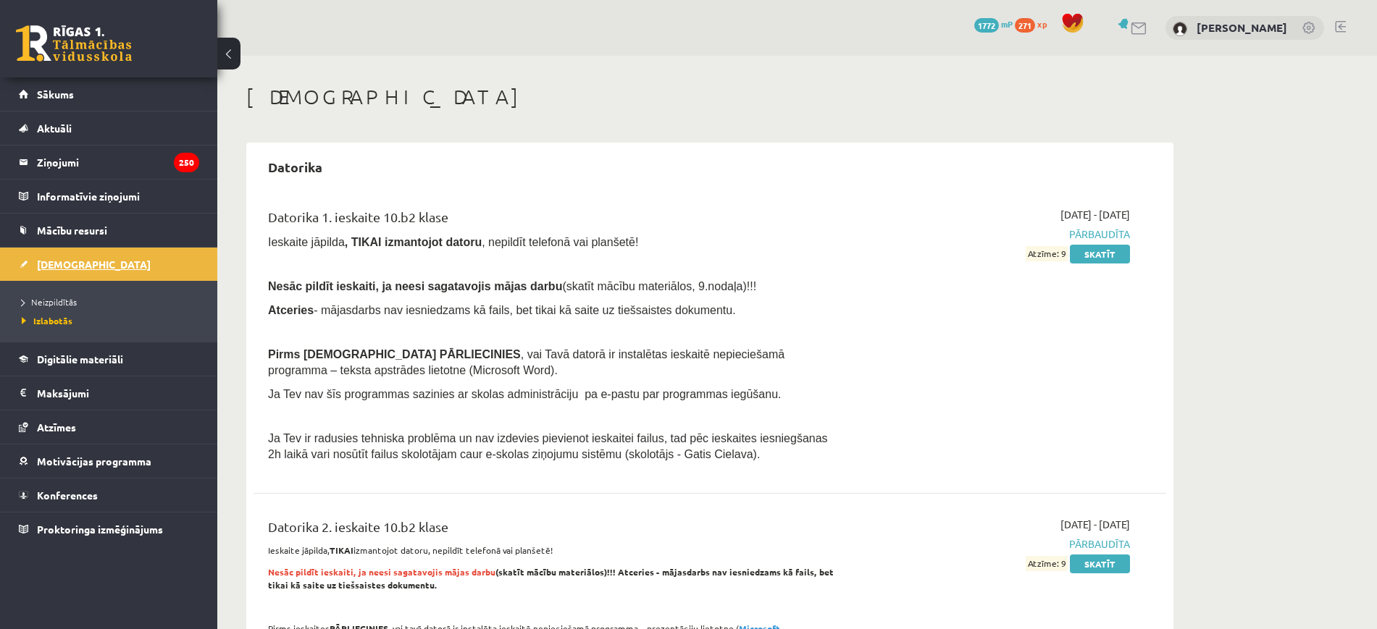
click at [89, 267] on link "[DEMOGRAPHIC_DATA]" at bounding box center [109, 264] width 180 height 33
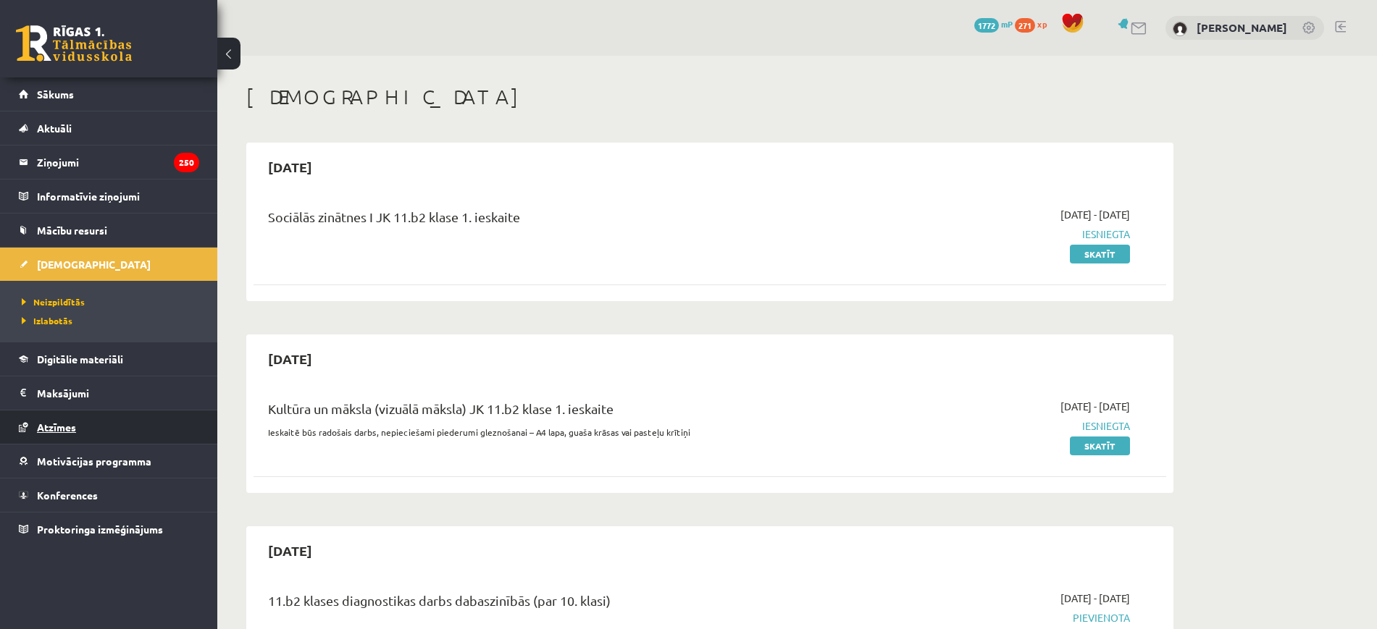
click at [114, 416] on link "Atzīmes" at bounding box center [109, 427] width 180 height 33
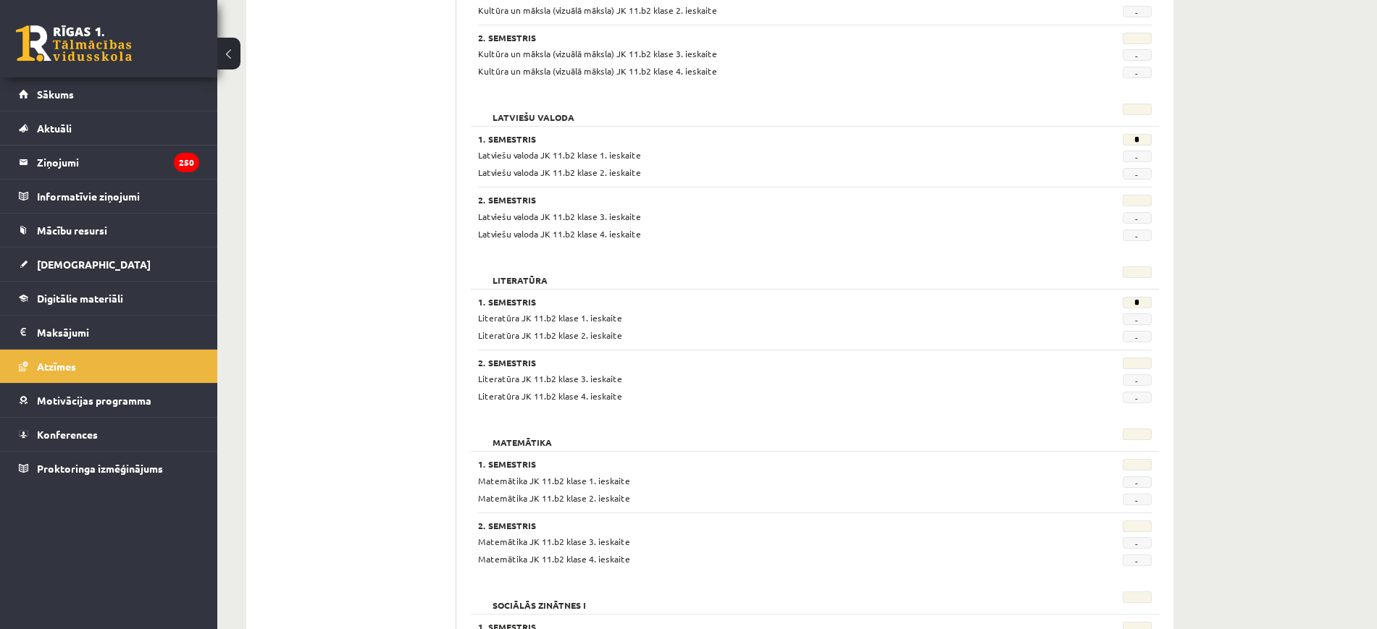
scroll to position [819, 0]
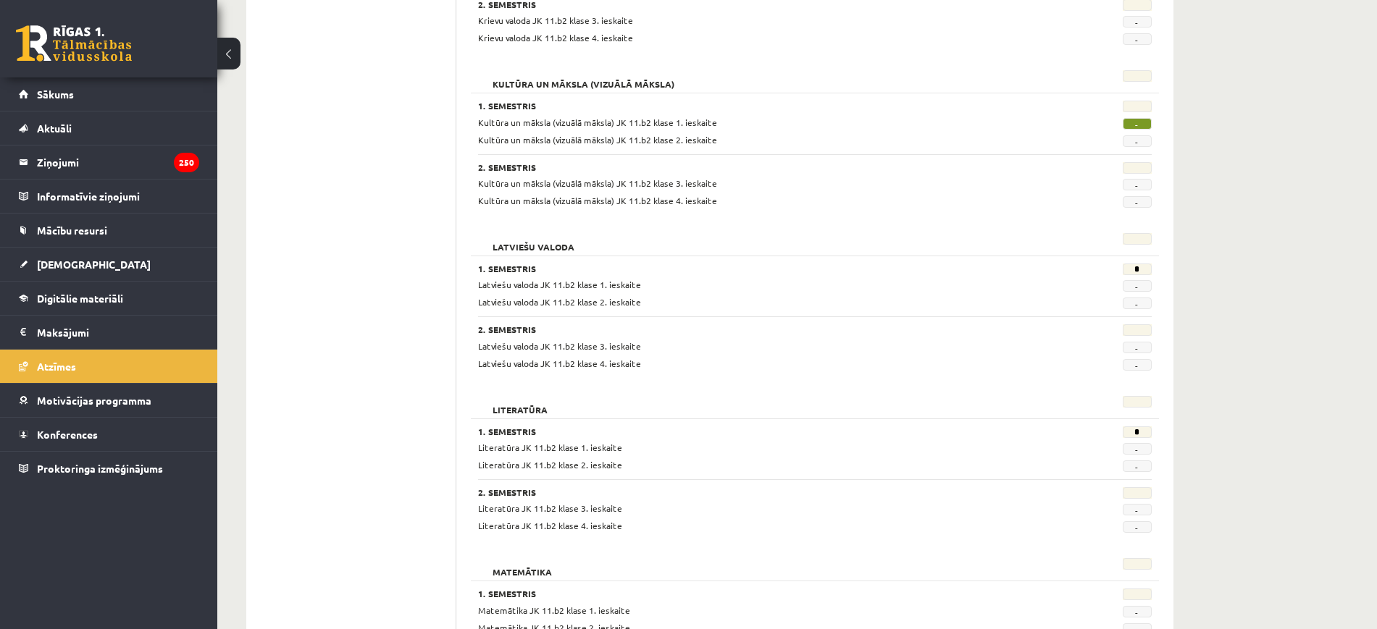
click at [95, 14] on div "0 Dāvanas 1772 mP 271 xp" at bounding box center [108, 38] width 217 height 77
click at [92, 35] on link at bounding box center [74, 43] width 116 height 36
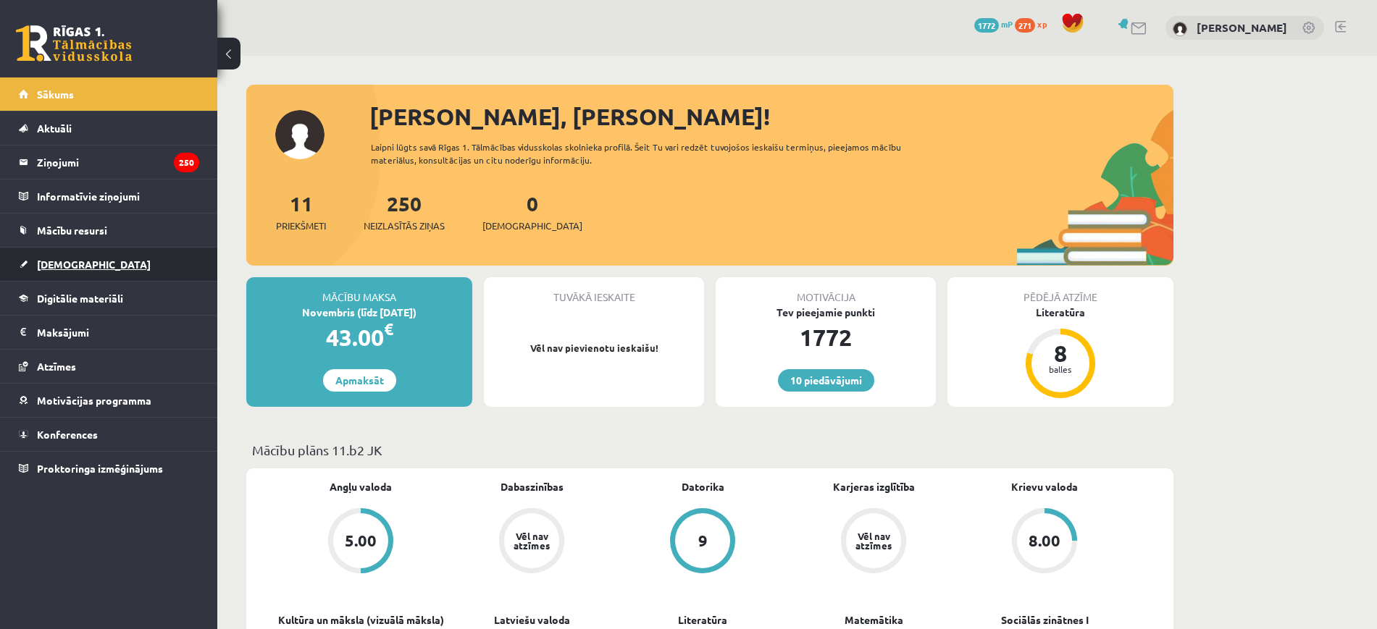
click at [155, 279] on link "[DEMOGRAPHIC_DATA]" at bounding box center [109, 264] width 180 height 33
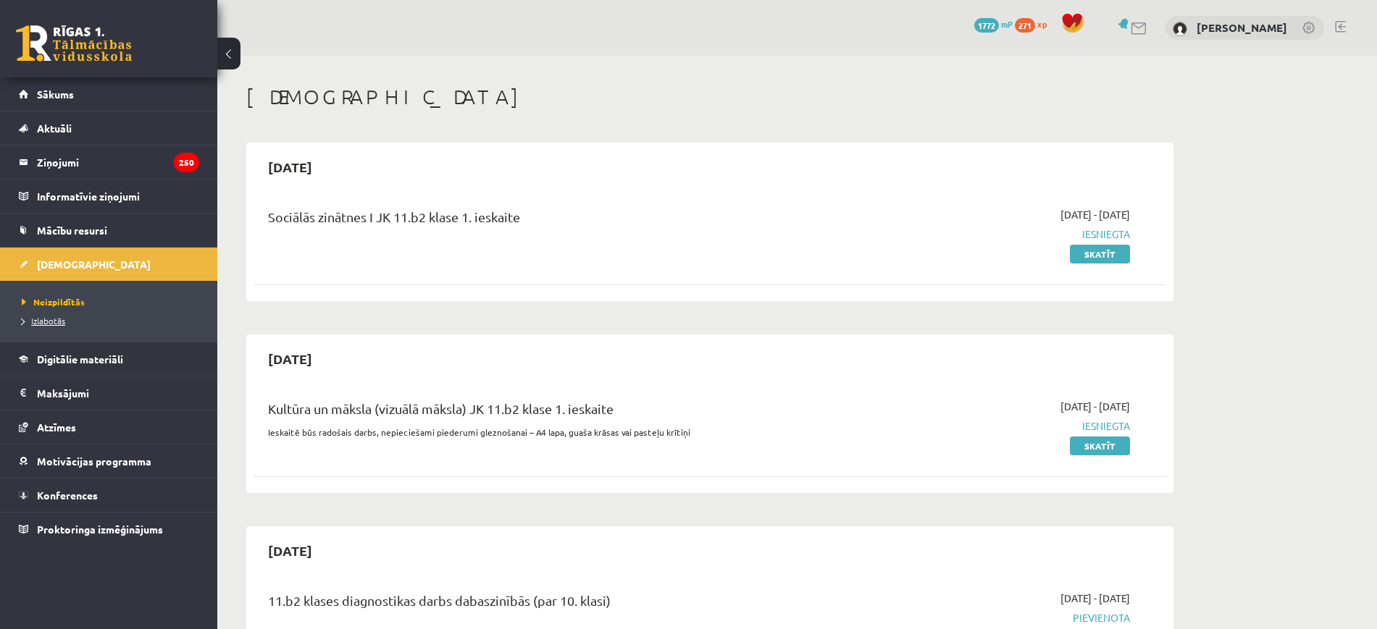
click at [53, 322] on span "Izlabotās" at bounding box center [43, 321] width 43 height 12
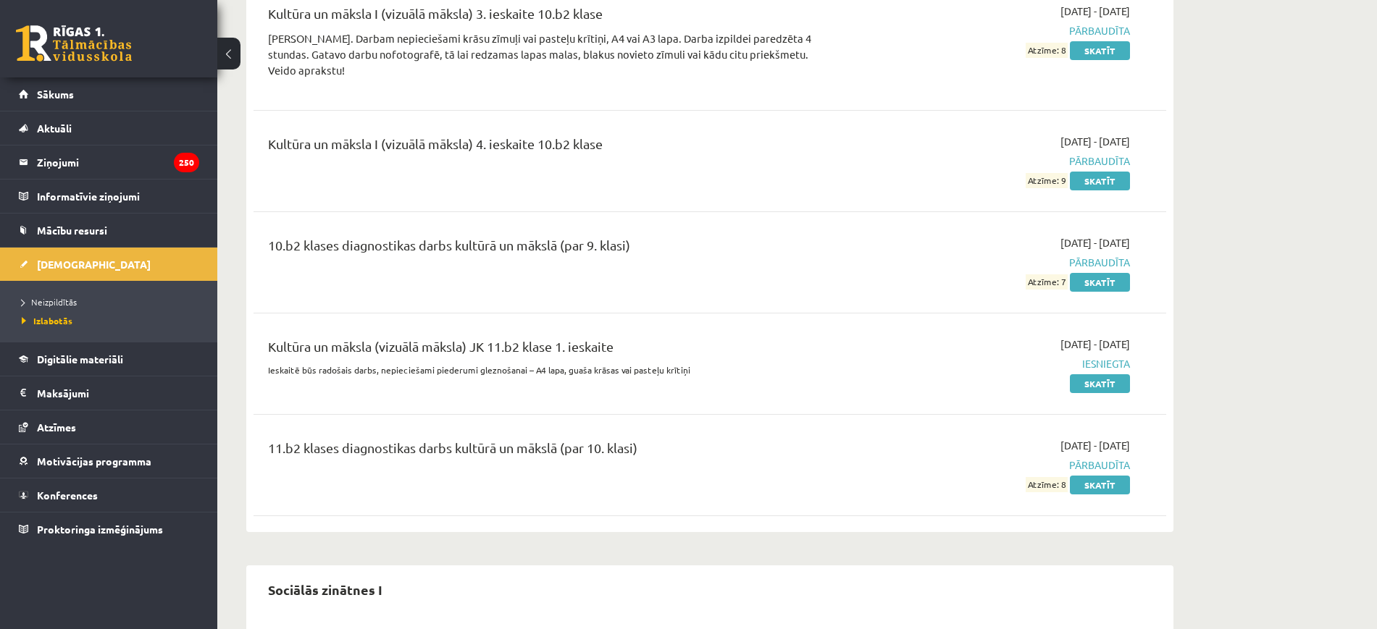
scroll to position [2556, 0]
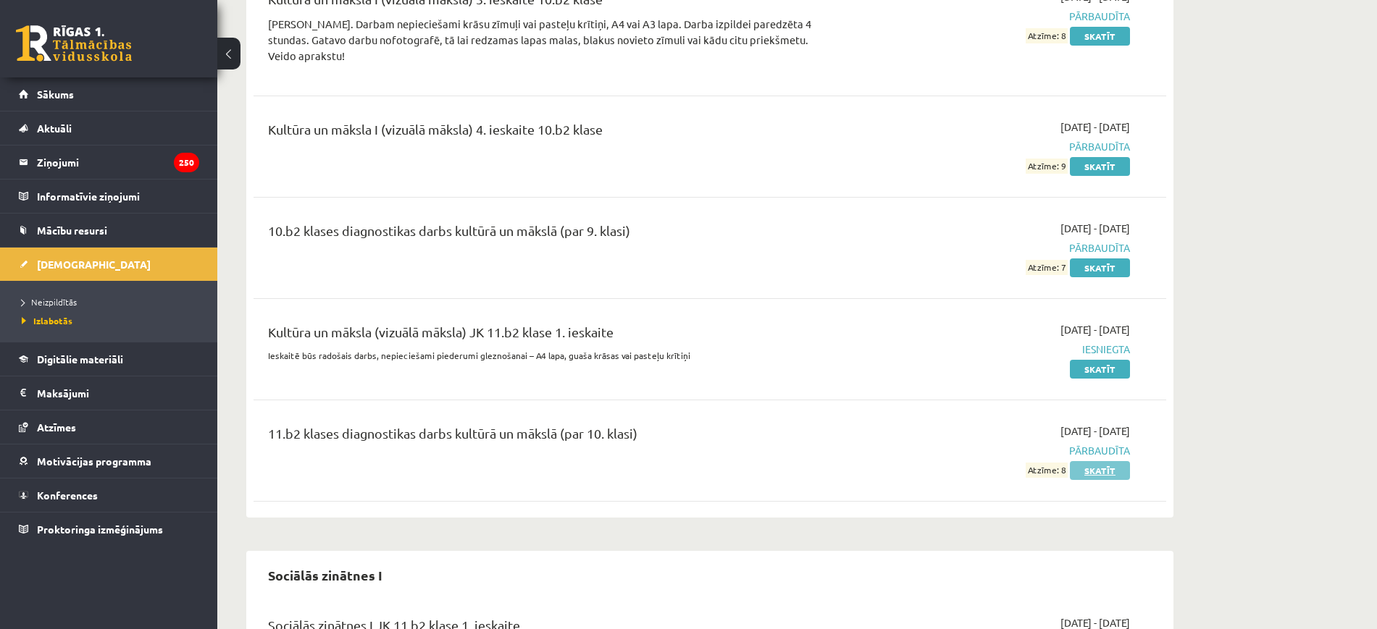
click at [1095, 461] on link "Skatīt" at bounding box center [1100, 470] width 60 height 19
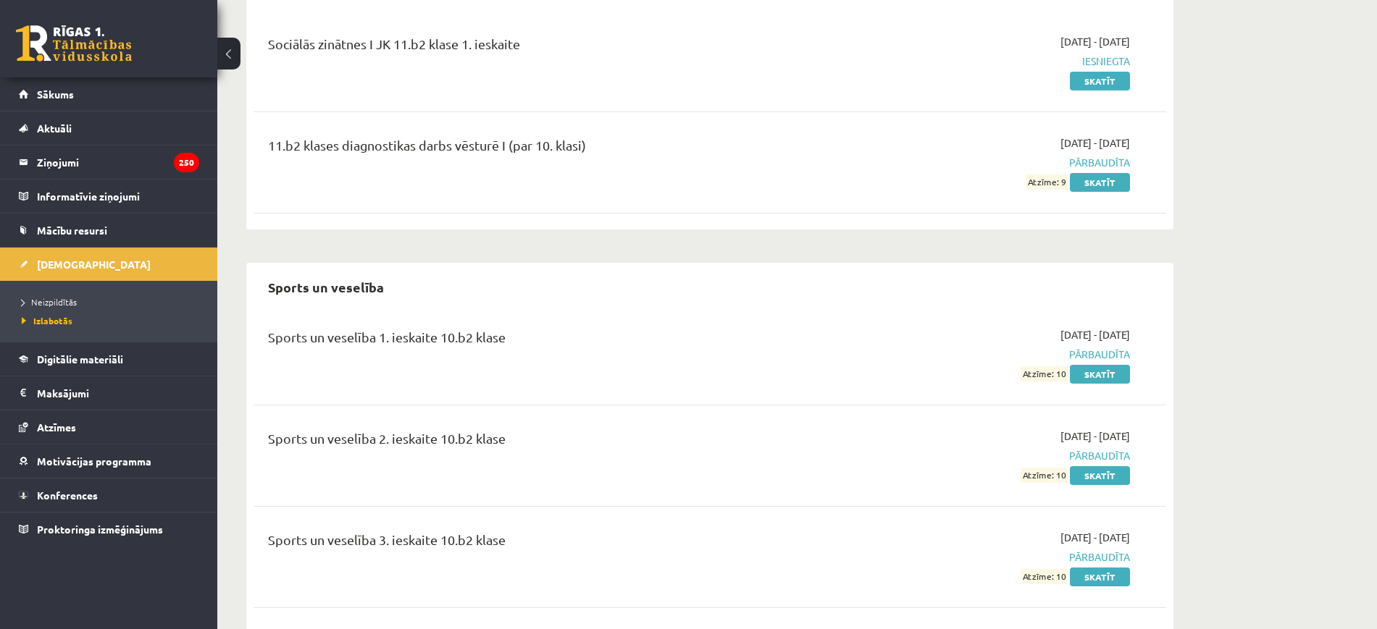
scroll to position [3152, 0]
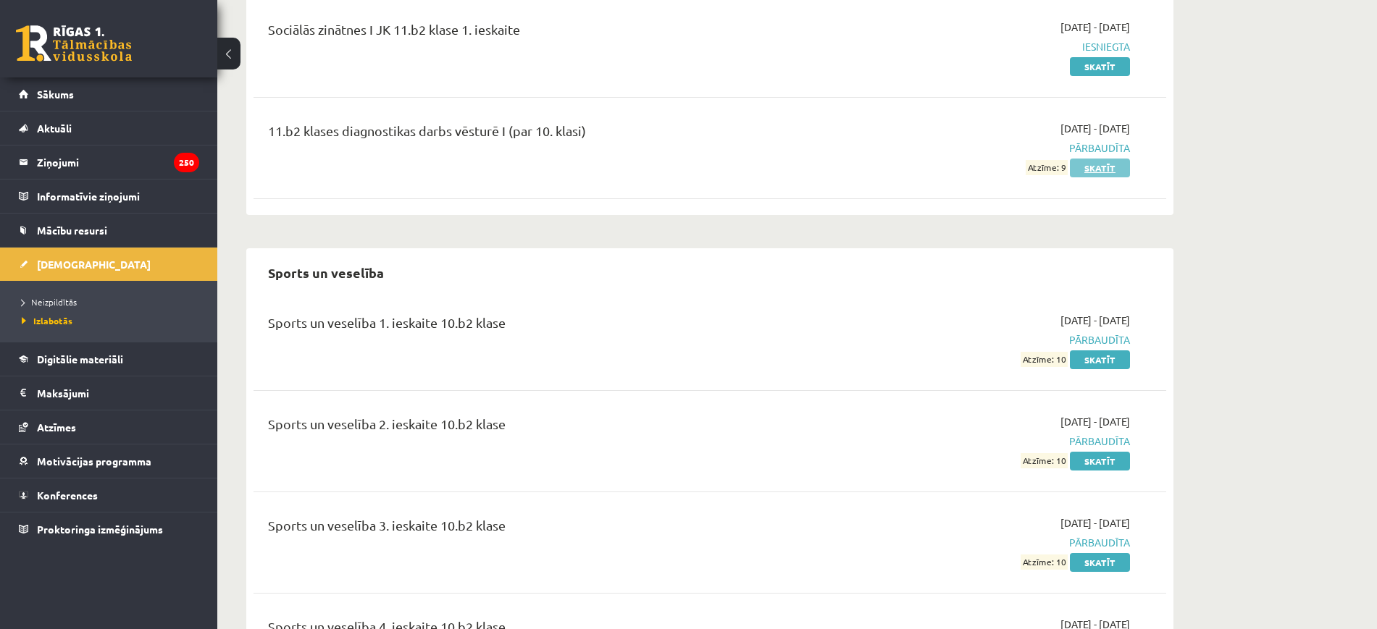
click at [1109, 159] on link "Skatīt" at bounding box center [1100, 168] width 60 height 19
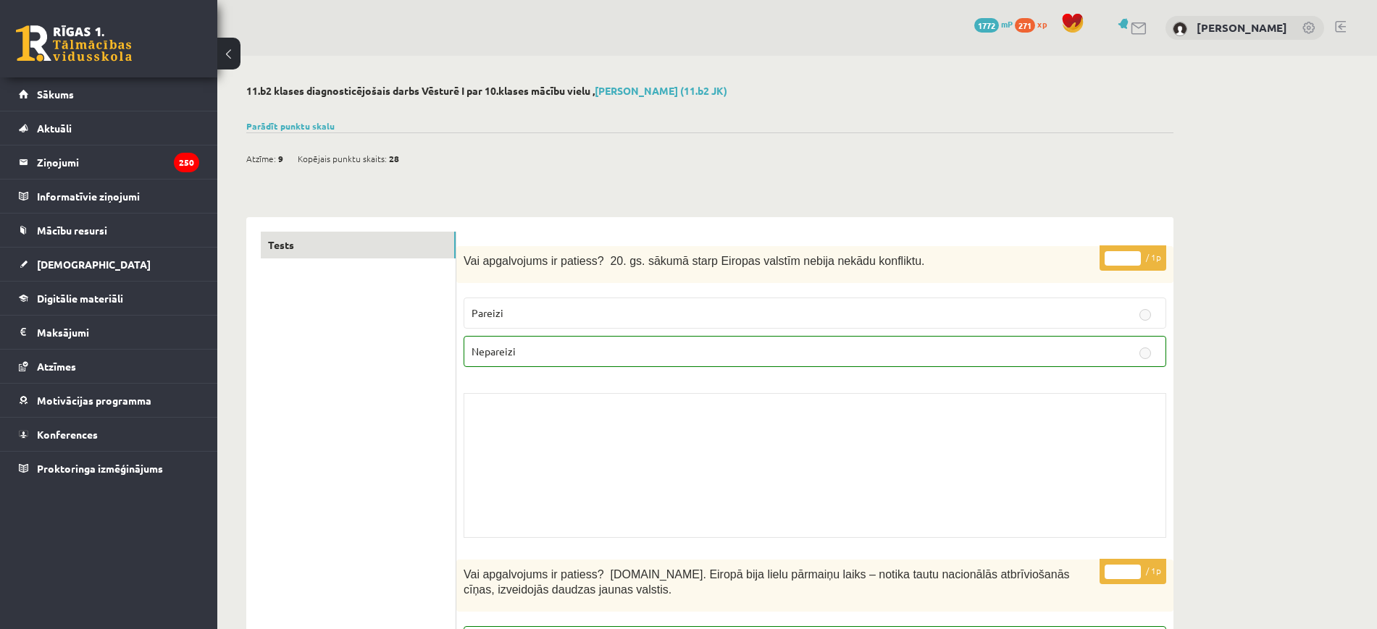
click at [126, 54] on link at bounding box center [74, 43] width 116 height 36
